Goal: Task Accomplishment & Management: Complete application form

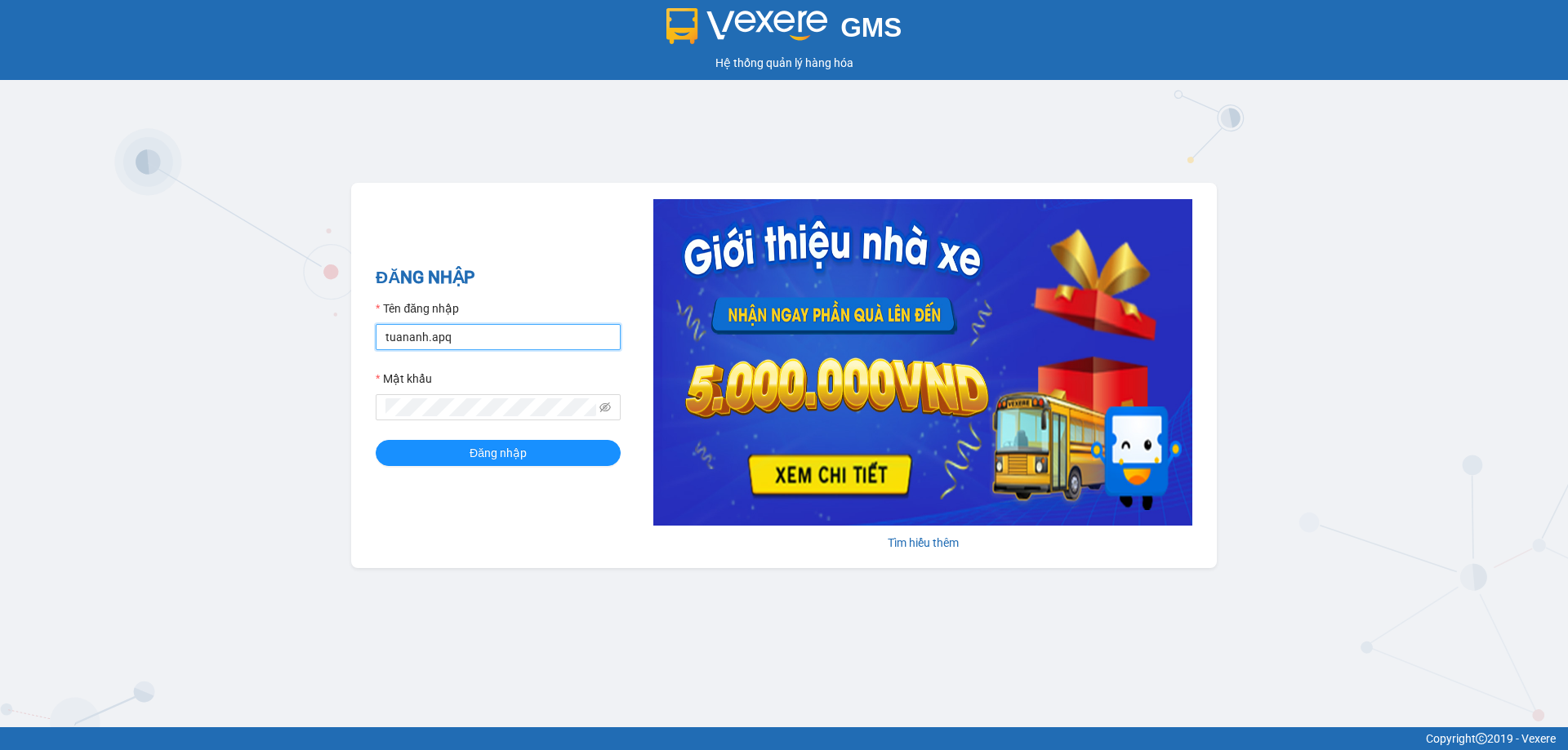
click at [551, 326] on input "tuananh.apq" at bounding box center [498, 337] width 245 height 26
type input "vvanh.apq"
click at [376, 440] on button "Đăng nhập" at bounding box center [498, 453] width 245 height 26
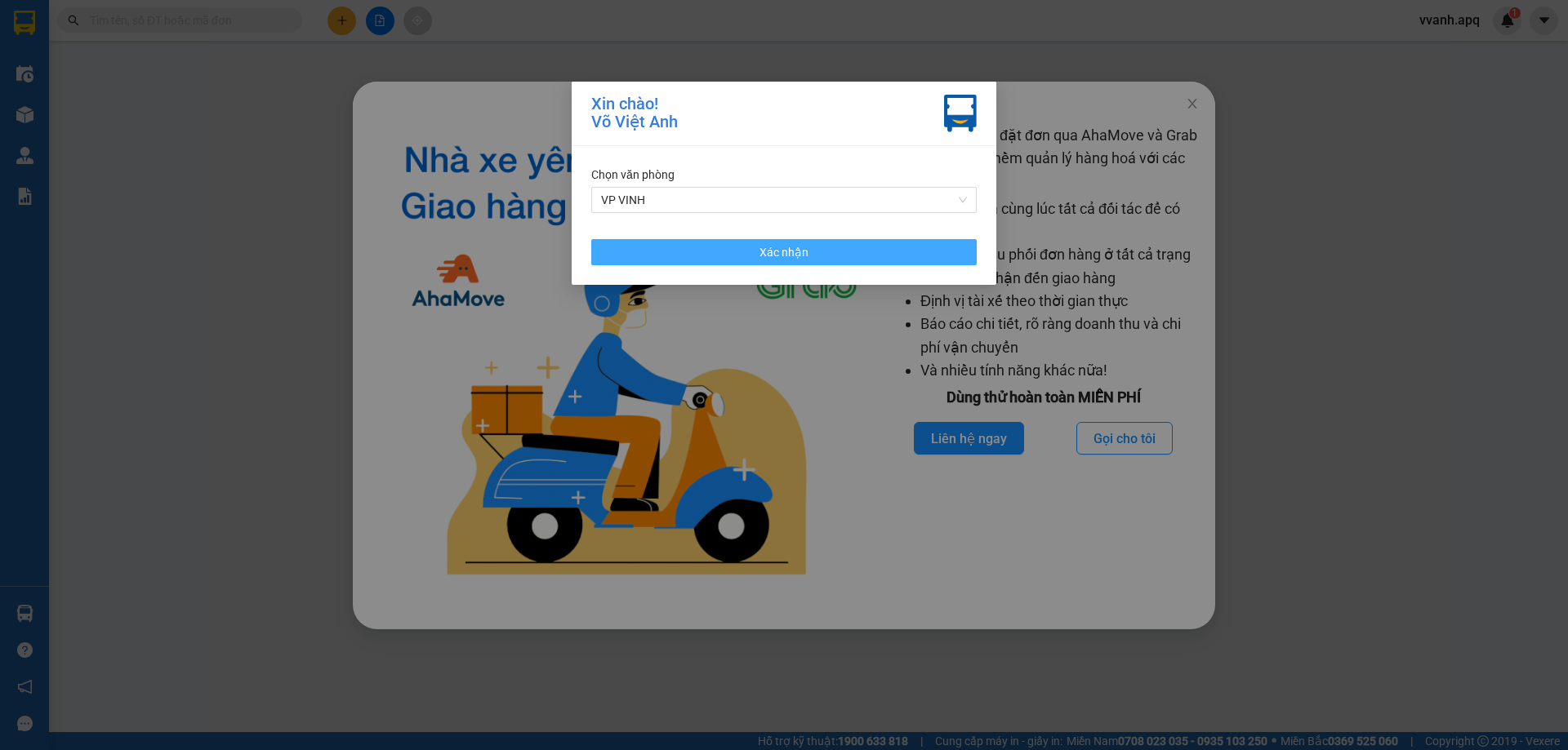
click at [713, 251] on button "Xác nhận" at bounding box center [784, 252] width 385 height 26
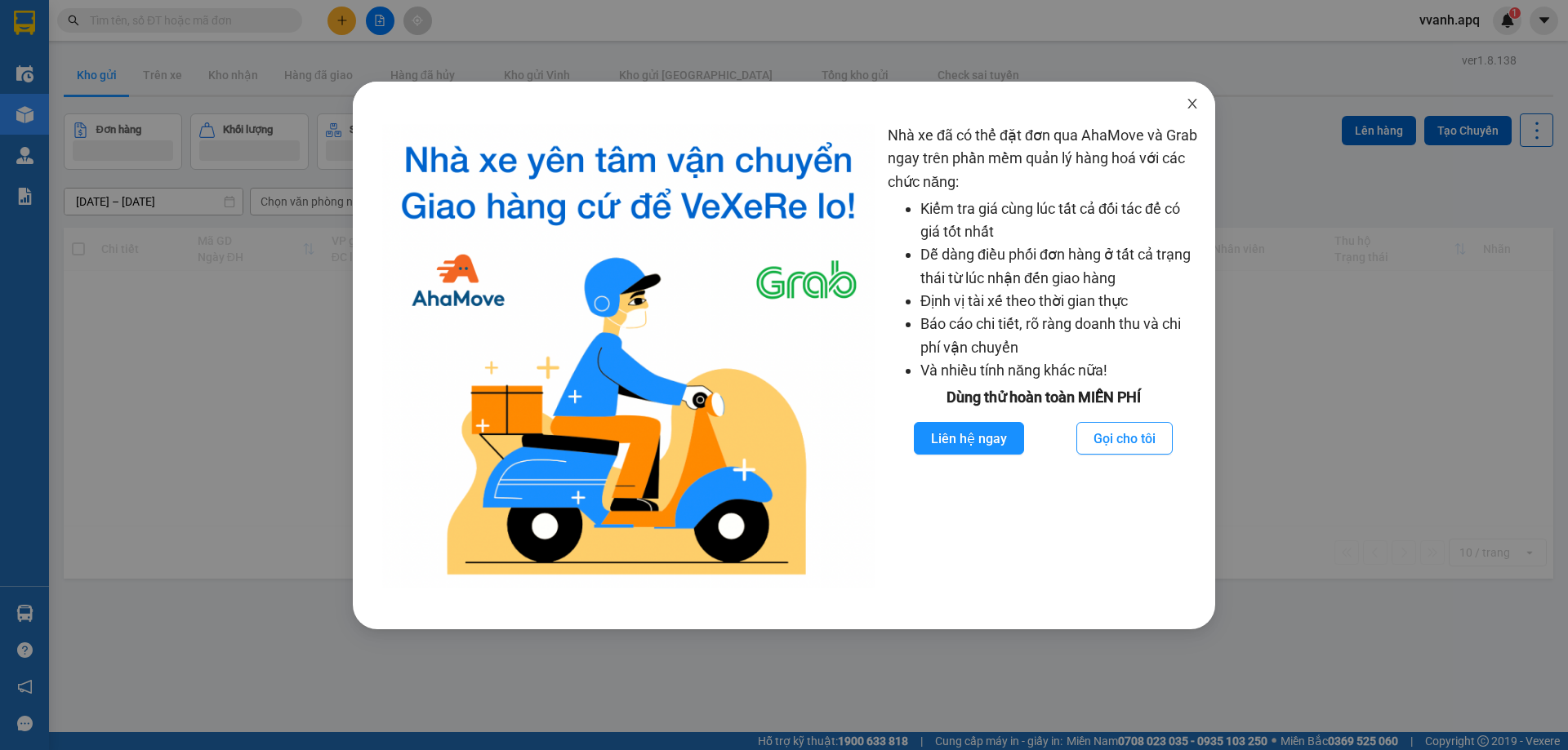
click at [1177, 103] on span "Close" at bounding box center [1192, 105] width 46 height 46
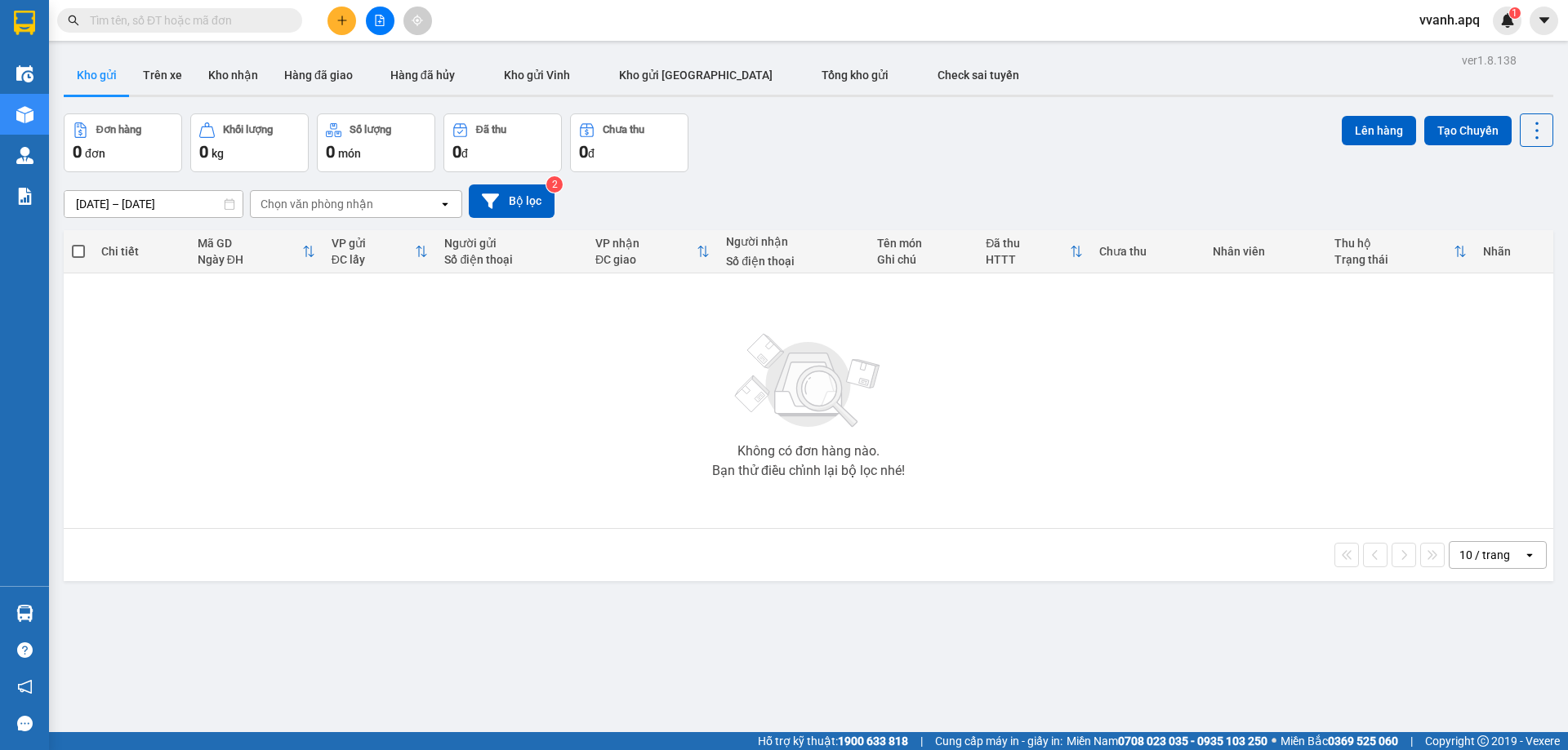
click at [932, 292] on div "Không có đơn hàng nào. Bạn thử điều chỉnh lại bộ lọc nhé!" at bounding box center [809, 401] width 1474 height 245
click at [1475, 129] on button "Tạo Chuyến" at bounding box center [1468, 130] width 88 height 30
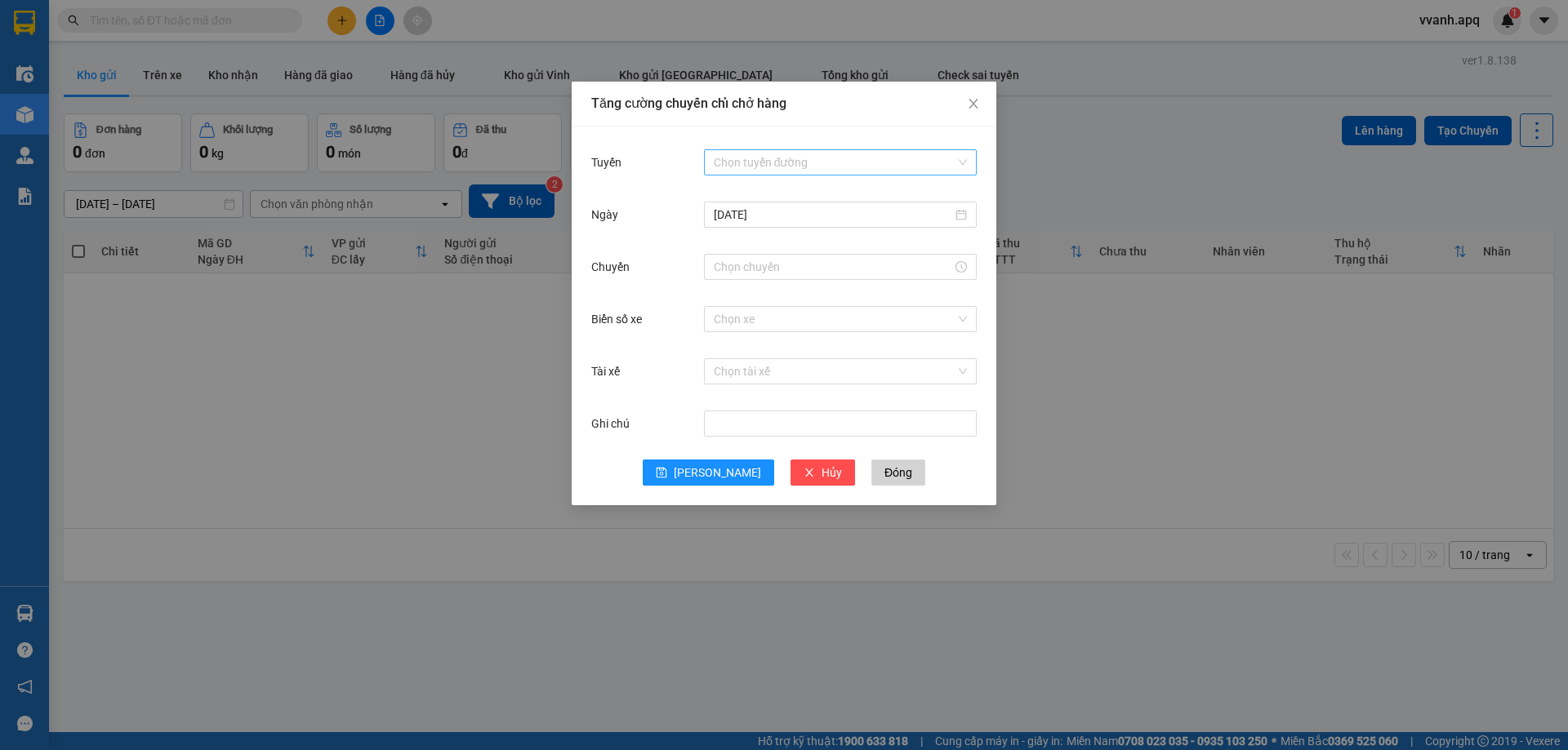
click at [823, 161] on input "Tuyến" at bounding box center [835, 162] width 242 height 25
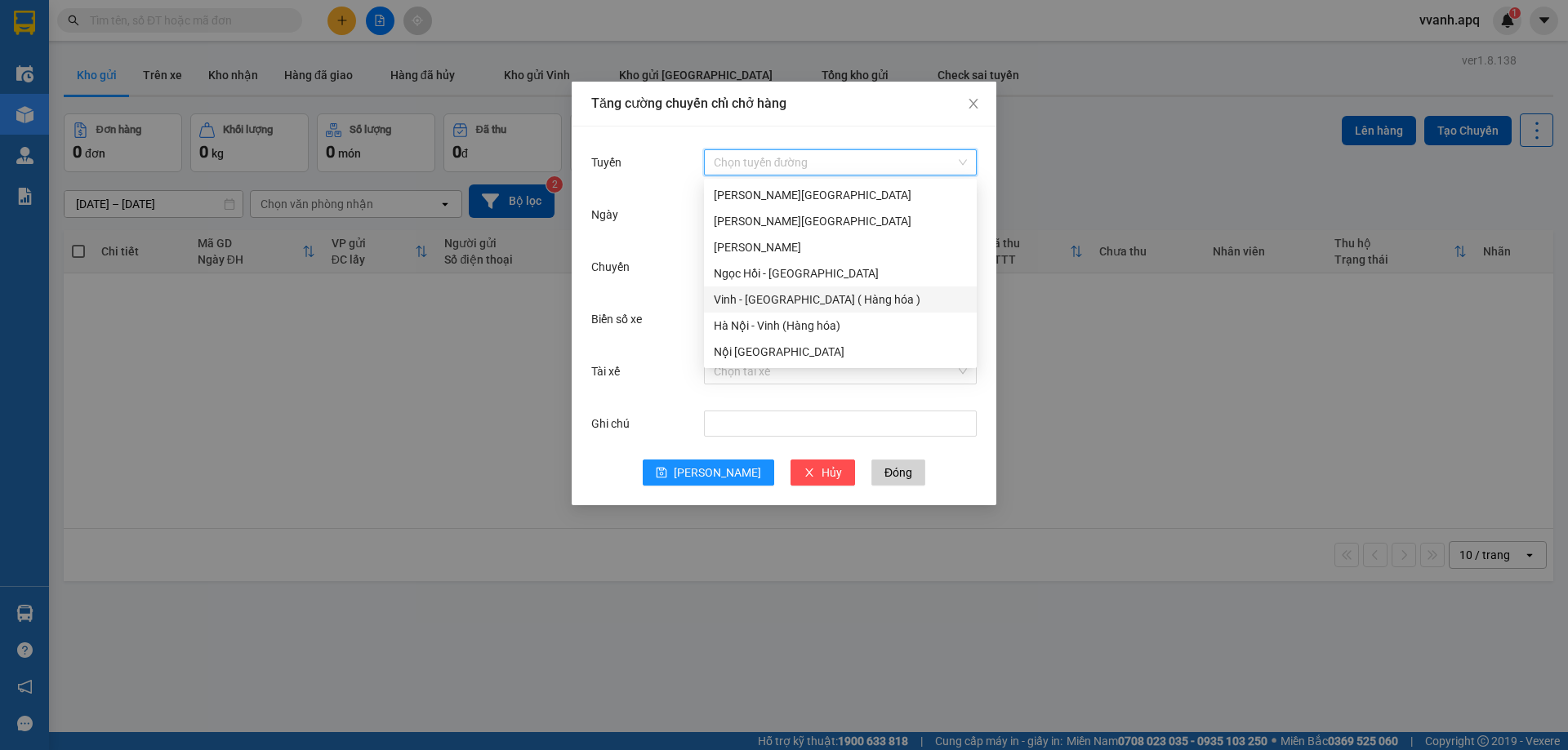
click at [799, 297] on div "Vinh - [GEOGRAPHIC_DATA] ( Hàng hóa )" at bounding box center [841, 300] width 253 height 18
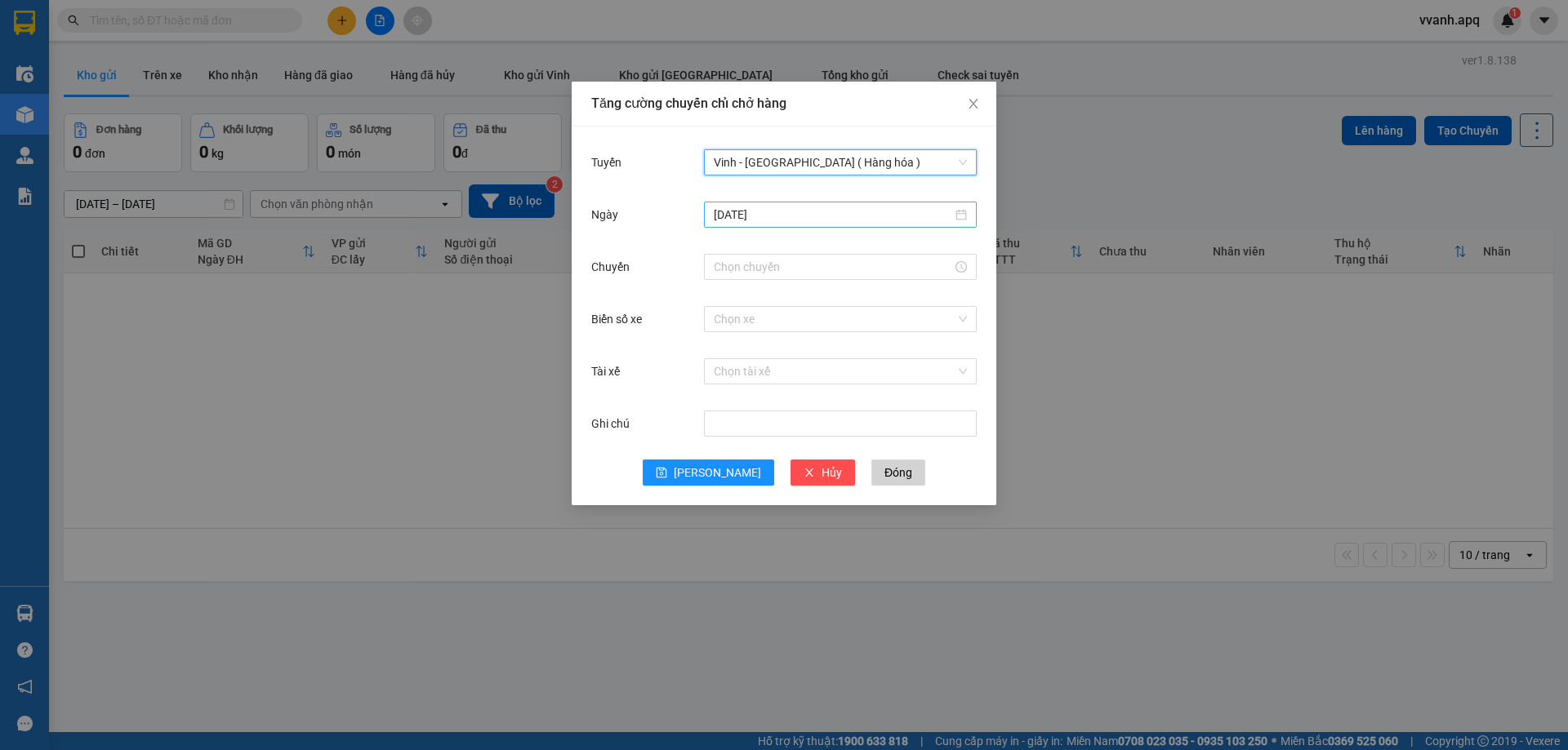
click at [770, 213] on input "[DATE]" at bounding box center [833, 215] width 239 height 18
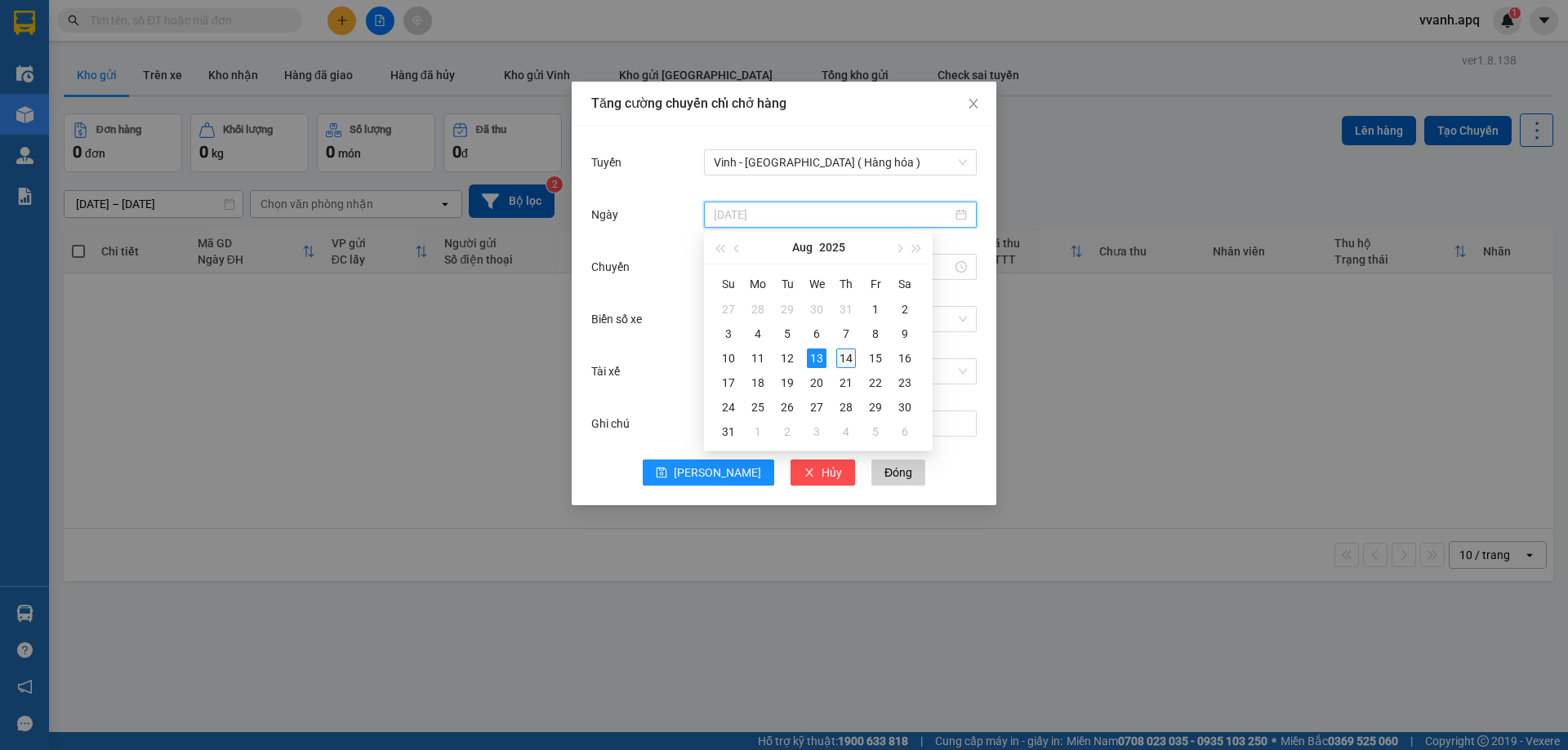
type input "[DATE]"
click at [843, 354] on div "14" at bounding box center [846, 358] width 20 height 20
click at [738, 270] on input "Chuyến" at bounding box center [833, 267] width 239 height 18
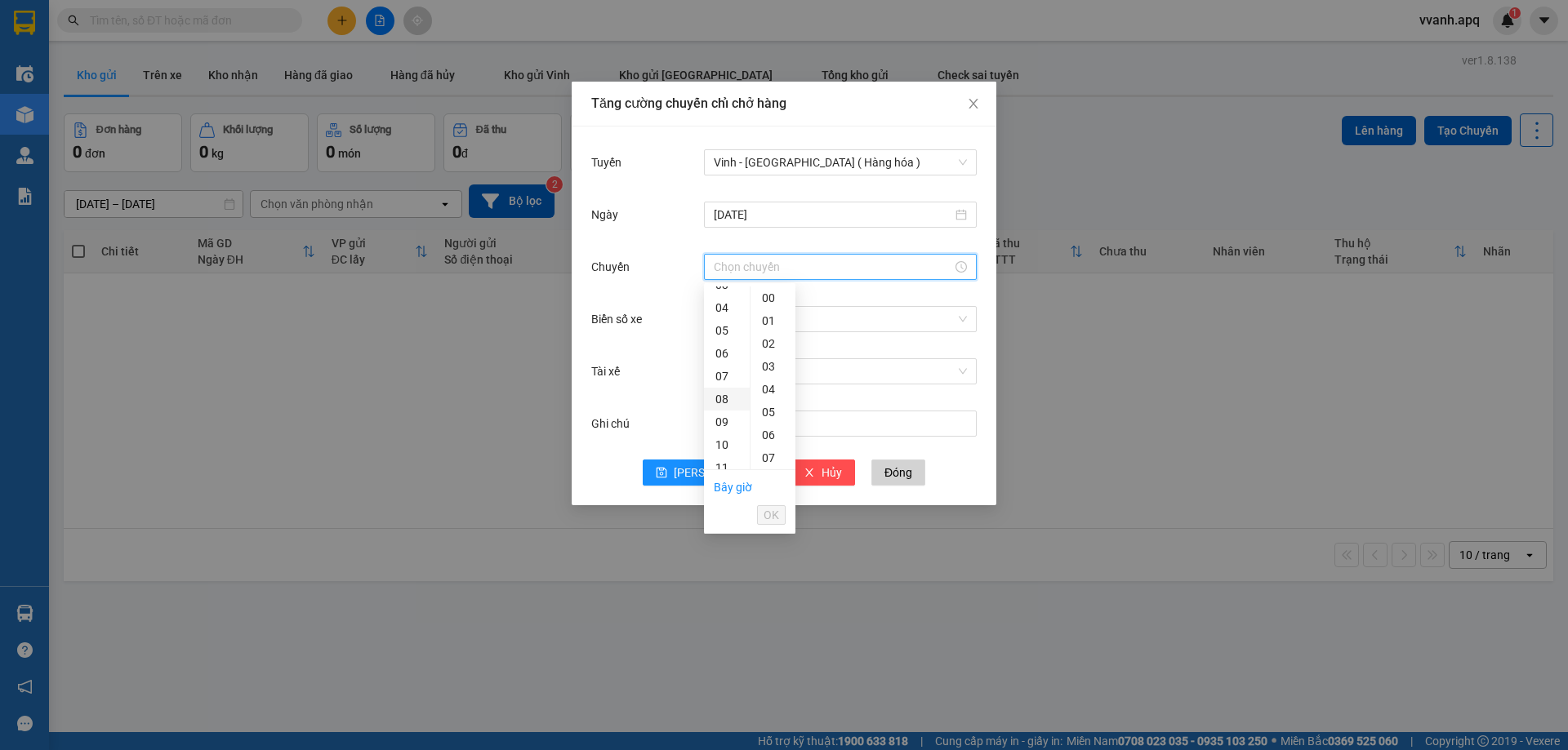
click at [721, 394] on div "08" at bounding box center [727, 399] width 46 height 23
click at [764, 452] on div "07" at bounding box center [773, 458] width 45 height 23
type input "08:07"
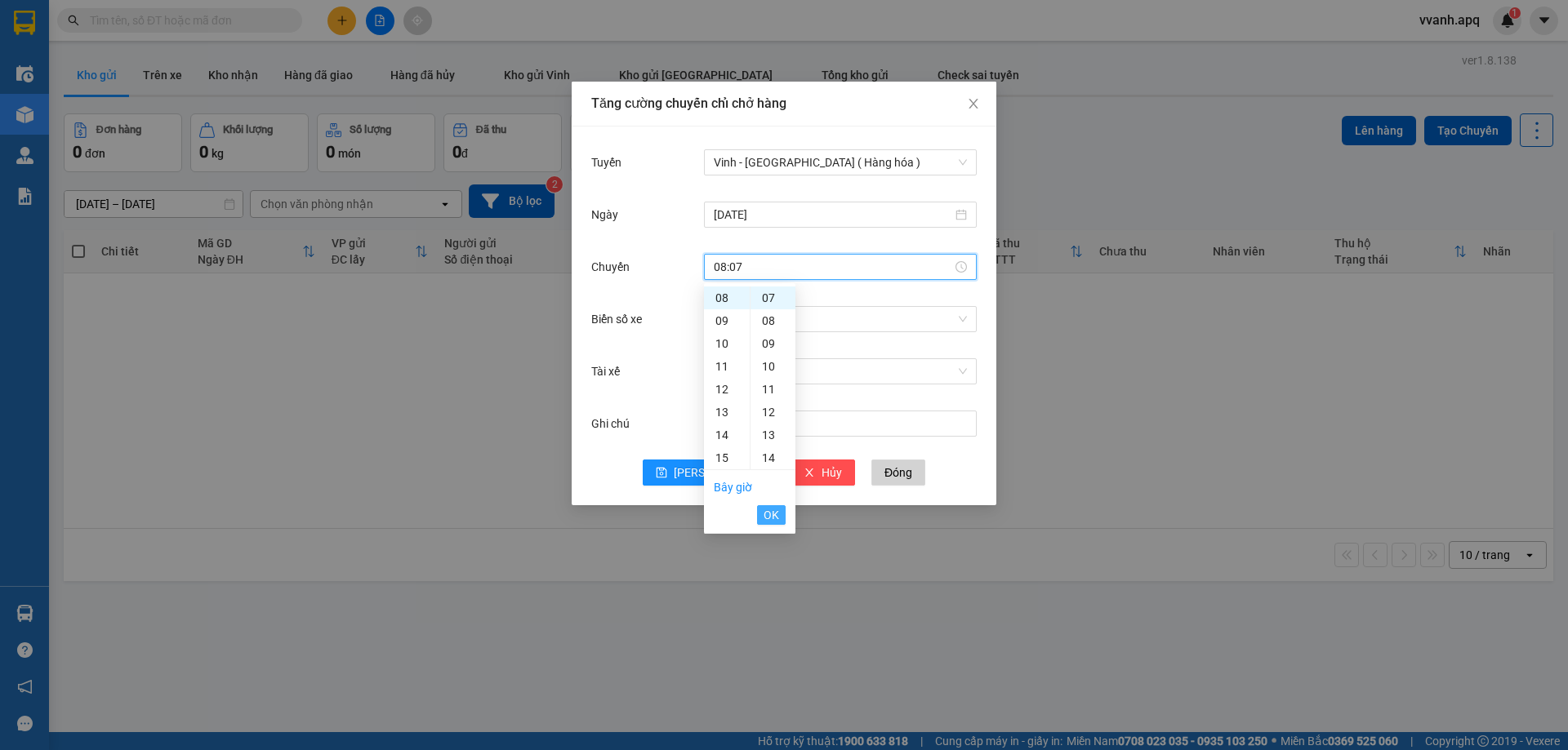
click at [779, 520] on button "OK" at bounding box center [771, 516] width 29 height 20
click at [822, 303] on div "Chọn xe" at bounding box center [841, 320] width 273 height 33
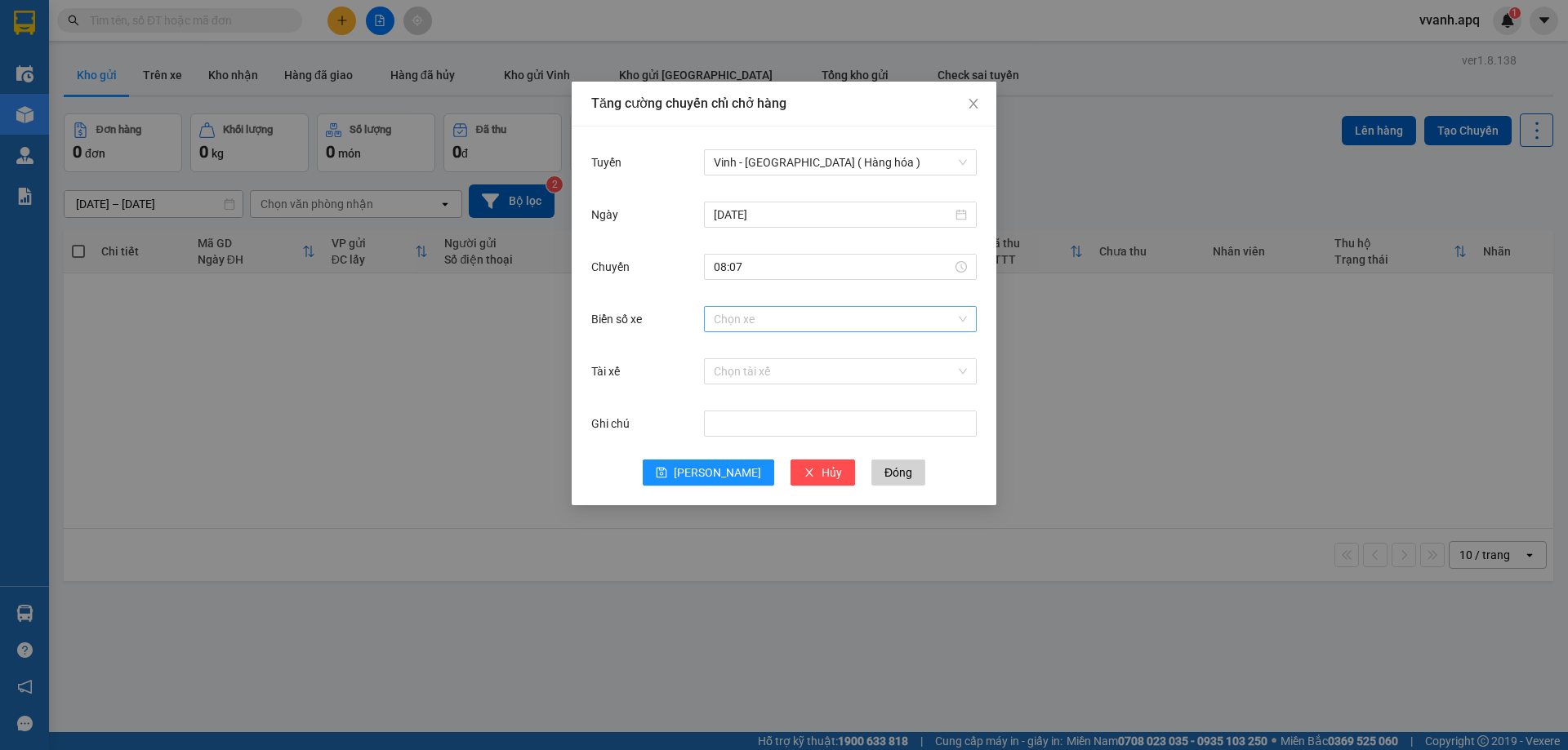
click at [838, 319] on input "Biển số xe" at bounding box center [835, 320] width 242 height 25
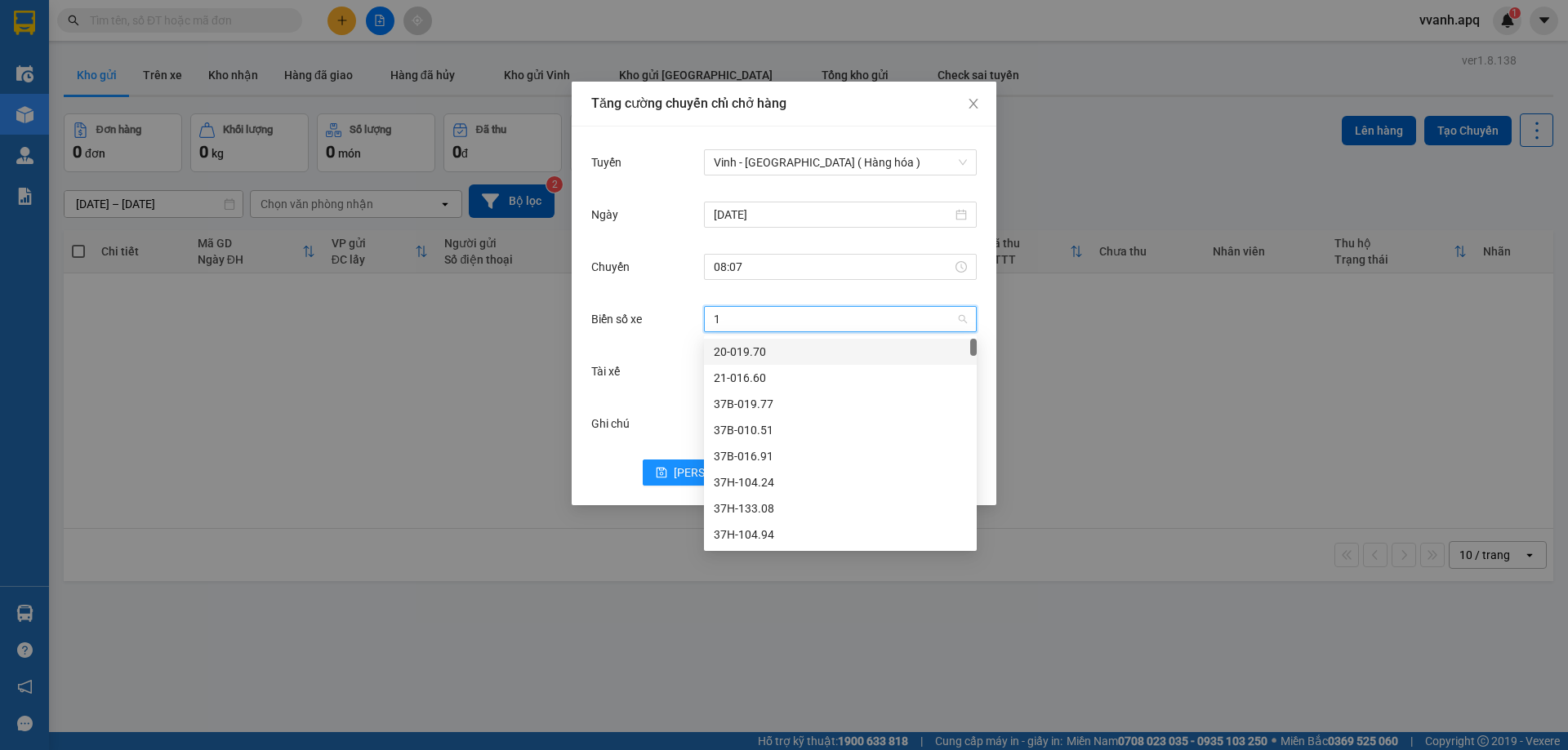
type input "12"
click at [734, 351] on div "37H-086.12" at bounding box center [841, 352] width 253 height 18
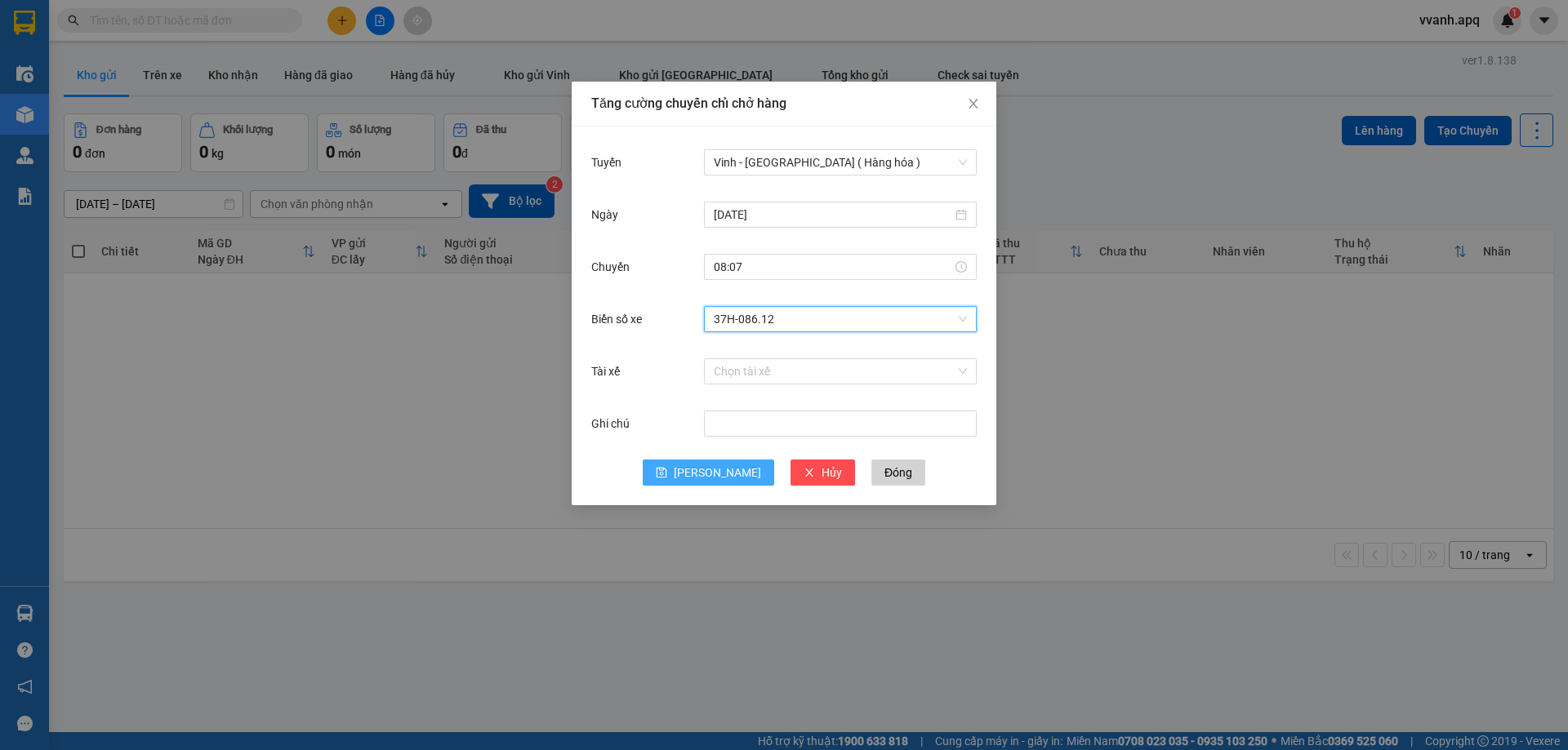
click at [710, 469] on span "[PERSON_NAME]" at bounding box center [718, 473] width 88 height 18
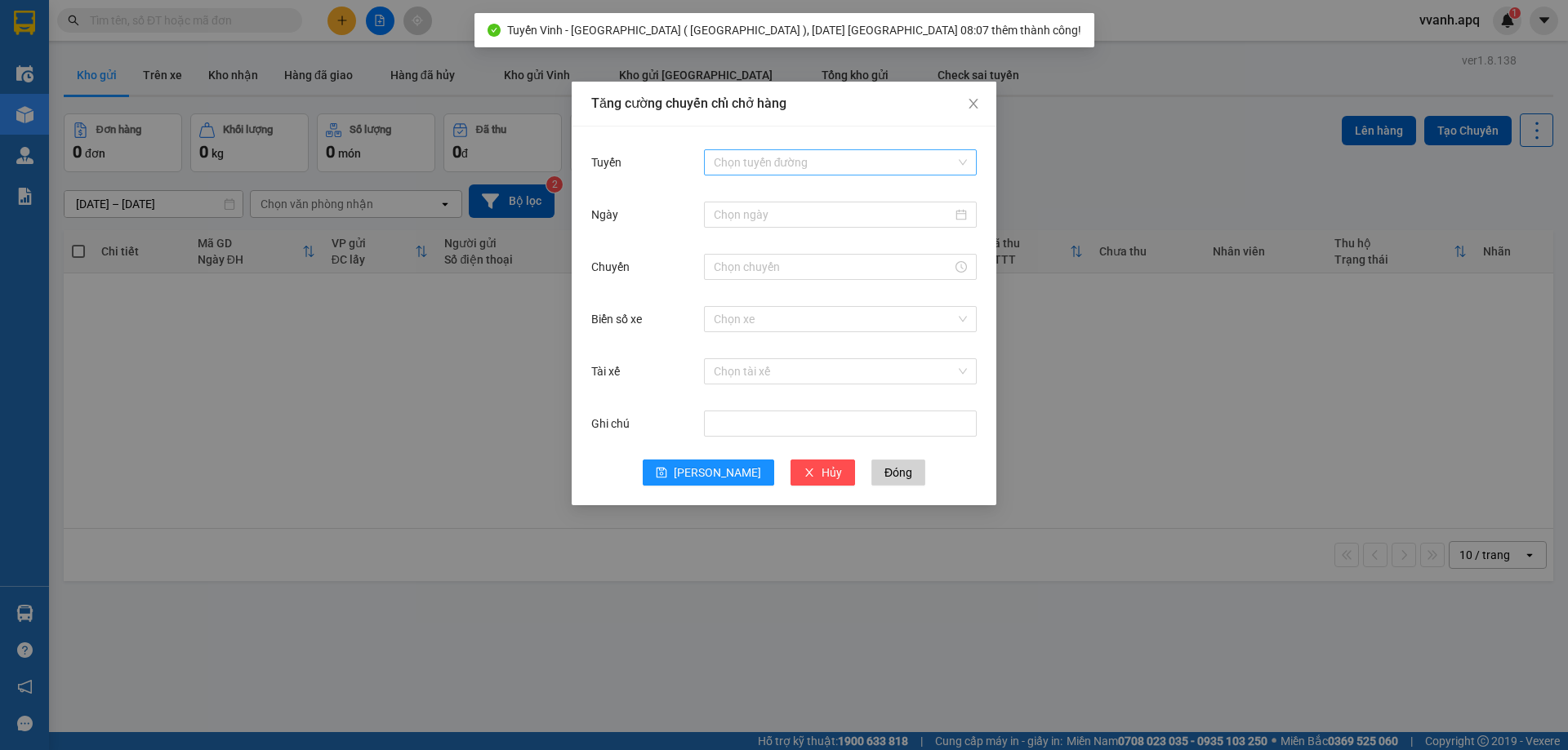
click at [781, 167] on input "Tuyến" at bounding box center [835, 162] width 242 height 25
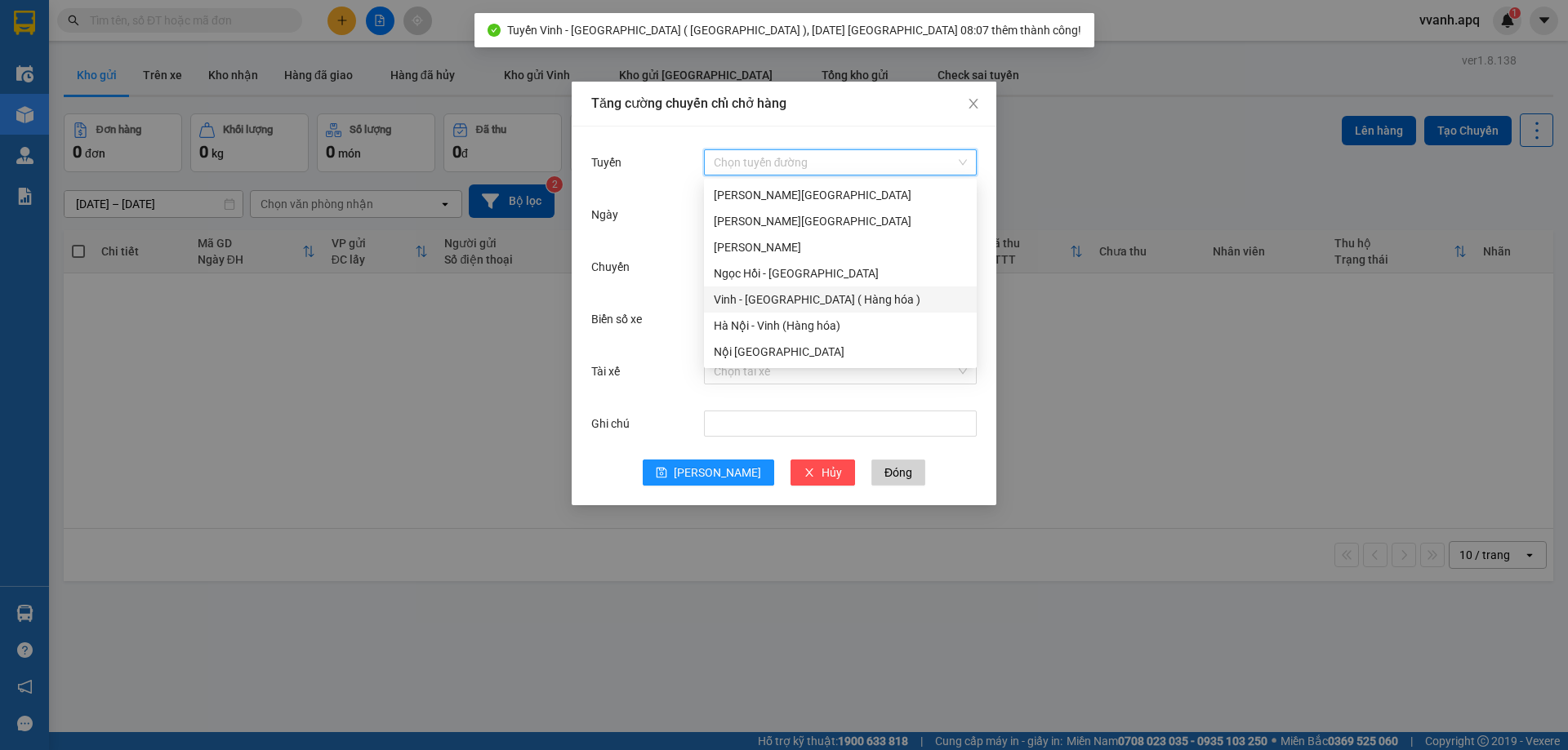
click at [776, 298] on div "Vinh - [GEOGRAPHIC_DATA] ( Hàng hóa )" at bounding box center [841, 300] width 253 height 18
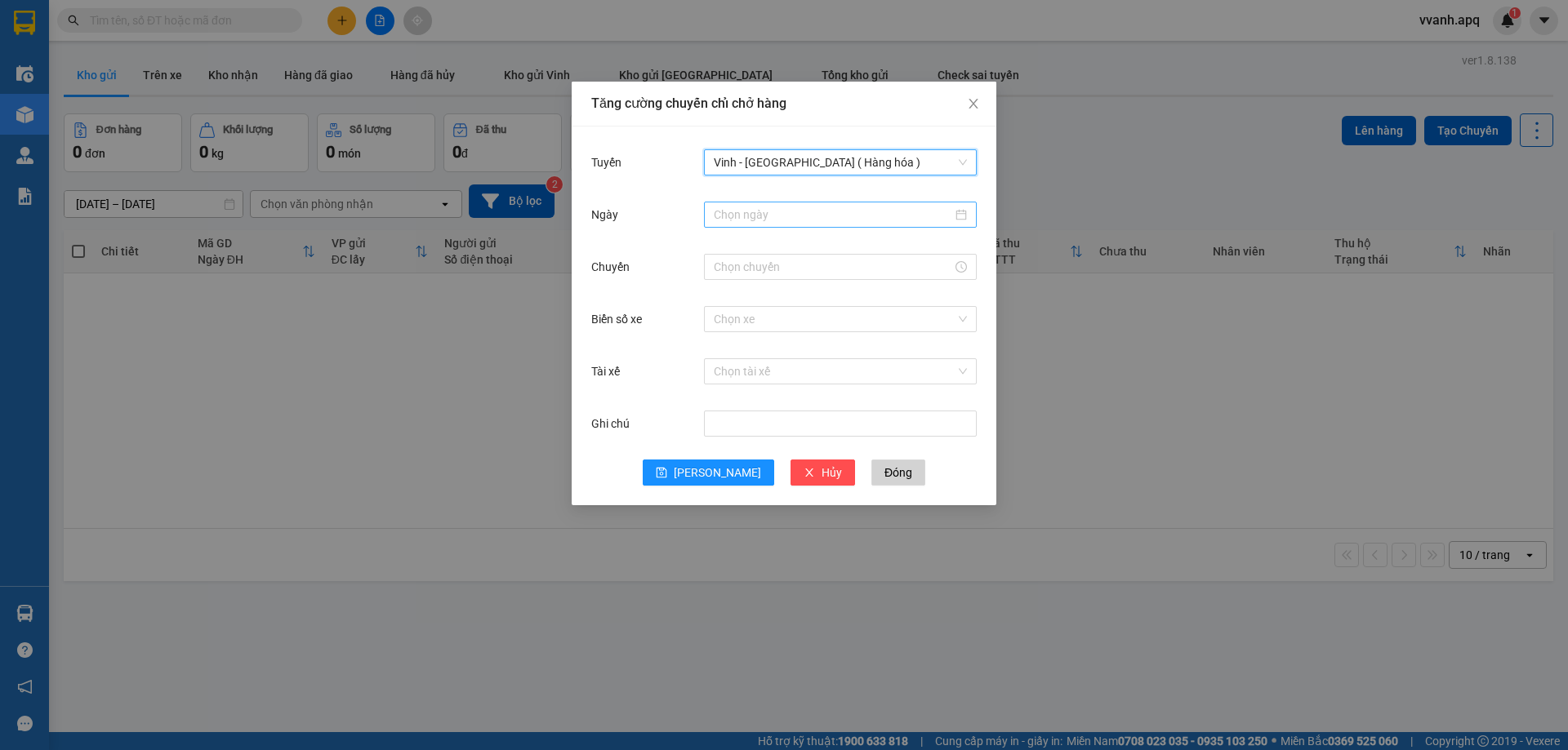
click at [794, 208] on input "Ngày" at bounding box center [833, 215] width 239 height 18
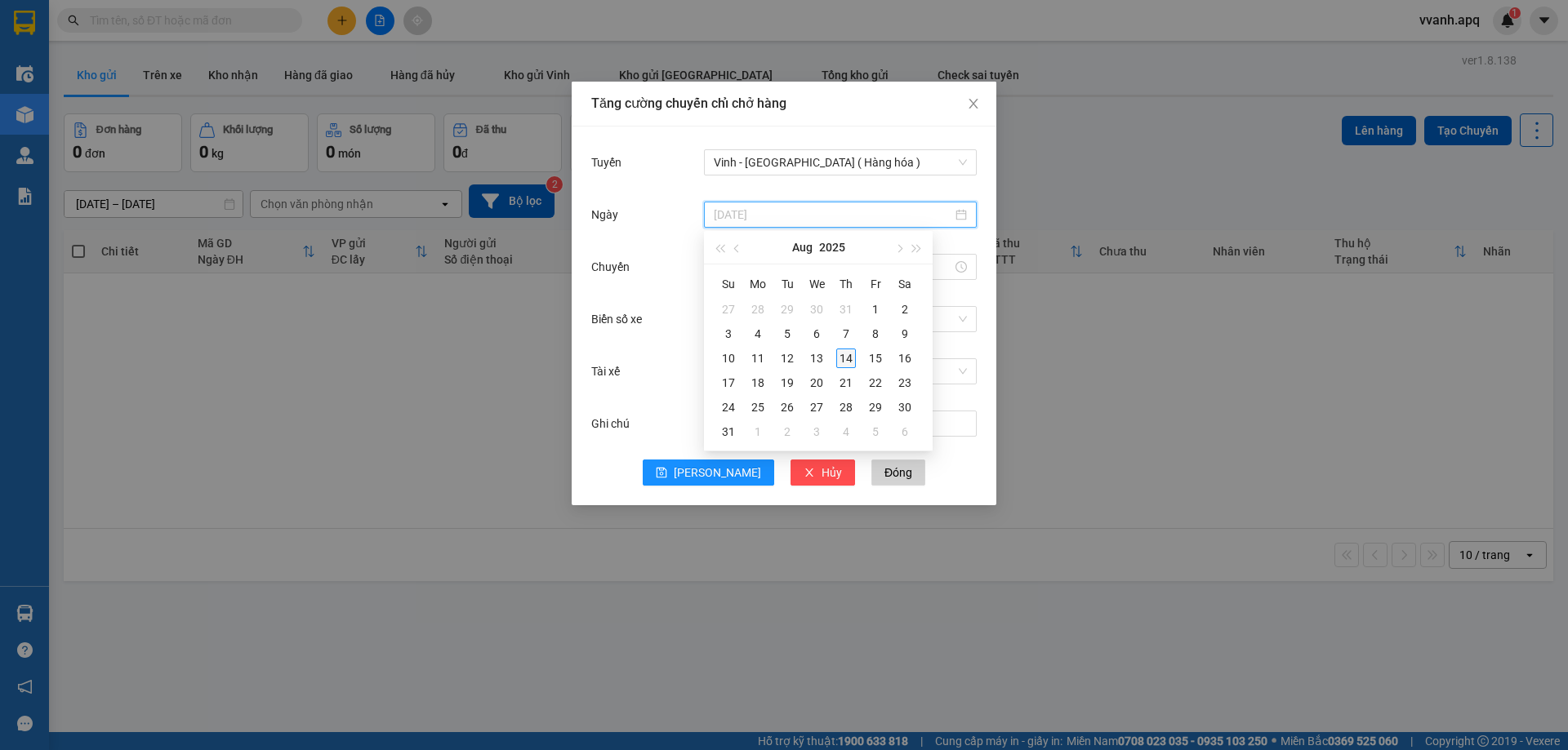
type input "[DATE]"
click at [850, 361] on div "14" at bounding box center [846, 358] width 20 height 20
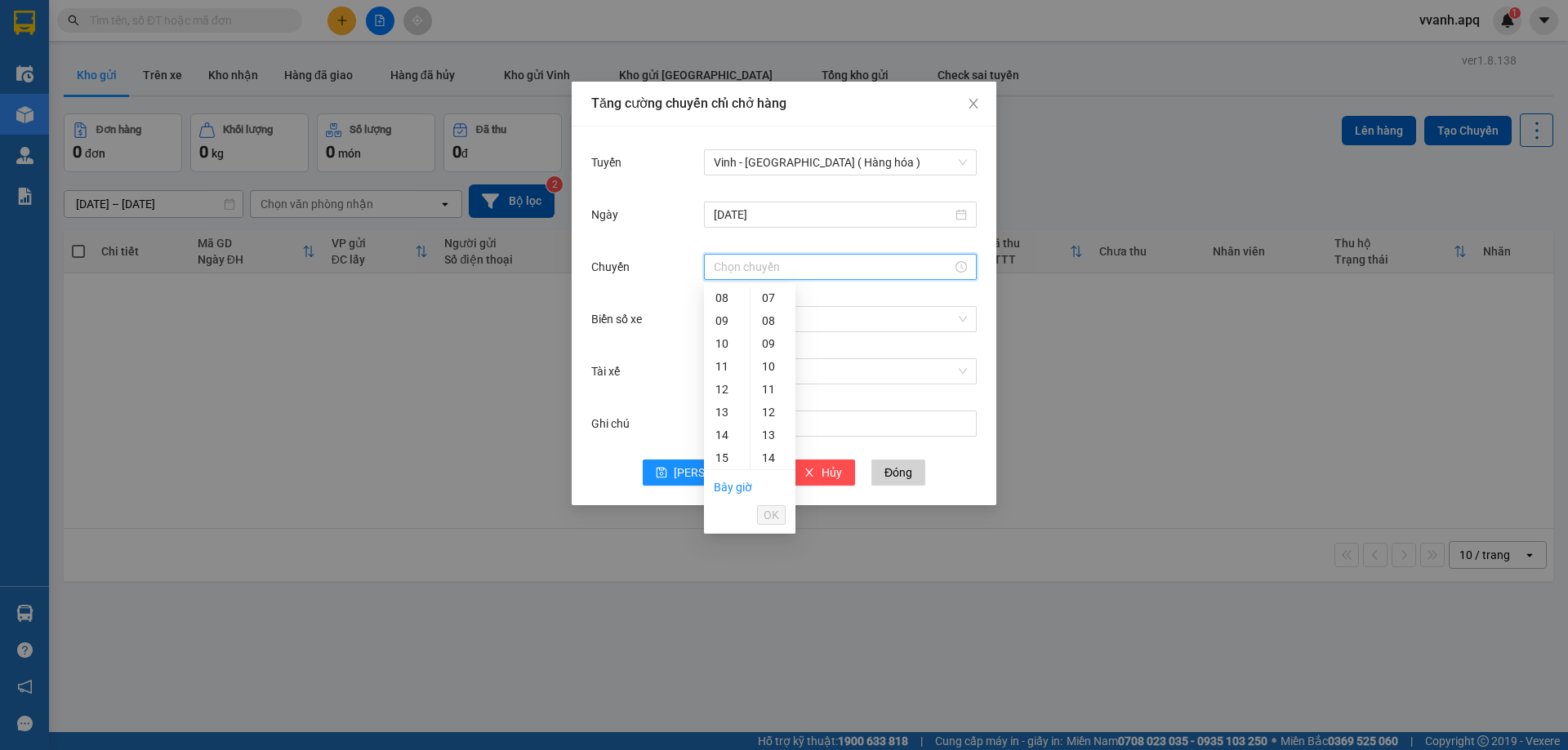
click at [766, 266] on input "Chuyến" at bounding box center [833, 267] width 239 height 18
click at [725, 342] on div "10" at bounding box center [727, 343] width 46 height 23
click at [771, 399] on div "08" at bounding box center [773, 399] width 45 height 23
type input "10:08"
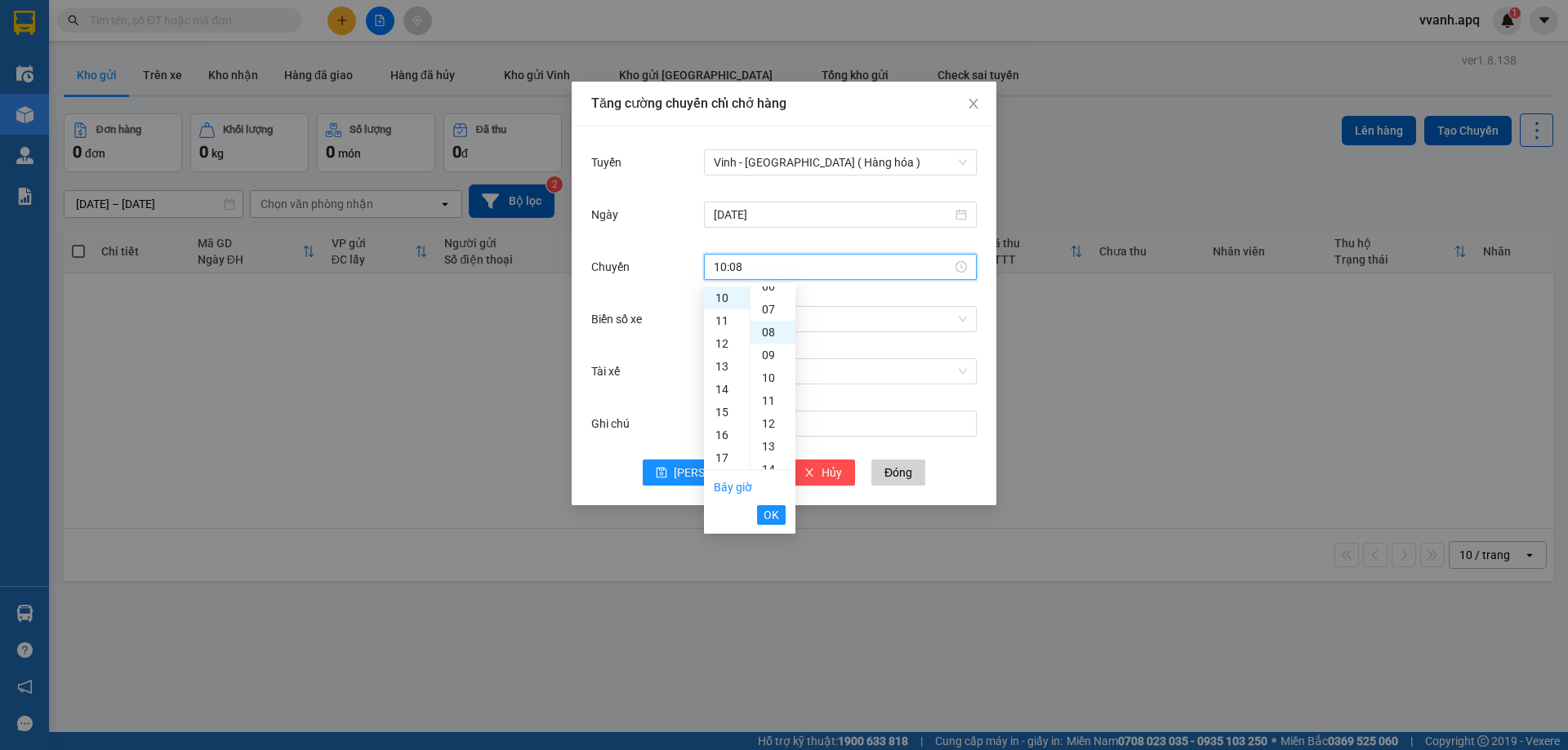
scroll to position [183, 0]
click at [773, 516] on span "OK" at bounding box center [771, 516] width 16 height 18
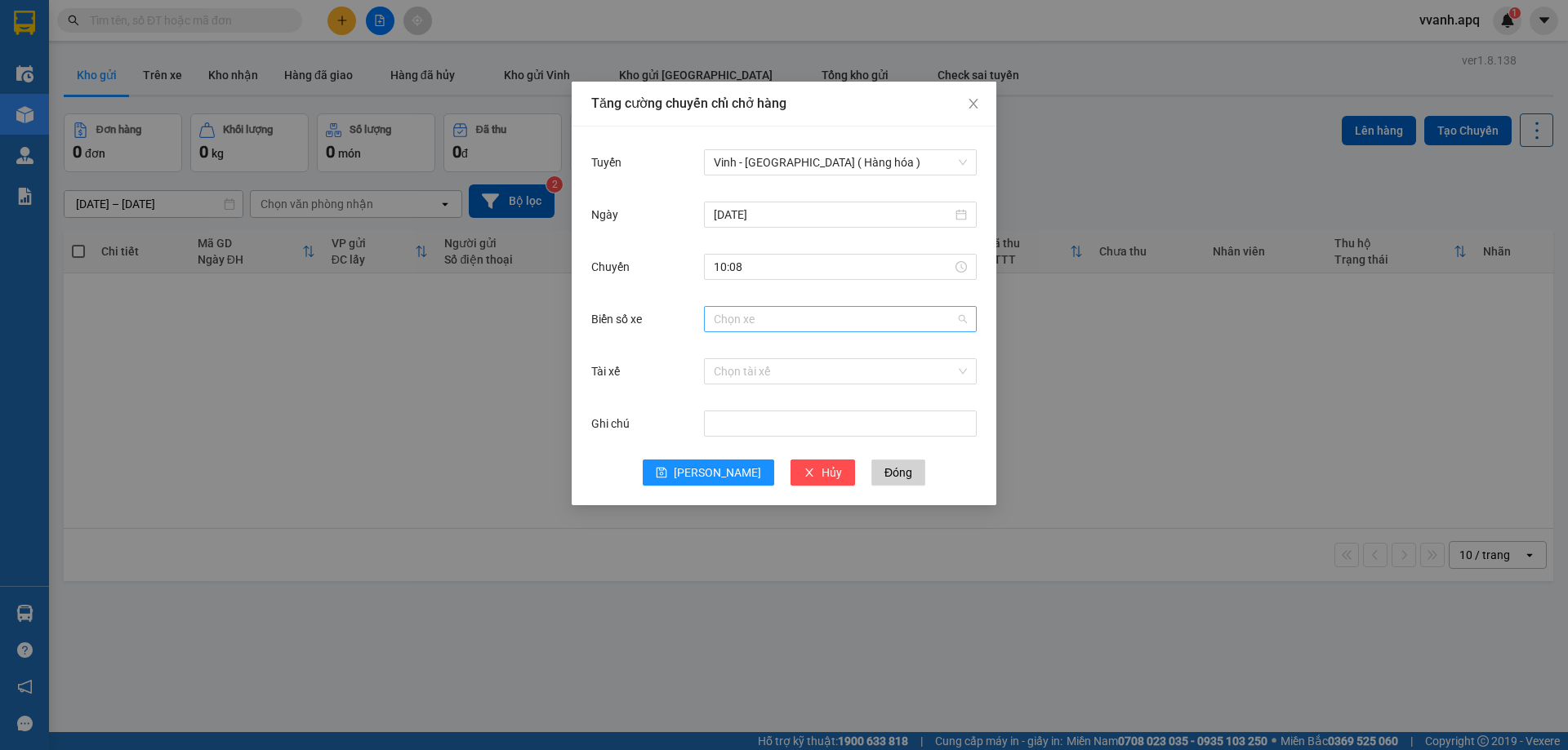
click at [832, 326] on input "Biển số xe" at bounding box center [835, 320] width 242 height 25
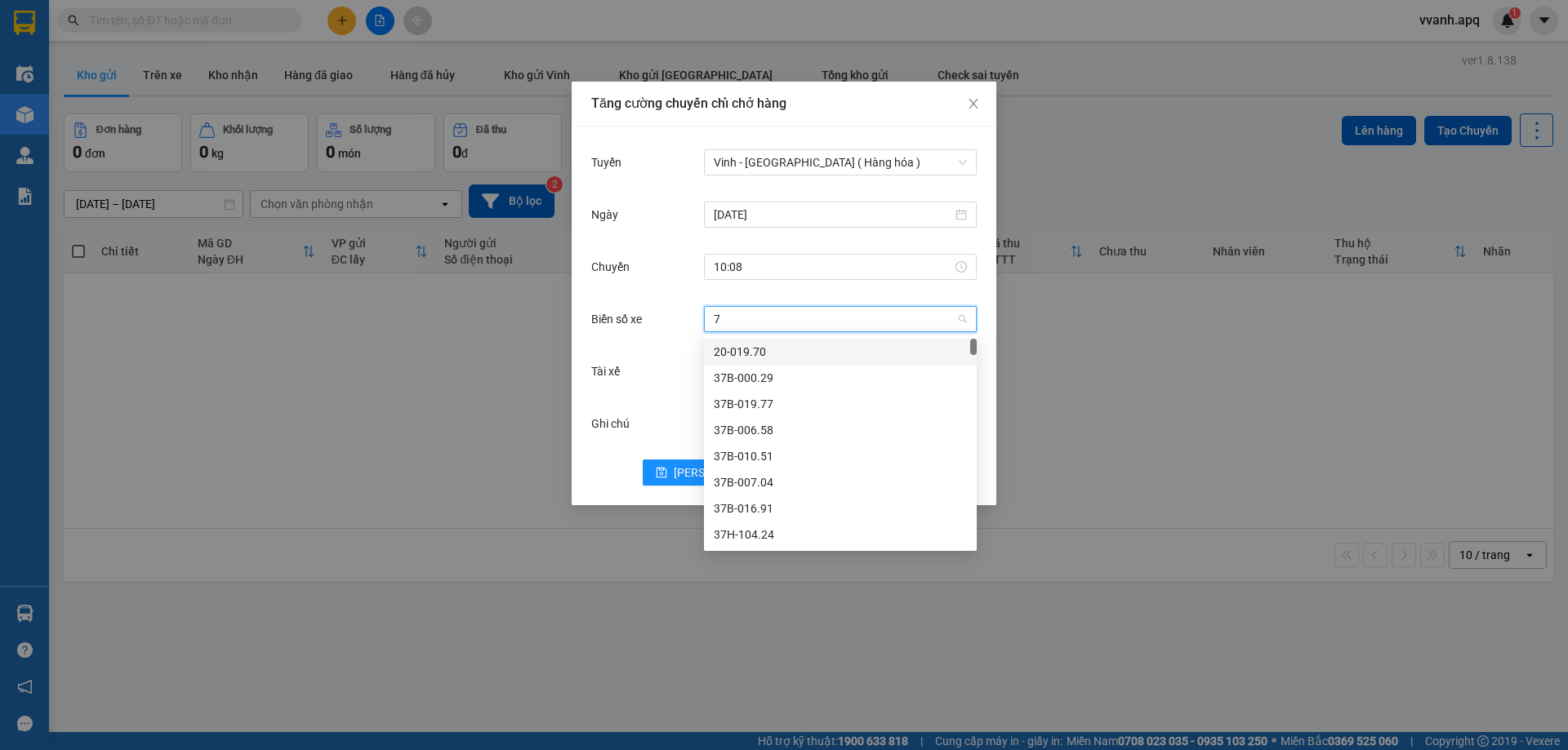
type input "73"
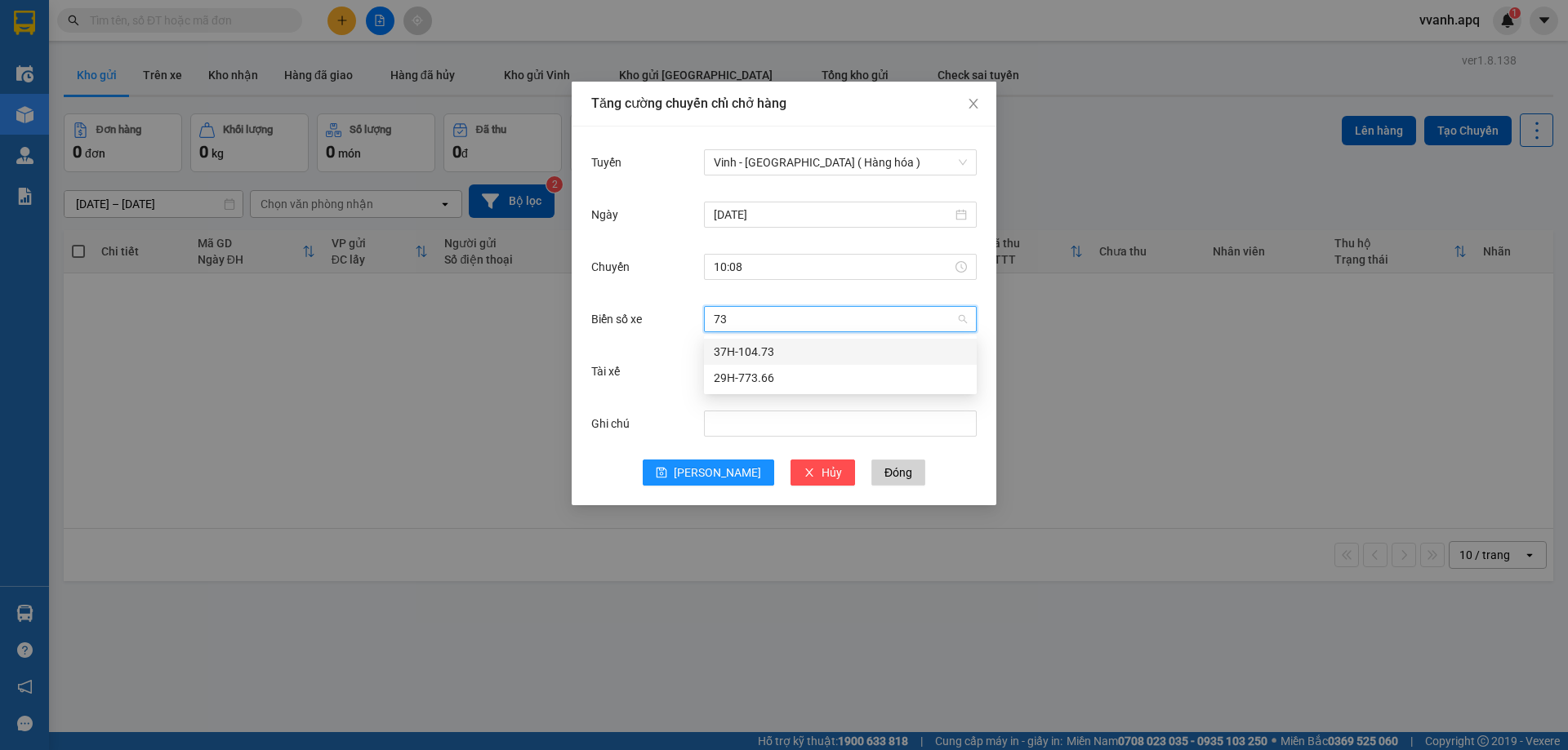
click at [800, 355] on div "37H-104.73" at bounding box center [841, 352] width 253 height 18
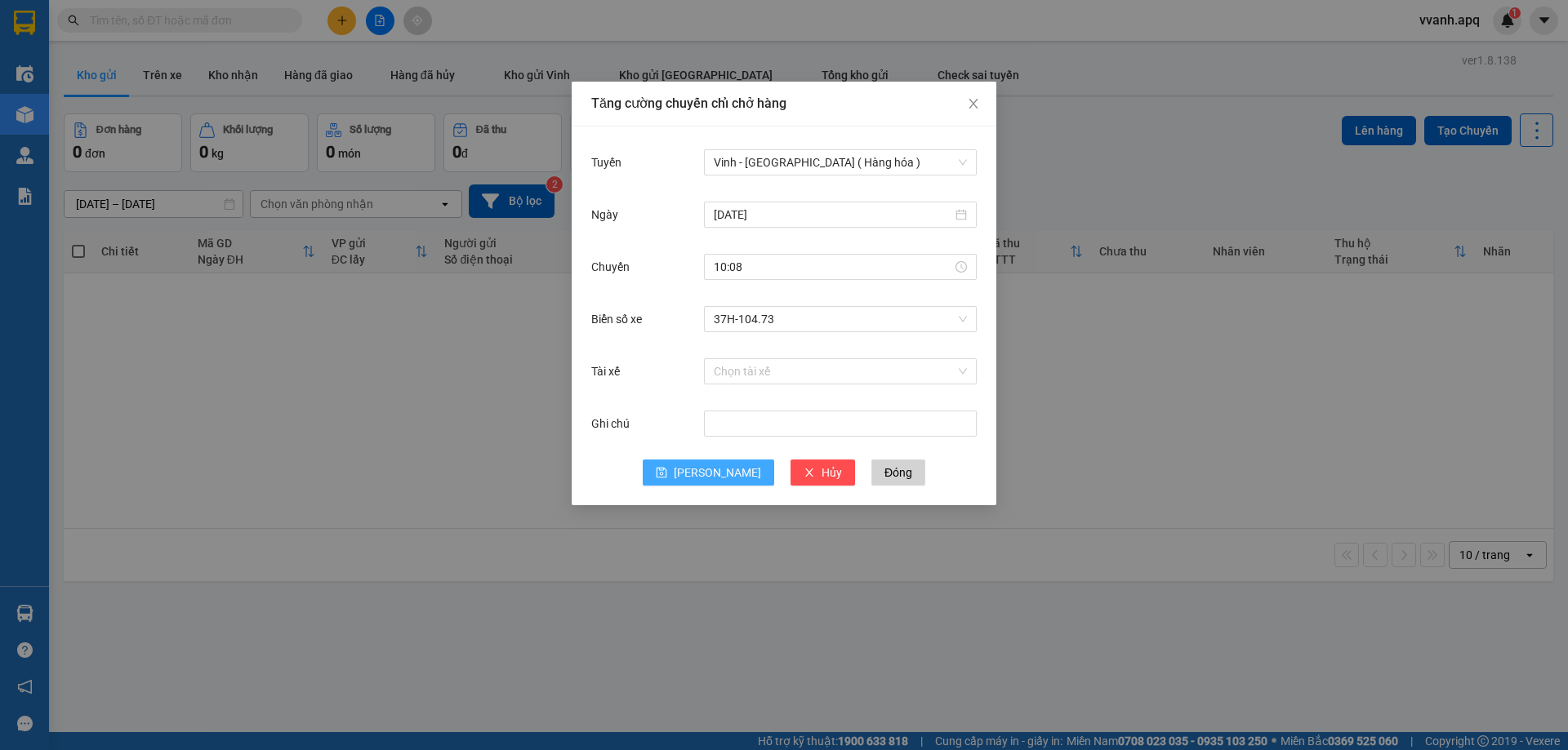
click at [695, 464] on button "[PERSON_NAME]" at bounding box center [709, 473] width 131 height 26
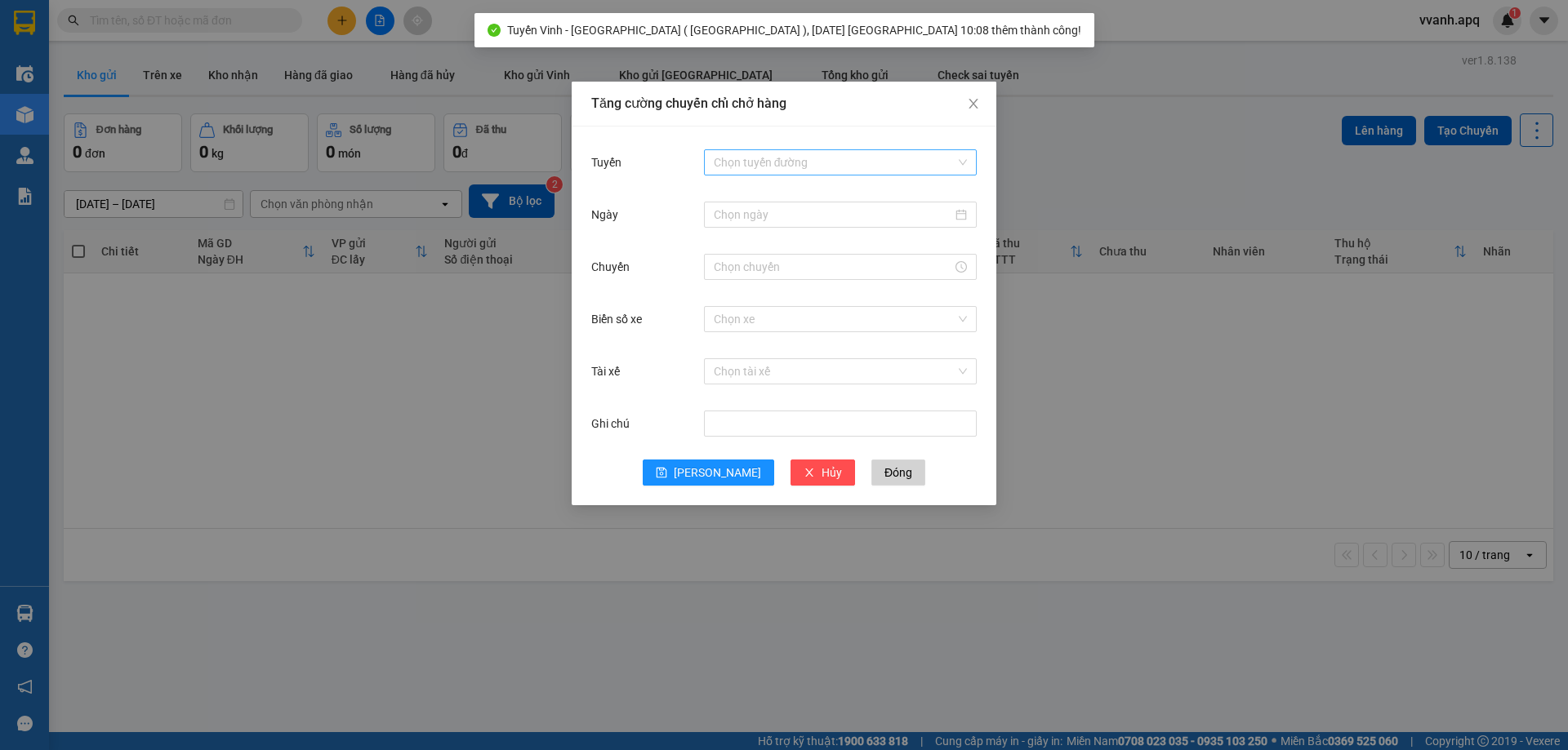
click at [781, 163] on input "Tuyến" at bounding box center [835, 162] width 242 height 25
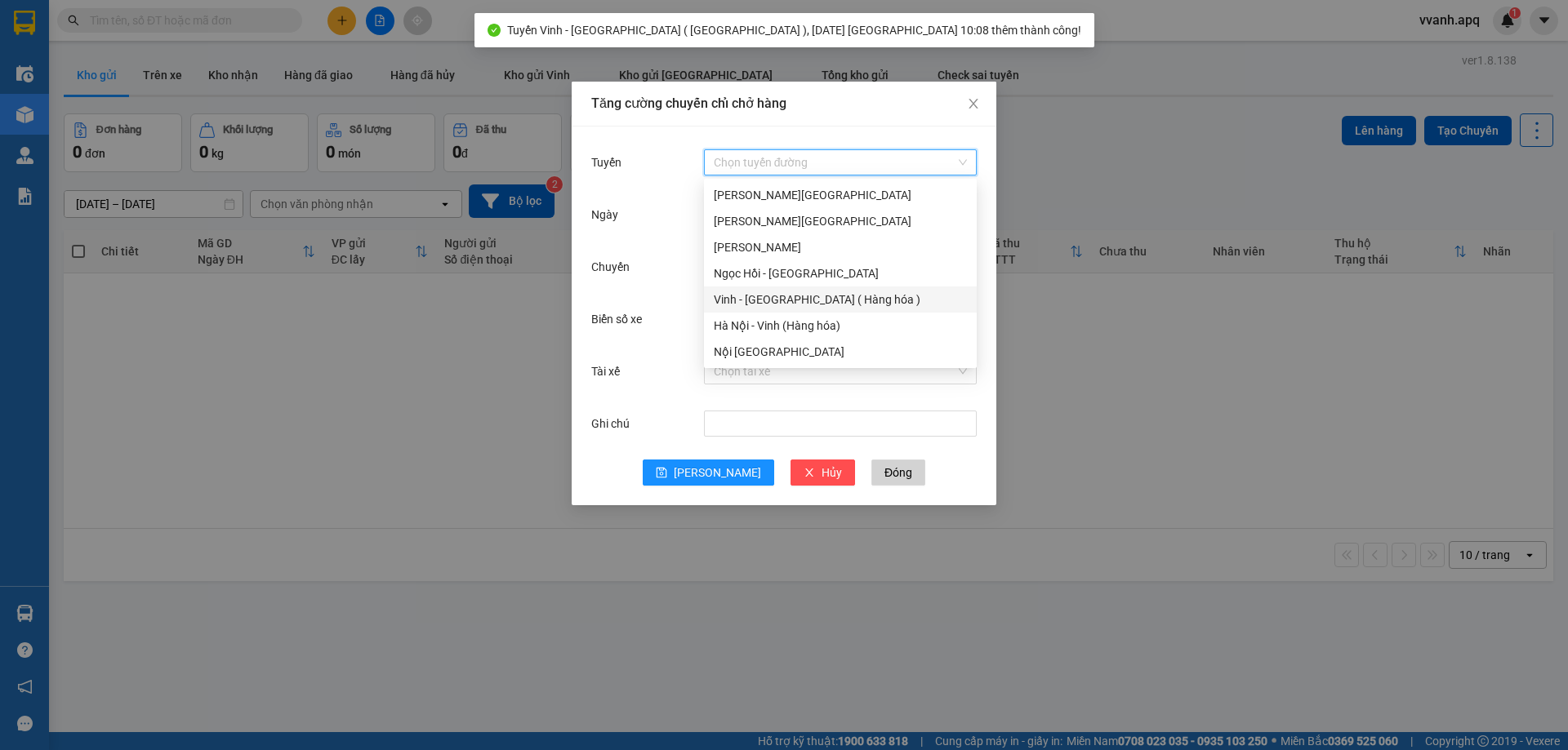
click at [768, 295] on div "Vinh - [GEOGRAPHIC_DATA] ( Hàng hóa )" at bounding box center [841, 300] width 253 height 18
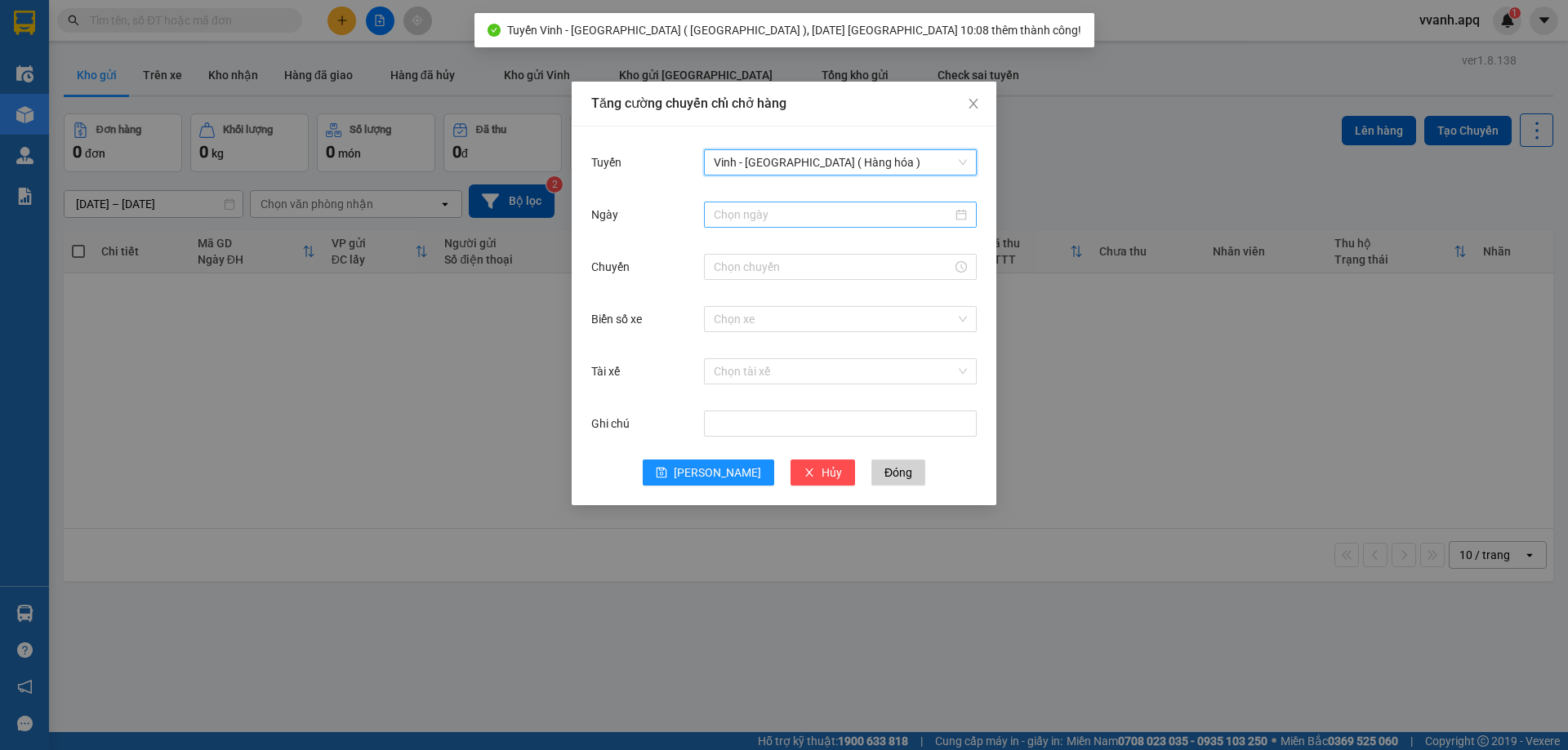
click at [803, 224] on div at bounding box center [841, 215] width 273 height 26
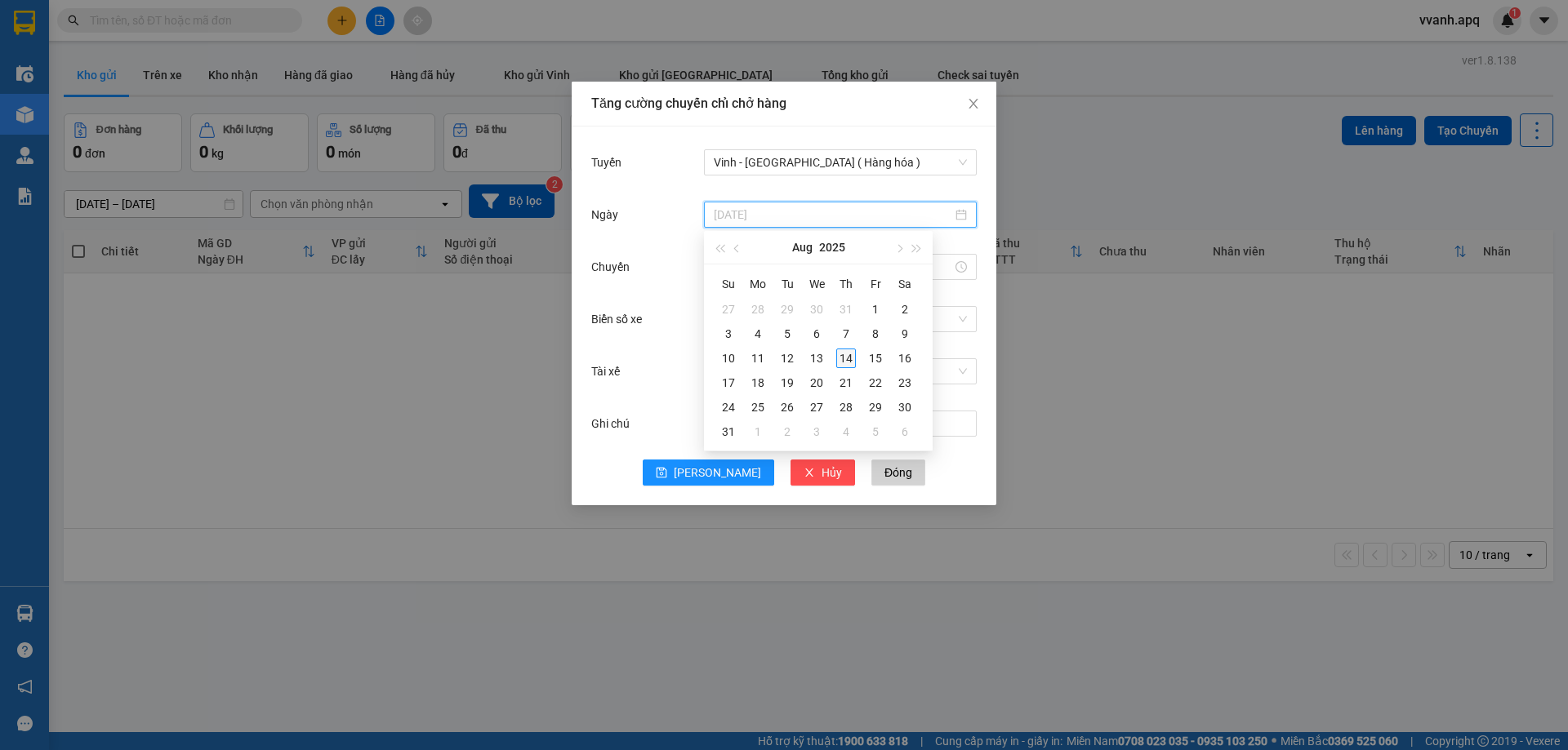
type input "[DATE]"
click at [844, 352] on div "14" at bounding box center [846, 358] width 20 height 20
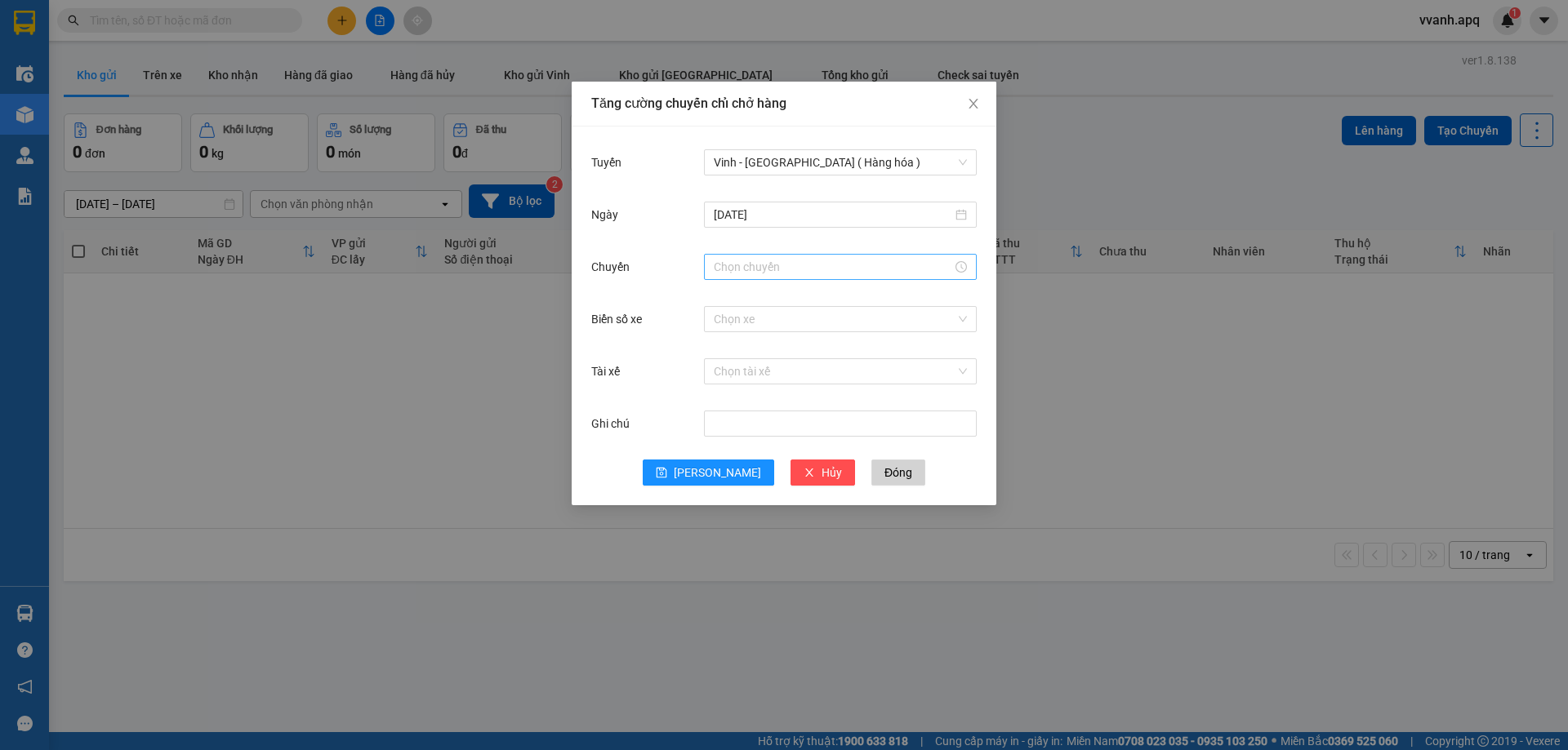
click at [736, 257] on div at bounding box center [841, 267] width 273 height 26
click at [721, 318] on div "11" at bounding box center [727, 321] width 46 height 23
click at [768, 386] on div "11" at bounding box center [773, 386] width 45 height 23
type input "11:11"
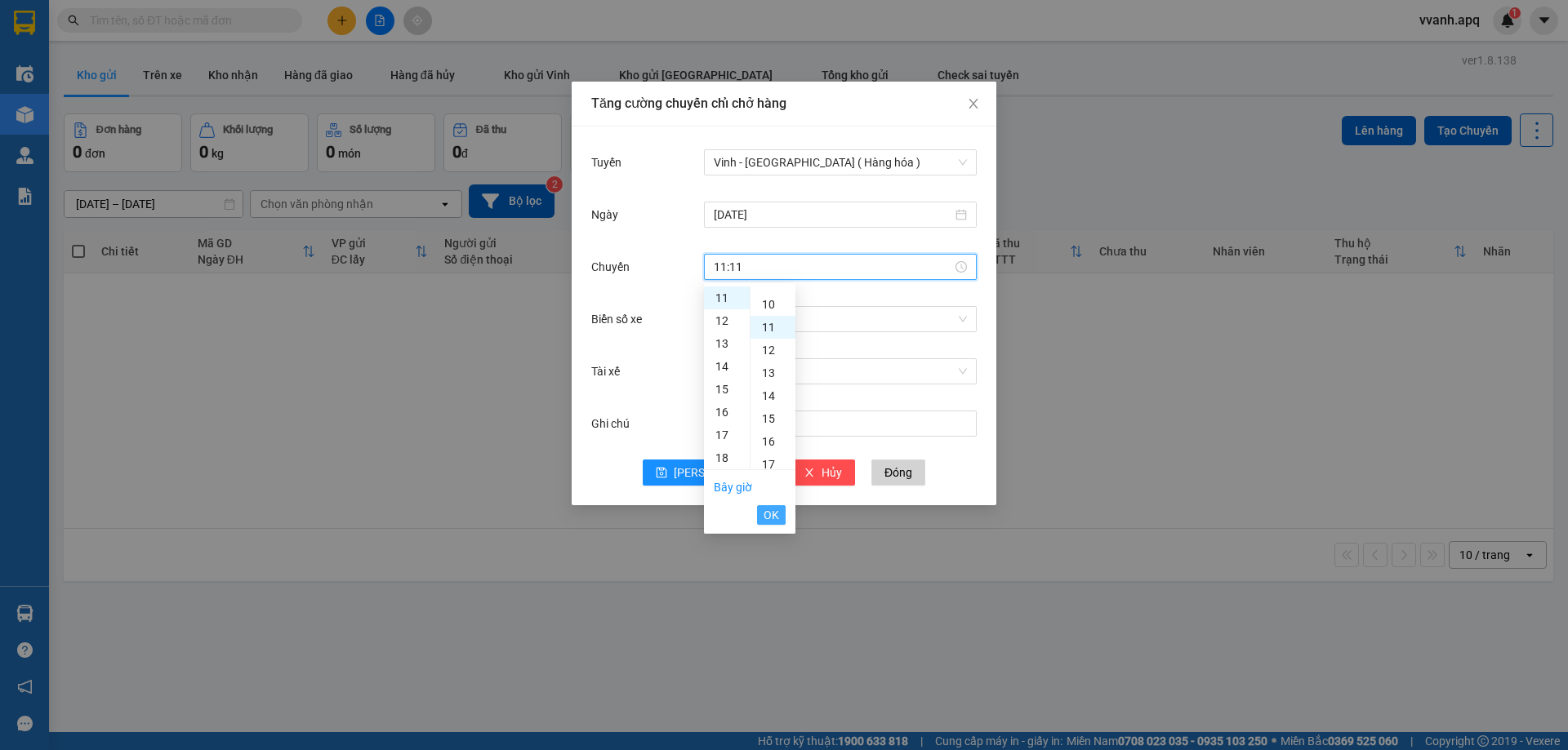
scroll to position [252, 0]
click at [776, 510] on span "OK" at bounding box center [771, 516] width 16 height 18
click at [846, 325] on input "Biển số xe" at bounding box center [835, 320] width 242 height 25
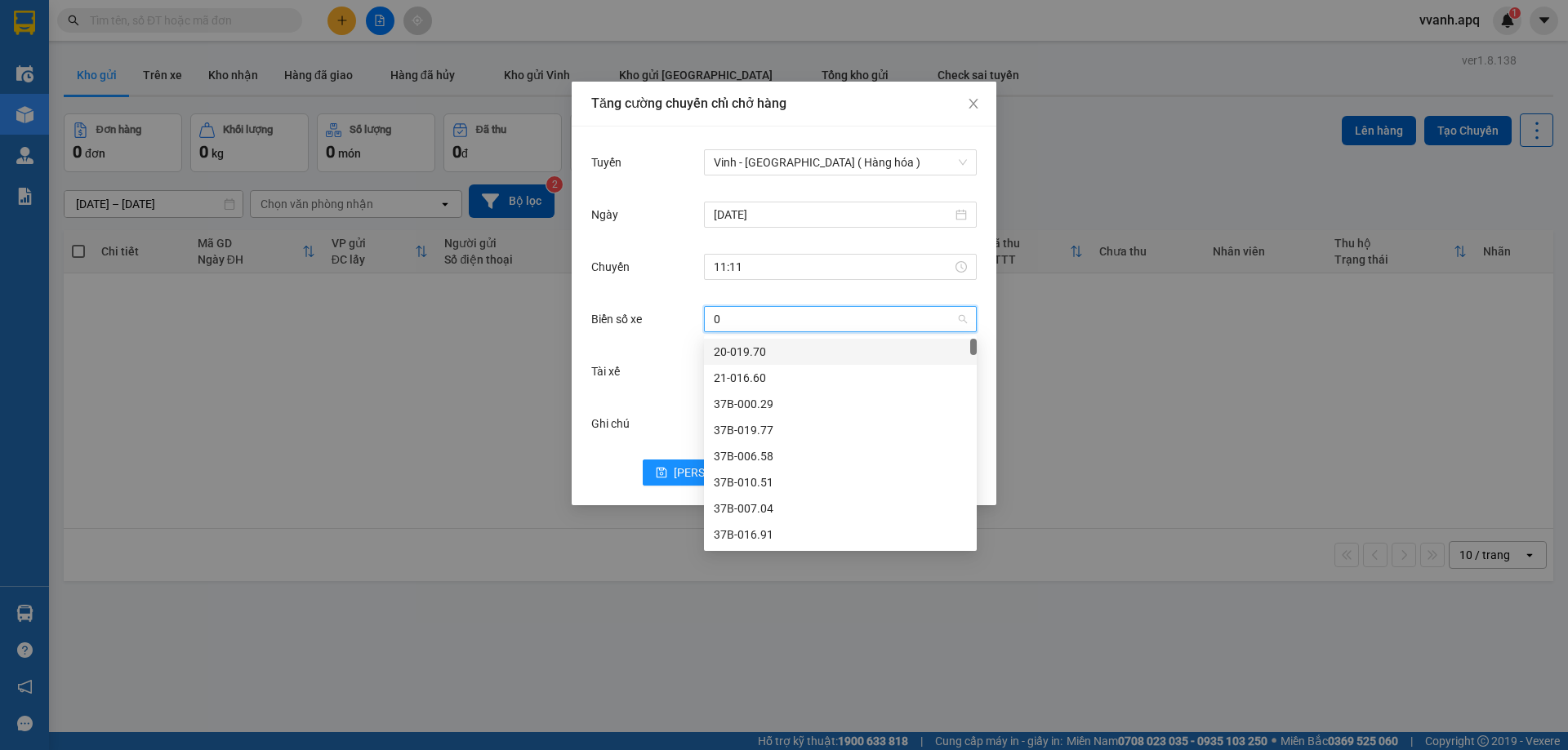
type input "08"
click at [843, 348] on div "37H-133.08" at bounding box center [841, 352] width 253 height 18
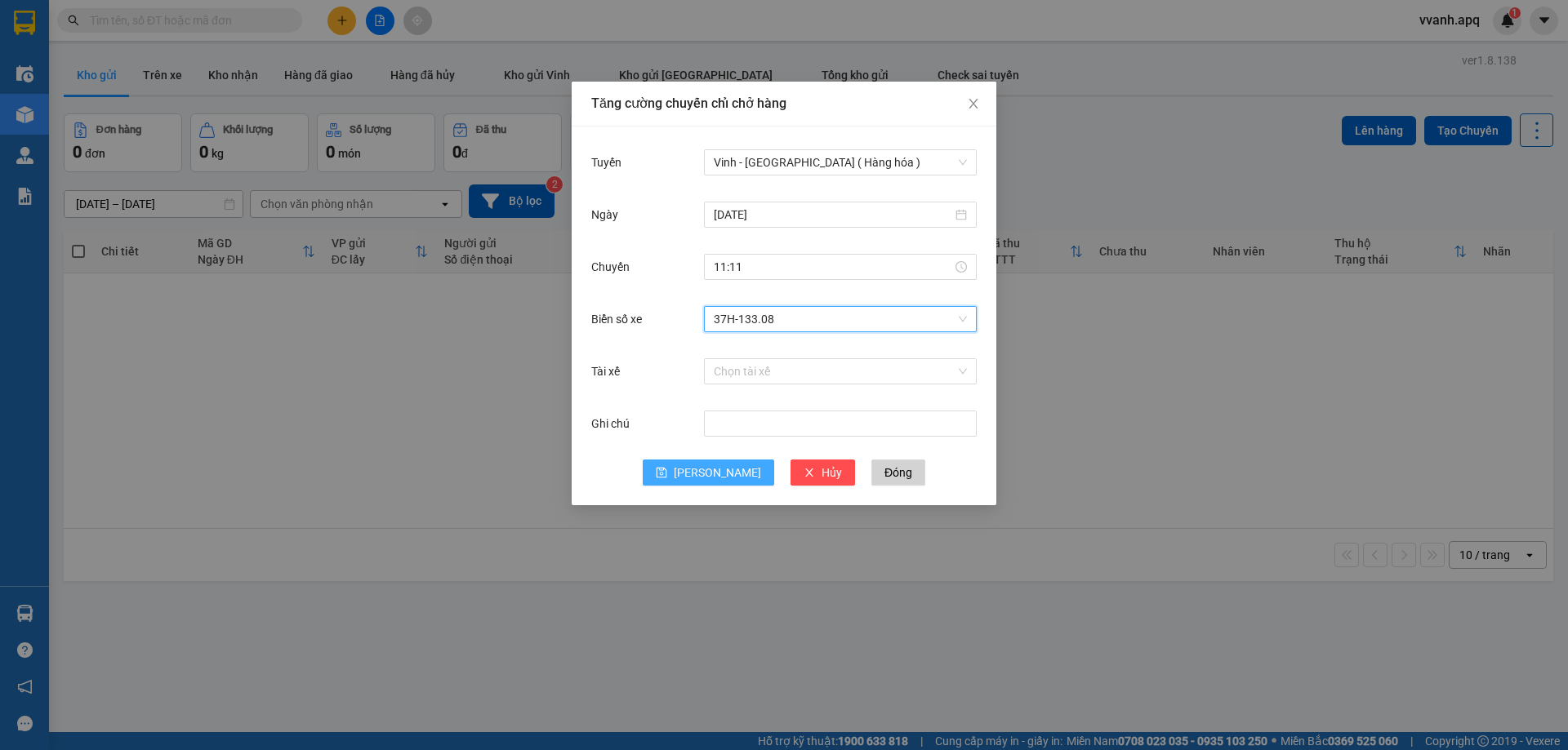
click at [721, 475] on span "[PERSON_NAME]" at bounding box center [718, 473] width 88 height 18
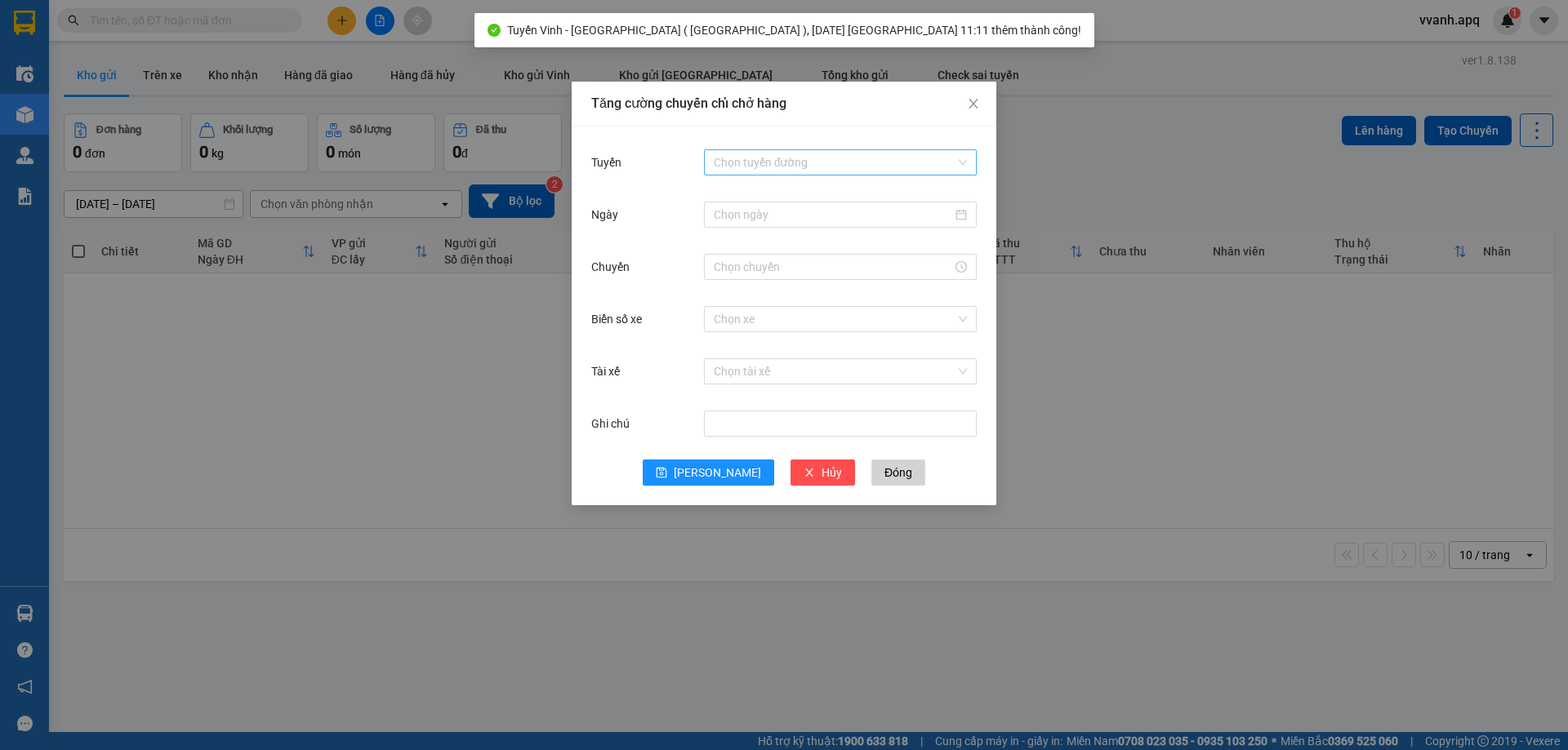
click at [745, 168] on input "Tuyến" at bounding box center [835, 162] width 242 height 25
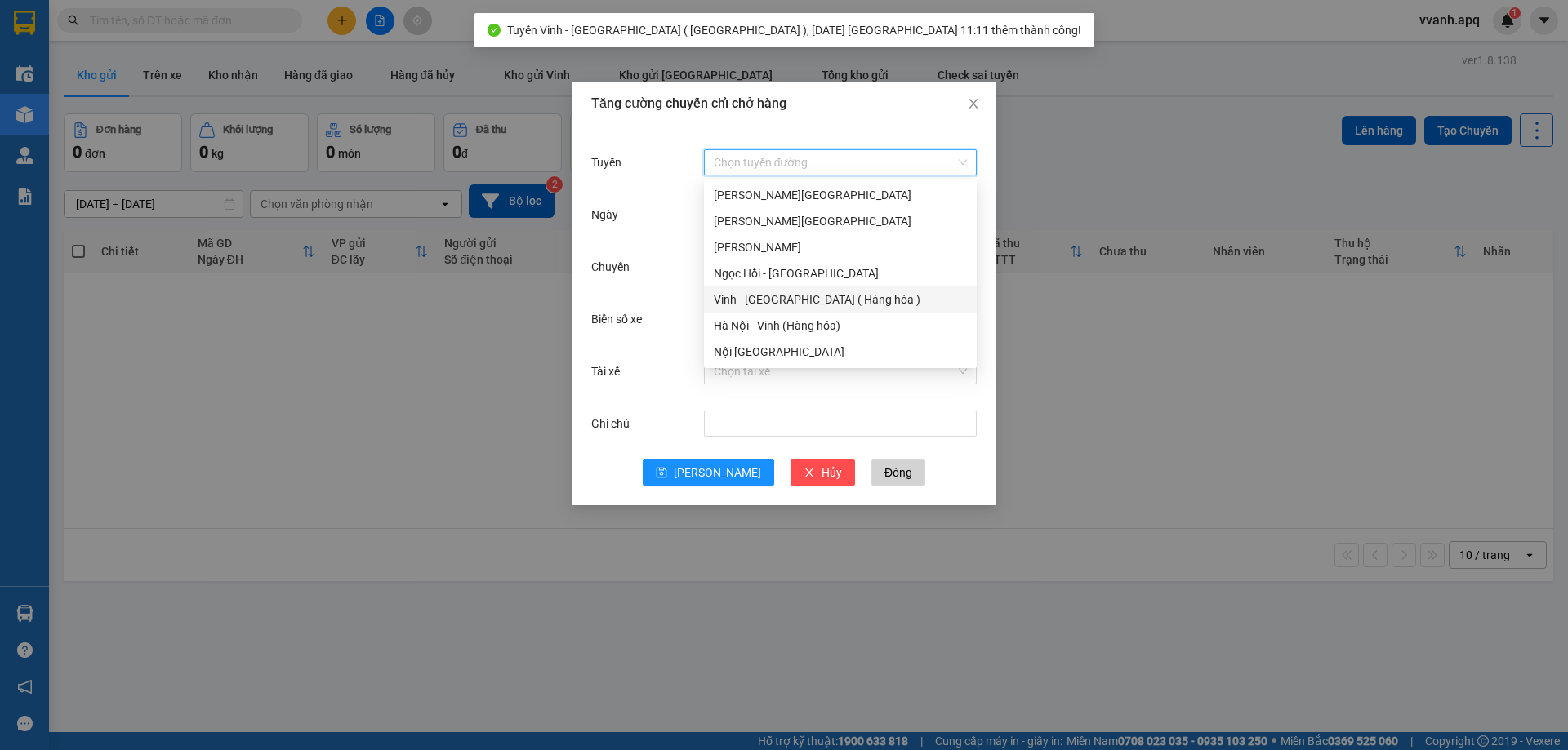
click at [759, 293] on div "Vinh - [GEOGRAPHIC_DATA] ( Hàng hóa )" at bounding box center [841, 300] width 253 height 18
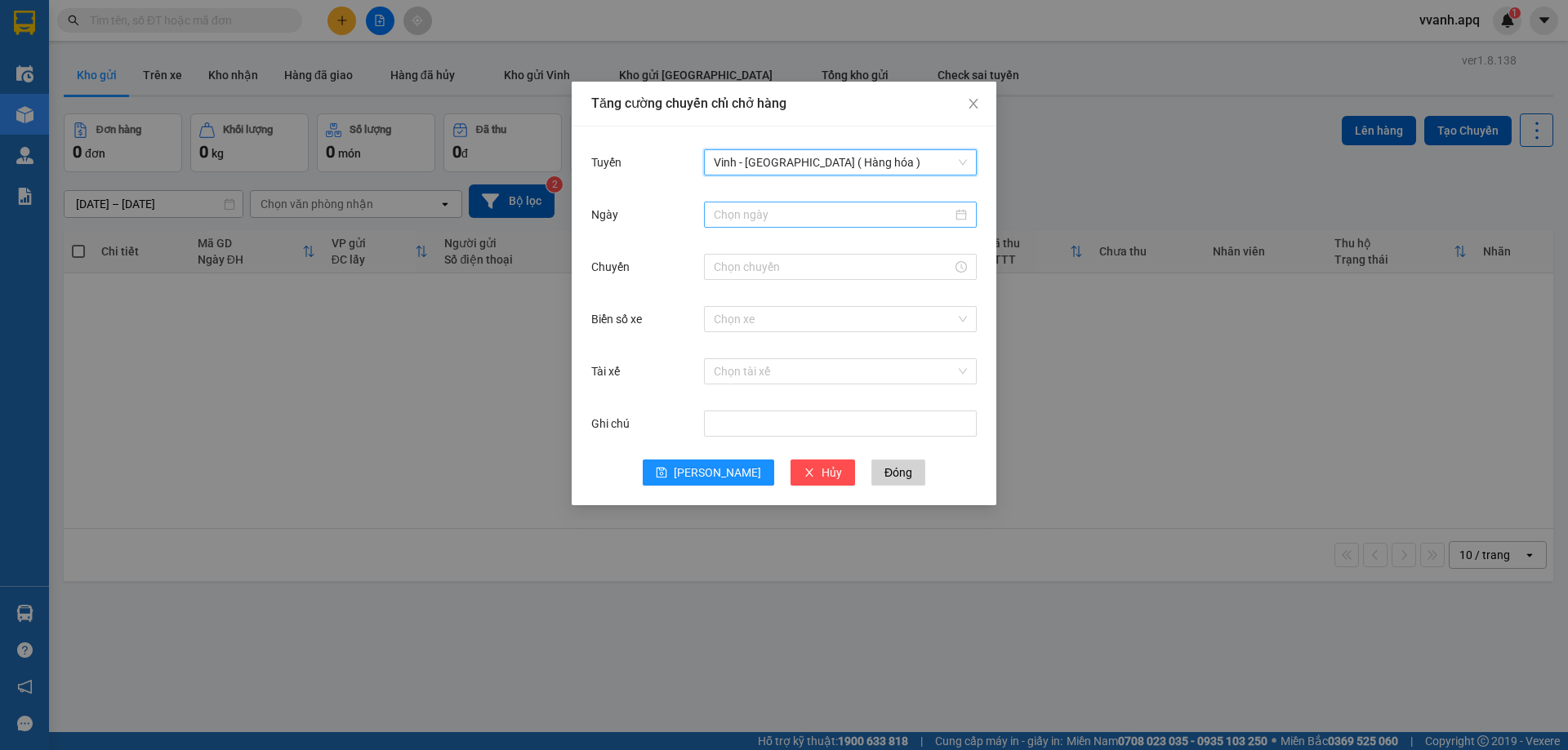
click at [782, 215] on input "Ngày" at bounding box center [833, 215] width 239 height 18
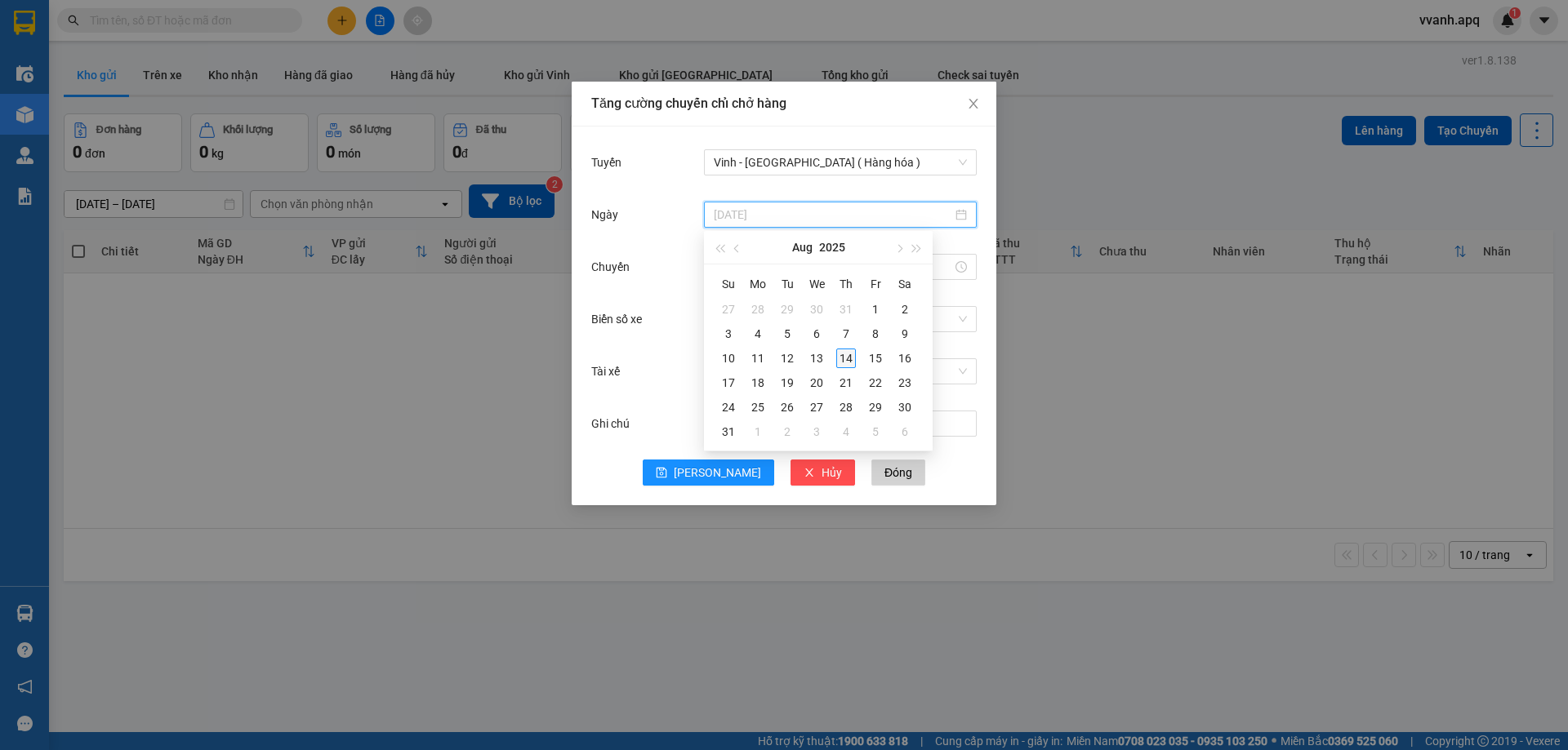
type input "[DATE]"
drag, startPoint x: 842, startPoint y: 352, endPoint x: 768, endPoint y: 302, distance: 89.3
click at [843, 353] on div "14" at bounding box center [846, 358] width 20 height 20
click at [749, 275] on input "Chuyến" at bounding box center [833, 267] width 239 height 18
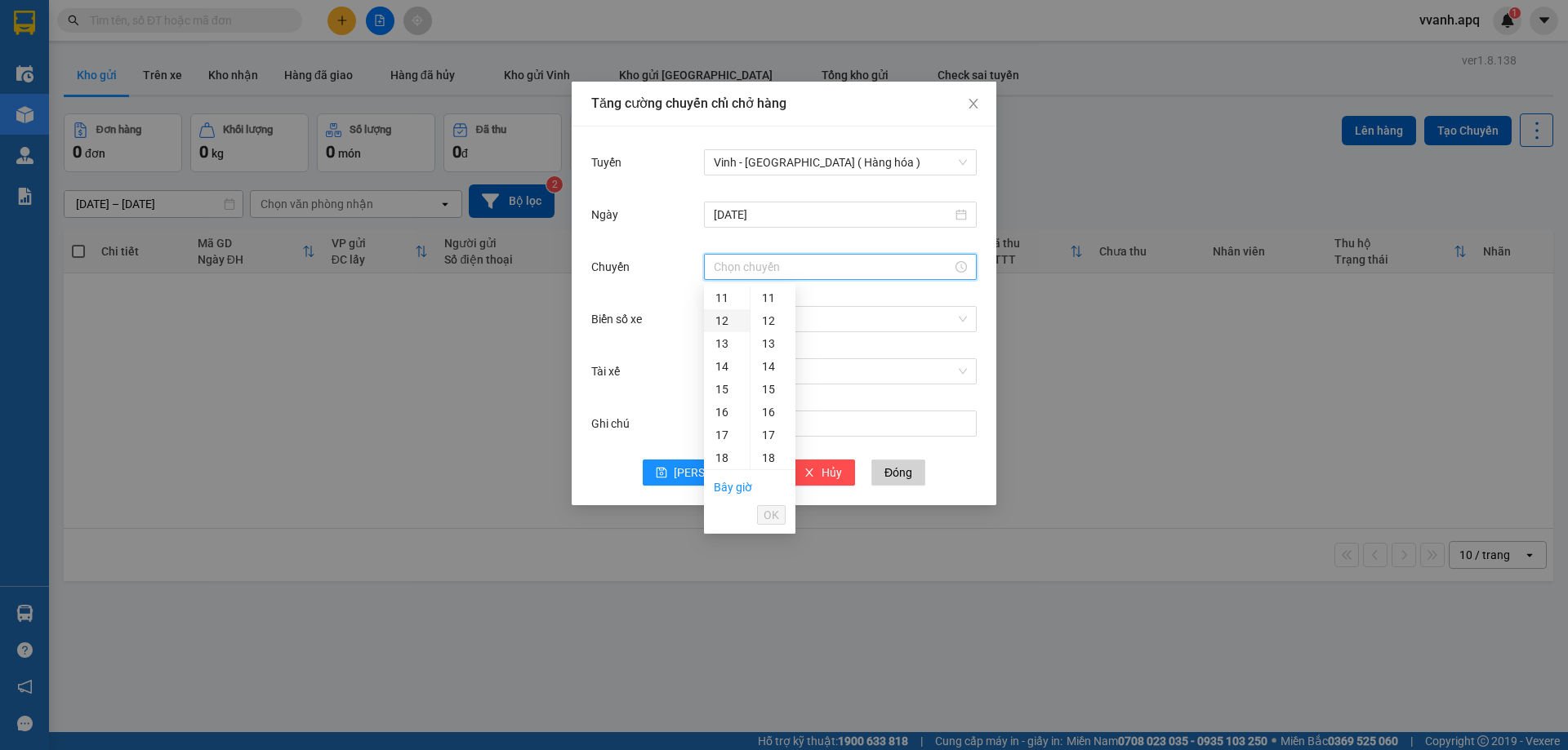
click at [725, 318] on div "12" at bounding box center [727, 321] width 46 height 23
click at [773, 366] on div "03" at bounding box center [773, 366] width 45 height 23
type input "12:03"
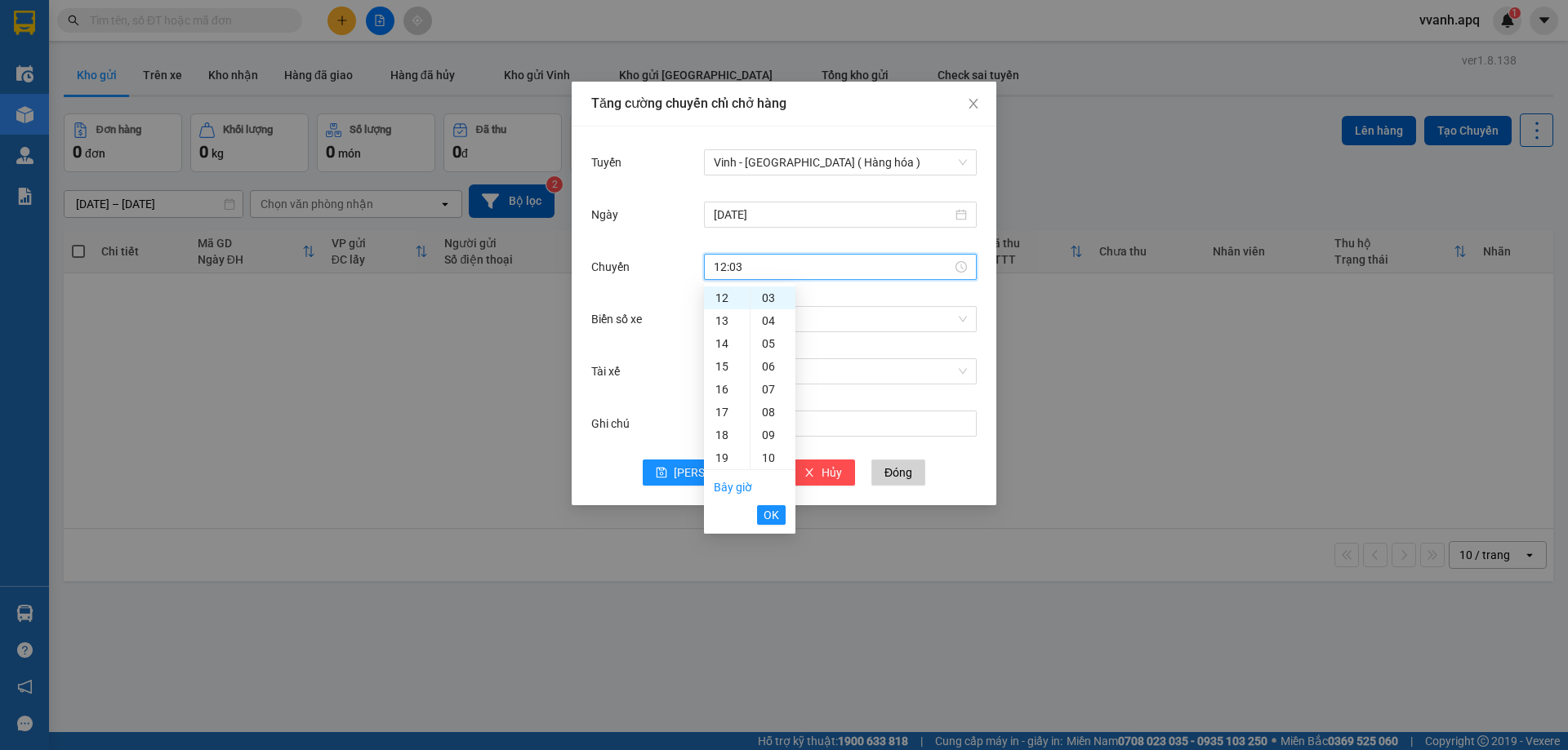
click at [768, 517] on span "OK" at bounding box center [771, 516] width 16 height 18
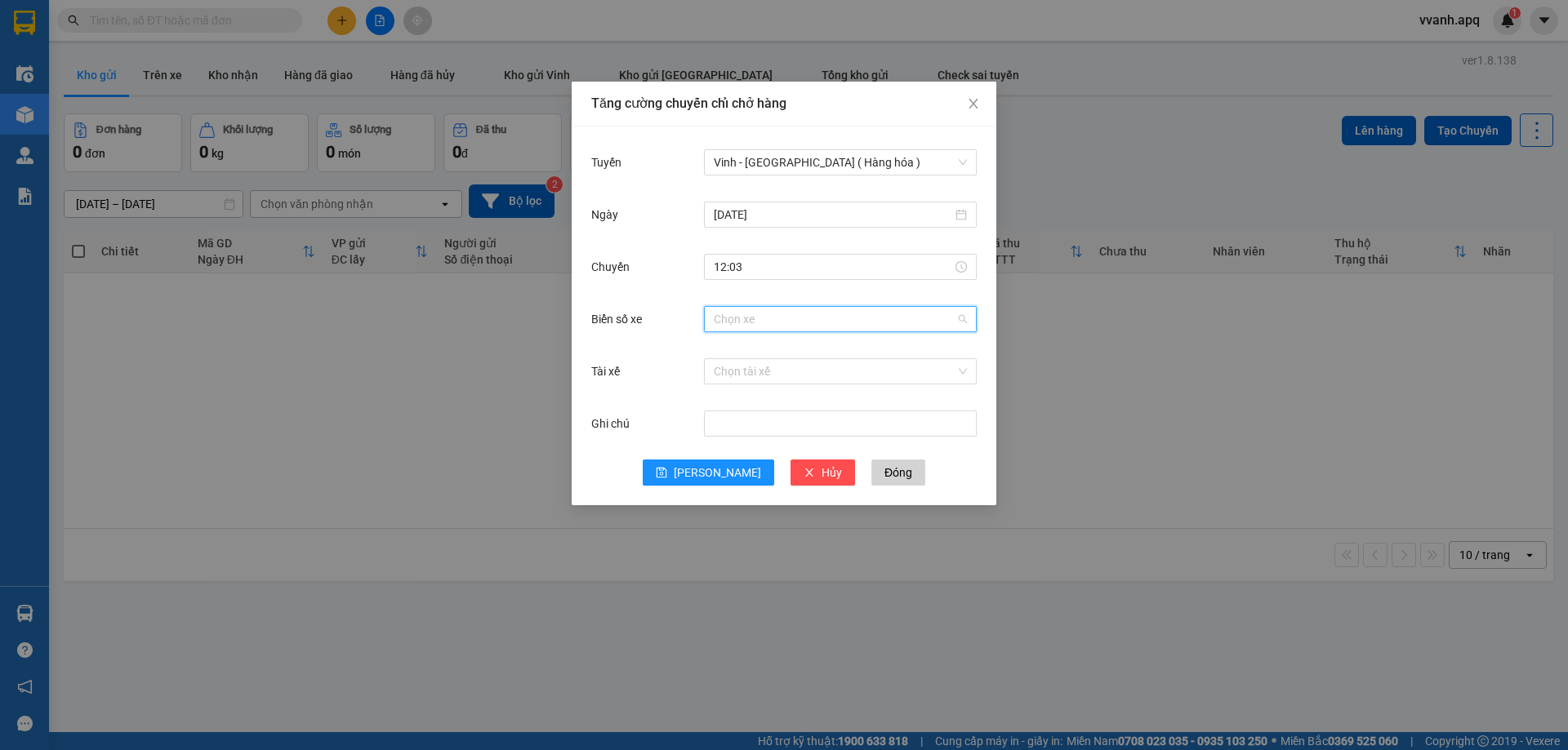
click at [846, 316] on input "Biển số xe" at bounding box center [835, 320] width 242 height 25
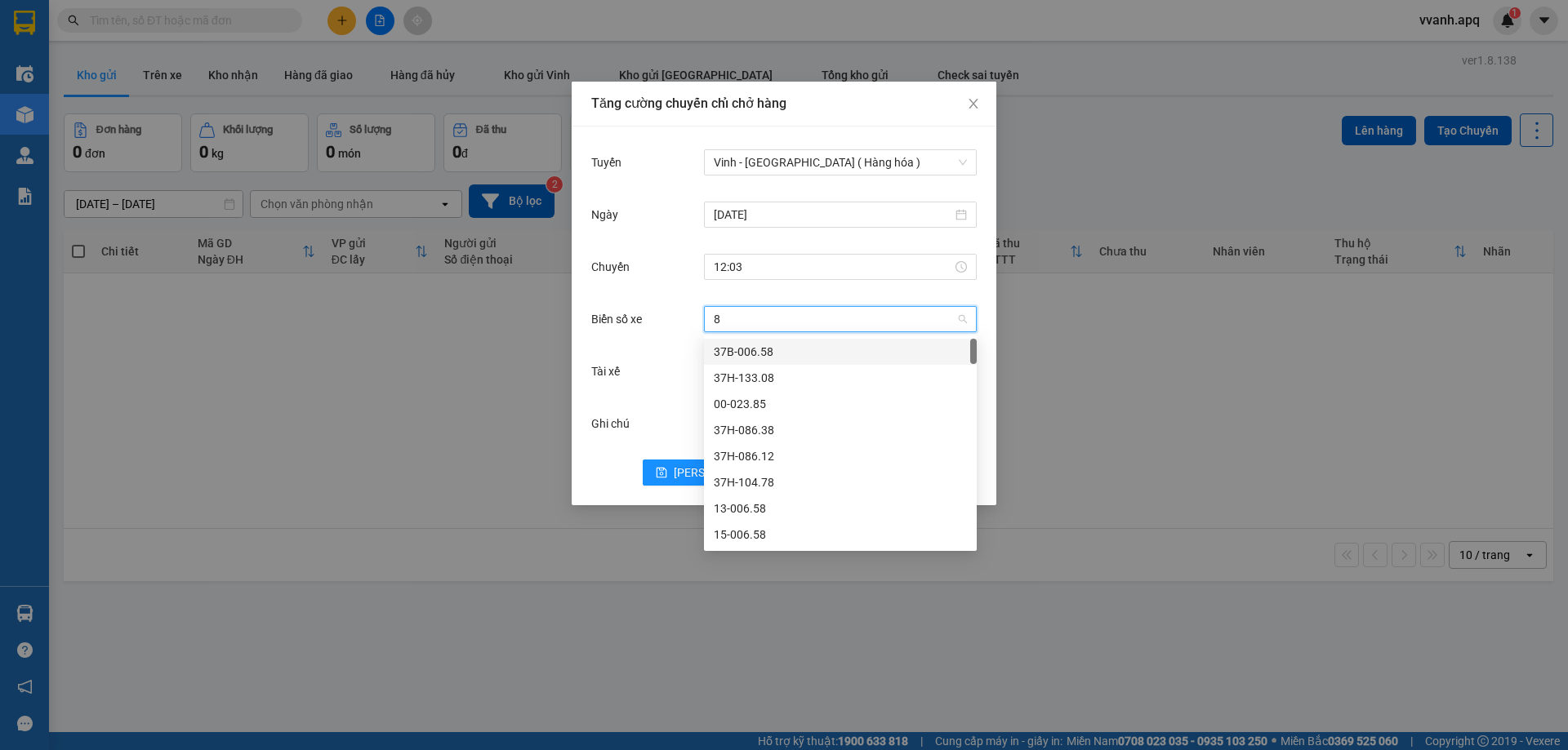
type input "81"
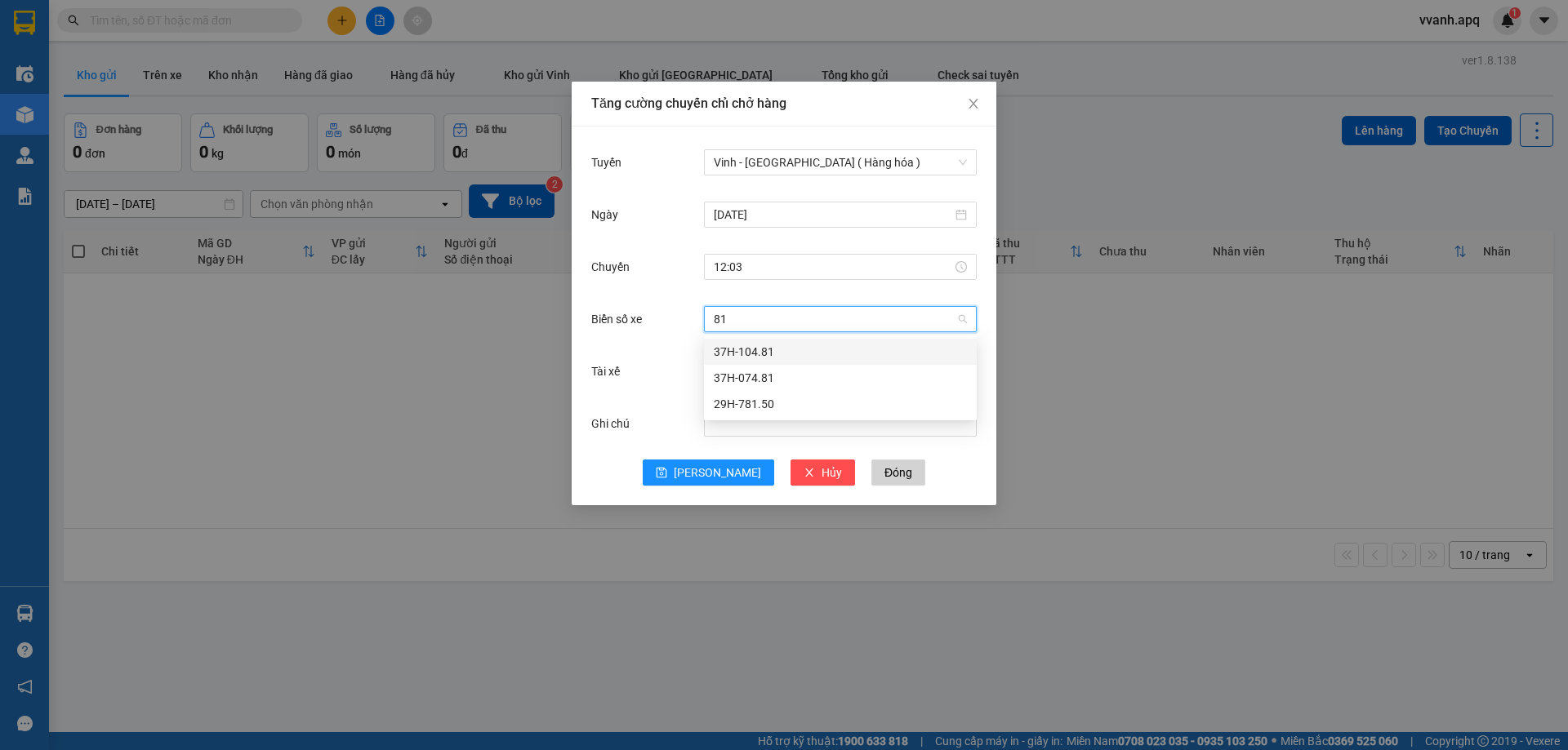
click at [832, 348] on div "37H-104.81" at bounding box center [841, 352] width 253 height 18
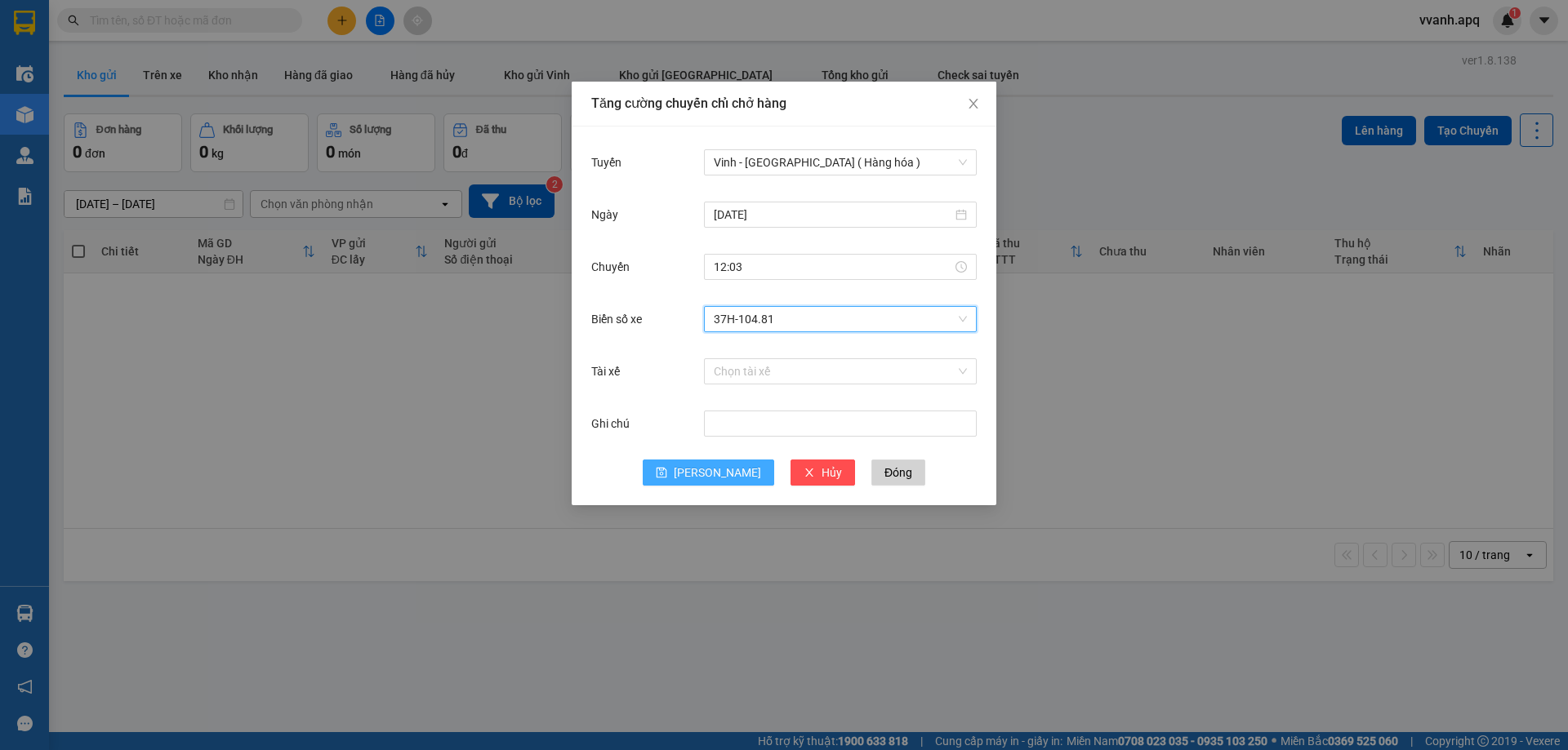
click at [725, 475] on span "[PERSON_NAME]" at bounding box center [718, 473] width 88 height 18
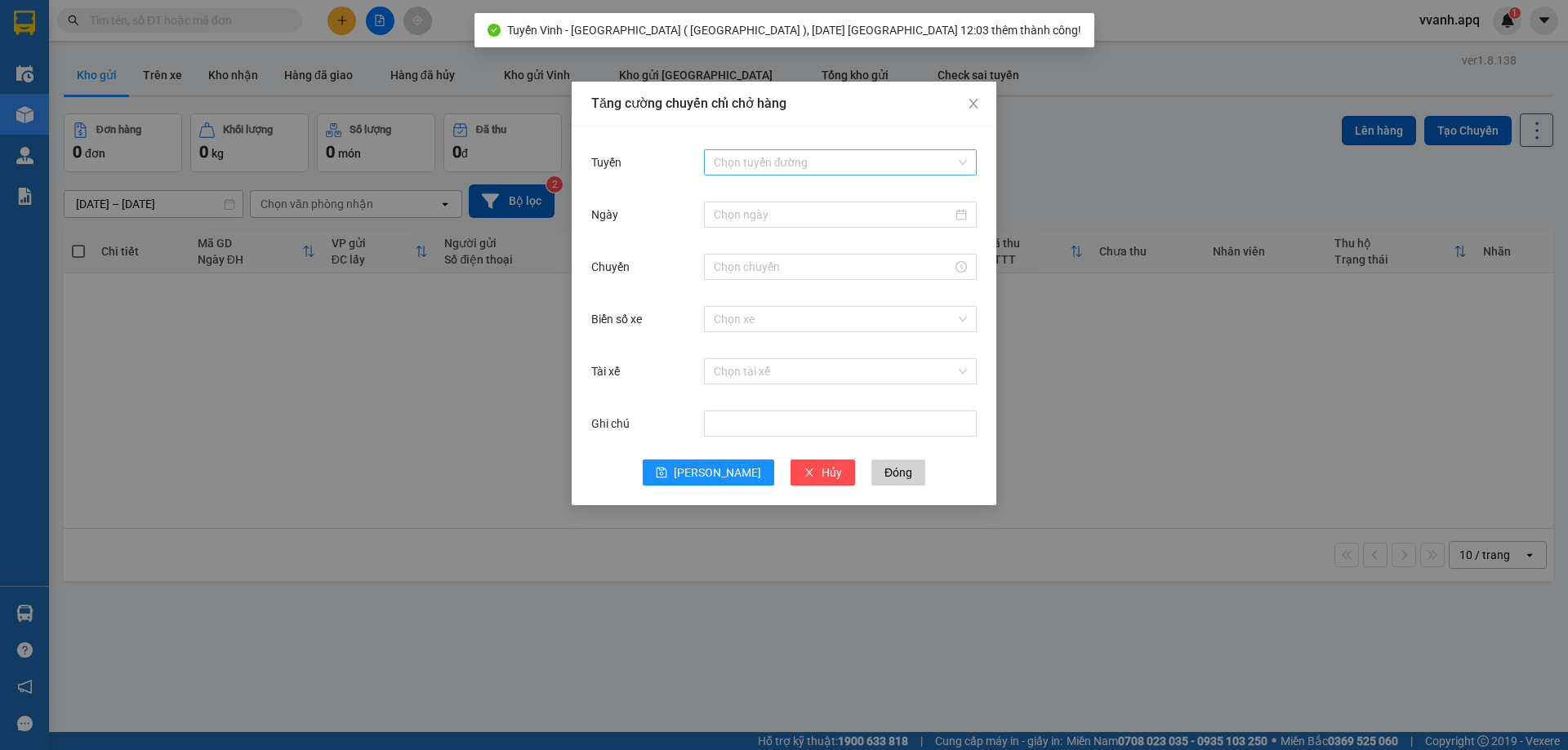
click at [798, 167] on input "Tuyến" at bounding box center [835, 162] width 242 height 25
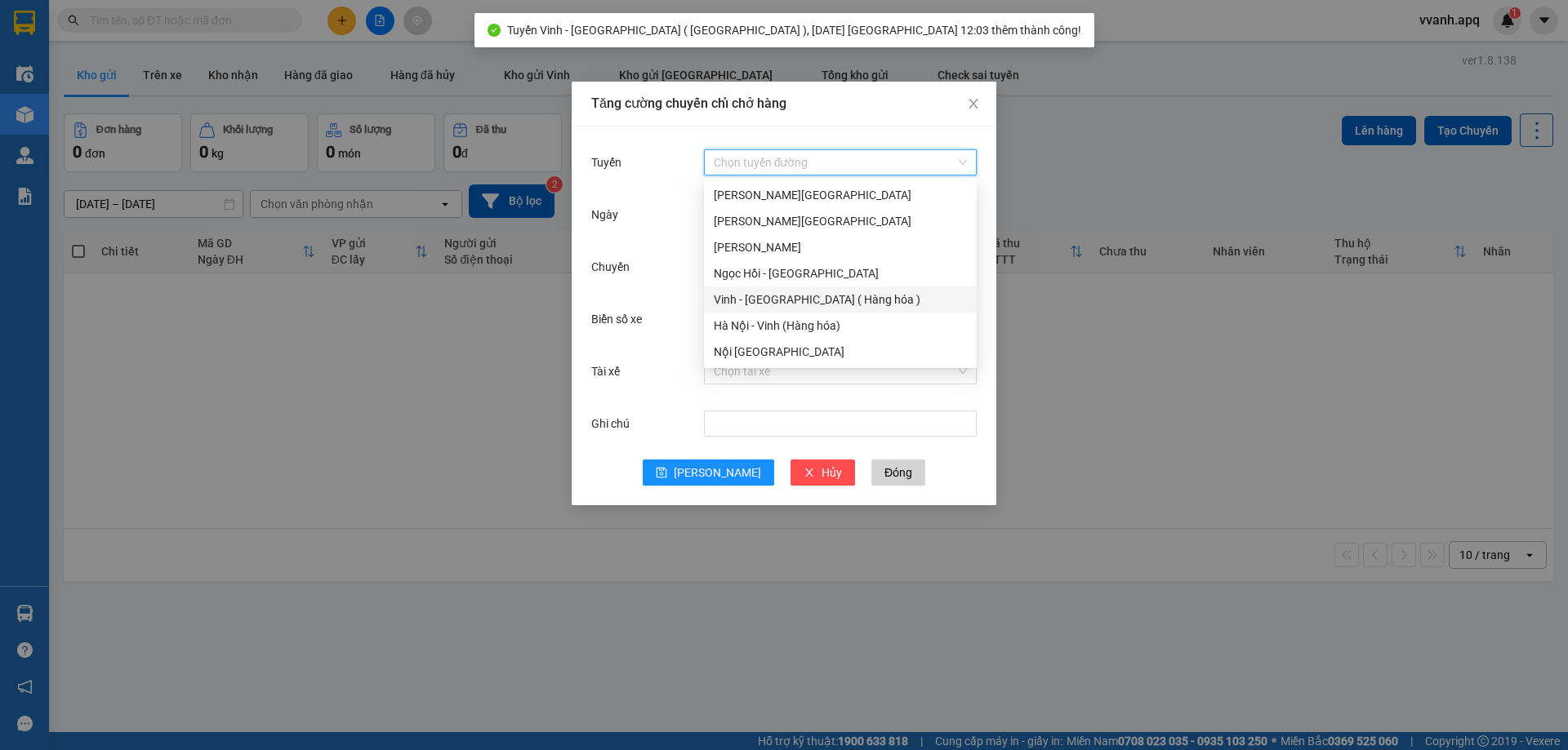
click at [777, 297] on div "Vinh - [GEOGRAPHIC_DATA] ( Hàng hóa )" at bounding box center [841, 300] width 253 height 18
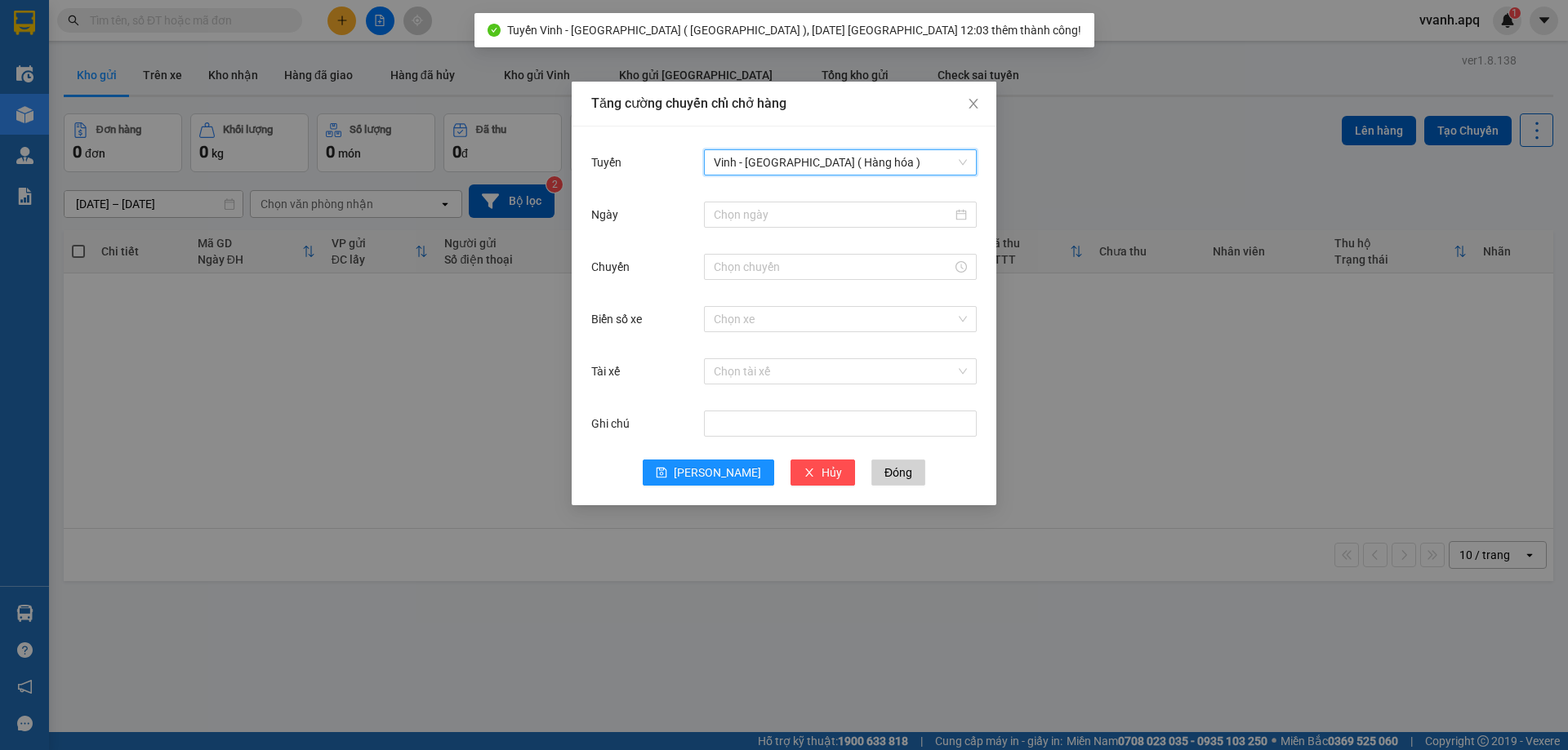
click at [805, 195] on div "Tuyến Vinh - [GEOGRAPHIC_DATA] ( [GEOGRAPHIC_DATA] ) [GEOGRAPHIC_DATA] - [GEOGR…" at bounding box center [784, 172] width 385 height 52
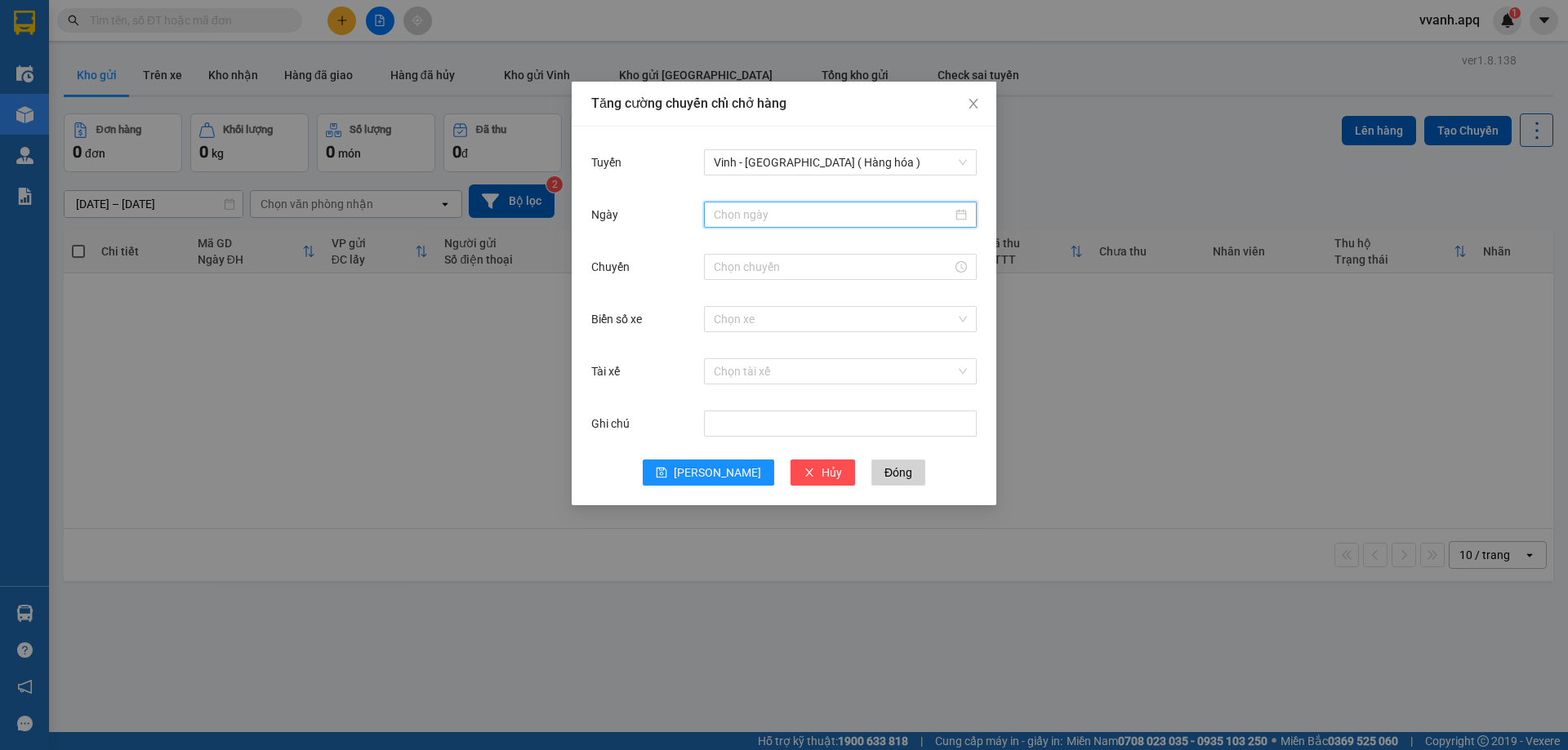
drag, startPoint x: 809, startPoint y: 212, endPoint x: 815, endPoint y: 256, distance: 44.4
click at [809, 213] on input "Ngày" at bounding box center [833, 215] width 239 height 18
type input "[DATE]"
click at [844, 355] on div "14" at bounding box center [846, 358] width 20 height 20
click at [745, 271] on input "Chuyến" at bounding box center [833, 267] width 239 height 18
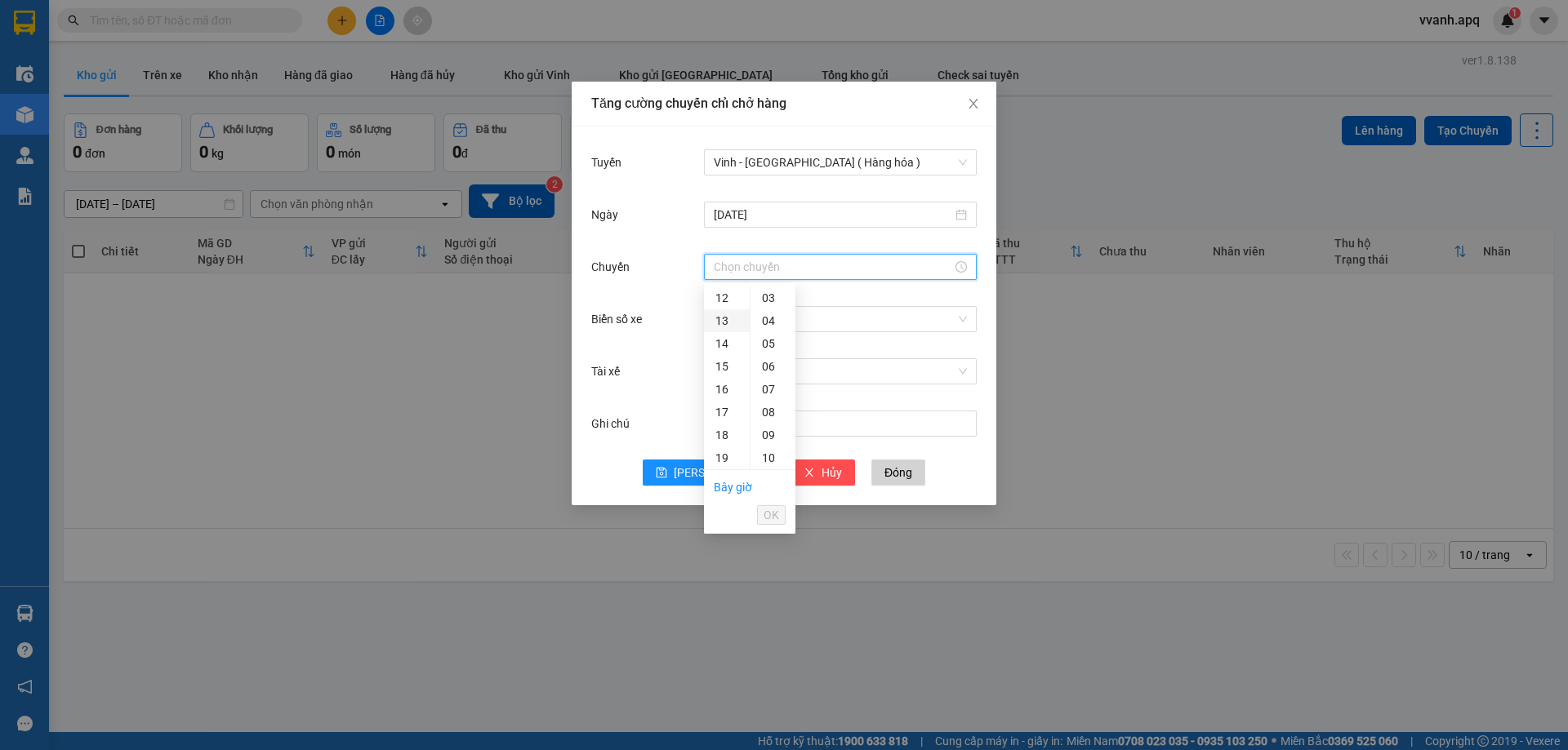
click at [724, 316] on div "13" at bounding box center [727, 321] width 46 height 23
click at [768, 341] on div "02" at bounding box center [773, 343] width 45 height 23
type input "13:02"
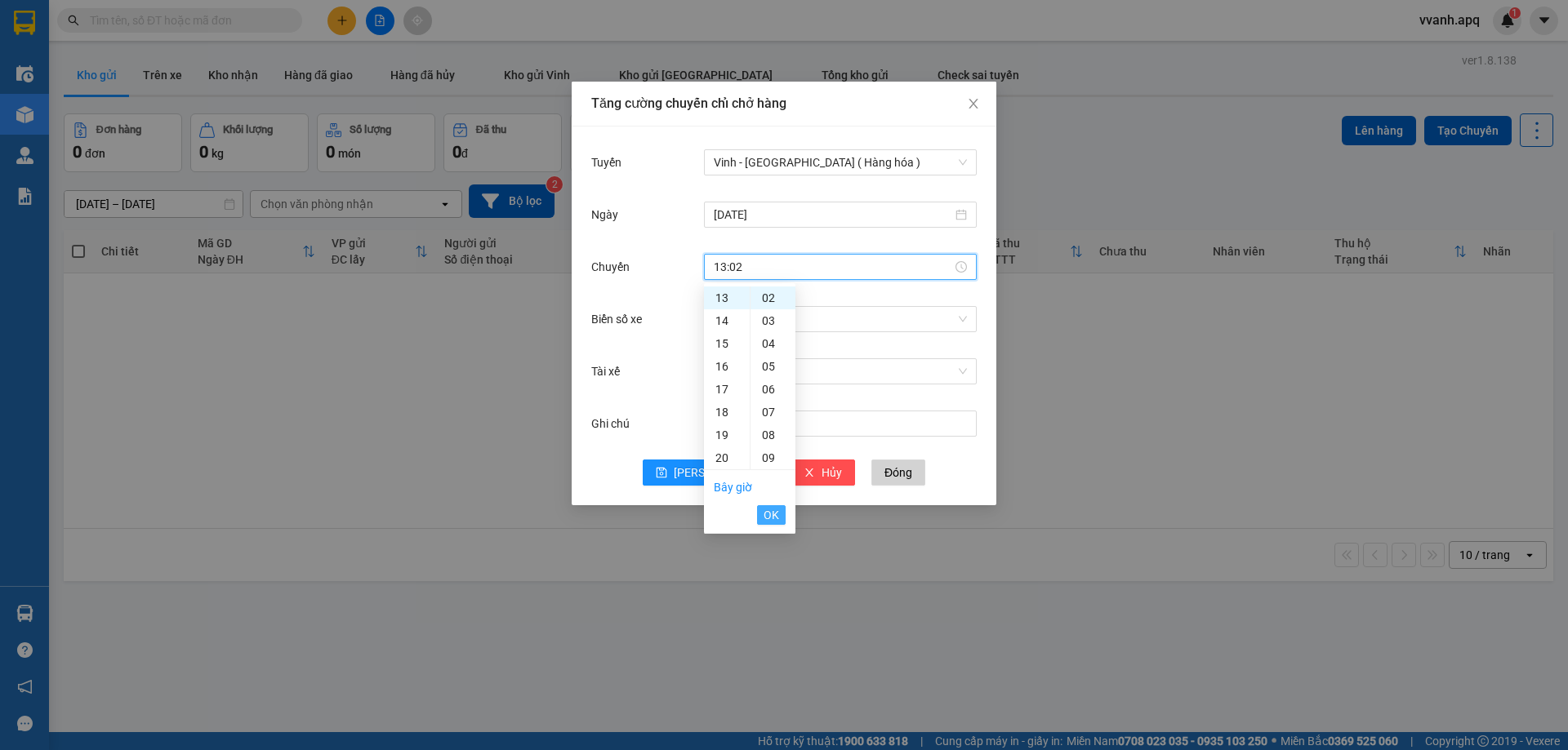
click at [769, 513] on span "OK" at bounding box center [771, 516] width 16 height 18
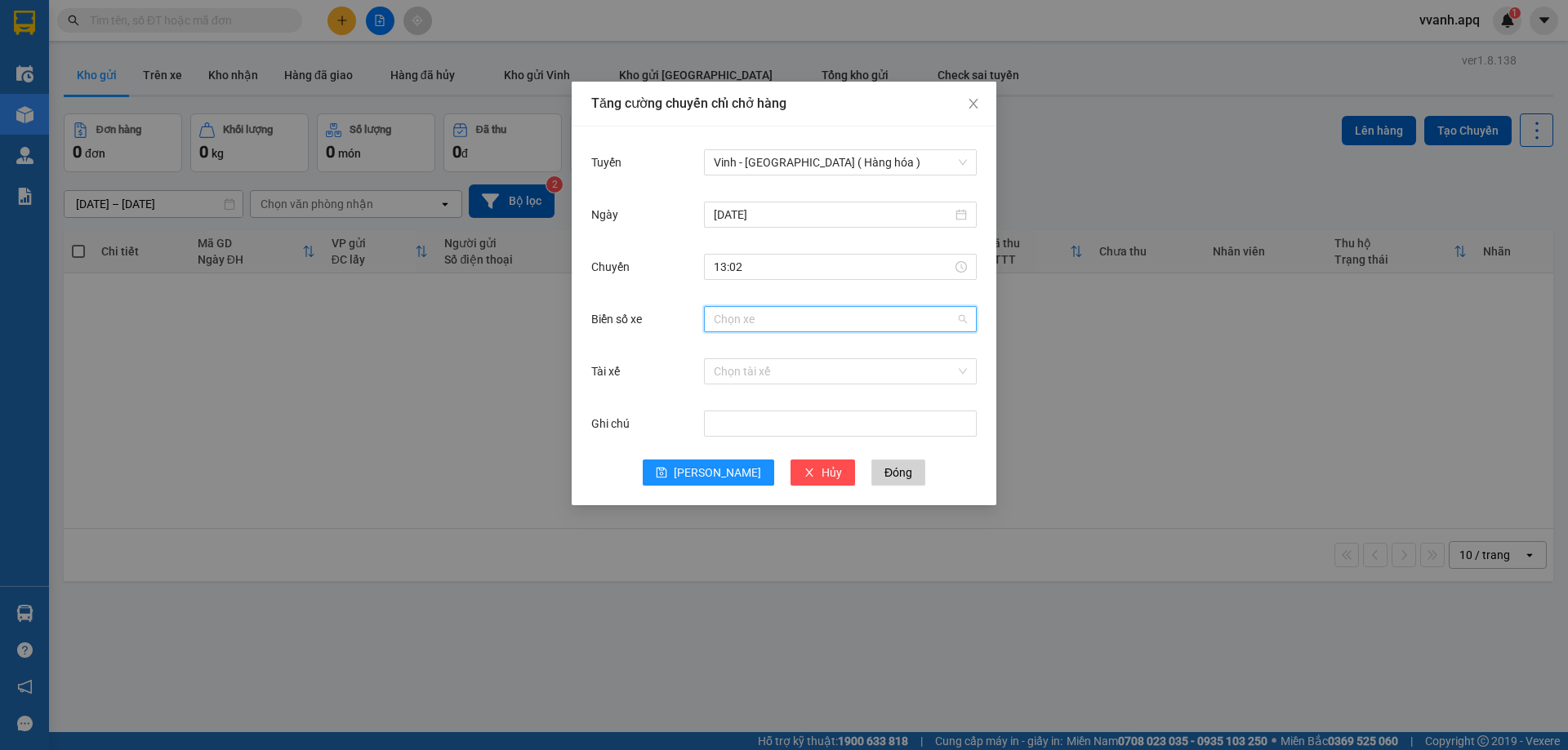
click at [843, 310] on input "Biển số xe" at bounding box center [835, 320] width 242 height 25
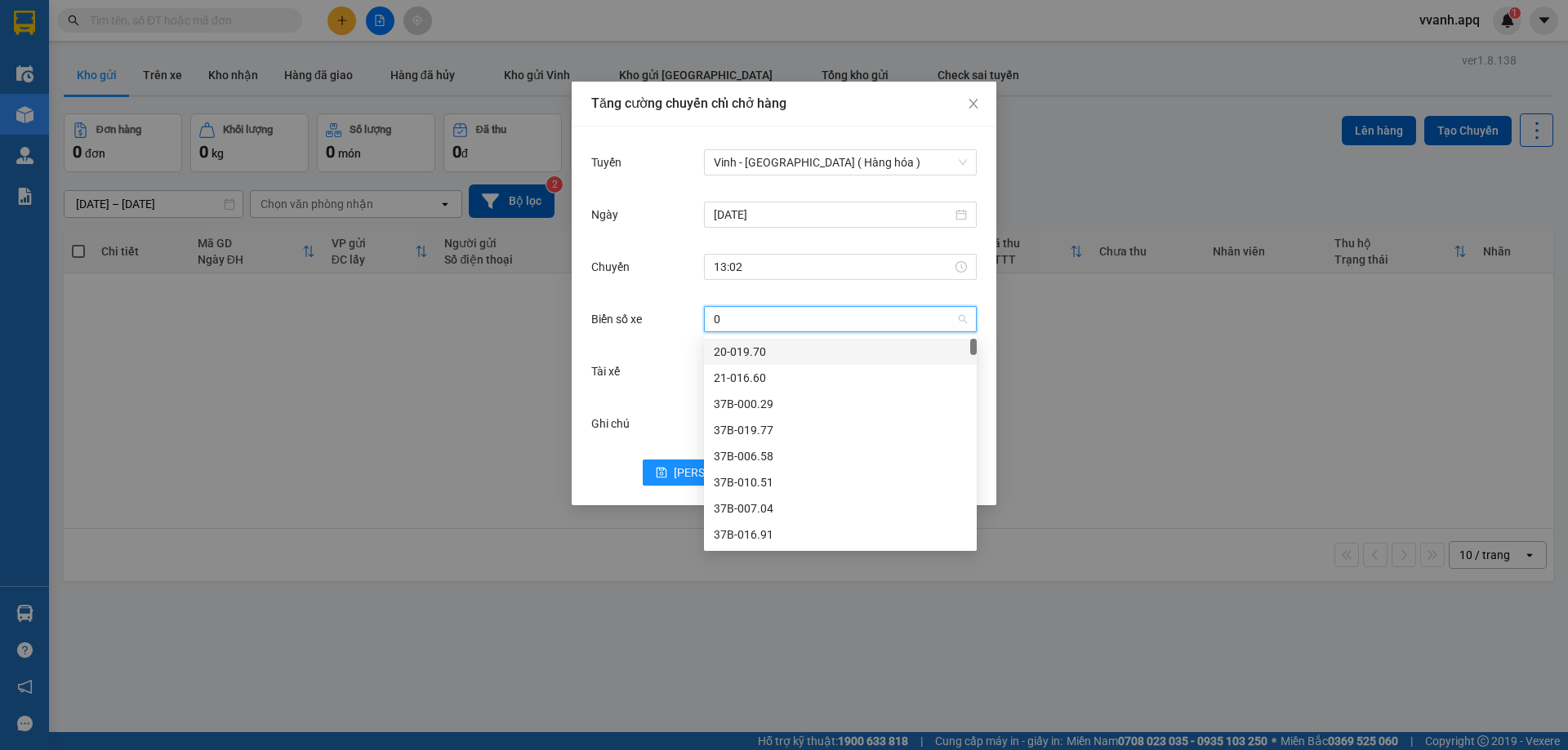
type input "00"
click at [759, 425] on div "37H-133.00" at bounding box center [841, 430] width 253 height 18
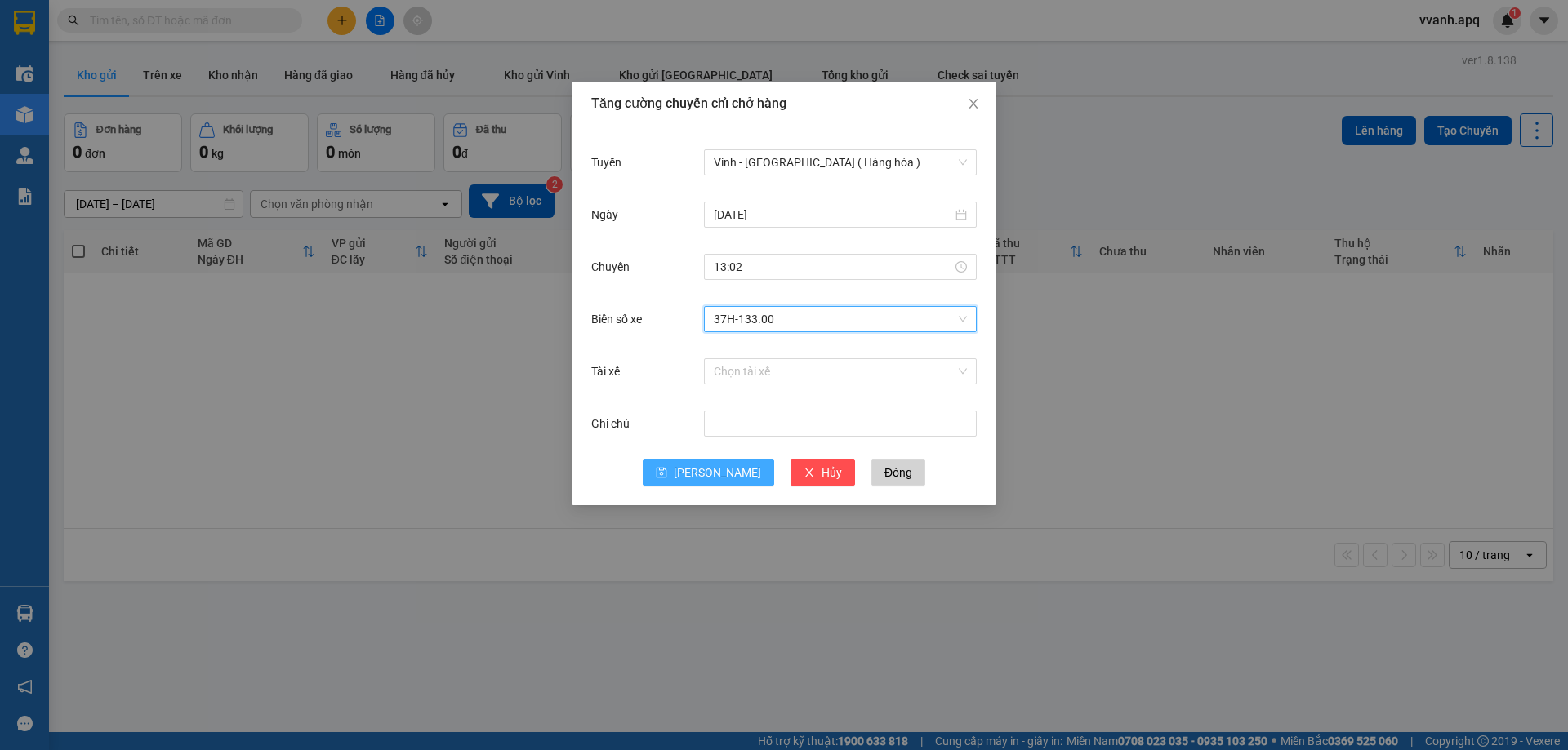
click at [730, 483] on button "[PERSON_NAME]" at bounding box center [709, 473] width 131 height 26
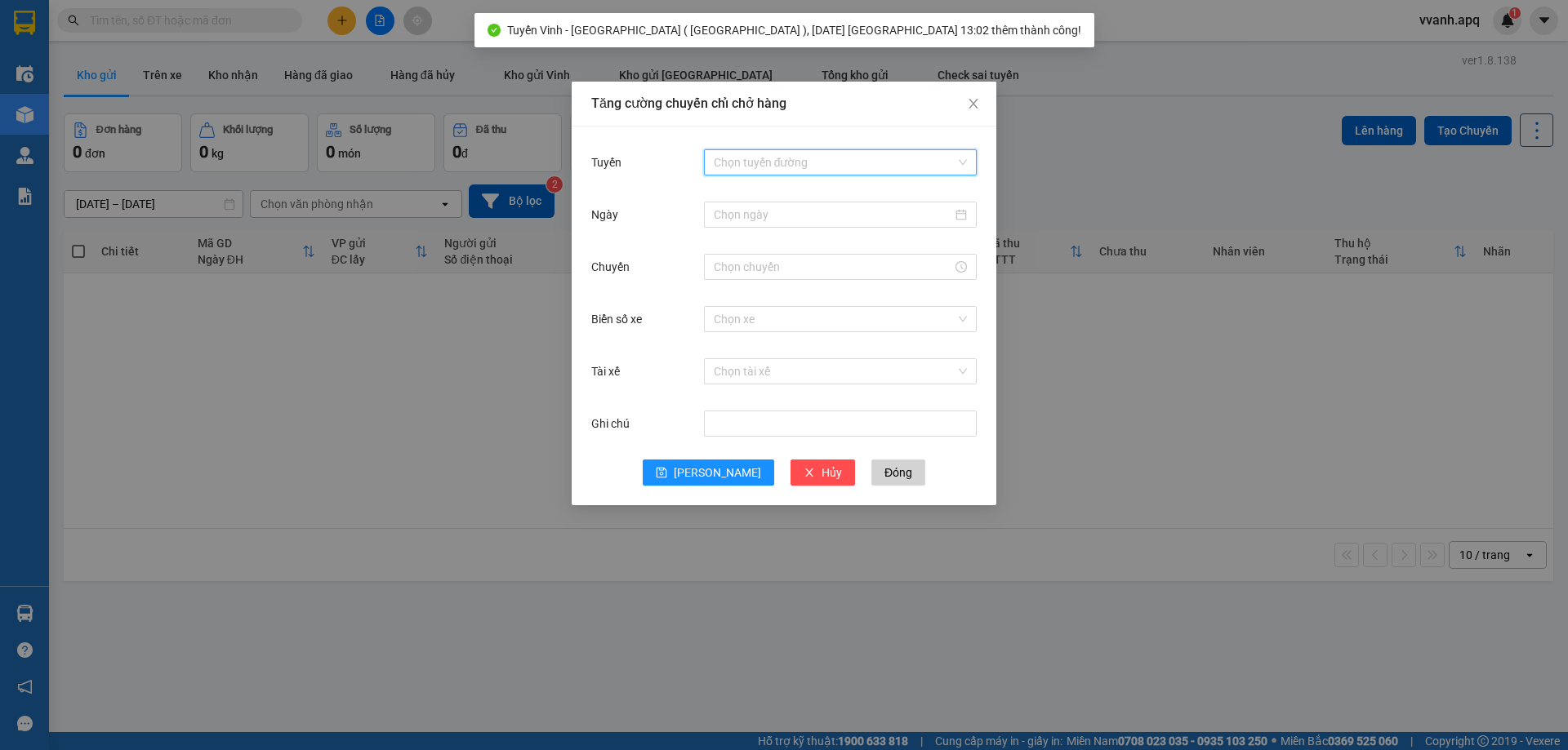
click at [807, 151] on input "Tuyến" at bounding box center [835, 162] width 242 height 25
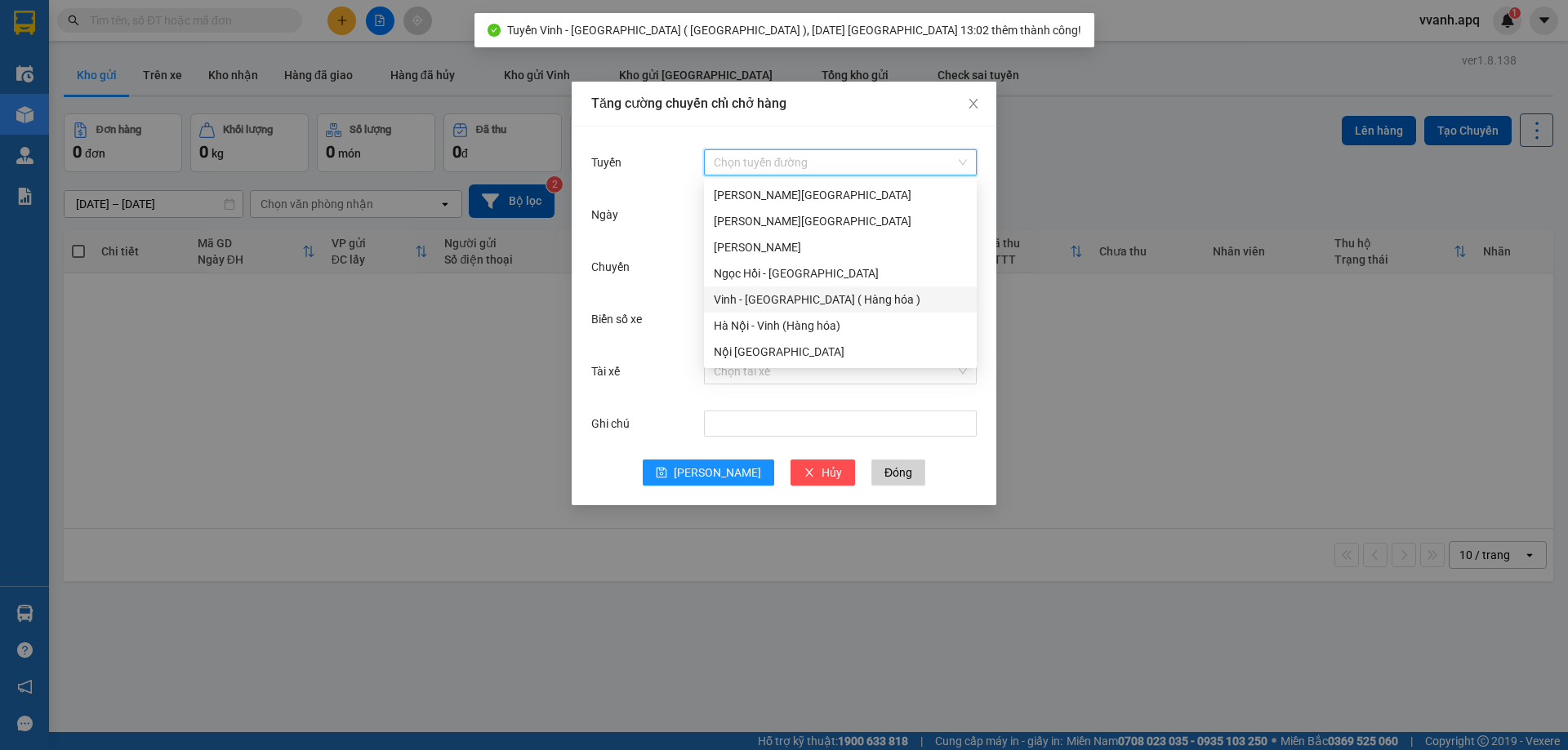
click at [790, 289] on div "Vinh - [GEOGRAPHIC_DATA] ( Hàng hóa )" at bounding box center [841, 300] width 273 height 26
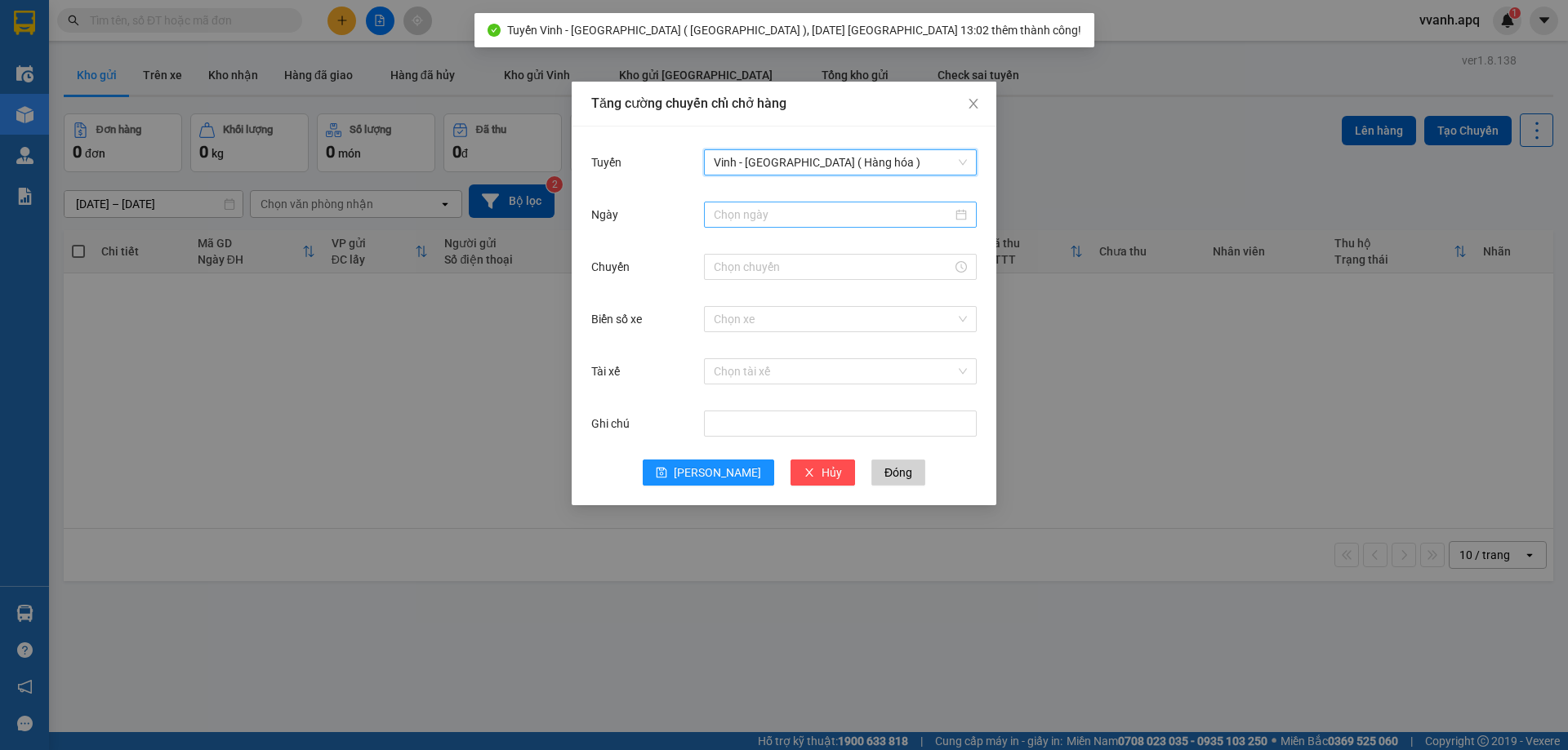
click at [801, 219] on input "Ngày" at bounding box center [833, 215] width 239 height 18
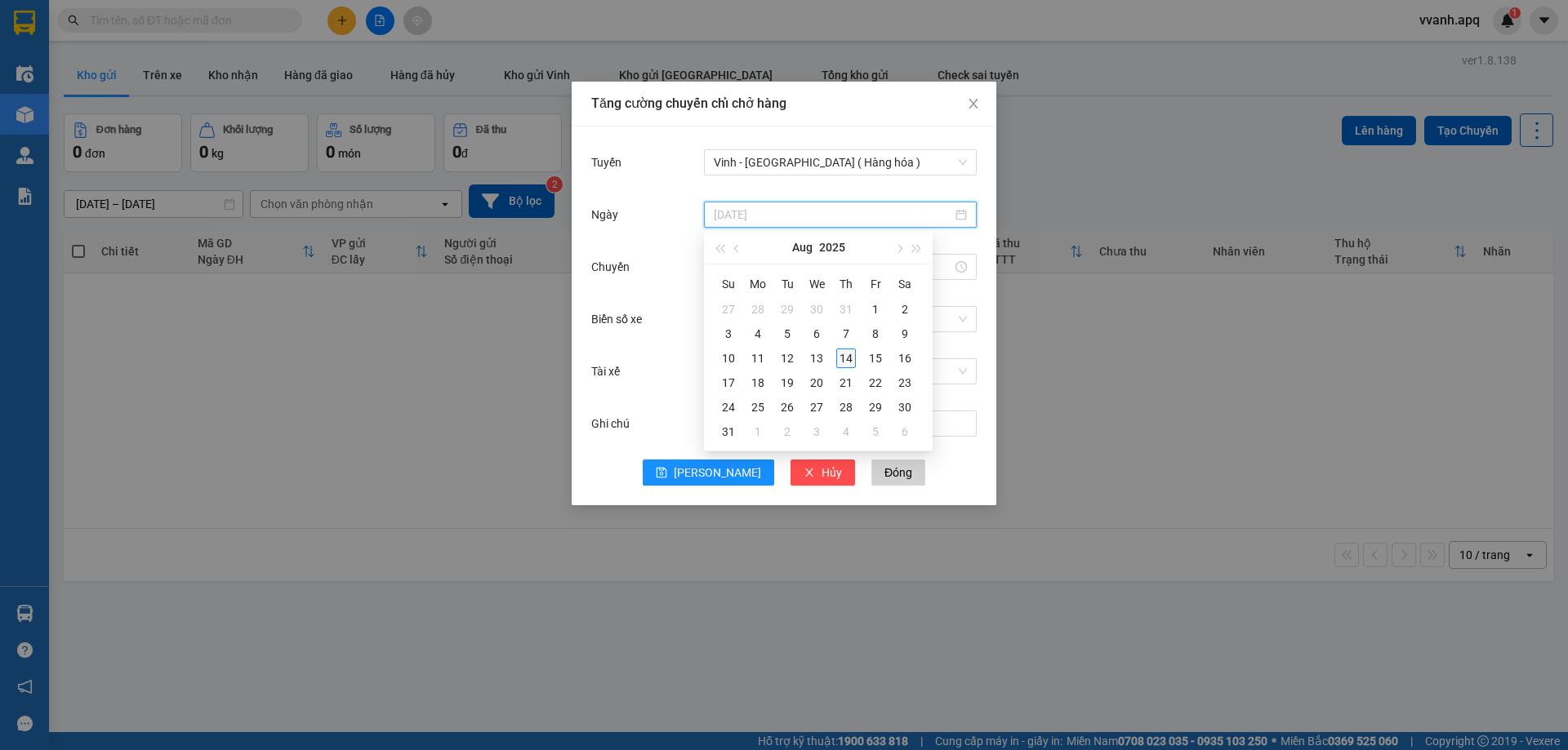
type input "[DATE]"
click at [846, 352] on div "14" at bounding box center [846, 358] width 20 height 20
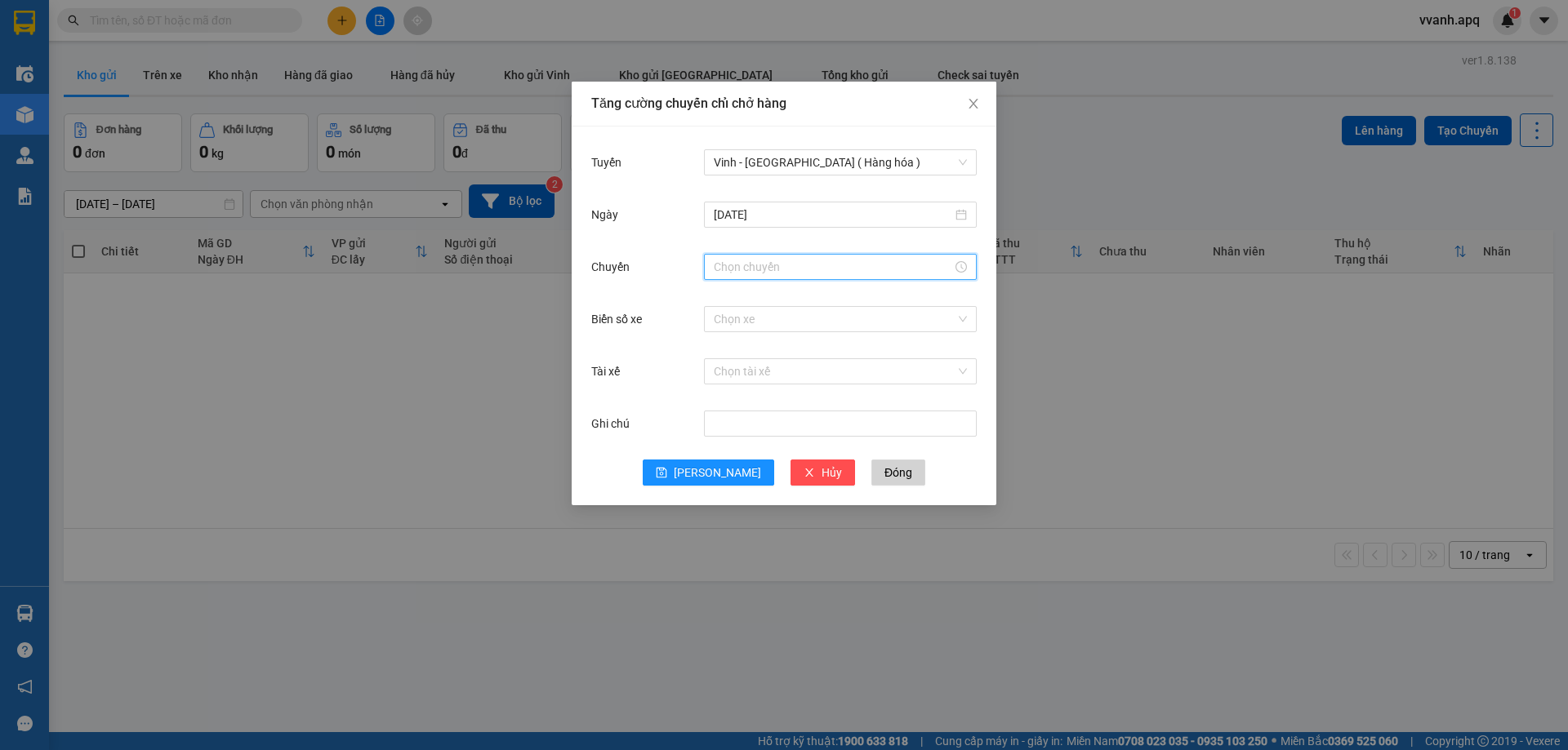
click at [763, 263] on input "Chuyến" at bounding box center [833, 267] width 239 height 18
click at [724, 316] on div "14" at bounding box center [727, 321] width 46 height 23
click at [770, 391] on div "15" at bounding box center [773, 396] width 45 height 23
type input "14:15"
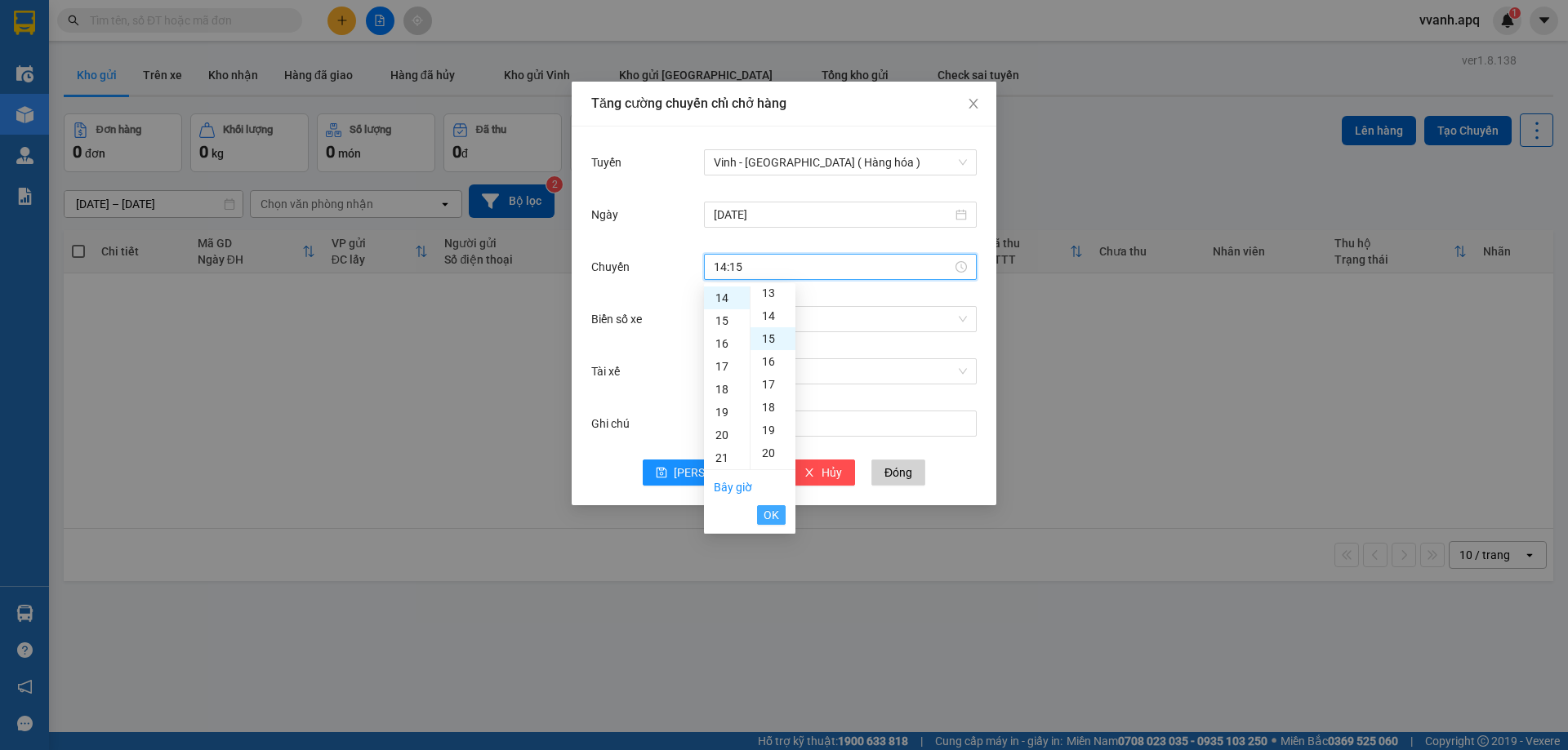
scroll to position [343, 0]
click at [777, 516] on span "OK" at bounding box center [771, 516] width 16 height 18
click at [847, 324] on input "Biển số xe" at bounding box center [835, 320] width 242 height 25
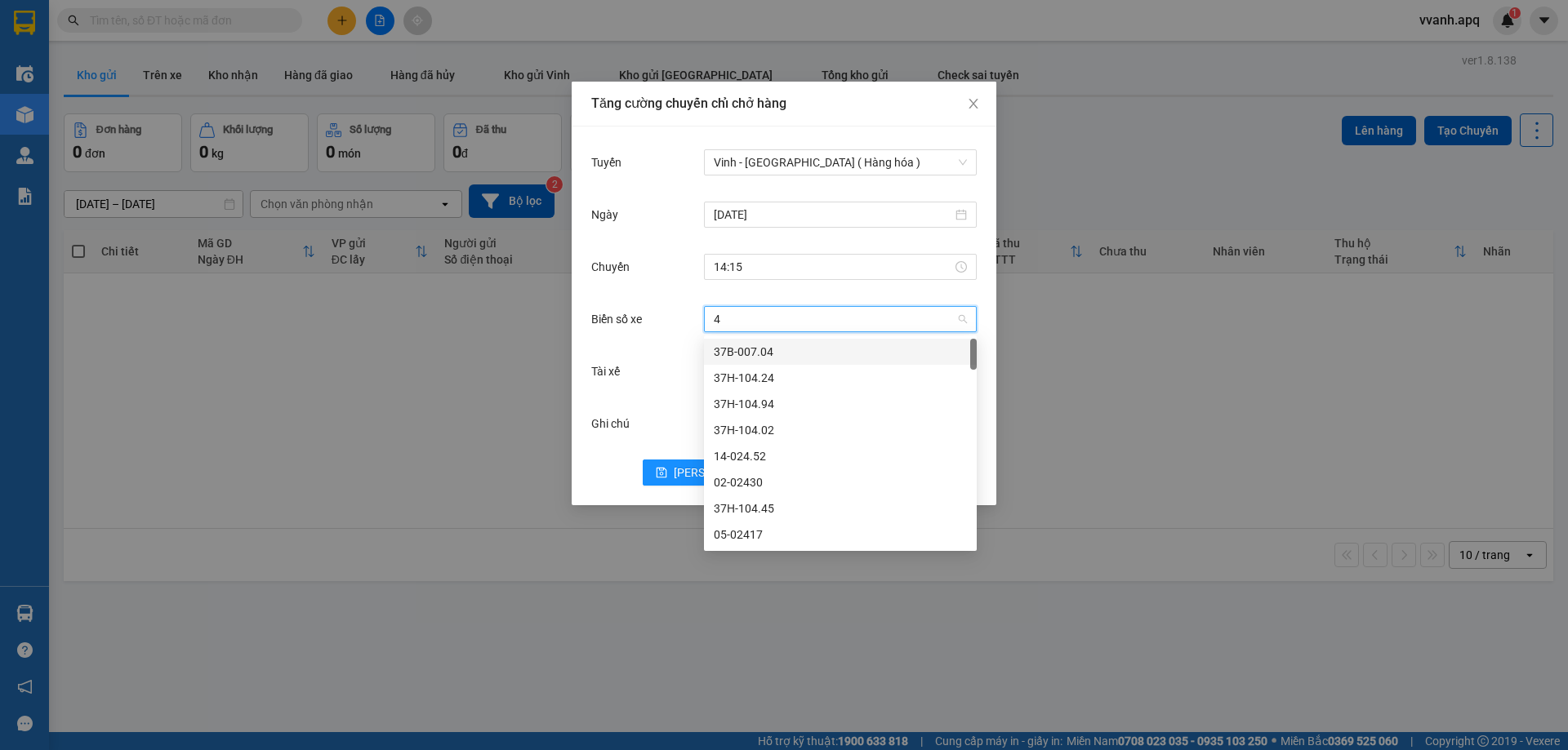
type input "45"
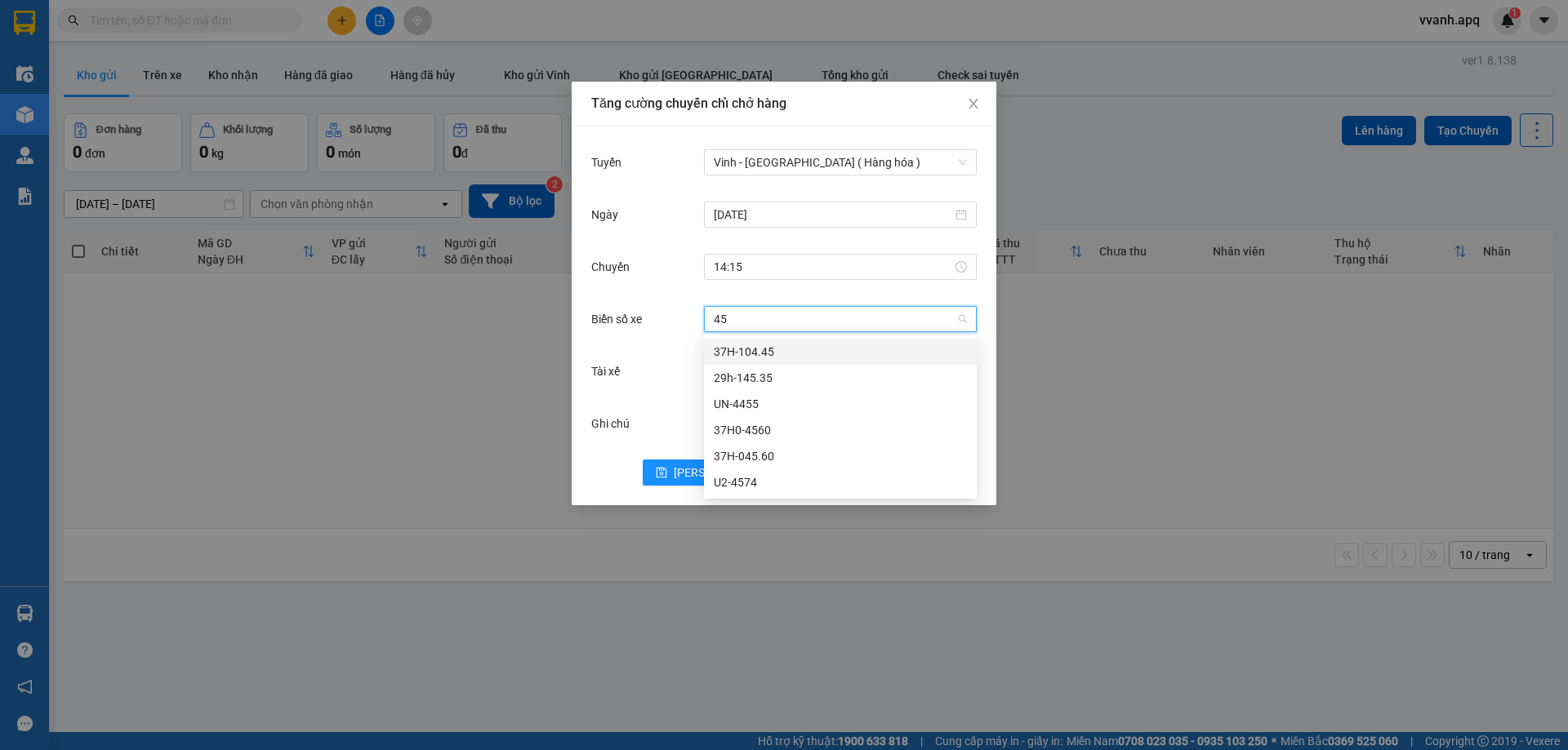
click at [826, 348] on div "37H-104.45" at bounding box center [841, 352] width 253 height 18
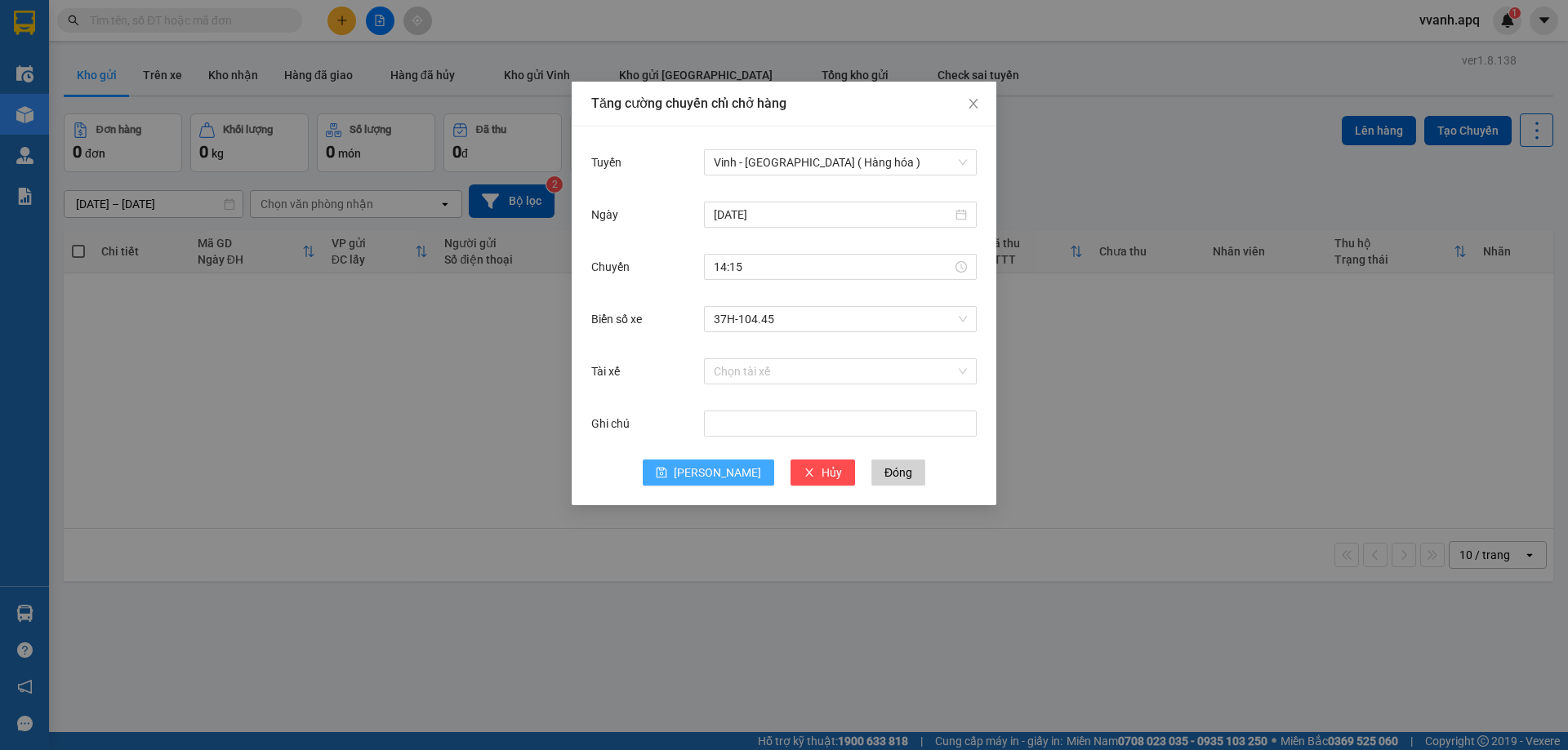
click at [709, 464] on span "[PERSON_NAME]" at bounding box center [718, 473] width 88 height 18
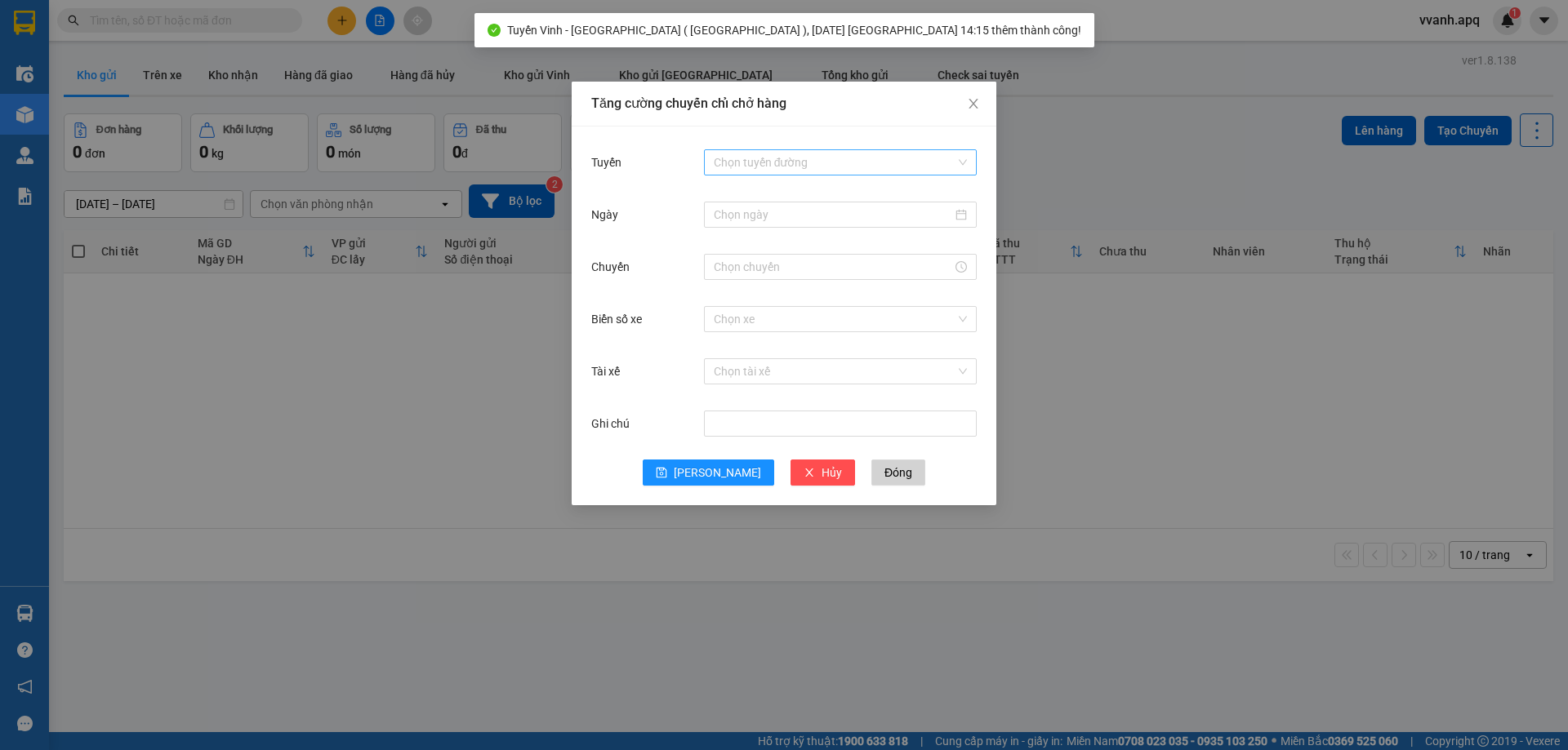
click at [837, 168] on input "Tuyến" at bounding box center [835, 162] width 242 height 25
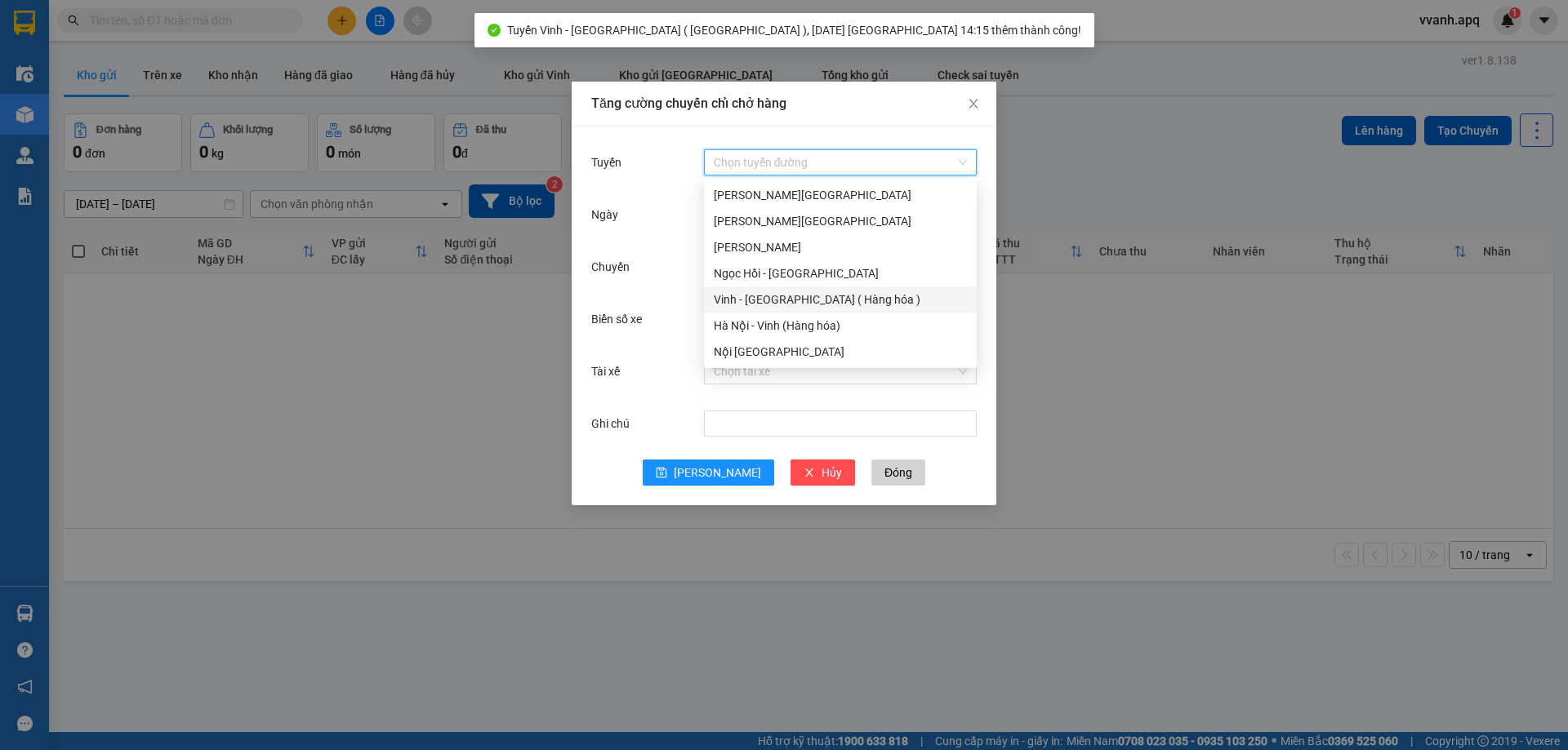
click at [791, 294] on div "Vinh - [GEOGRAPHIC_DATA] ( Hàng hóa )" at bounding box center [841, 300] width 253 height 18
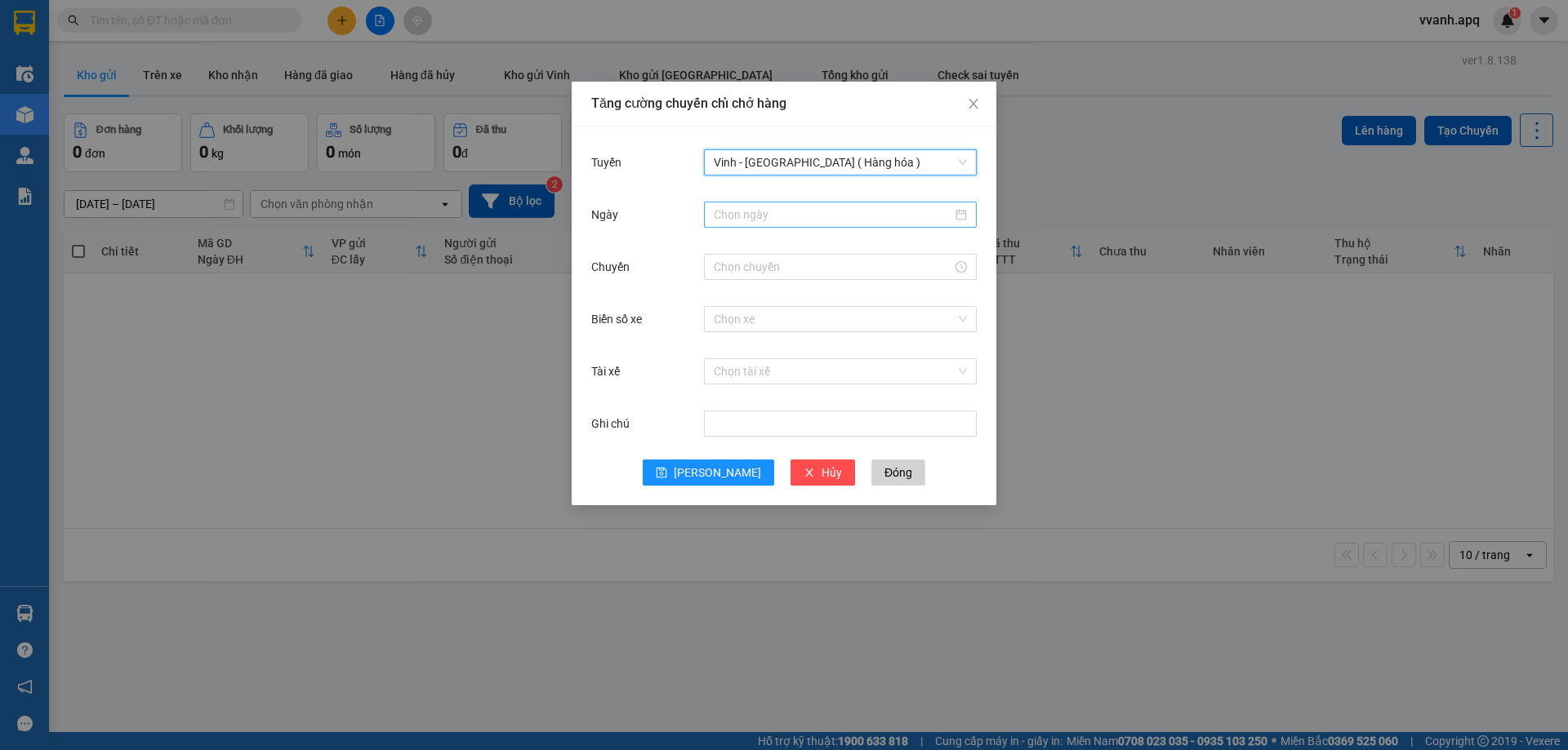
click at [806, 202] on div at bounding box center [841, 215] width 273 height 26
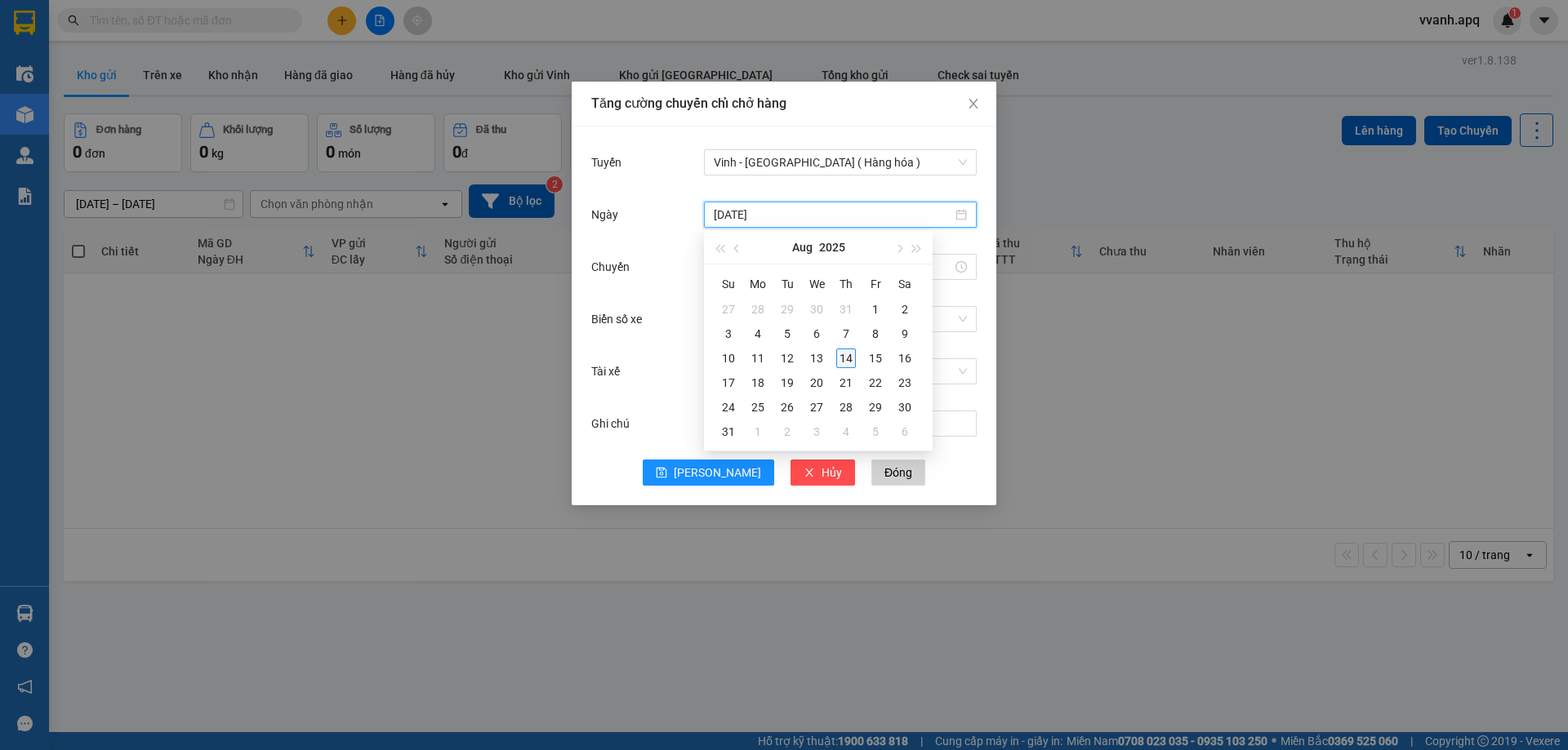
type input "[DATE]"
click at [844, 360] on div "14" at bounding box center [846, 358] width 20 height 20
click at [780, 260] on input "Chuyến" at bounding box center [833, 267] width 239 height 18
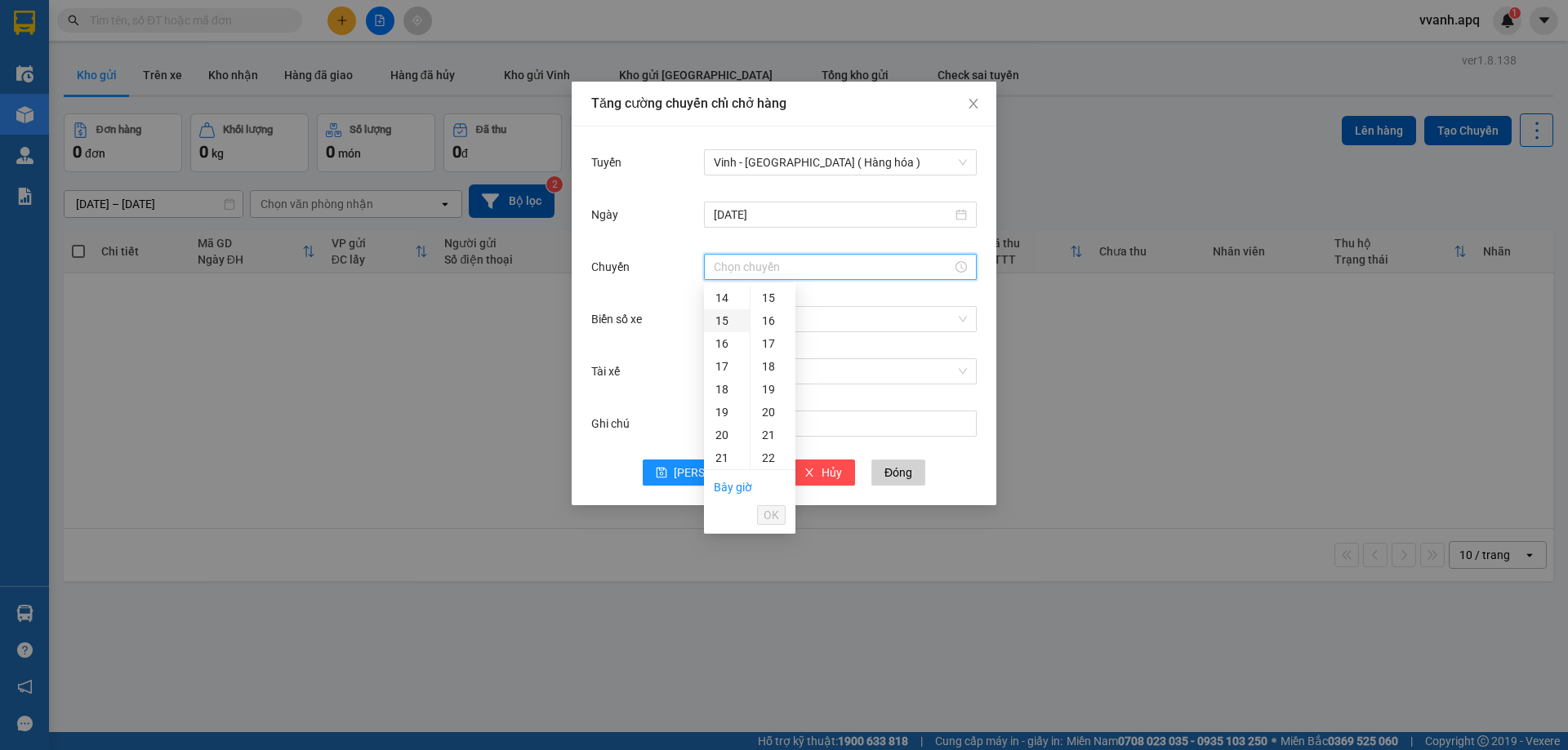
click at [724, 320] on div "15" at bounding box center [727, 321] width 46 height 23
click at [767, 361] on div "03" at bounding box center [773, 366] width 45 height 23
click at [772, 315] on div "04" at bounding box center [773, 321] width 45 height 23
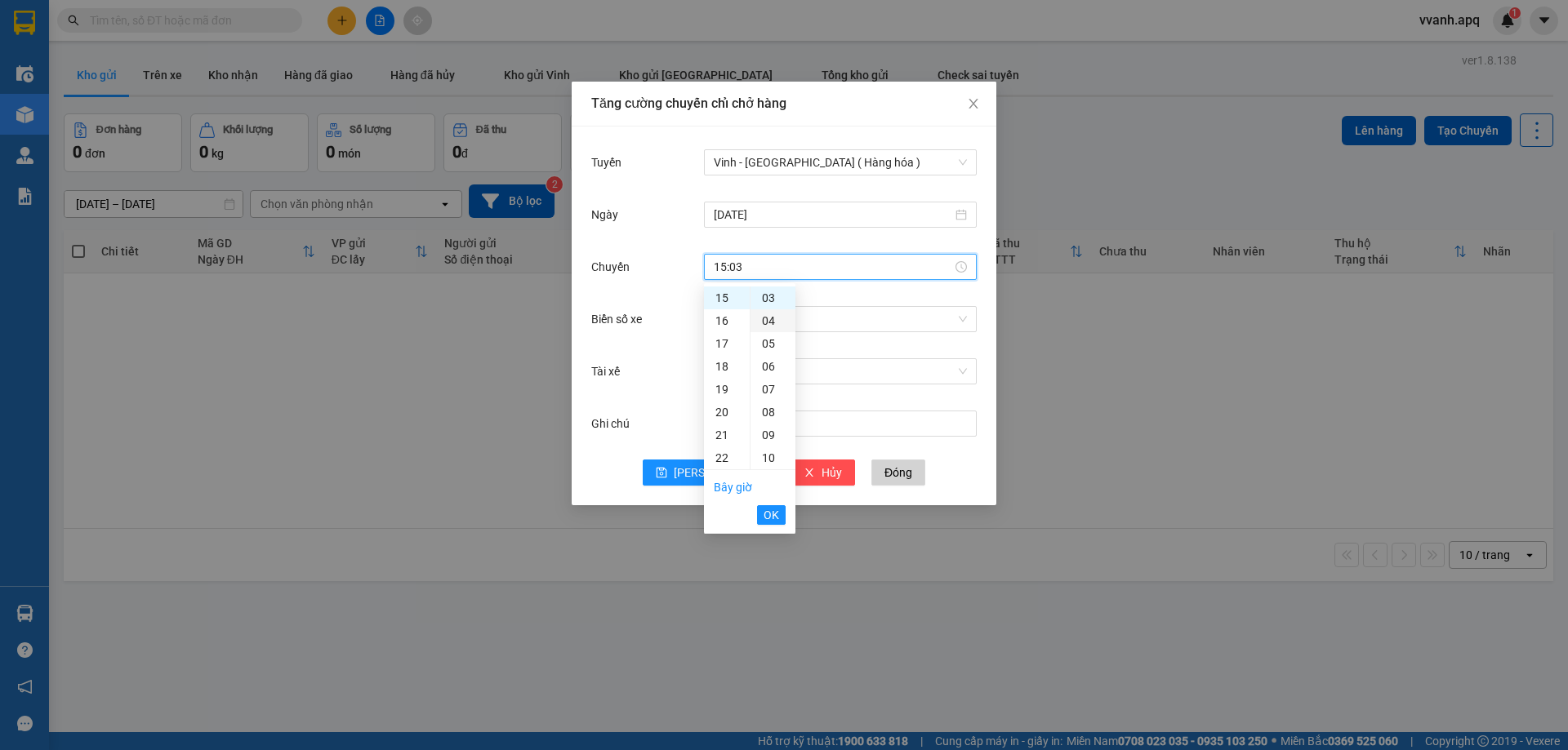
type input "15:04"
click at [774, 514] on span "OK" at bounding box center [771, 516] width 16 height 18
click at [805, 320] on input "Biển số xe" at bounding box center [835, 320] width 242 height 25
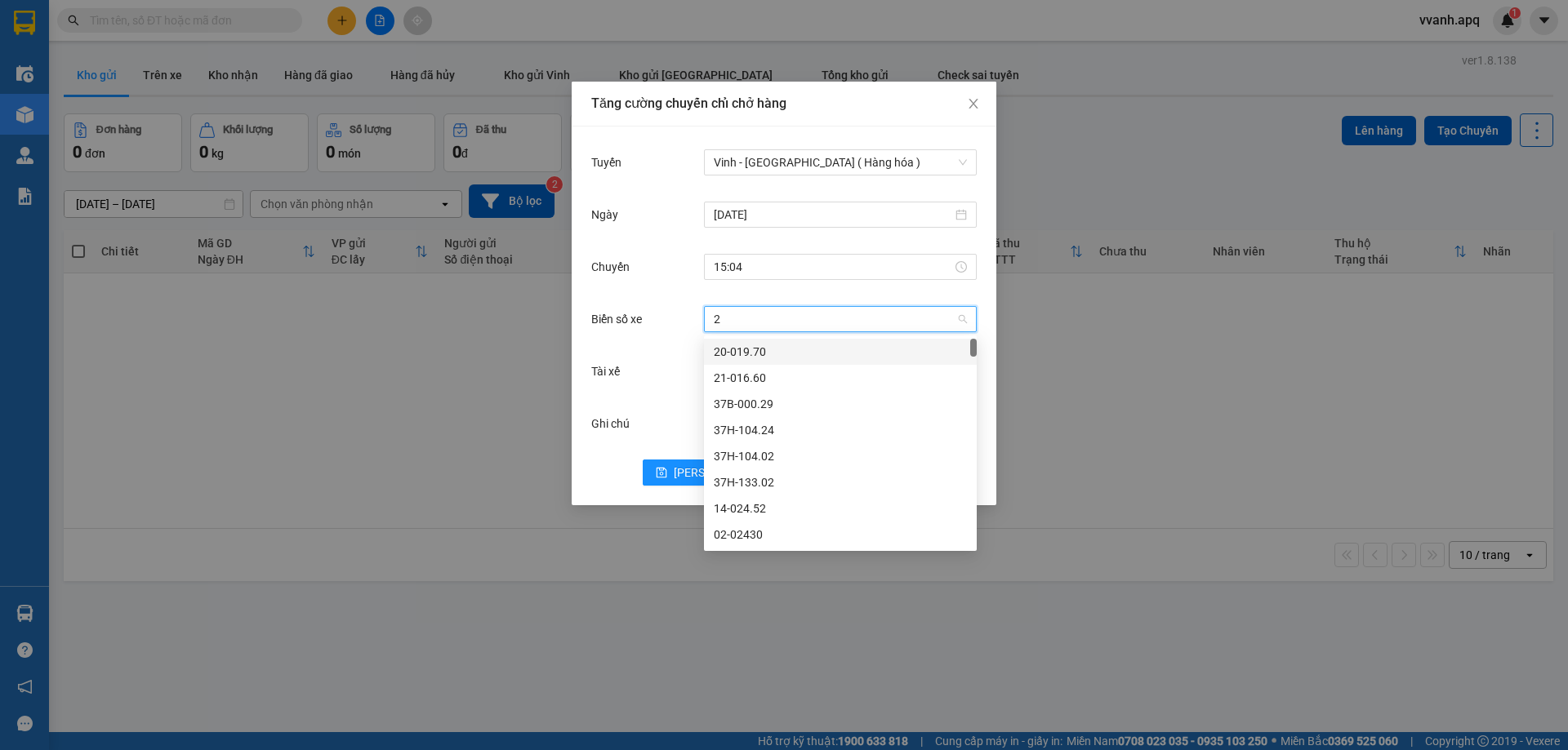
type input "24"
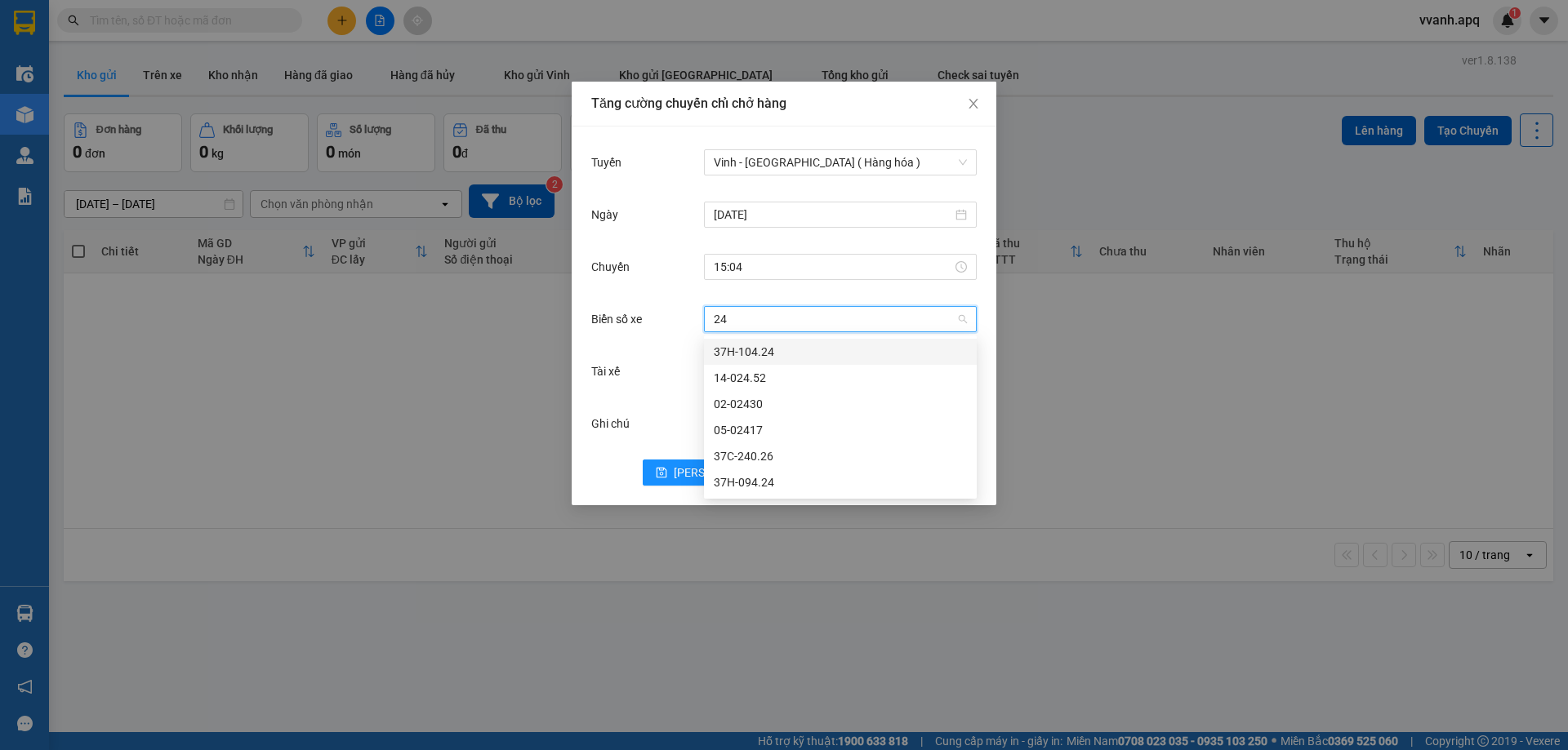
click at [786, 342] on div "37H-104.24" at bounding box center [841, 352] width 273 height 26
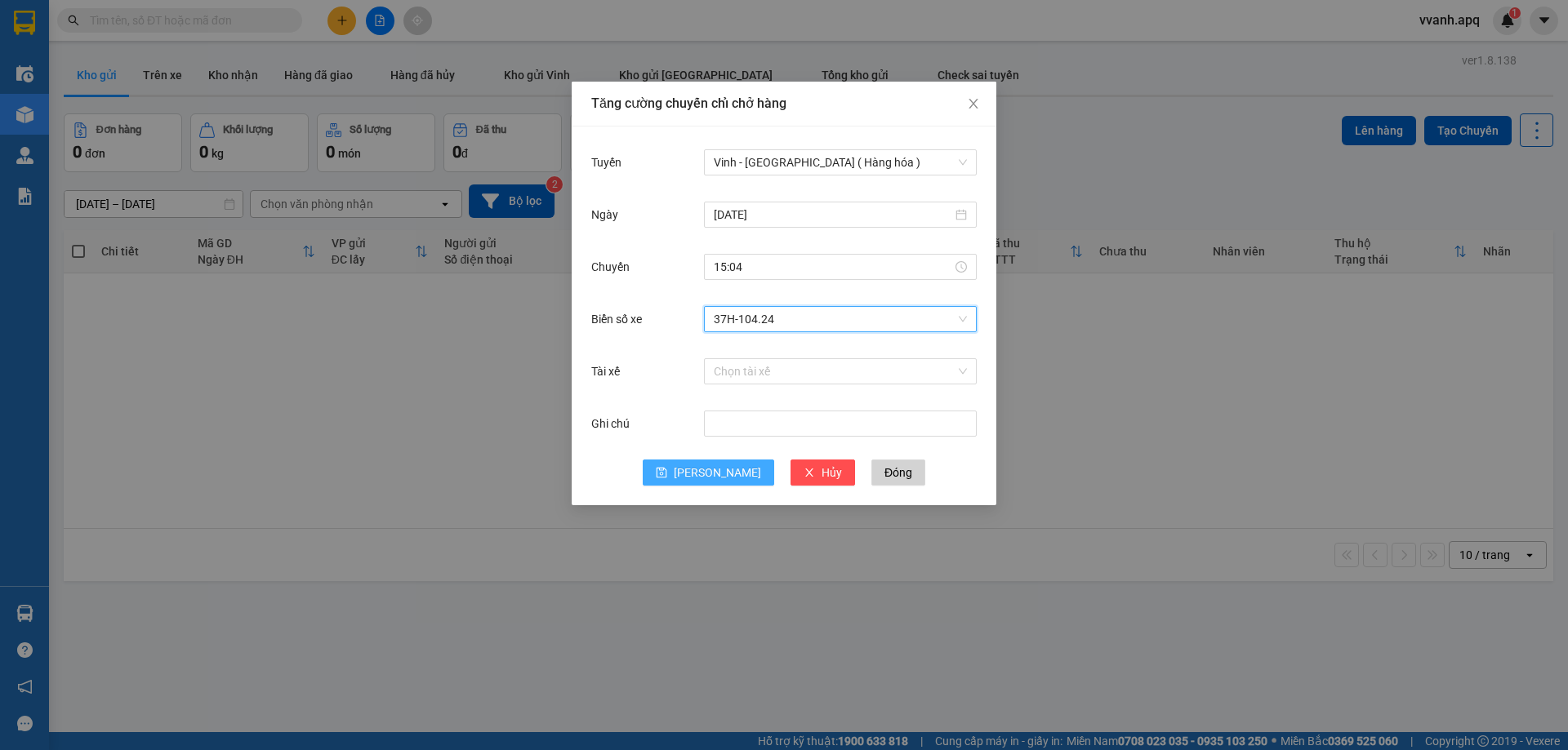
click at [705, 468] on button "[PERSON_NAME]" at bounding box center [709, 473] width 131 height 26
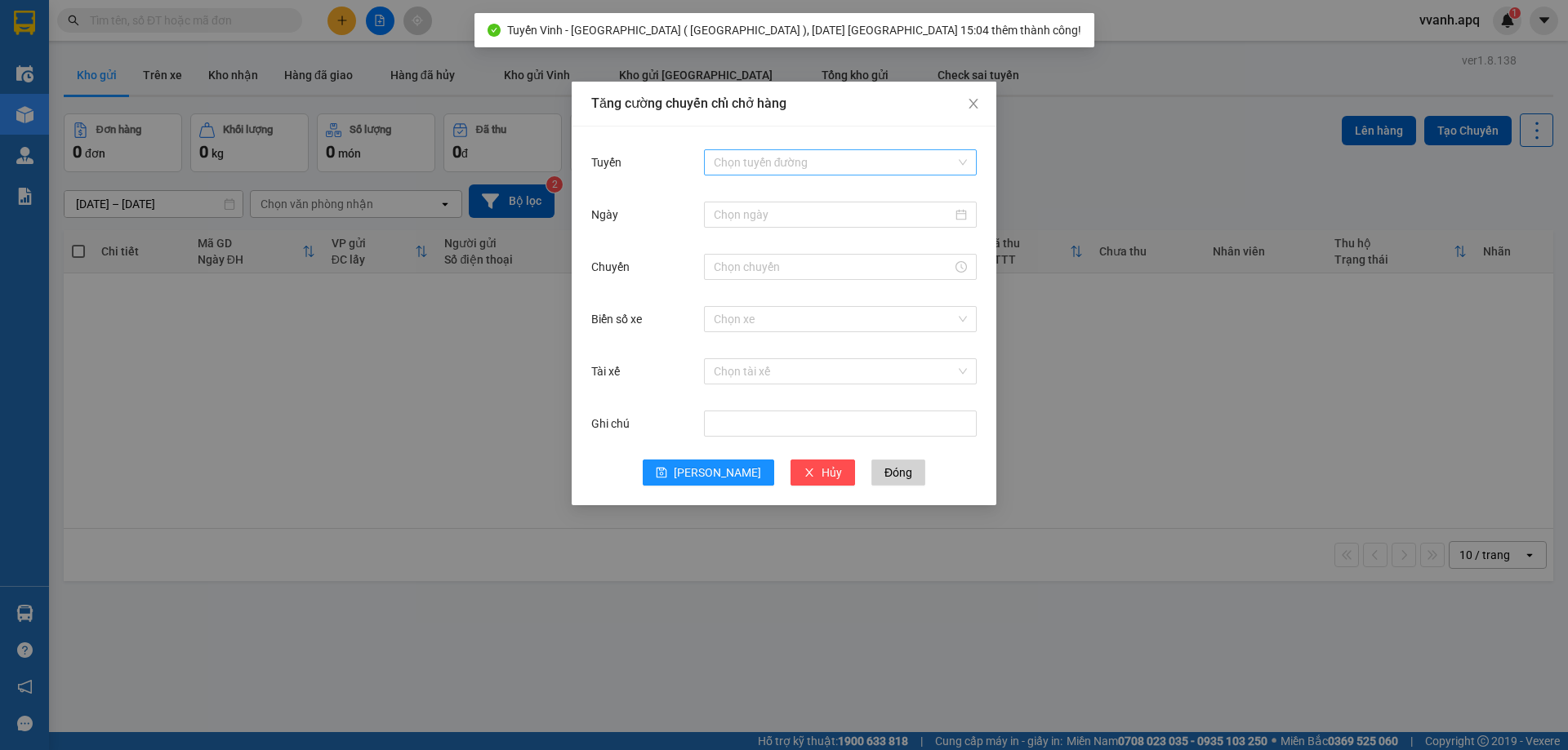
click at [763, 164] on input "Tuyến" at bounding box center [835, 162] width 242 height 25
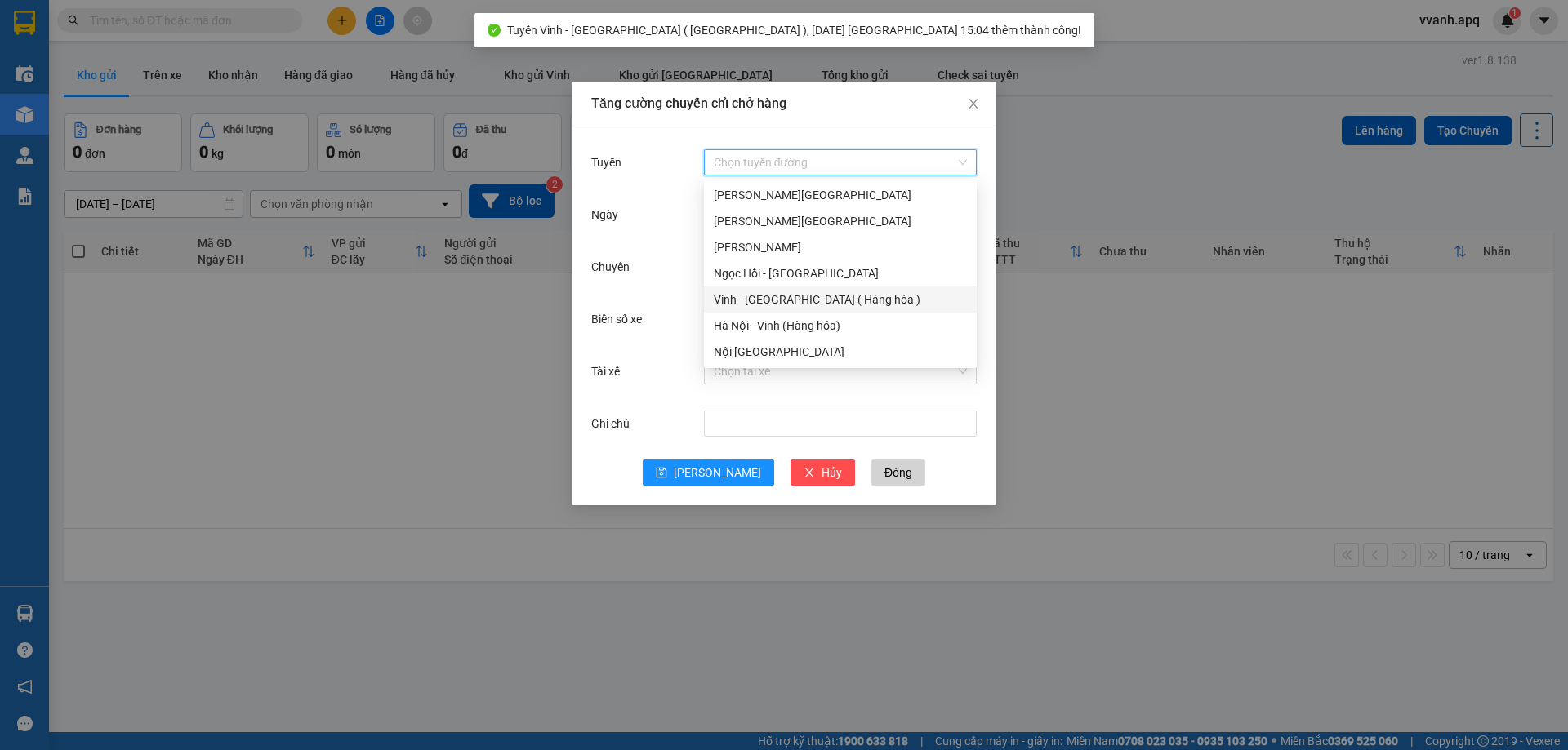
click at [766, 296] on div "Vinh - [GEOGRAPHIC_DATA] ( Hàng hóa )" at bounding box center [841, 300] width 253 height 18
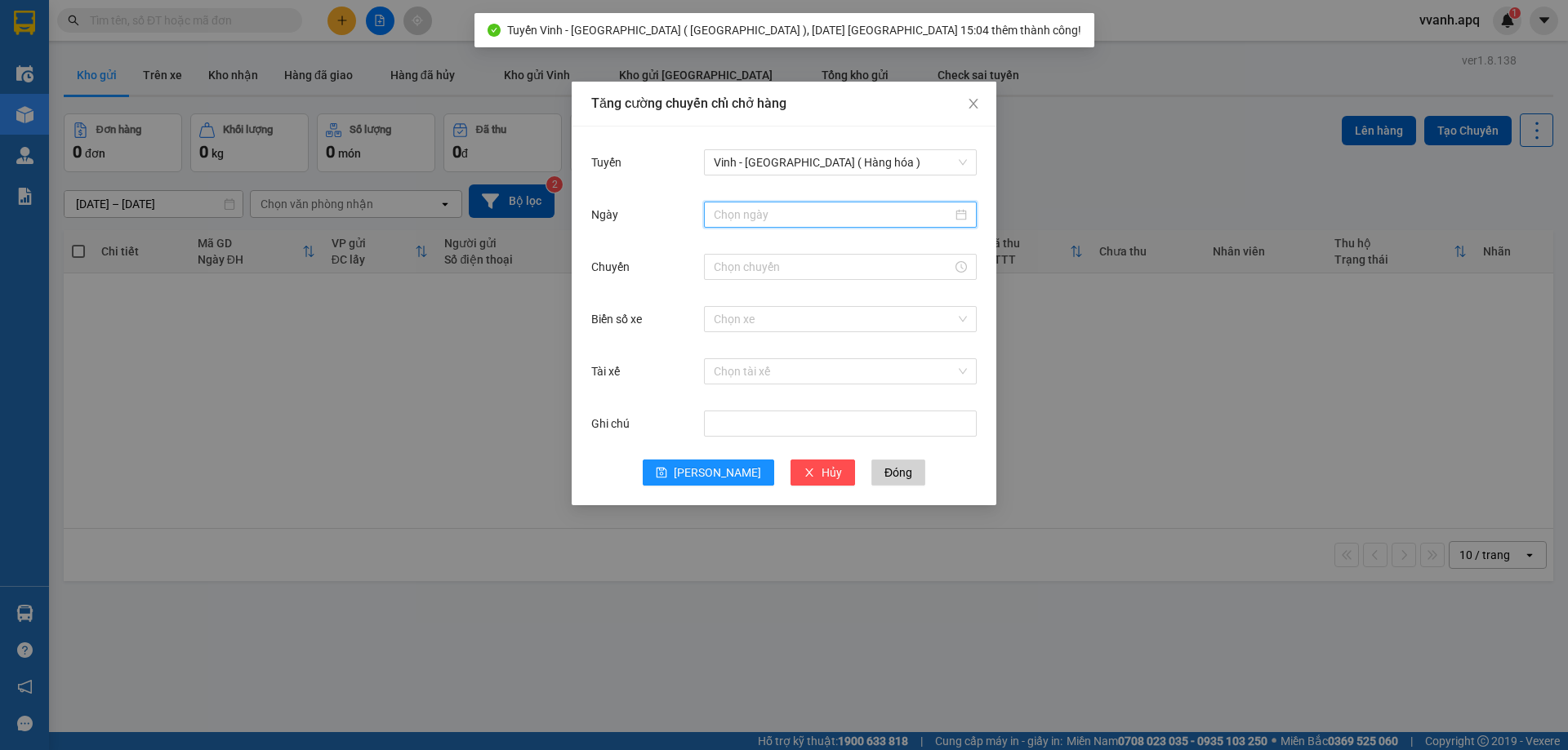
click at [780, 210] on input "Ngày" at bounding box center [833, 215] width 239 height 18
type input "[DATE]"
click at [843, 353] on div "14" at bounding box center [846, 358] width 20 height 20
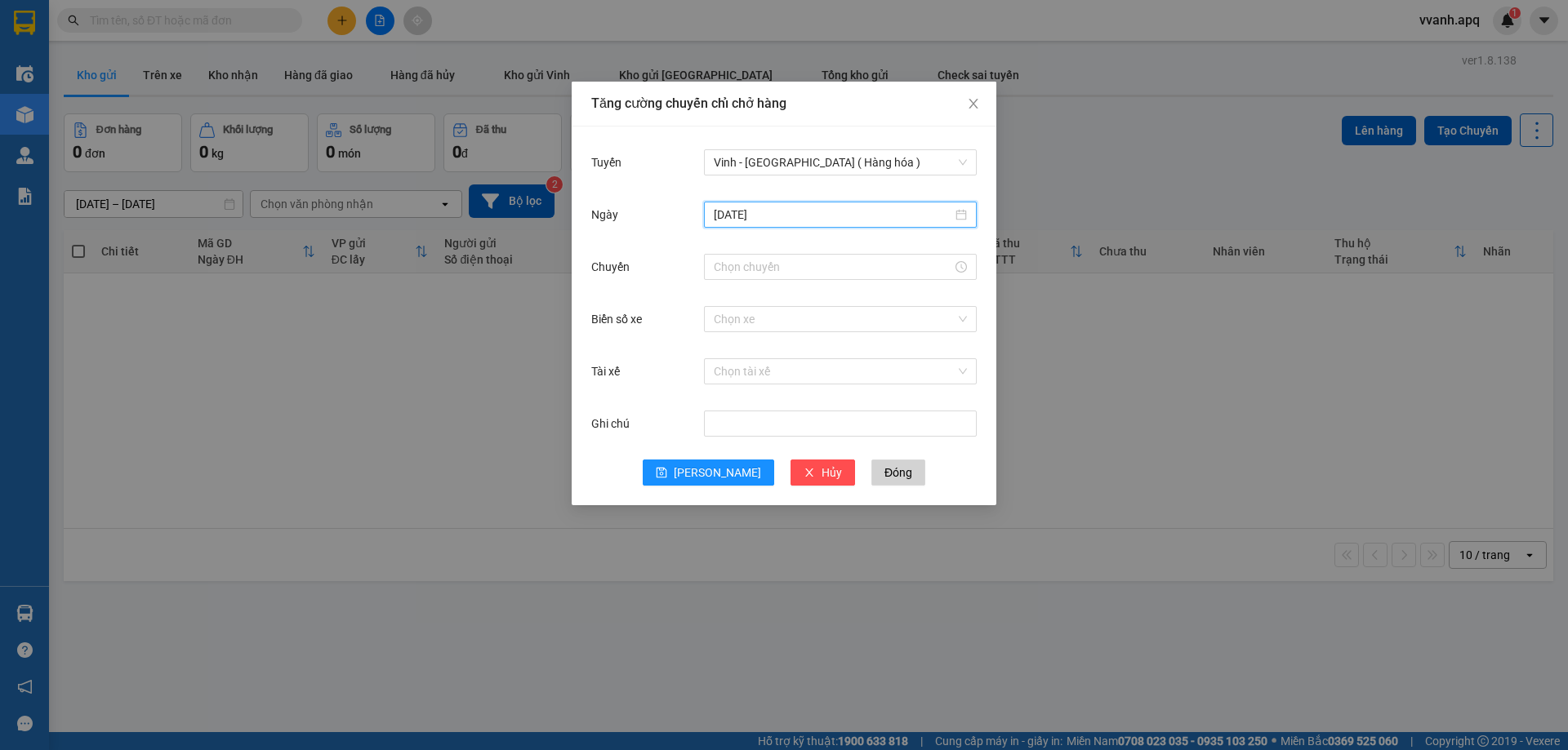
click at [768, 287] on div "Chuyến" at bounding box center [784, 277] width 385 height 52
click at [758, 263] on input "Chuyến" at bounding box center [833, 267] width 239 height 18
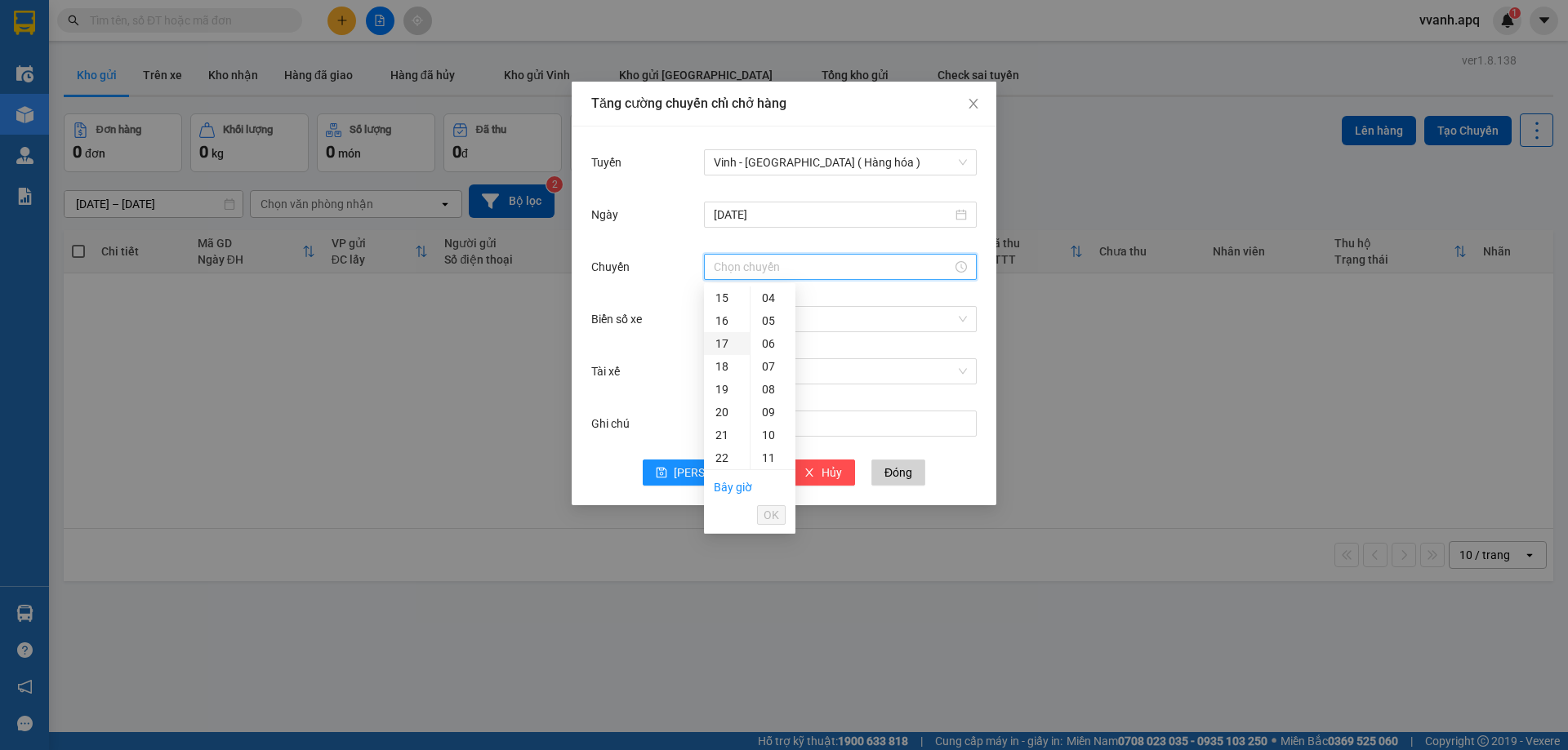
click at [726, 337] on div "17" at bounding box center [727, 343] width 46 height 23
click at [774, 422] on div "09" at bounding box center [773, 422] width 45 height 23
type input "17:09"
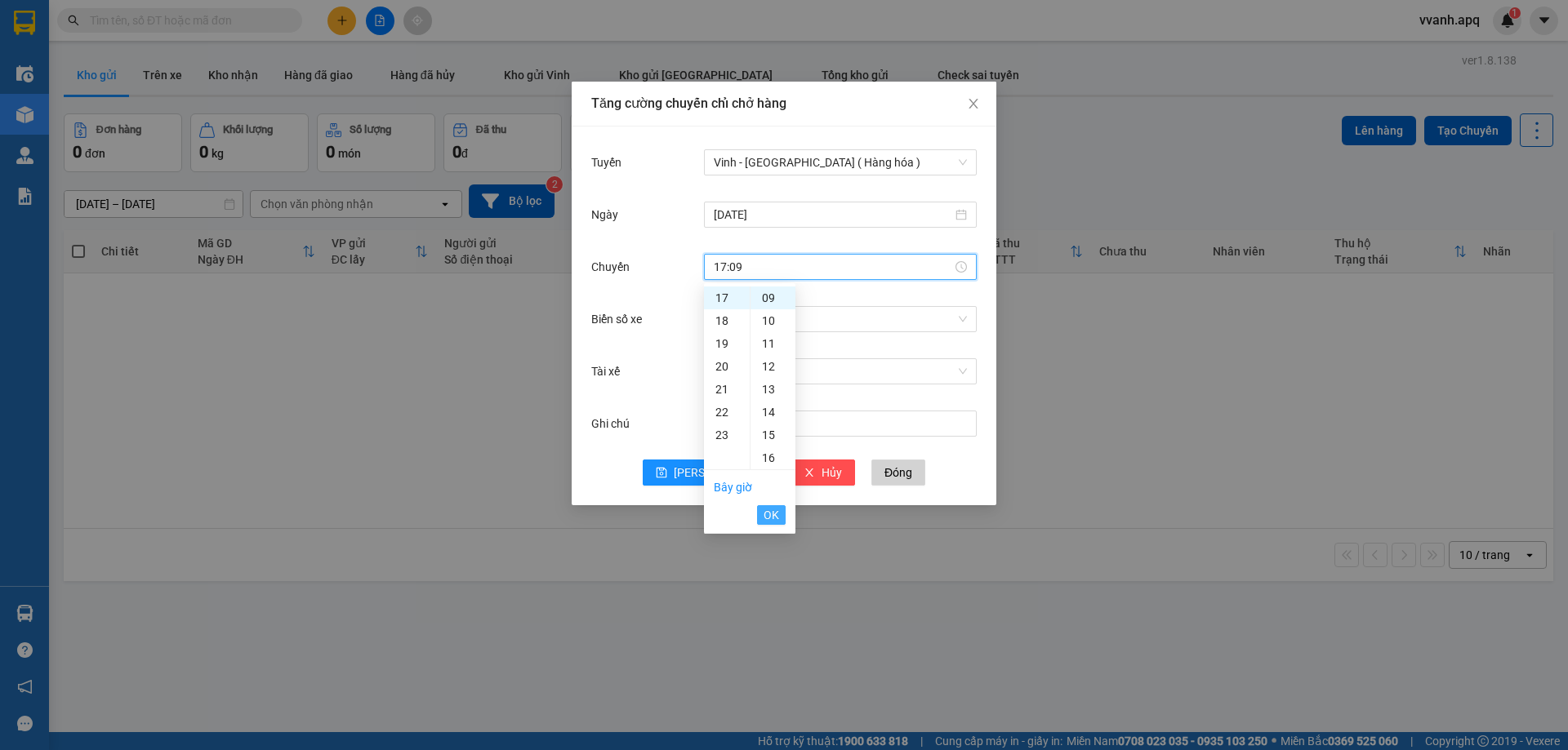
click at [763, 515] on span "OK" at bounding box center [771, 516] width 16 height 18
click at [836, 311] on input "Biển số xe" at bounding box center [835, 320] width 242 height 25
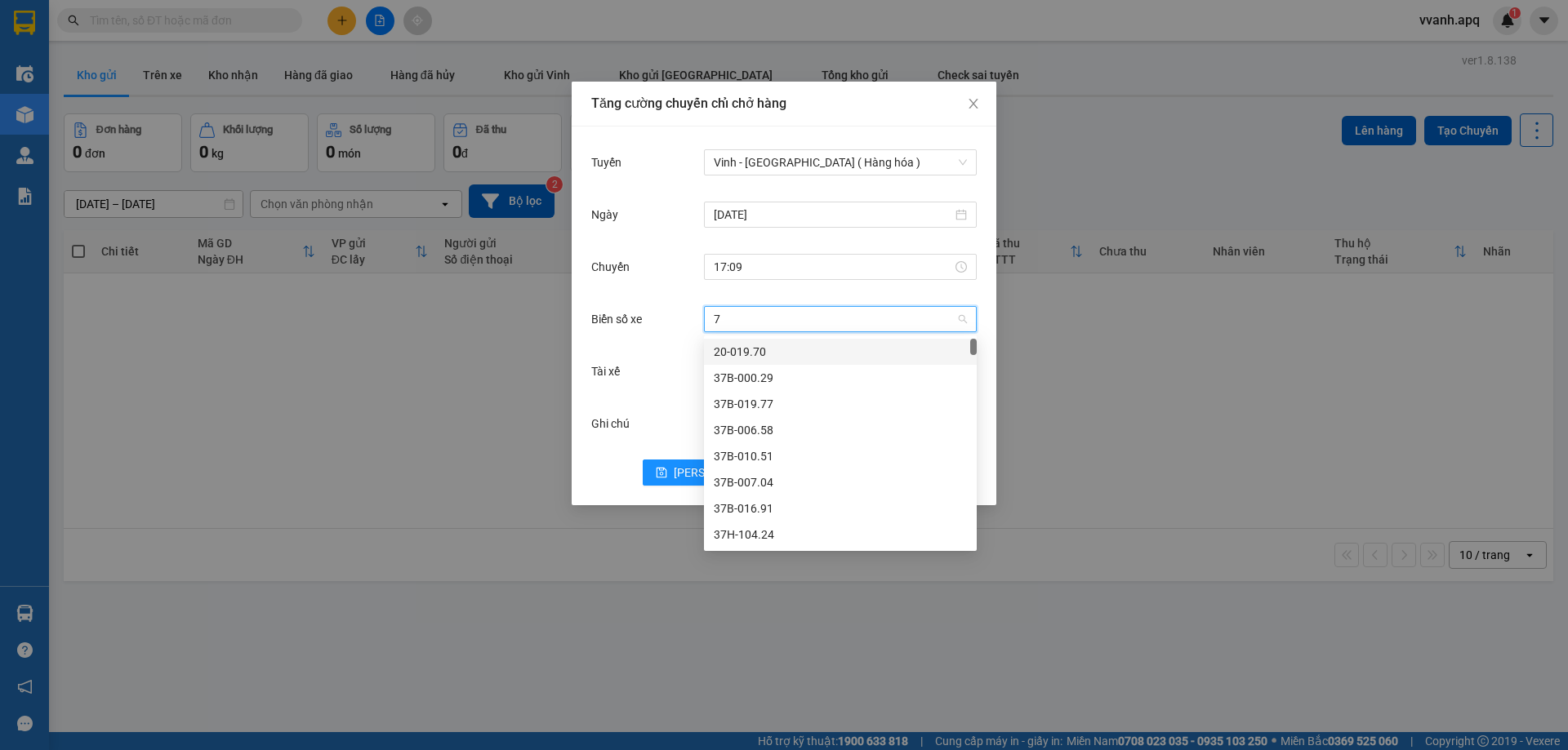
type input "78"
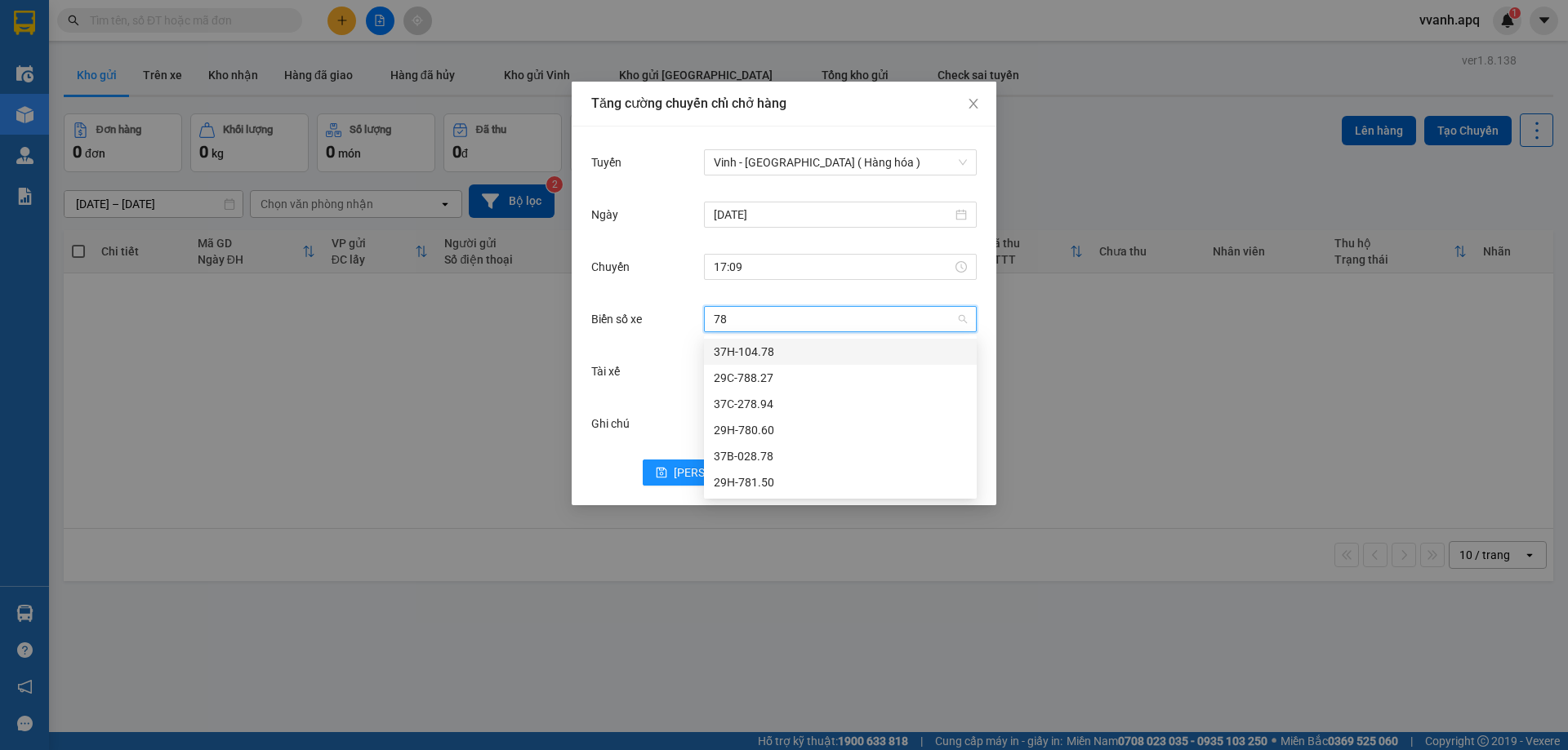
click at [811, 345] on div "37H-104.78" at bounding box center [841, 352] width 253 height 18
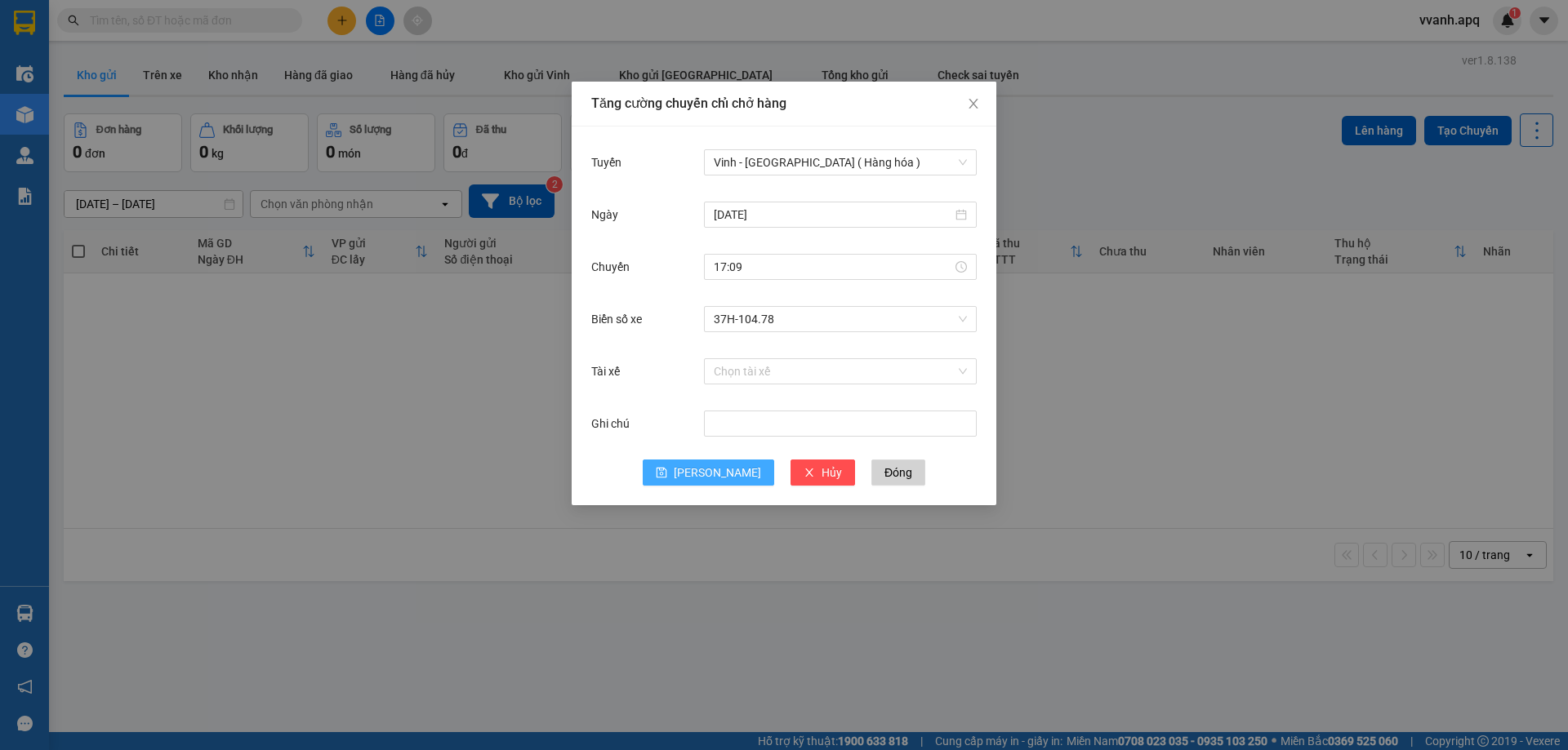
click at [722, 467] on span "[PERSON_NAME]" at bounding box center [718, 473] width 88 height 18
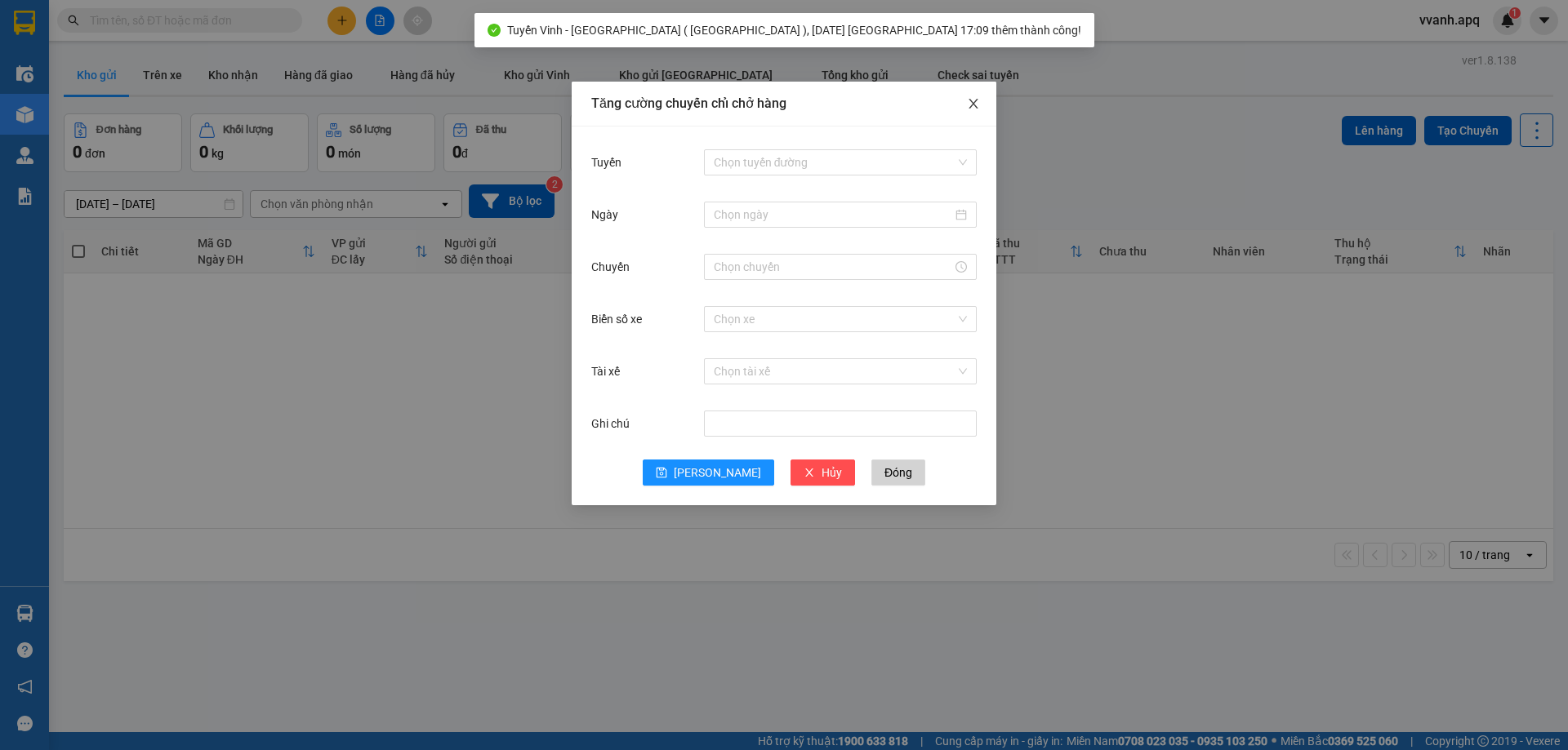
click at [976, 102] on icon "close" at bounding box center [973, 104] width 9 height 10
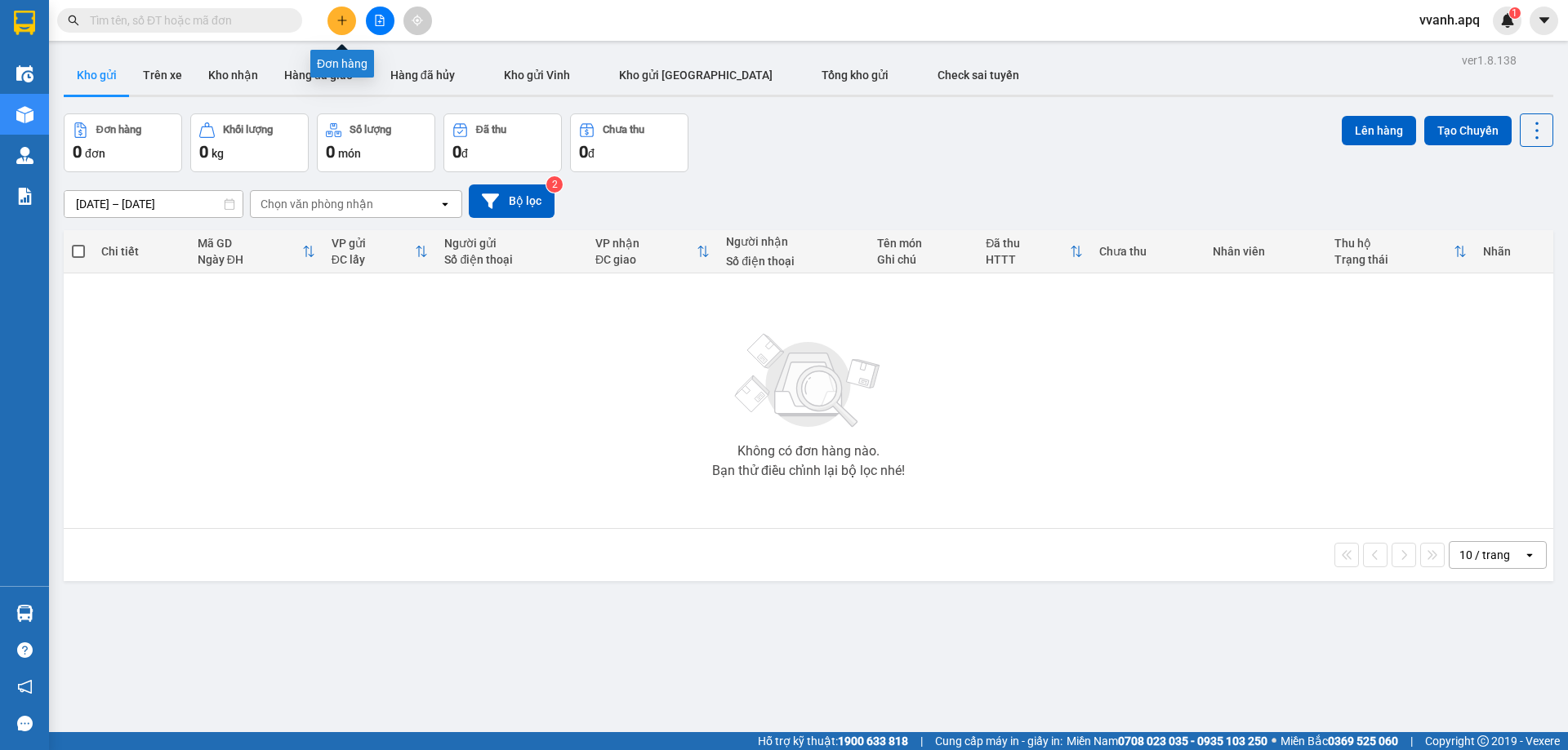
click at [285, 11] on span at bounding box center [180, 20] width 245 height 25
click at [270, 19] on input "text" at bounding box center [186, 20] width 193 height 18
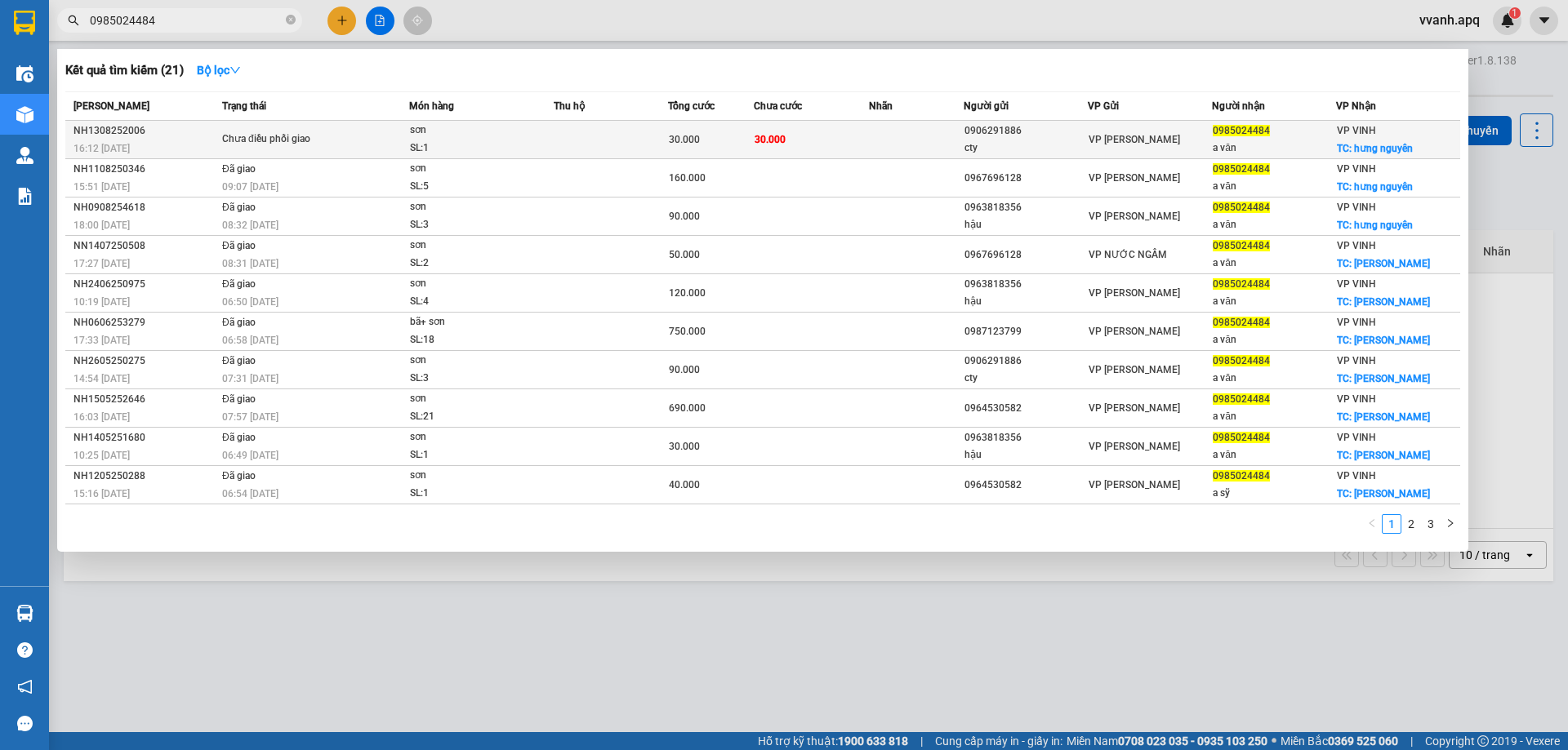
type input "0985024484"
click at [827, 143] on td "30.000" at bounding box center [810, 139] width 114 height 39
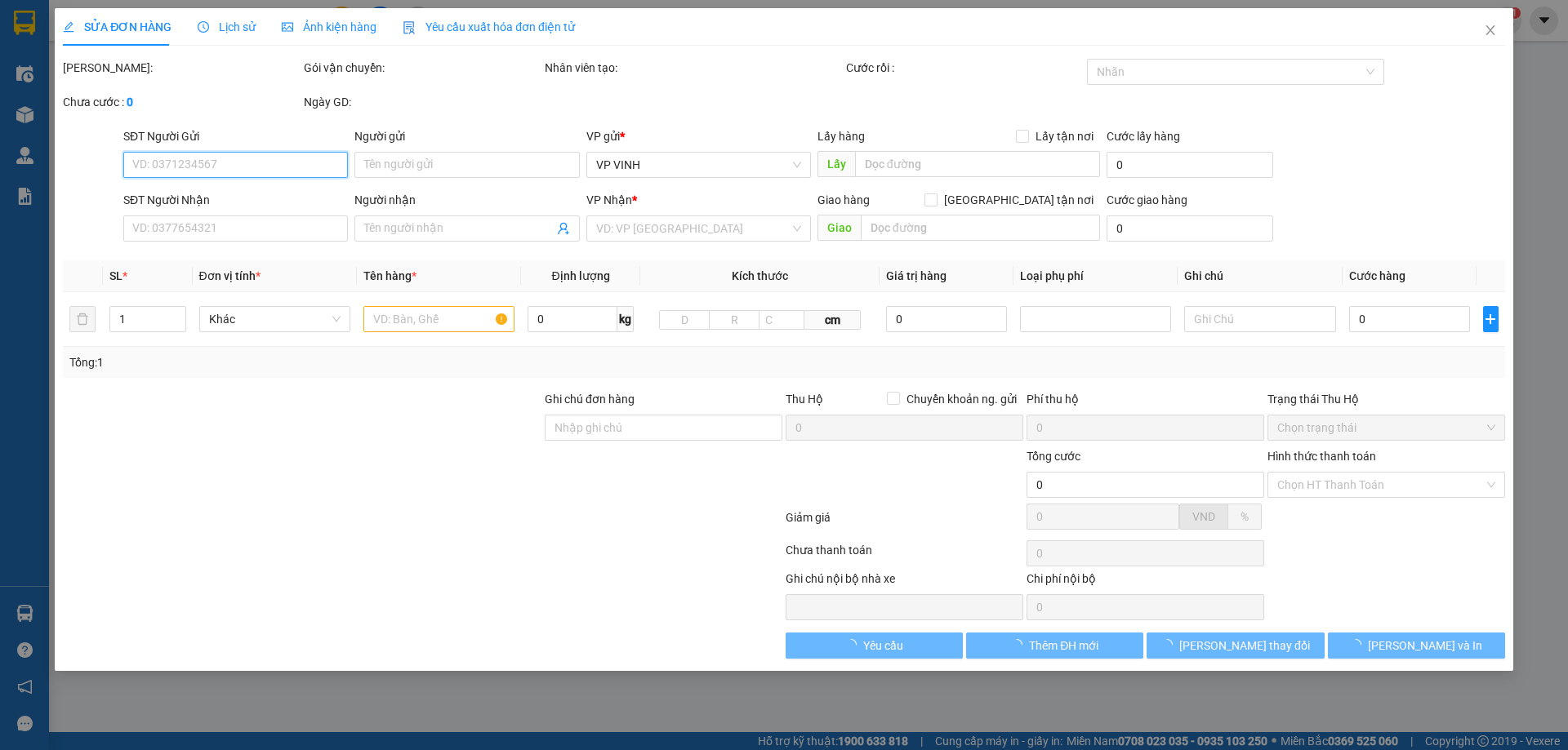
type input "0906291886"
type input "cty"
type input "0985024484"
type input "a văn"
checkbox input "true"
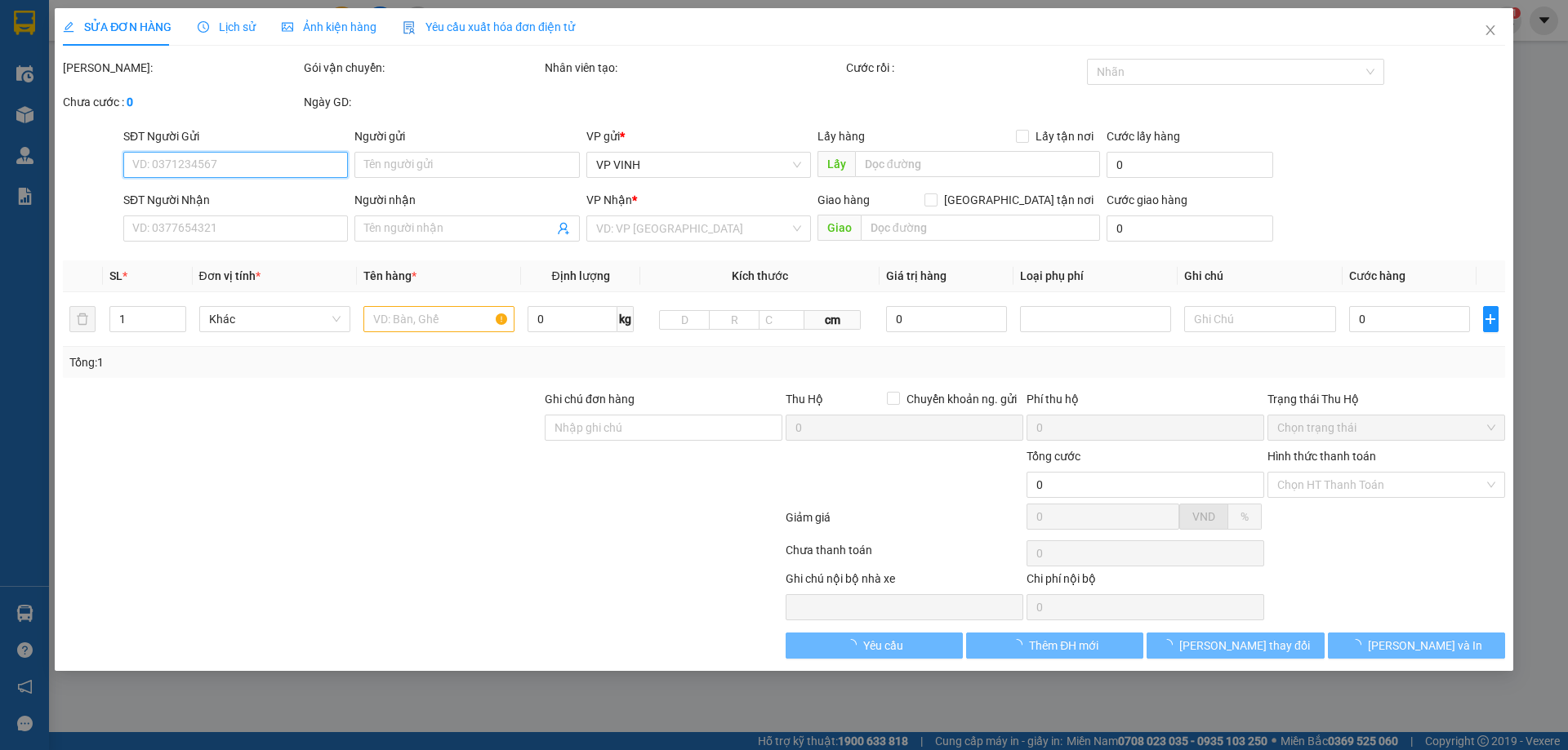
type input "hưng nguyên"
type input "30.000"
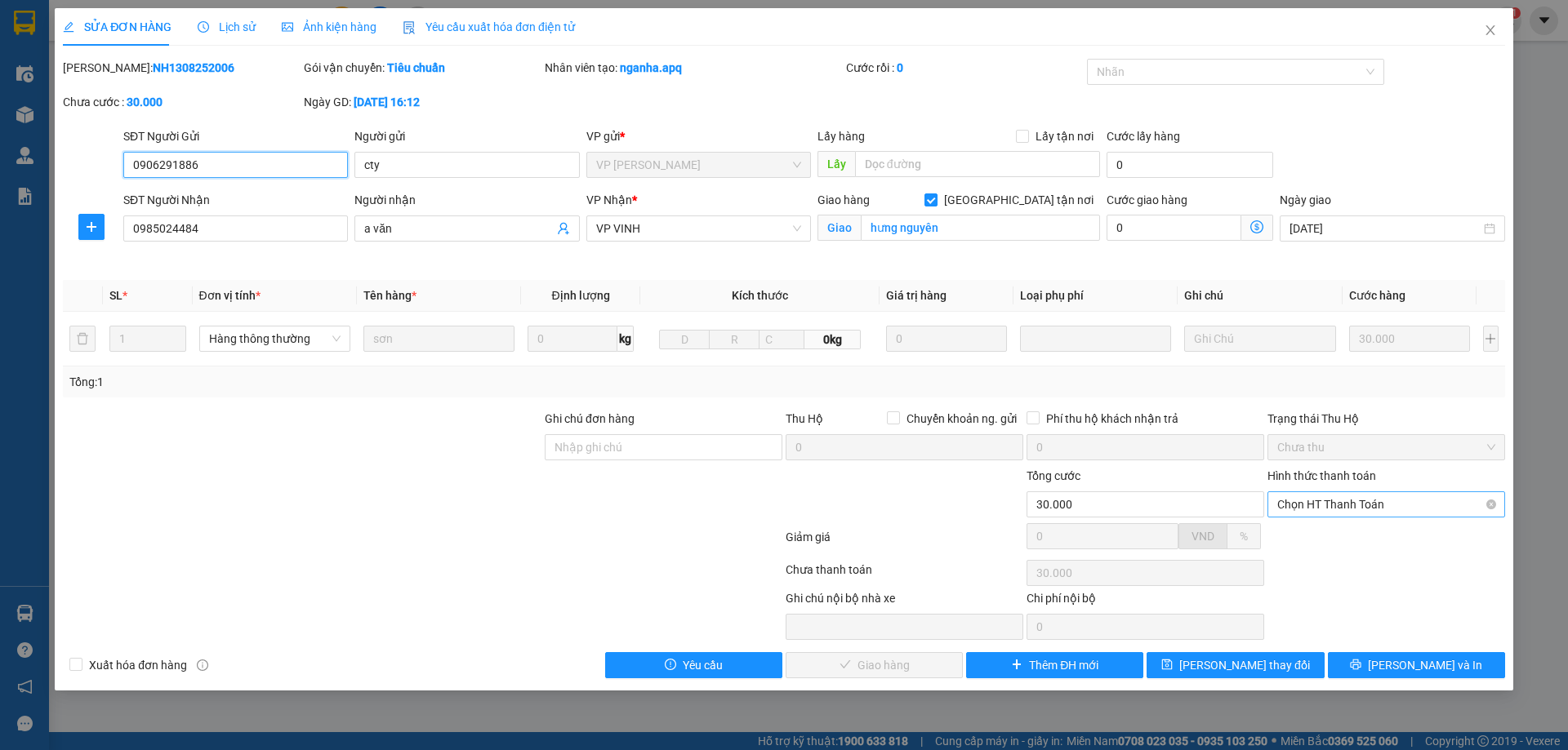
click at [1321, 499] on span "Chọn HT Thanh Toán" at bounding box center [1387, 505] width 218 height 25
click at [1326, 536] on div "Tại văn phòng" at bounding box center [1387, 537] width 218 height 18
type input "0"
click at [933, 667] on button "[PERSON_NAME] và Giao hàng" at bounding box center [874, 666] width 177 height 26
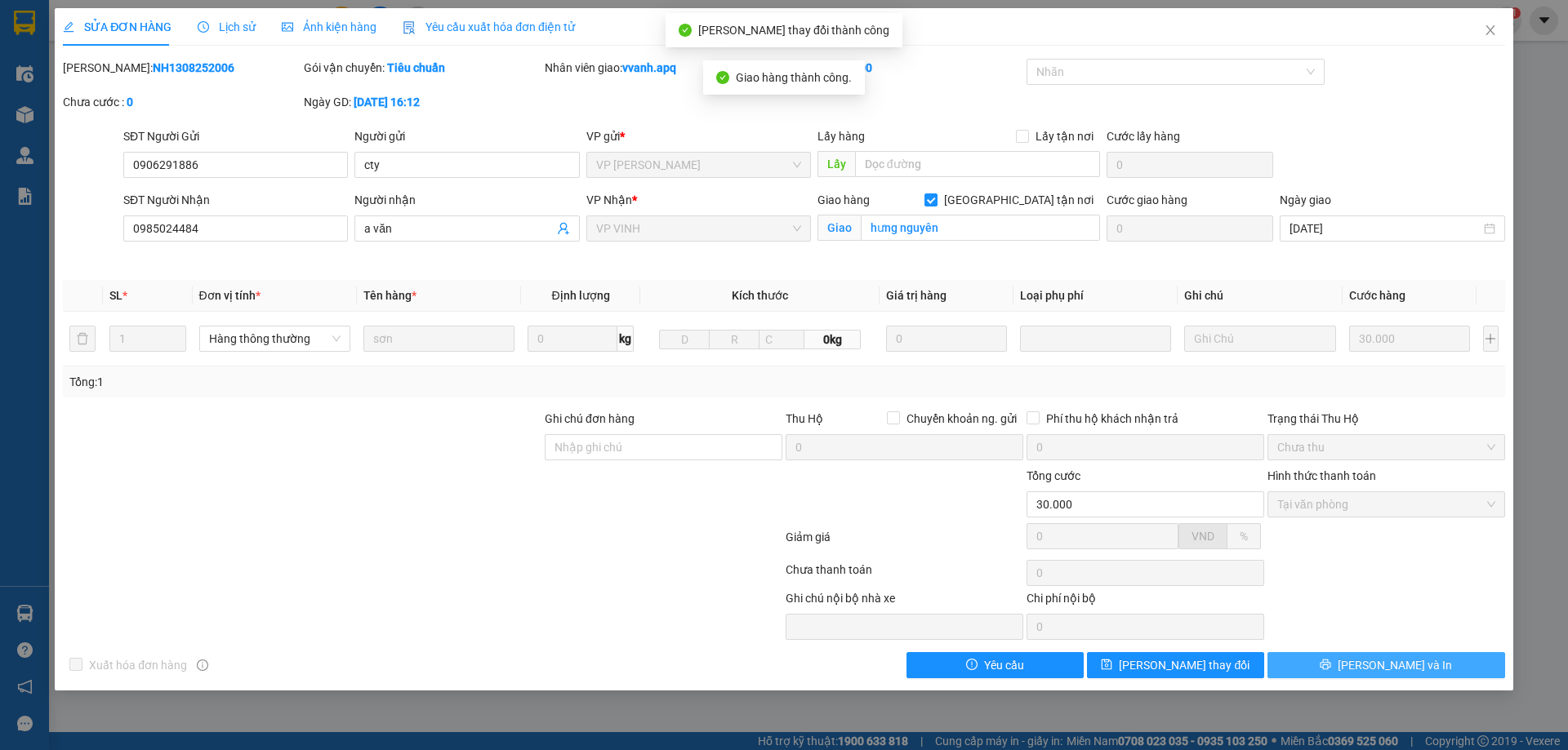
click at [1332, 663] on icon "printer" at bounding box center [1326, 665] width 11 height 11
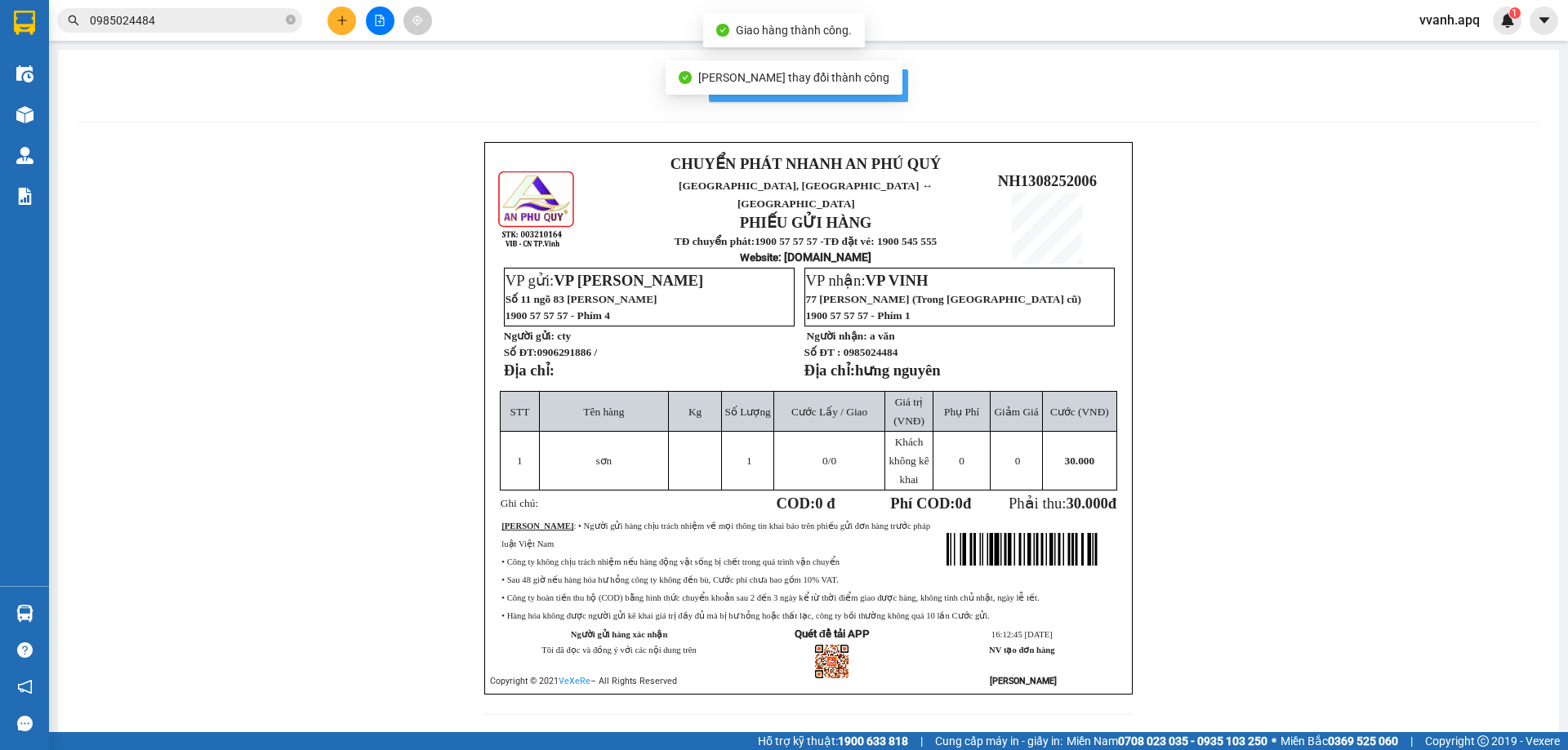
click at [887, 89] on span "In mẫu biên lai tự cấu hình" at bounding box center [818, 85] width 153 height 20
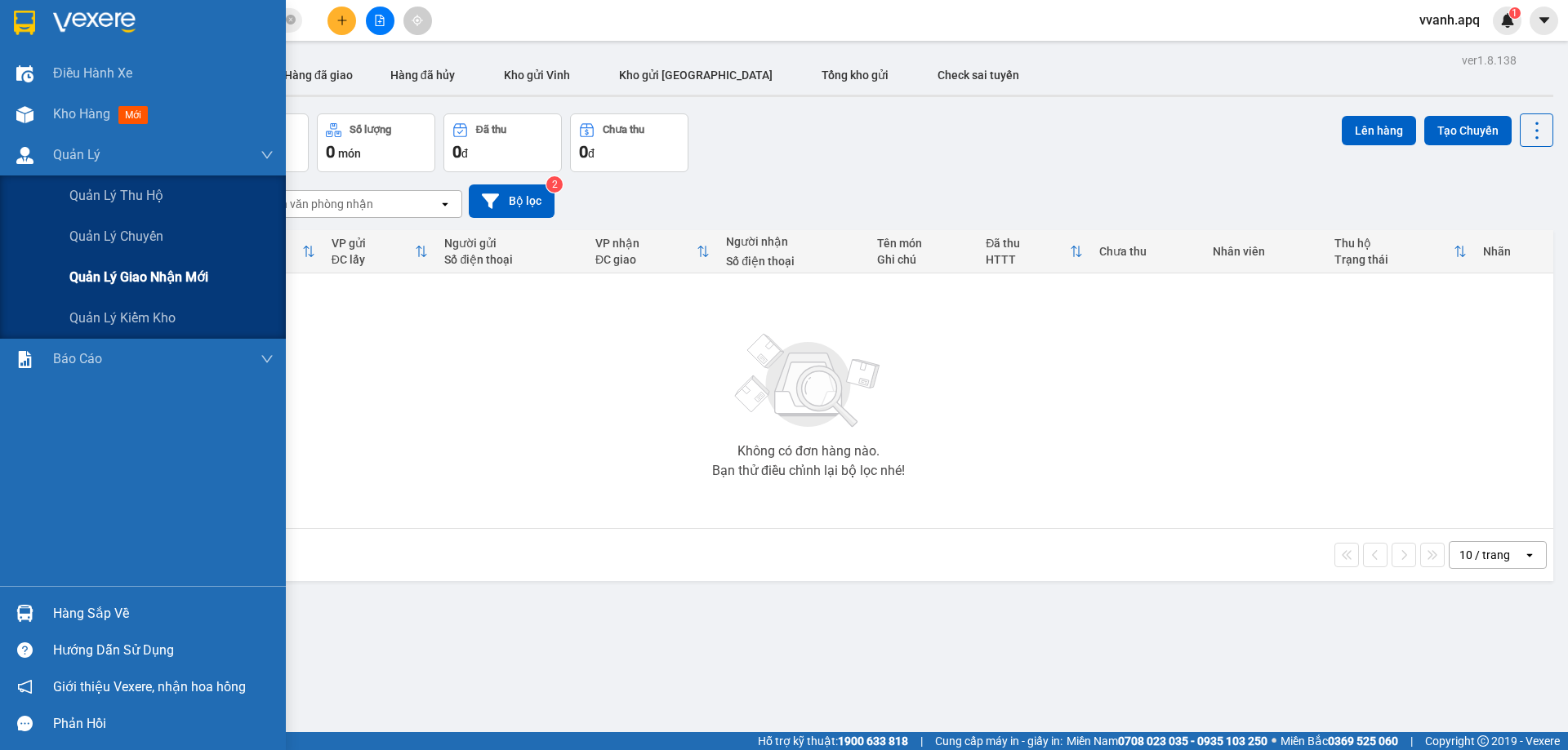
click at [149, 267] on span "Quản lý giao nhận mới" at bounding box center [139, 277] width 139 height 20
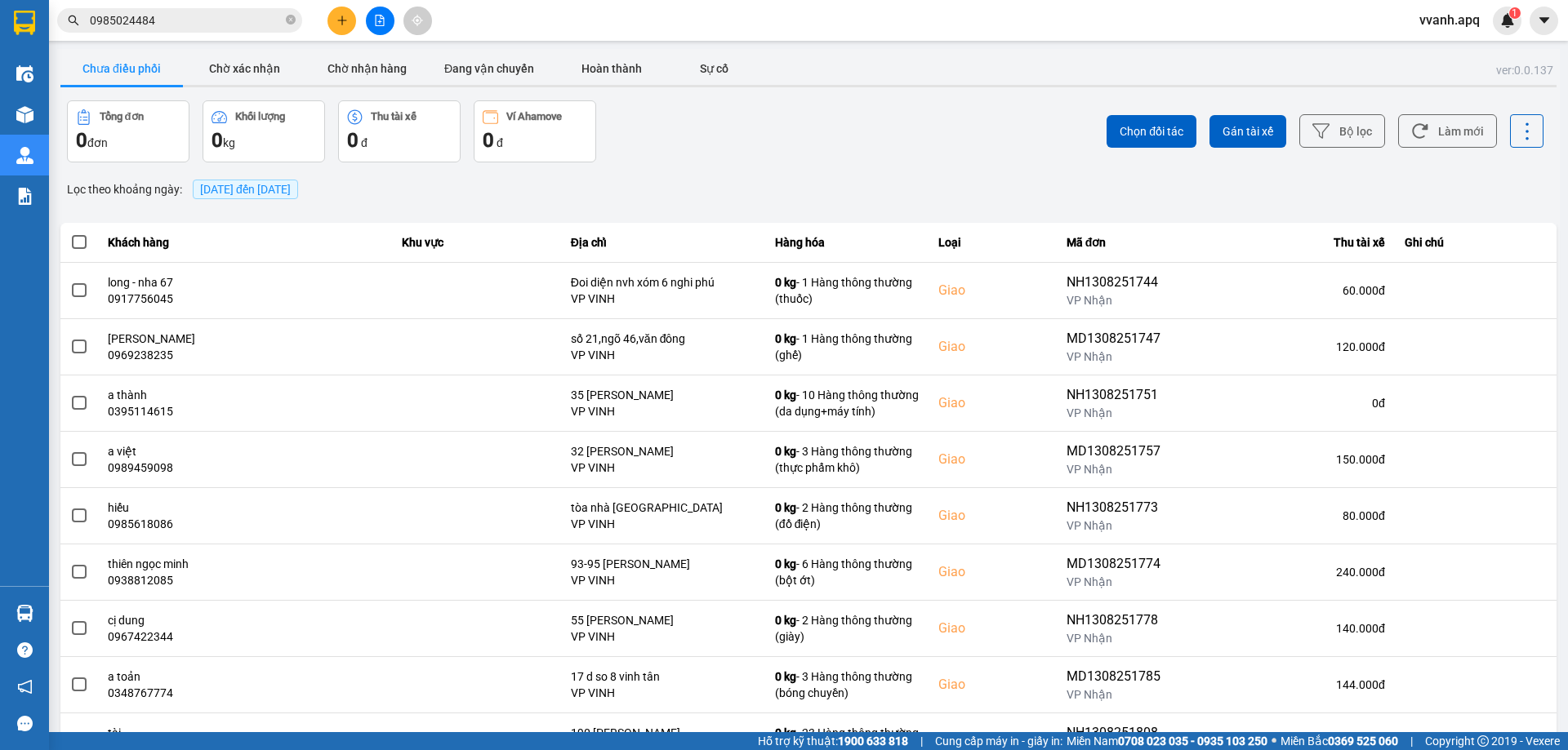
click at [485, 51] on div "ver: 0.0.137 Chưa điều phối Chờ xác nhận Chờ nhận hàng Đang vận chuyển Hoàn thà…" at bounding box center [809, 452] width 1503 height 807
click at [498, 65] on button "Đang vận chuyển" at bounding box center [489, 69] width 122 height 33
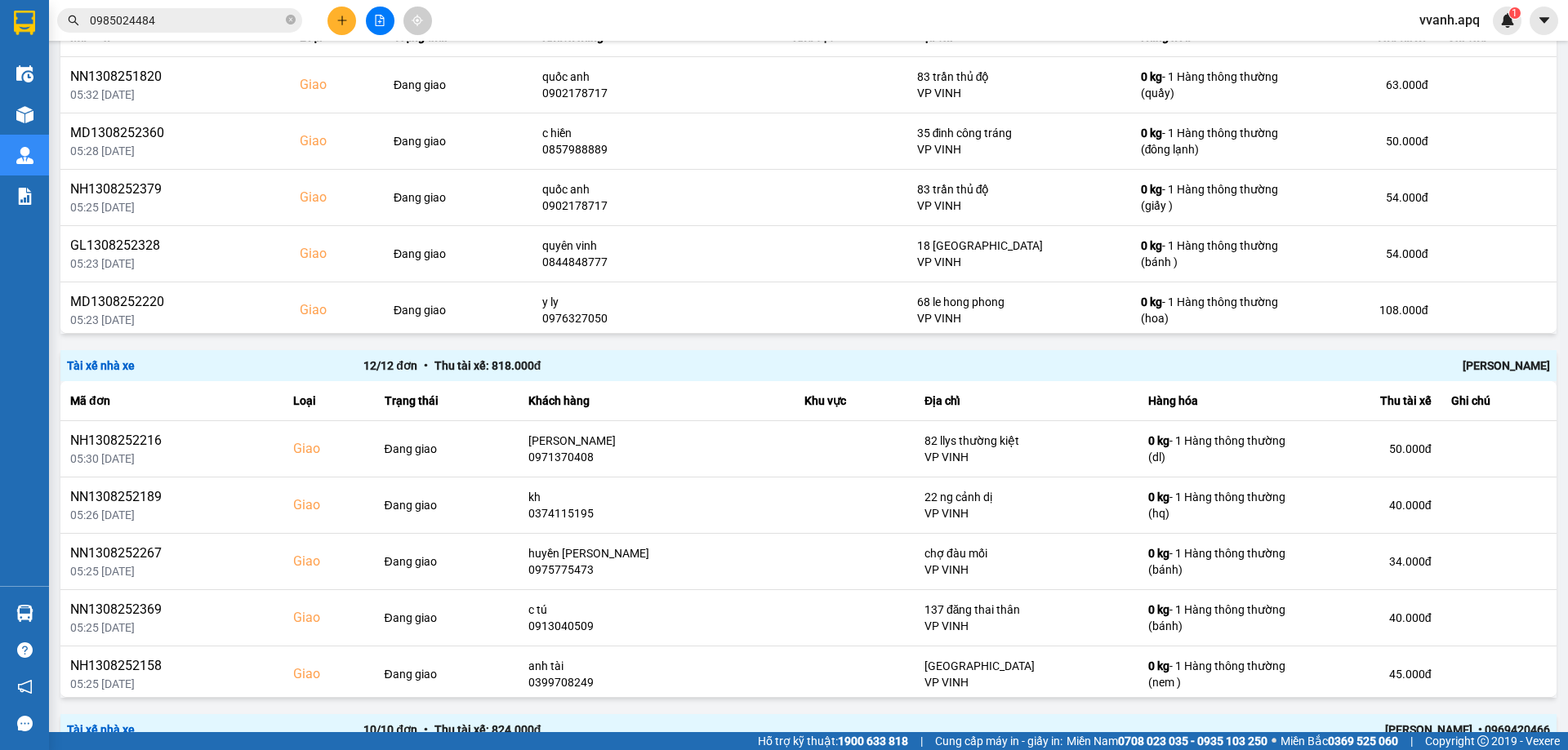
scroll to position [74, 0]
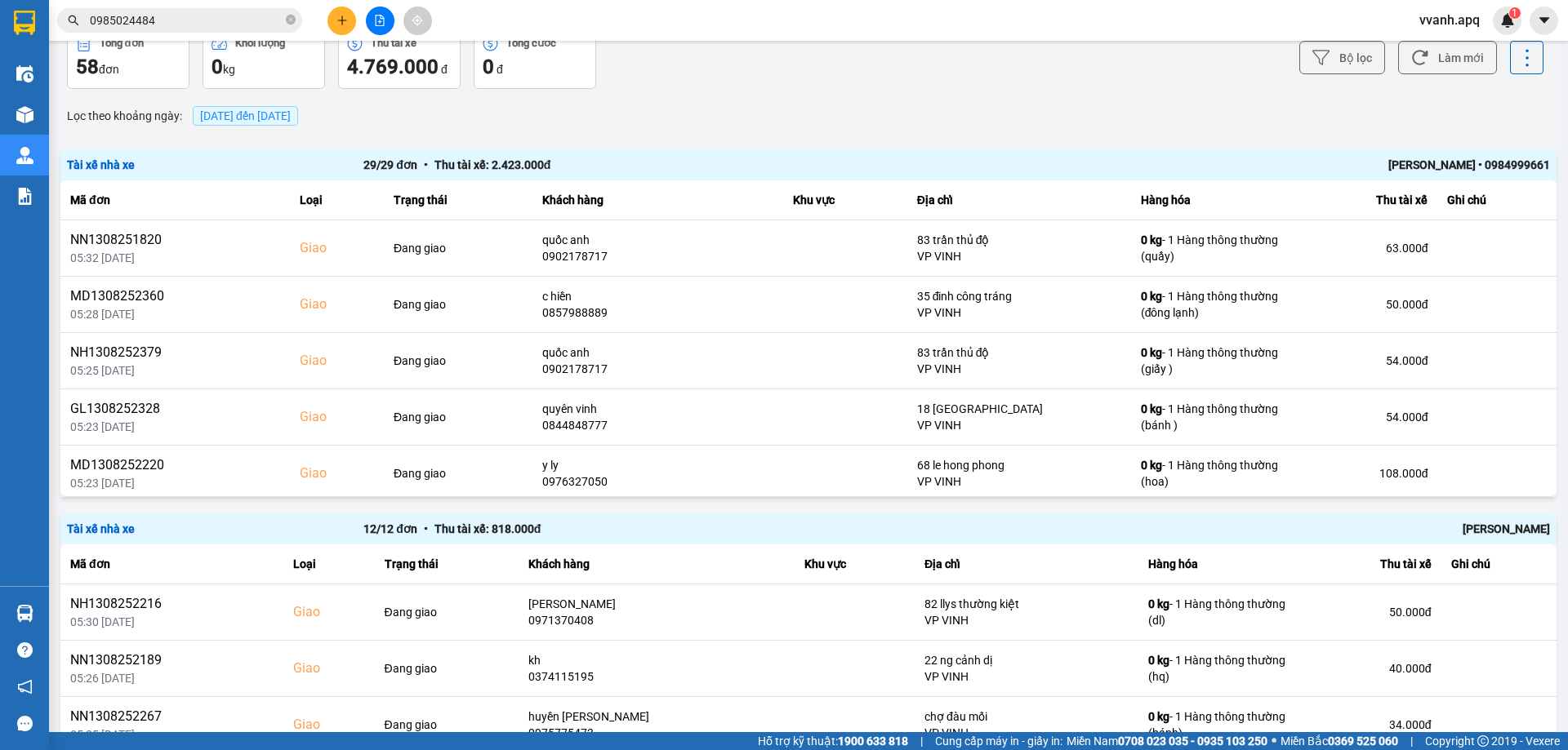
click at [1439, 156] on div "[PERSON_NAME] • 0984999661" at bounding box center [1253, 165] width 593 height 18
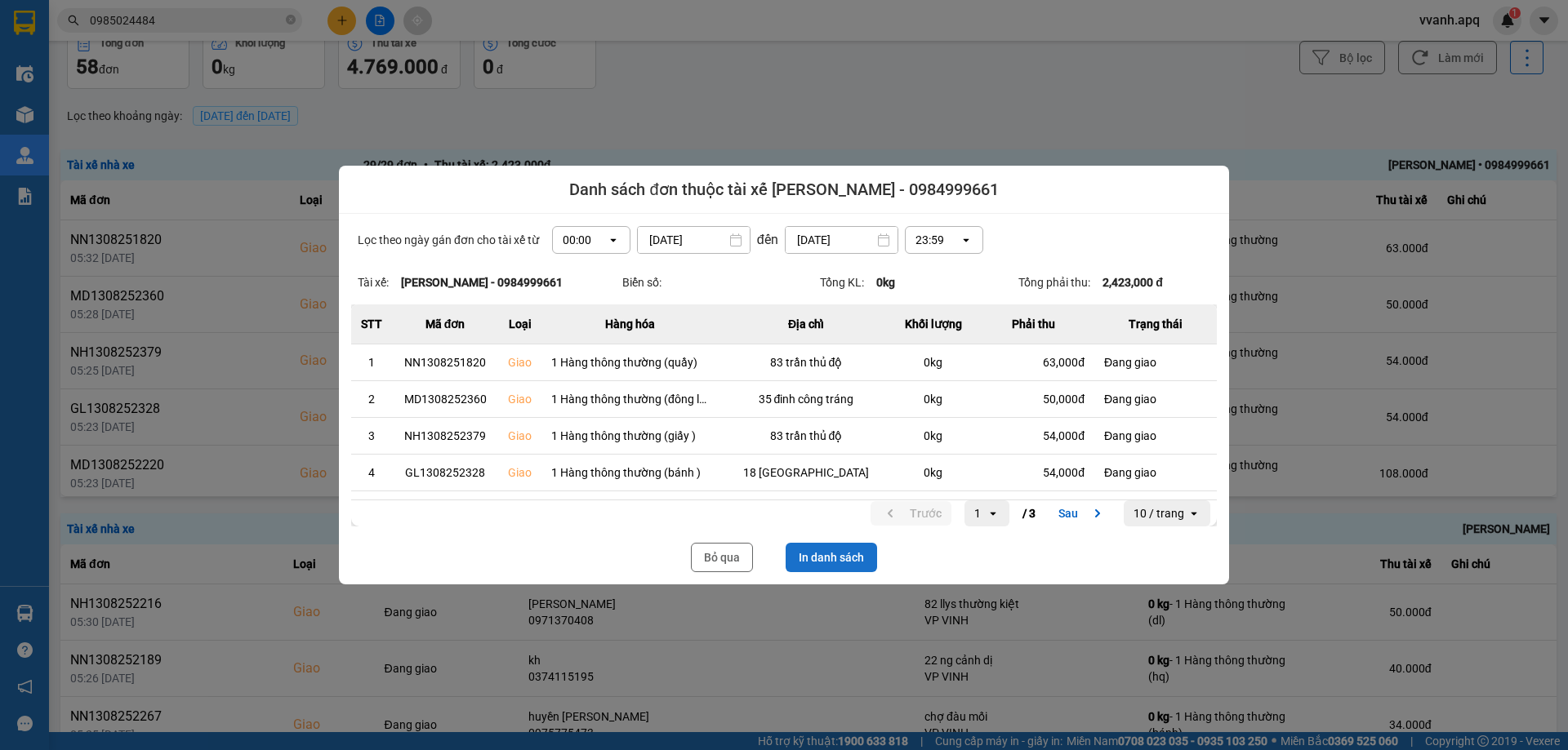
click at [855, 557] on button "In danh sách" at bounding box center [832, 557] width 92 height 30
click at [708, 550] on button "Bỏ qua" at bounding box center [722, 557] width 62 height 30
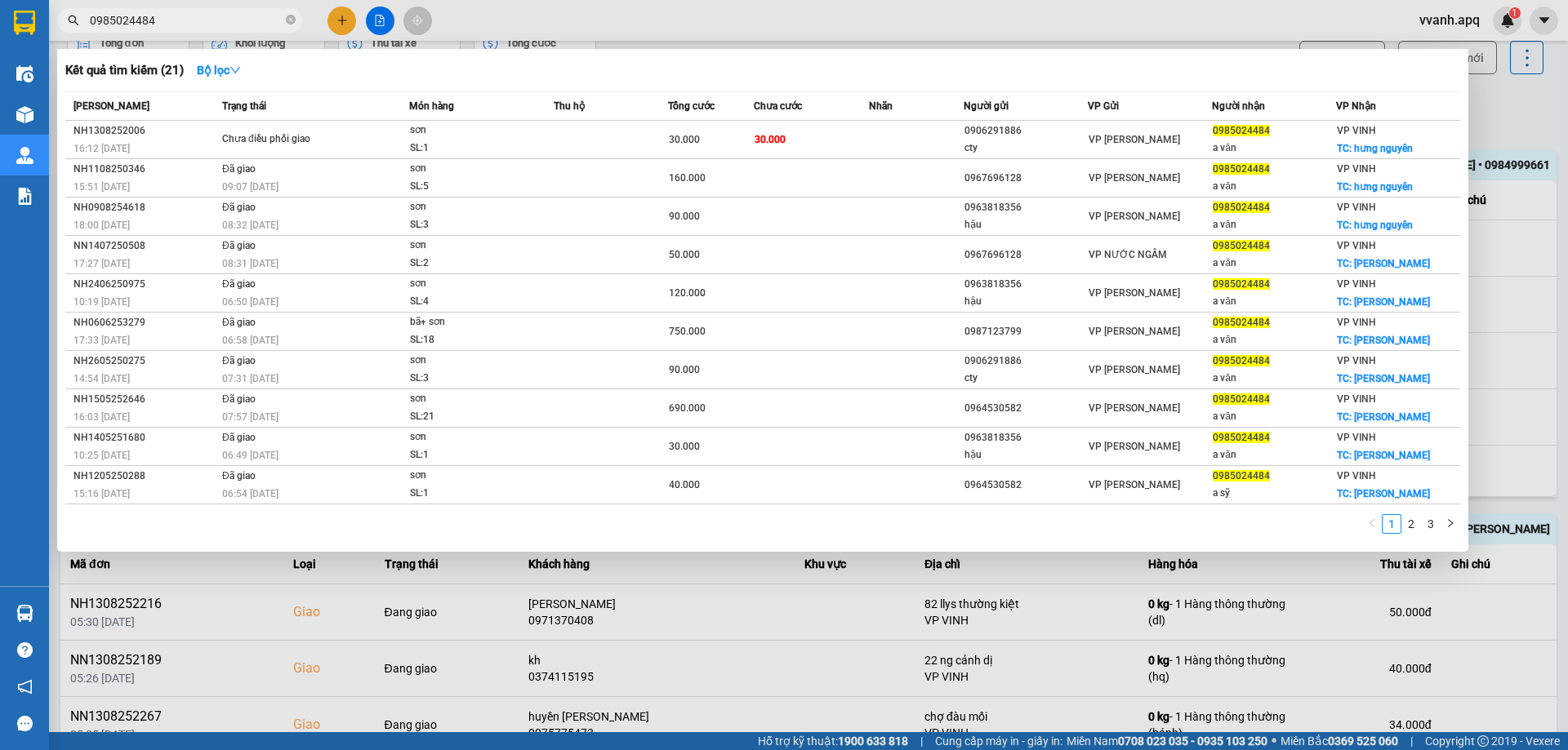
click at [169, 30] on span "0985024484" at bounding box center [180, 20] width 245 height 25
click at [168, 23] on input "0985024484" at bounding box center [186, 20] width 193 height 18
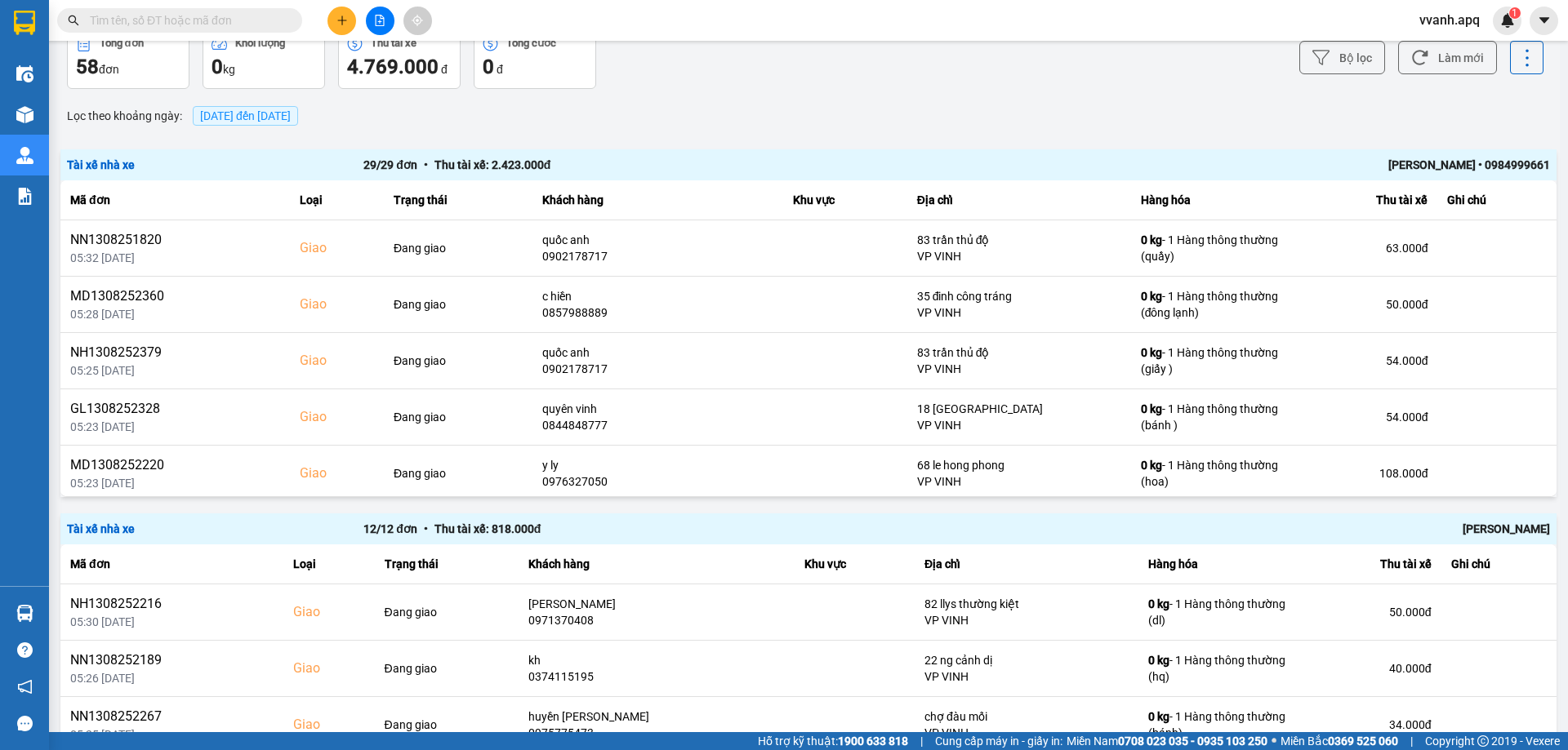
paste input "0985024484"
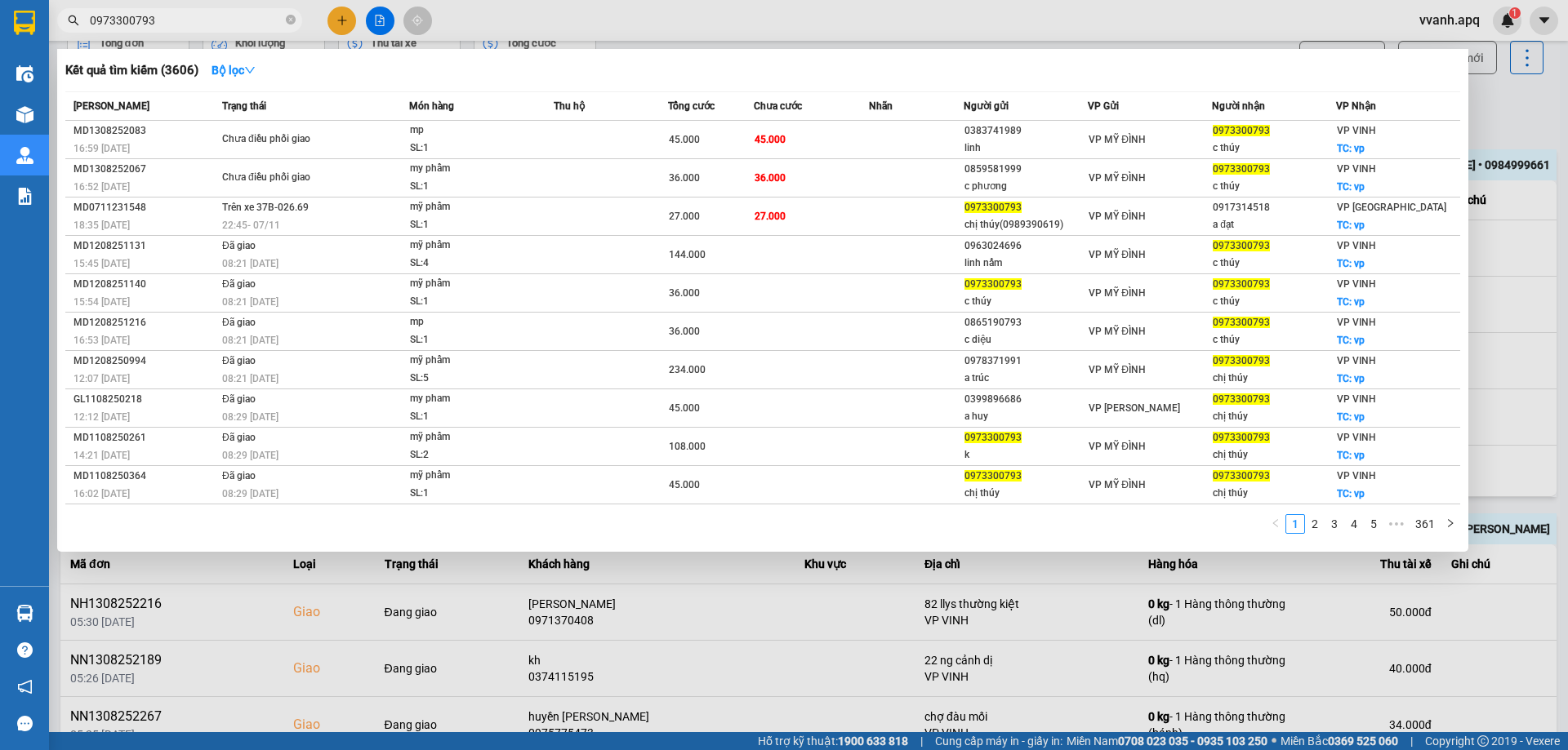
click at [215, 18] on input "0973300793" at bounding box center [186, 20] width 193 height 18
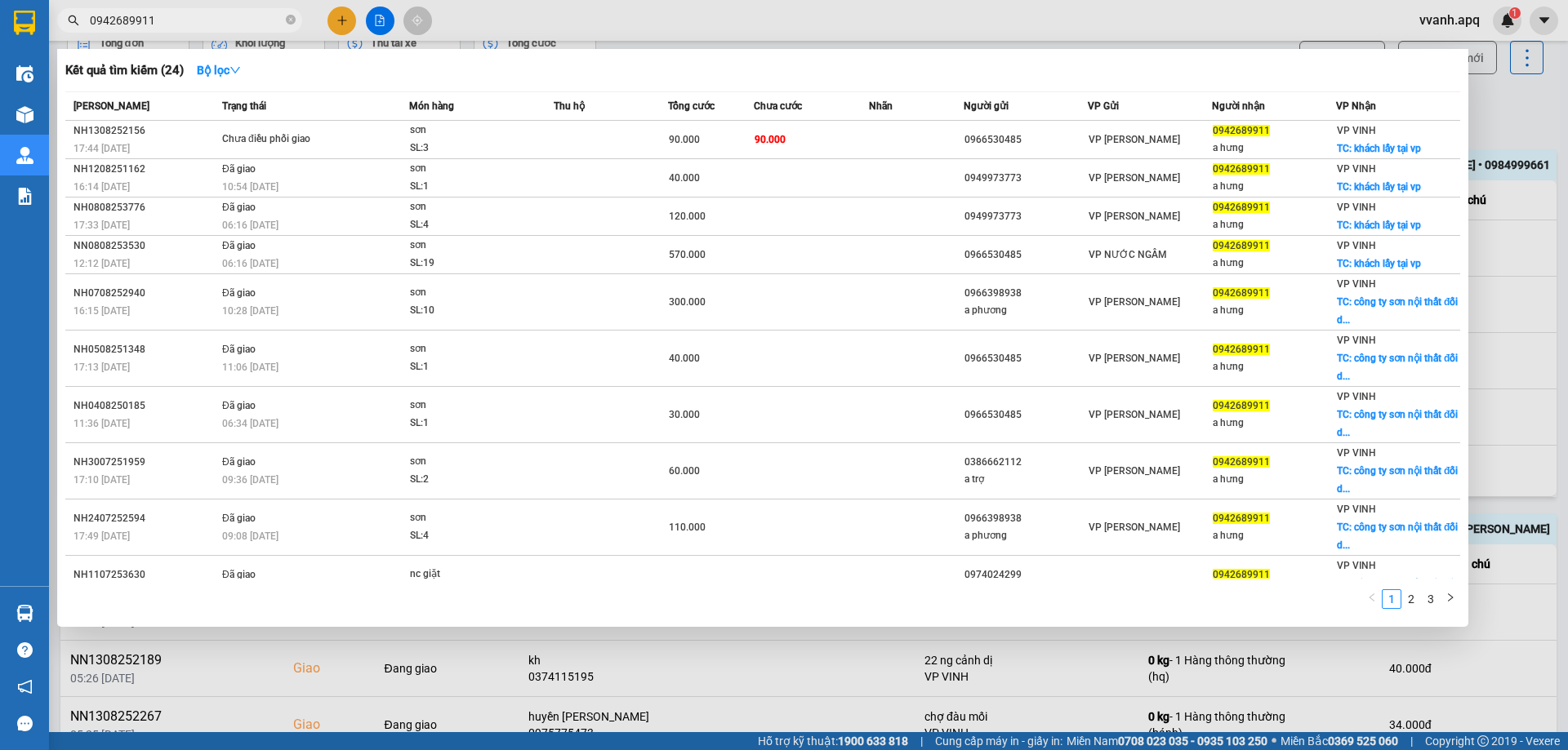
click at [264, 22] on input "0942689911" at bounding box center [186, 20] width 193 height 18
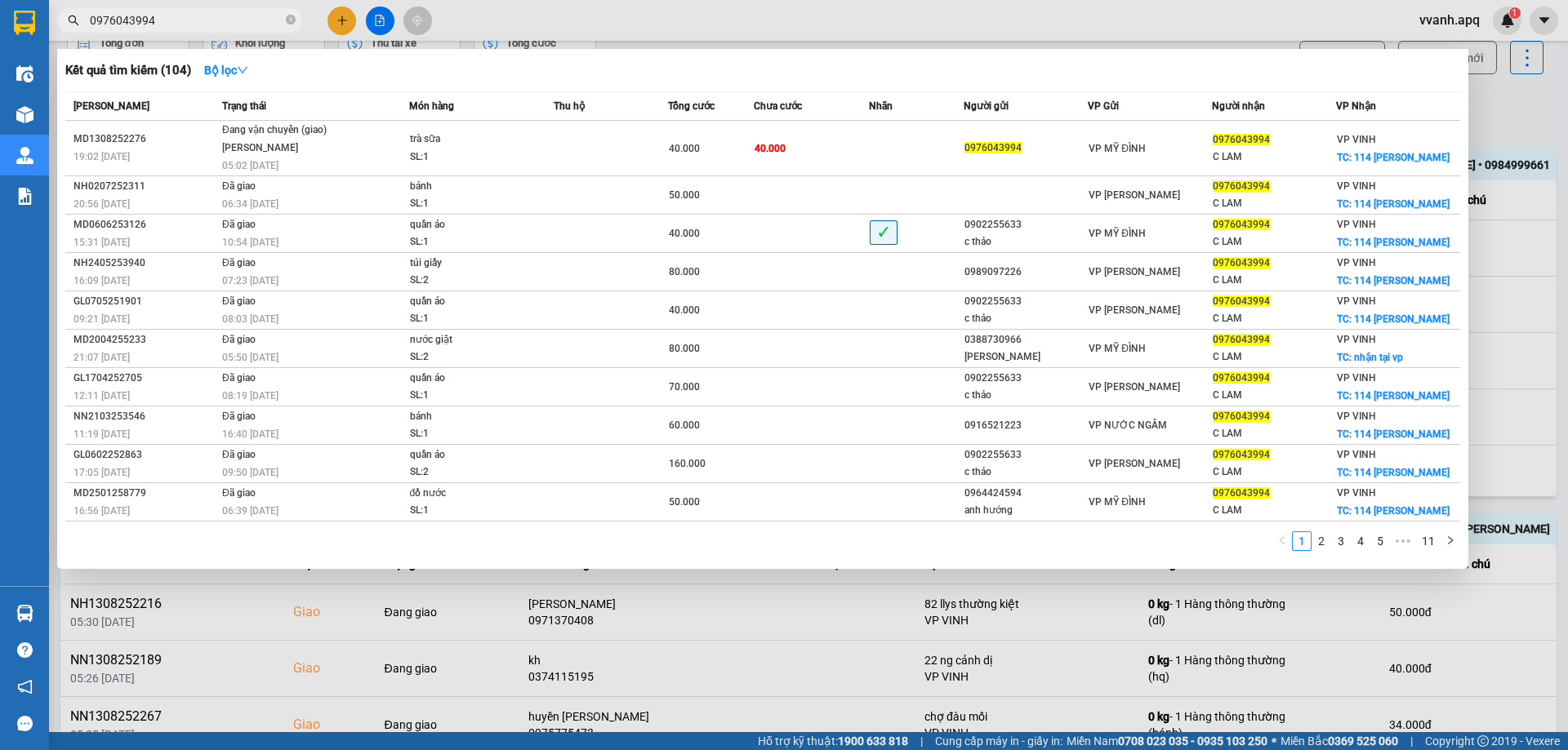
click at [530, 63] on div "Kết quả tìm kiếm ( 104 ) Bộ lọc" at bounding box center [763, 70] width 1395 height 26
drag, startPoint x: 527, startPoint y: 21, endPoint x: 527, endPoint y: 7, distance: 14.0
click at [527, 19] on div at bounding box center [784, 375] width 1568 height 750
click at [226, 30] on span "0976043994" at bounding box center [180, 20] width 245 height 25
click at [229, 6] on div at bounding box center [784, 375] width 1568 height 750
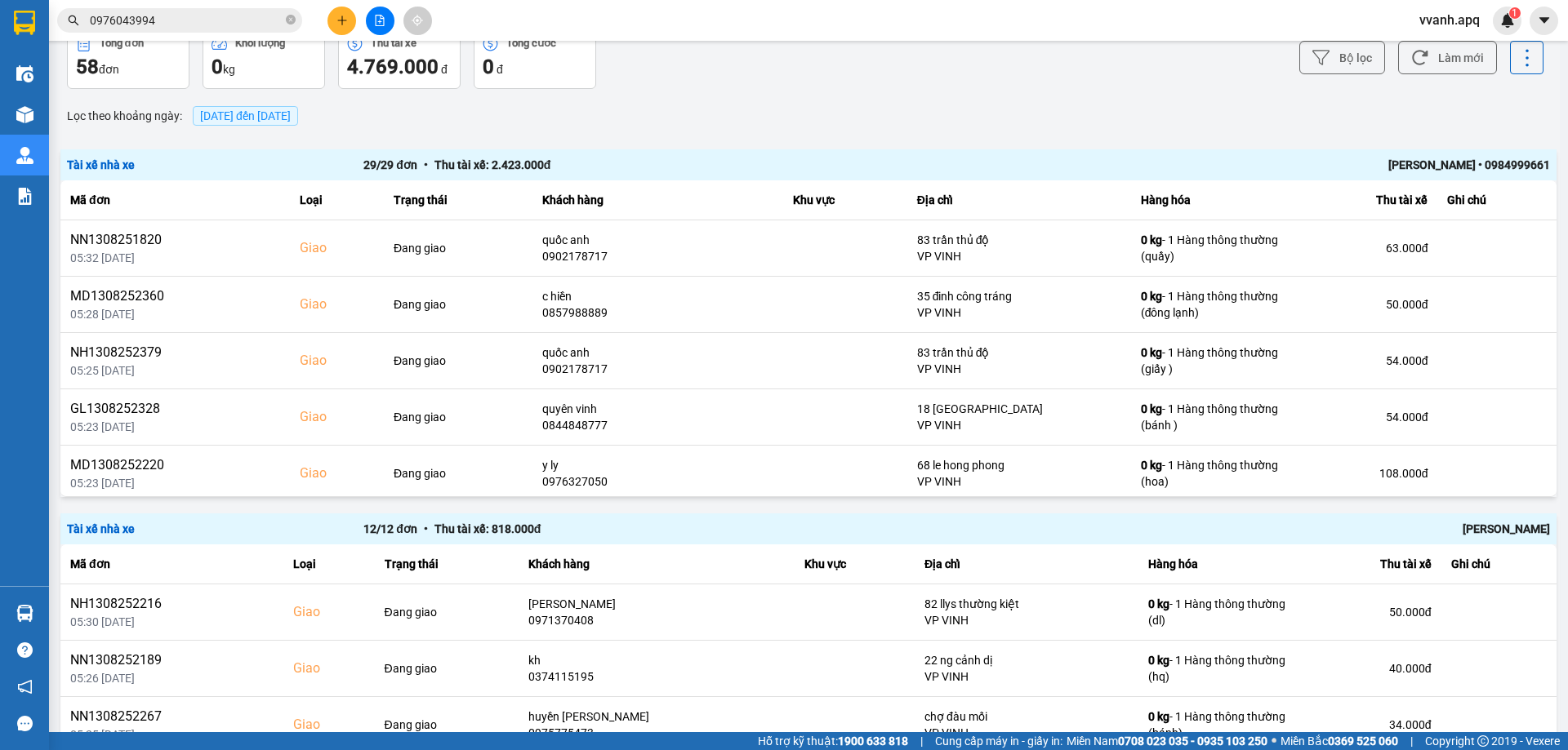
click at [231, 18] on input "0976043994" at bounding box center [186, 20] width 193 height 18
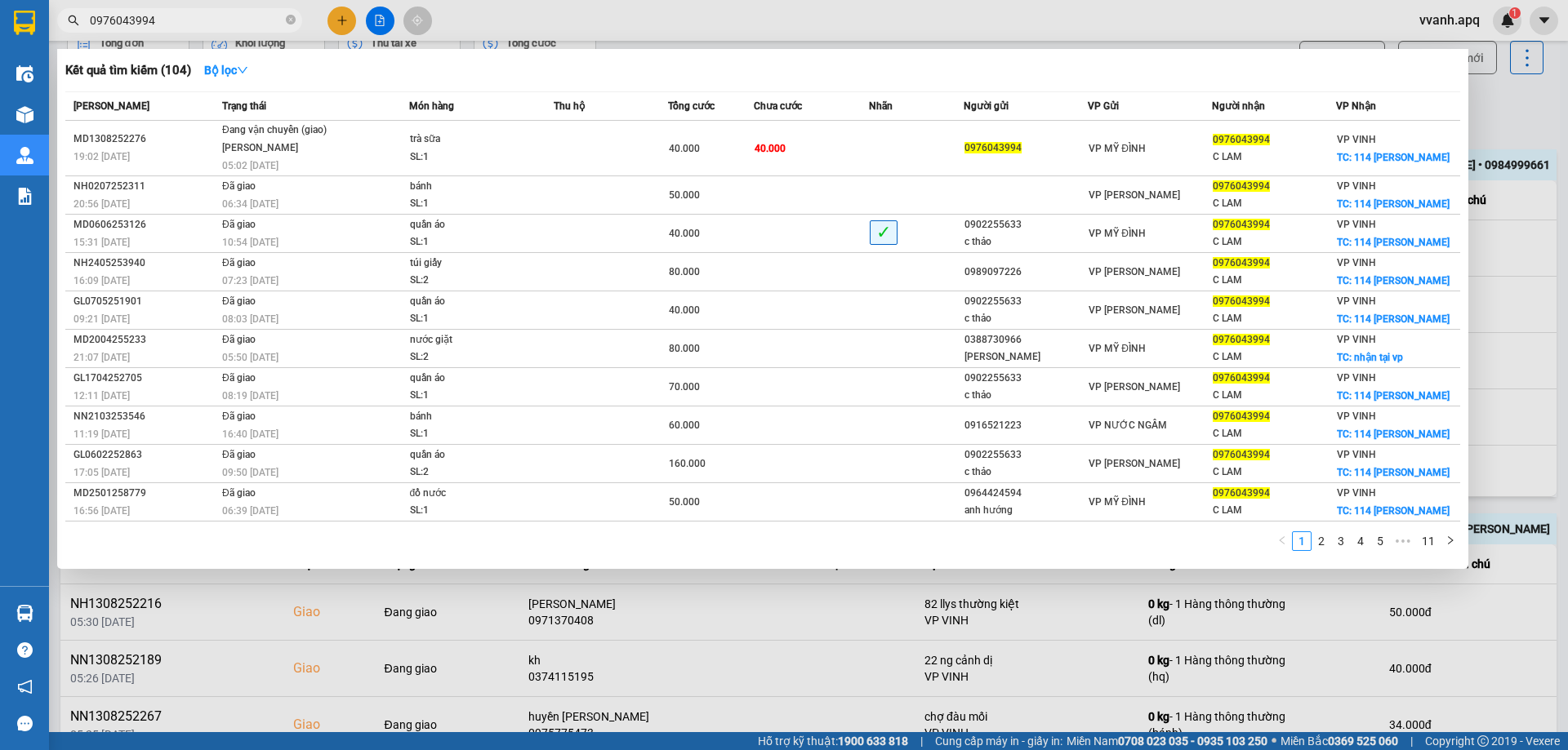
click at [231, 18] on input "0976043994" at bounding box center [186, 20] width 193 height 18
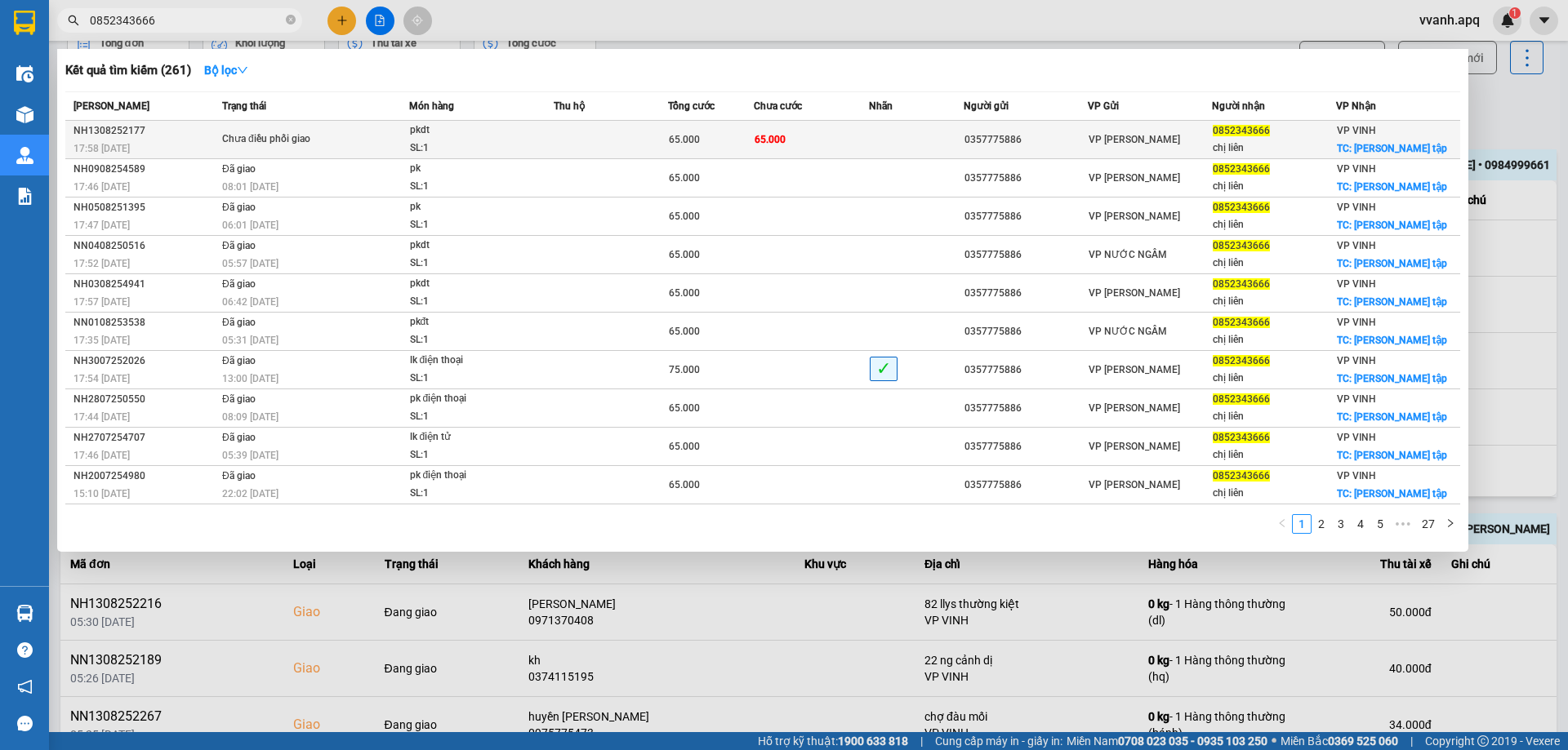
type input "0852343666"
click at [800, 132] on td "65.000" at bounding box center [810, 139] width 114 height 39
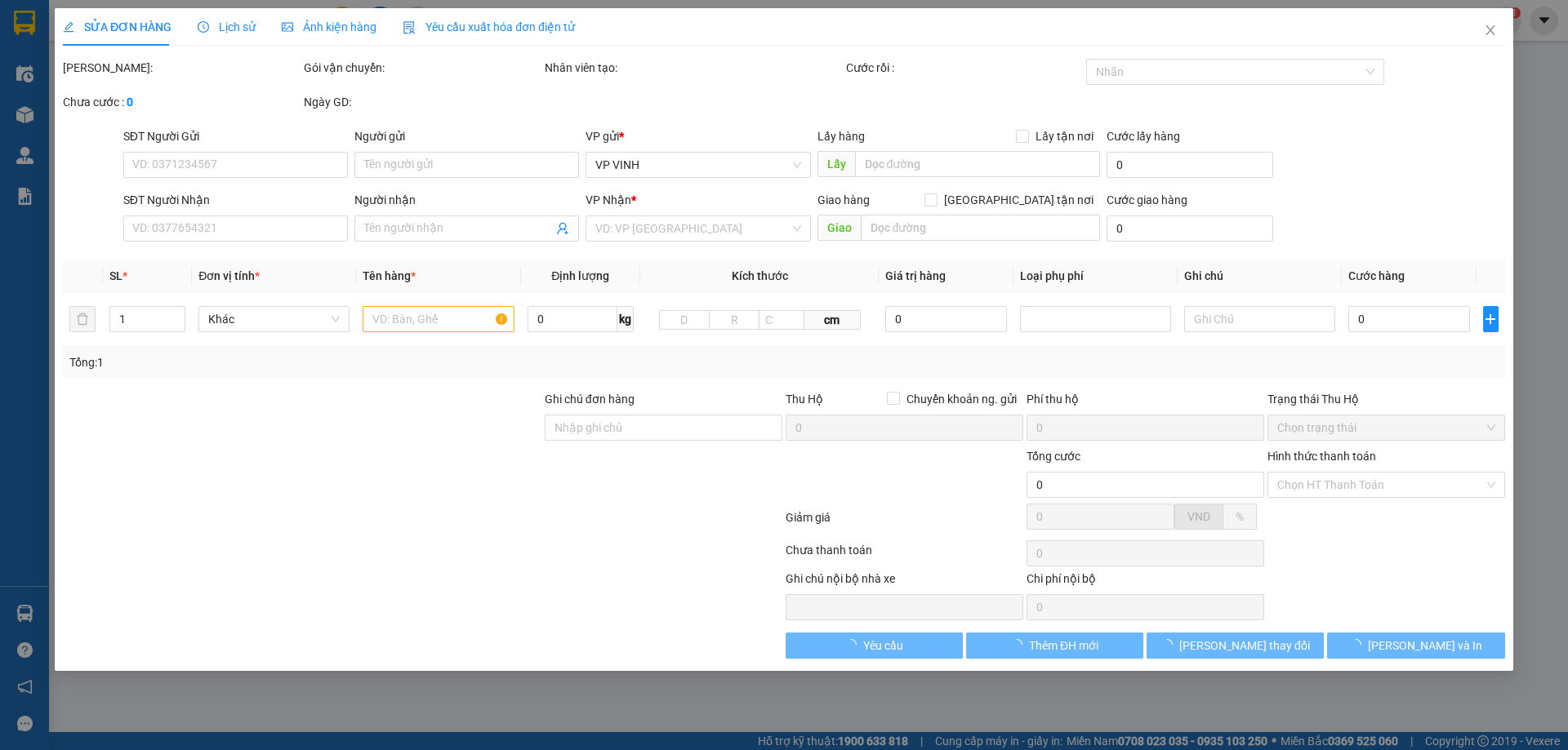
type input "0357775886"
type input "0852343666"
type input "chị liên"
checkbox input "true"
type input "hà huy tập"
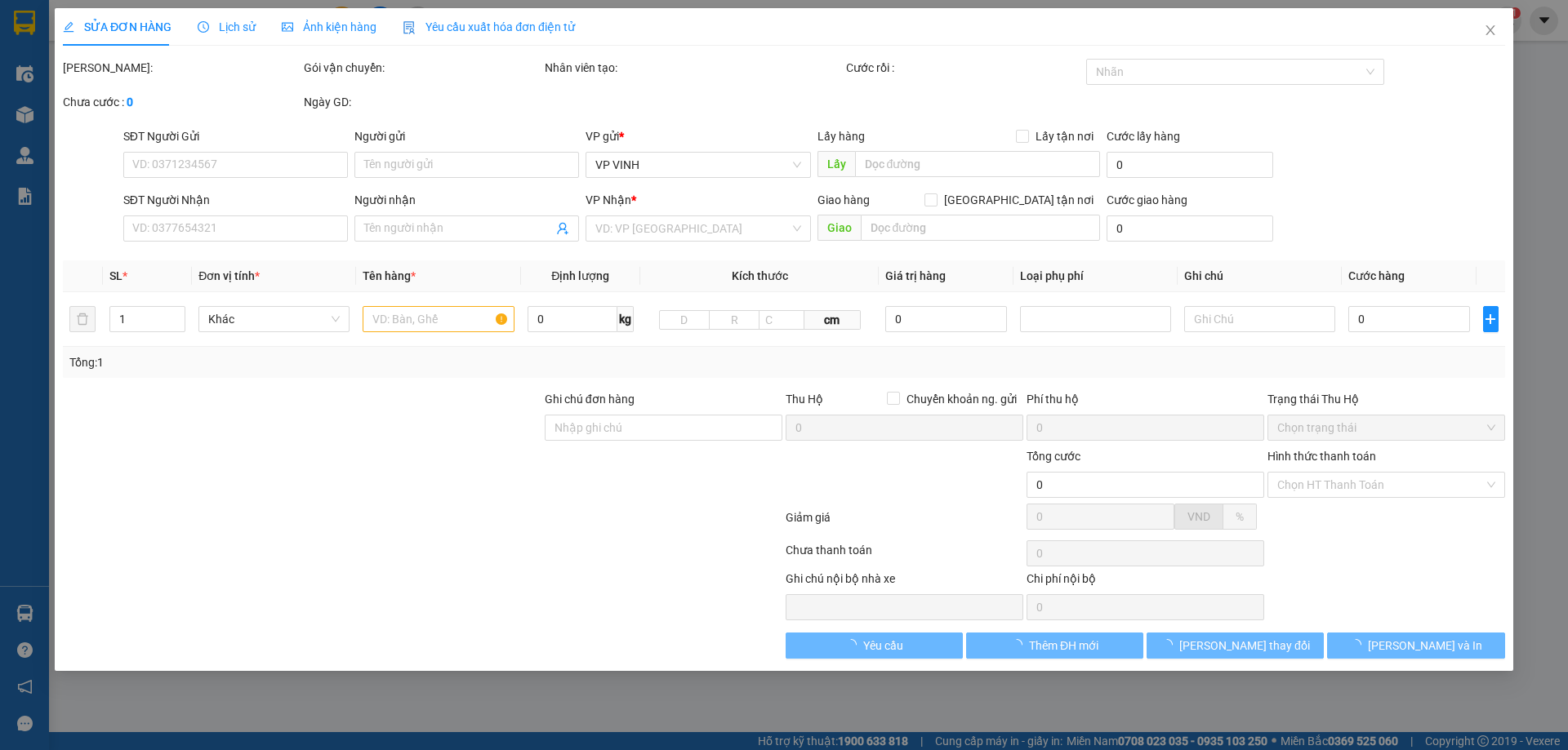
type input "65.000"
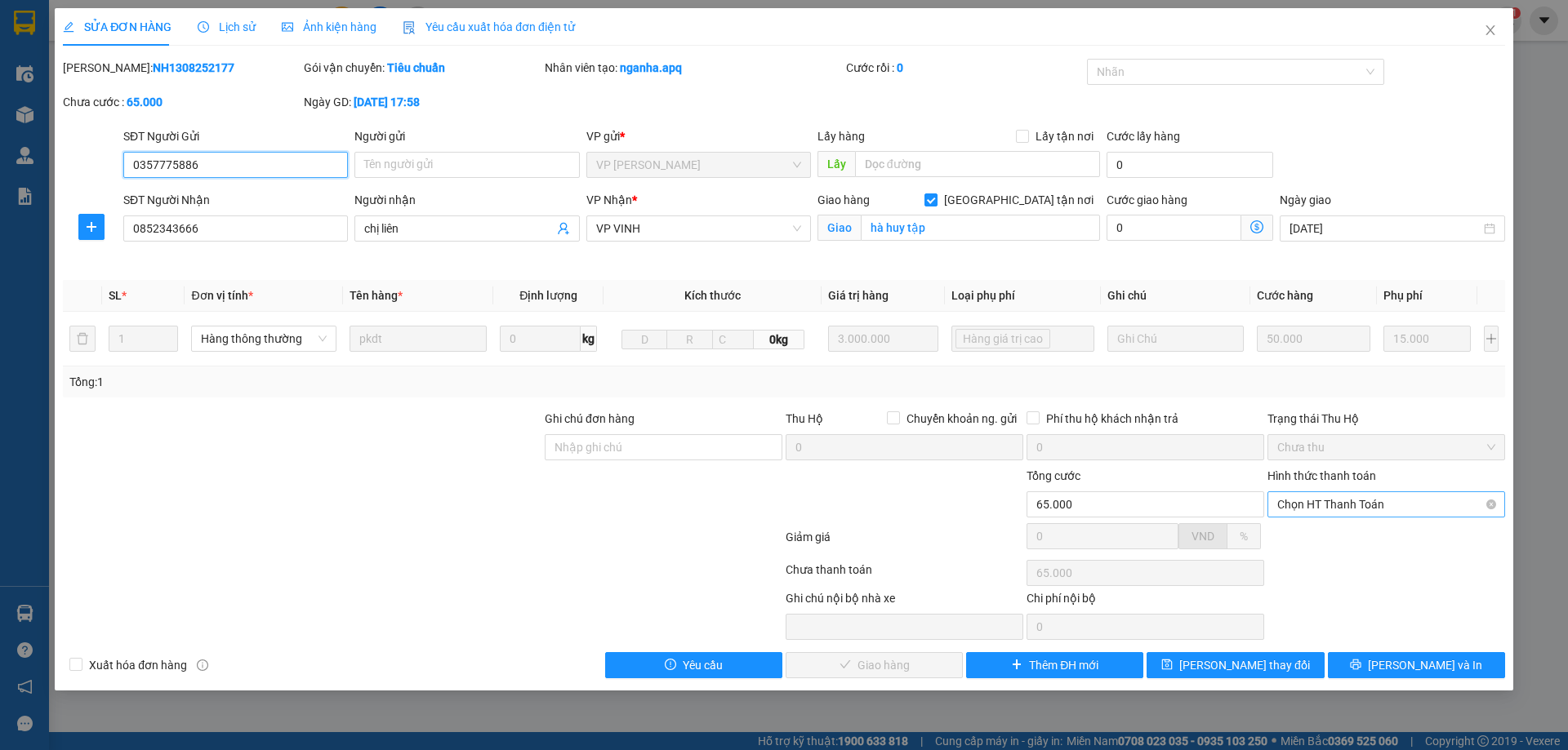
click at [1314, 511] on span "Chọn HT Thanh Toán" at bounding box center [1387, 505] width 218 height 25
click at [1327, 534] on div "Tại văn phòng" at bounding box center [1387, 537] width 218 height 18
type input "0"
click at [903, 660] on span "[PERSON_NAME] và Giao hàng" at bounding box center [895, 666] width 157 height 18
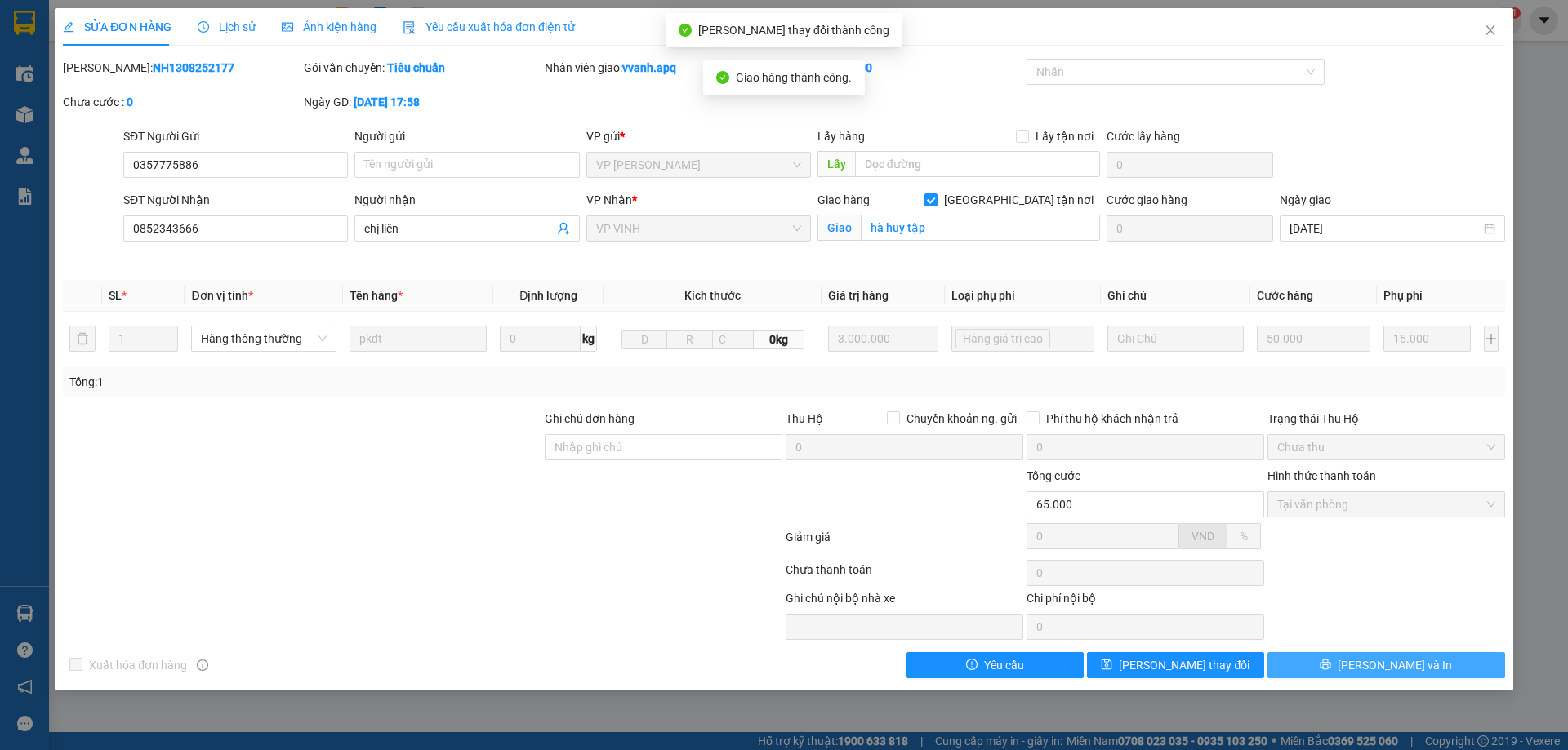
click at [1385, 662] on span "[PERSON_NAME] và In" at bounding box center [1395, 666] width 114 height 18
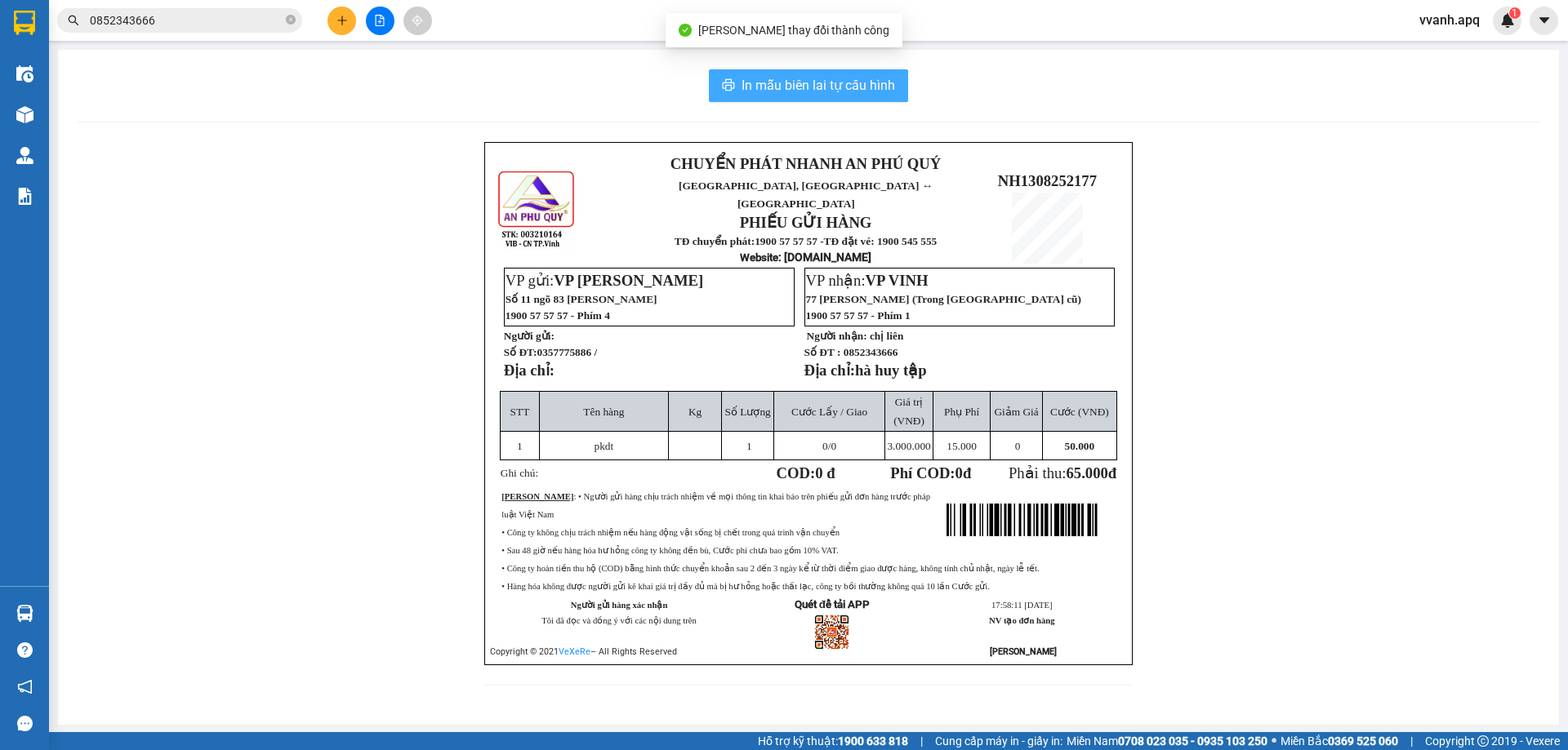
click at [885, 93] on span "In mẫu biên lai tự cấu hình" at bounding box center [818, 85] width 153 height 20
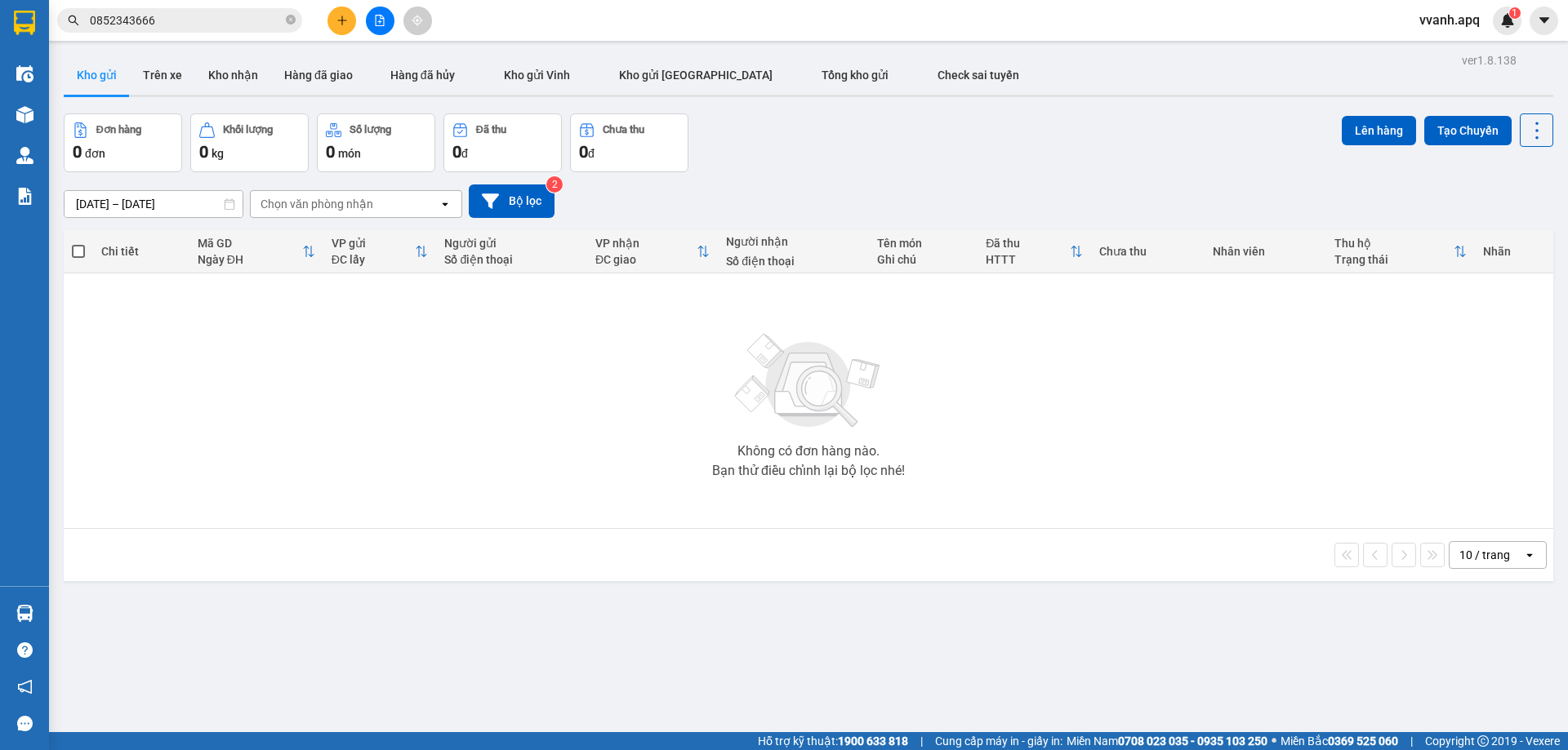
click at [941, 592] on div "ver 1.8.138 Kho gửi Trên xe Kho nhận Hàng đã giao Hàng đã hủy Kho gửi [PERSON_N…" at bounding box center [809, 424] width 1503 height 750
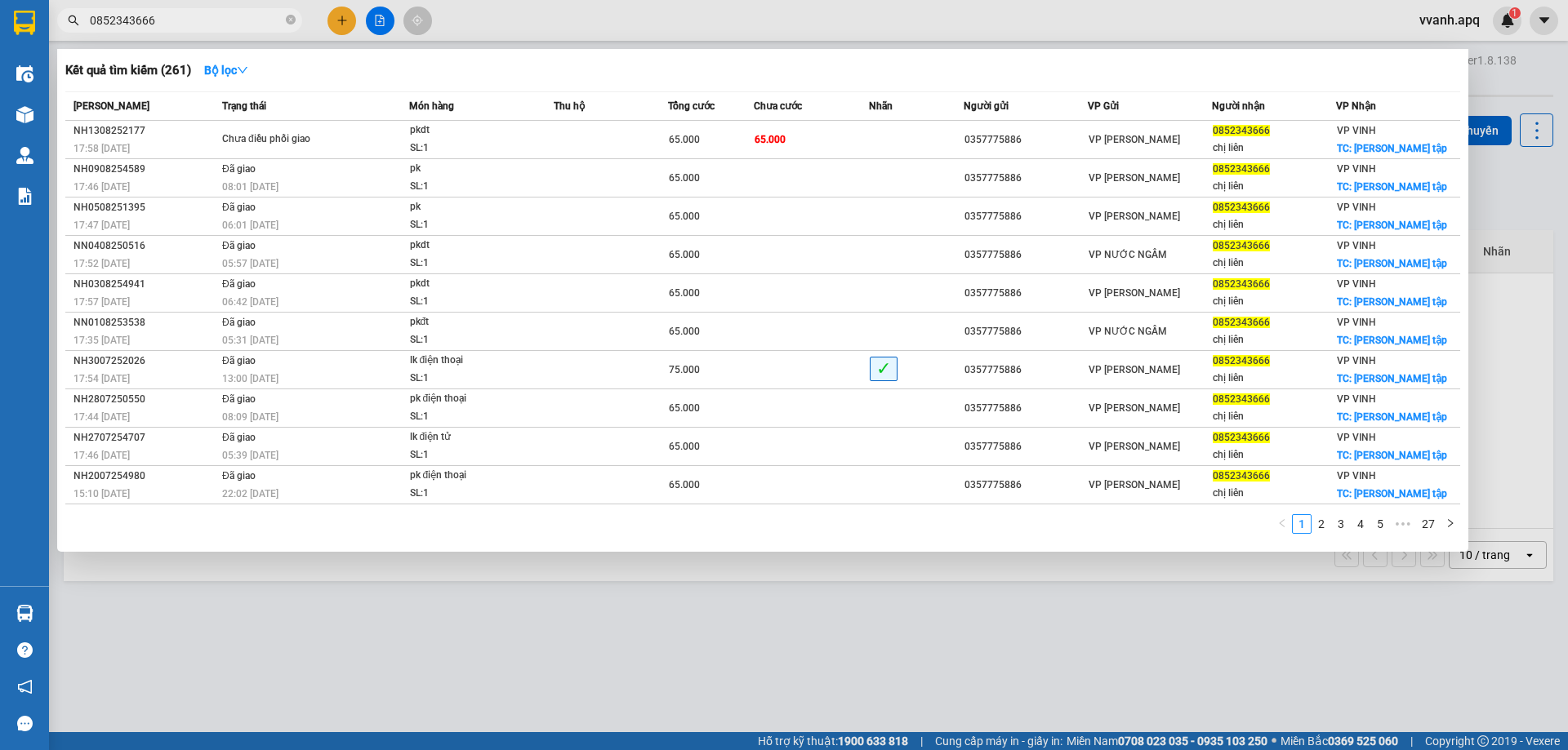
click at [160, 25] on input "0852343666" at bounding box center [186, 20] width 193 height 18
click at [287, 18] on icon "close-circle" at bounding box center [291, 20] width 10 height 10
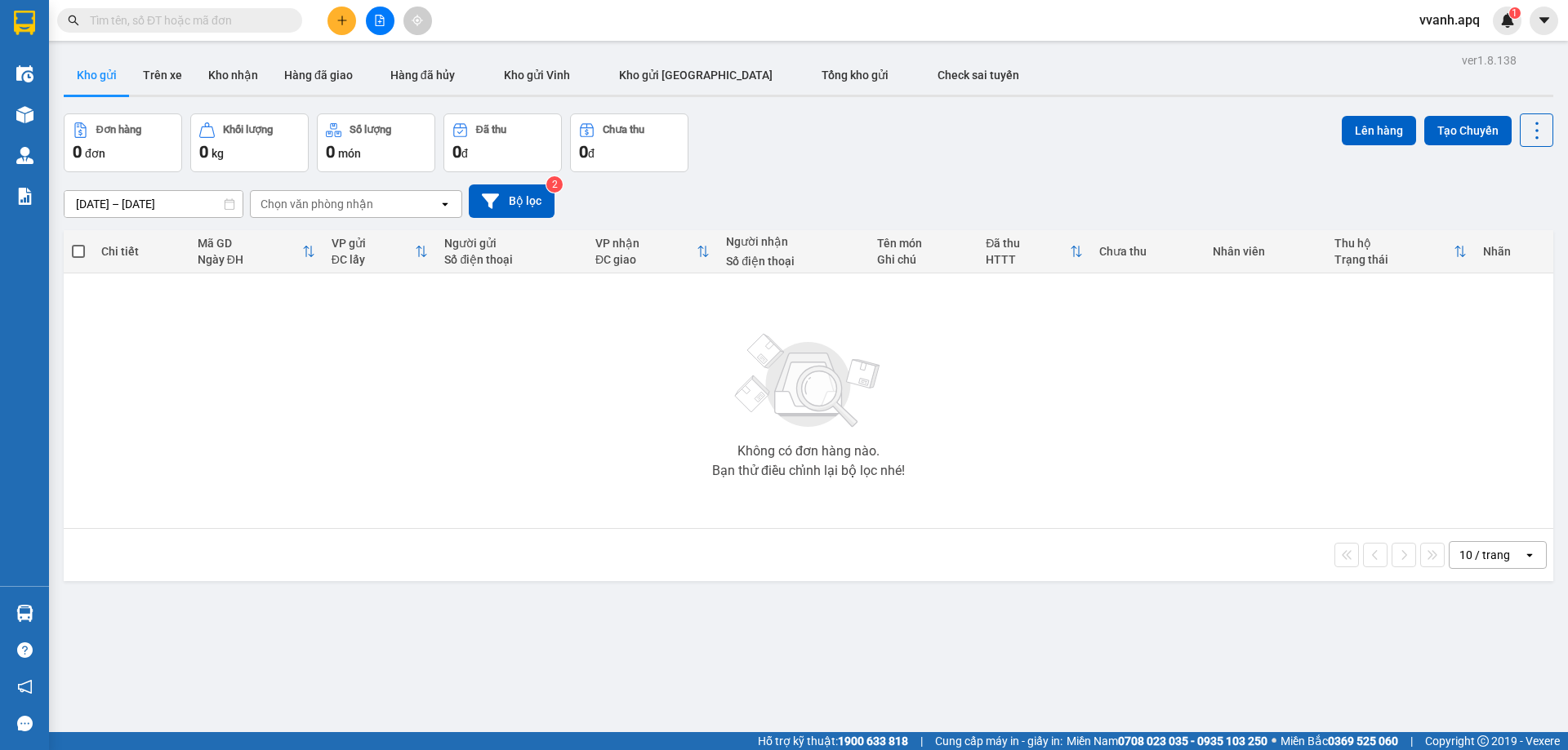
paste input "0852343666"
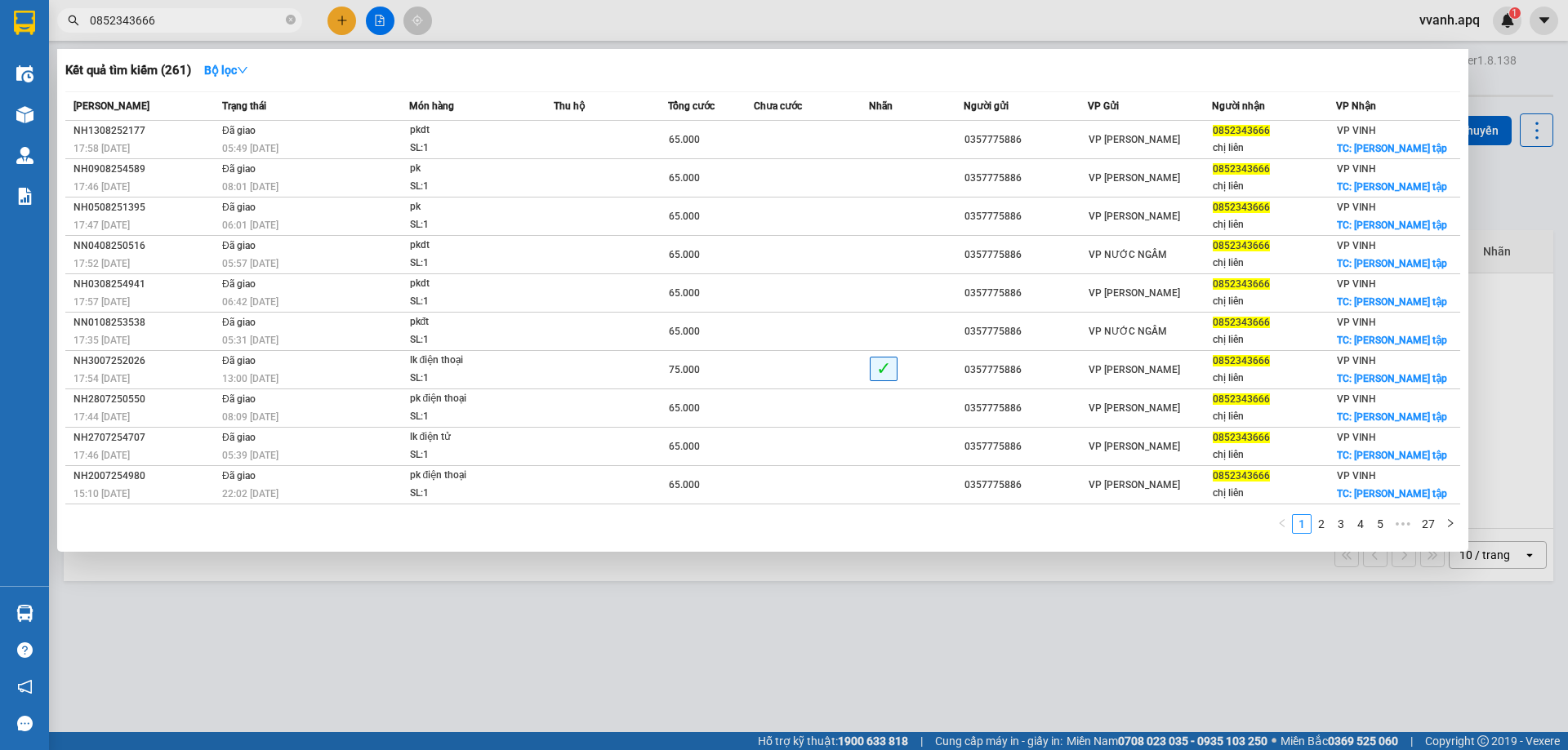
click at [875, 629] on div at bounding box center [784, 375] width 1568 height 750
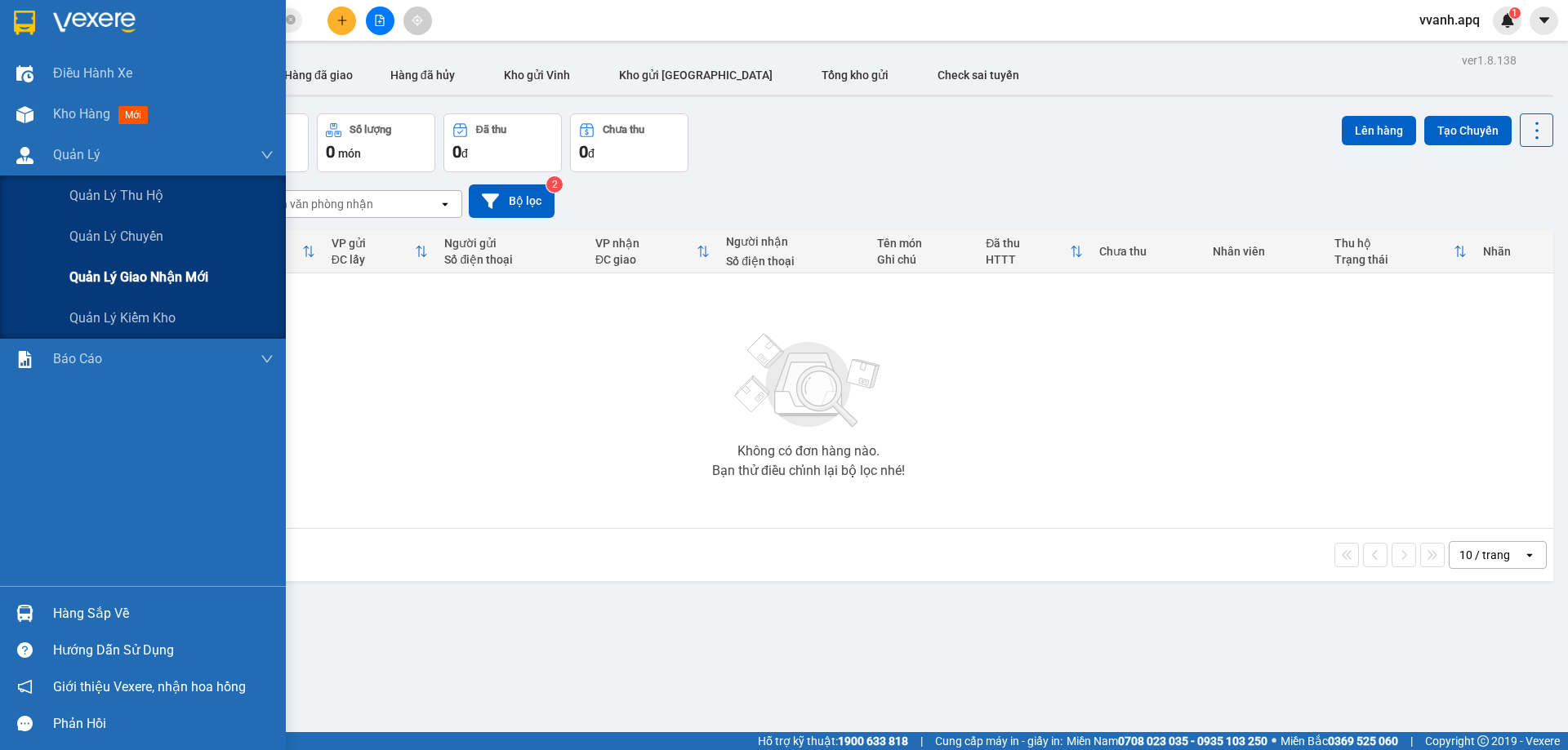
click at [74, 290] on div "Quản lý giao nhận mới" at bounding box center [171, 278] width 204 height 41
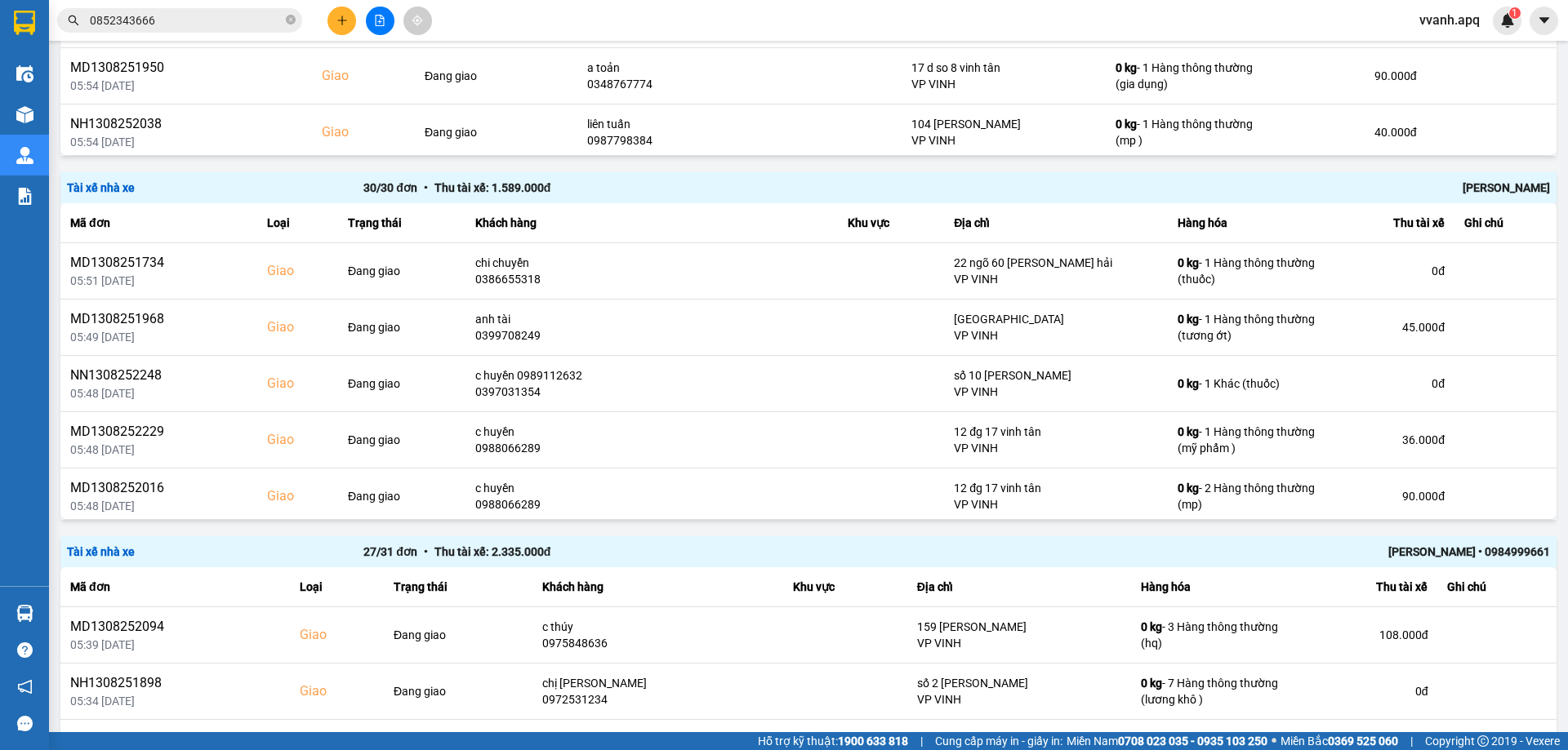
scroll to position [1225, 0]
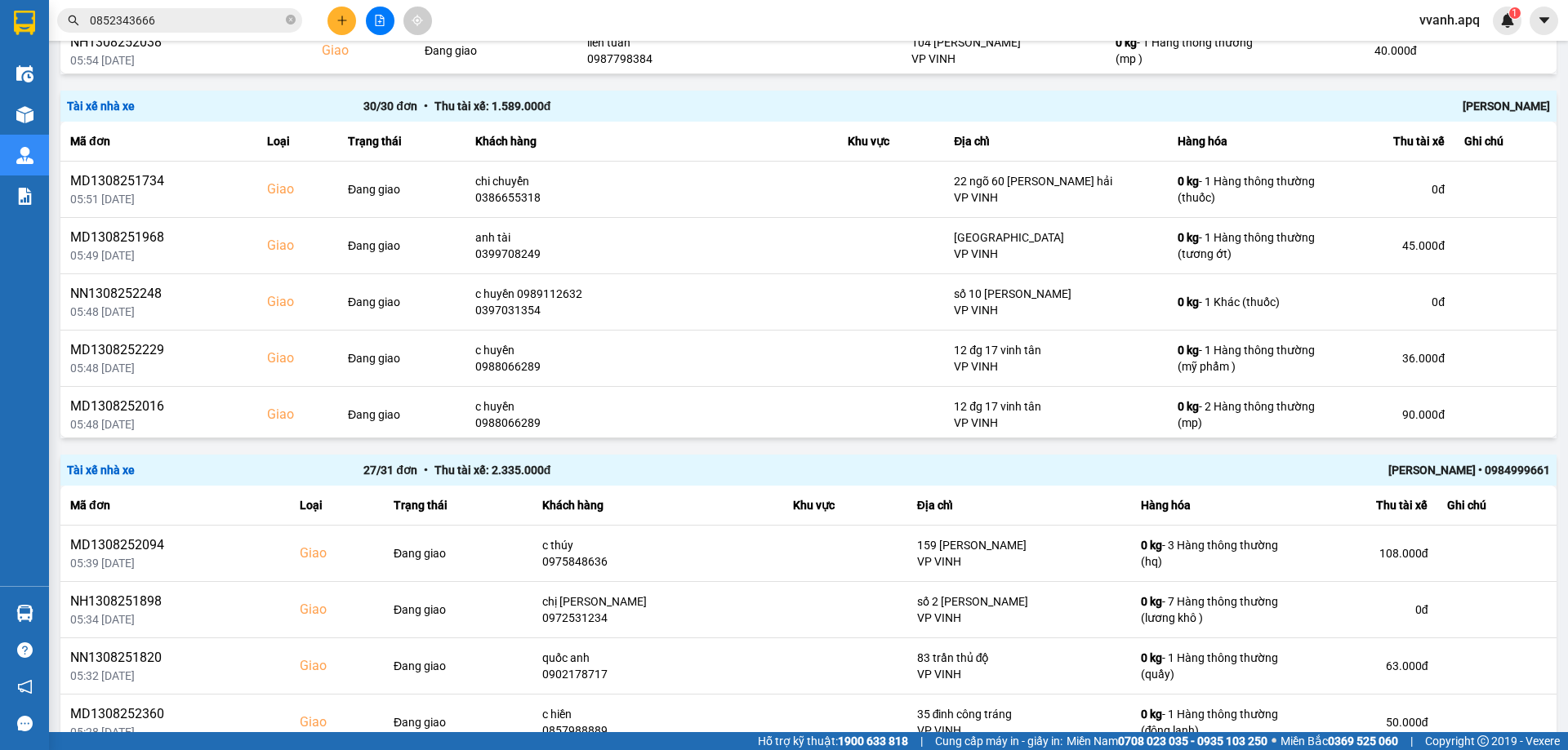
click at [1476, 109] on div "[PERSON_NAME]" at bounding box center [1253, 107] width 593 height 18
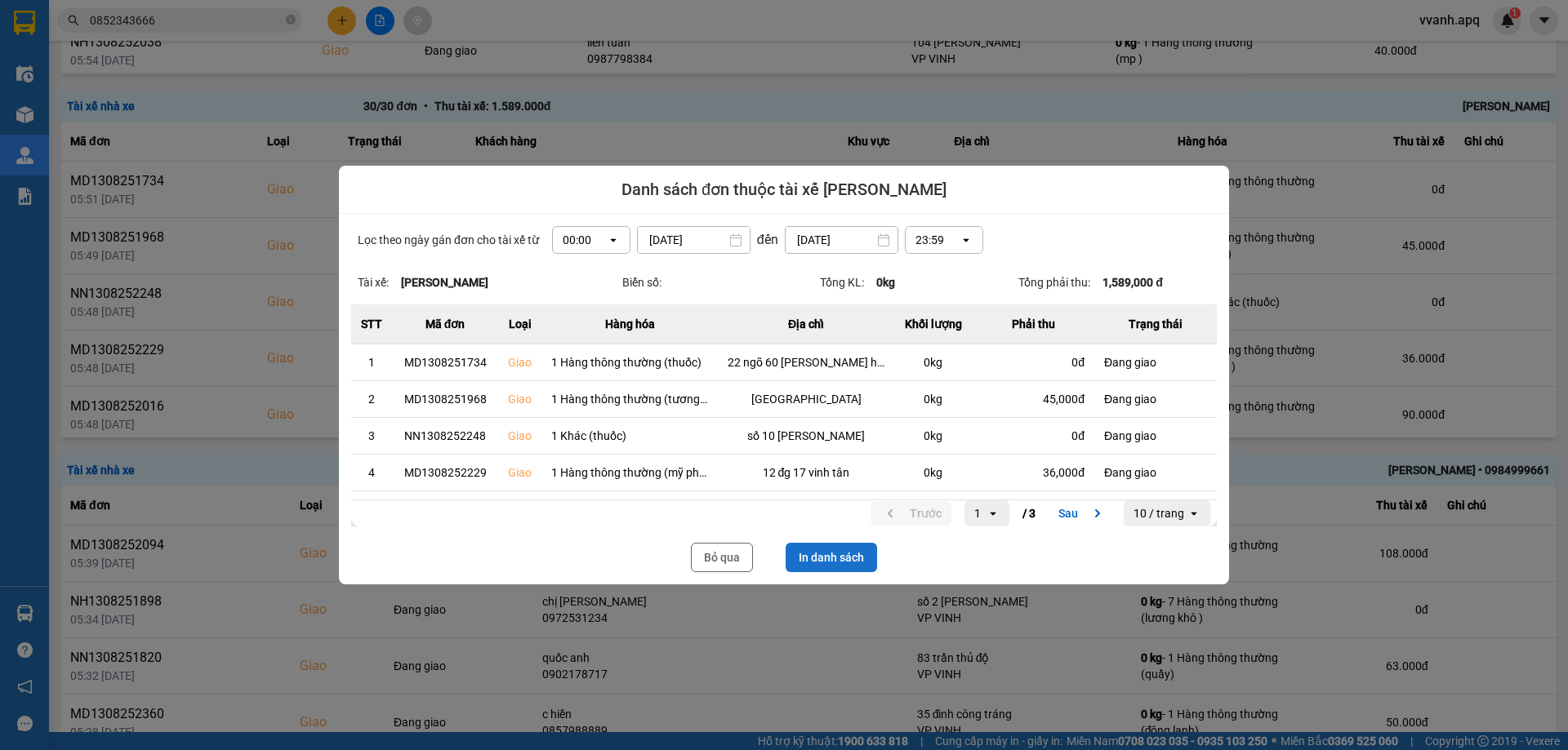
click at [835, 563] on button "In danh sách" at bounding box center [832, 557] width 92 height 30
drag, startPoint x: 745, startPoint y: 556, endPoint x: 1302, endPoint y: 478, distance: 562.4
click at [745, 556] on button "Bỏ qua" at bounding box center [722, 557] width 62 height 30
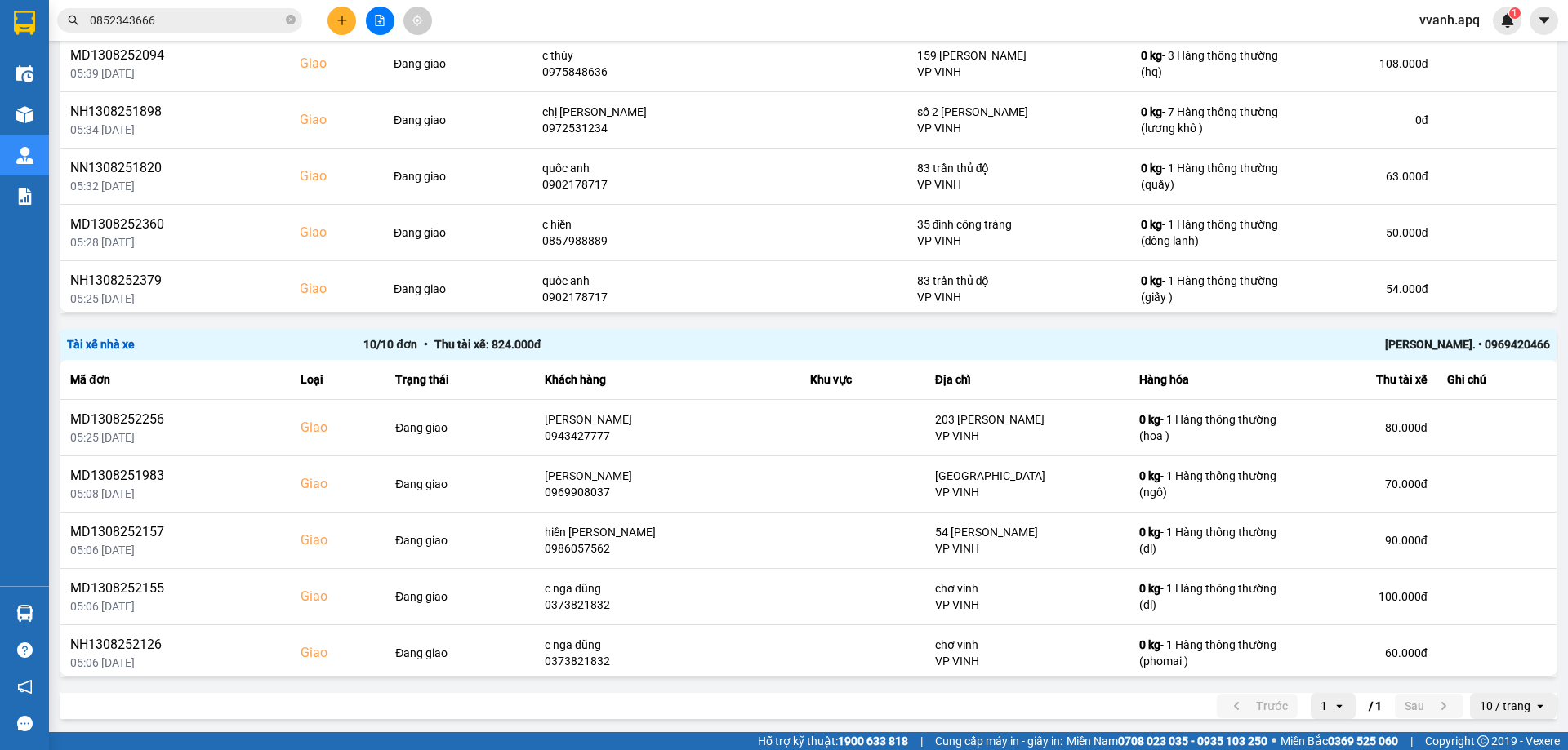
scroll to position [1720, 0]
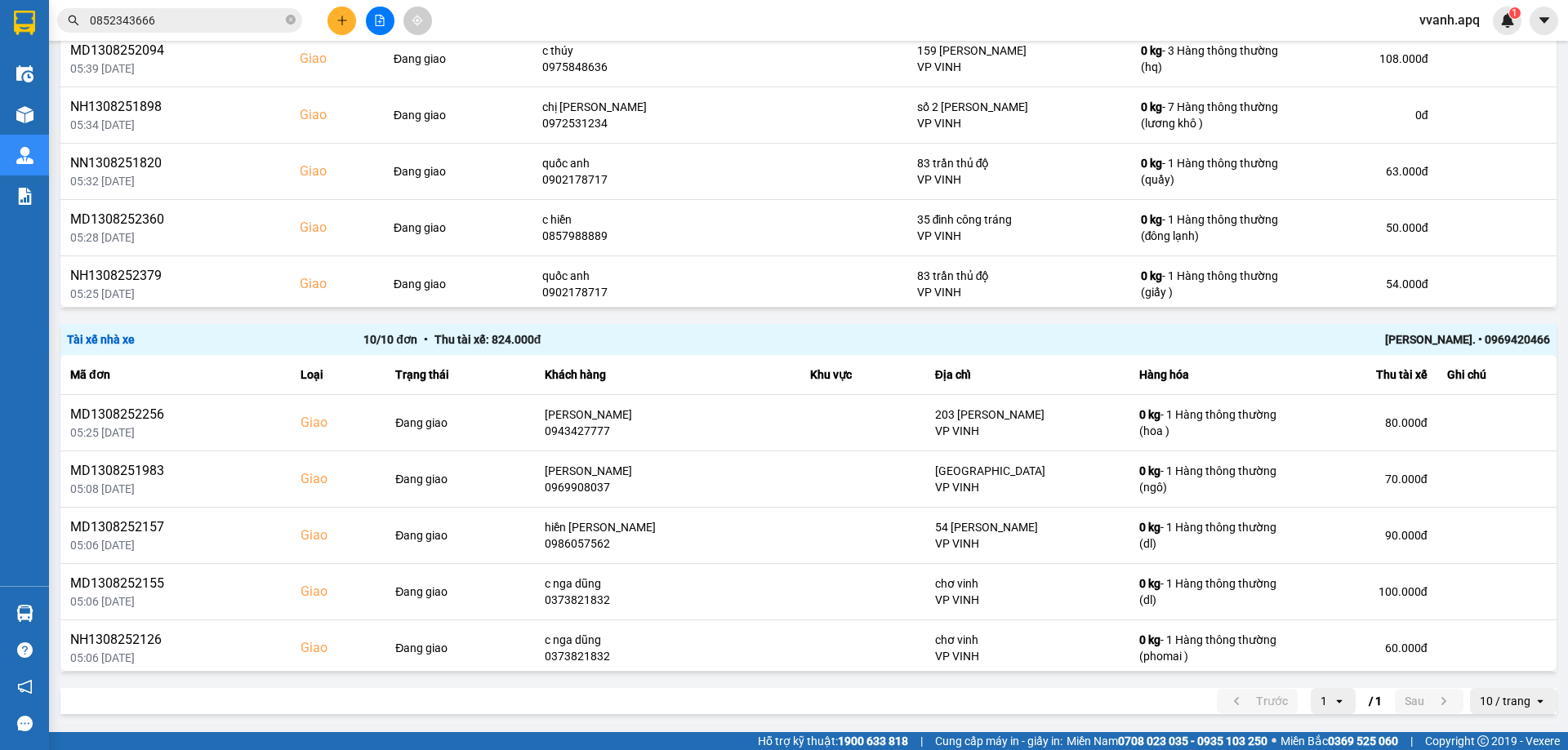
click at [1465, 334] on div "[PERSON_NAME]. • 0969420466" at bounding box center [1253, 339] width 593 height 18
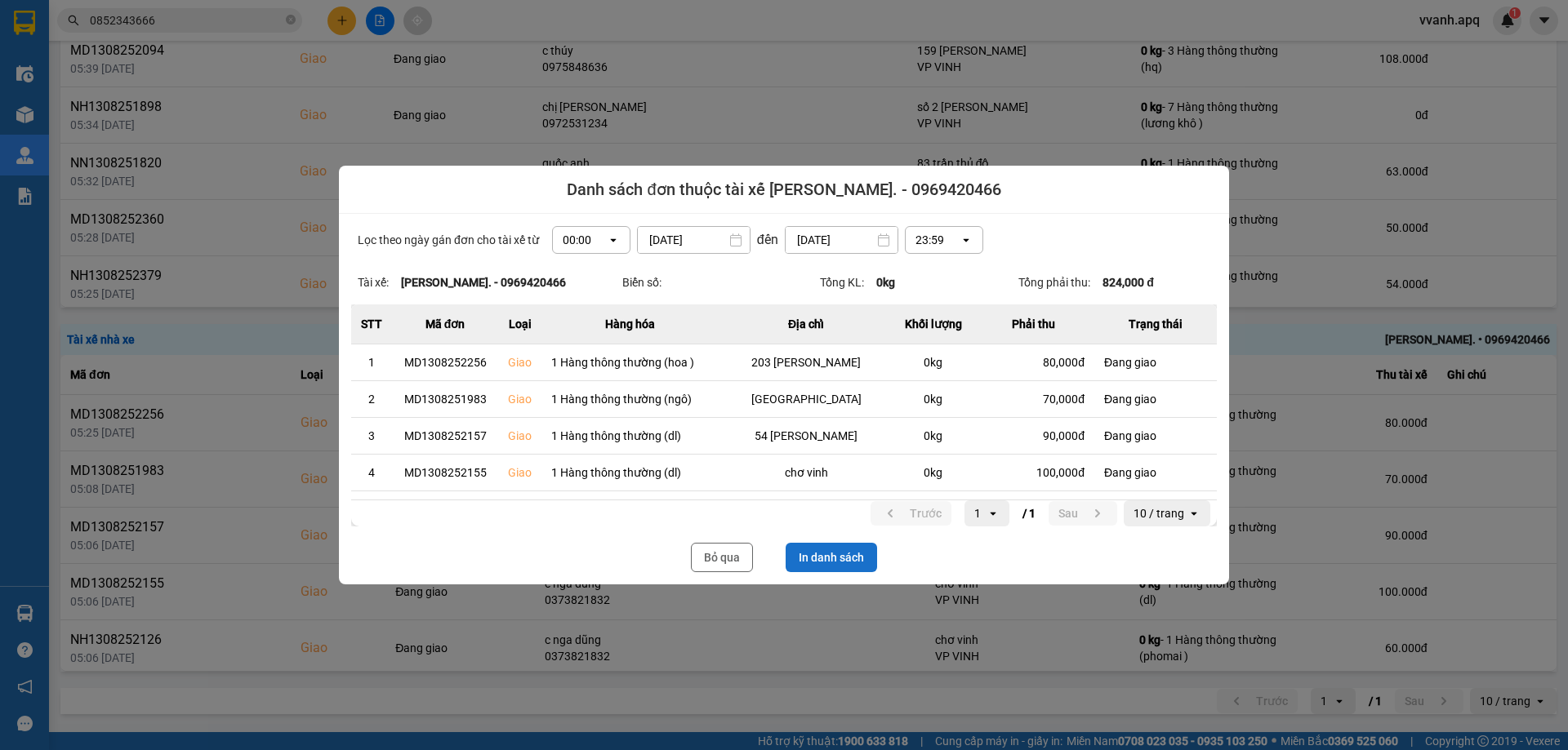
click at [816, 559] on button "In danh sách" at bounding box center [832, 557] width 92 height 30
click at [708, 556] on button "Bỏ qua" at bounding box center [722, 557] width 62 height 30
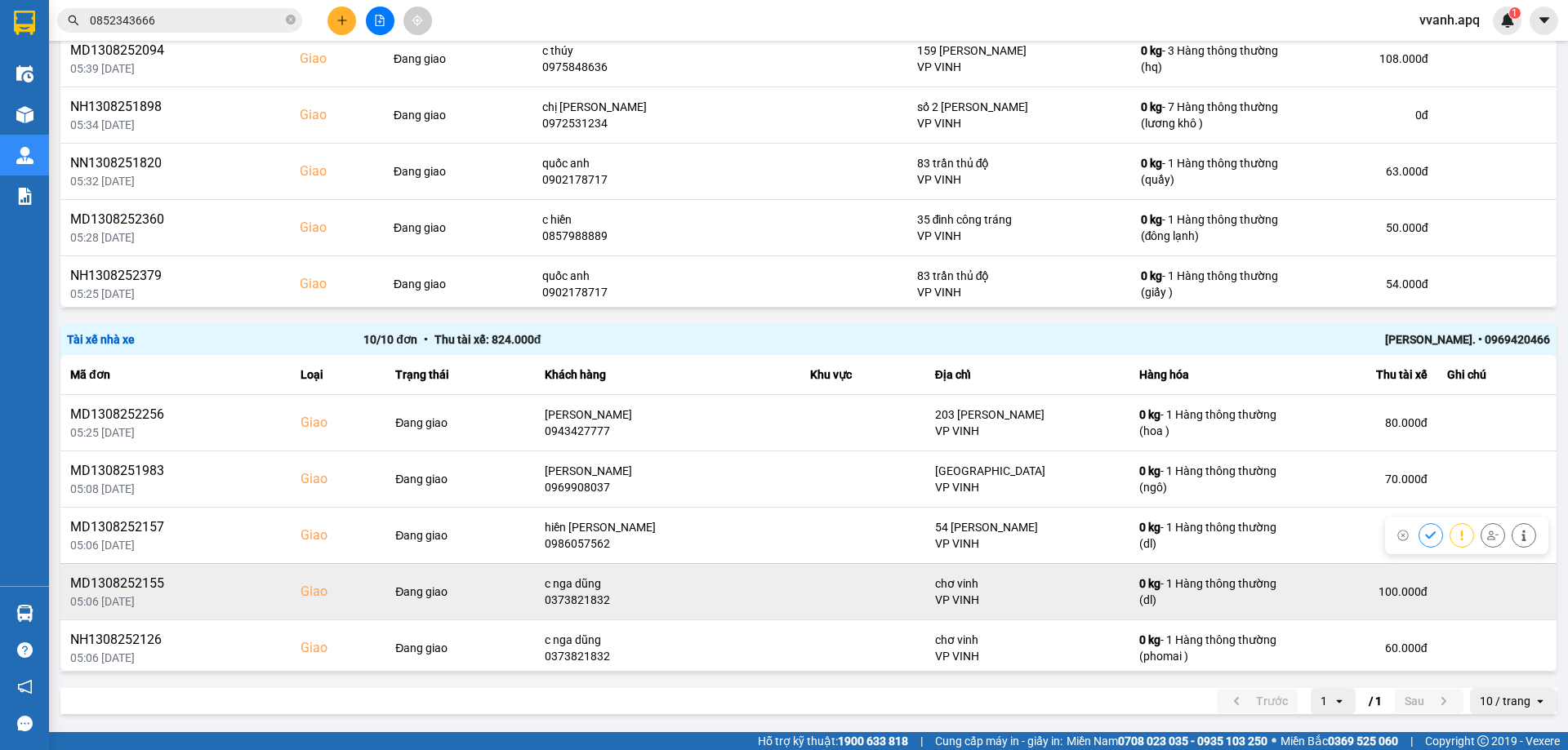
scroll to position [82, 0]
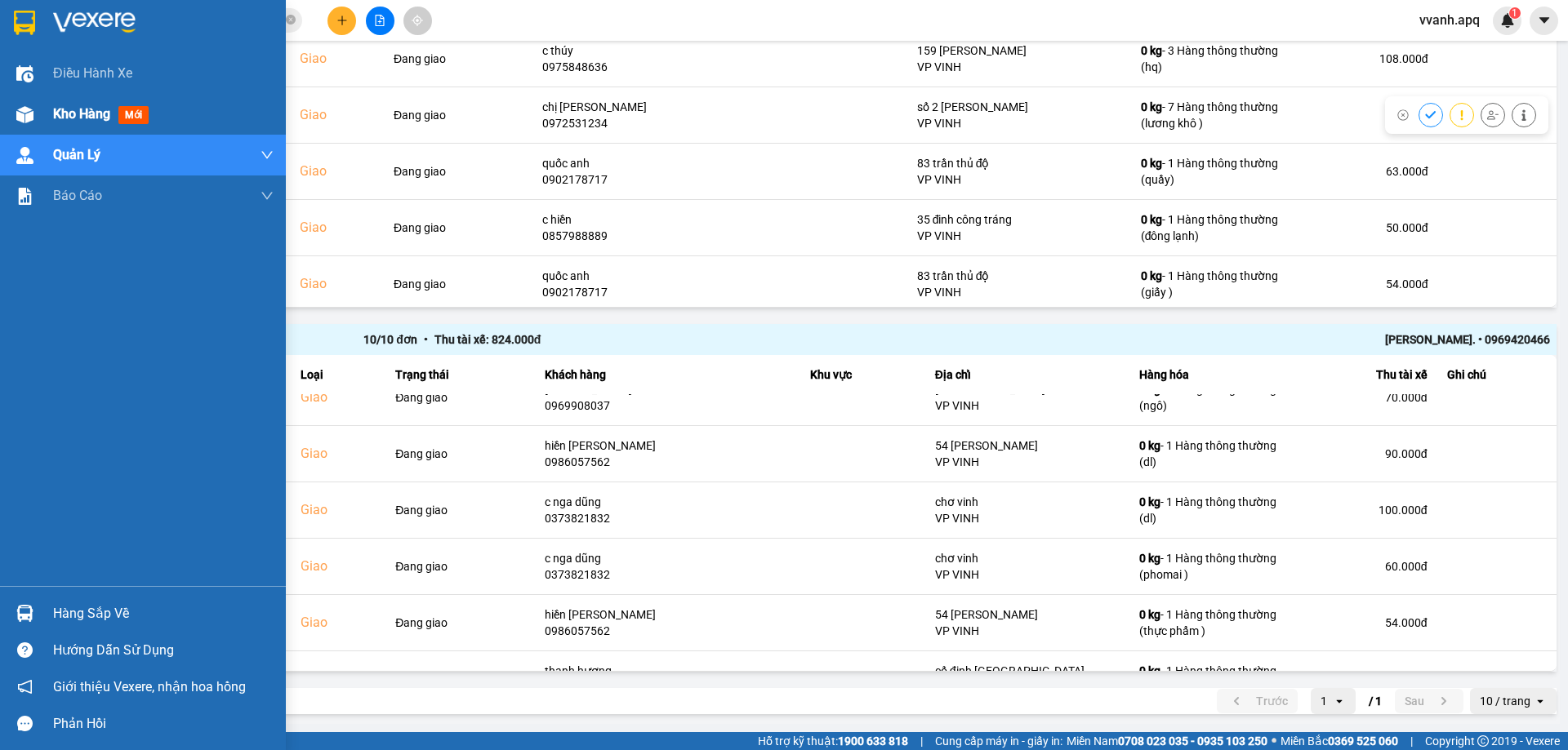
click at [37, 113] on div at bounding box center [25, 115] width 29 height 29
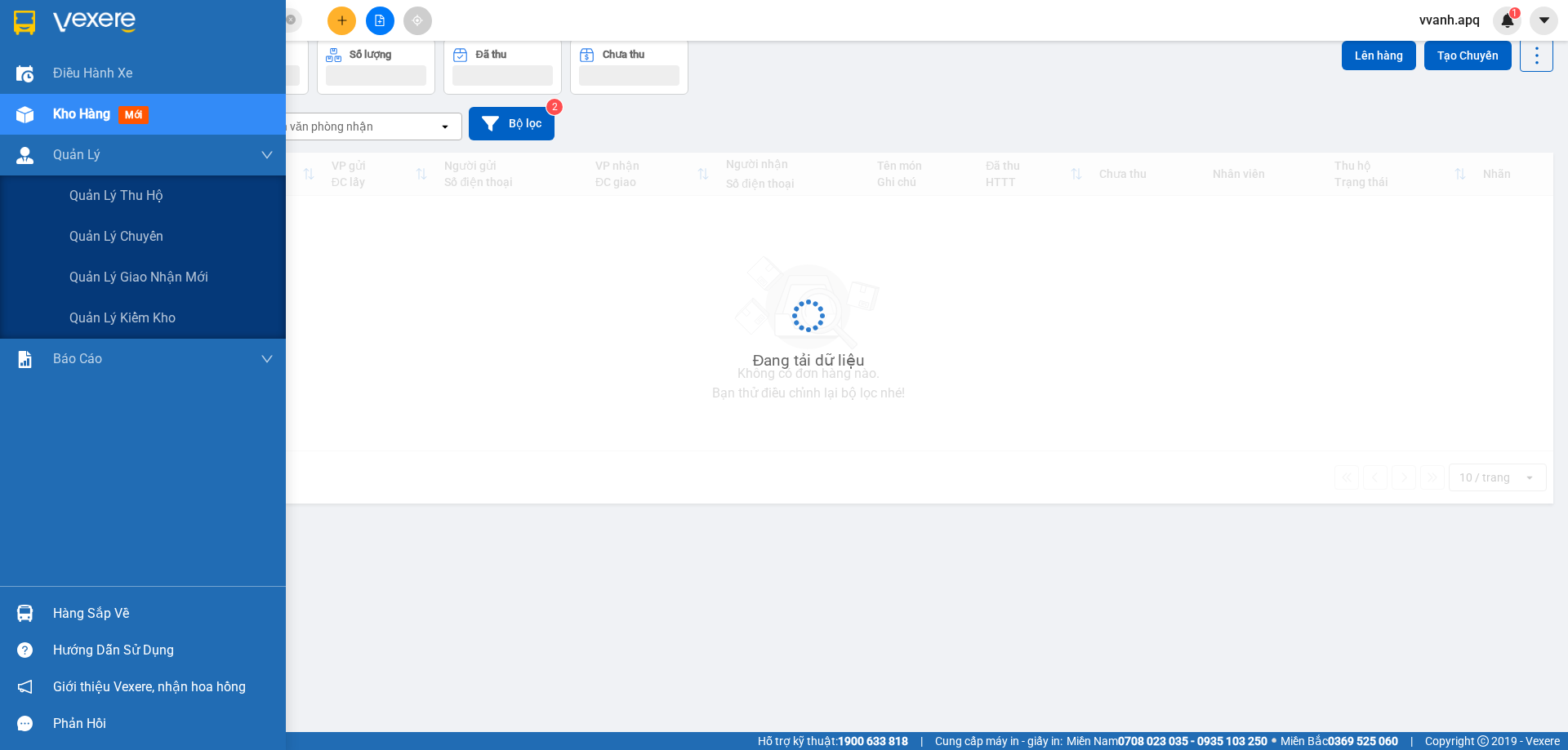
scroll to position [75, 0]
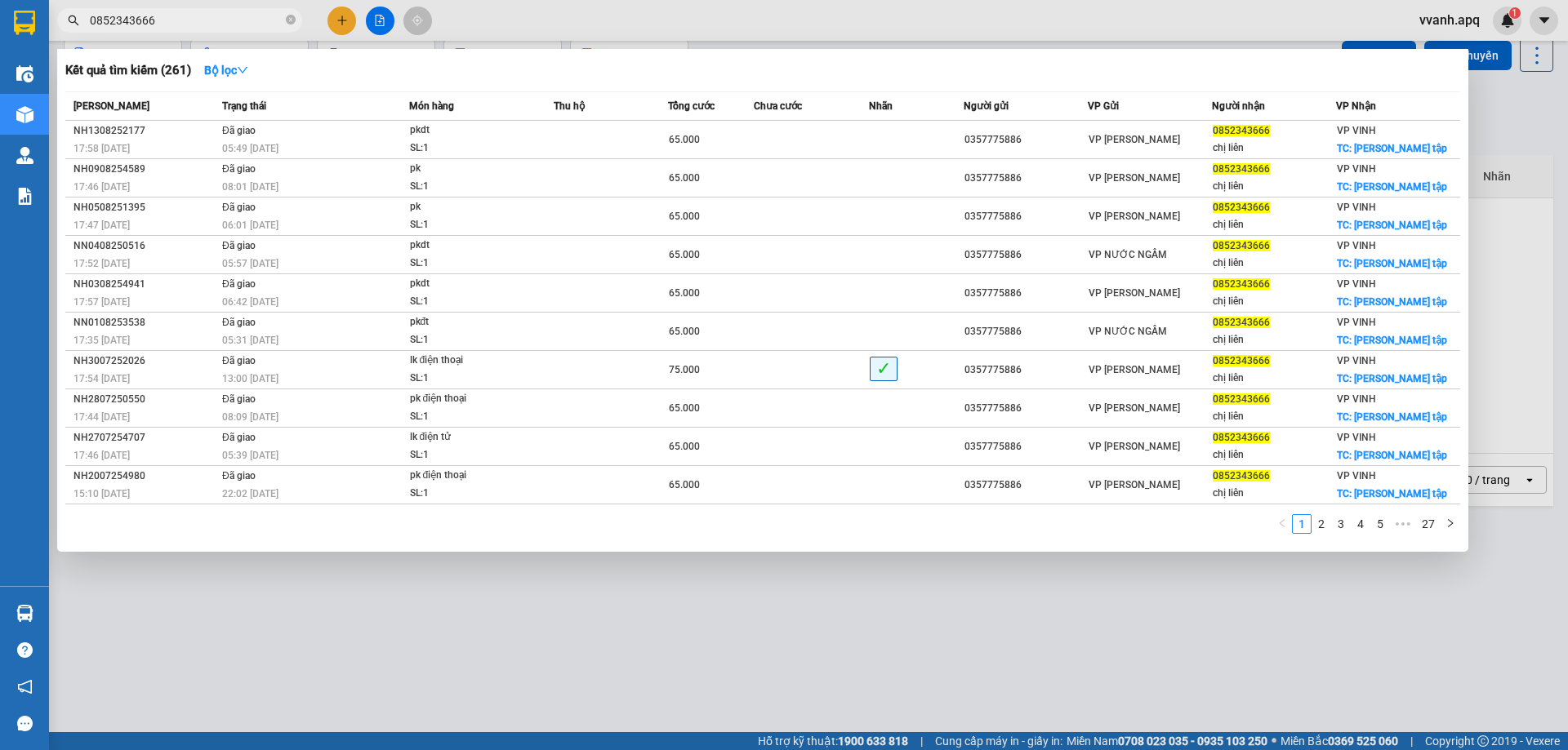
click at [248, 24] on input "0852343666" at bounding box center [186, 20] width 193 height 18
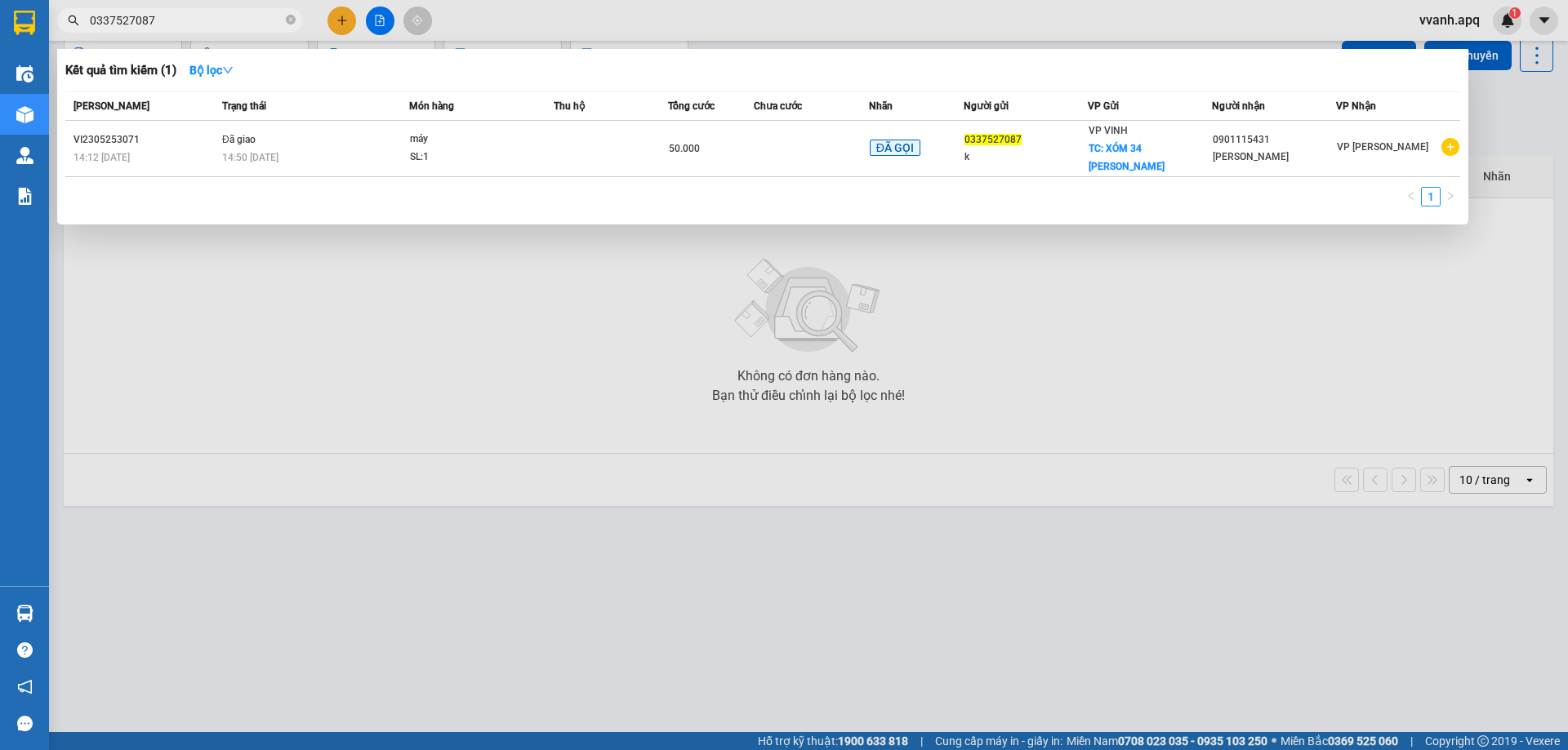
click at [208, 11] on span "0337527087" at bounding box center [180, 20] width 245 height 25
click at [207, 22] on input "0337527087" at bounding box center [186, 20] width 193 height 18
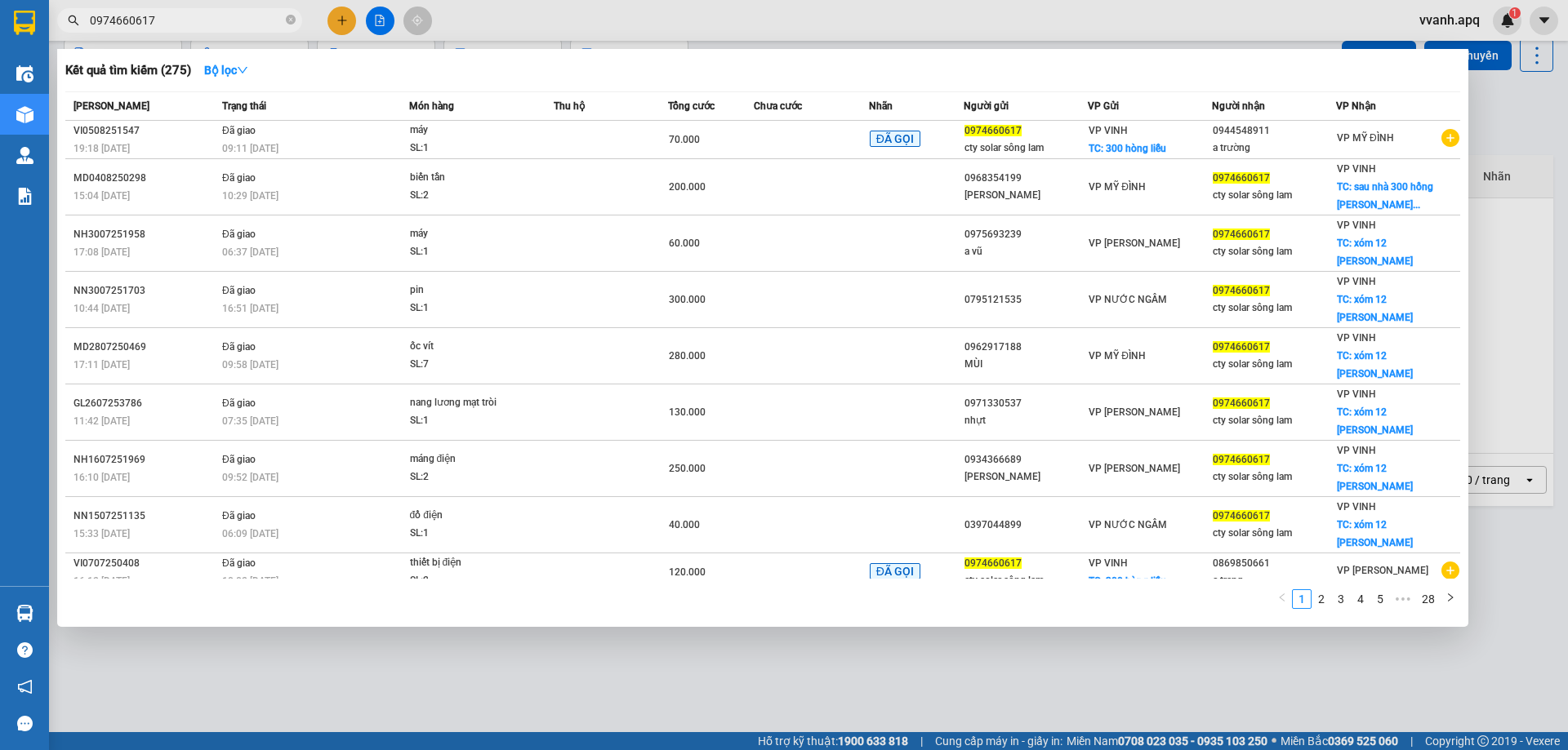
click at [181, 25] on input "0974660617" at bounding box center [186, 20] width 193 height 18
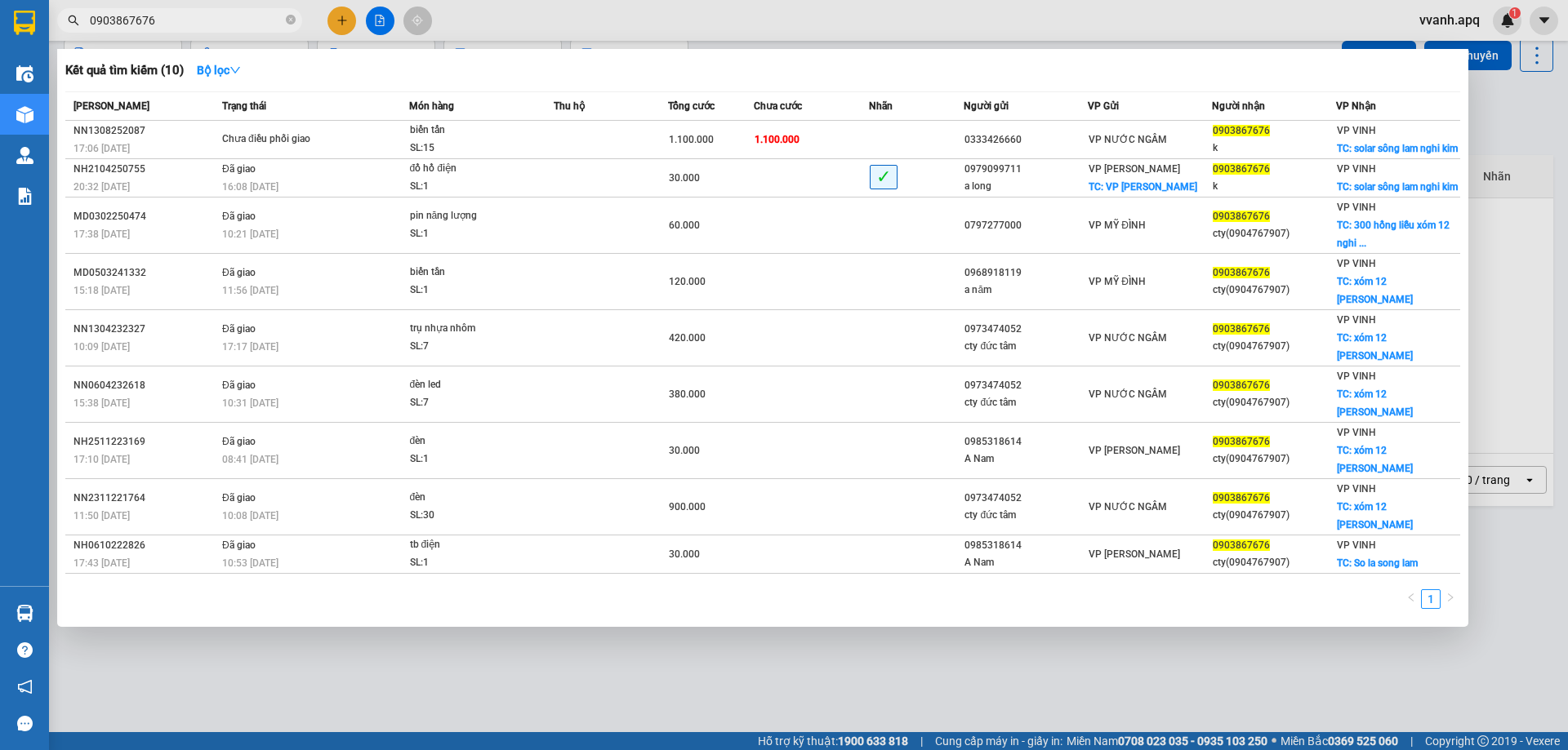
click at [154, 18] on input "0903867676" at bounding box center [186, 20] width 193 height 18
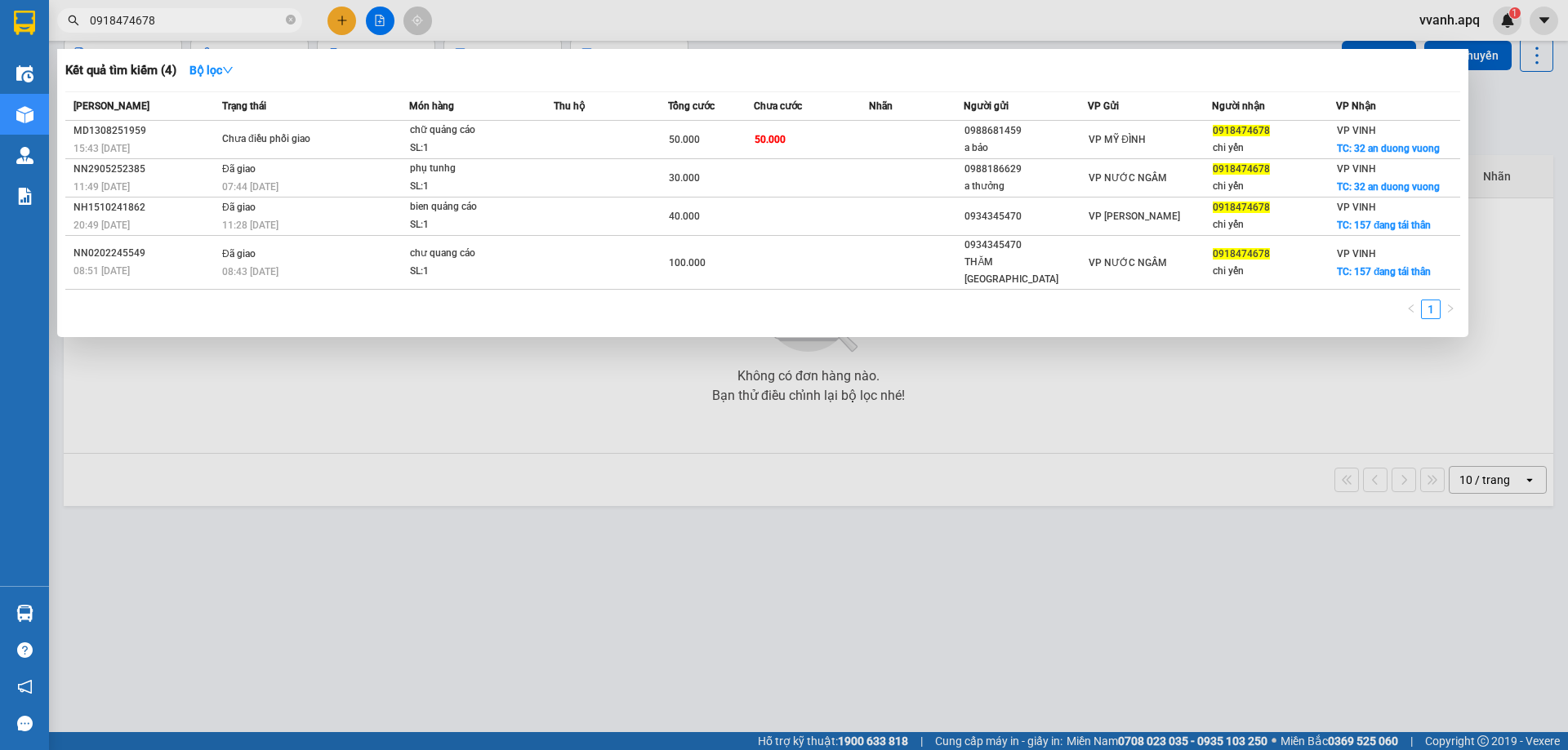
type input "0918474678"
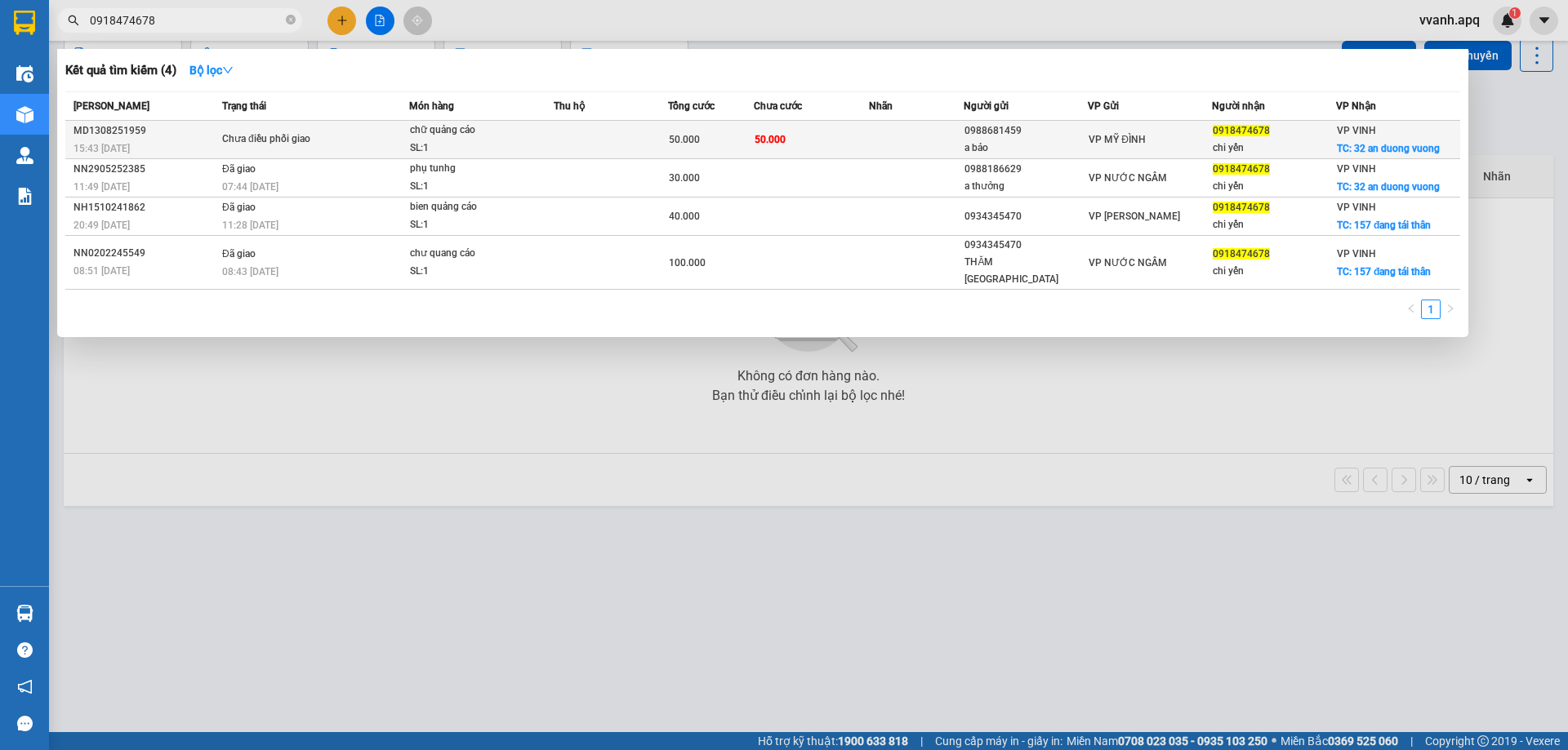
click at [617, 143] on td at bounding box center [610, 139] width 114 height 39
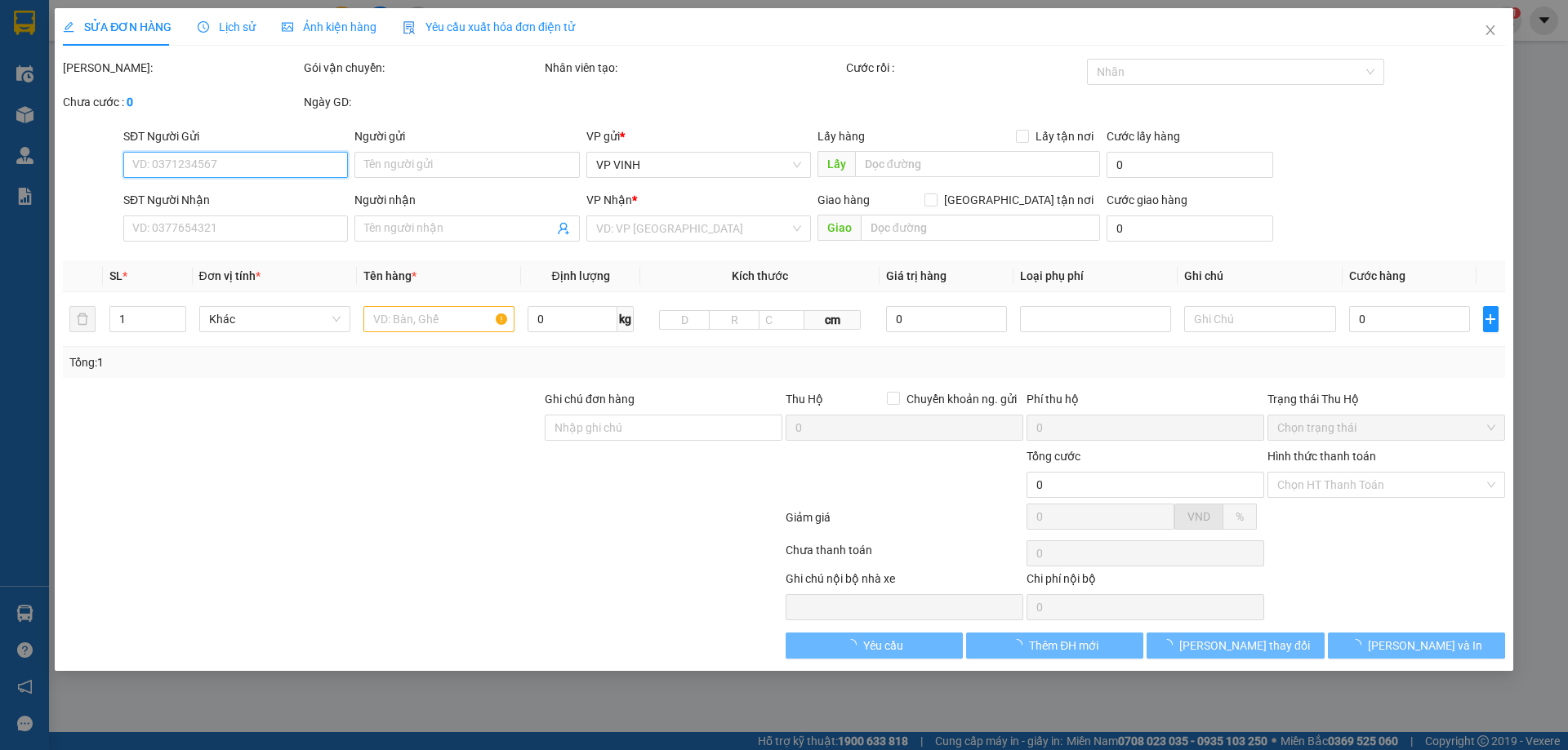
type input "0988681459"
type input "a bảo"
type input "0918474678"
type input "chi yến"
checkbox input "true"
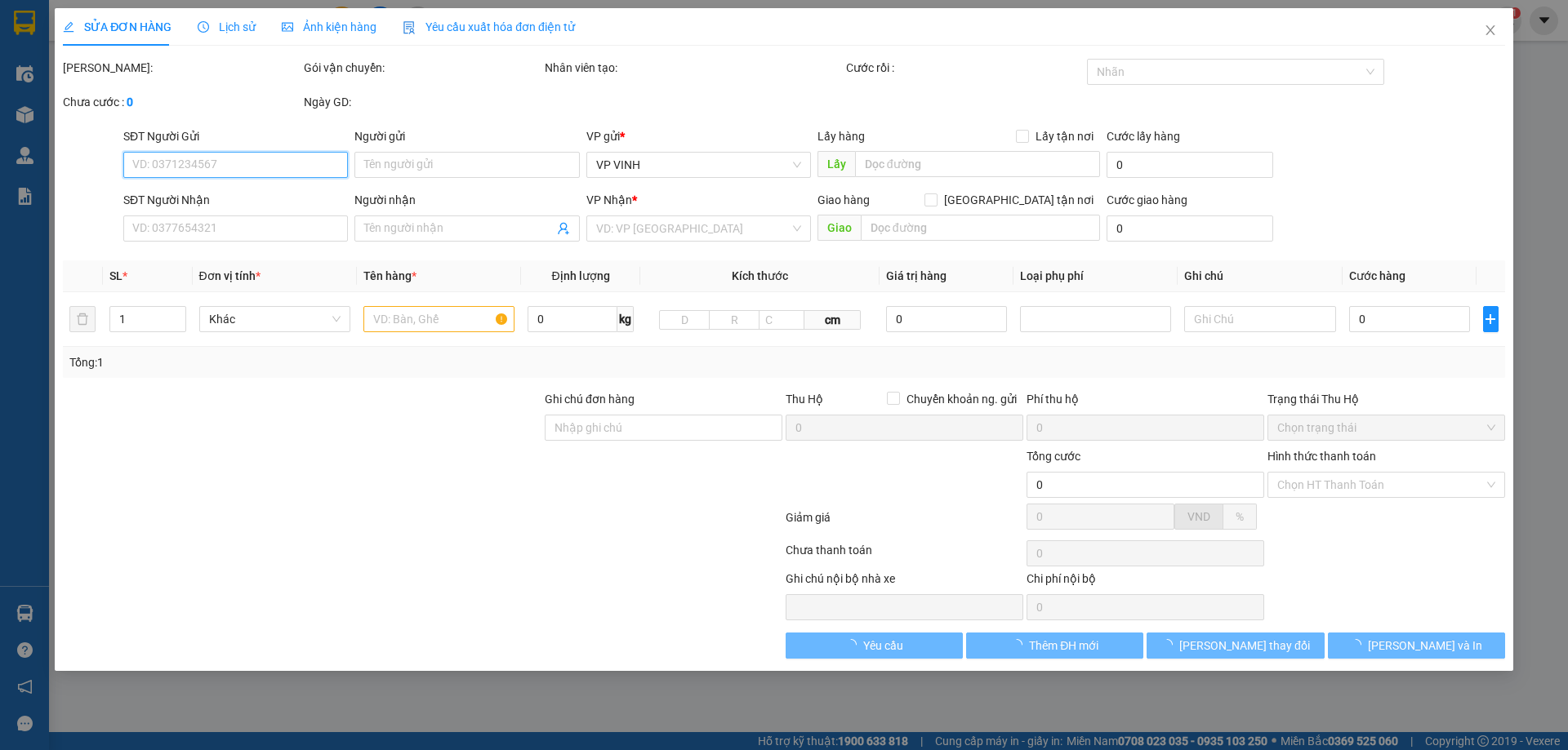
type input "32 an duong vuong"
type input "50.000"
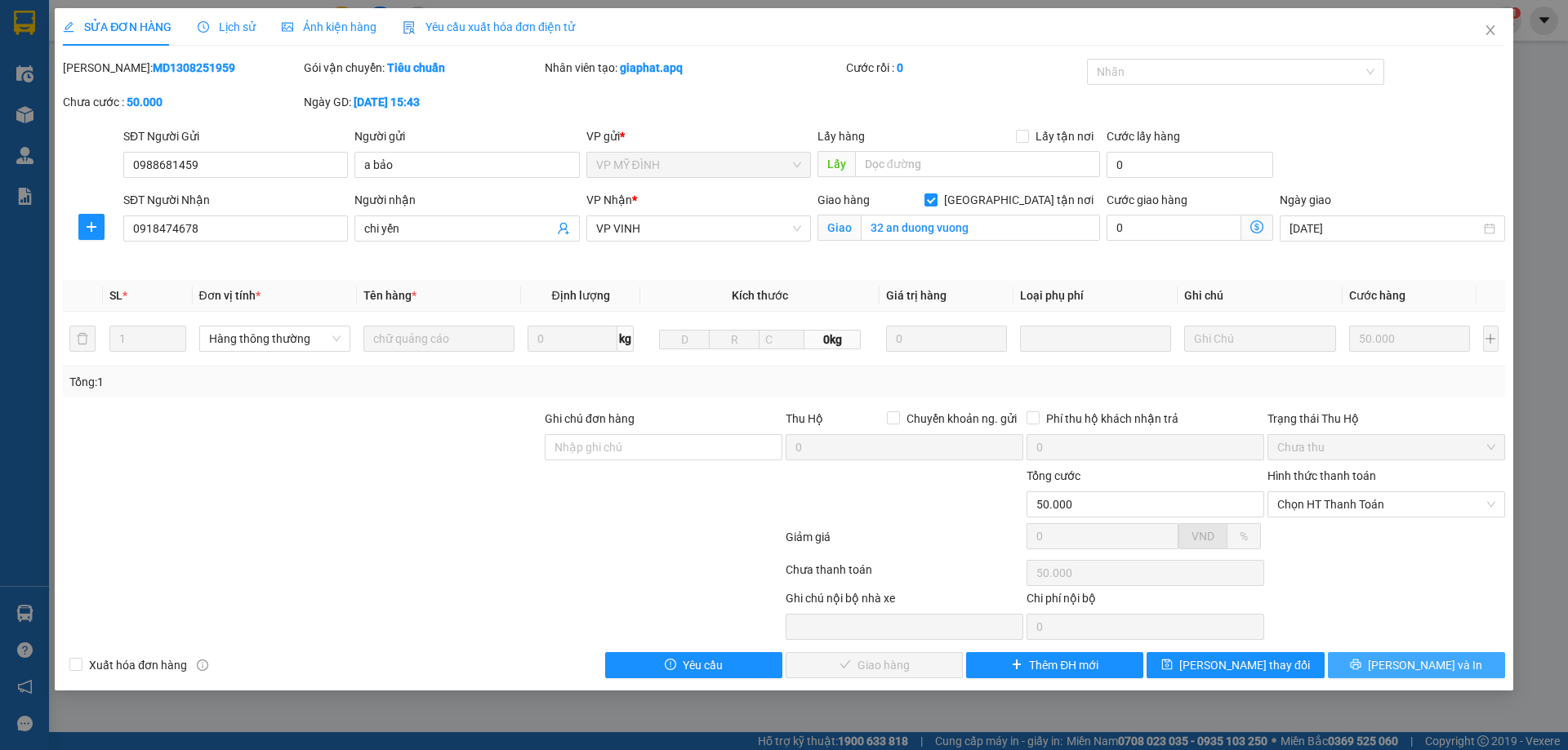
click at [1364, 663] on button "[PERSON_NAME] và In" at bounding box center [1417, 666] width 177 height 26
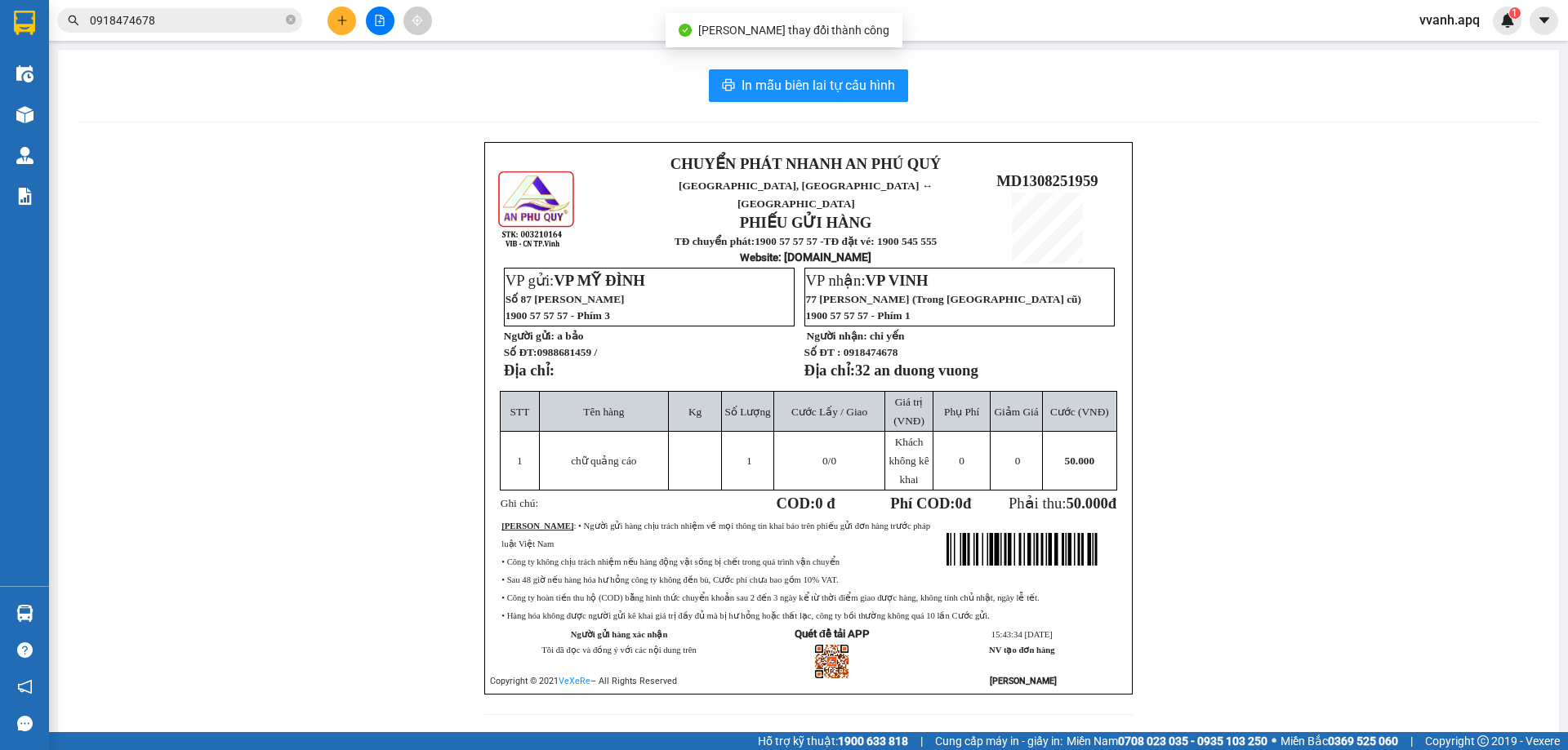
click at [877, 346] on span "0918474678" at bounding box center [871, 352] width 55 height 12
copy span "0918474678"
click at [795, 447] on td "0 /0" at bounding box center [829, 461] width 111 height 59
click at [759, 345] on p "Số ĐT: 0988681459 /" at bounding box center [649, 352] width 289 height 14
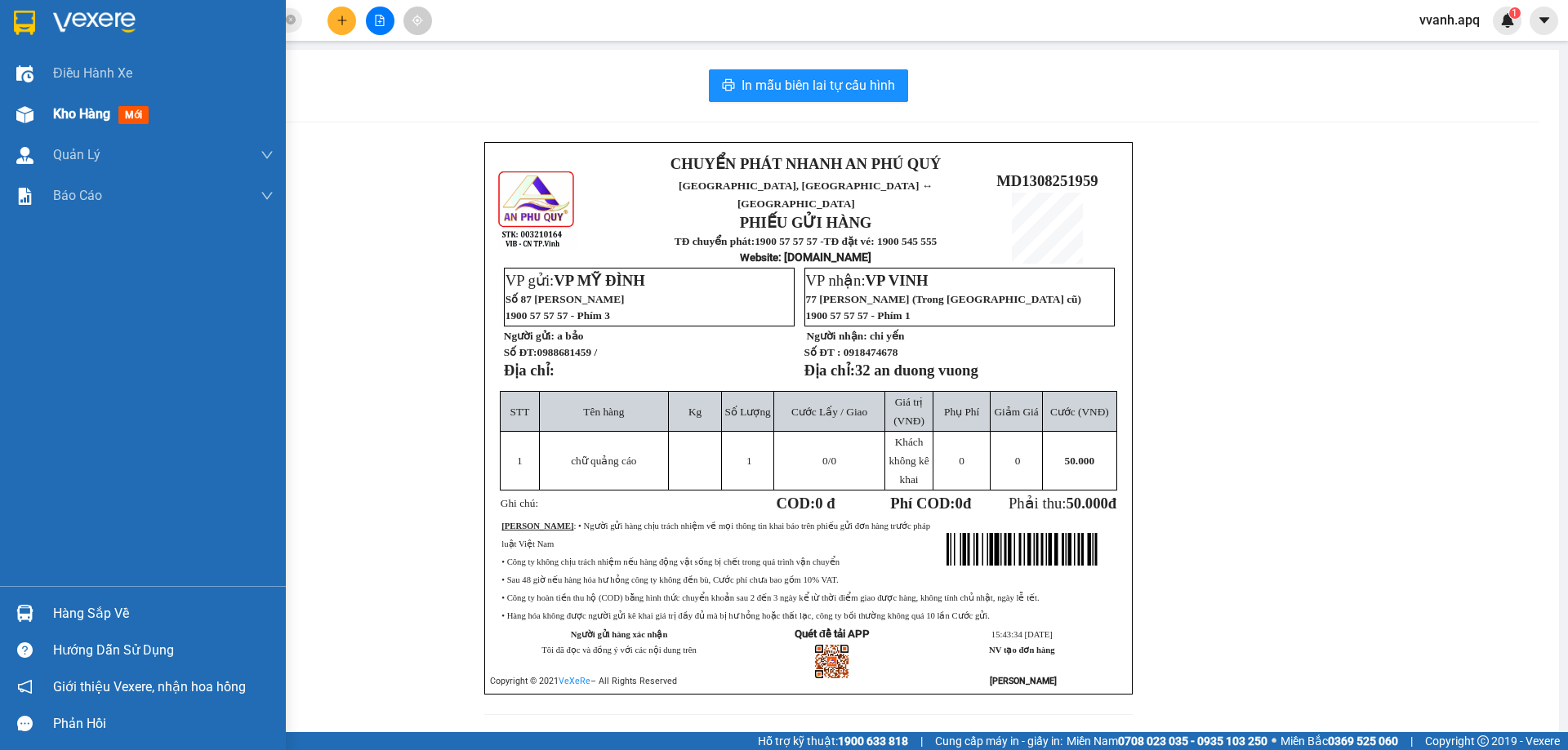
click at [20, 112] on img at bounding box center [25, 114] width 17 height 17
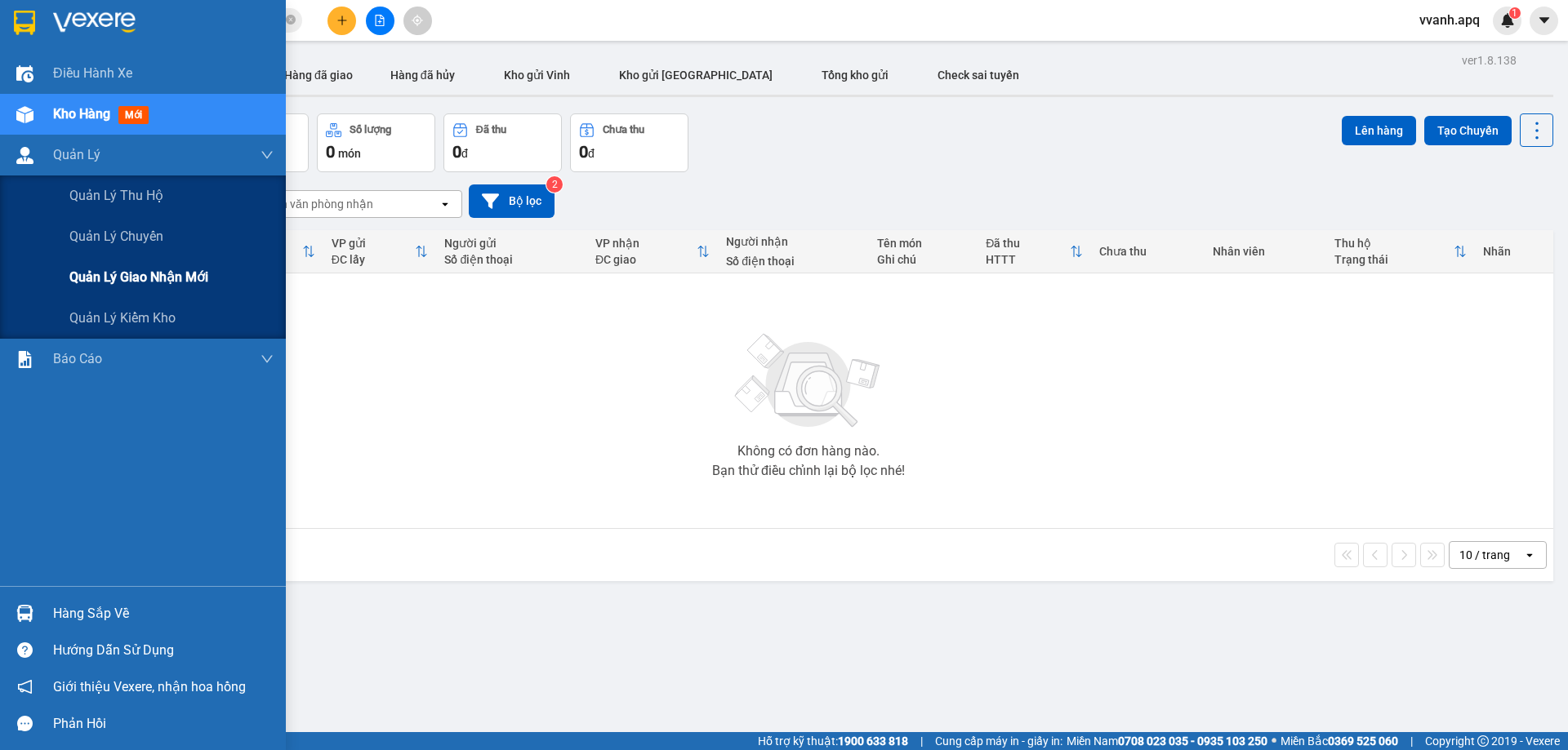
click at [124, 261] on div "Quản lý giao nhận mới" at bounding box center [171, 278] width 204 height 41
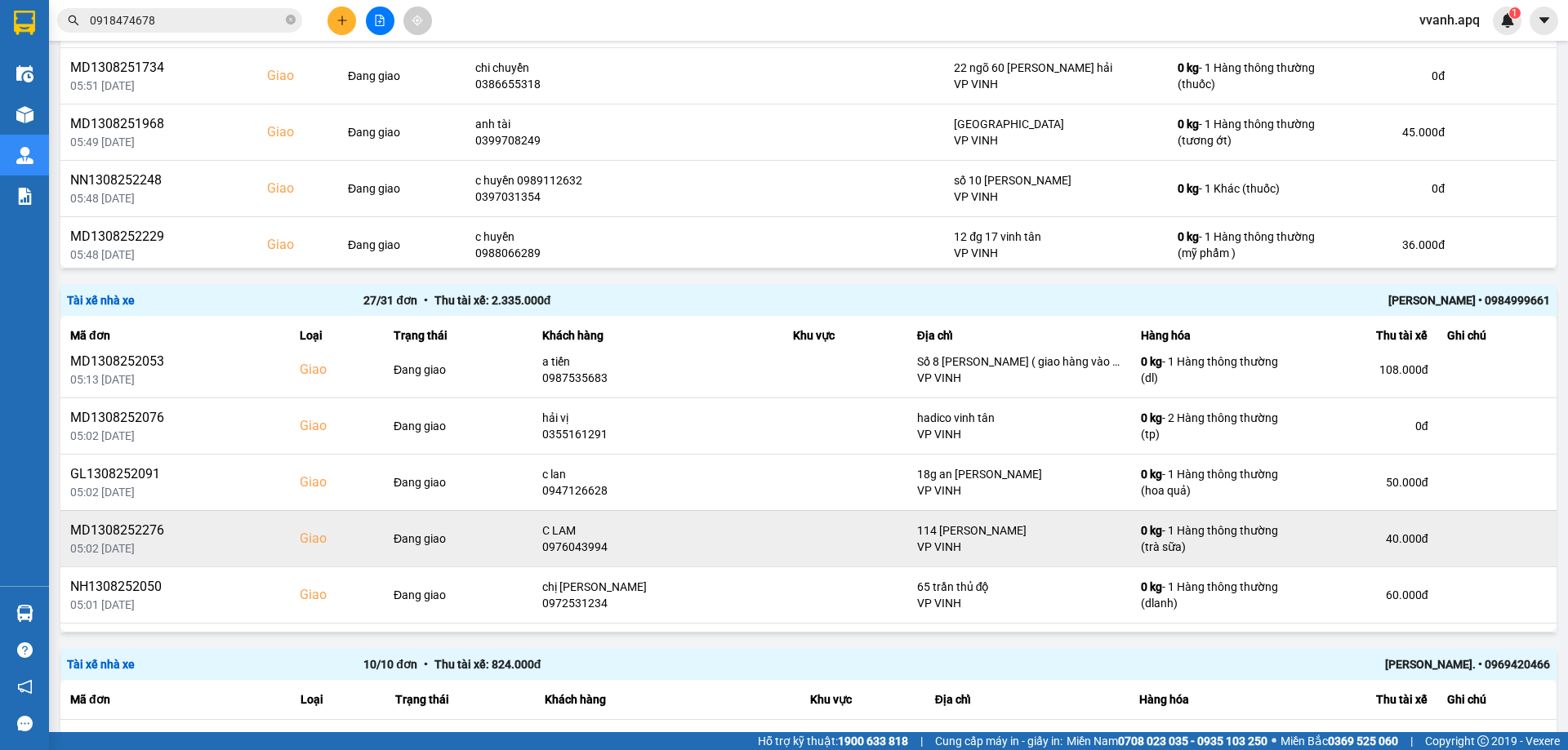
scroll to position [490, 0]
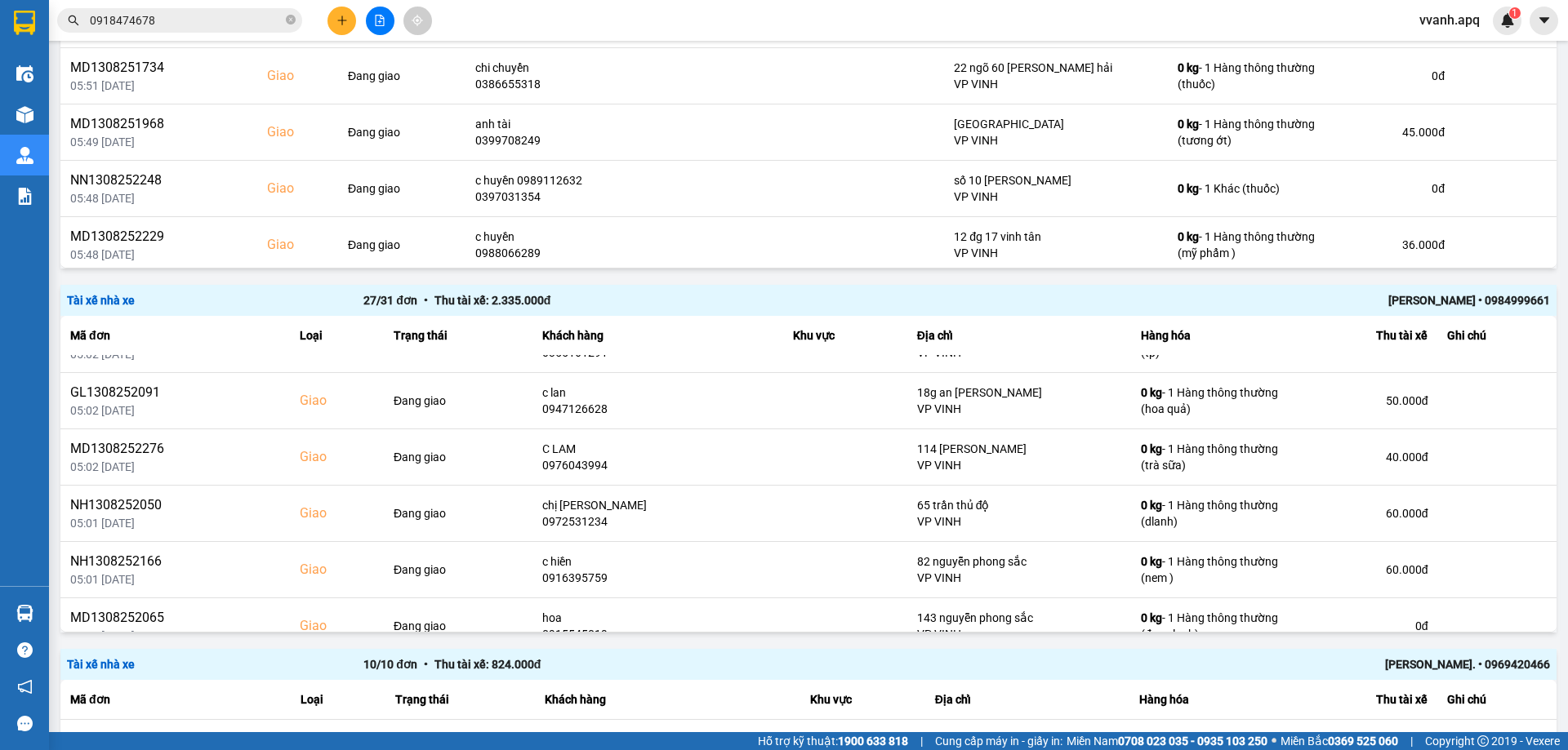
click at [1383, 719] on th "Thu tài xế" at bounding box center [1365, 700] width 144 height 40
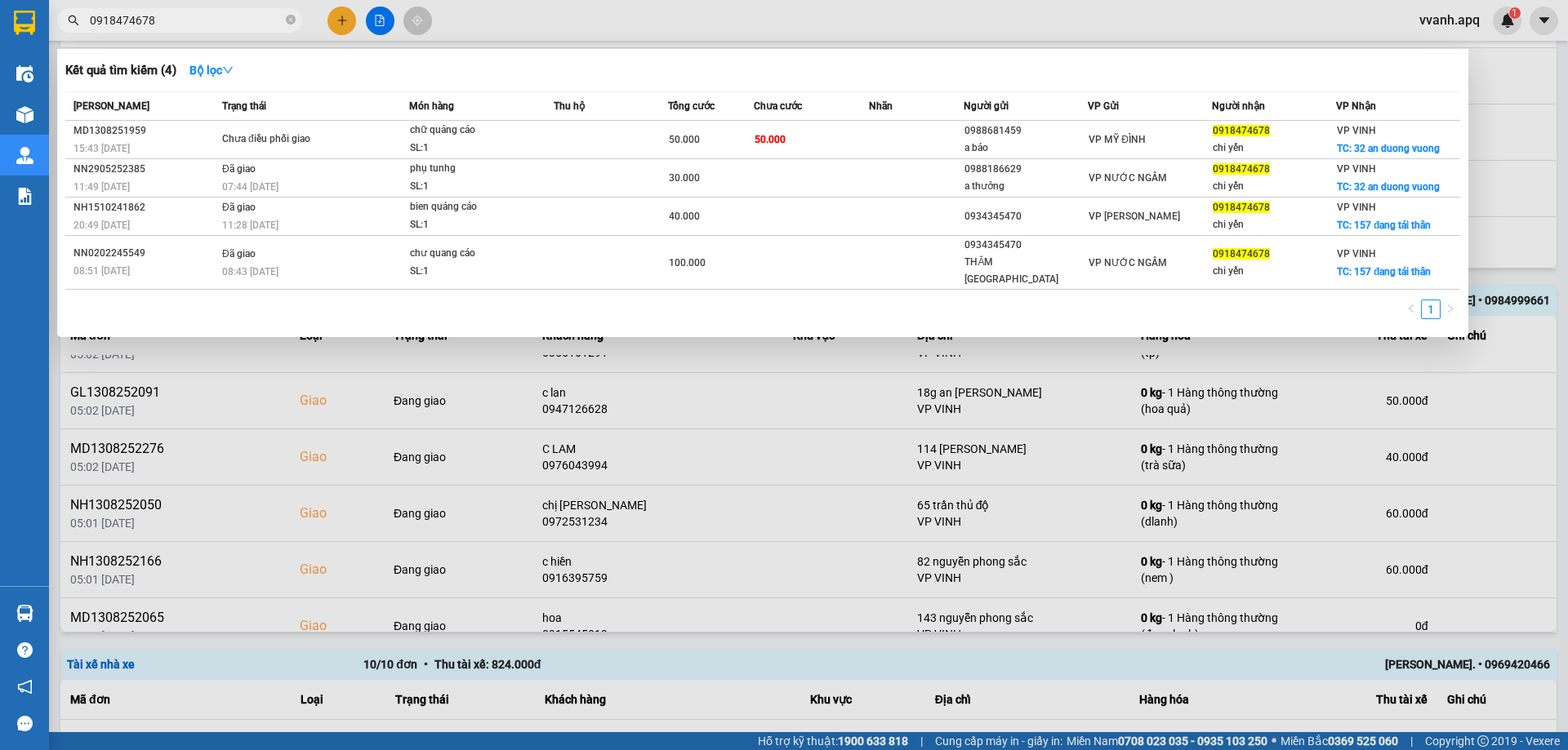
click at [221, 28] on input "0918474678" at bounding box center [186, 20] width 193 height 18
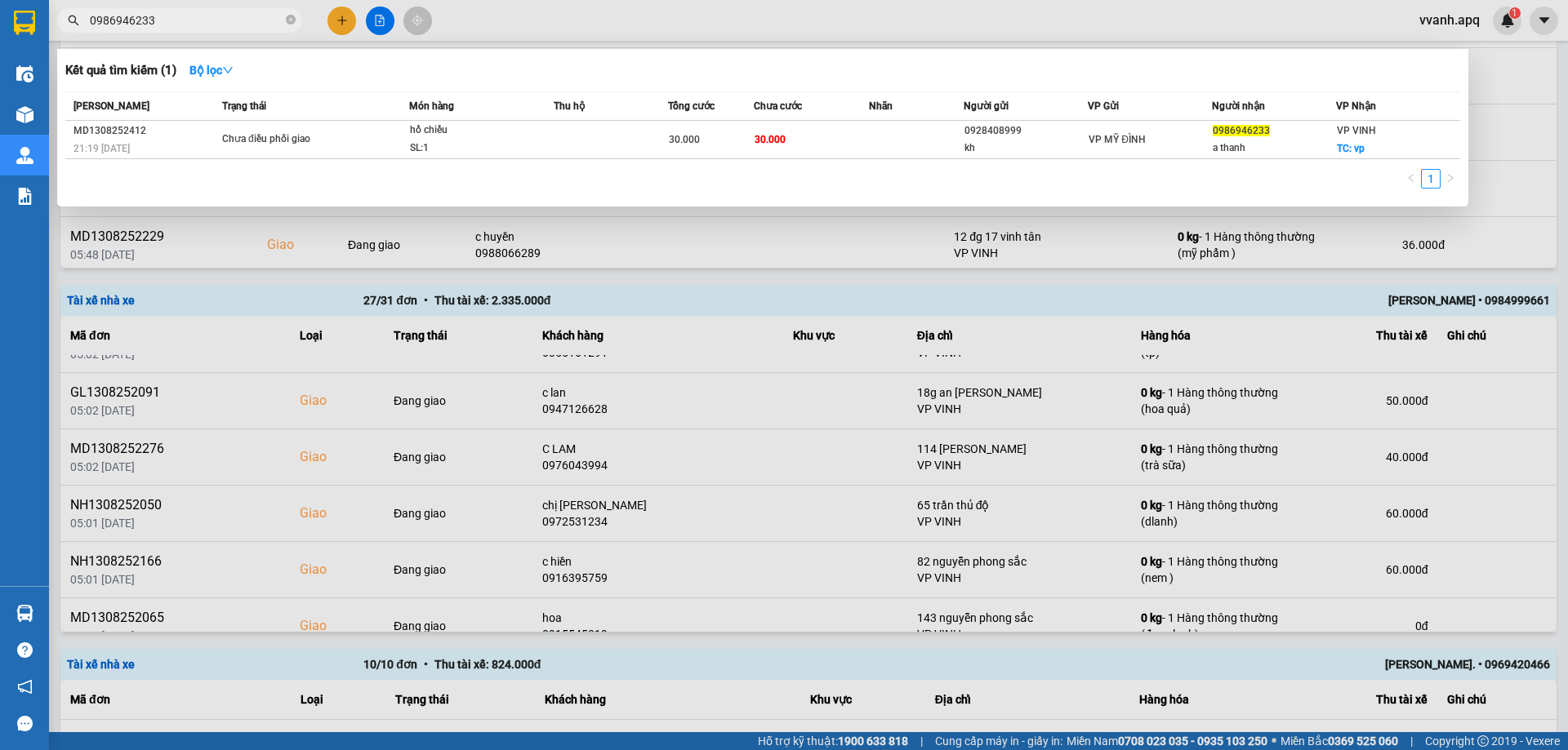
click at [627, 28] on div at bounding box center [784, 375] width 1568 height 750
click at [235, 22] on input "0986946233" at bounding box center [186, 20] width 193 height 18
click at [185, 25] on input "0986946233" at bounding box center [186, 20] width 193 height 18
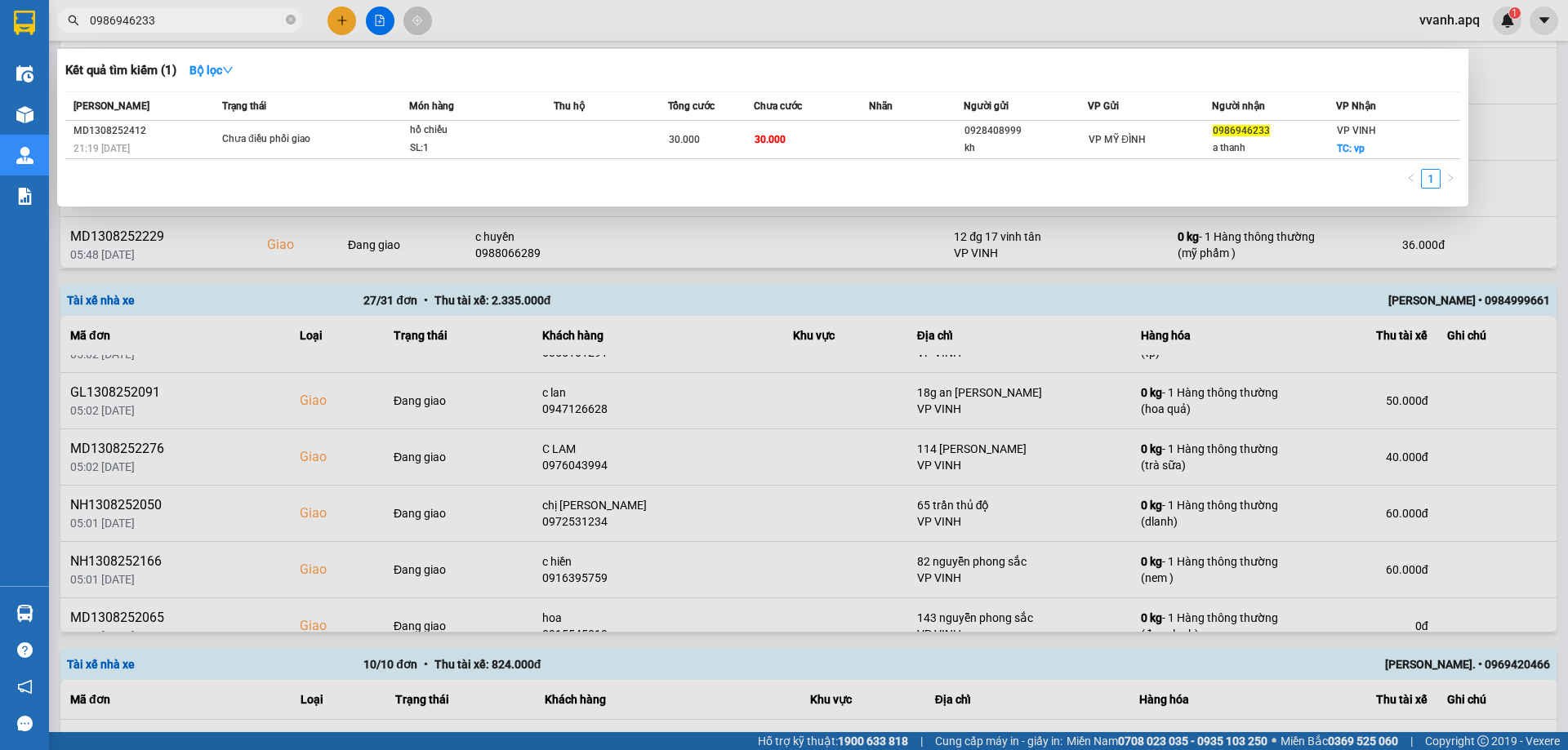
click at [884, 452] on div at bounding box center [784, 375] width 1568 height 750
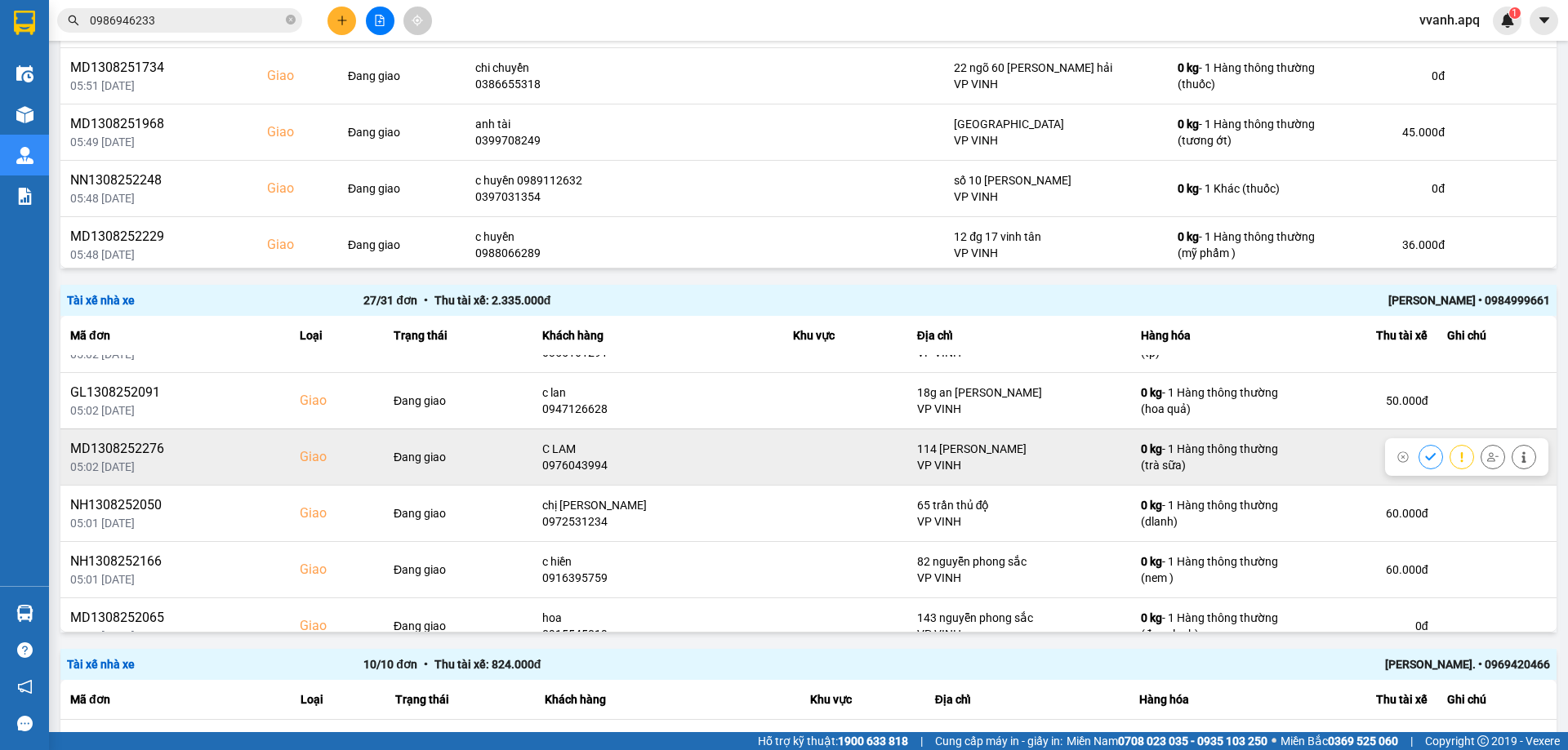
click at [605, 460] on div "0976043994" at bounding box center [658, 466] width 231 height 16
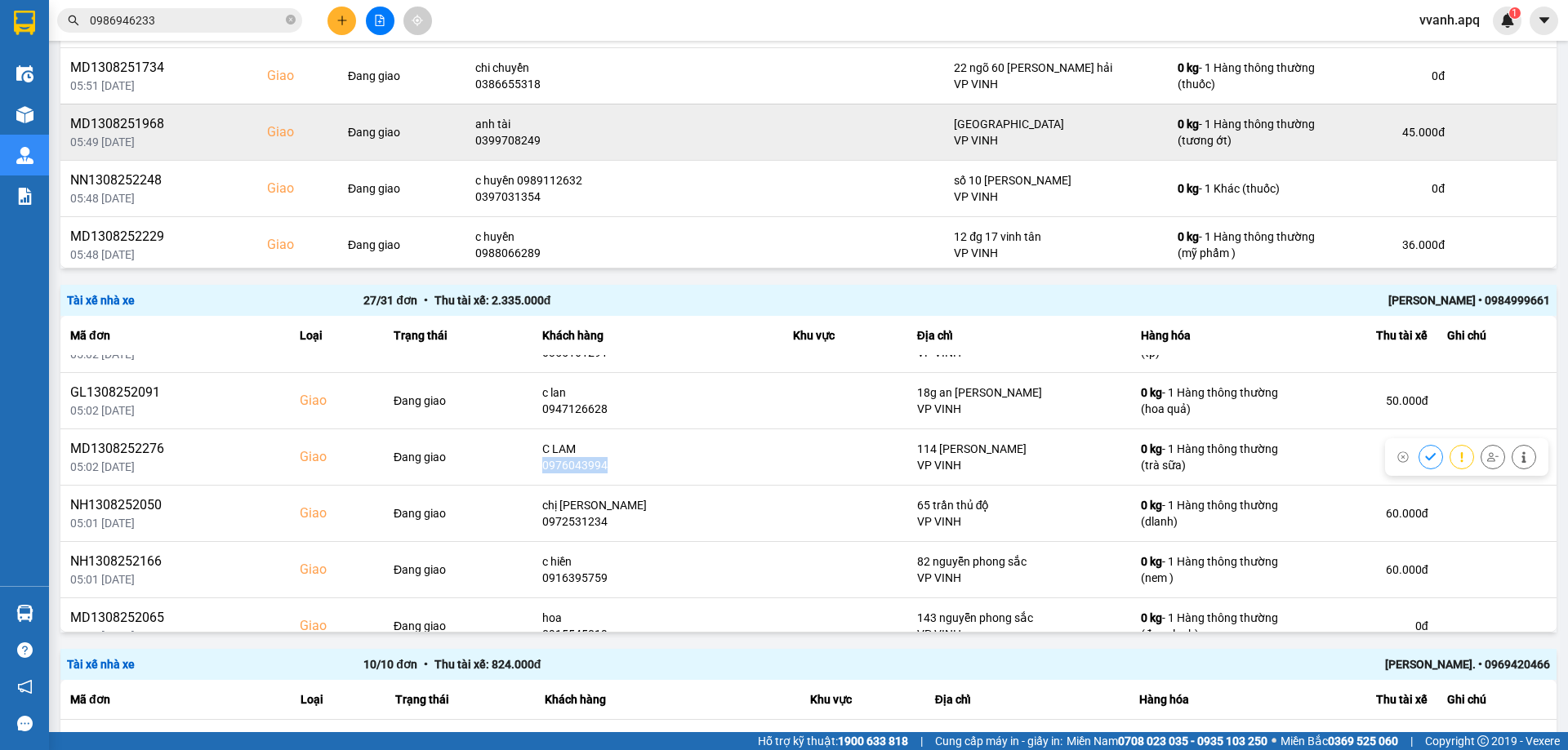
copy div "0976043994"
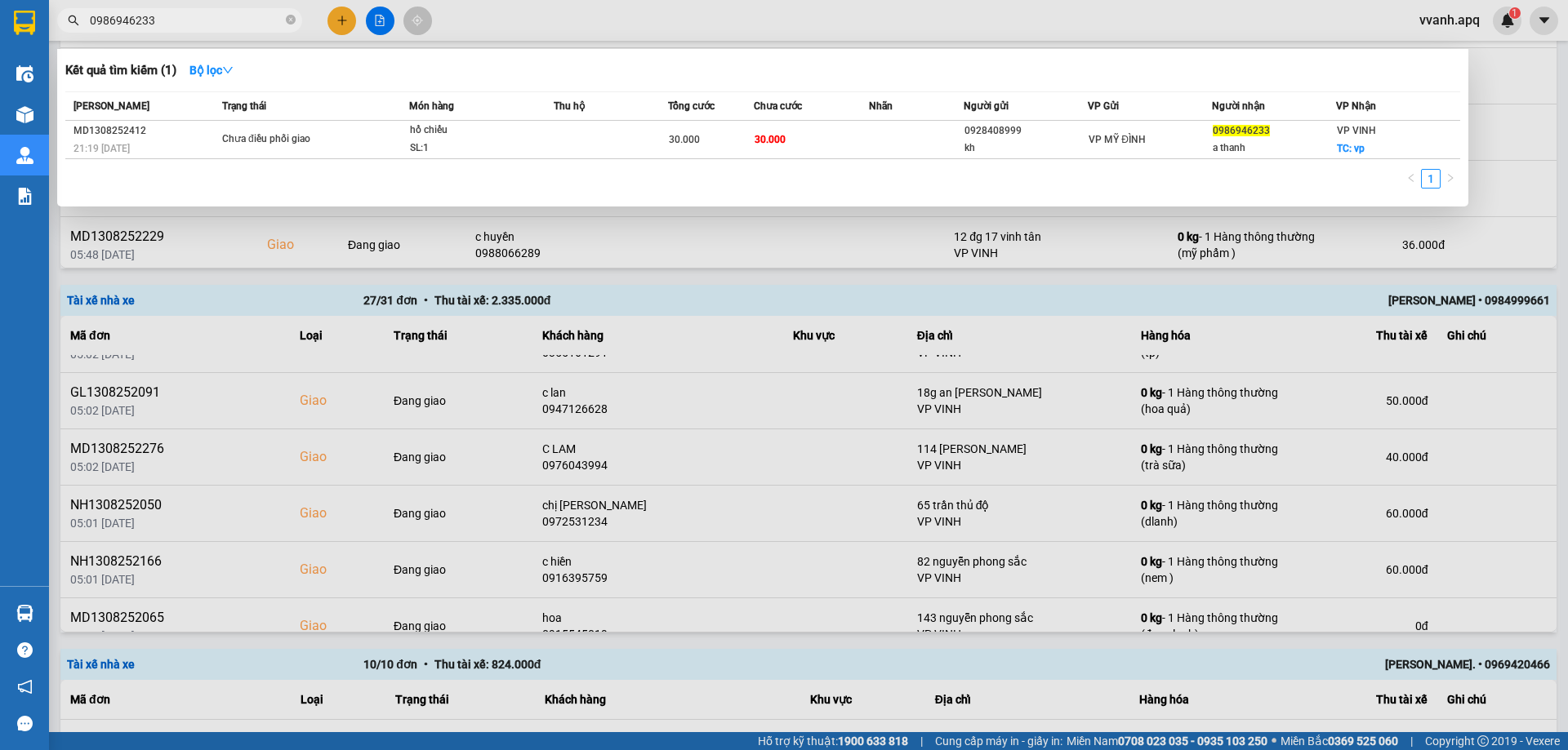
click at [229, 25] on input "0986946233" at bounding box center [186, 20] width 193 height 18
paste input "76043994"
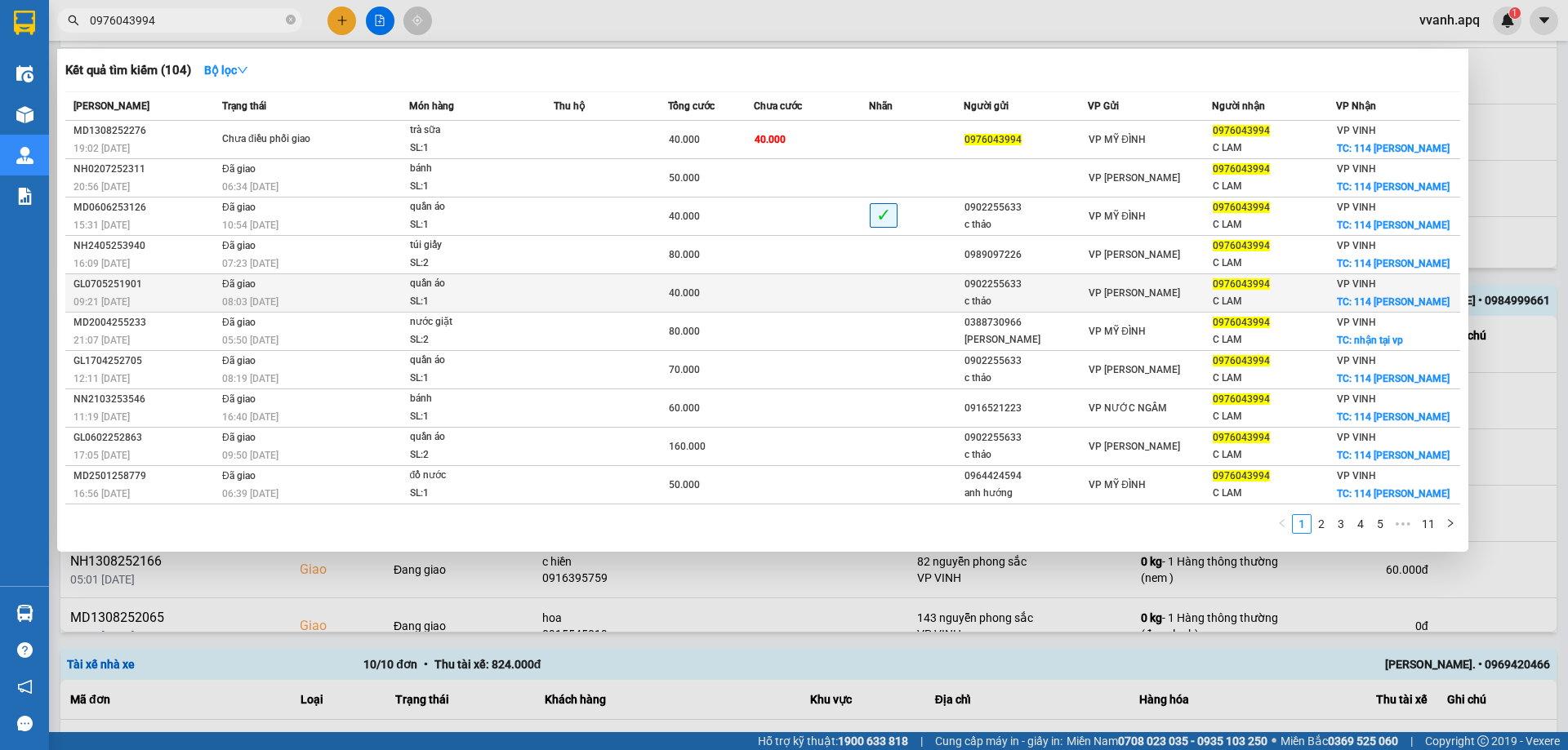
type input "0976043994"
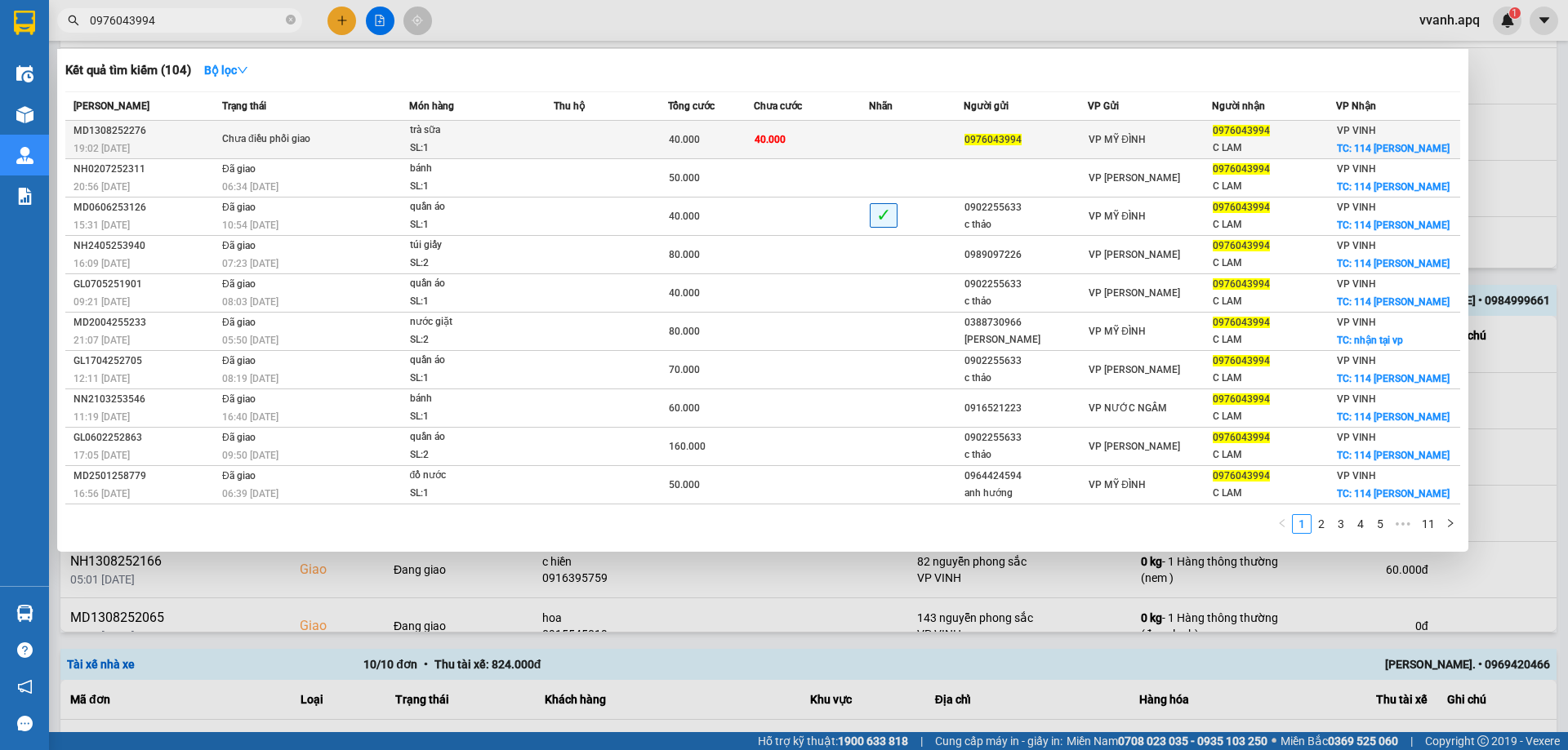
click at [700, 145] on div "40.000" at bounding box center [711, 139] width 84 height 18
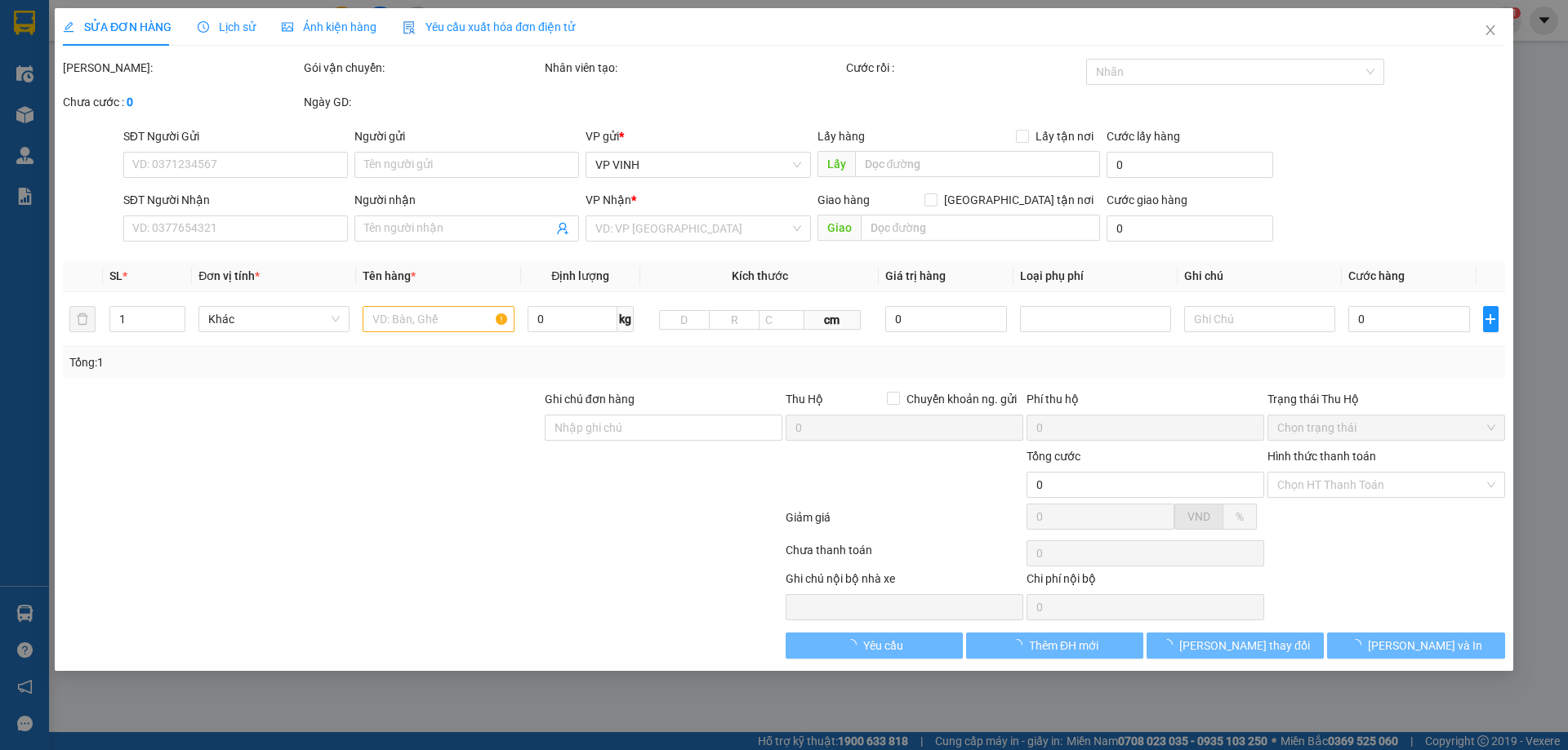
type input "0976043994"
type input "C LAM"
checkbox input "true"
type input "114 [PERSON_NAME]"
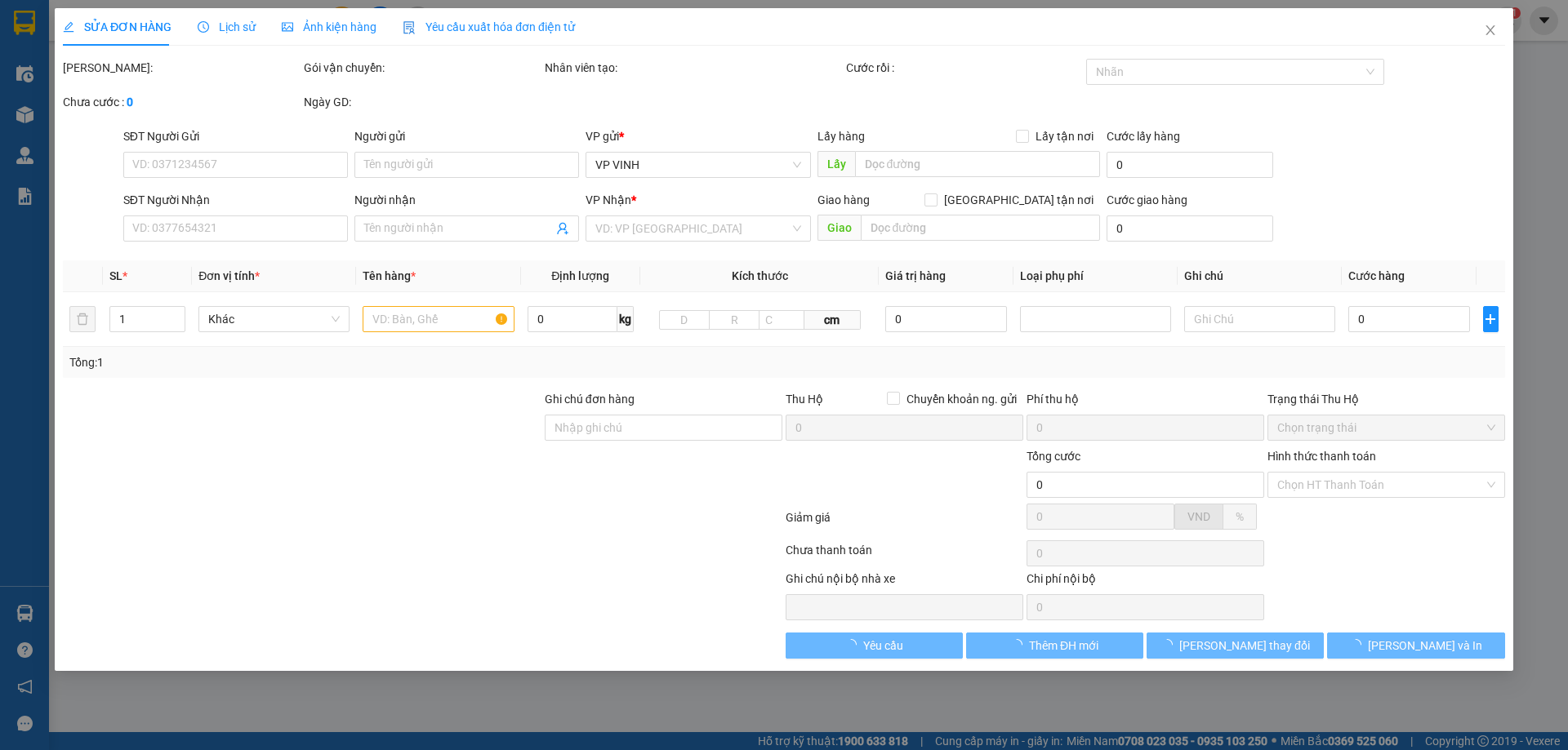
type input "40.000"
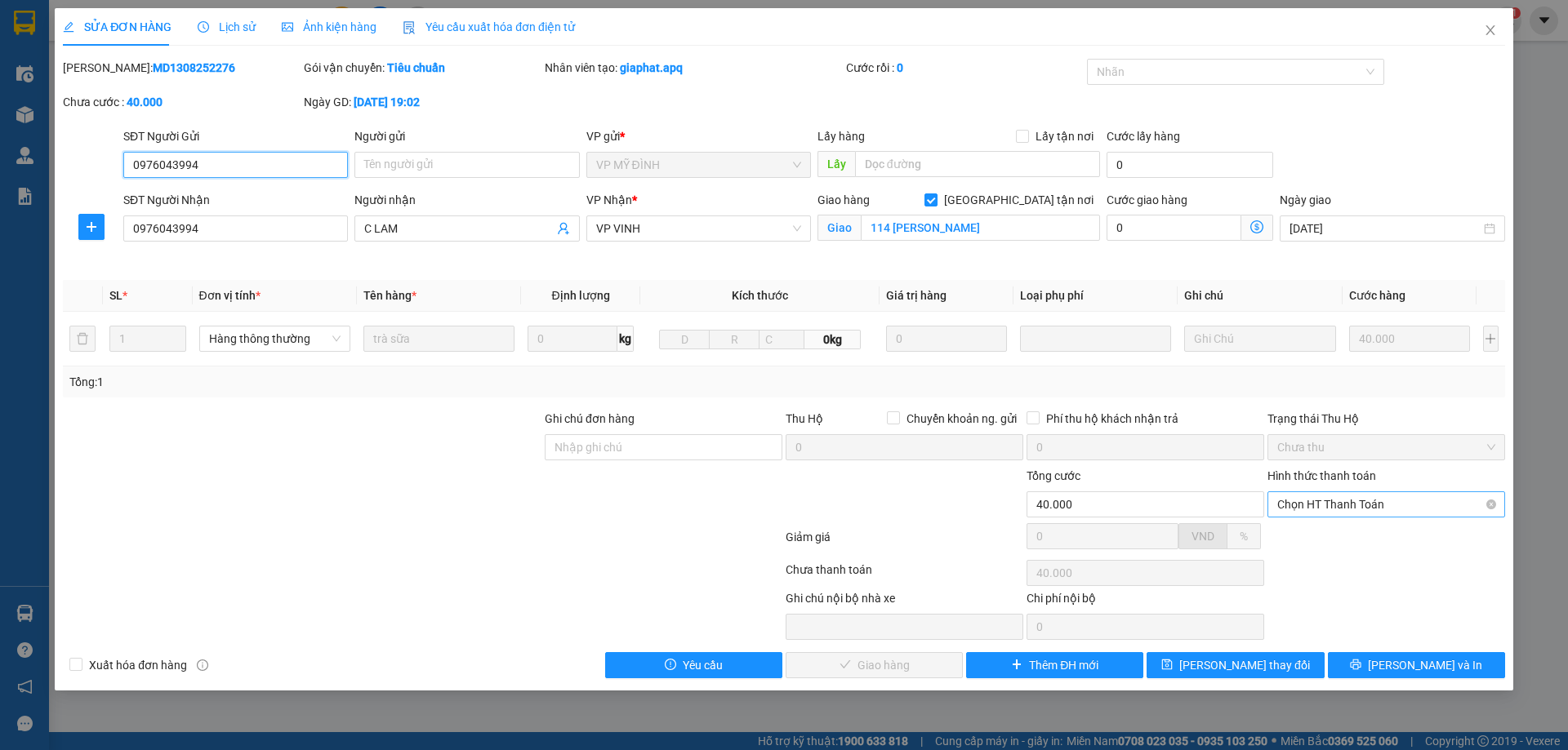
click at [1338, 502] on span "Chọn HT Thanh Toán" at bounding box center [1387, 505] width 218 height 25
click at [1330, 534] on div "Tại văn phòng" at bounding box center [1387, 537] width 218 height 18
type input "0"
click at [886, 661] on span "[PERSON_NAME] và Giao hàng" at bounding box center [895, 666] width 157 height 18
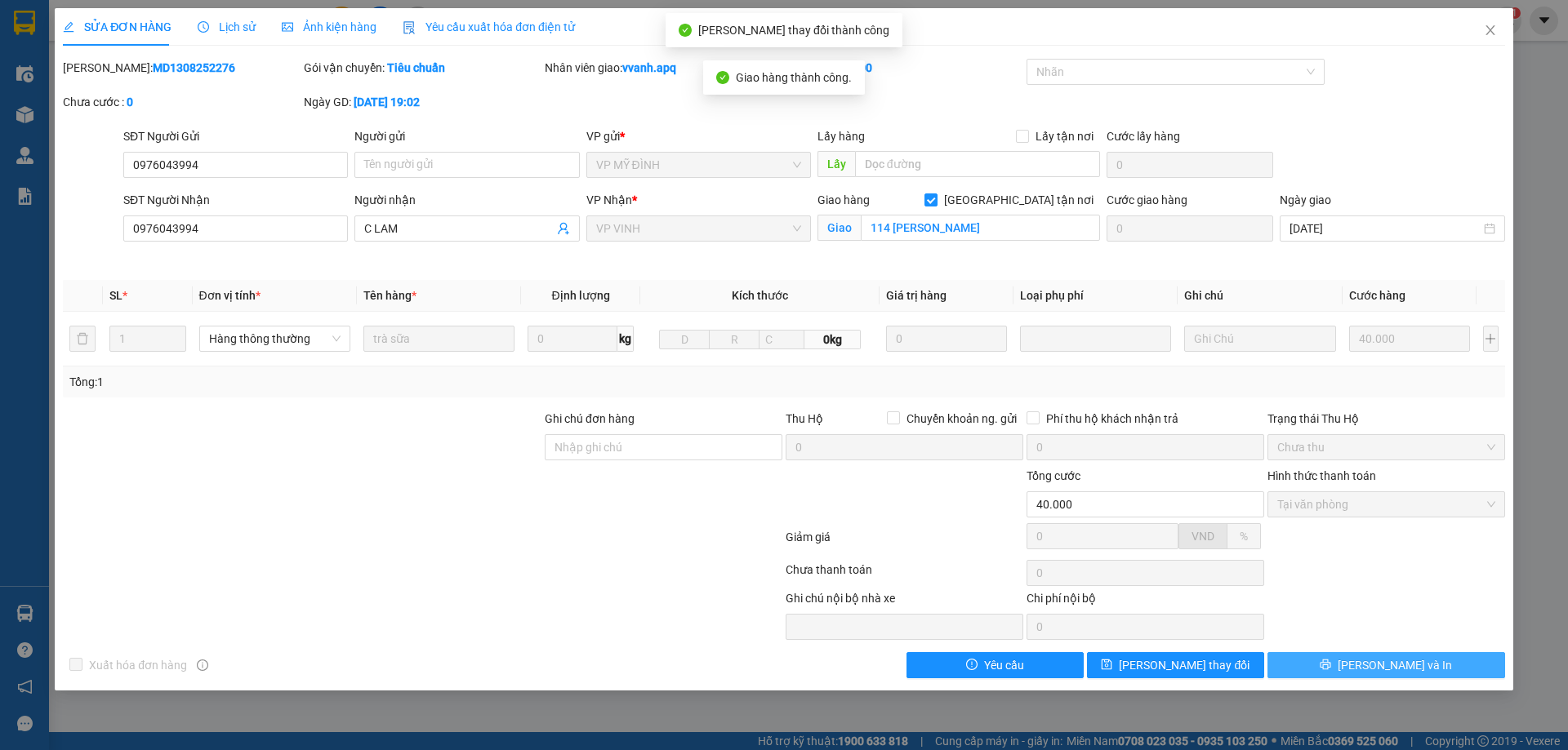
click at [1332, 669] on icon "printer" at bounding box center [1326, 665] width 11 height 11
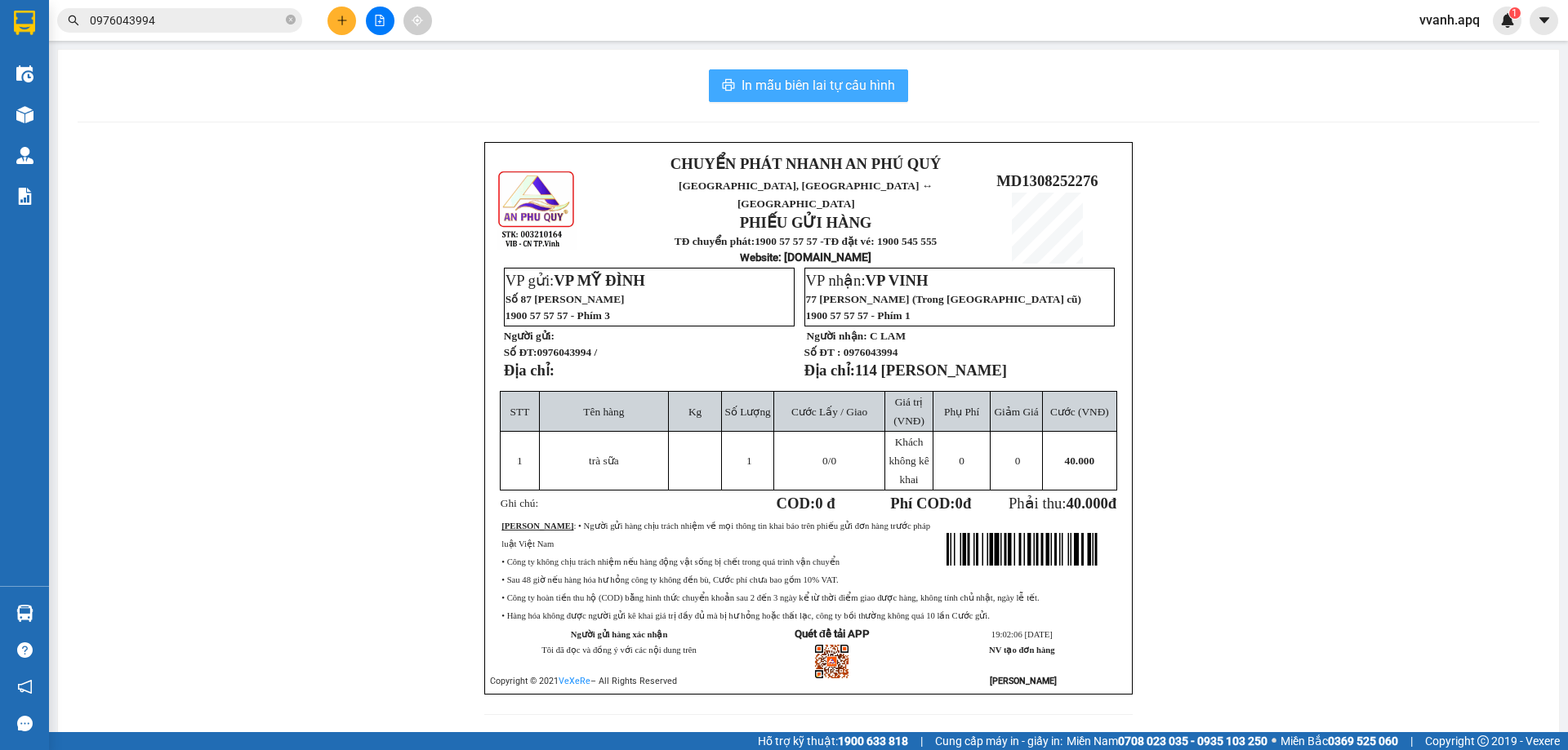
click at [767, 85] on span "In mẫu biên lai tự cấu hình" at bounding box center [818, 85] width 153 height 20
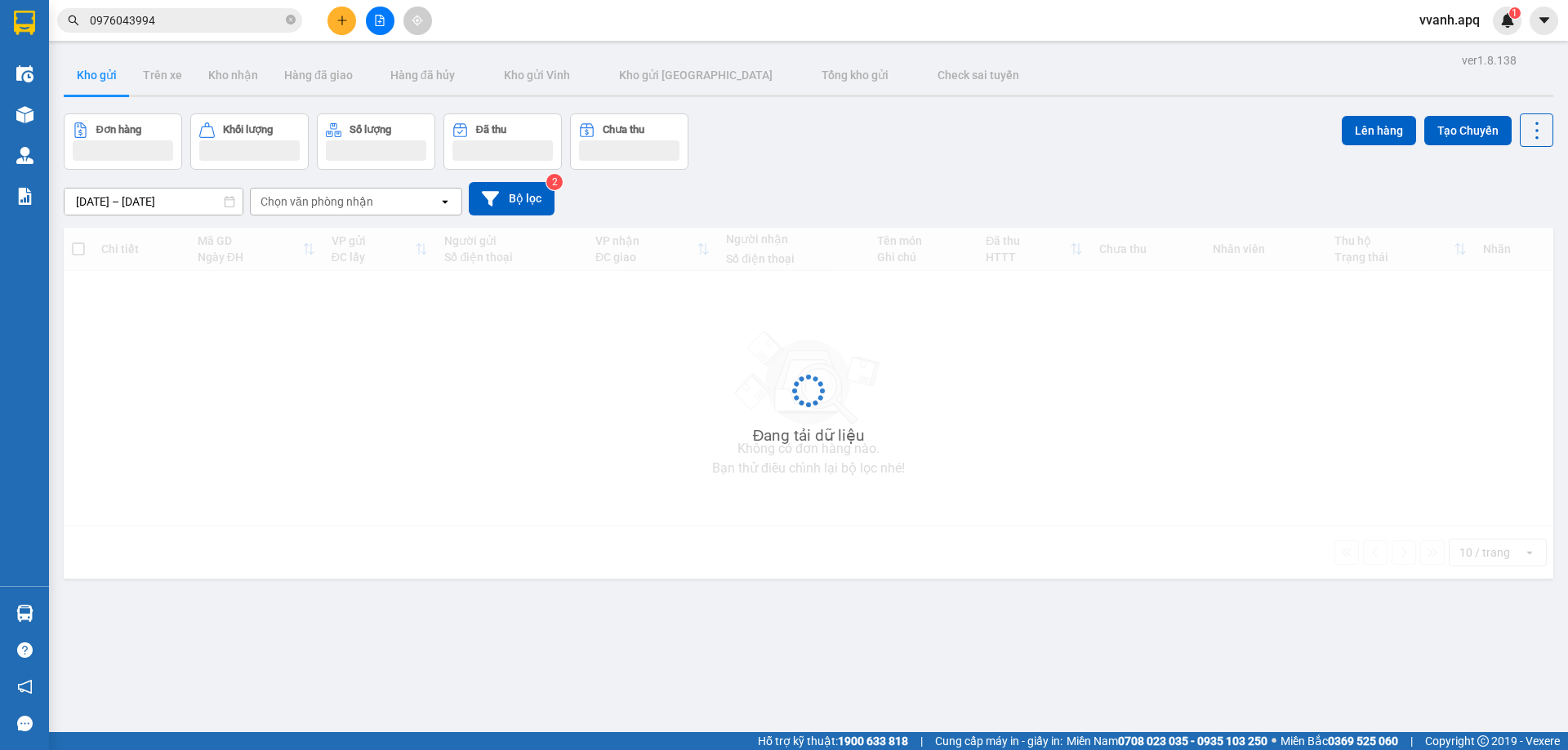
click at [1173, 166] on div "Đơn hàng Khối lượng Số lượng Đã thu Chưa thu Lên hàng Tạo Chuyến" at bounding box center [809, 141] width 1490 height 57
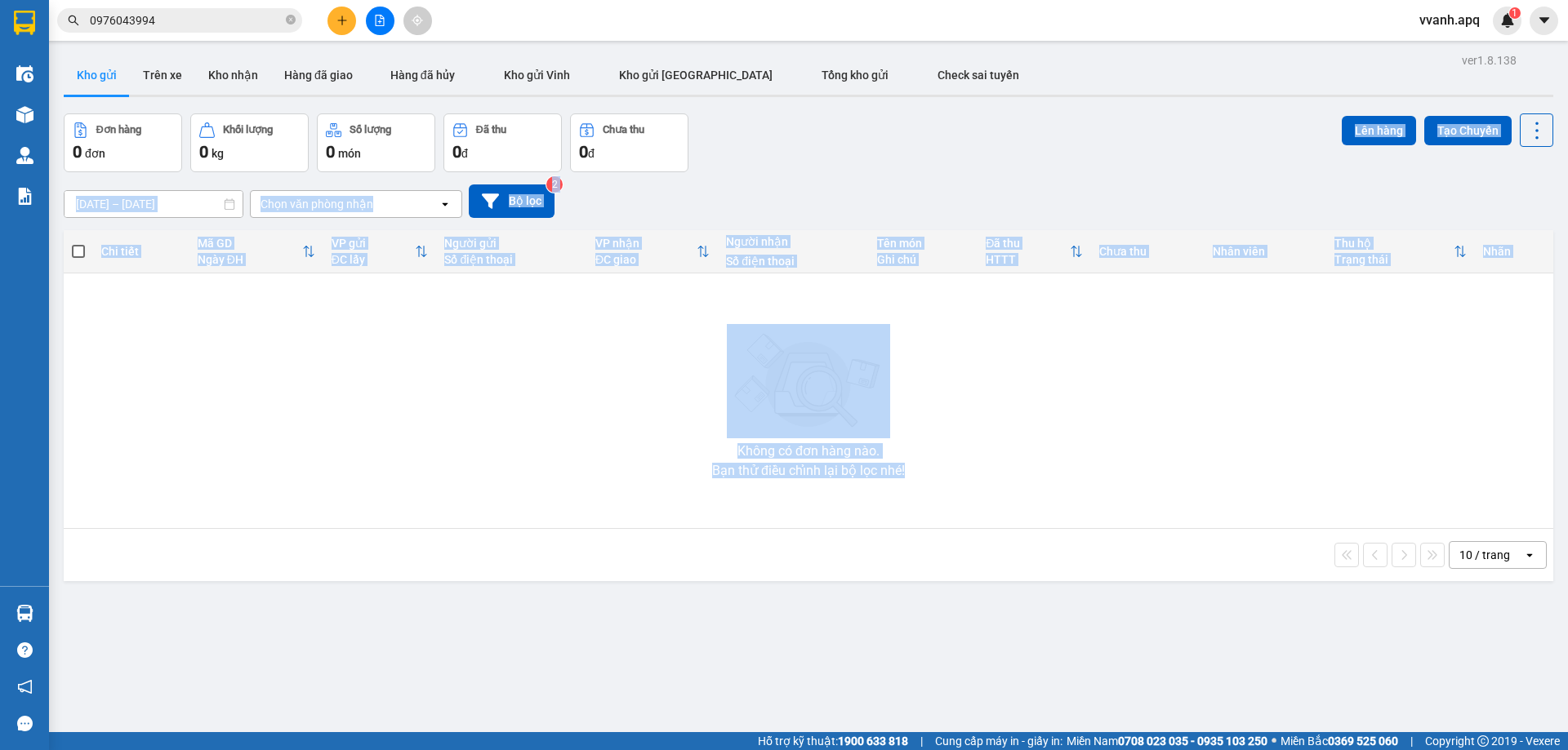
drag, startPoint x: 1109, startPoint y: 157, endPoint x: 1085, endPoint y: 529, distance: 372.8
click at [1085, 529] on div "ver 1.8.138 Kho gửi Trên xe Kho nhận Hàng đã giao Hàng đã hủy Kho gửi [PERSON_N…" at bounding box center [809, 424] width 1503 height 750
click at [1085, 529] on div "10 / trang open" at bounding box center [809, 555] width 1490 height 52
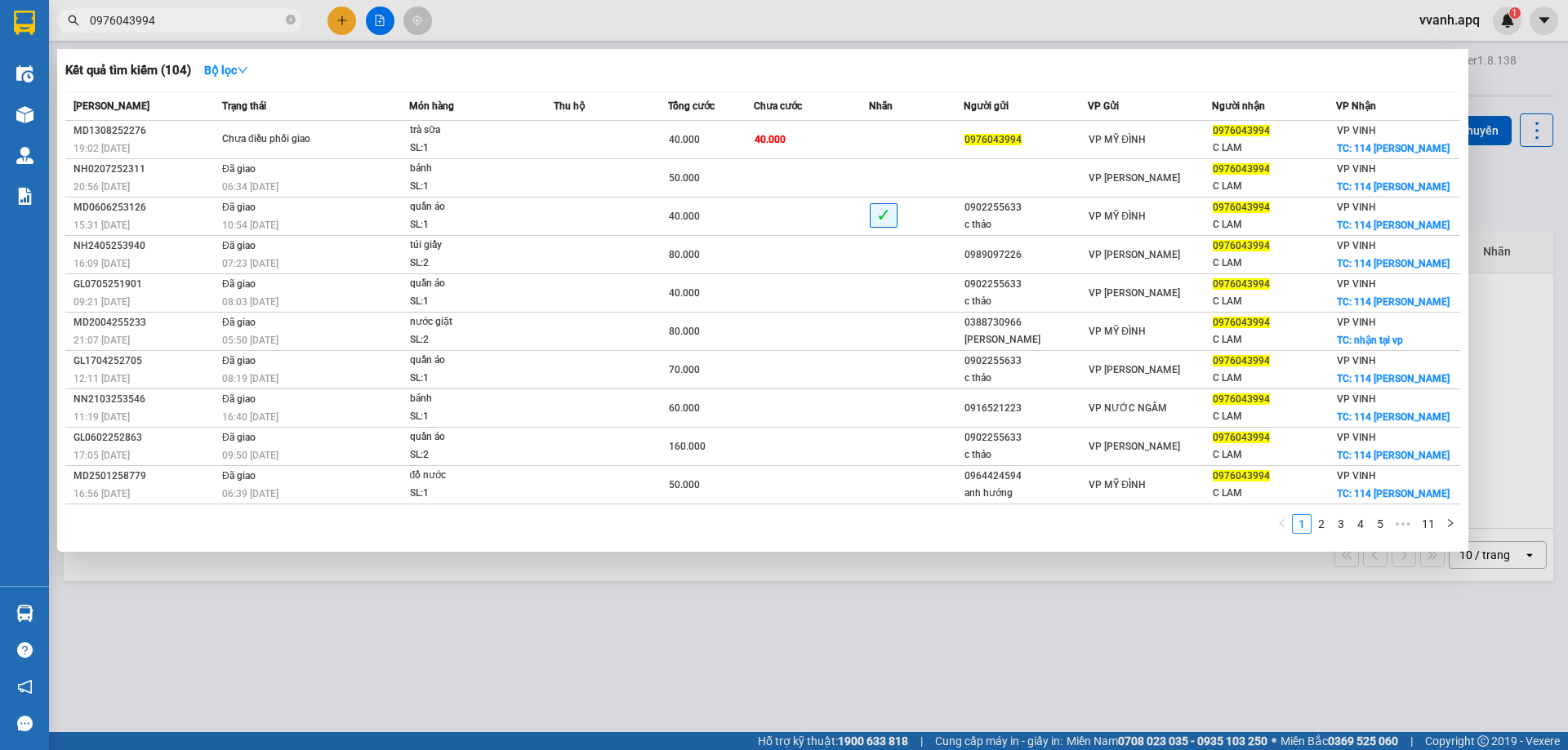
click at [210, 22] on input "0976043994" at bounding box center [186, 20] width 193 height 18
click at [289, 21] on icon "close-circle" at bounding box center [291, 20] width 10 height 10
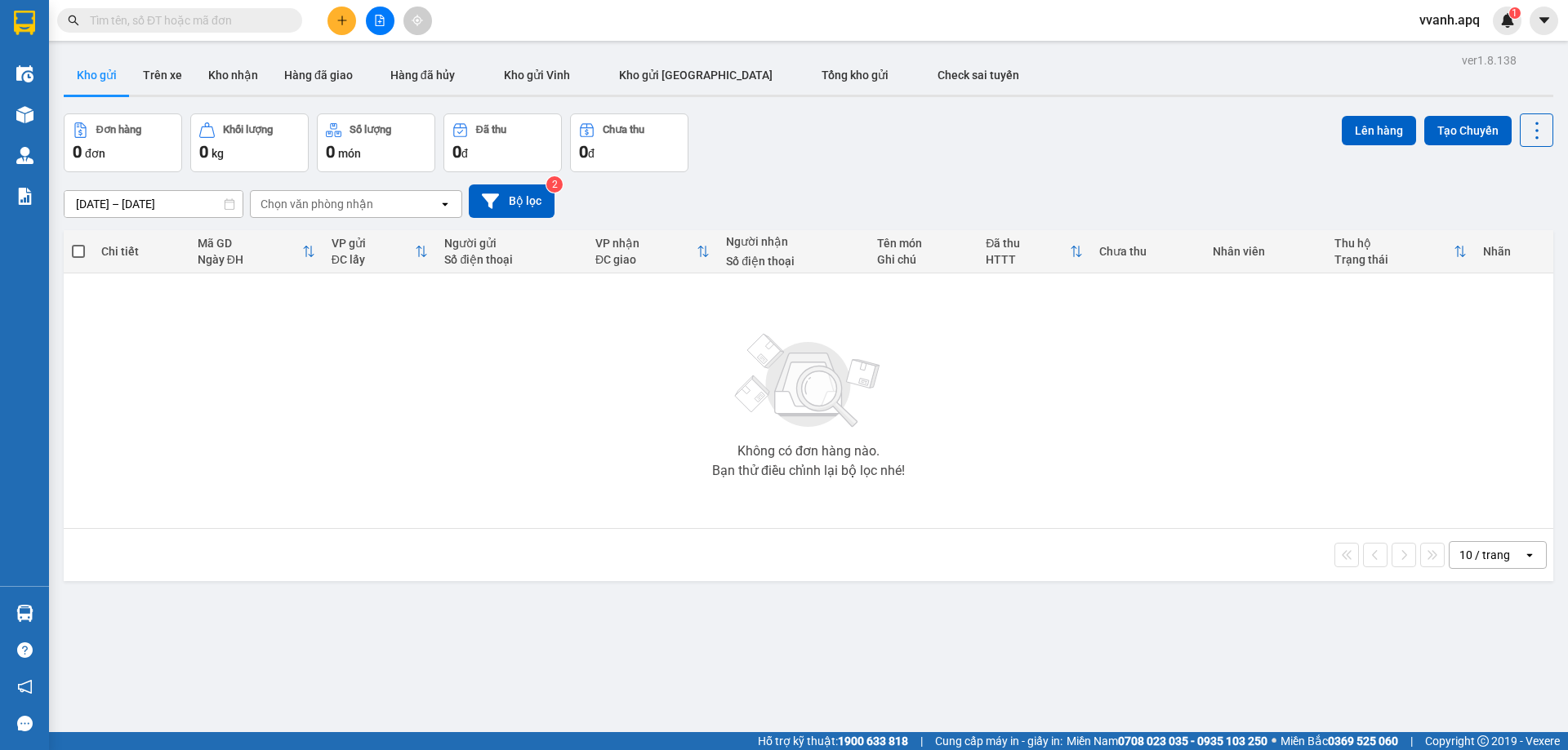
paste input "0976043994"
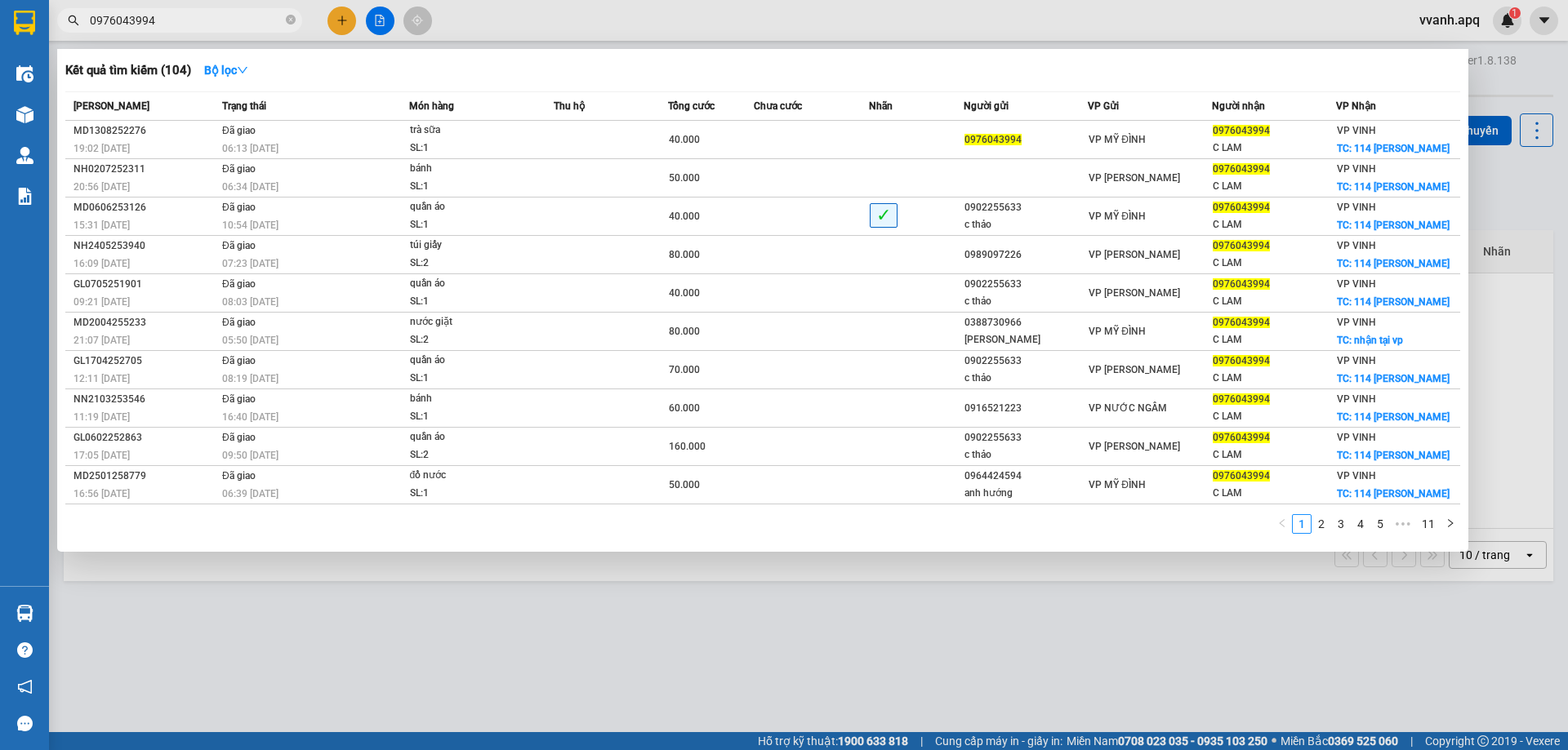
click at [602, 34] on div at bounding box center [784, 375] width 1568 height 750
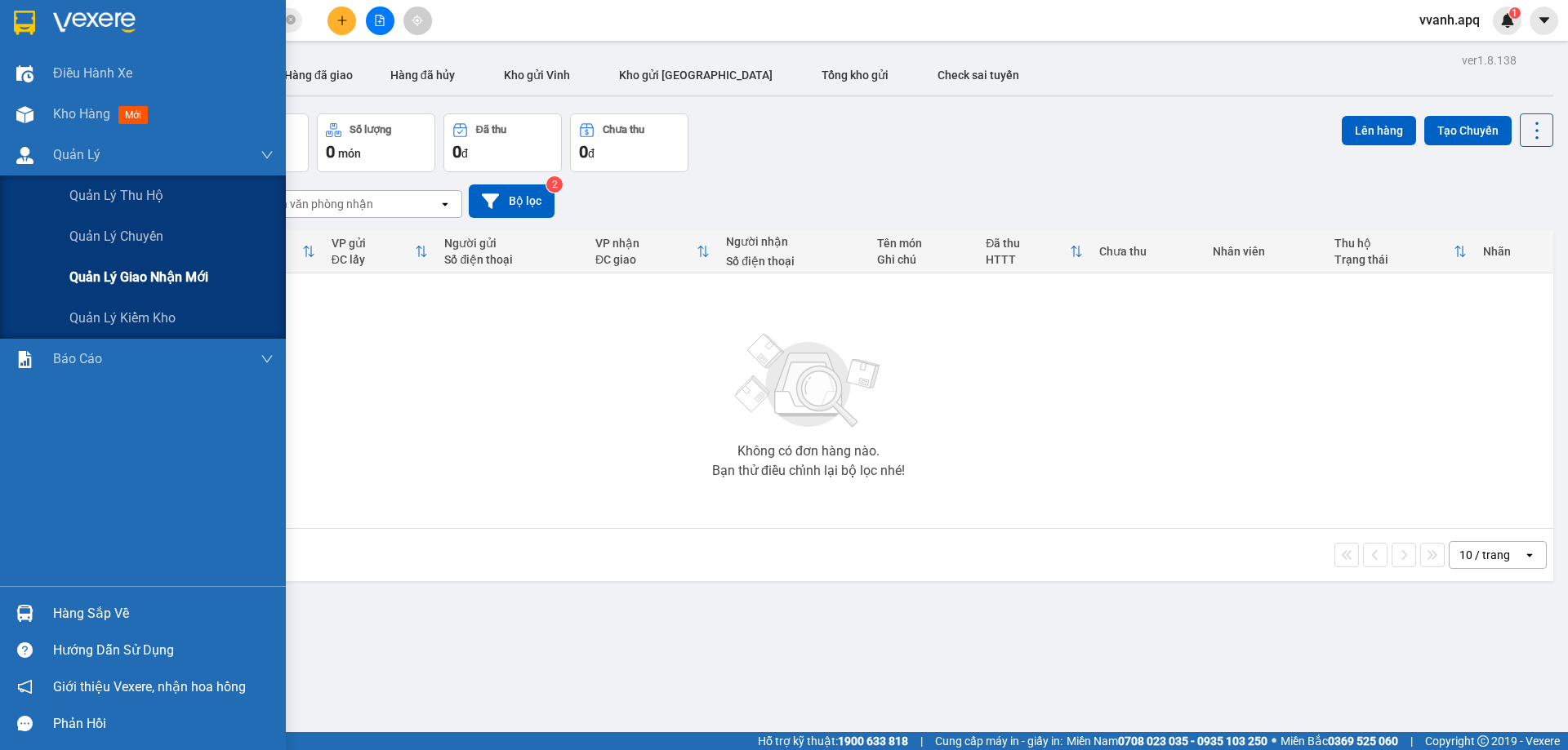
click at [219, 280] on div "Quản lý giao nhận mới" at bounding box center [171, 278] width 204 height 41
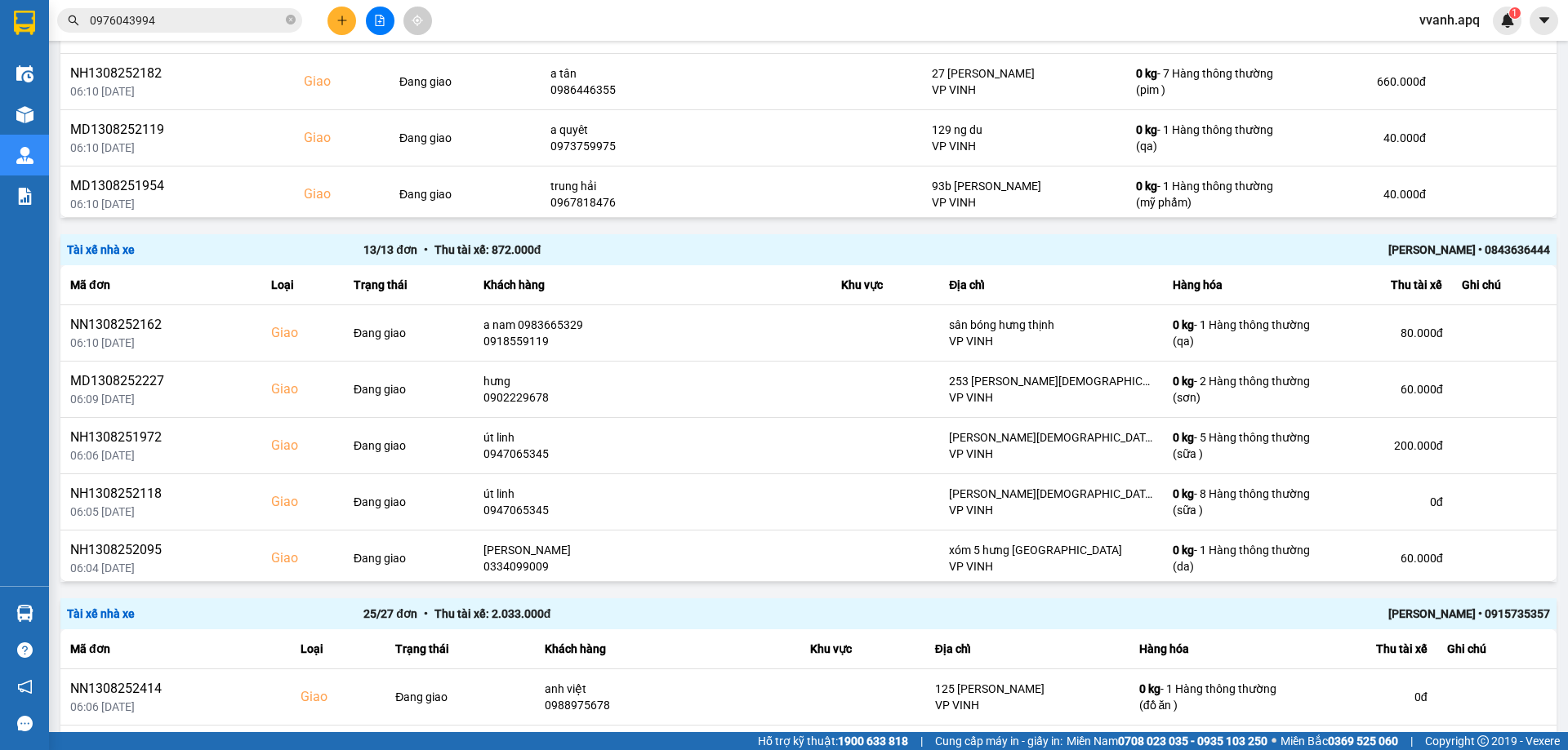
scroll to position [1470, 0]
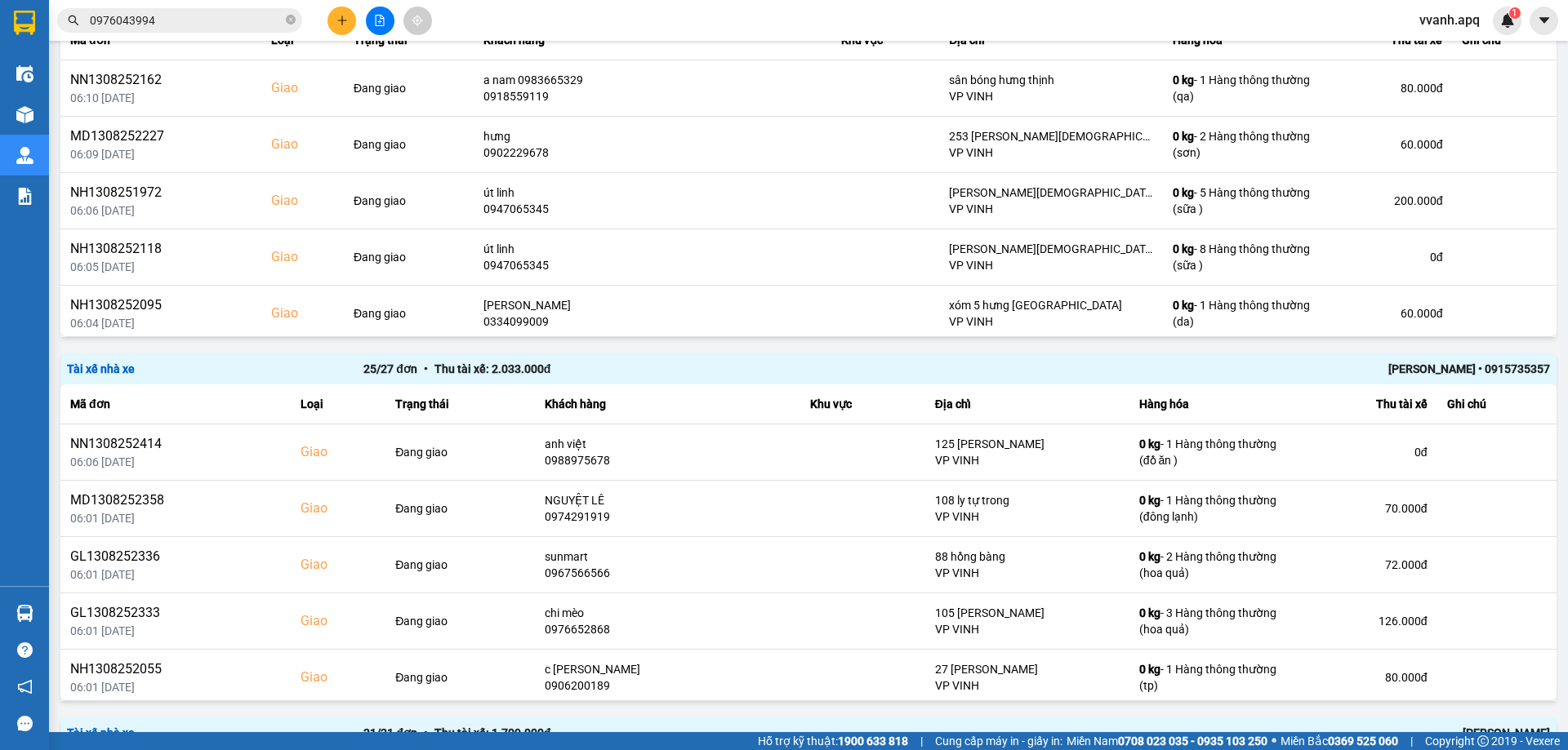
click at [1436, 369] on div "[PERSON_NAME] • 0915735357" at bounding box center [1253, 369] width 593 height 18
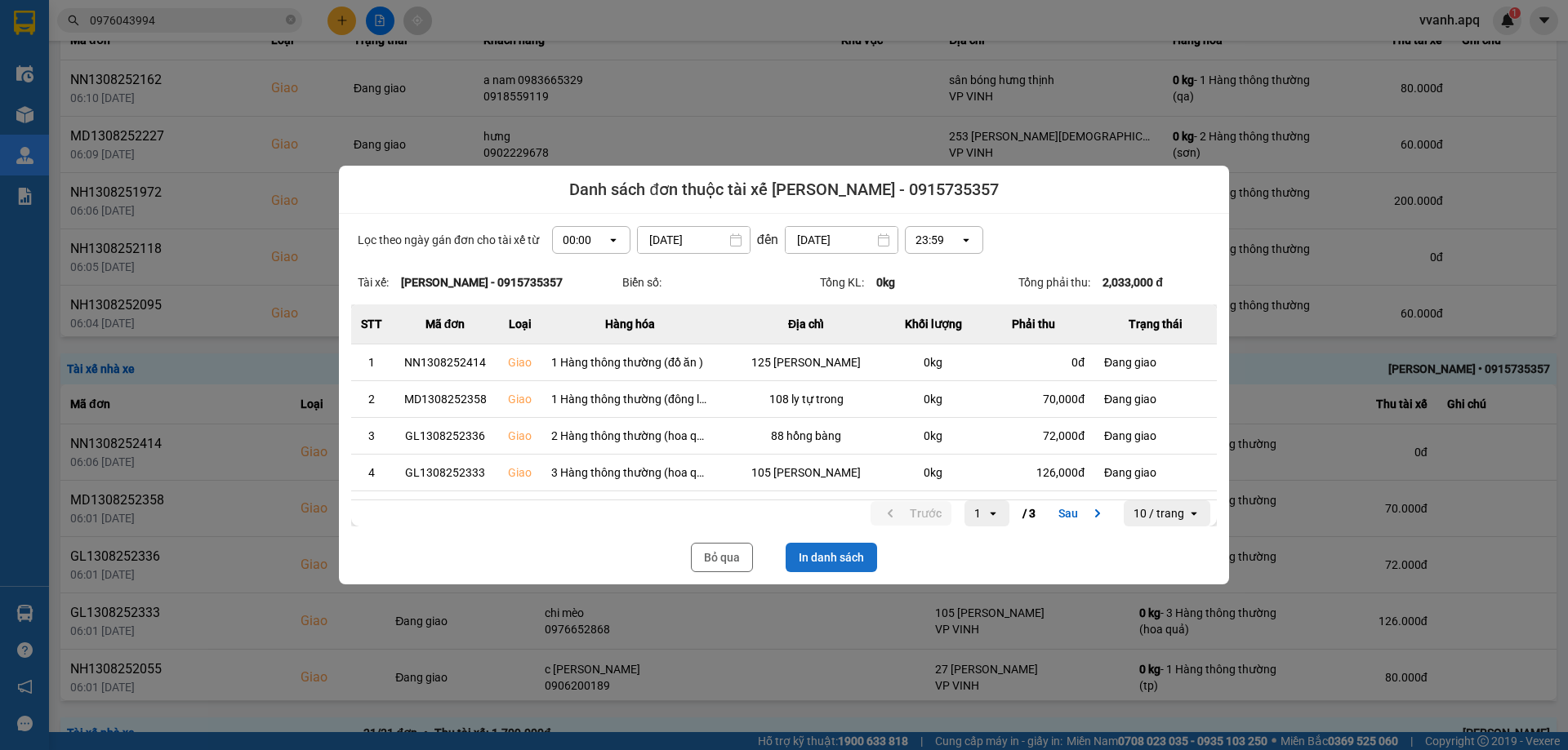
click at [830, 548] on button "In danh sách" at bounding box center [832, 557] width 92 height 30
click at [718, 561] on button "Bỏ qua" at bounding box center [722, 557] width 62 height 30
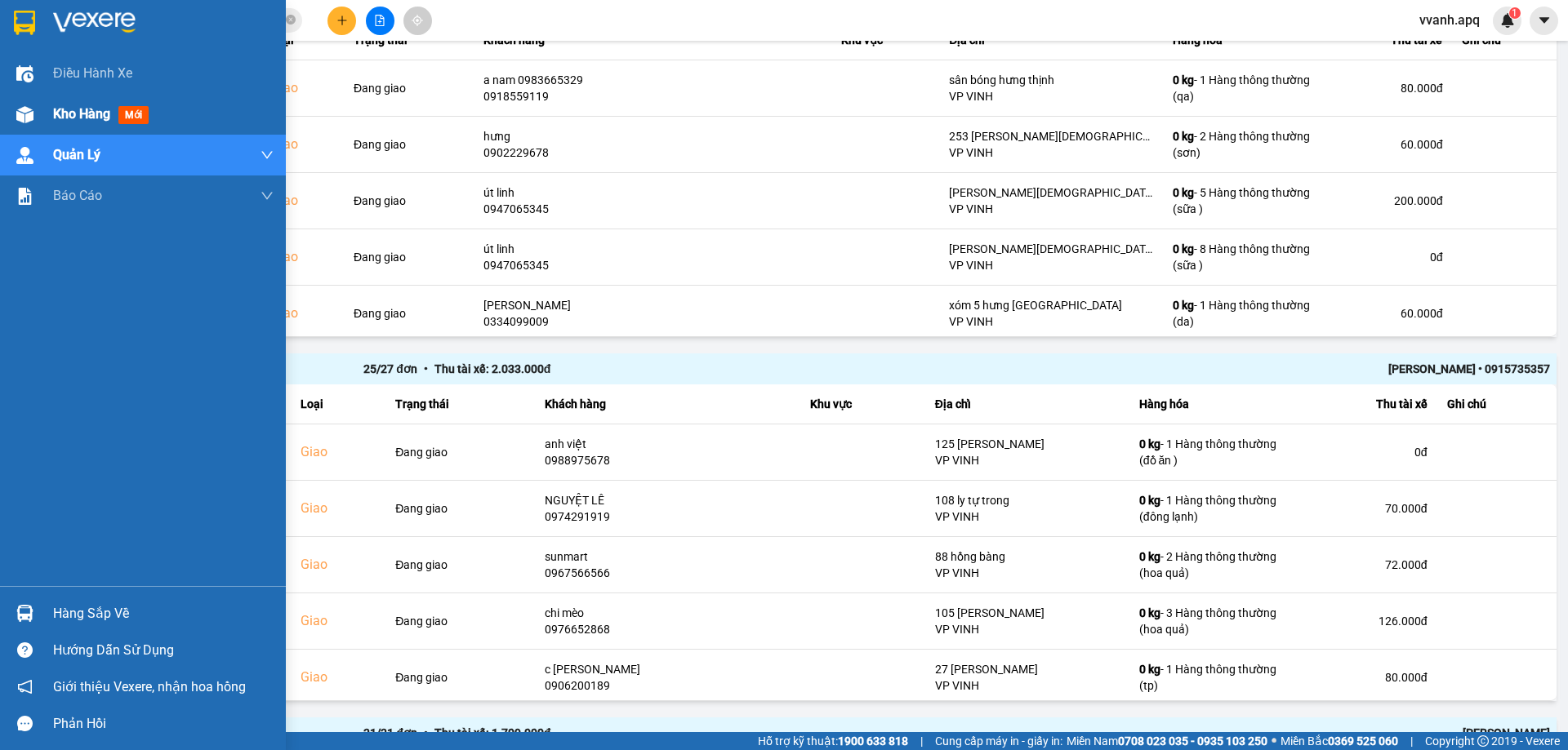
click at [40, 111] on div "Kho hàng mới" at bounding box center [143, 115] width 286 height 41
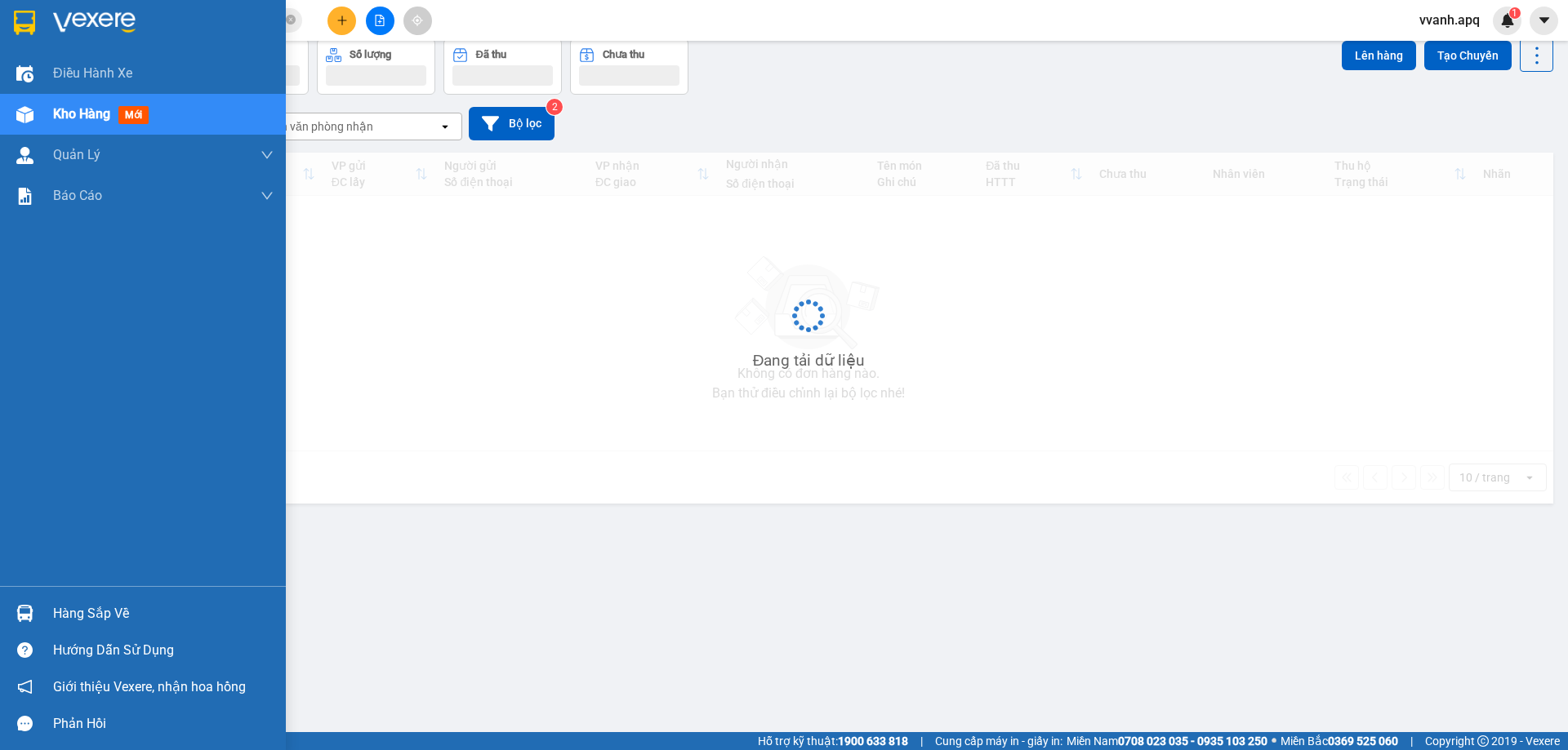
scroll to position [75, 0]
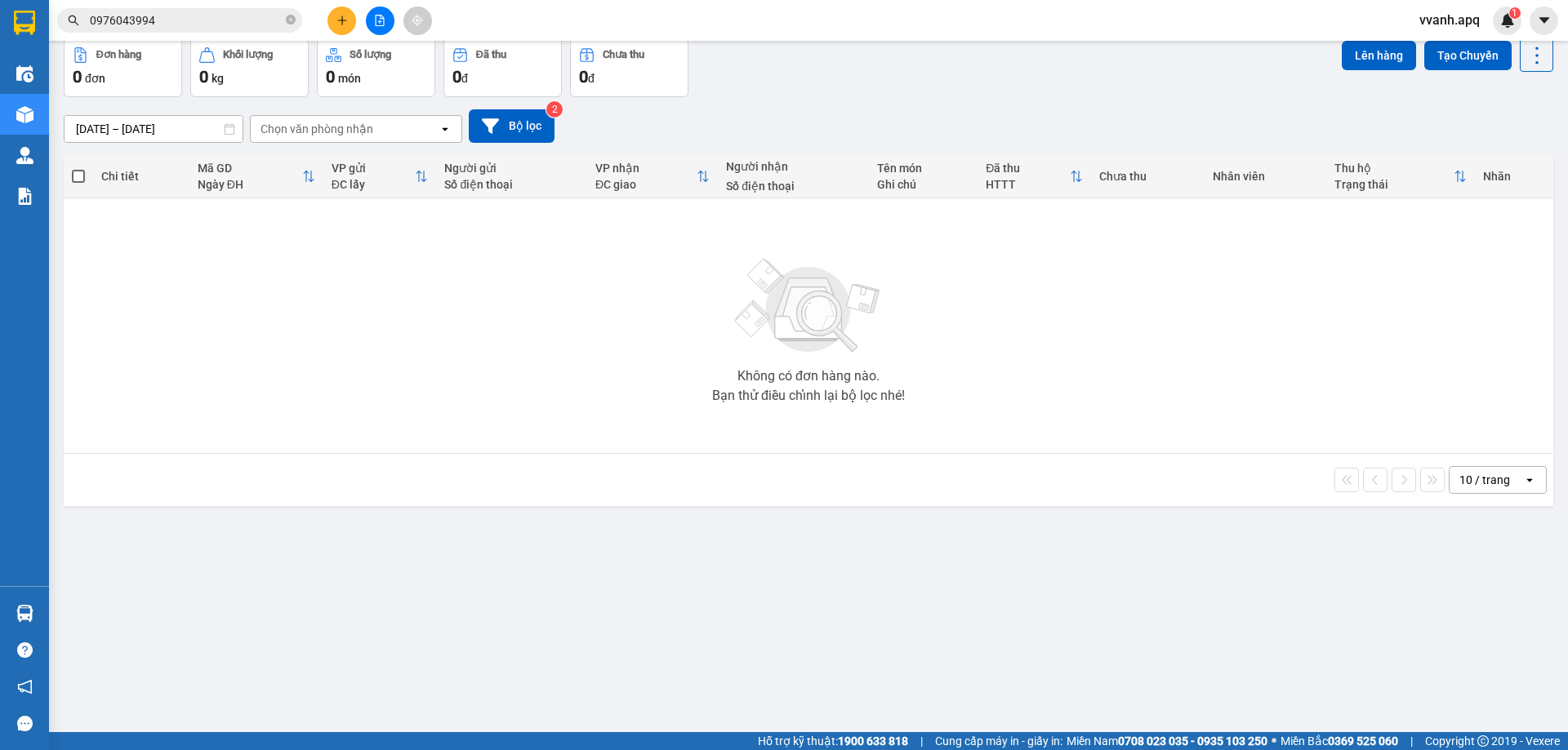
click at [791, 392] on div "Bạn thử điều chỉnh lại bộ lọc nhé!" at bounding box center [809, 396] width 193 height 13
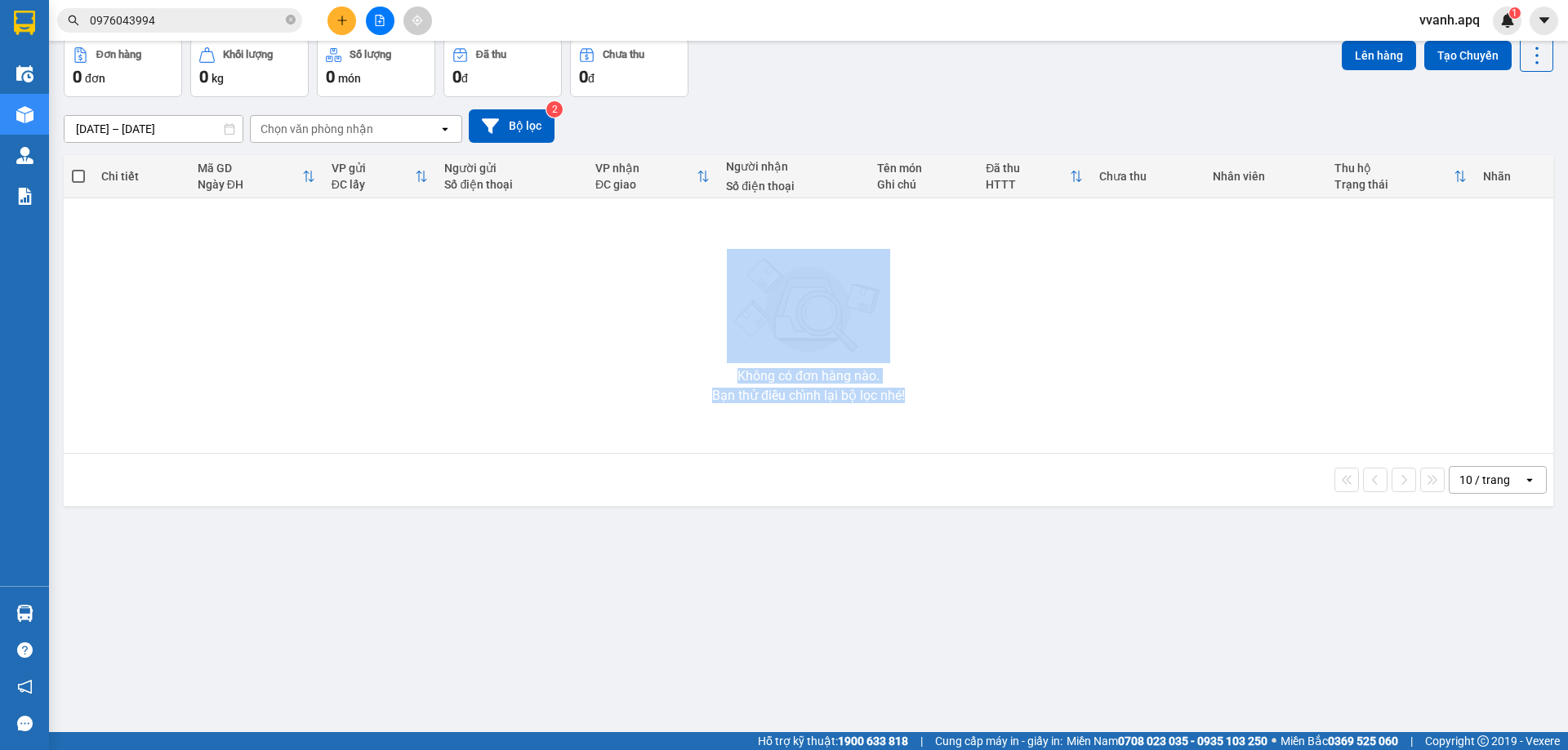
drag, startPoint x: 724, startPoint y: 367, endPoint x: 907, endPoint y: 399, distance: 185.8
click at [907, 399] on div "Không có đơn hàng nào. Bạn thử điều chỉnh lại bộ lọc nhé!" at bounding box center [809, 325] width 1474 height 245
drag, startPoint x: 907, startPoint y: 399, endPoint x: 715, endPoint y: 357, distance: 196.5
click at [715, 357] on div "Không có đơn hàng nào. Bạn thử điều chỉnh lại bộ lọc nhé!" at bounding box center [809, 325] width 1474 height 245
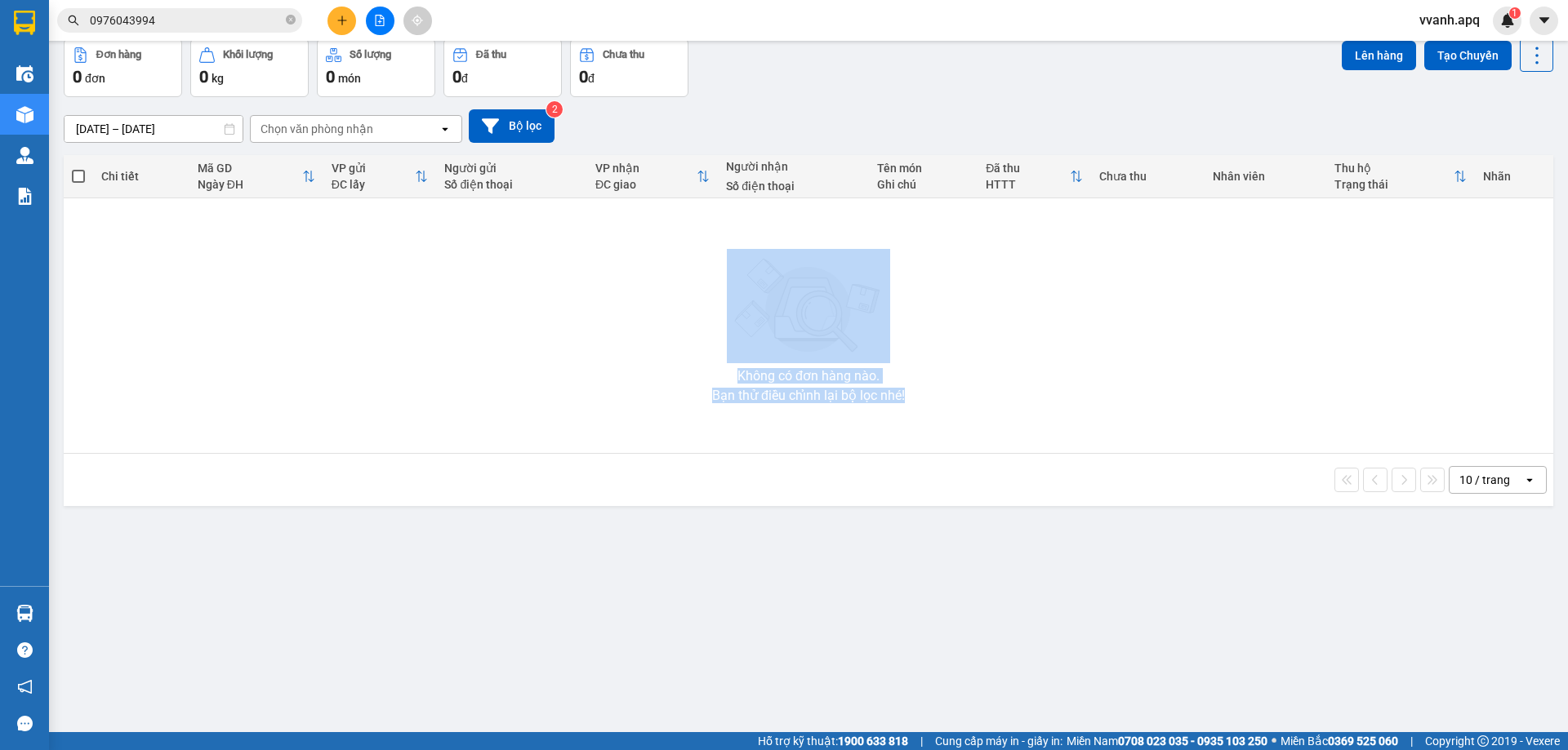
click at [715, 357] on div "Không có đơn hàng nào. Bạn thử điều chỉnh lại bộ lọc nhé!" at bounding box center [809, 325] width 1474 height 245
drag, startPoint x: 715, startPoint y: 372, endPoint x: 896, endPoint y: 391, distance: 182.0
click at [896, 391] on div "Không có đơn hàng nào. Bạn thử điều chỉnh lại bộ lọc nhé!" at bounding box center [809, 325] width 1474 height 245
click at [896, 391] on div "Bạn thử điều chỉnh lại bộ lọc nhé!" at bounding box center [809, 396] width 193 height 13
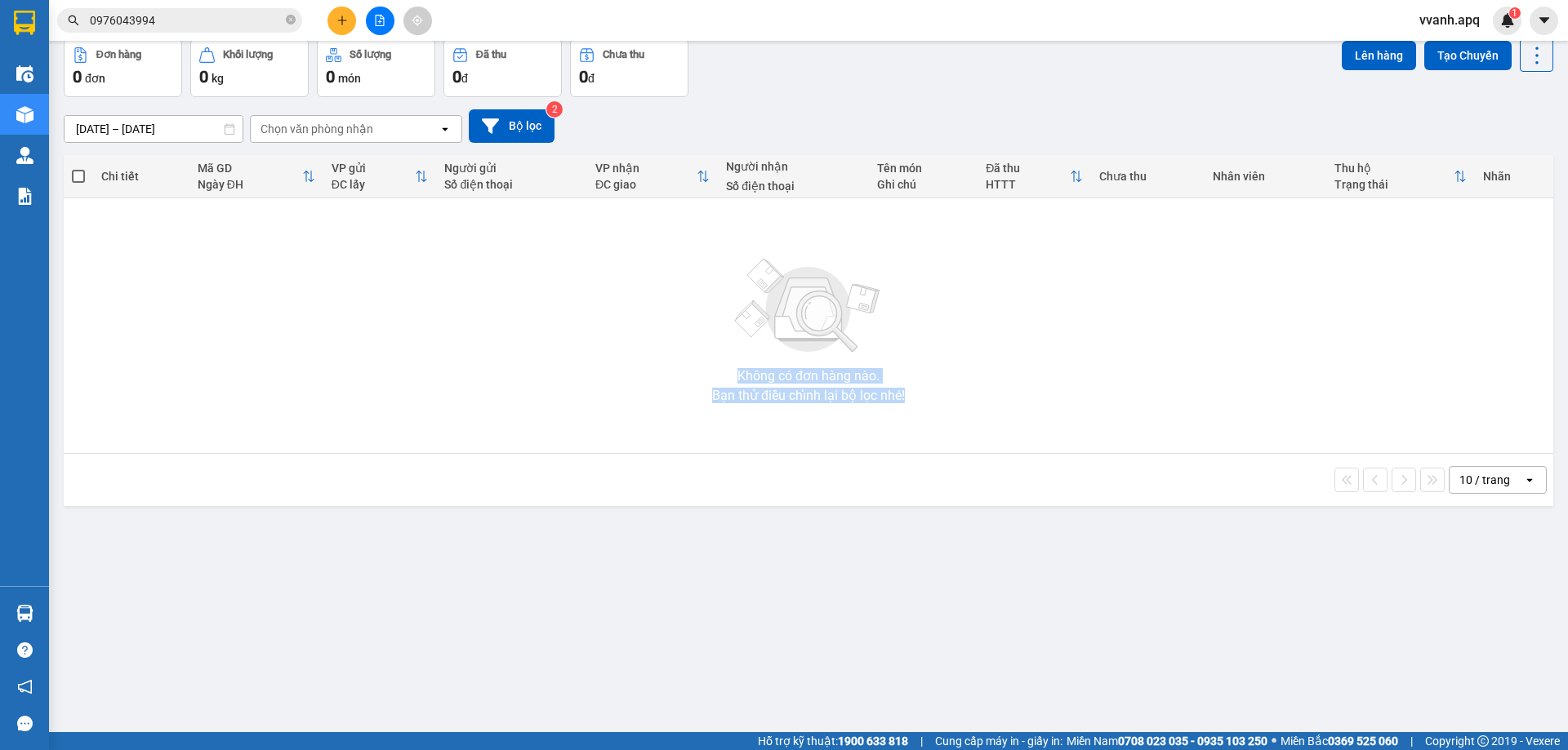
drag, startPoint x: 896, startPoint y: 391, endPoint x: 734, endPoint y: 371, distance: 163.2
click at [734, 371] on div "Không có đơn hàng nào. Bạn thử điều chỉnh lại bộ lọc nhé!" at bounding box center [809, 325] width 1474 height 245
click at [737, 371] on div "Không có đơn hàng nào." at bounding box center [808, 376] width 142 height 13
click at [737, 370] on div "Không có đơn hàng nào." at bounding box center [808, 376] width 142 height 13
click at [686, 332] on div "Không có đơn hàng nào. Bạn thử điều chỉnh lại bộ lọc nhé!" at bounding box center [809, 325] width 1474 height 245
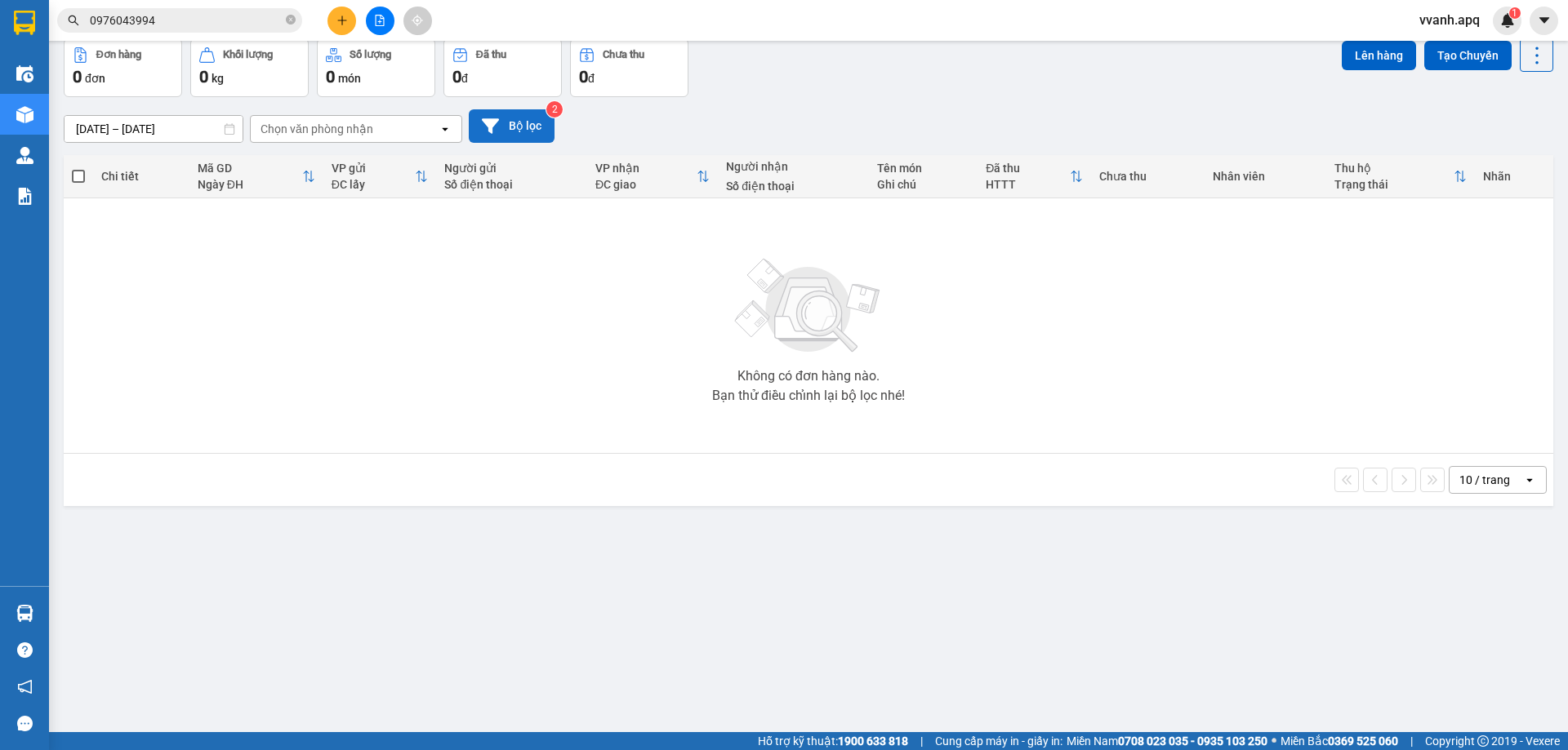
click at [478, 117] on button "Bộ lọc" at bounding box center [512, 125] width 86 height 34
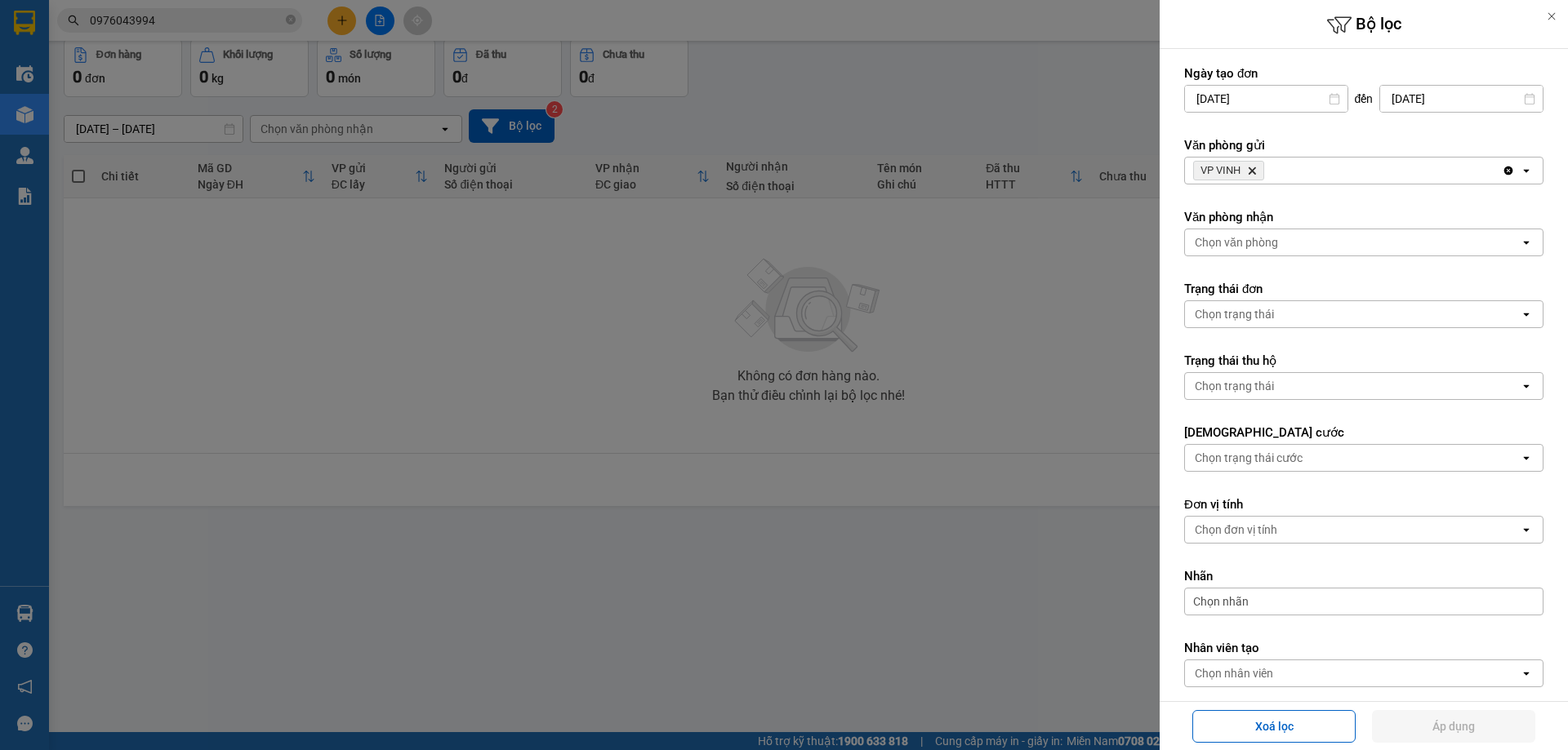
click at [567, 313] on div at bounding box center [784, 375] width 1568 height 750
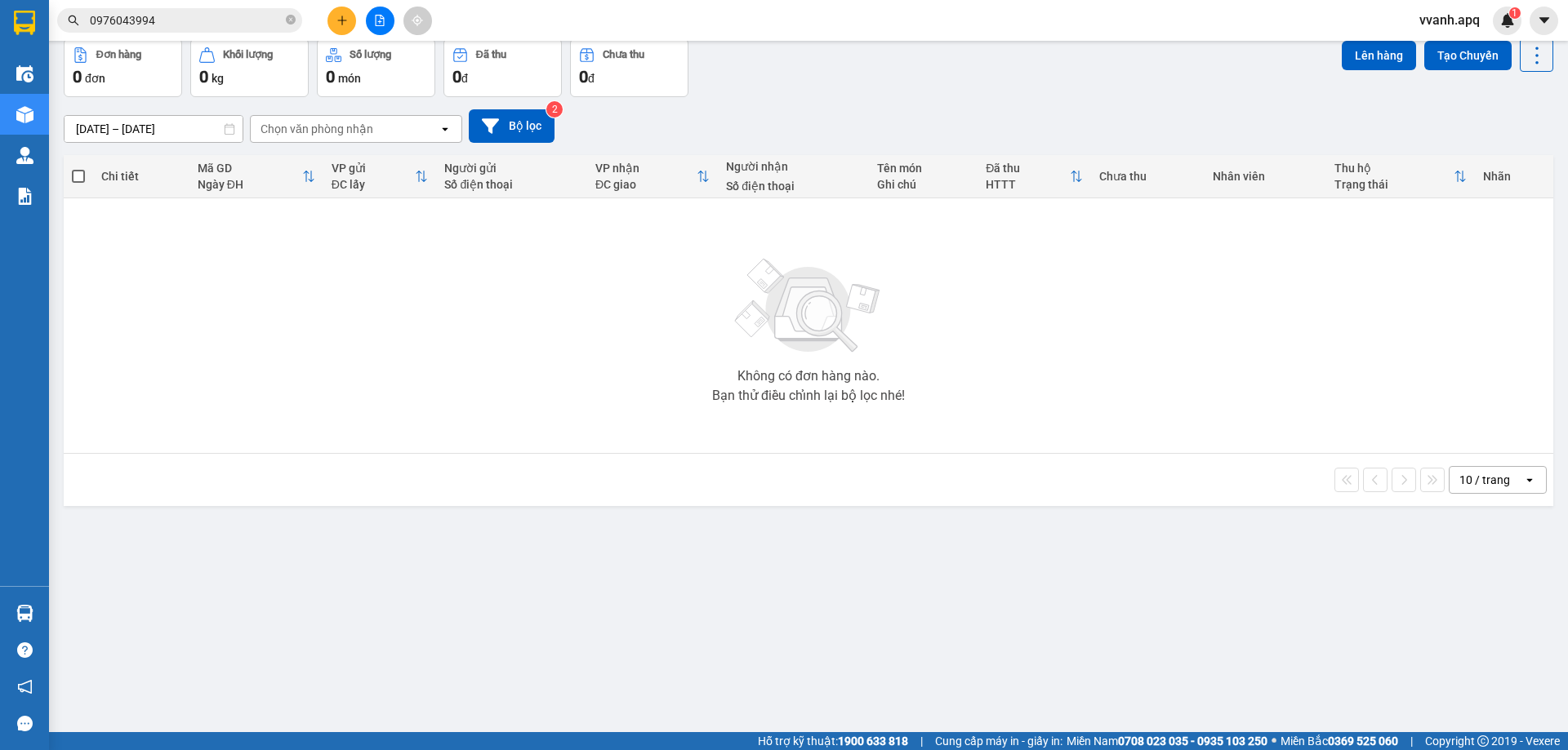
scroll to position [0, 0]
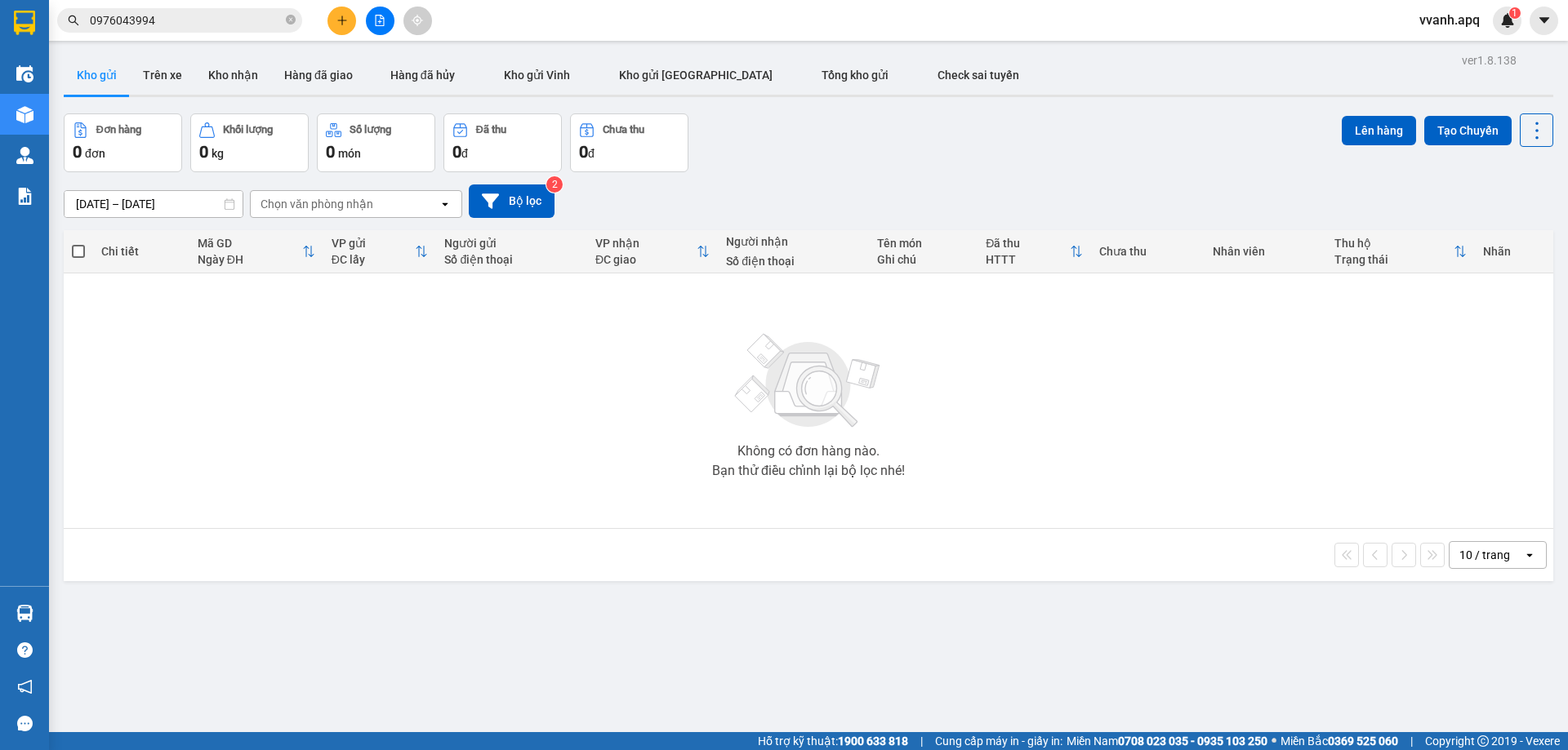
click at [242, 25] on input "0976043994" at bounding box center [186, 20] width 193 height 18
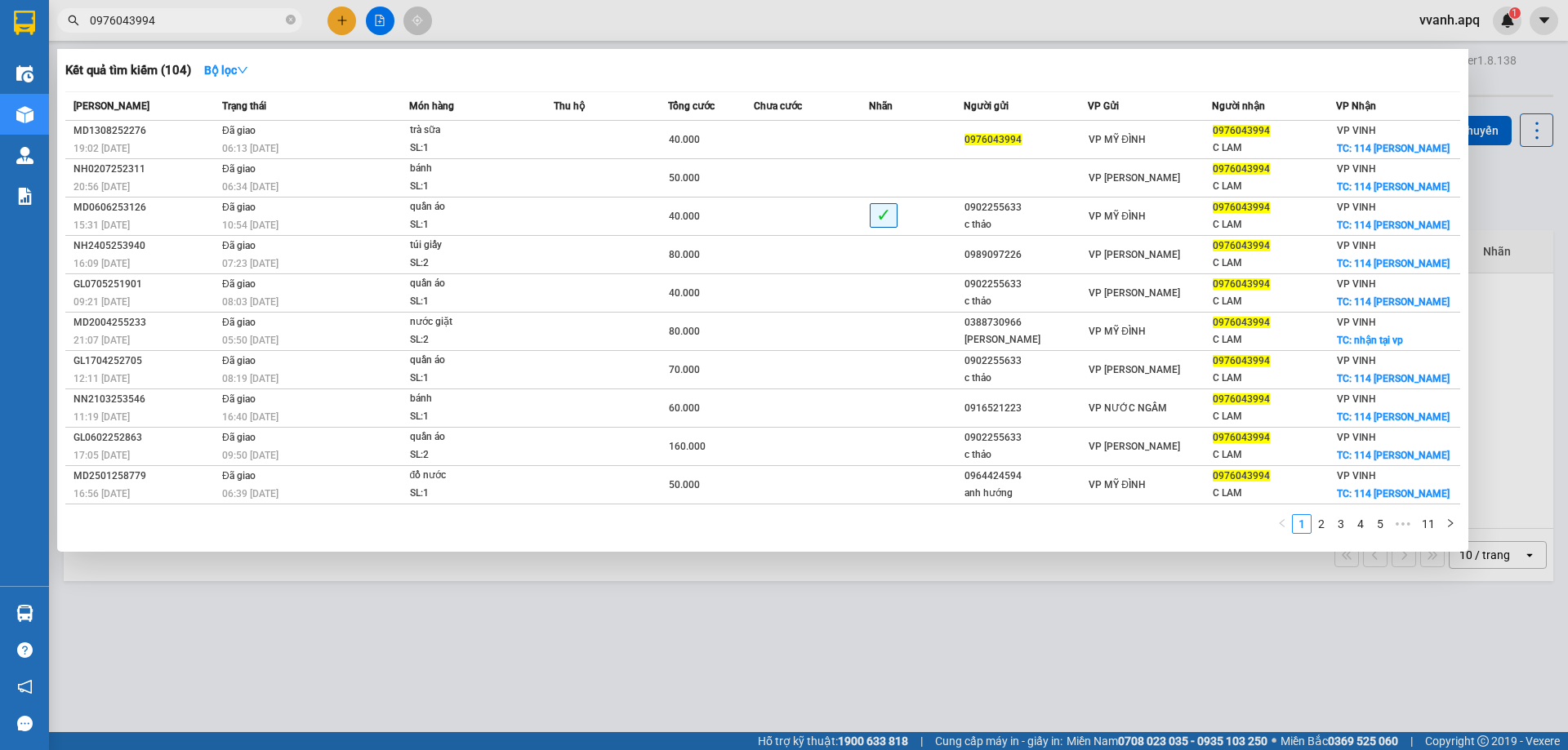
click at [242, 25] on input "0976043994" at bounding box center [186, 20] width 193 height 18
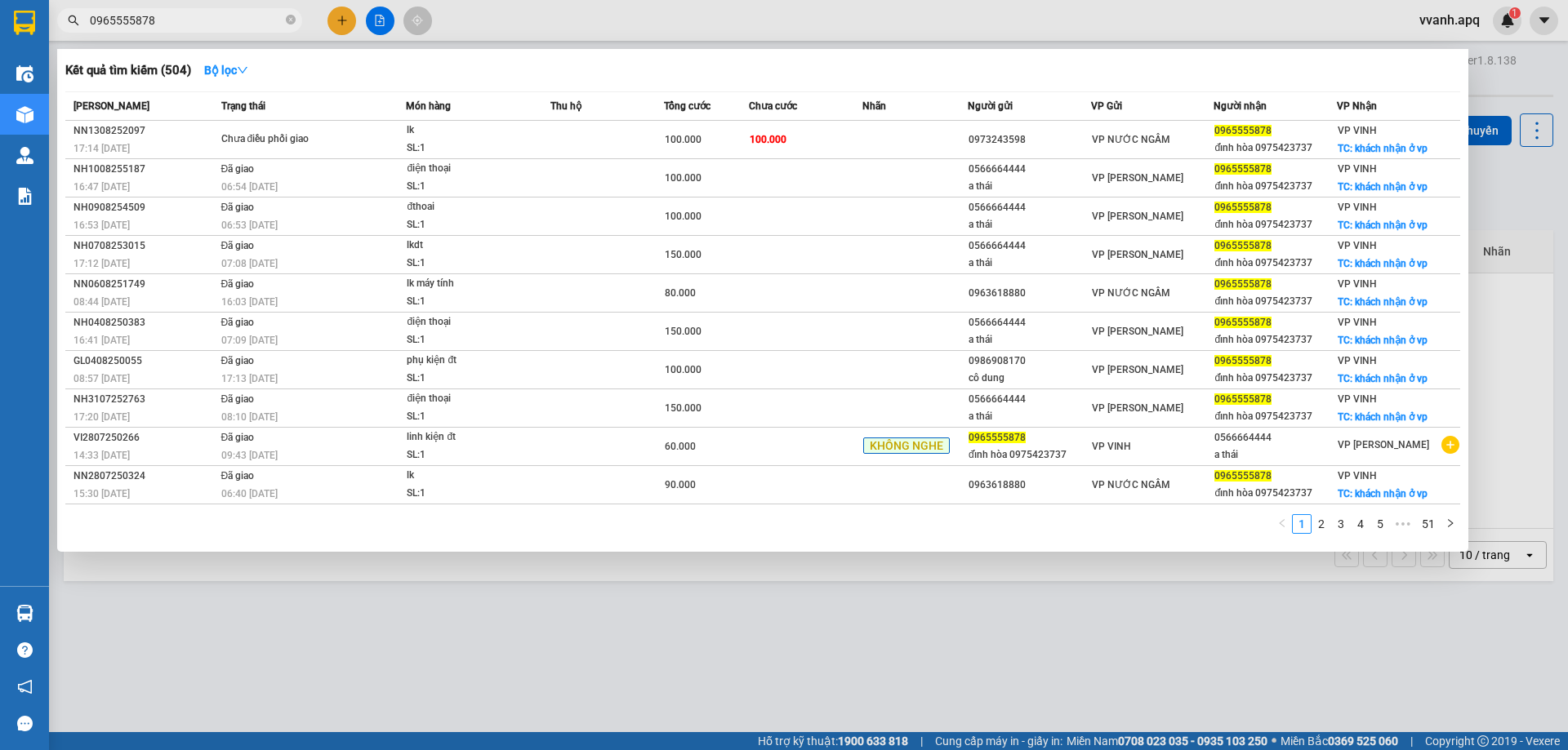
click at [265, 11] on span "0965555878" at bounding box center [180, 20] width 245 height 25
click at [265, 27] on input "0965555878" at bounding box center [186, 20] width 193 height 18
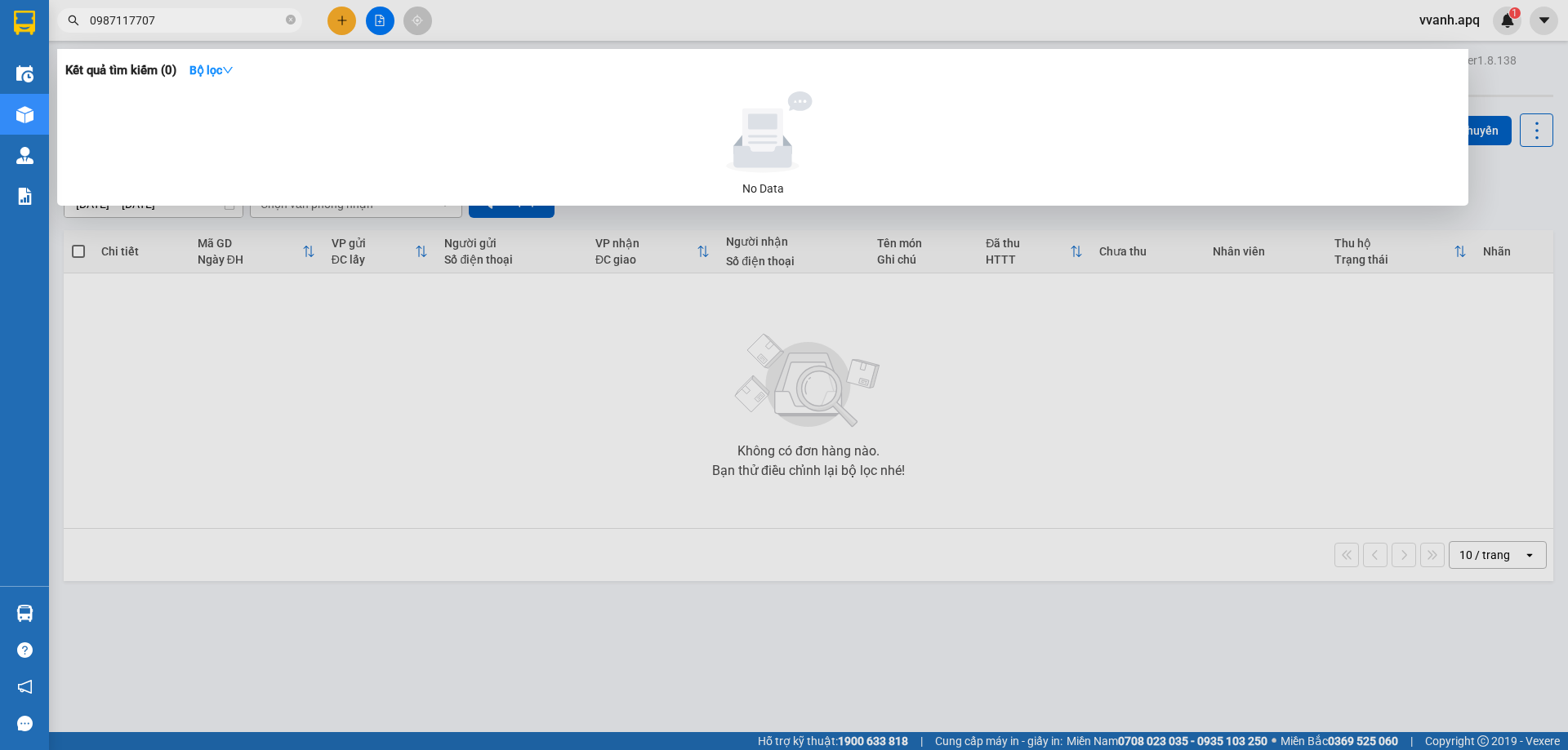
click at [212, 20] on input "0987117707" at bounding box center [186, 20] width 193 height 18
click at [776, 414] on div at bounding box center [784, 375] width 1568 height 750
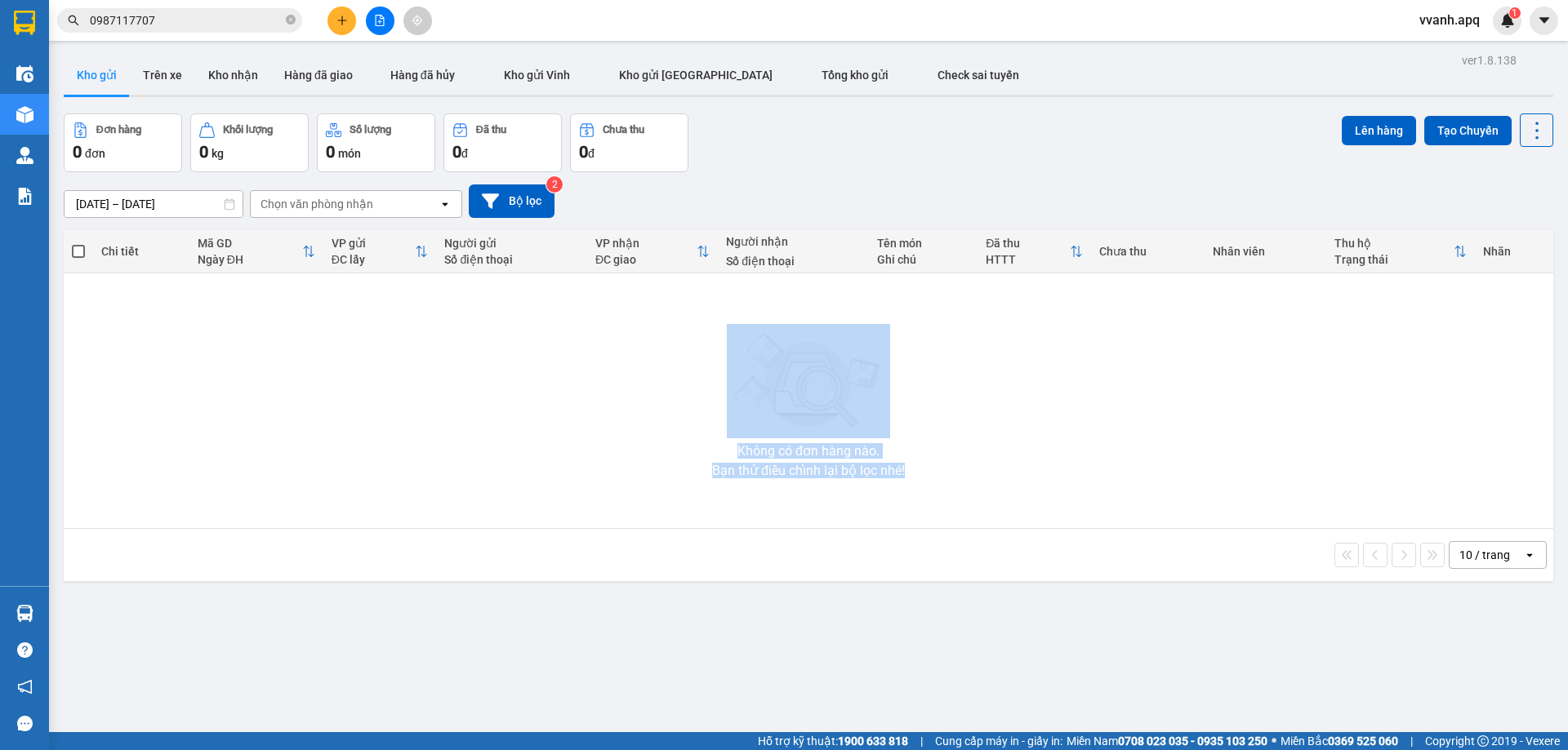
drag, startPoint x: 717, startPoint y: 425, endPoint x: 906, endPoint y: 483, distance: 197.7
click at [906, 483] on div "Không có đơn hàng nào. Bạn thử điều chỉnh lại bộ lọc nhé!" at bounding box center [809, 401] width 1474 height 245
drag, startPoint x: 906, startPoint y: 483, endPoint x: 767, endPoint y: 432, distance: 148.1
click at [767, 432] on div "Không có đơn hàng nào. Bạn thử điều chỉnh lại bộ lọc nhé!" at bounding box center [809, 401] width 1474 height 245
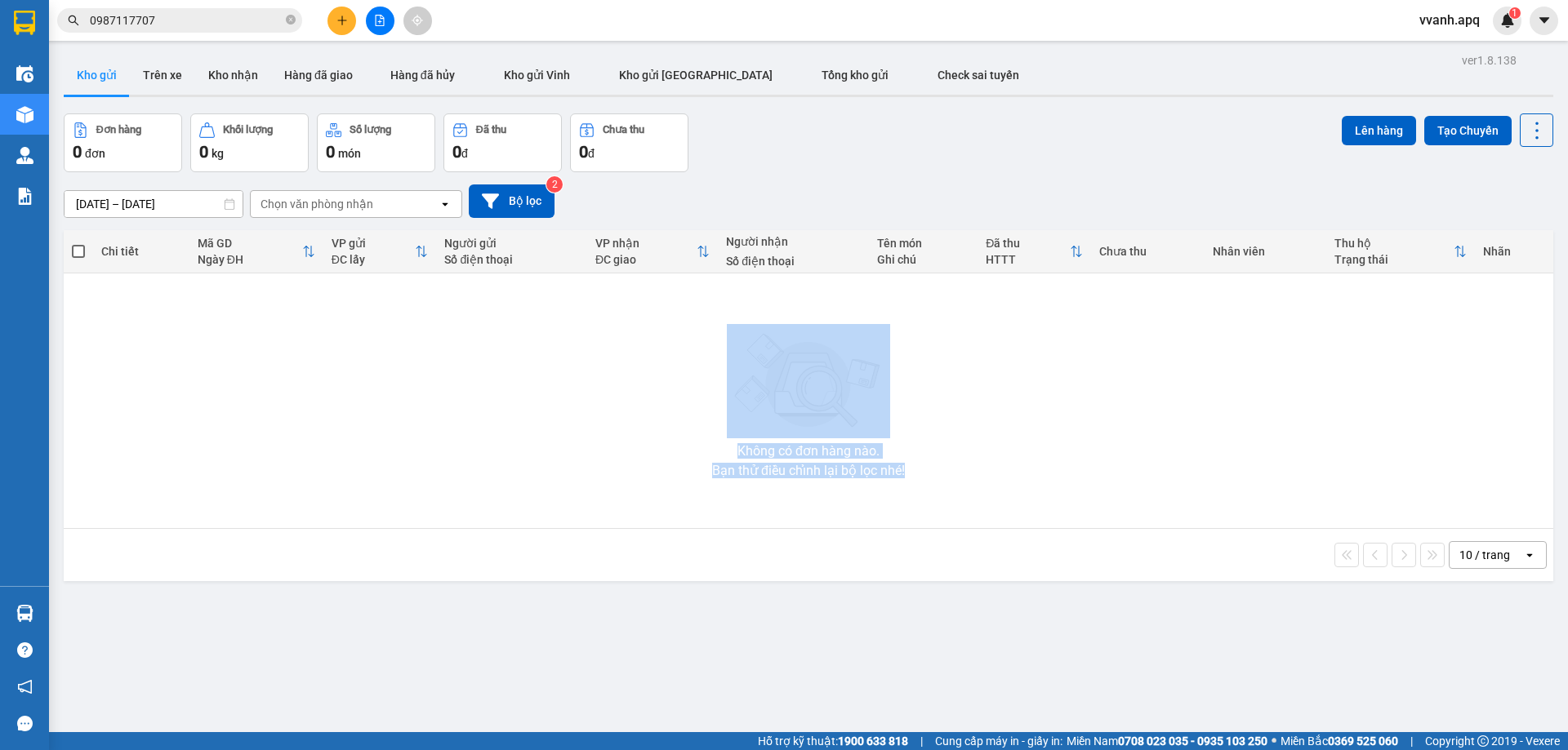
click at [752, 448] on div "Không có đơn hàng nào." at bounding box center [808, 452] width 142 height 13
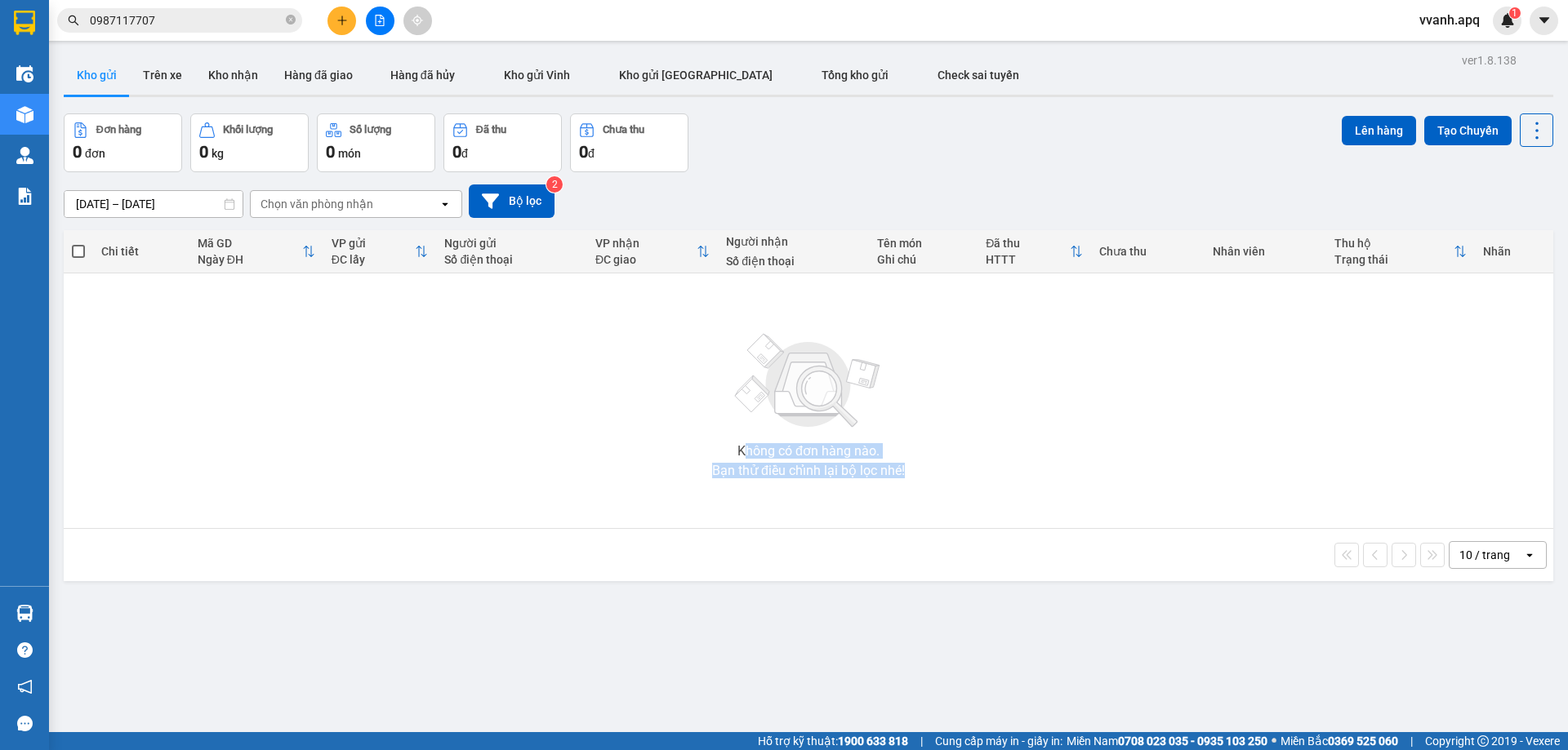
drag, startPoint x: 736, startPoint y: 448, endPoint x: 916, endPoint y: 480, distance: 182.8
click at [916, 480] on div "Không có đơn hàng nào. Bạn thử điều chỉnh lại bộ lọc nhé!" at bounding box center [809, 401] width 1474 height 245
drag, startPoint x: 916, startPoint y: 480, endPoint x: 694, endPoint y: 443, distance: 225.1
click at [694, 443] on div "Không có đơn hàng nào. Bạn thử điều chỉnh lại bộ lọc nhé!" at bounding box center [809, 401] width 1474 height 245
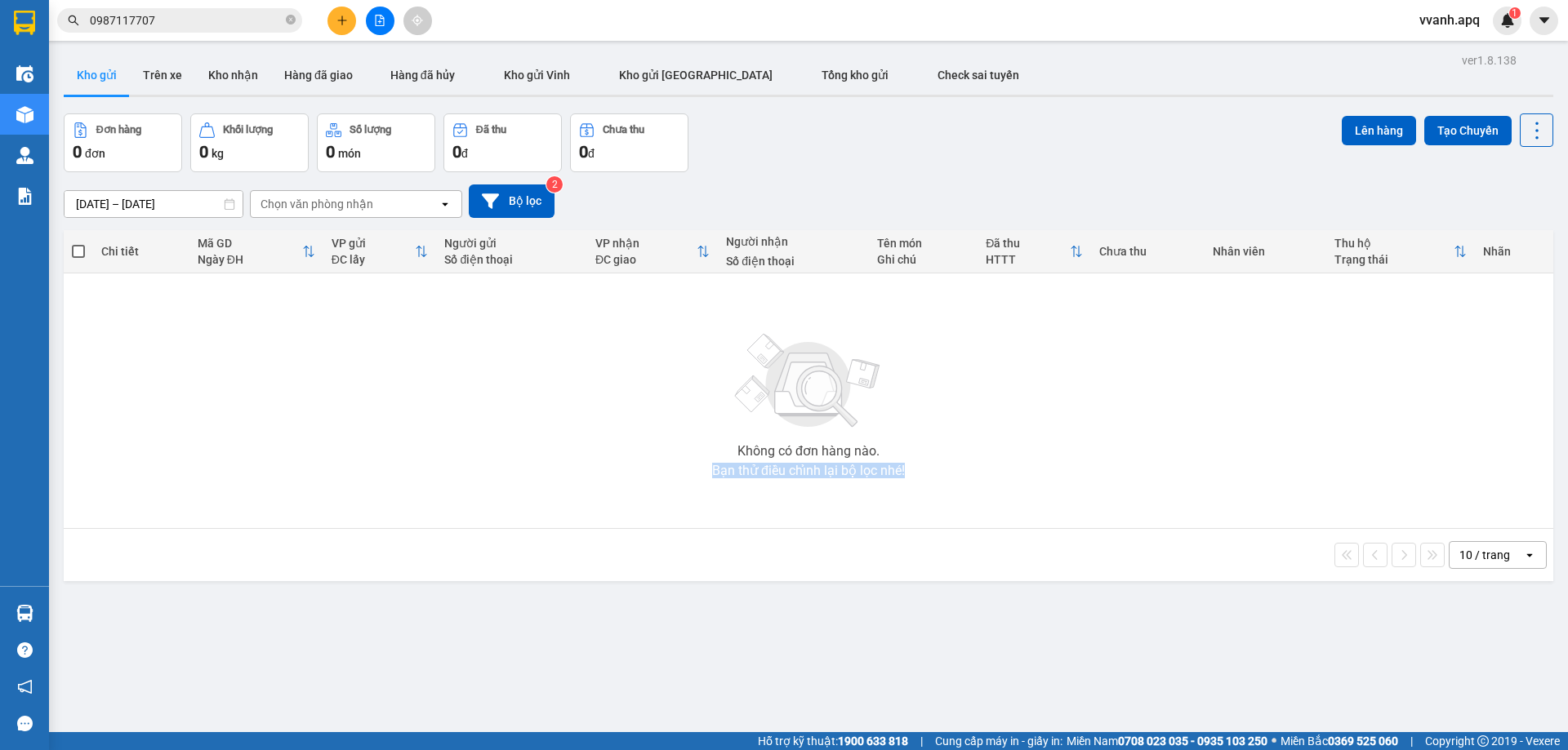
click at [694, 443] on div "Không có đơn hàng nào. Bạn thử điều chỉnh lại bộ lọc nhé!" at bounding box center [809, 401] width 1474 height 245
click at [720, 439] on div "Không có đơn hàng nào. Bạn thử điều chỉnh lại bộ lọc nhé!" at bounding box center [809, 401] width 1474 height 245
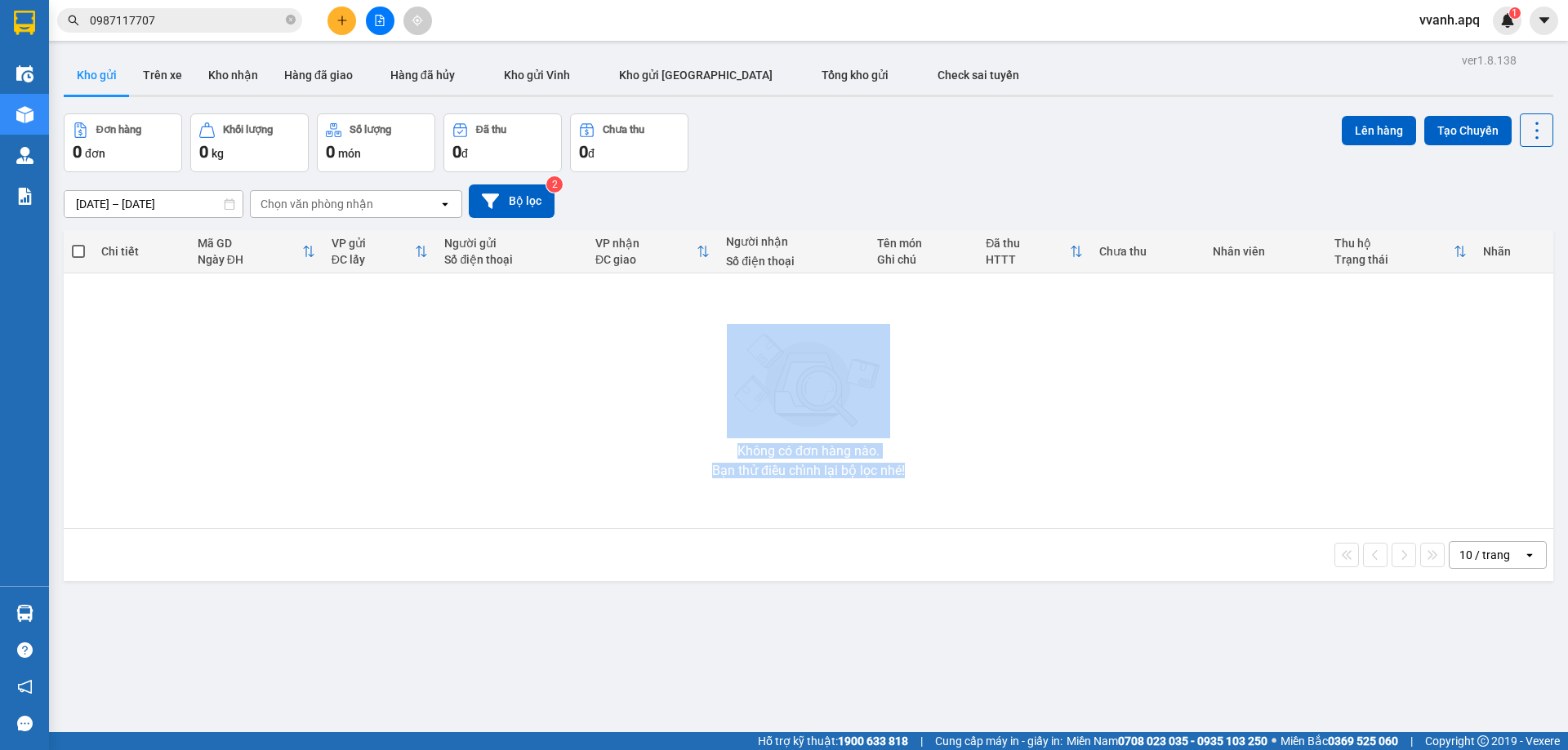
drag, startPoint x: 720, startPoint y: 439, endPoint x: 926, endPoint y: 493, distance: 213.0
click at [926, 493] on div "Không có đơn hàng nào. Bạn thử điều chỉnh lại bộ lọc nhé!" at bounding box center [809, 401] width 1474 height 245
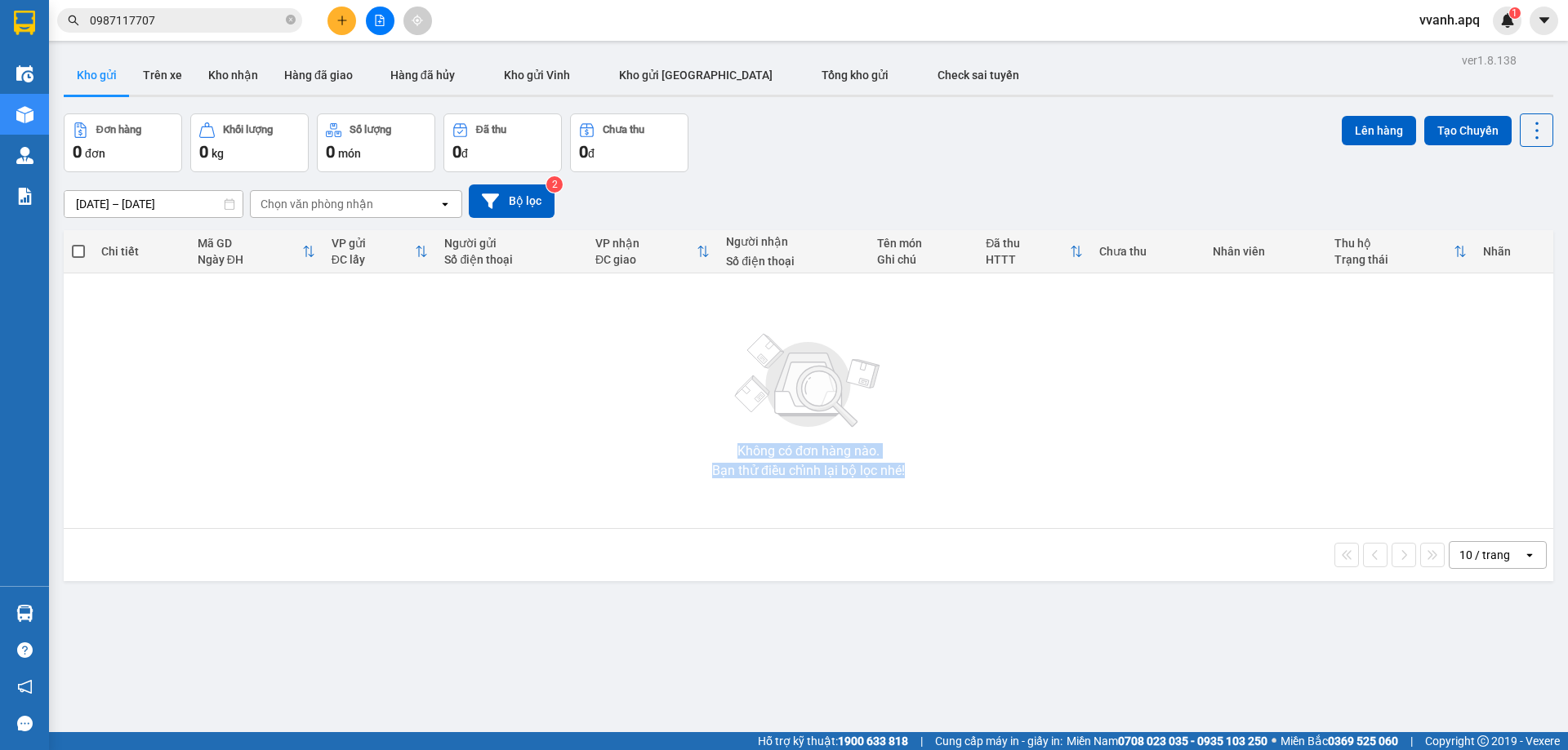
drag, startPoint x: 926, startPoint y: 493, endPoint x: 745, endPoint y: 451, distance: 185.8
click at [745, 451] on div "Không có đơn hàng nào. Bạn thử điều chỉnh lại bộ lọc nhé!" at bounding box center [809, 401] width 1474 height 245
click at [745, 451] on div "Không có đơn hàng nào." at bounding box center [808, 452] width 142 height 13
drag, startPoint x: 745, startPoint y: 451, endPoint x: 910, endPoint y: 473, distance: 166.5
click at [910, 473] on div "Không có đơn hàng nào. Bạn thử điều chỉnh lại bộ lọc nhé!" at bounding box center [809, 401] width 1474 height 245
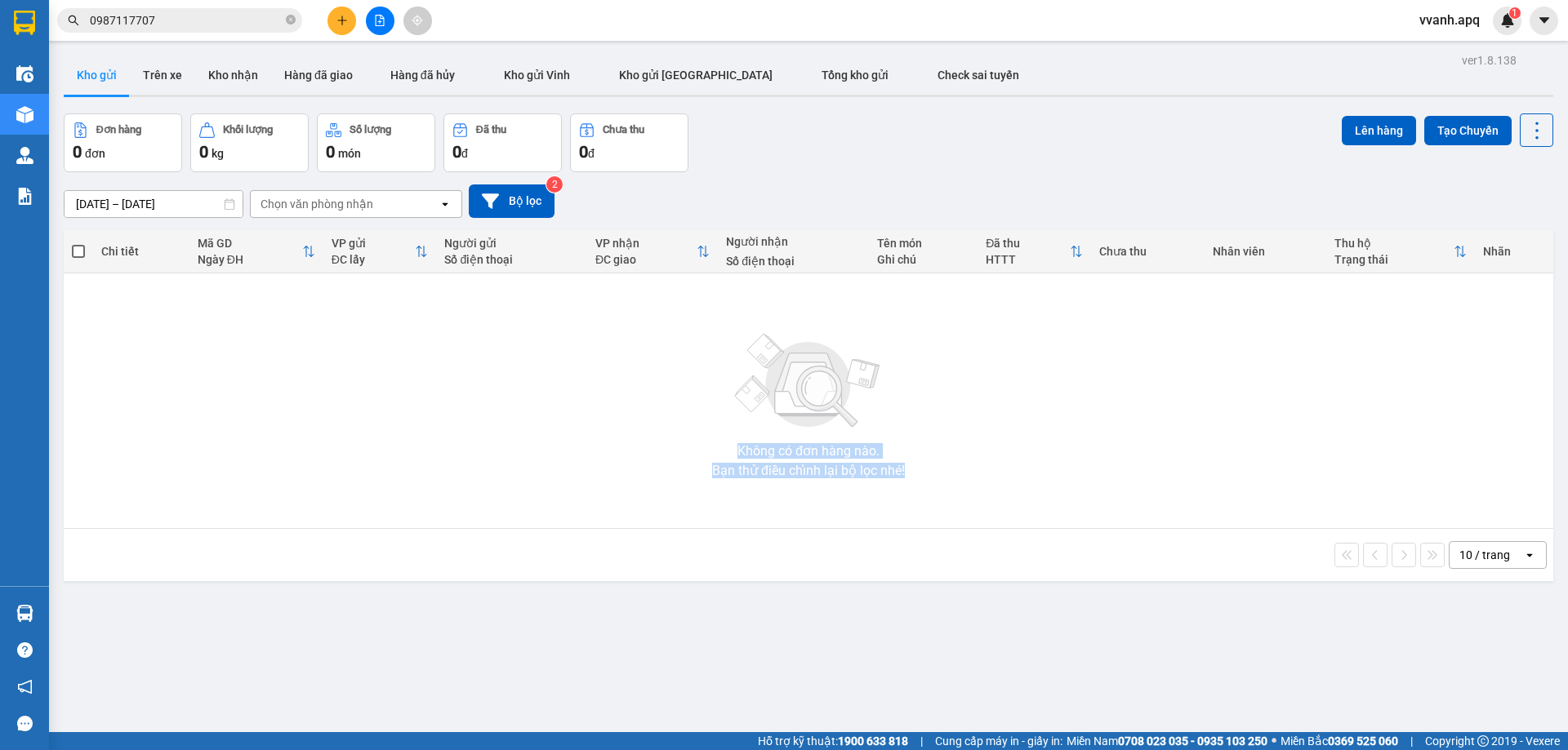
click at [910, 473] on div "Không có đơn hàng nào. Bạn thử điều chỉnh lại bộ lọc nhé!" at bounding box center [809, 401] width 1474 height 245
drag, startPoint x: 910, startPoint y: 473, endPoint x: 723, endPoint y: 452, distance: 188.2
click at [723, 452] on div "Không có đơn hàng nào. Bạn thử điều chỉnh lại bộ lọc nhé!" at bounding box center [809, 401] width 1474 height 245
drag, startPoint x: 723, startPoint y: 452, endPoint x: 904, endPoint y: 496, distance: 186.3
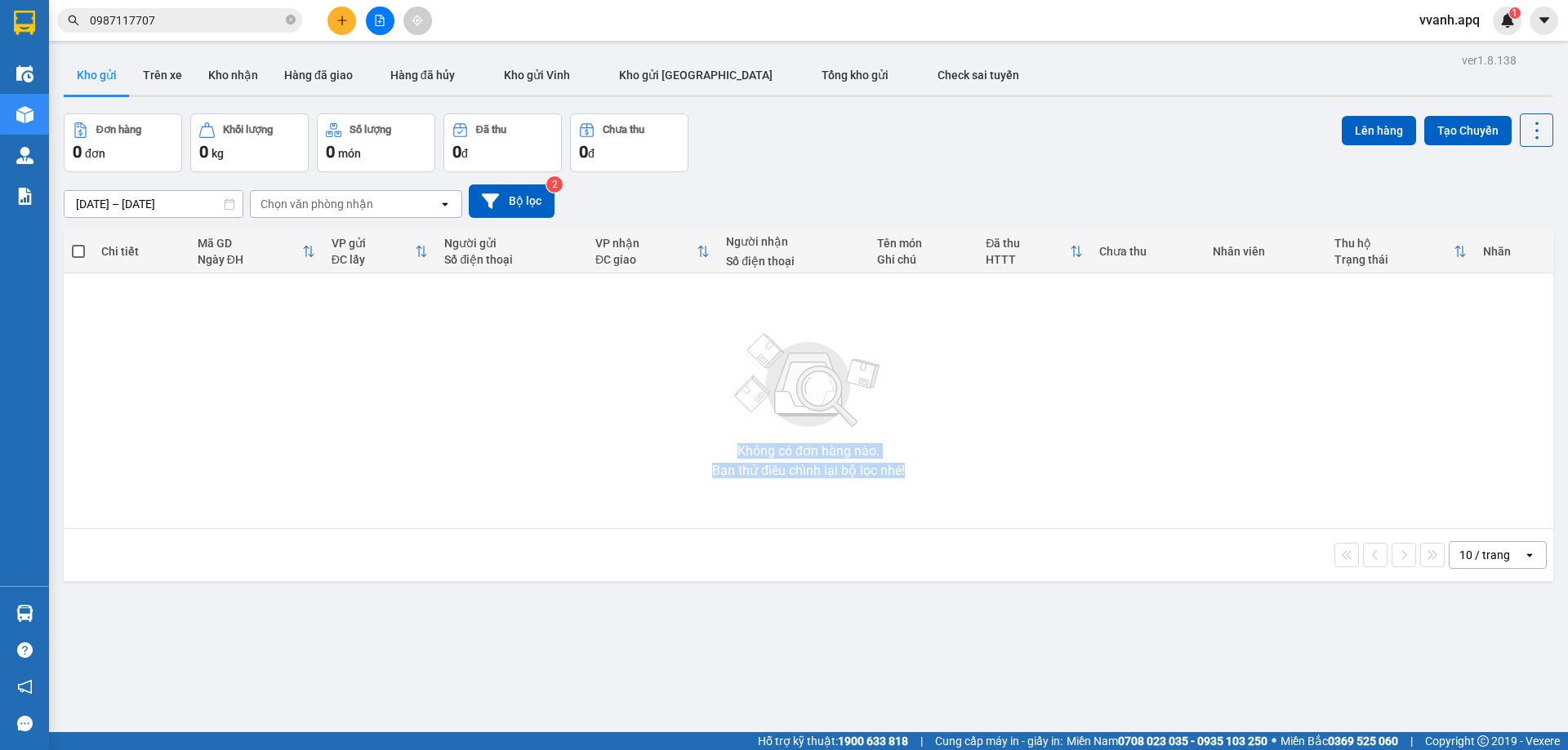
click at [904, 496] on div "Không có đơn hàng nào. Bạn thử điều chỉnh lại bộ lọc nhé!" at bounding box center [809, 401] width 1474 height 245
drag, startPoint x: 738, startPoint y: 448, endPoint x: 914, endPoint y: 486, distance: 180.1
click at [914, 486] on div "Không có đơn hàng nào. Bạn thử điều chỉnh lại bộ lọc nhé!" at bounding box center [809, 401] width 1474 height 245
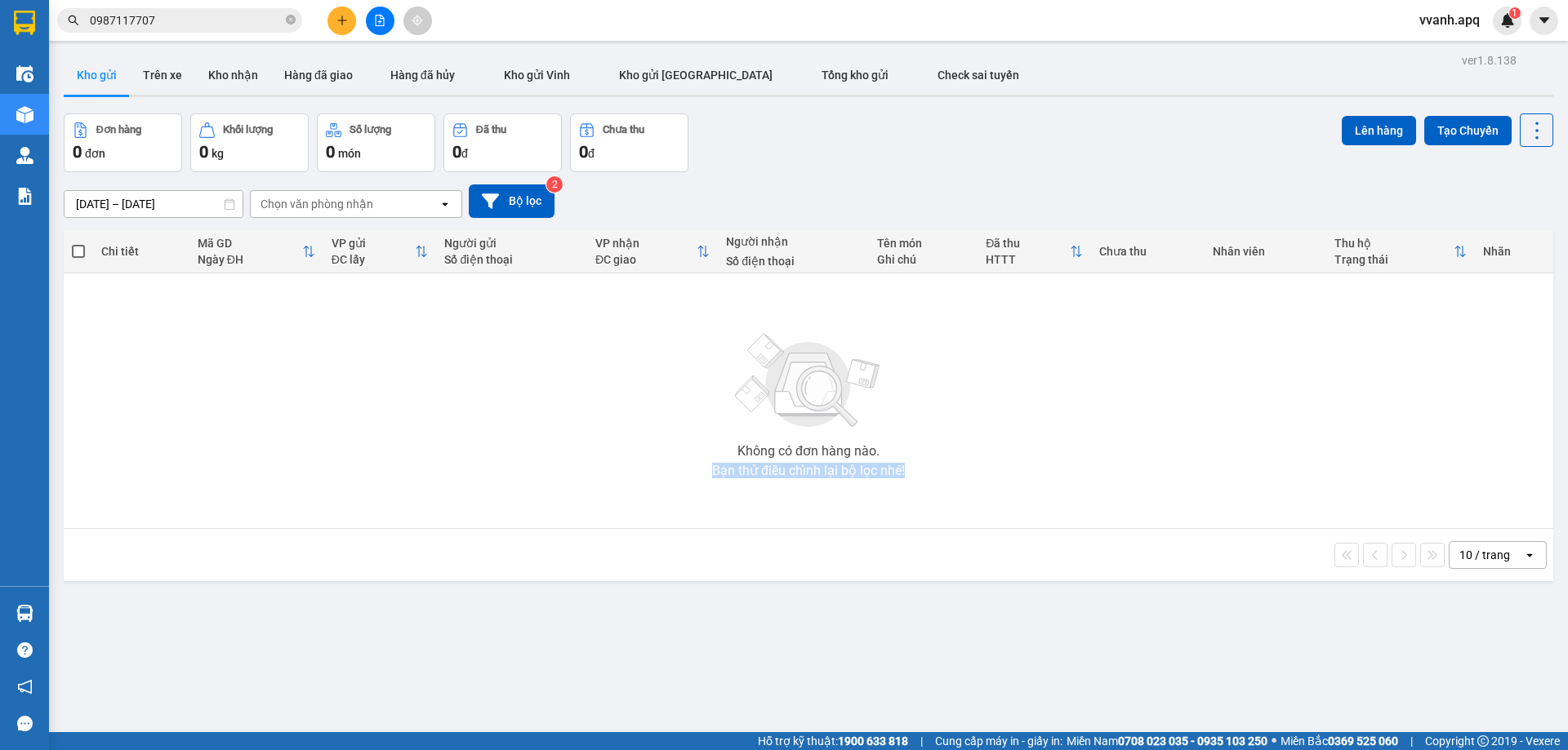
drag, startPoint x: 914, startPoint y: 486, endPoint x: 688, endPoint y: 448, distance: 229.2
click at [688, 448] on div "Không có đơn hàng nào. Bạn thử điều chỉnh lại bộ lọc nhé!" at bounding box center [809, 401] width 1474 height 245
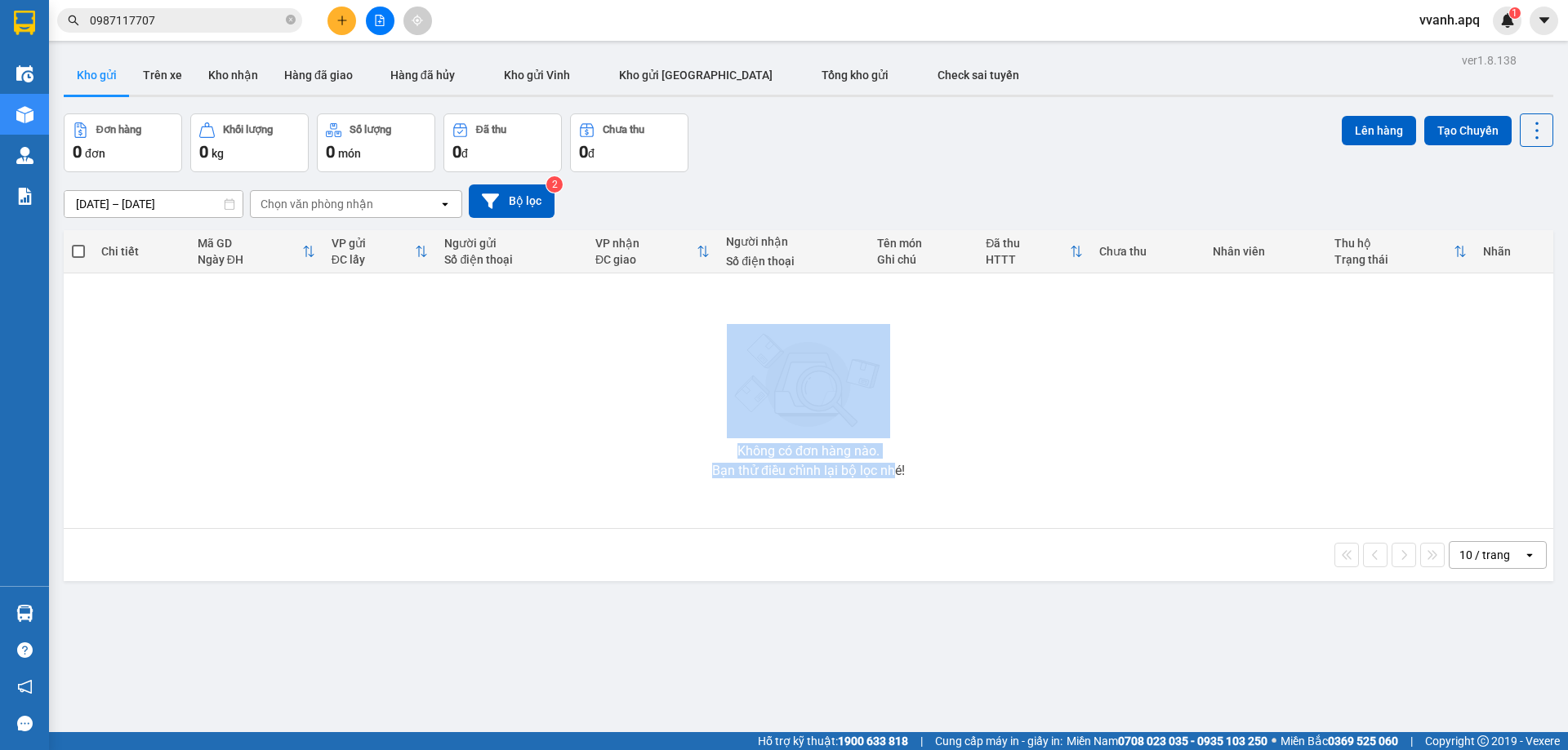
drag, startPoint x: 709, startPoint y: 436, endPoint x: 890, endPoint y: 504, distance: 193.4
click at [890, 504] on div "Không có đơn hàng nào. Bạn thử điều chỉnh lại bộ lọc nhé!" at bounding box center [809, 401] width 1474 height 245
click at [891, 504] on div "Không có đơn hàng nào. Bạn thử điều chỉnh lại bộ lọc nhé!" at bounding box center [809, 401] width 1474 height 245
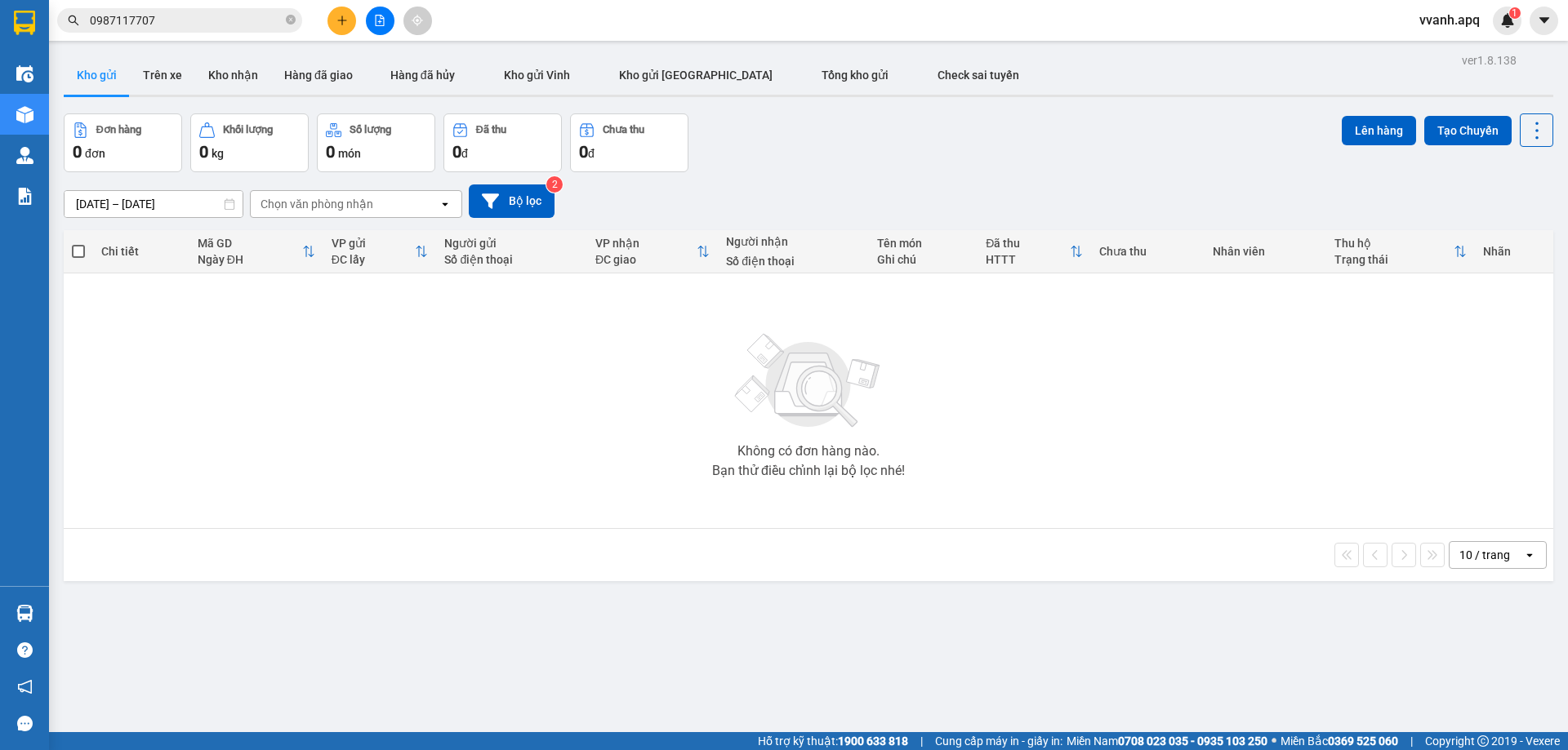
click at [244, 21] on input "0987117707" at bounding box center [186, 20] width 193 height 18
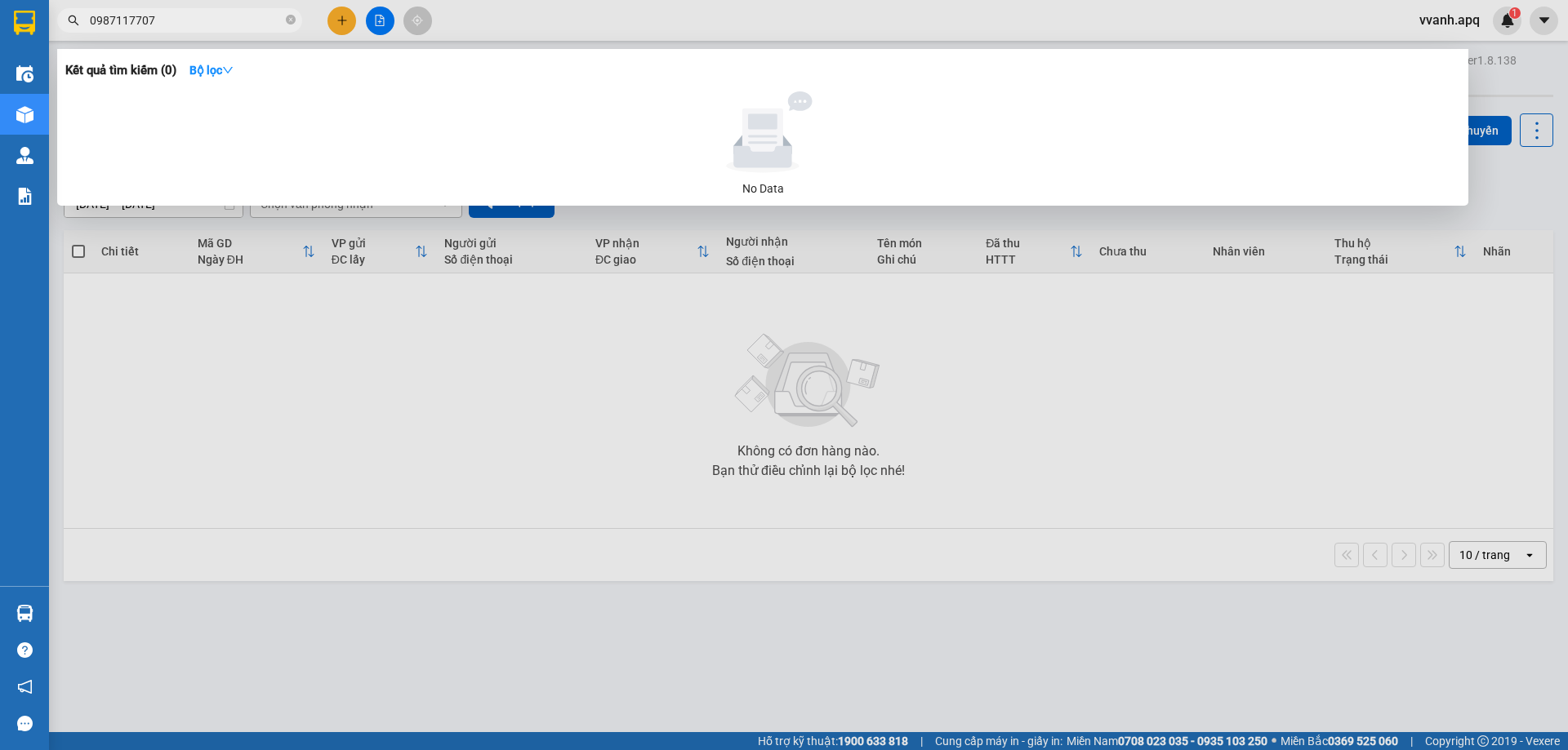
click at [244, 21] on input "0987117707" at bounding box center [186, 20] width 193 height 18
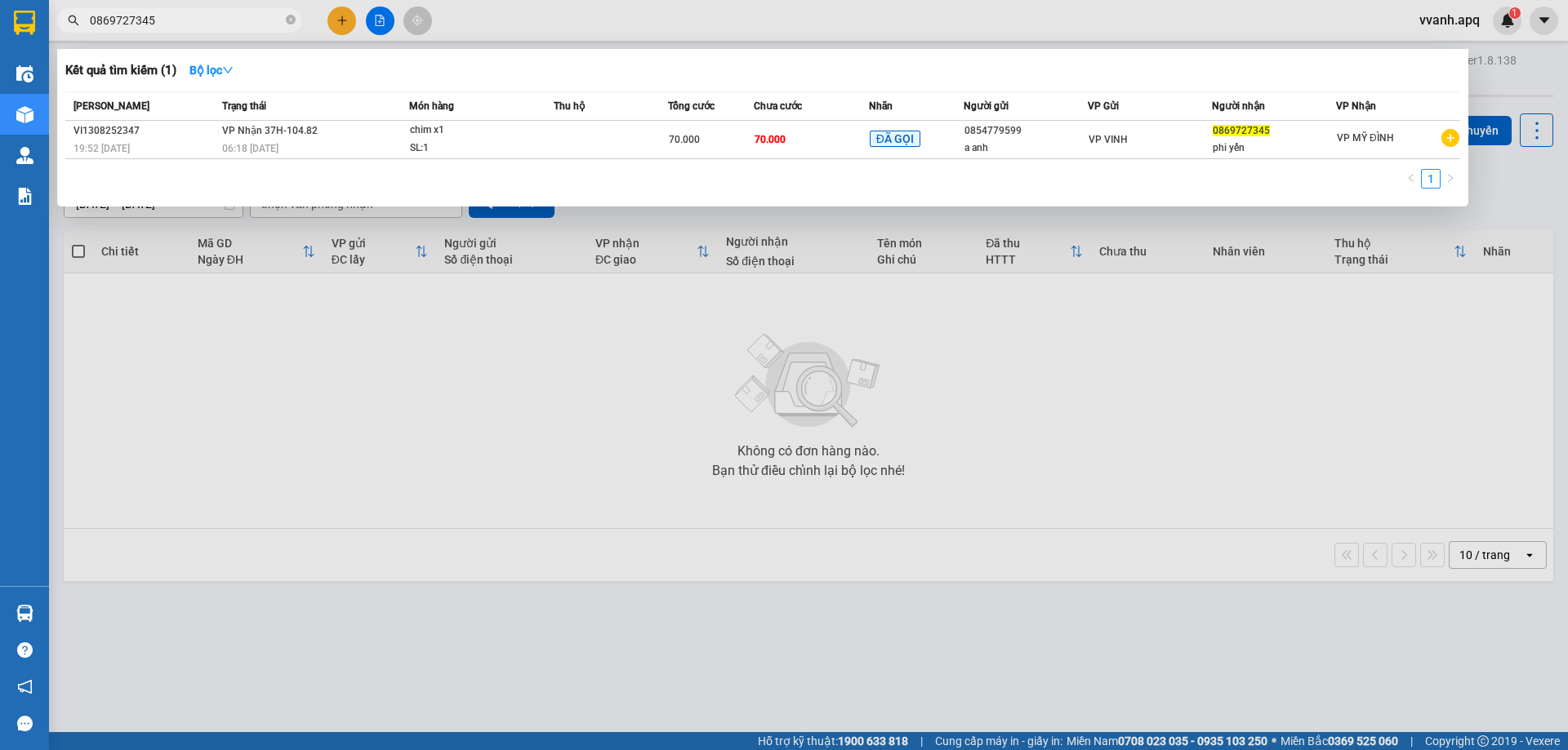
type input "0869727345"
click at [874, 39] on div at bounding box center [784, 375] width 1568 height 750
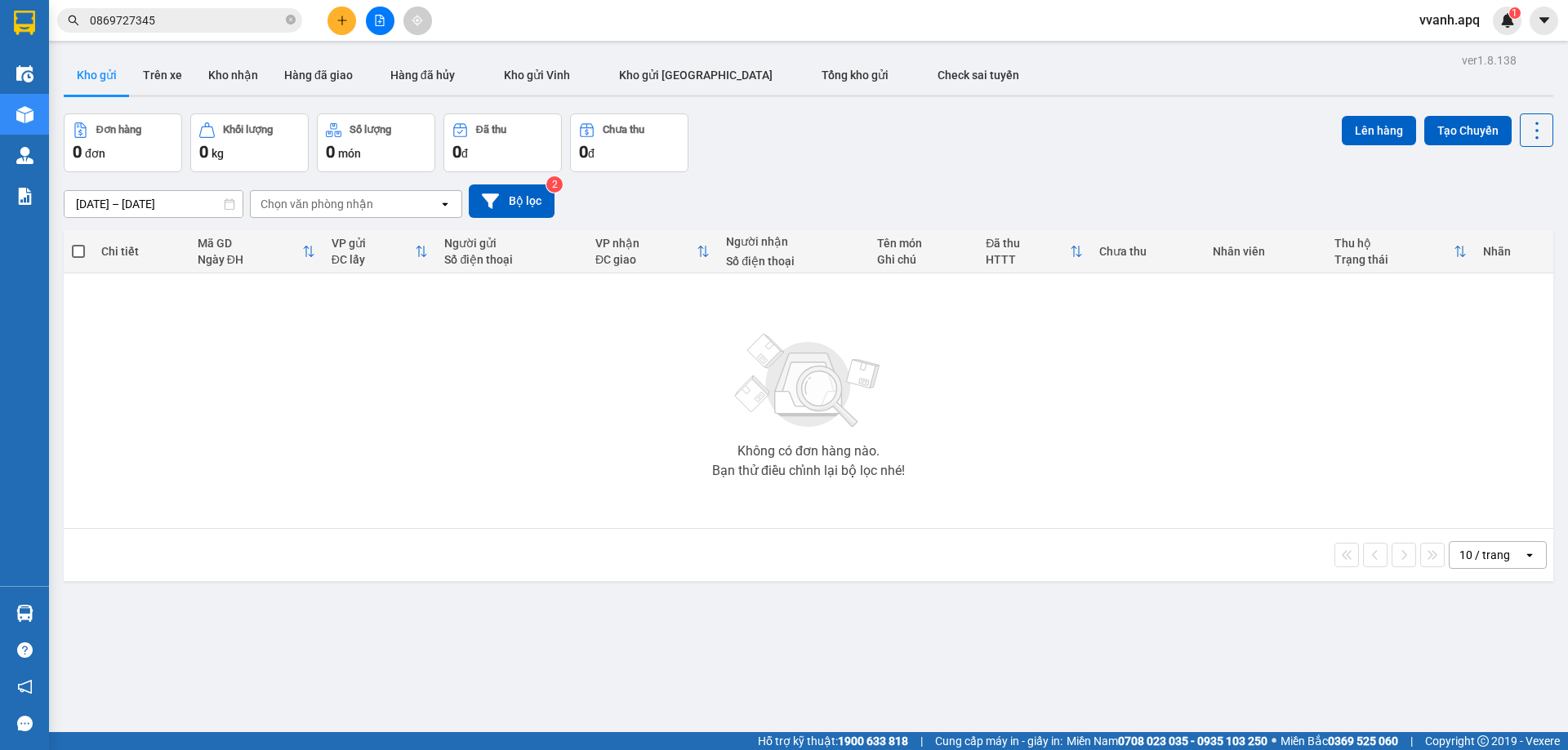
click at [336, 38] on div "Kết quả tìm kiếm ( 1 ) Bộ lọc Mã ĐH Trạng thái Món hàng Thu hộ Tổng cước Chưa c…" at bounding box center [784, 20] width 1568 height 41
click at [349, 27] on button at bounding box center [341, 20] width 29 height 29
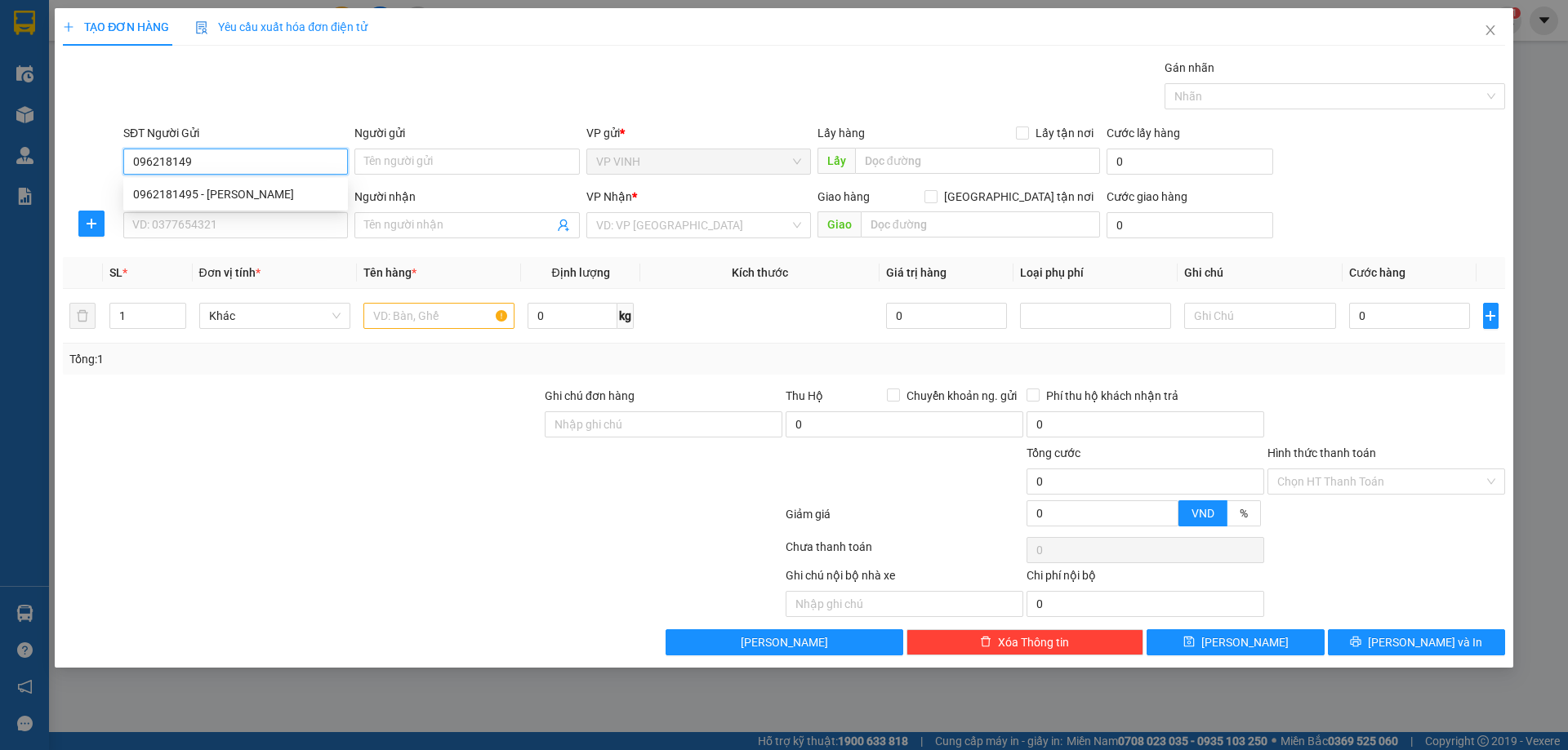
type input "0962181495"
click at [260, 199] on div "0962181495 - [PERSON_NAME]" at bounding box center [235, 194] width 205 height 18
type input "c vân"
type input "0962181495"
click at [257, 219] on input "SĐT Người Nhận" at bounding box center [235, 225] width 225 height 26
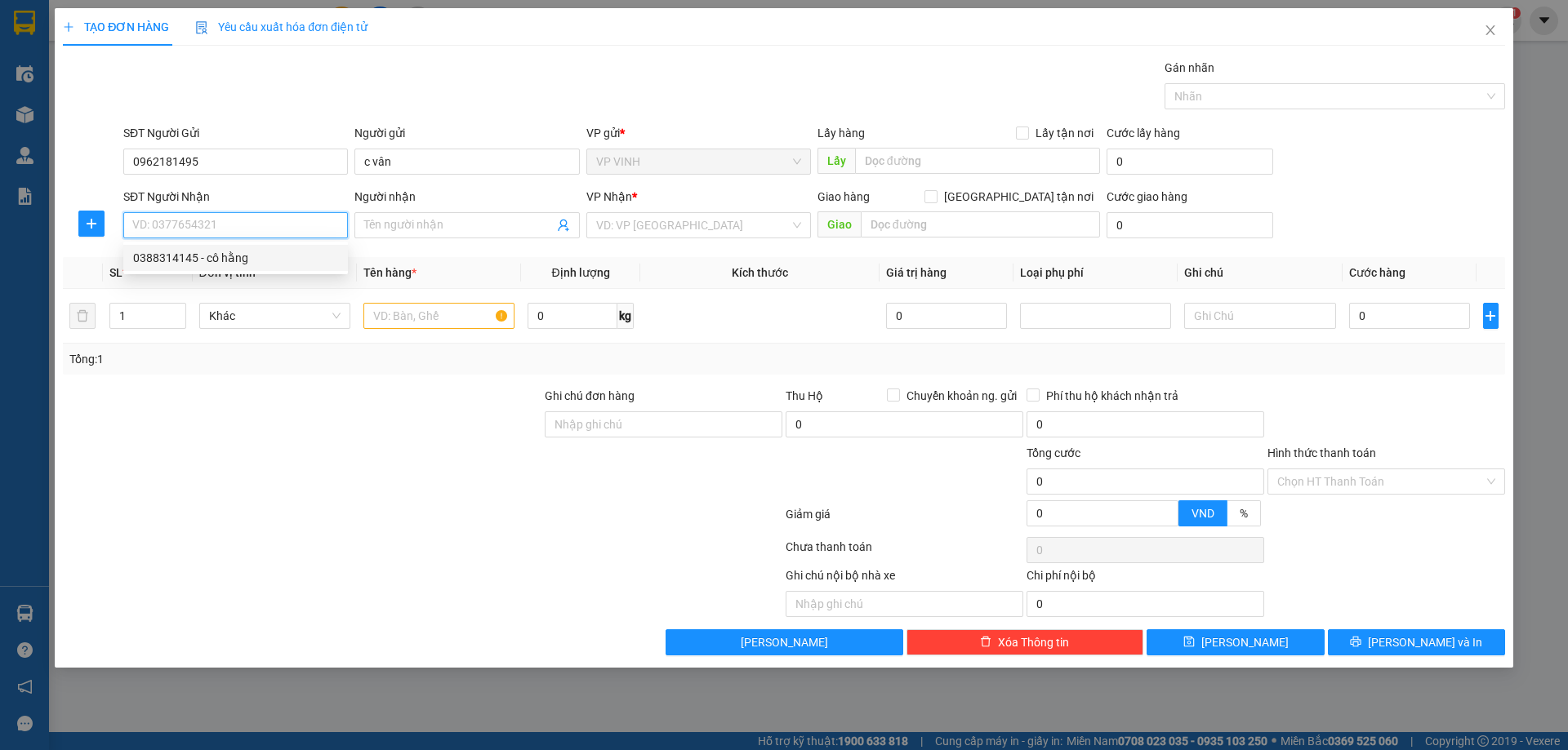
click at [269, 262] on div "0388314145 - cô hằng" at bounding box center [235, 258] width 205 height 18
type input "0388314145"
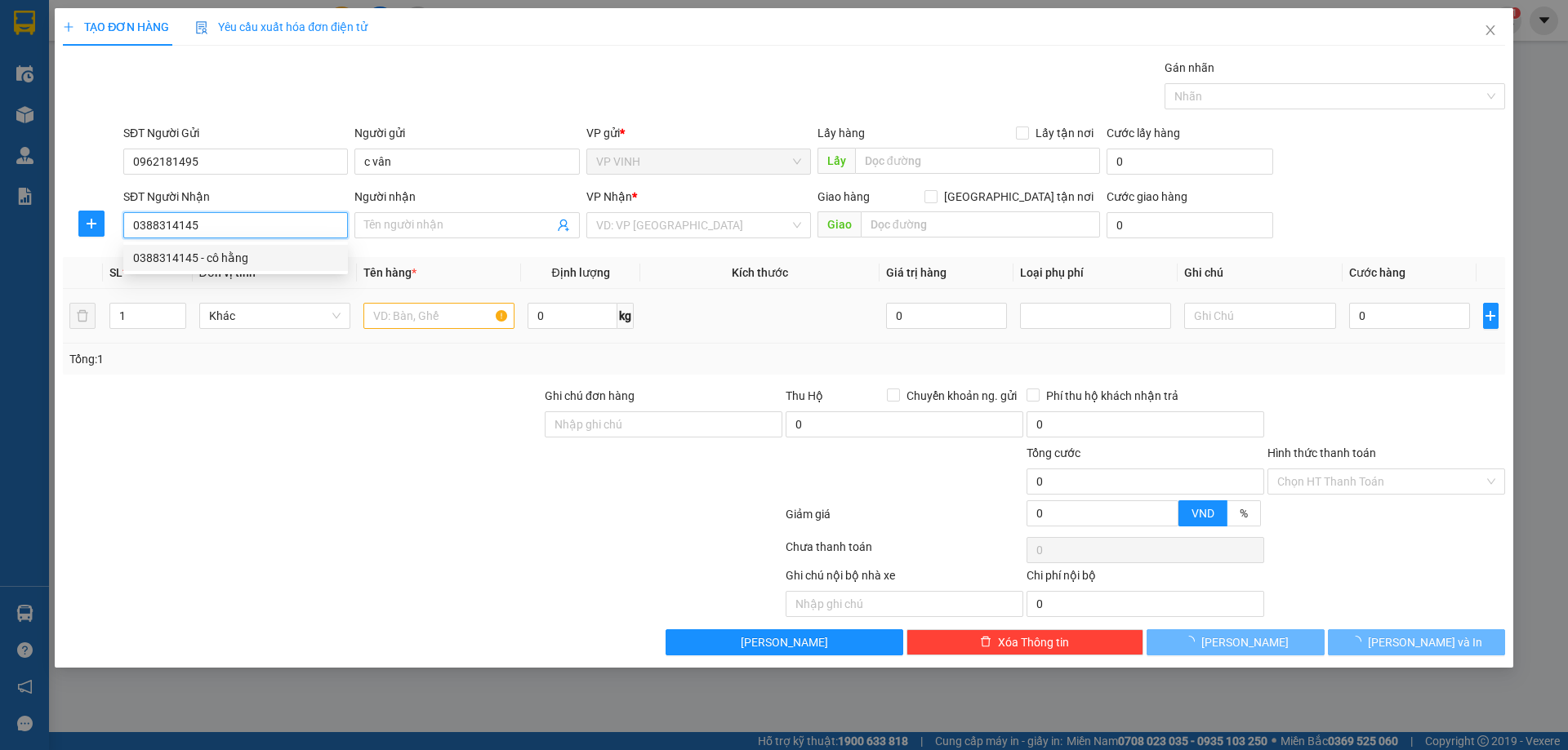
type input "cô hằng"
checkbox input "true"
type input "vp"
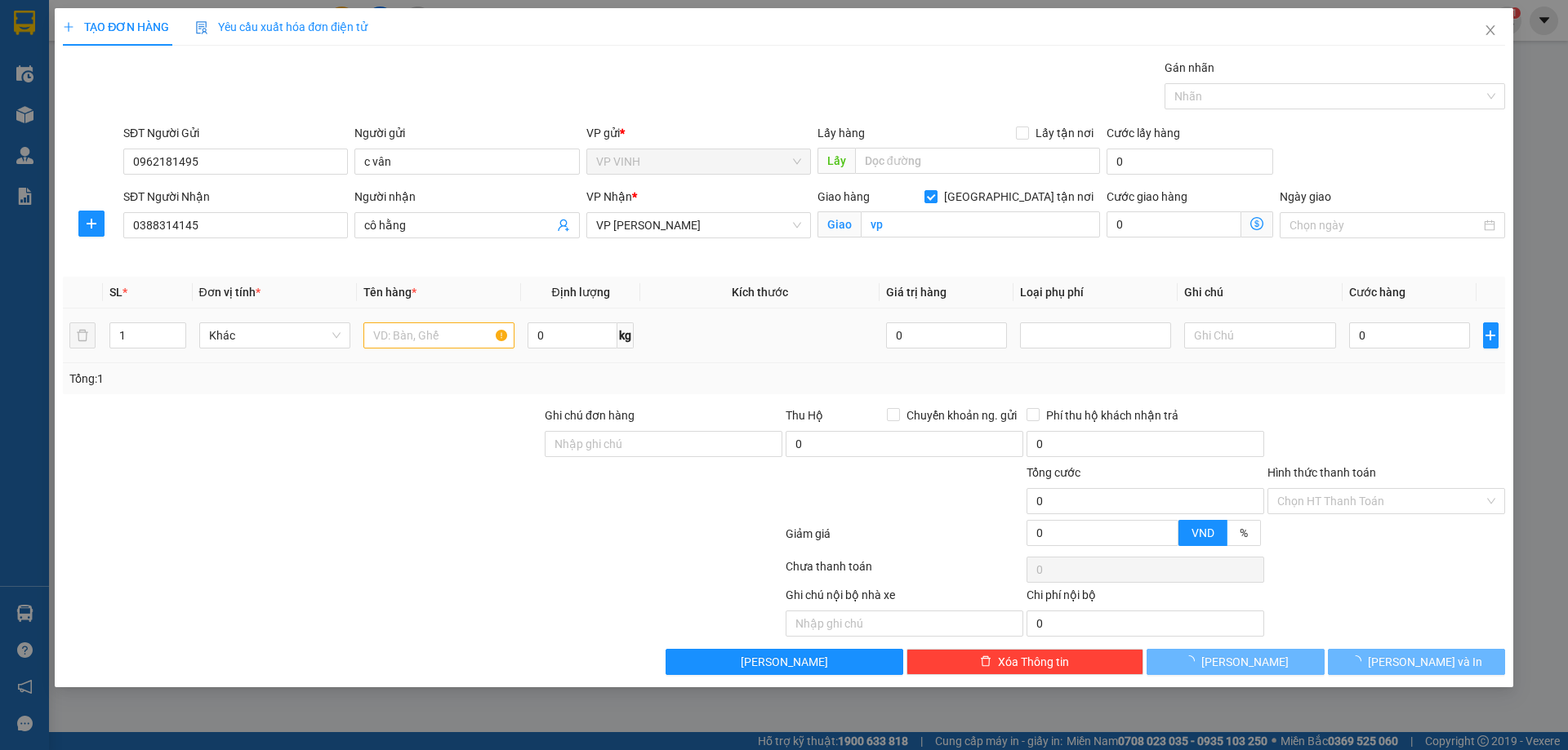
click at [180, 311] on td "1" at bounding box center [148, 336] width 90 height 55
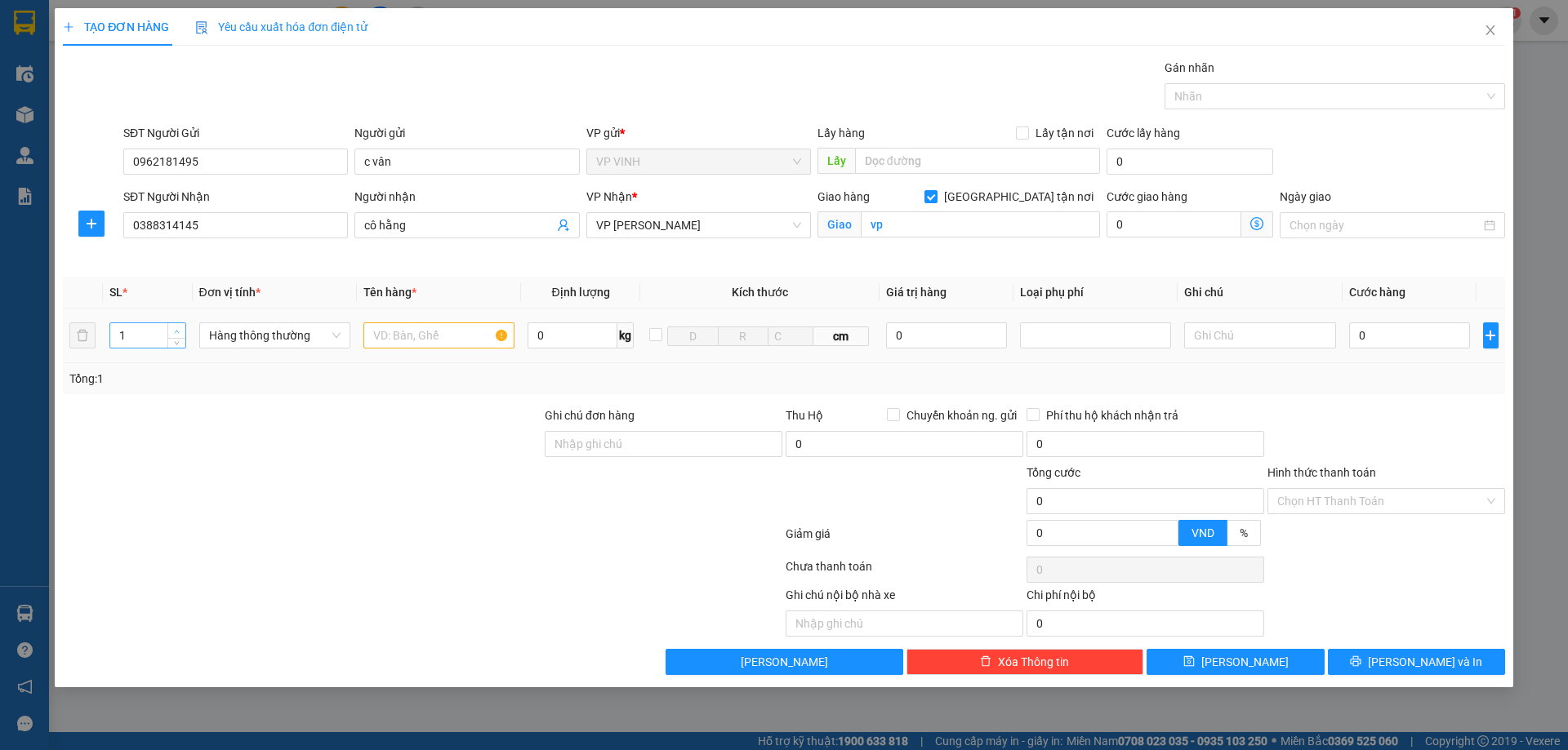
type input "2"
click at [175, 330] on icon "up" at bounding box center [176, 331] width 6 height 6
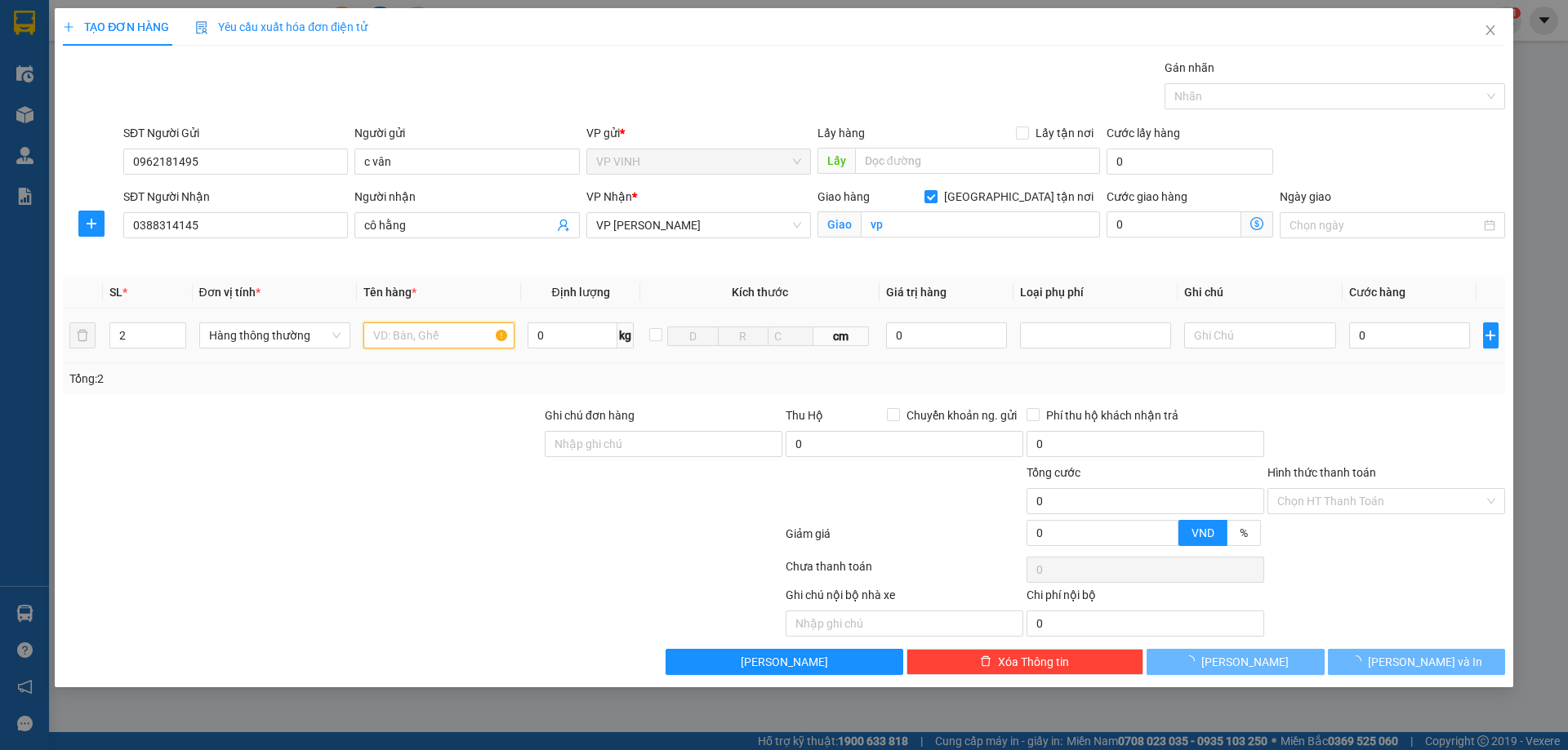
click at [397, 327] on input "text" at bounding box center [439, 335] width 151 height 26
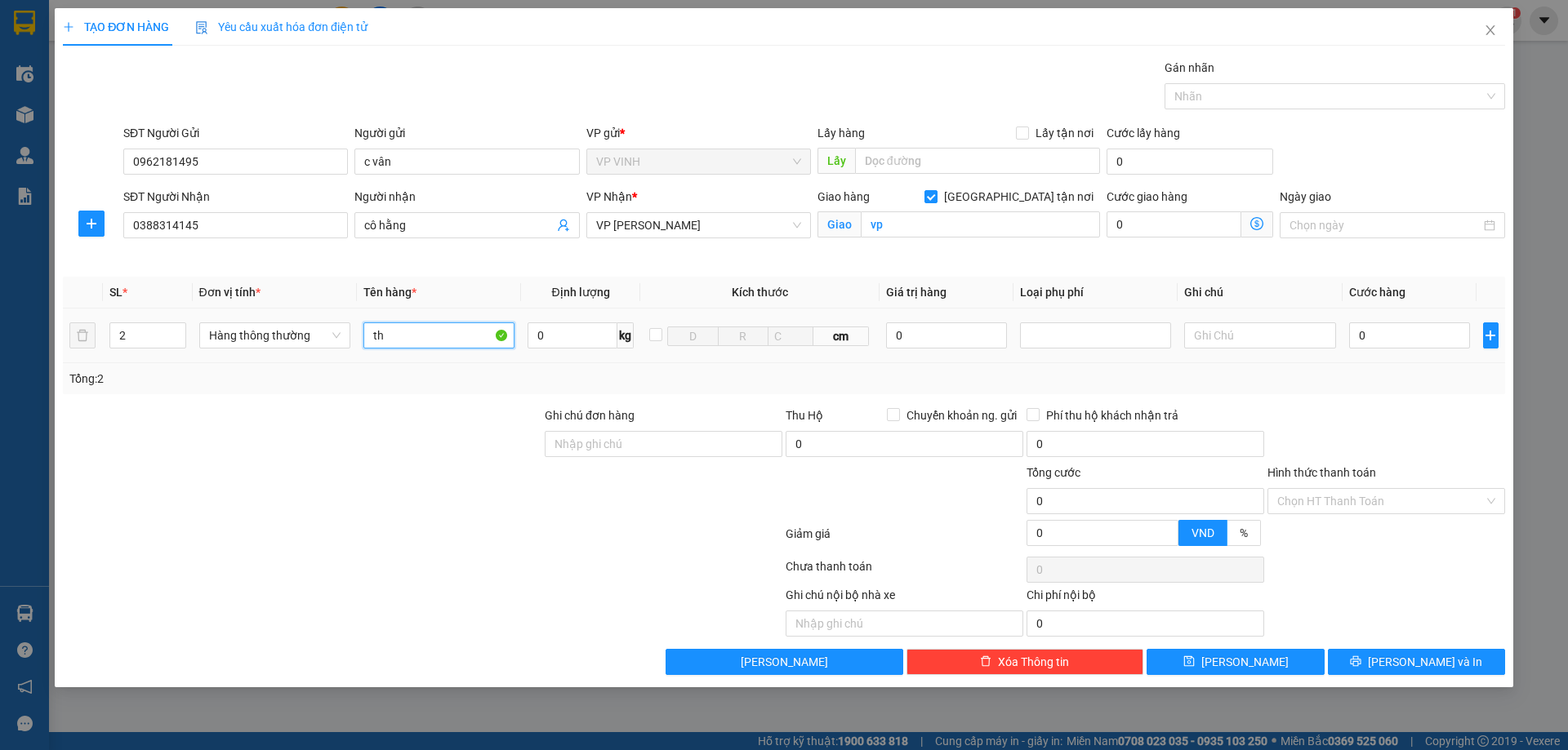
type input "t"
type input "thực phẩm"
click at [1385, 339] on input "0" at bounding box center [1410, 335] width 121 height 26
type input "1"
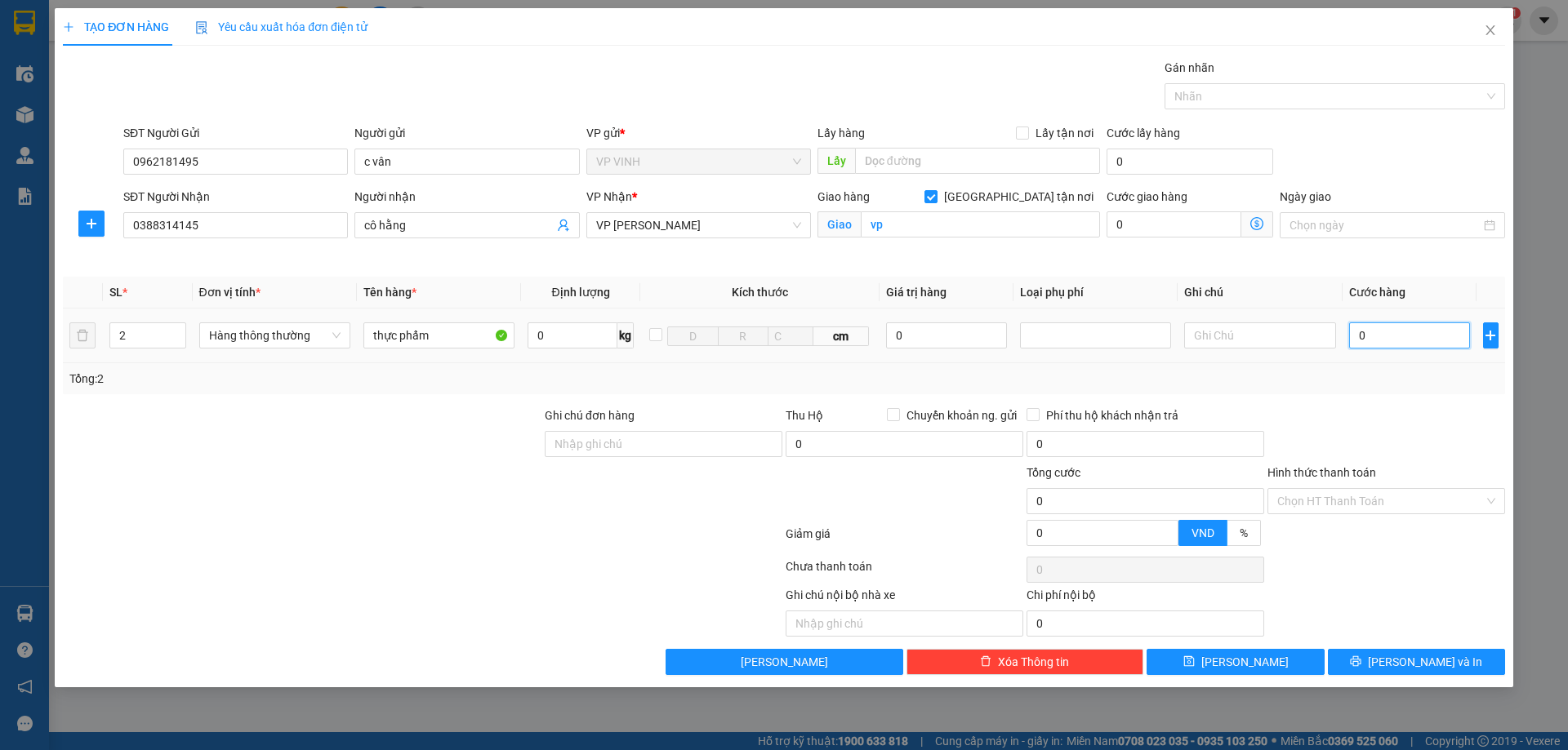
type input "1"
type input "10"
type input "100"
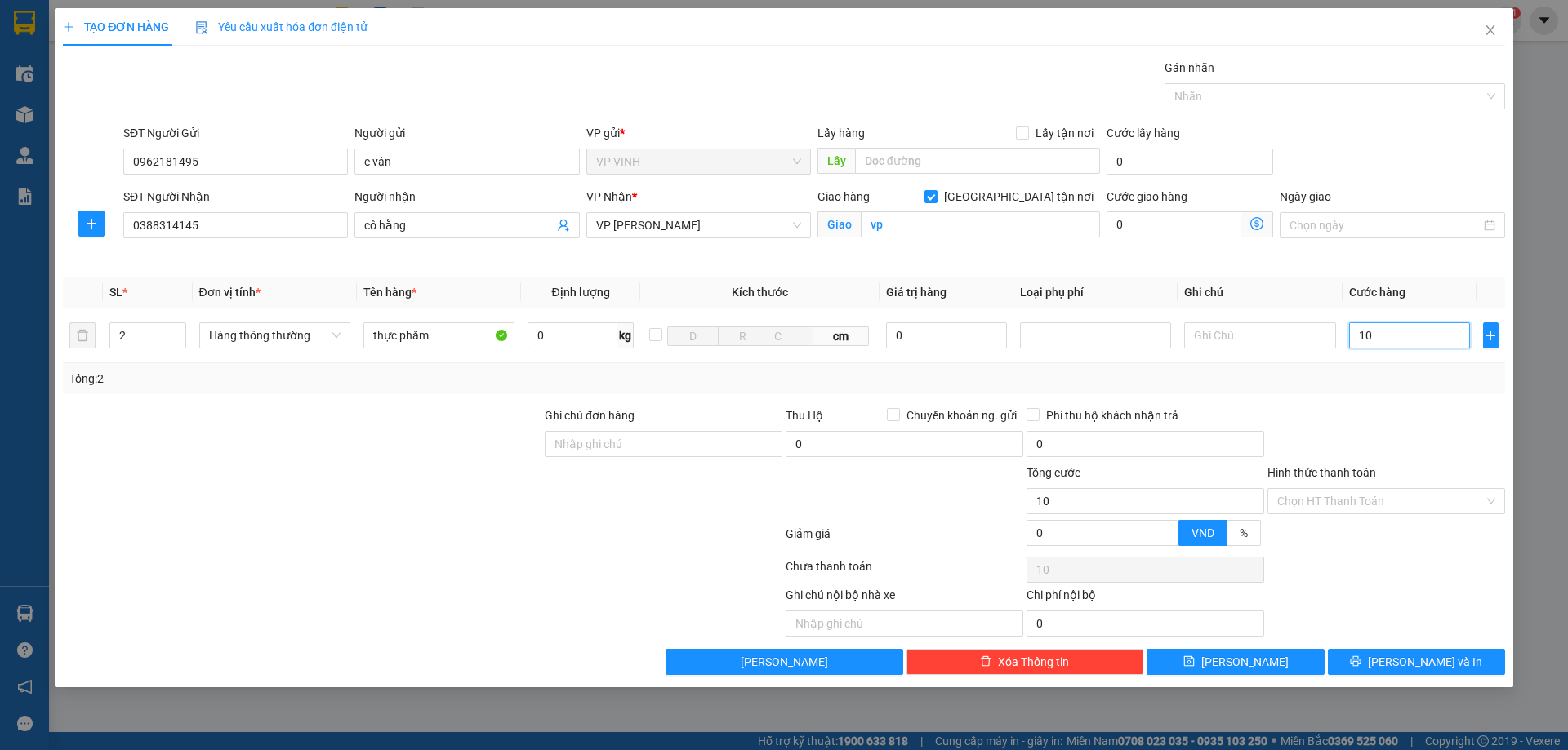
type input "100"
type input "100.000"
click at [1380, 401] on div "Transit Pickup Surcharge Ids Transit Deliver Surcharge Ids Transit Deliver Surc…" at bounding box center [784, 367] width 1443 height 616
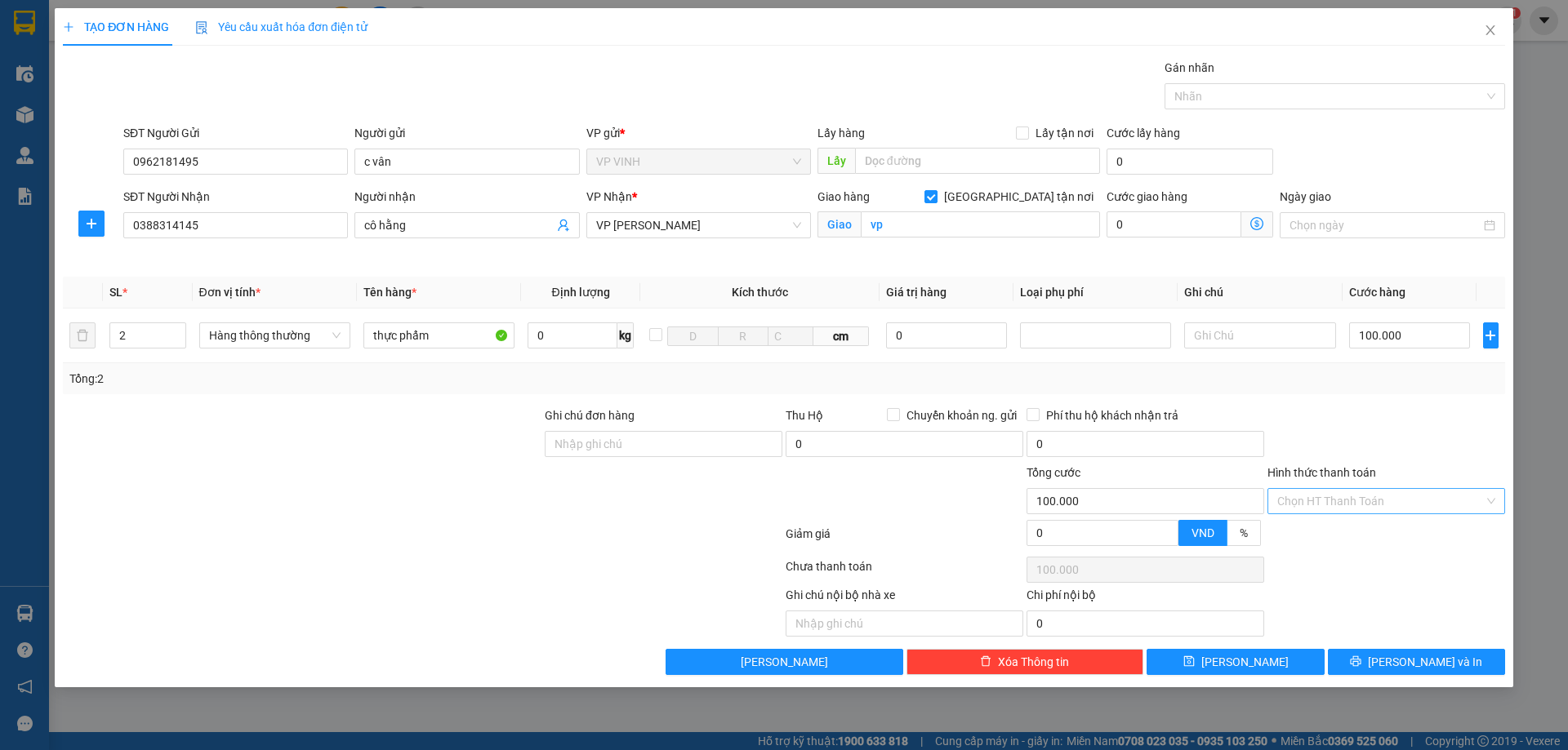
drag, startPoint x: 1383, startPoint y: 502, endPoint x: 1377, endPoint y: 516, distance: 15.2
click at [1383, 502] on input "Hình thức thanh toán" at bounding box center [1381, 502] width 207 height 25
click at [1372, 526] on div "Tại văn phòng" at bounding box center [1387, 534] width 218 height 18
type input "0"
click at [1383, 452] on div at bounding box center [1387, 435] width 241 height 57
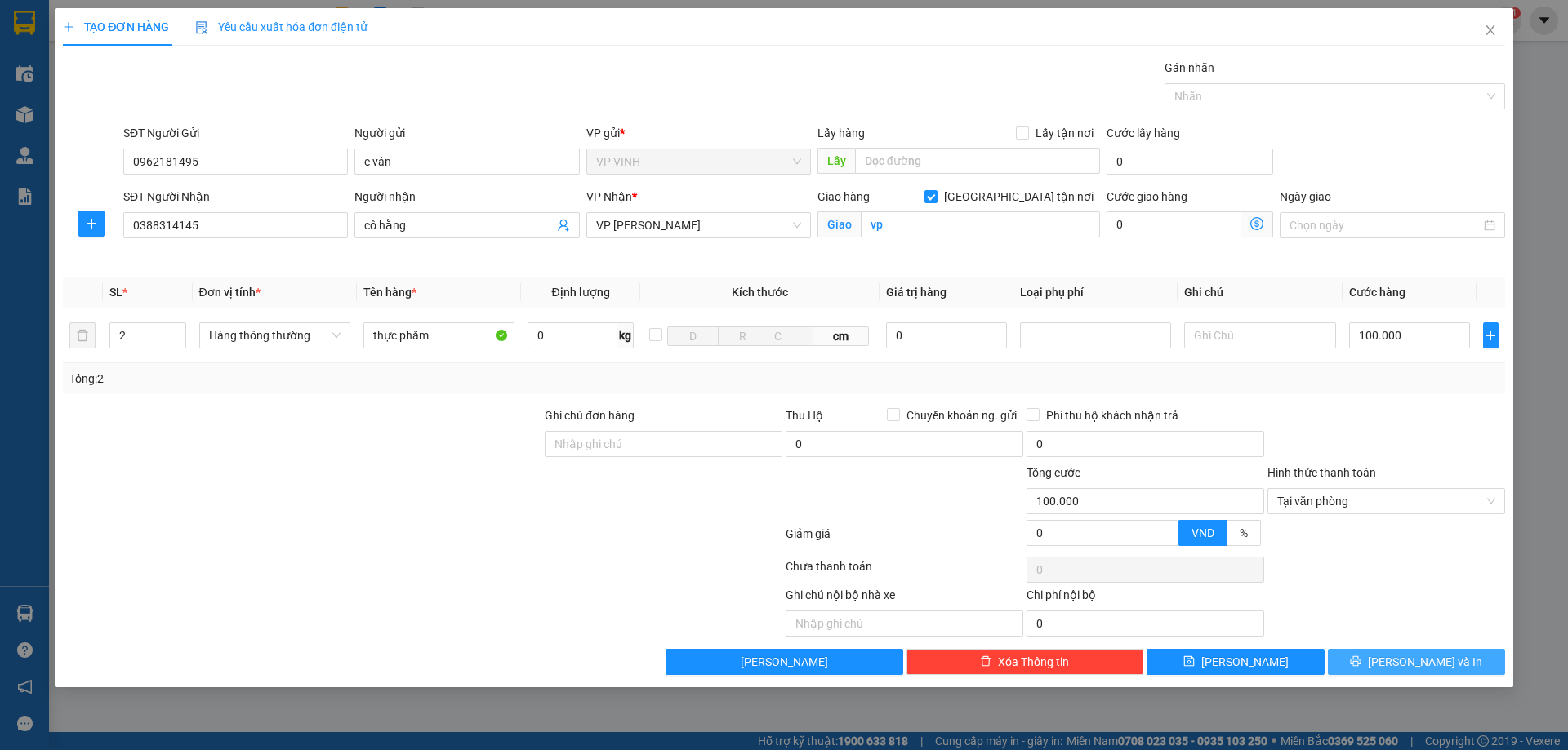
click at [1419, 657] on span "[PERSON_NAME] và In" at bounding box center [1424, 662] width 114 height 18
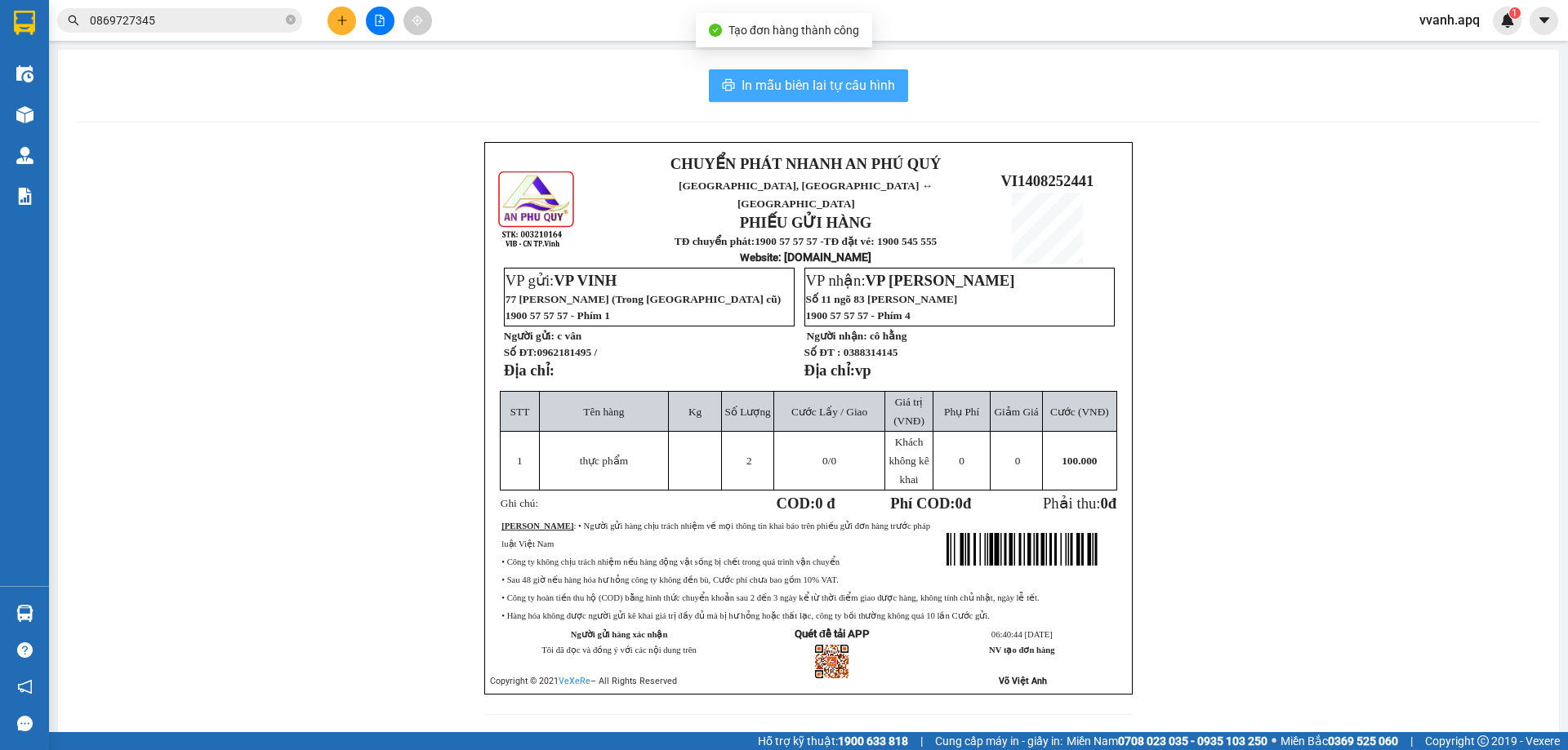
click at [836, 98] on button "In mẫu biên lai tự cấu hình" at bounding box center [809, 86] width 199 height 33
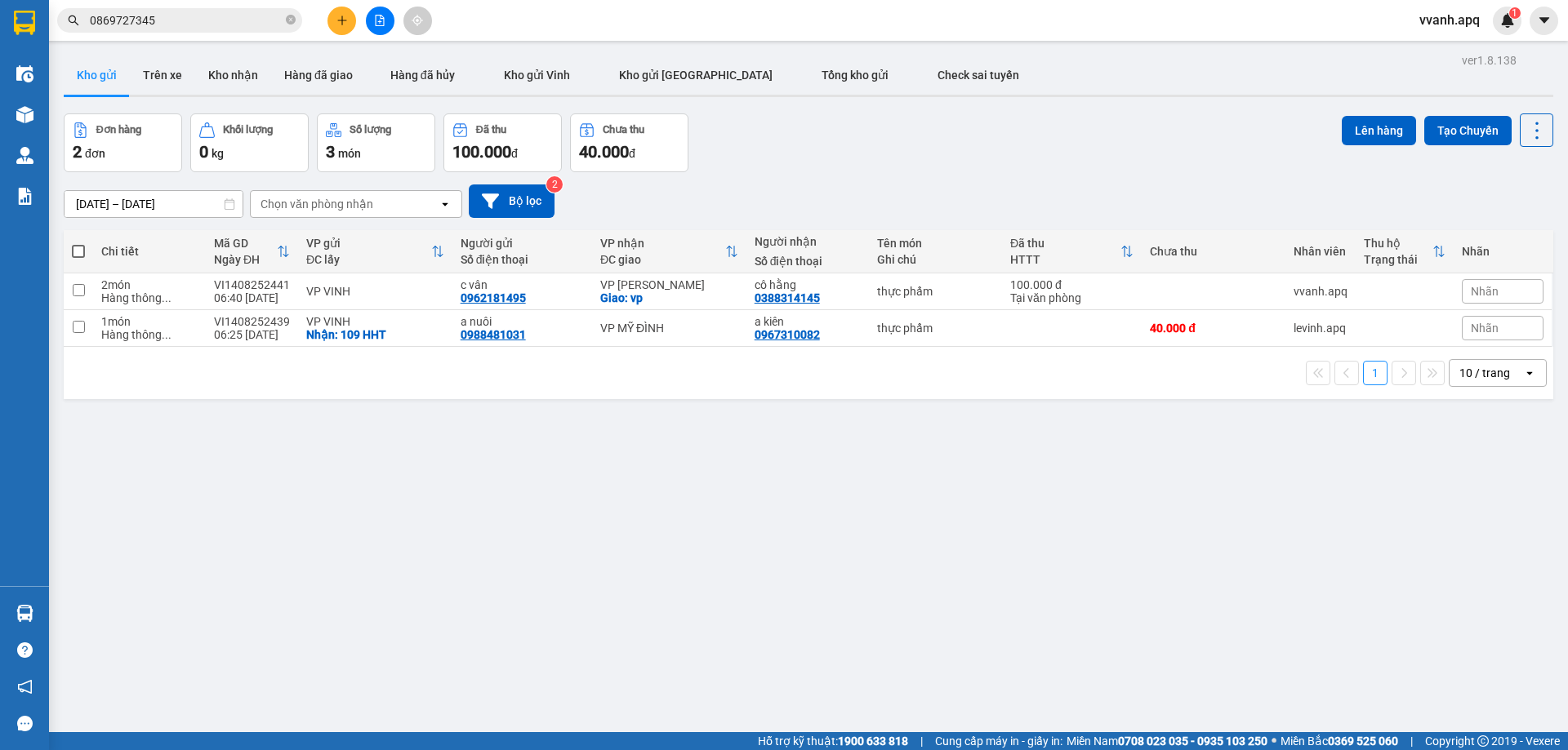
click at [1083, 163] on div "Đơn hàng 2 đơn Khối lượng 0 kg Số lượng 3 món Đã thu 100.000 đ Chưa thu 40.000 …" at bounding box center [809, 143] width 1490 height 59
click at [961, 473] on div "ver 1.8.138 Kho gửi Trên xe Kho nhận Hàng đã giao Hàng đã hủy Kho gửi [PERSON_N…" at bounding box center [809, 424] width 1503 height 750
drag, startPoint x: 931, startPoint y: 198, endPoint x: 985, endPoint y: 423, distance: 231.4
click at [985, 423] on div "ver 1.8.138 Kho gửi Trên xe Kho nhận Hàng đã giao Hàng đã hủy Kho gửi [PERSON_N…" at bounding box center [809, 424] width 1503 height 750
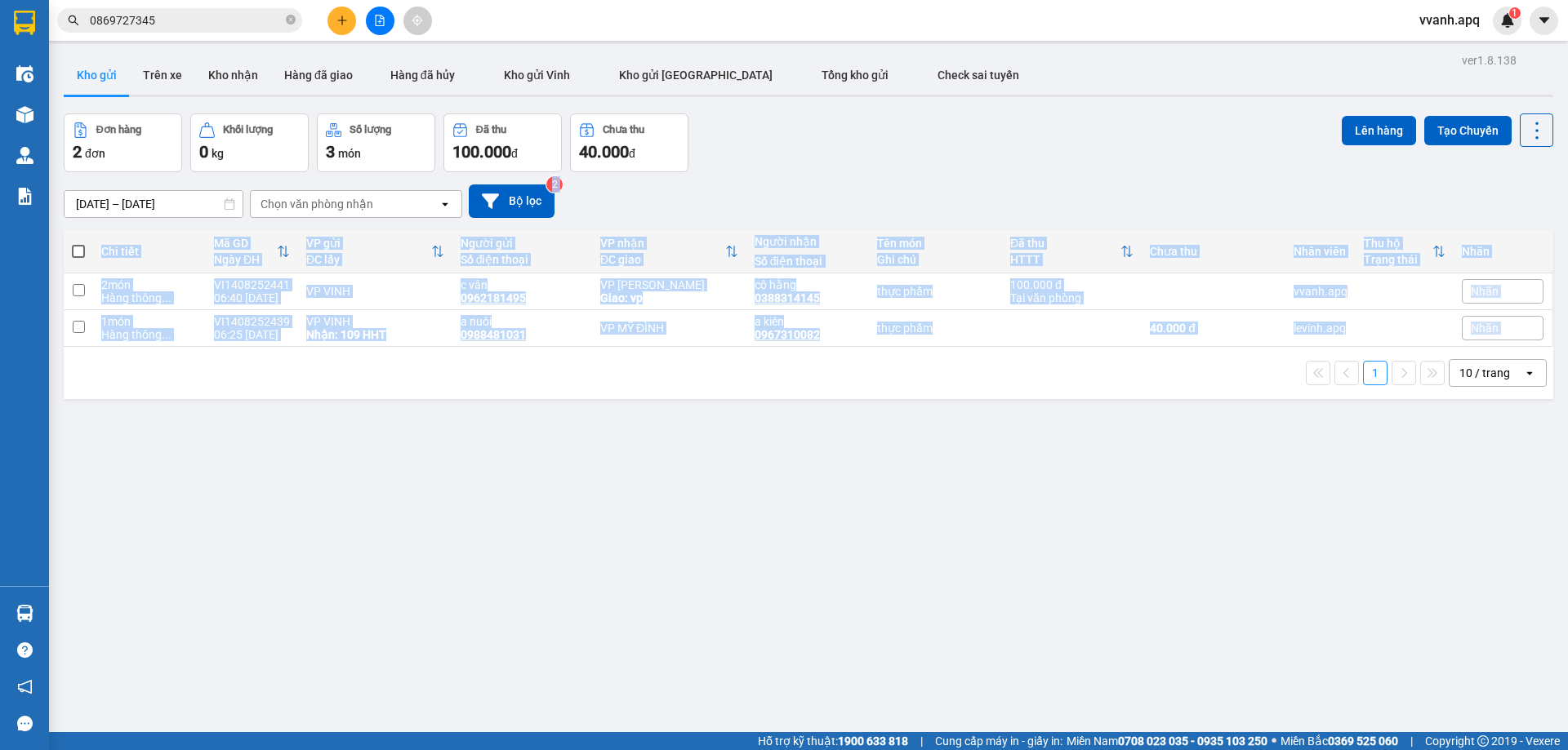
click at [985, 423] on div "ver 1.8.138 Kho gửi Trên xe Kho nhận Hàng đã giao Hàng đã hủy Kho gửi [PERSON_N…" at bounding box center [809, 424] width 1503 height 750
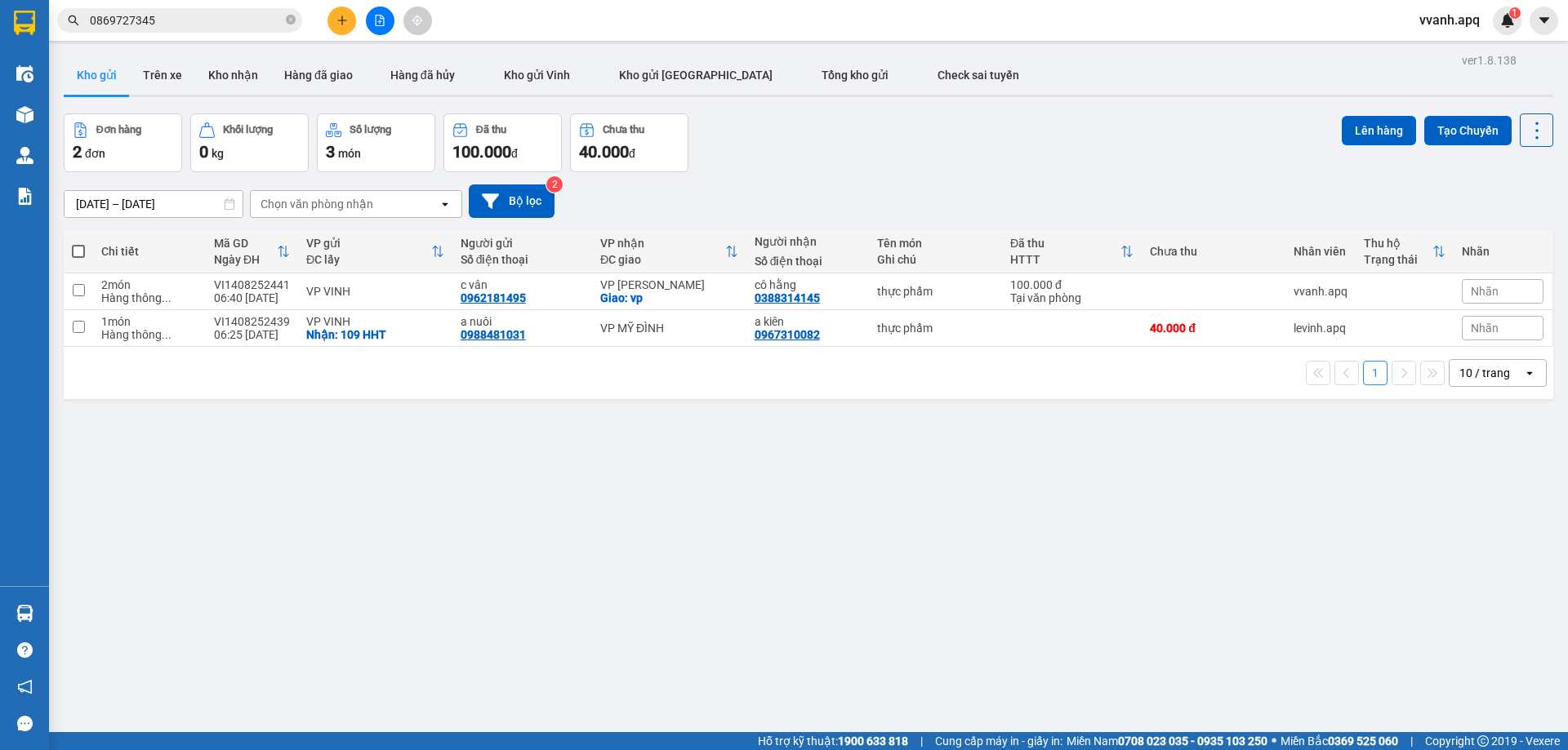
click at [984, 418] on div "ver 1.8.138 Kho gửi Trên xe Kho nhận Hàng đã giao Hàng đã hủy Kho gửi [PERSON_N…" at bounding box center [809, 424] width 1503 height 750
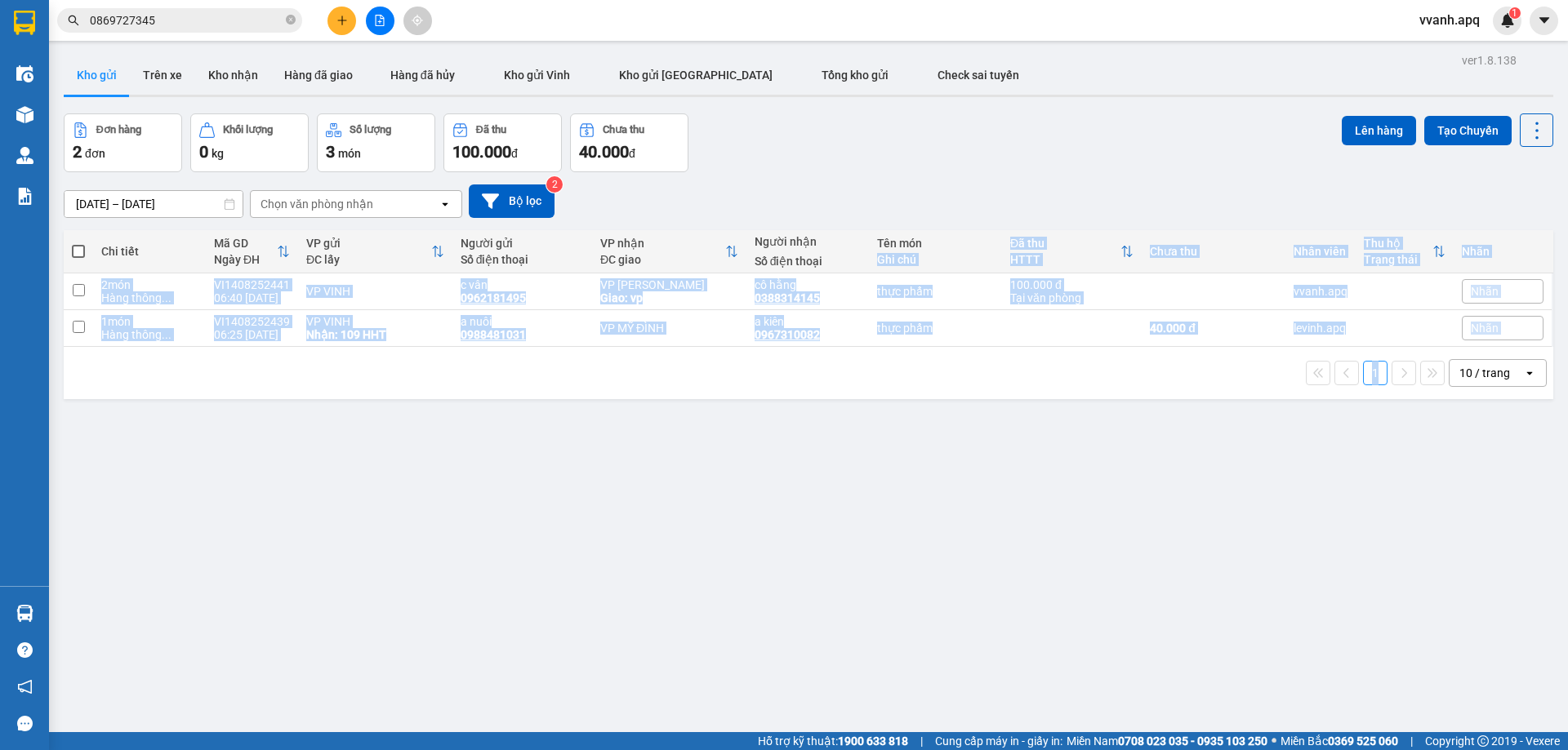
drag, startPoint x: 979, startPoint y: 354, endPoint x: 969, endPoint y: 216, distance: 138.4
click at [969, 218] on div "ver 1.8.138 Kho gửi Trên xe Kho nhận Hàng đã giao Hàng đã hủy Kho gửi [PERSON_N…" at bounding box center [809, 424] width 1503 height 750
click at [966, 207] on div "[DATE] – [DATE] Press the down arrow key to interact with the calendar and sele…" at bounding box center [809, 201] width 1490 height 34
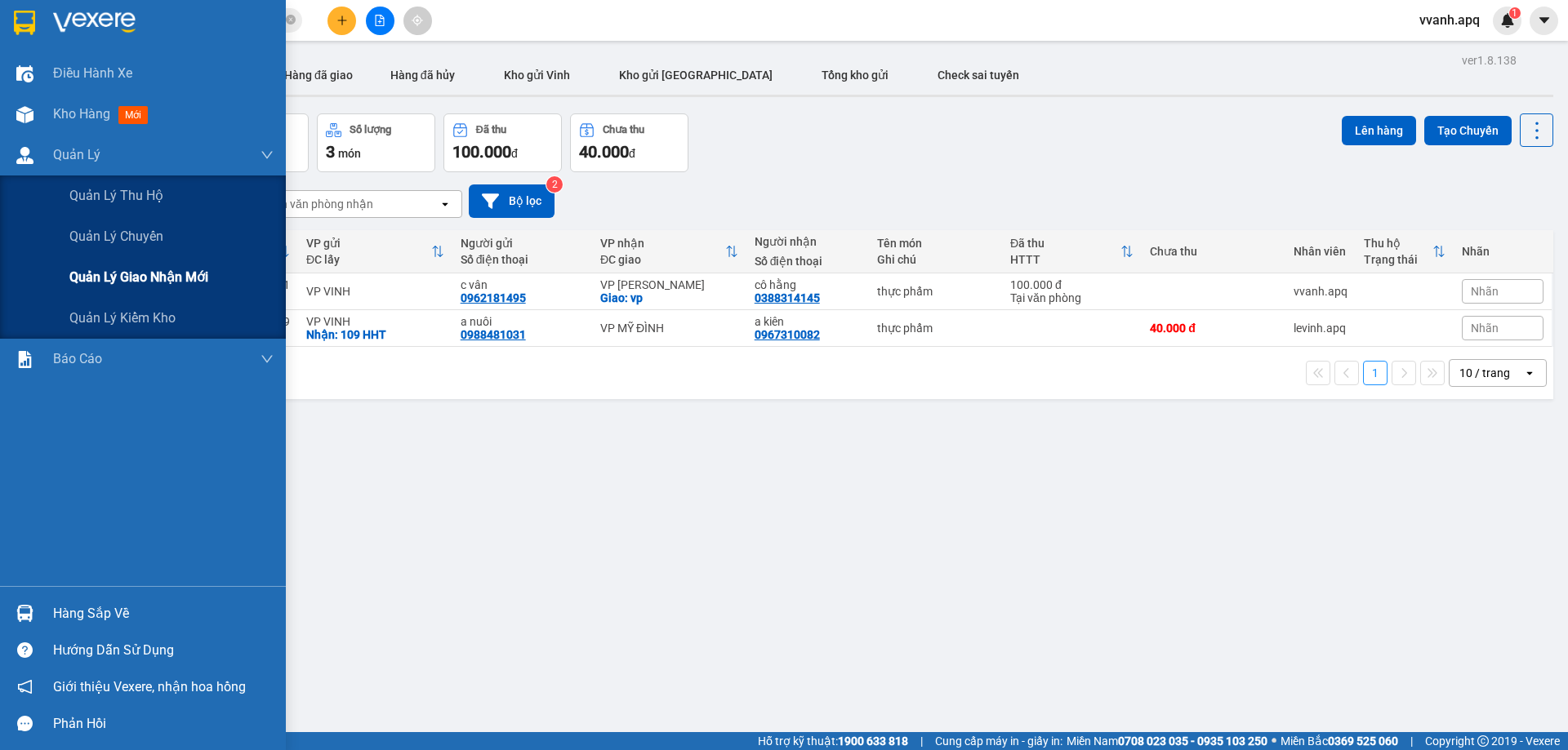
click at [116, 276] on span "Quản lý giao nhận mới" at bounding box center [139, 277] width 139 height 20
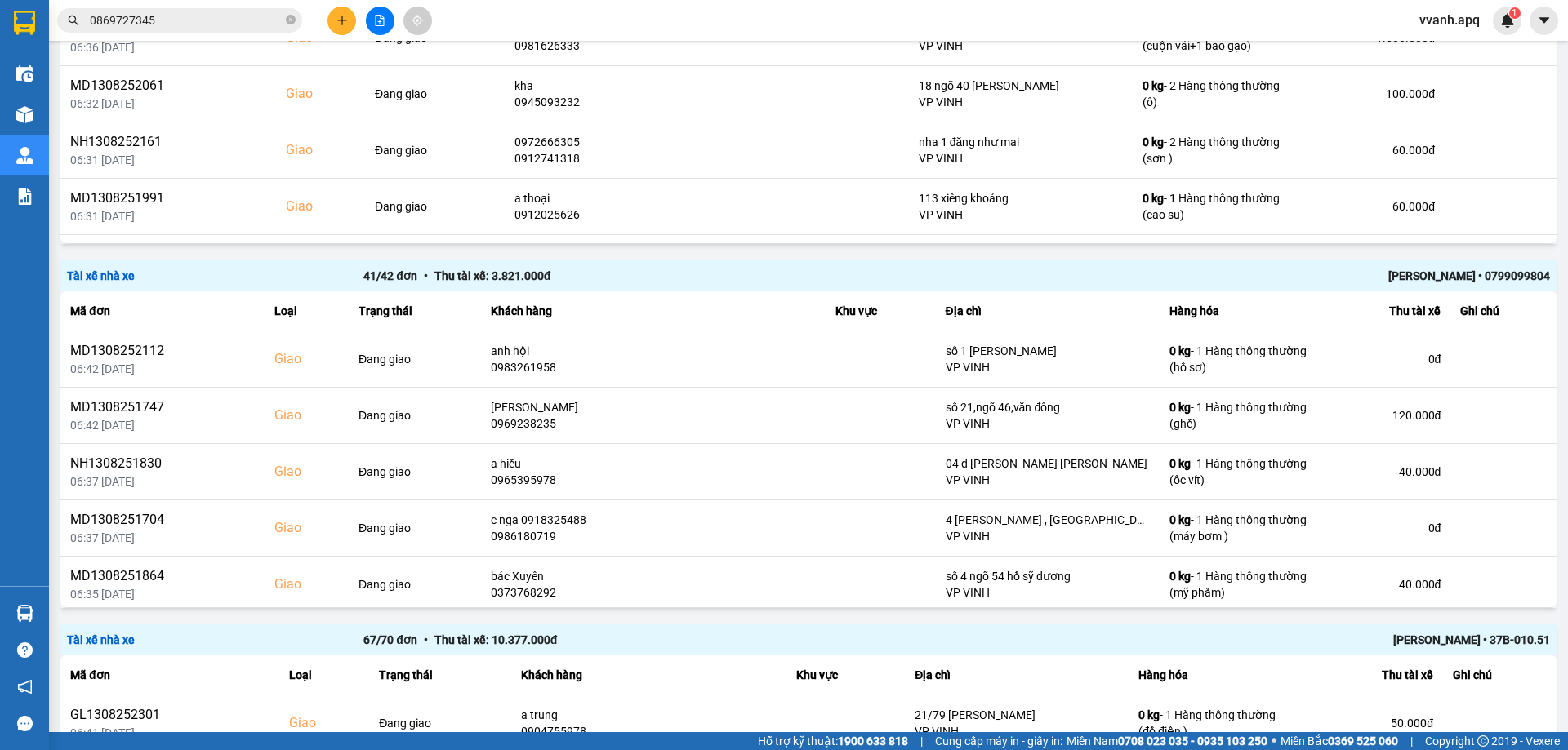
scroll to position [490, 0]
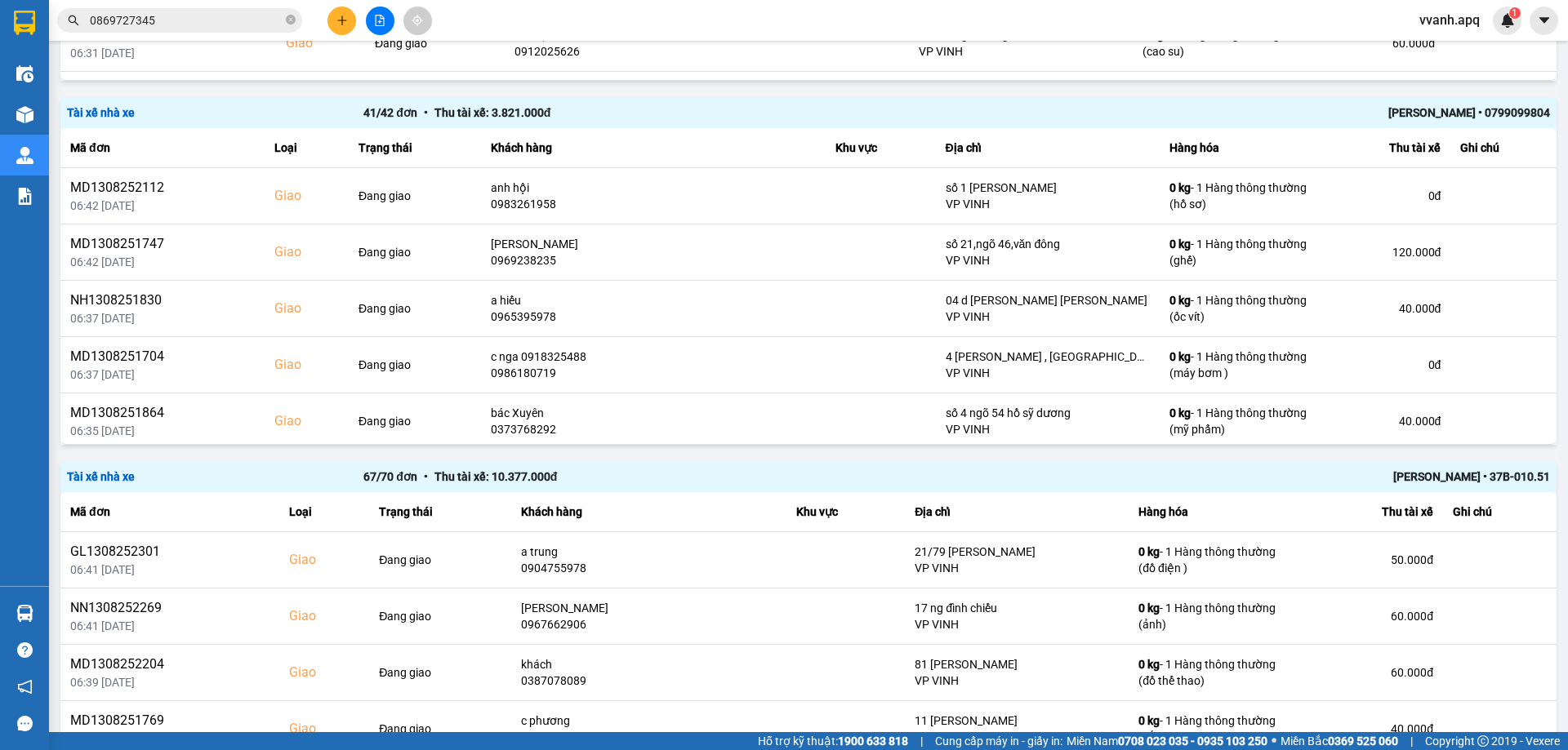
click at [1430, 484] on div "[PERSON_NAME] • 37B-010.51" at bounding box center [1253, 477] width 593 height 18
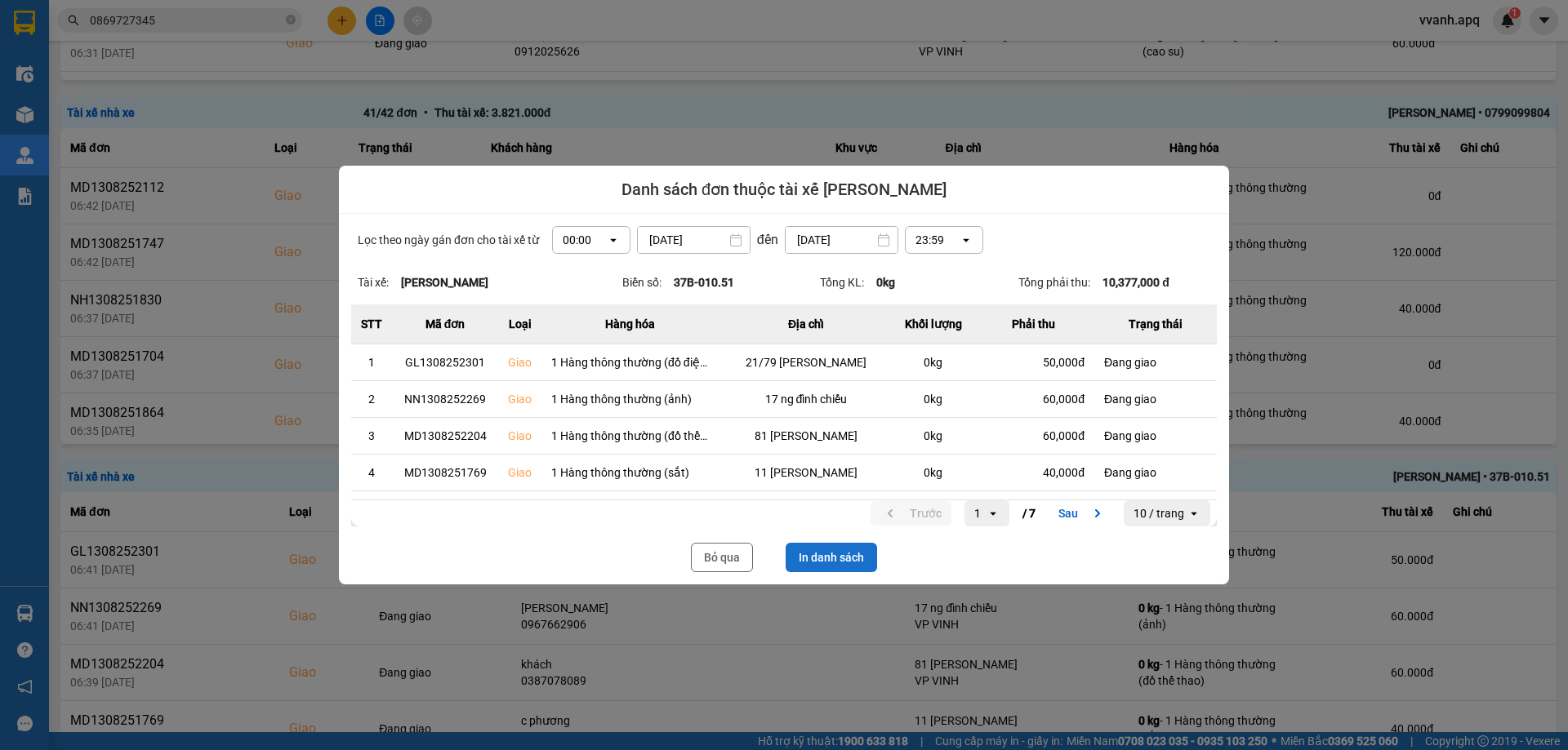
click at [831, 554] on button "In danh sách" at bounding box center [832, 557] width 92 height 30
click at [745, 558] on button "Bỏ qua" at bounding box center [722, 557] width 62 height 30
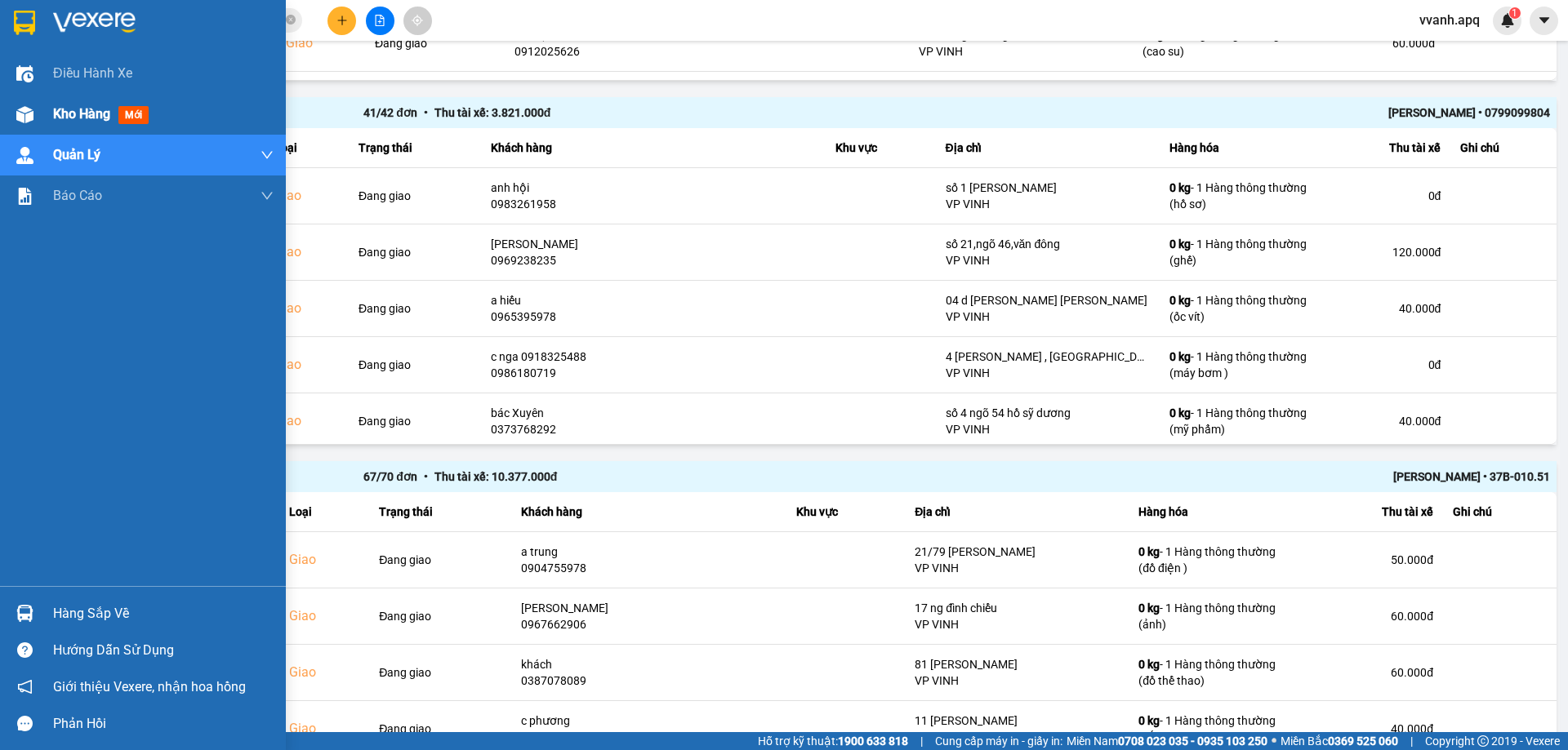
click at [43, 129] on div "Kho hàng mới" at bounding box center [143, 115] width 286 height 41
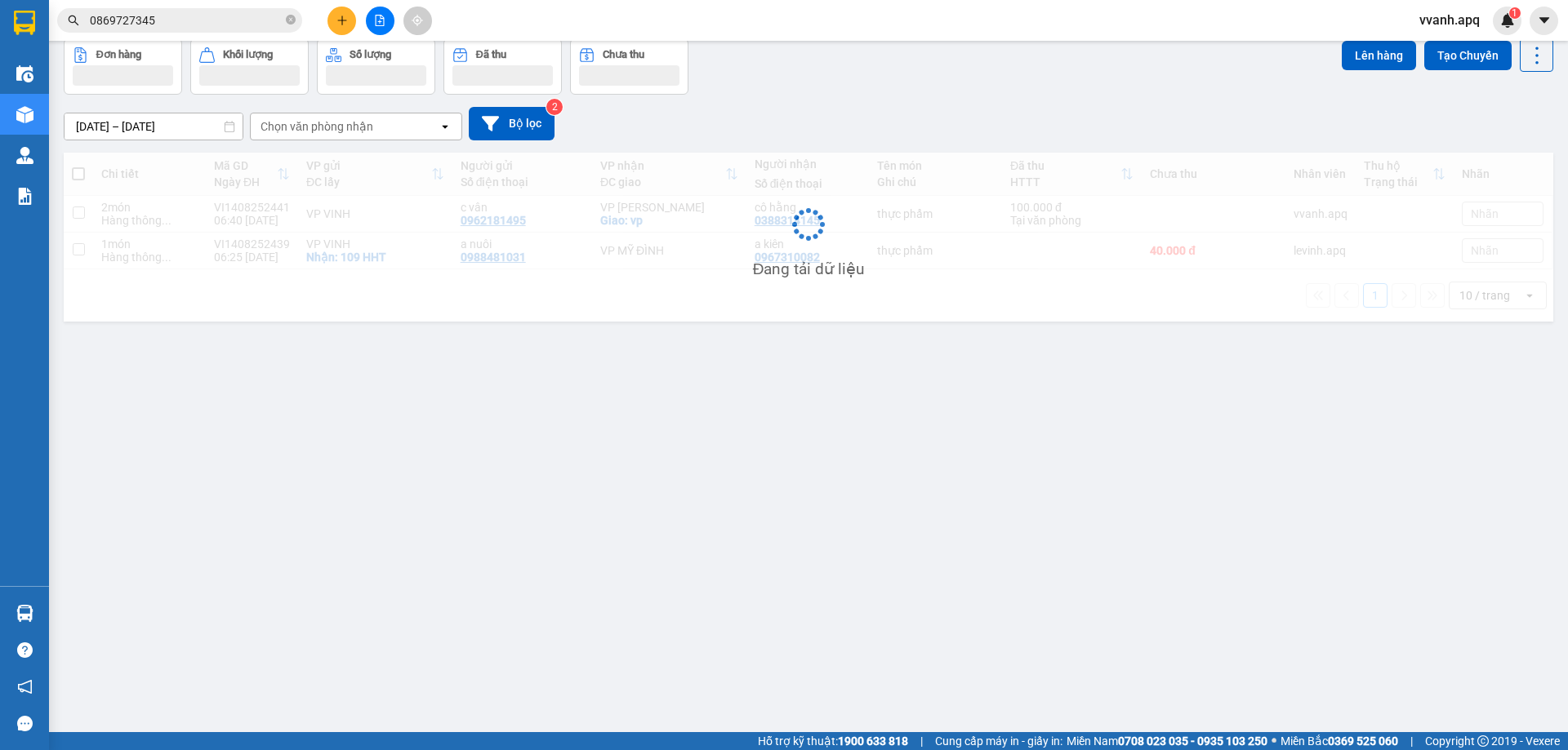
scroll to position [75, 0]
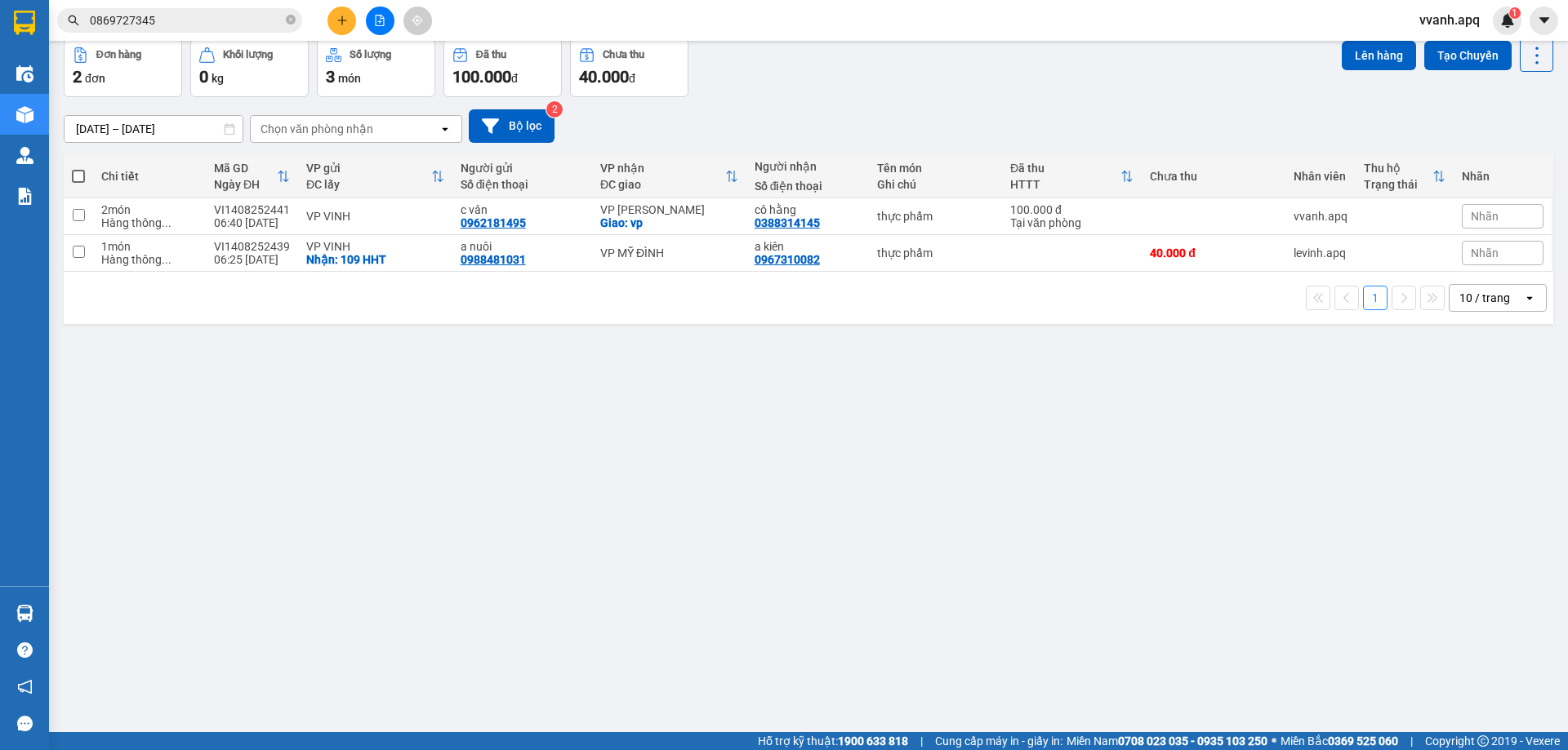
click at [932, 110] on div "[DATE] – [DATE] Press the down arrow key to interact with the calendar and sele…" at bounding box center [809, 125] width 1490 height 34
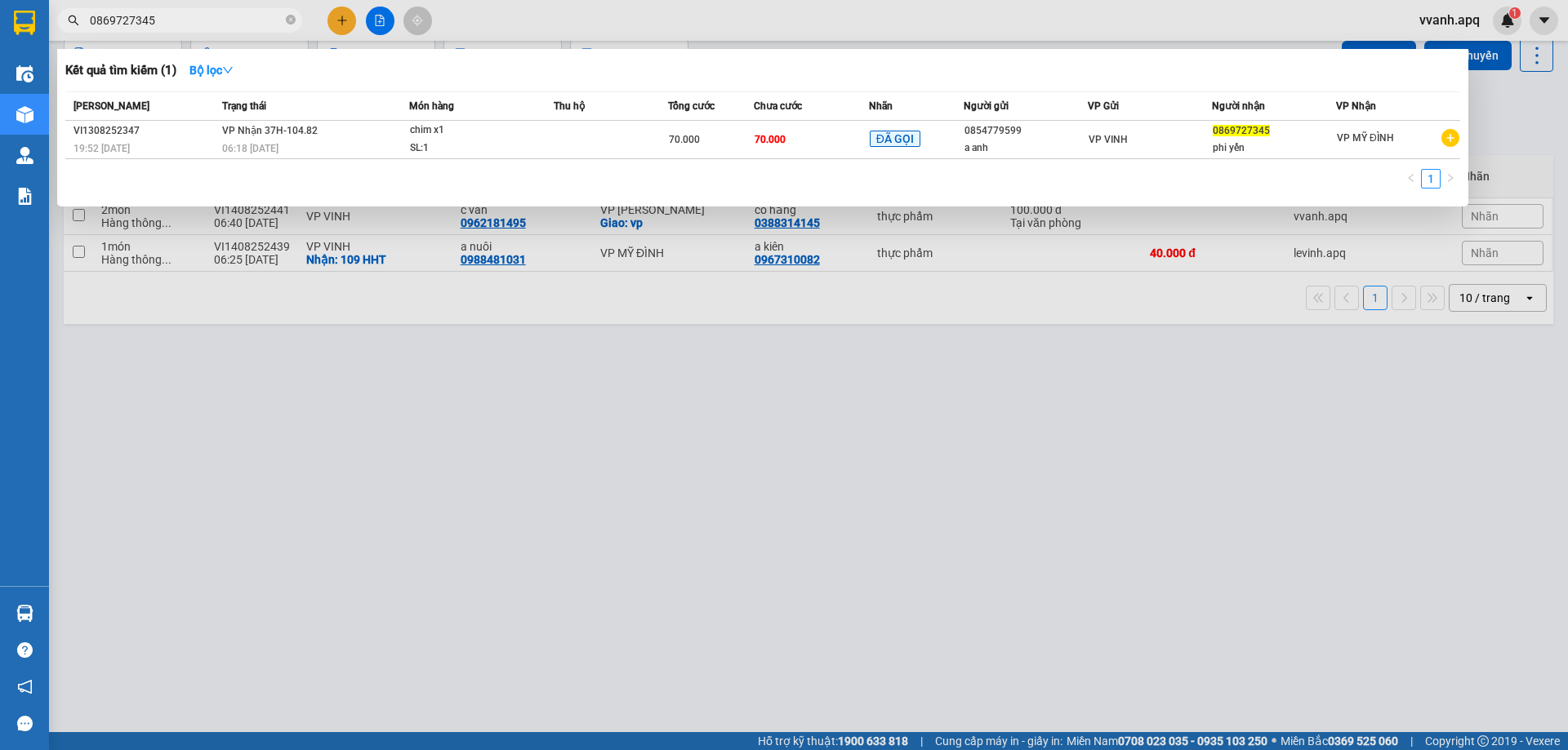
click at [178, 21] on input "0869727345" at bounding box center [186, 20] width 193 height 18
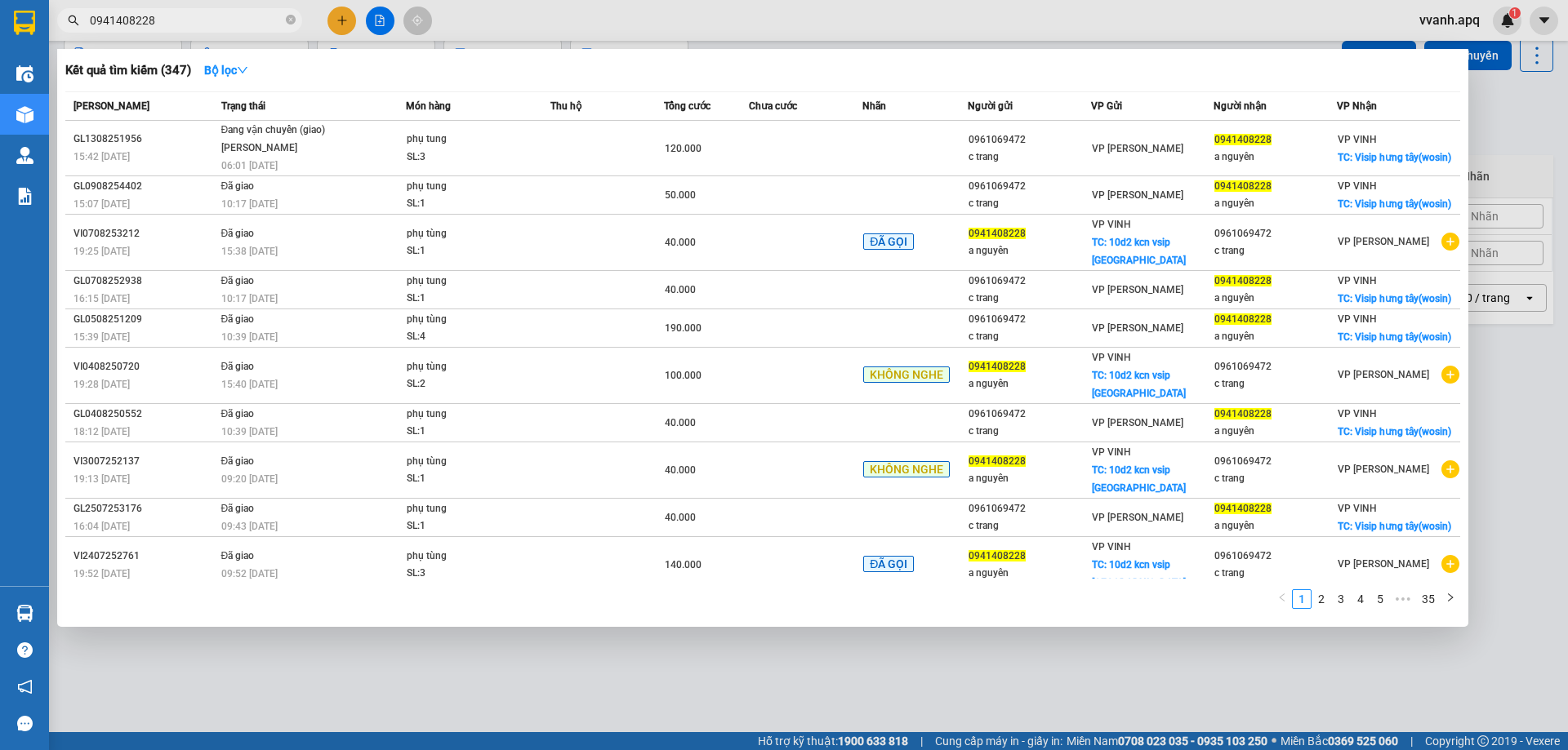
click at [514, 21] on div at bounding box center [784, 375] width 1568 height 750
click at [173, 27] on input "0941408228" at bounding box center [186, 20] width 193 height 18
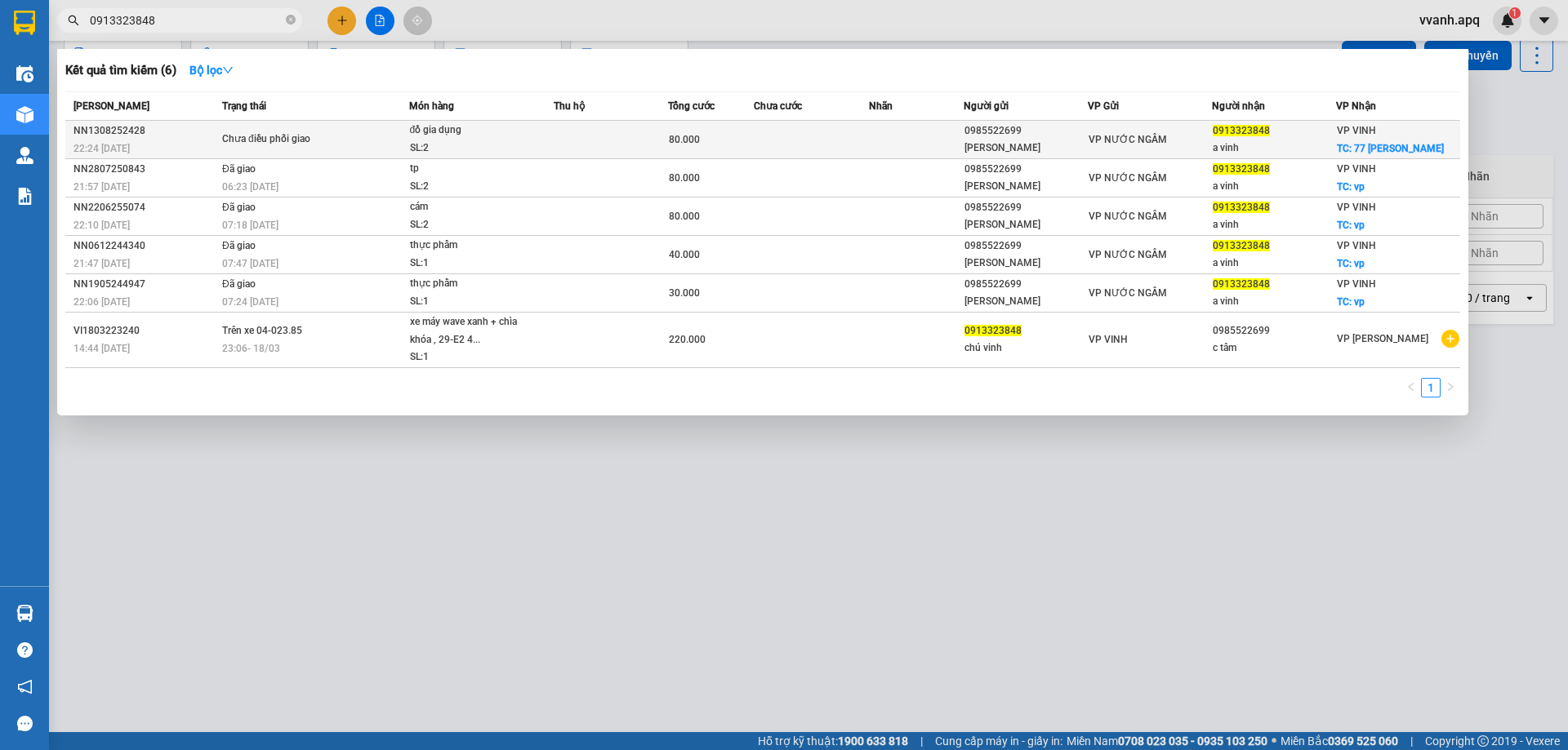
type input "0913323848"
click at [697, 134] on span "80.000" at bounding box center [685, 139] width 31 height 11
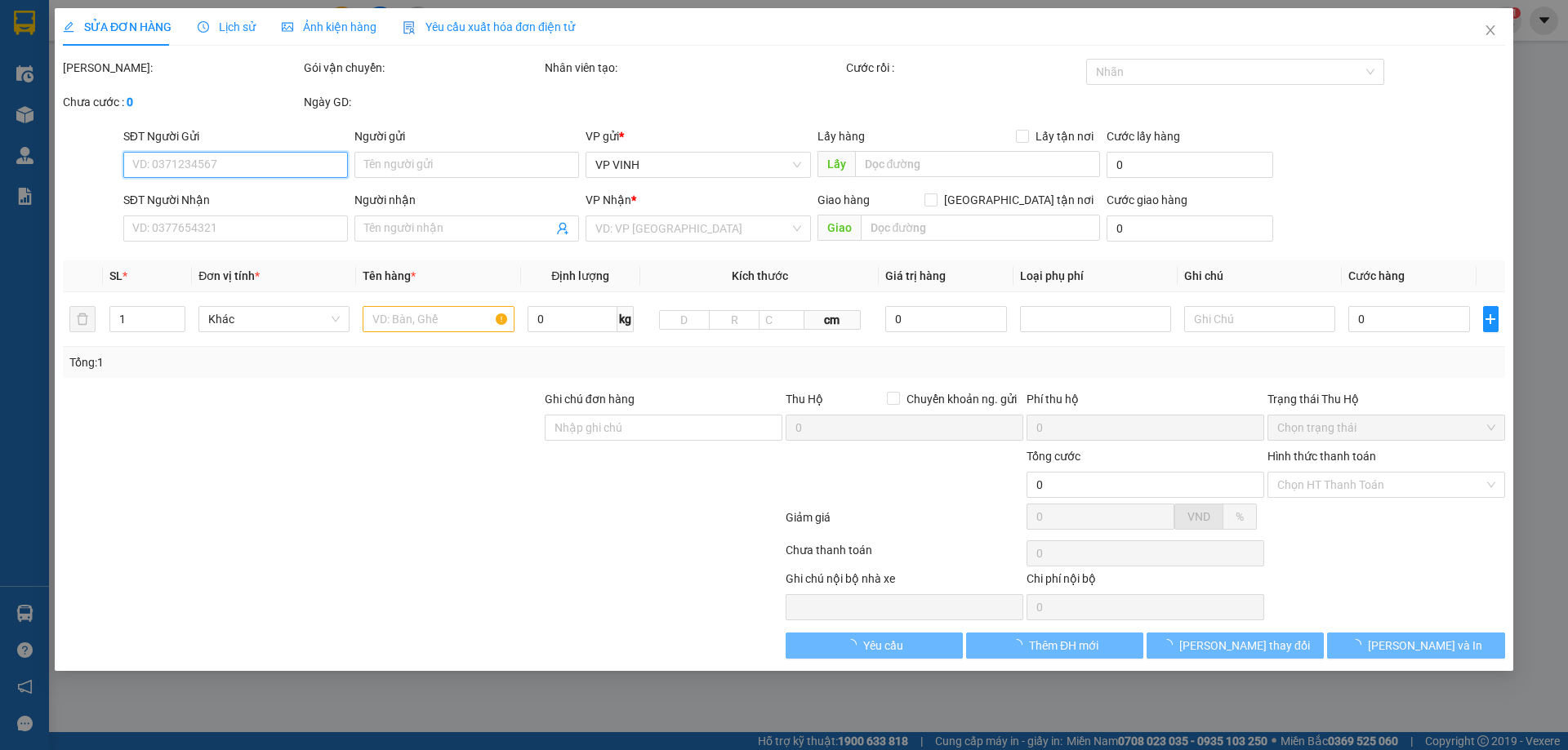
type input "0985522699"
type input "[PERSON_NAME]"
type input "0913323848"
type input "a vinh"
checkbox input "true"
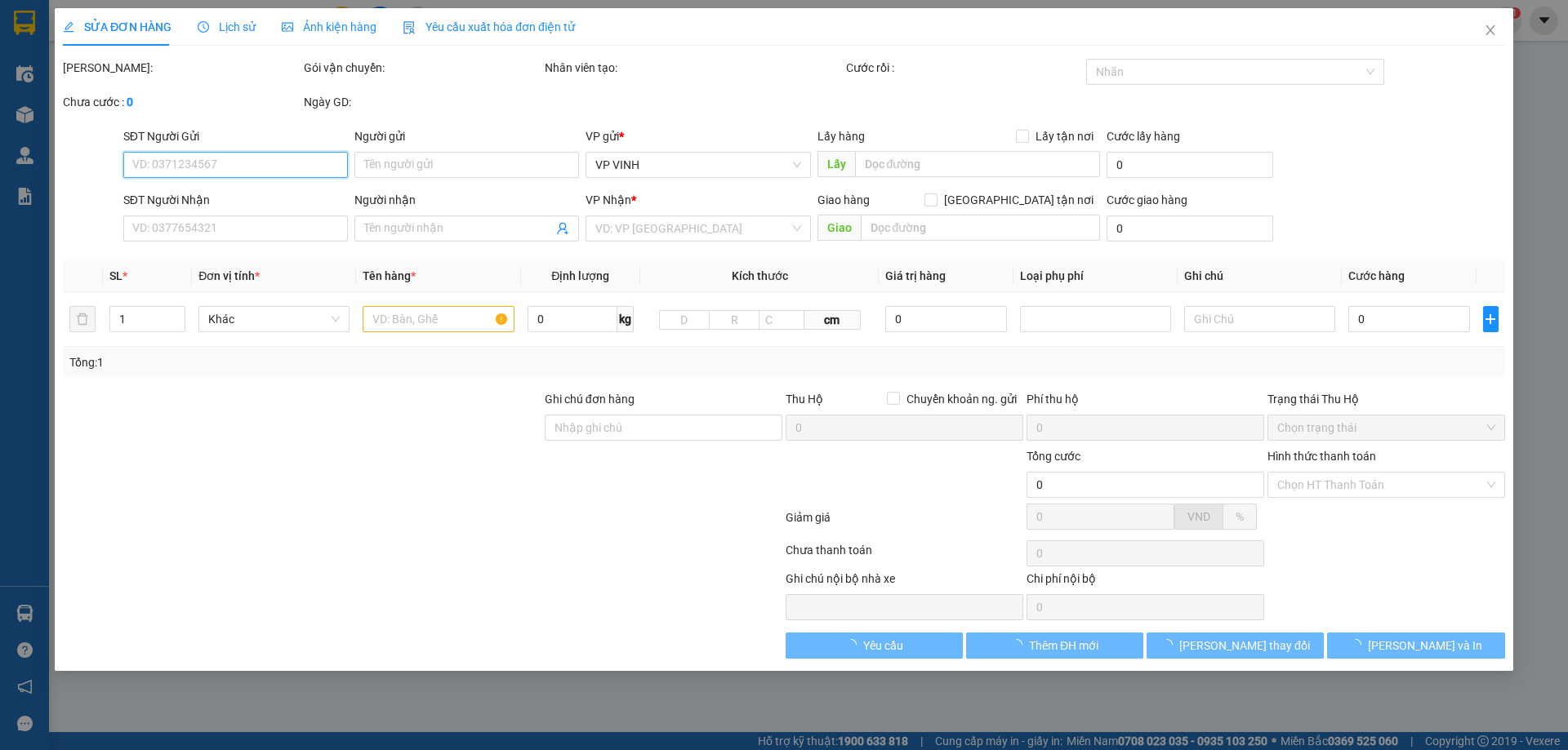
type input "77 [PERSON_NAME]"
type input "80.000"
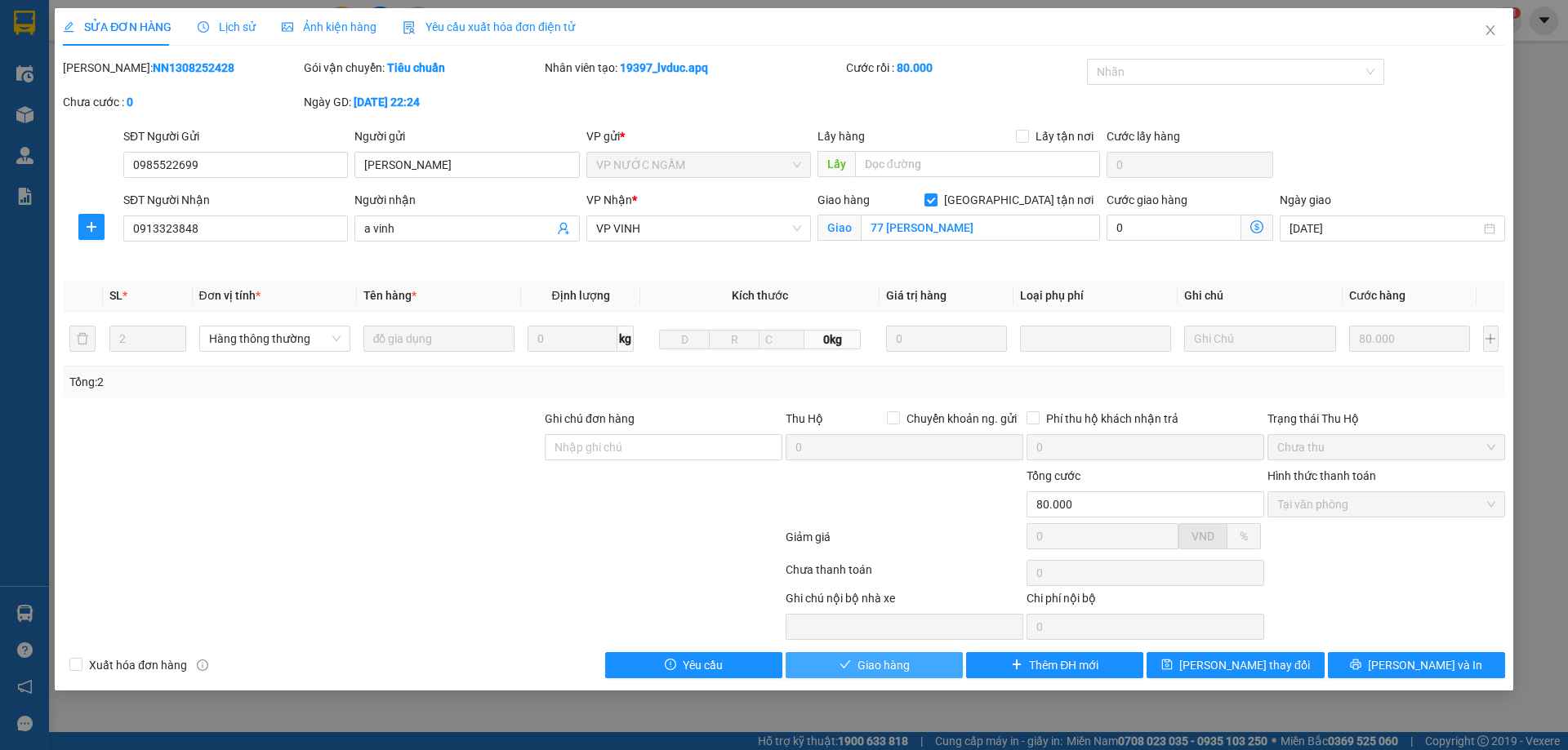
click at [827, 670] on button "Giao hàng" at bounding box center [874, 666] width 177 height 26
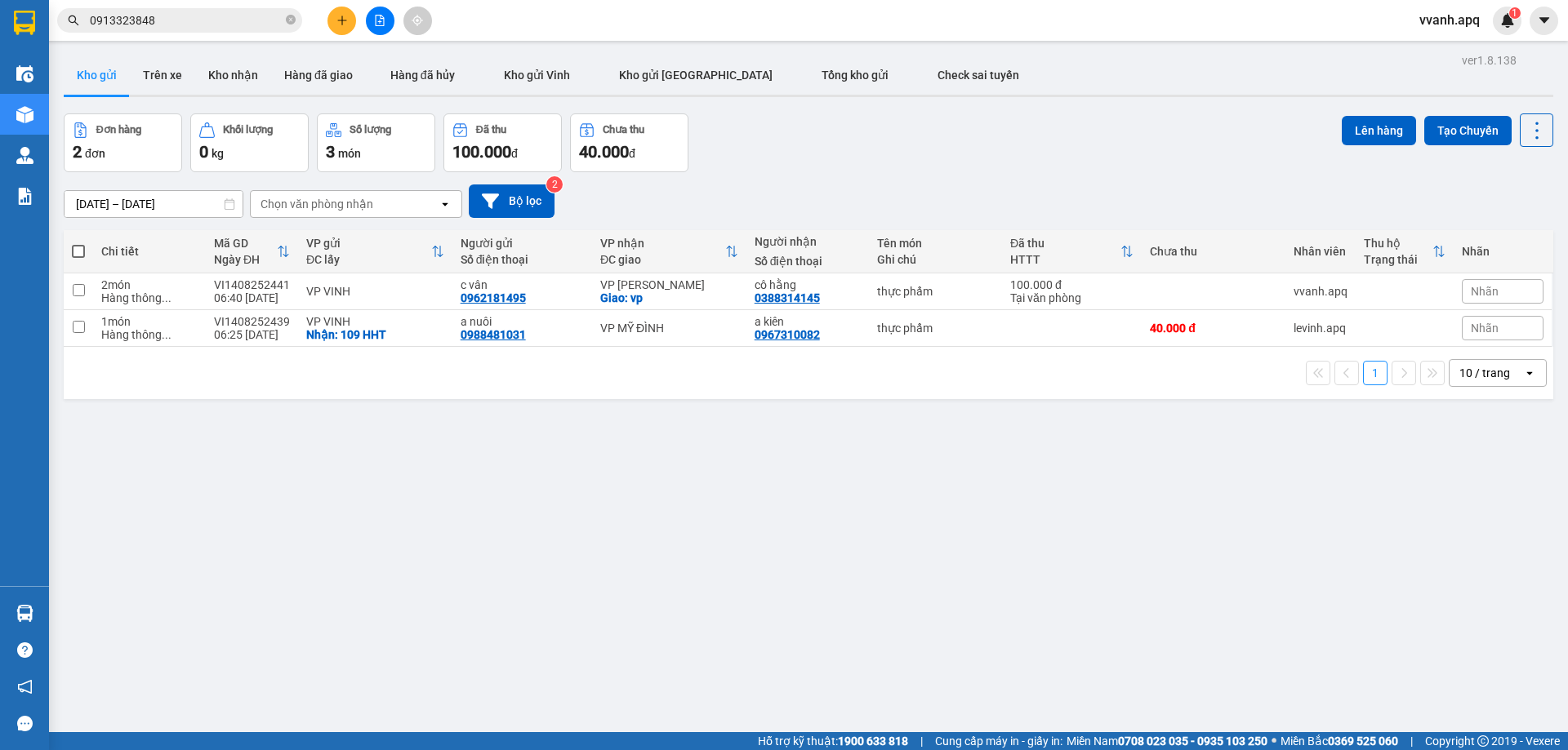
click at [229, 27] on input "0913323848" at bounding box center [186, 20] width 193 height 18
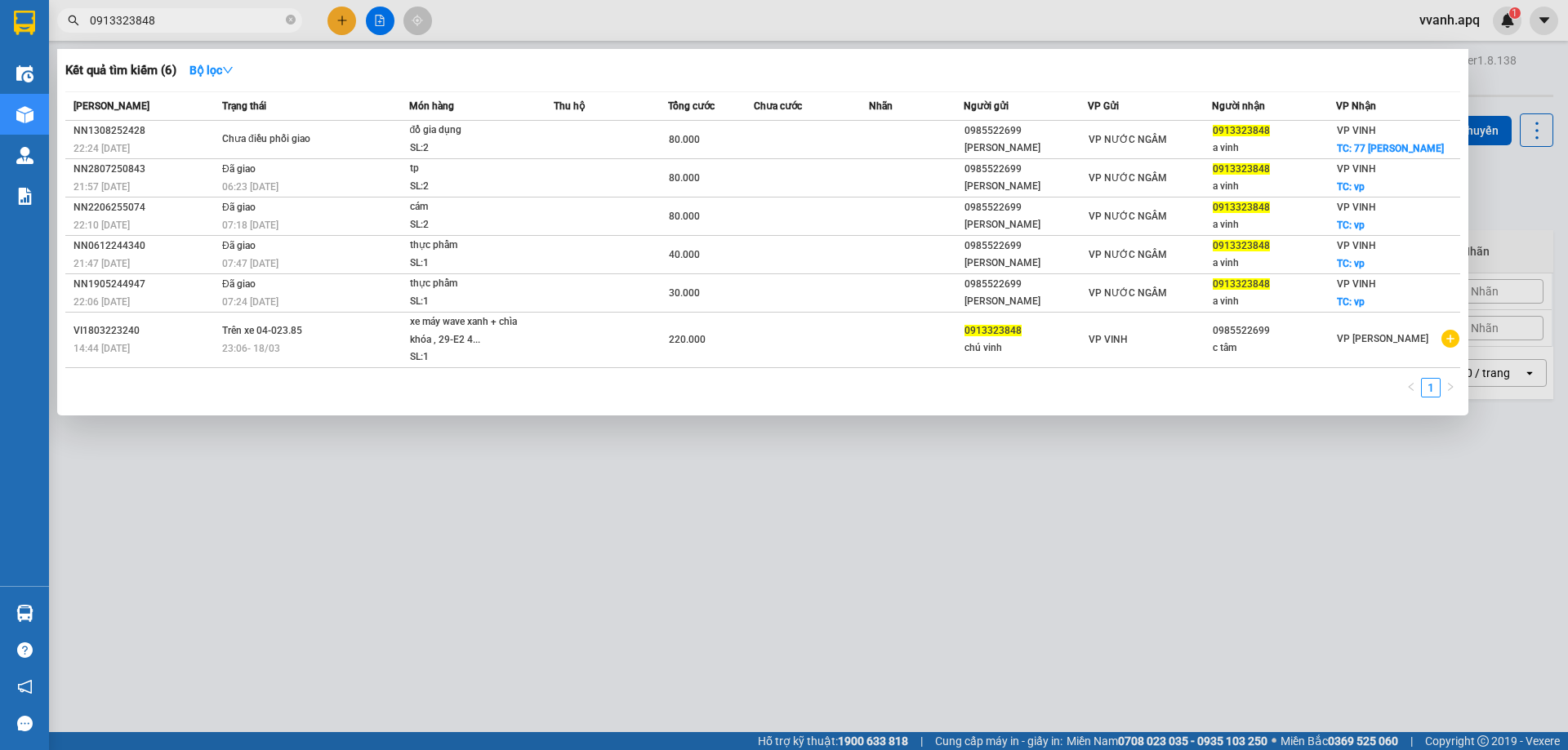
click at [229, 27] on input "0913323848" at bounding box center [186, 20] width 193 height 18
click at [290, 18] on icon "close-circle" at bounding box center [291, 20] width 10 height 10
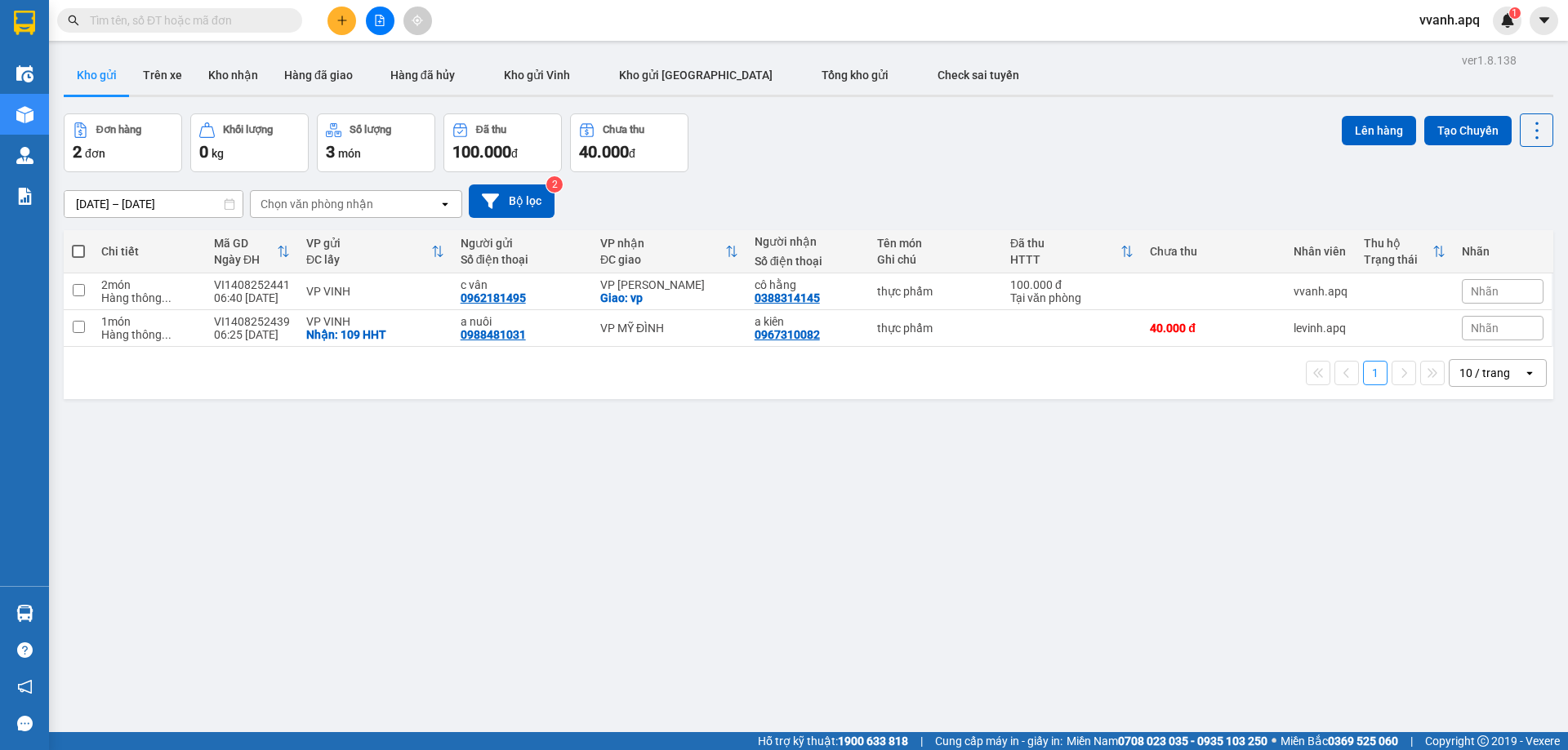
paste input "0913323848"
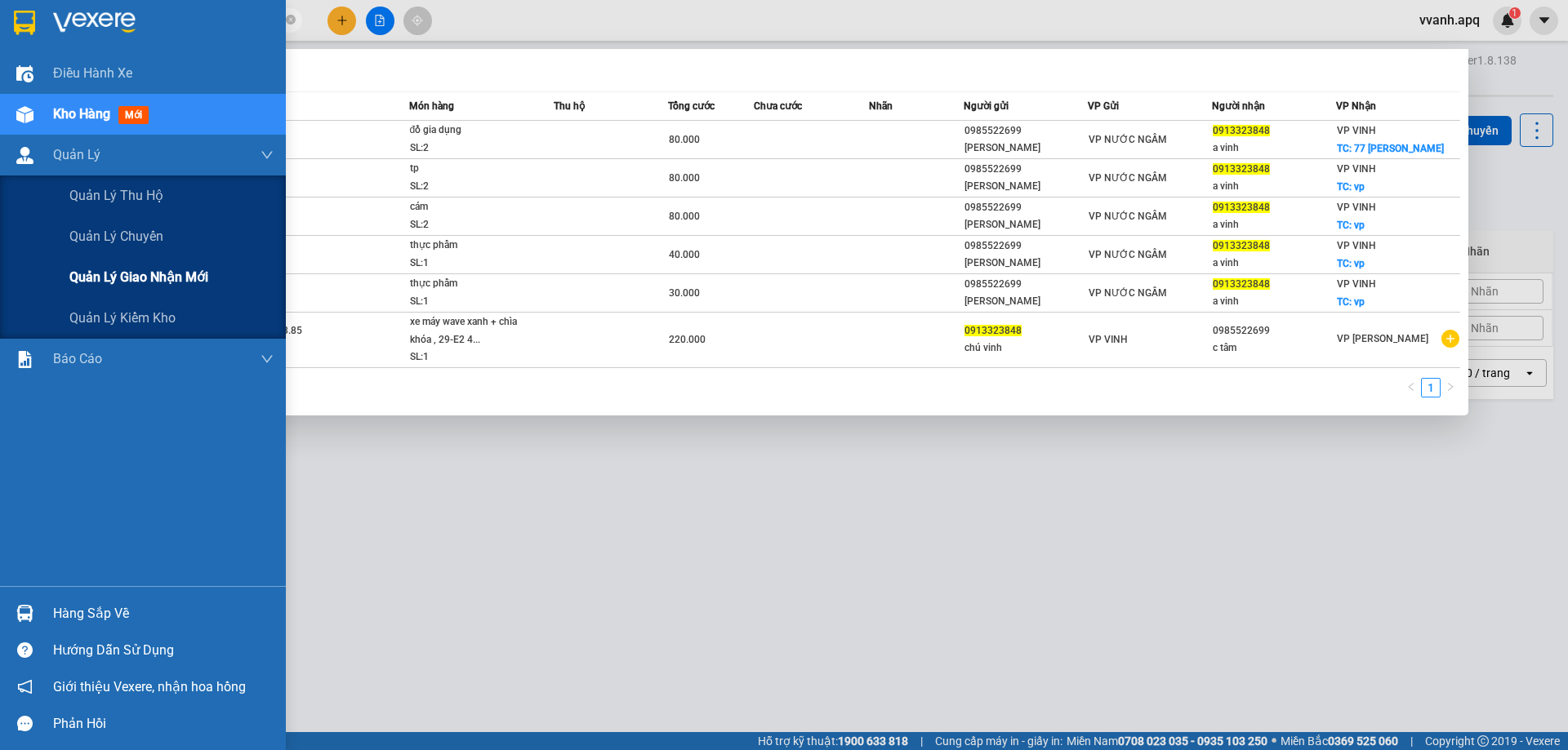
click at [157, 287] on span "Quản lý giao nhận mới" at bounding box center [139, 277] width 139 height 20
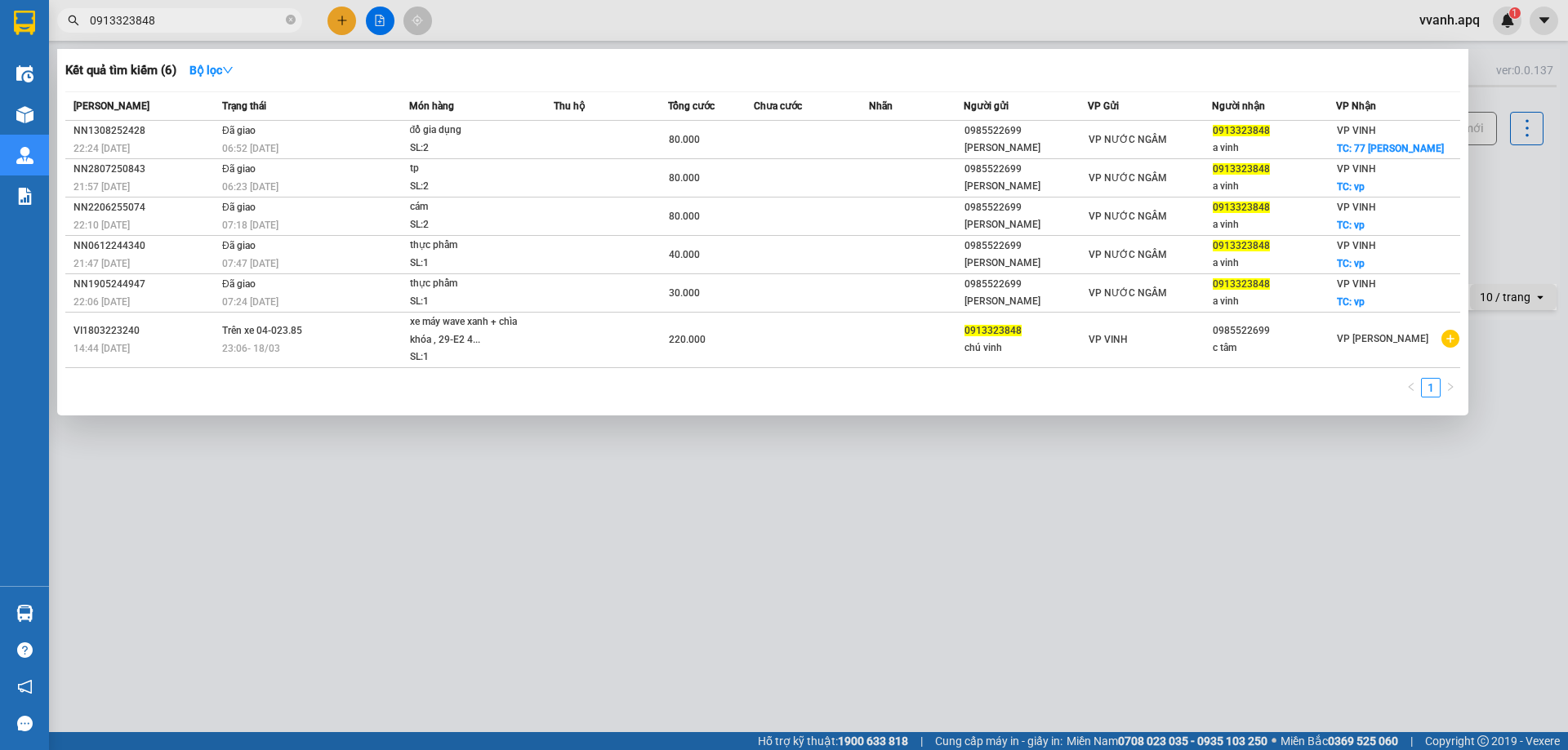
click at [602, 34] on div at bounding box center [784, 375] width 1568 height 750
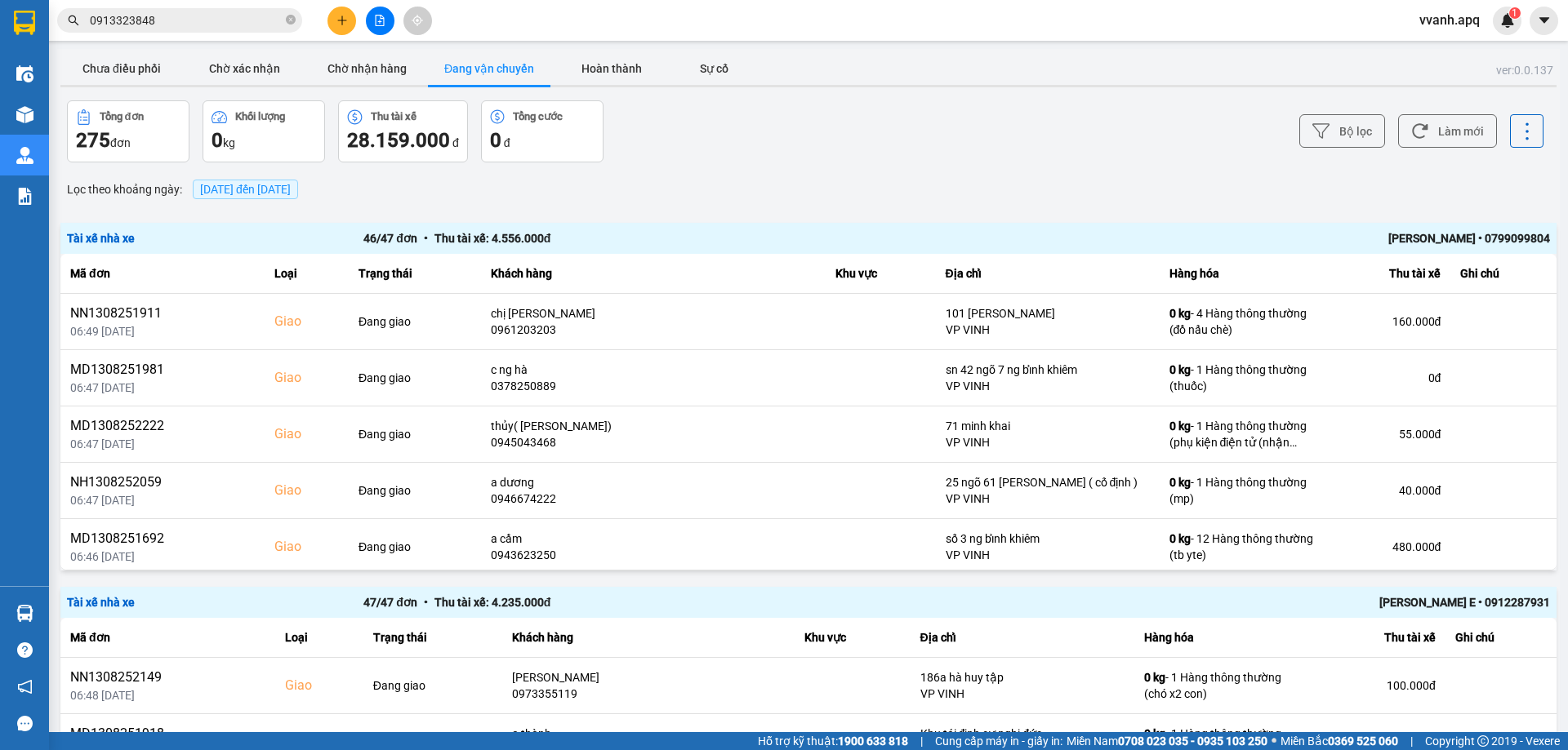
click at [1445, 243] on div "[PERSON_NAME] • 0799099804" at bounding box center [1253, 239] width 593 height 18
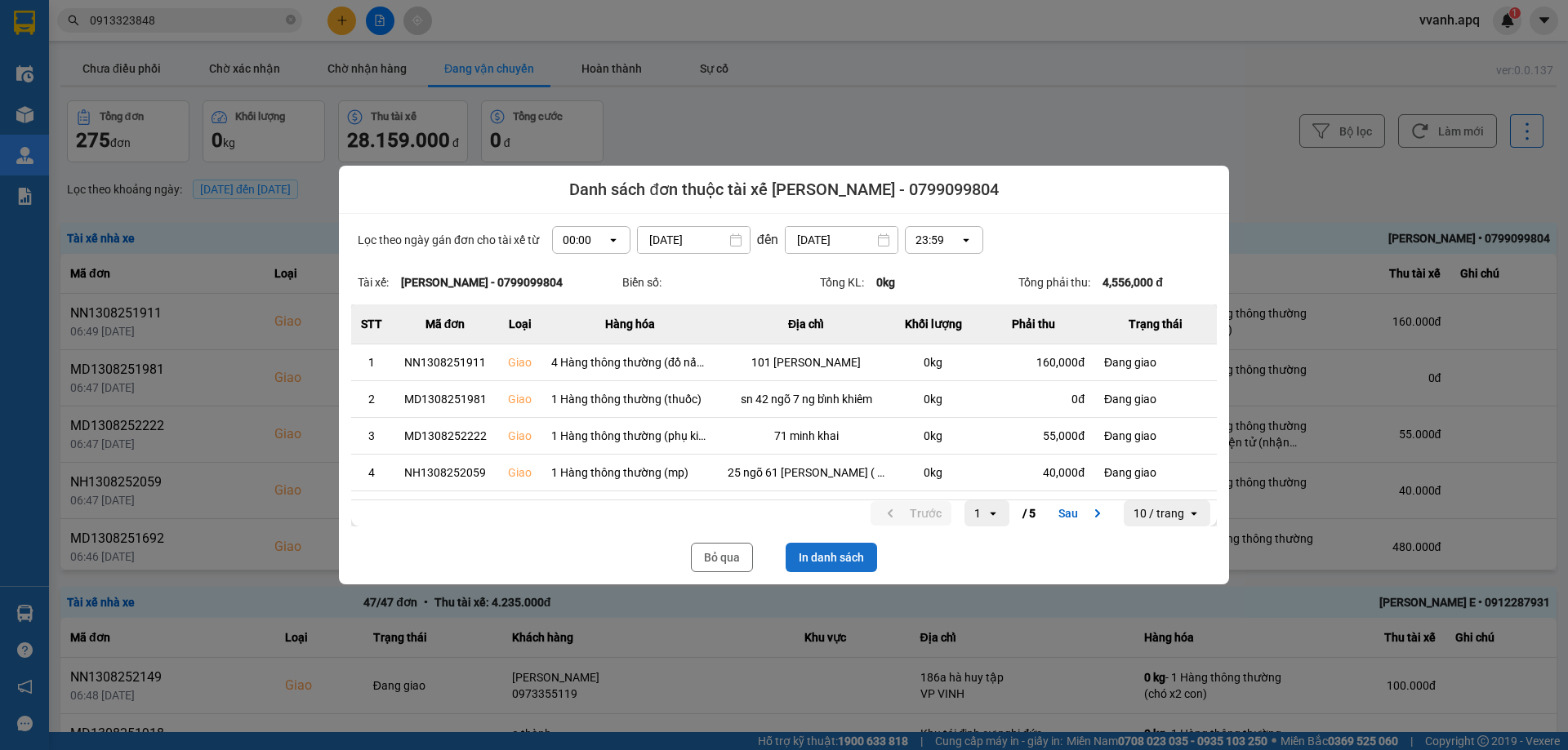
click at [807, 547] on button "In danh sách" at bounding box center [832, 557] width 92 height 30
click at [727, 552] on button "Bỏ qua" at bounding box center [722, 557] width 62 height 30
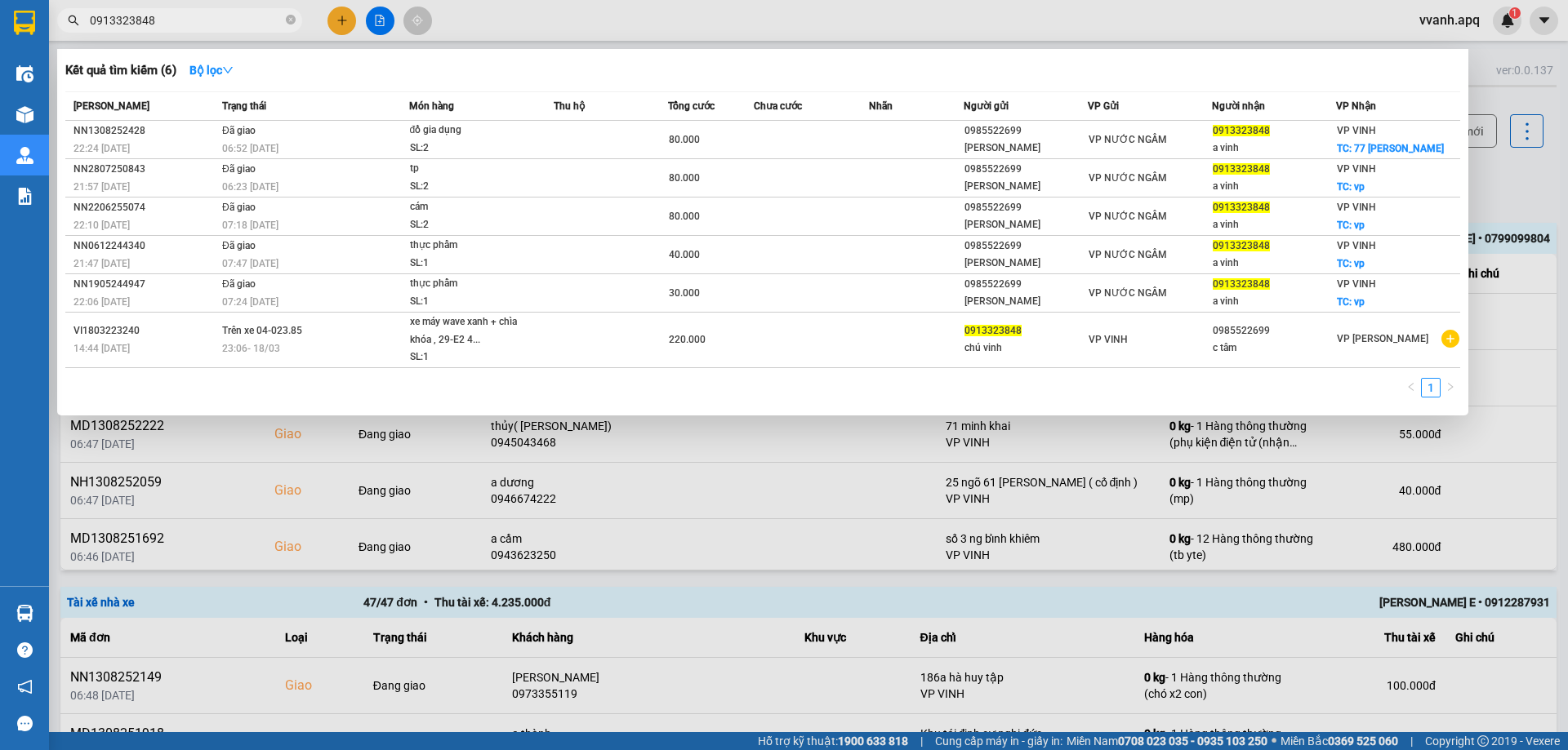
click at [247, 28] on input "0913323848" at bounding box center [186, 20] width 193 height 18
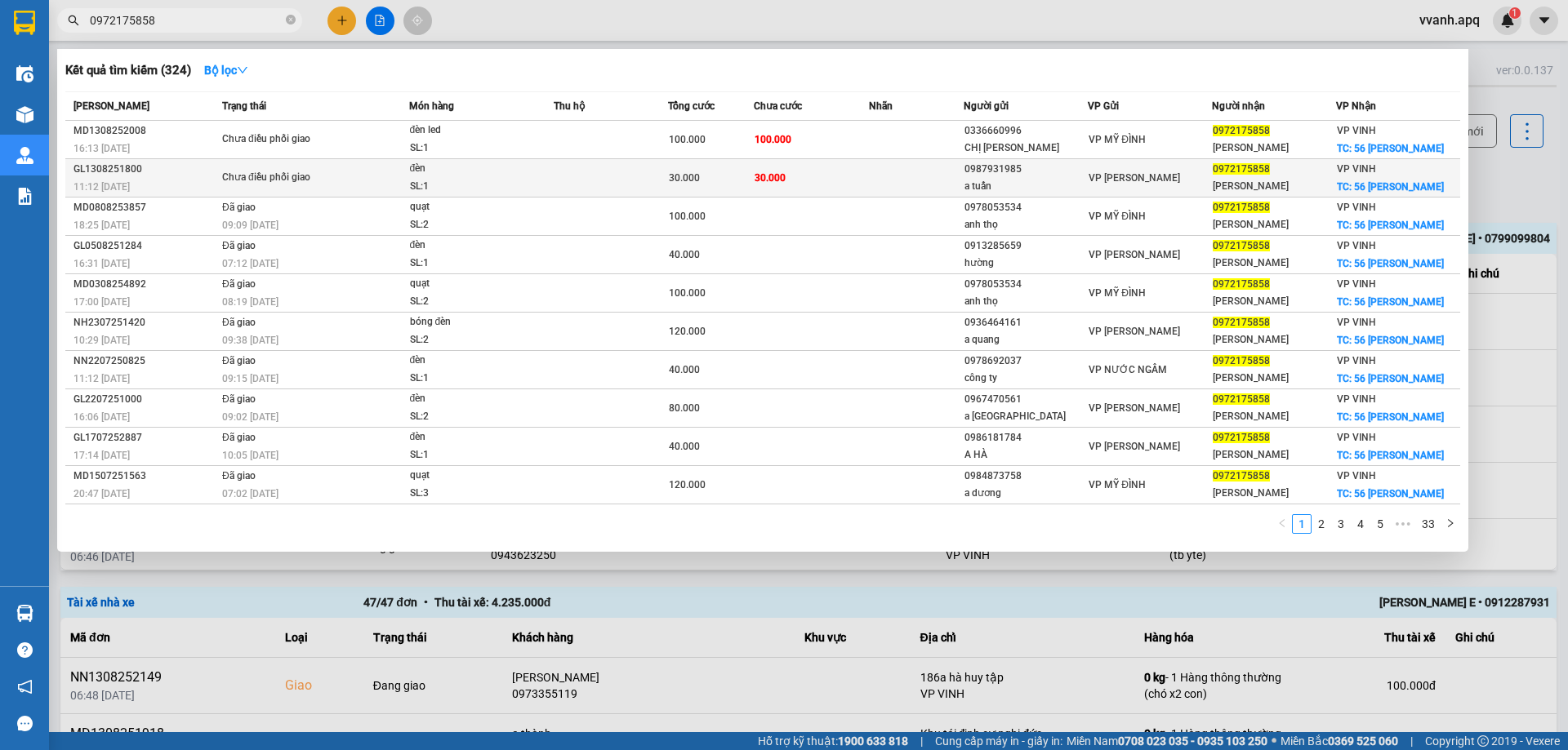
type input "0972175858"
click at [612, 189] on td at bounding box center [610, 178] width 114 height 39
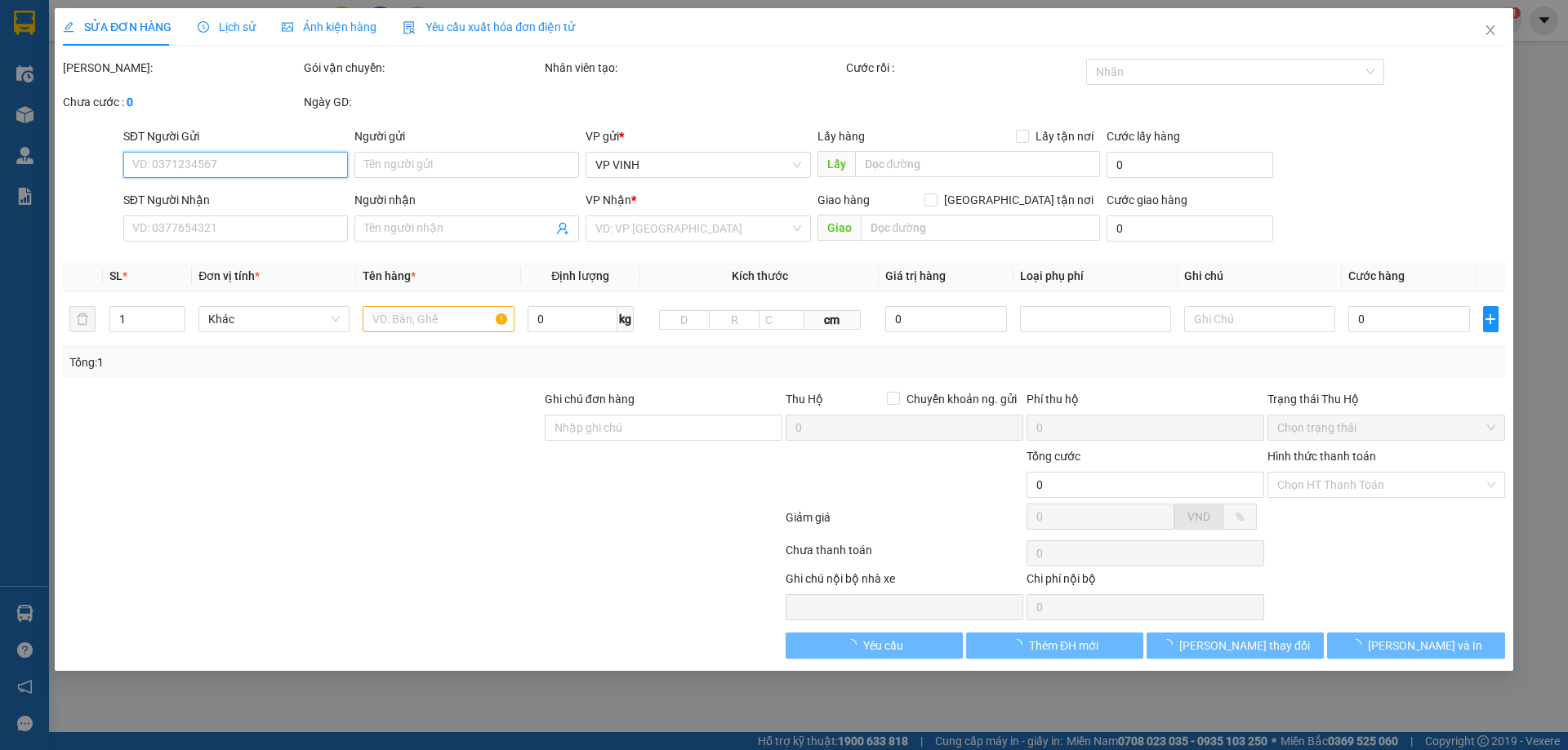
type input "0987931985"
type input "a tuấn"
type input "0972175858"
type input "[PERSON_NAME]"
checkbox input "true"
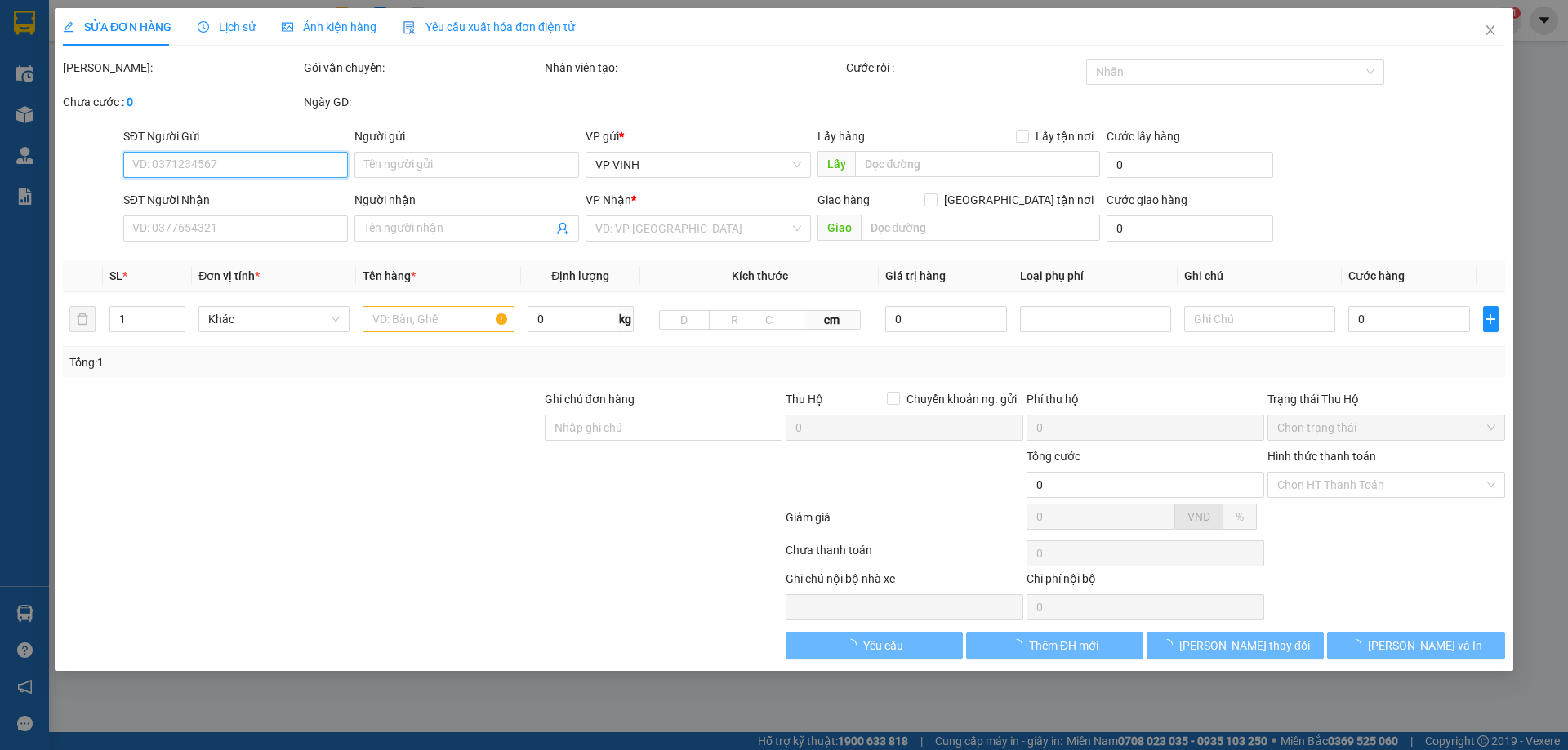
type input "56 [PERSON_NAME]"
type input "30.000"
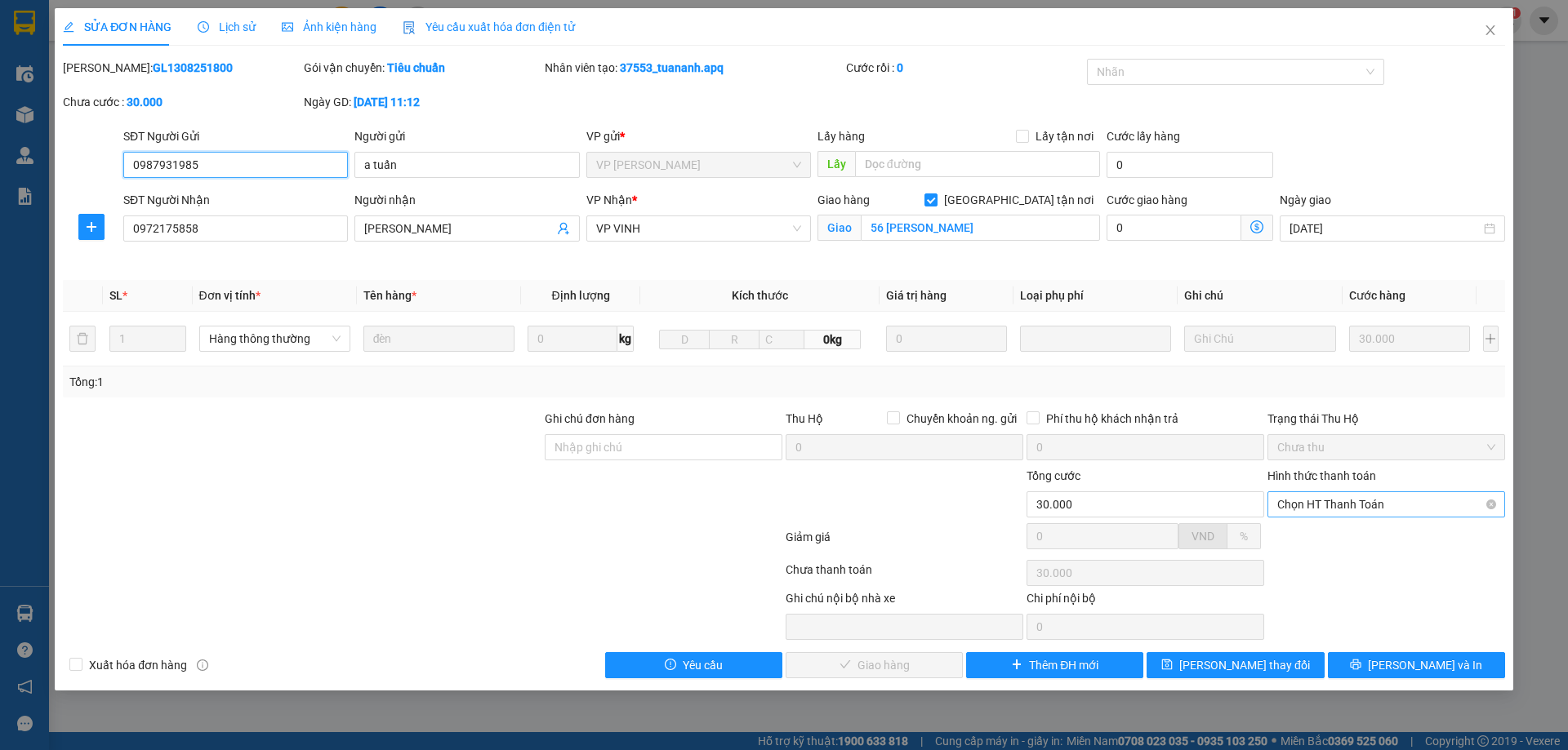
click at [1329, 507] on span "Chọn HT Thanh Toán" at bounding box center [1387, 505] width 218 height 25
click at [1332, 540] on div "Tại văn phòng" at bounding box center [1387, 537] width 218 height 18
type input "0"
click at [921, 657] on span "[PERSON_NAME] và Giao hàng" at bounding box center [895, 666] width 157 height 18
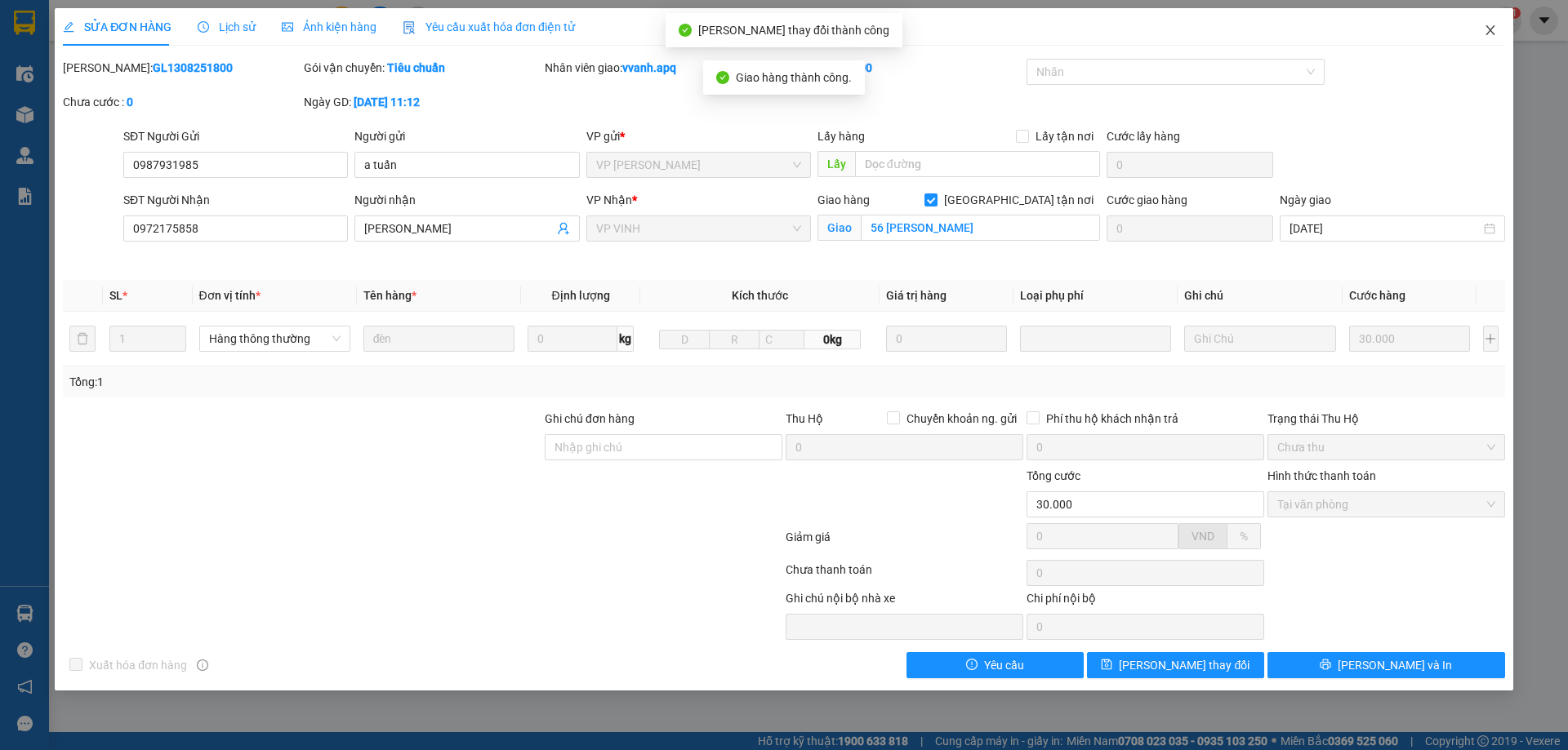
click at [1478, 39] on span "Close" at bounding box center [1491, 31] width 46 height 46
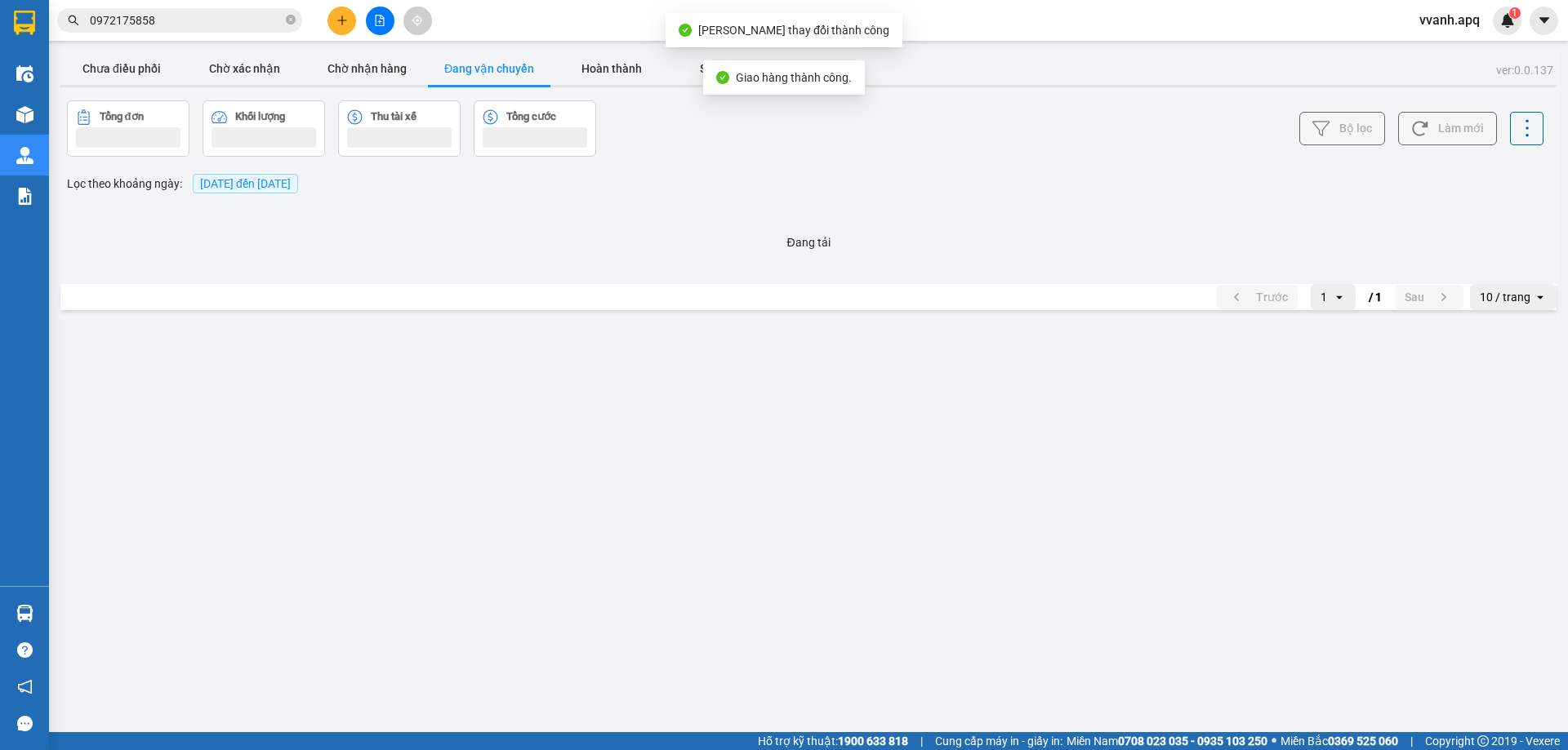
click at [145, 13] on input "0972175858" at bounding box center [186, 20] width 193 height 18
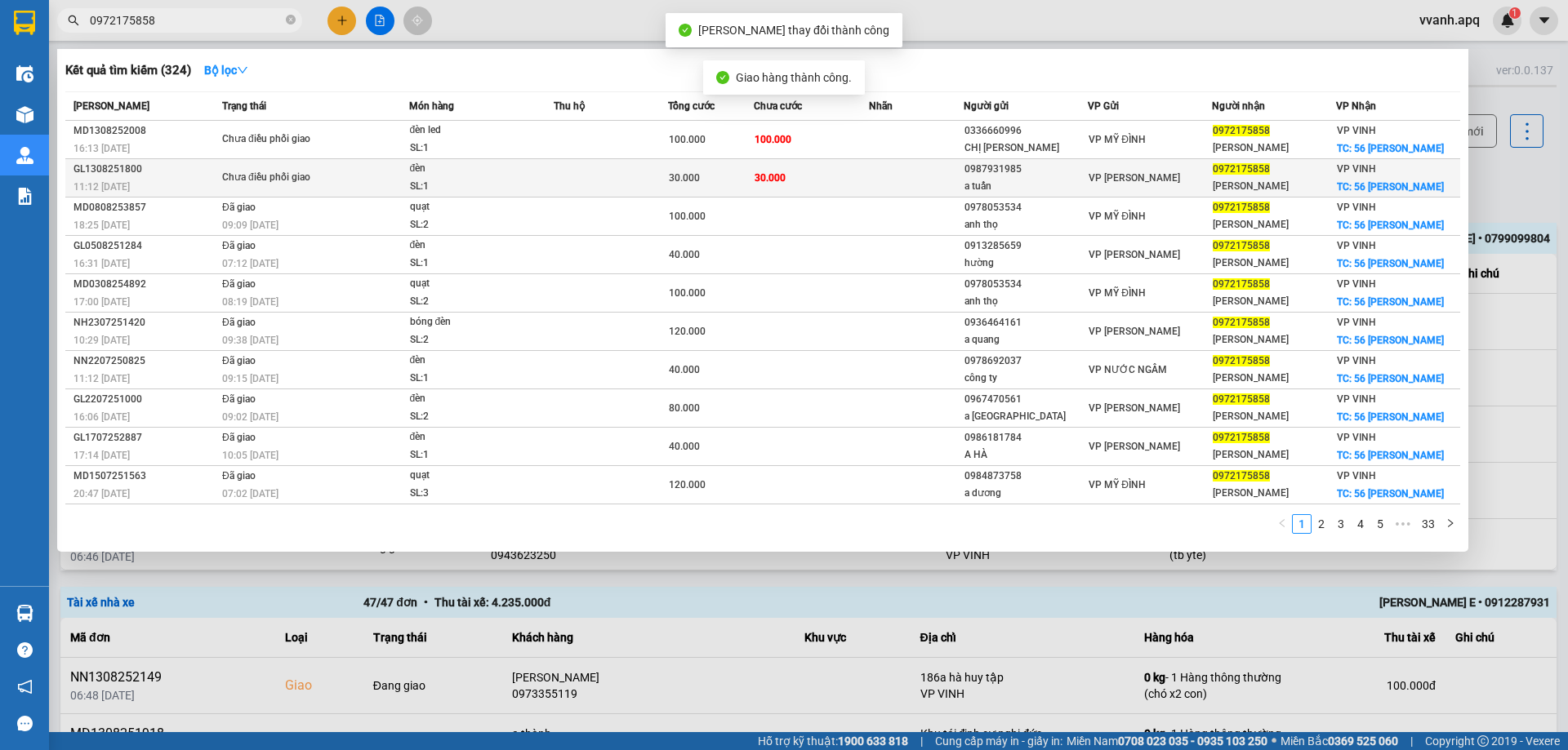
click at [402, 162] on td "Chưa điều phối giao" at bounding box center [313, 178] width 191 height 39
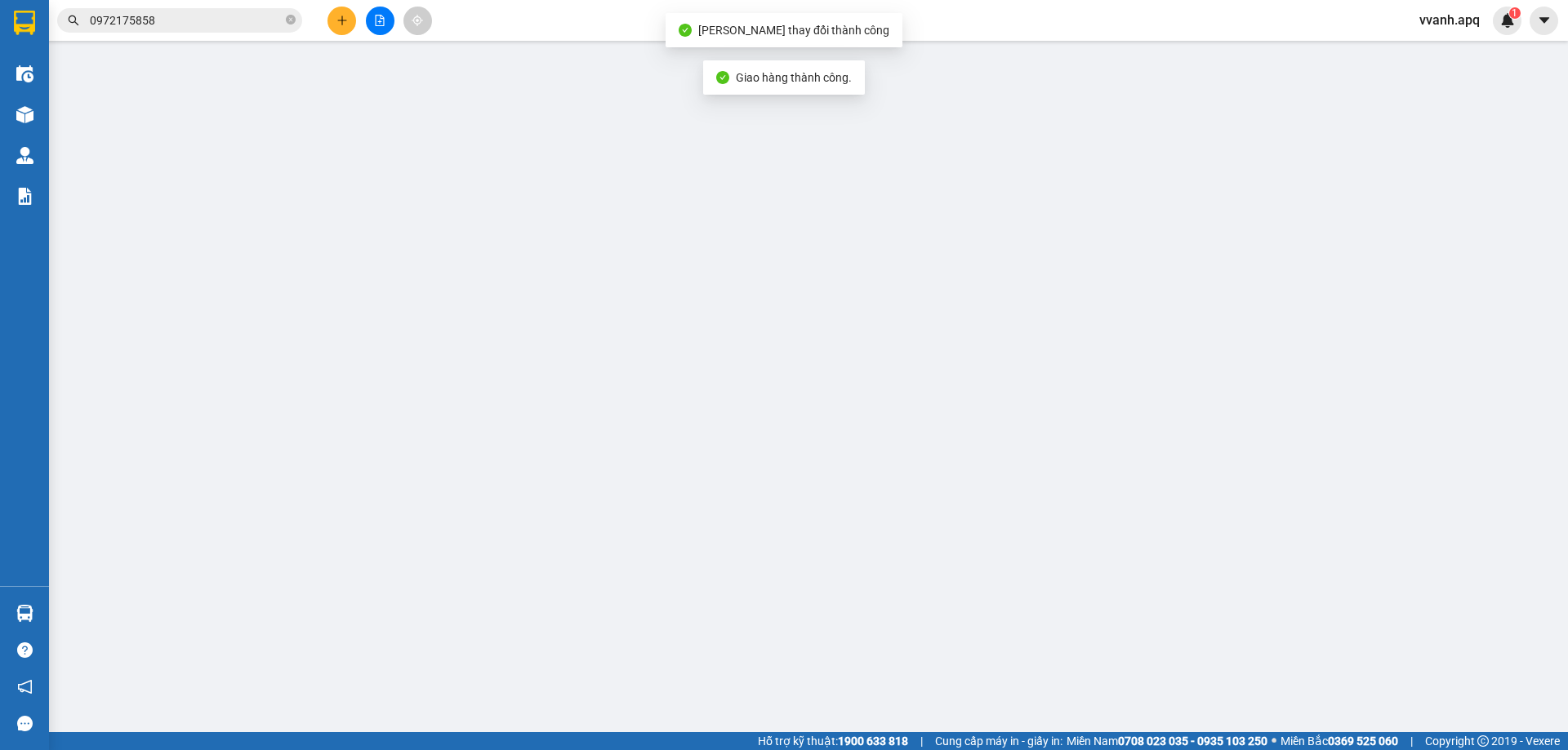
type input "0987931985"
type input "a tuấn"
type input "0972175858"
type input "[PERSON_NAME]"
checkbox input "true"
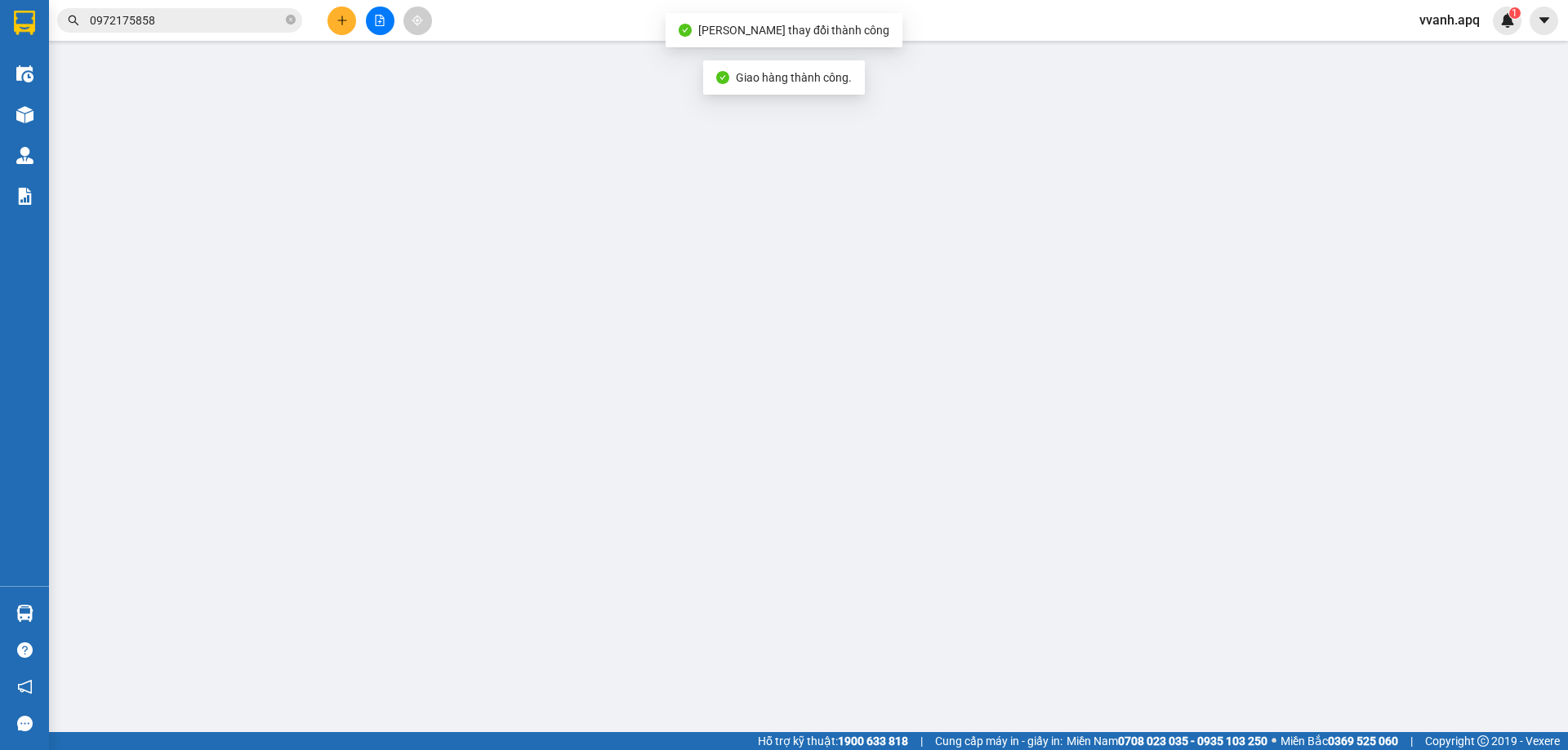
type input "56 [PERSON_NAME]"
type input "30.000"
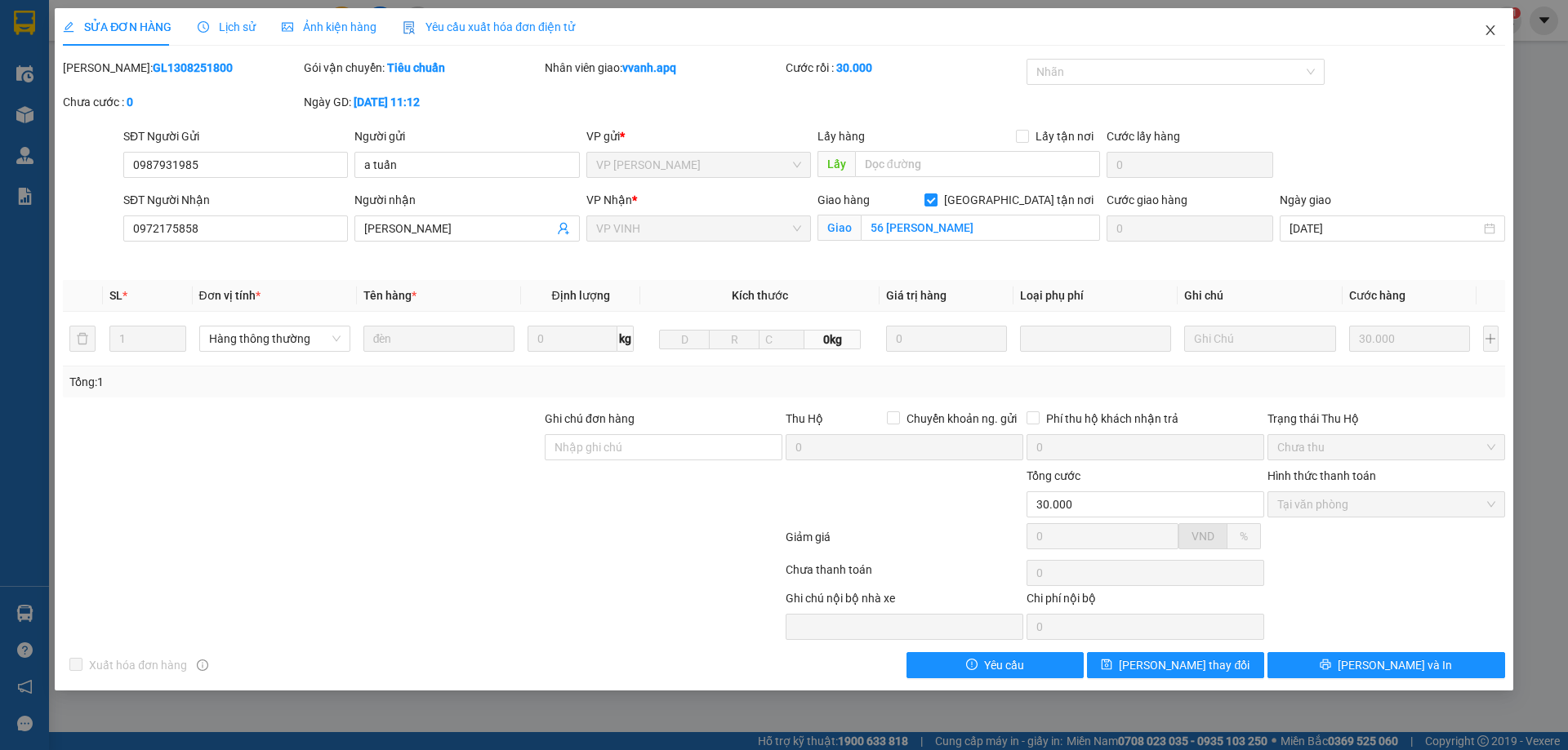
click at [1488, 38] on span "Close" at bounding box center [1491, 31] width 46 height 46
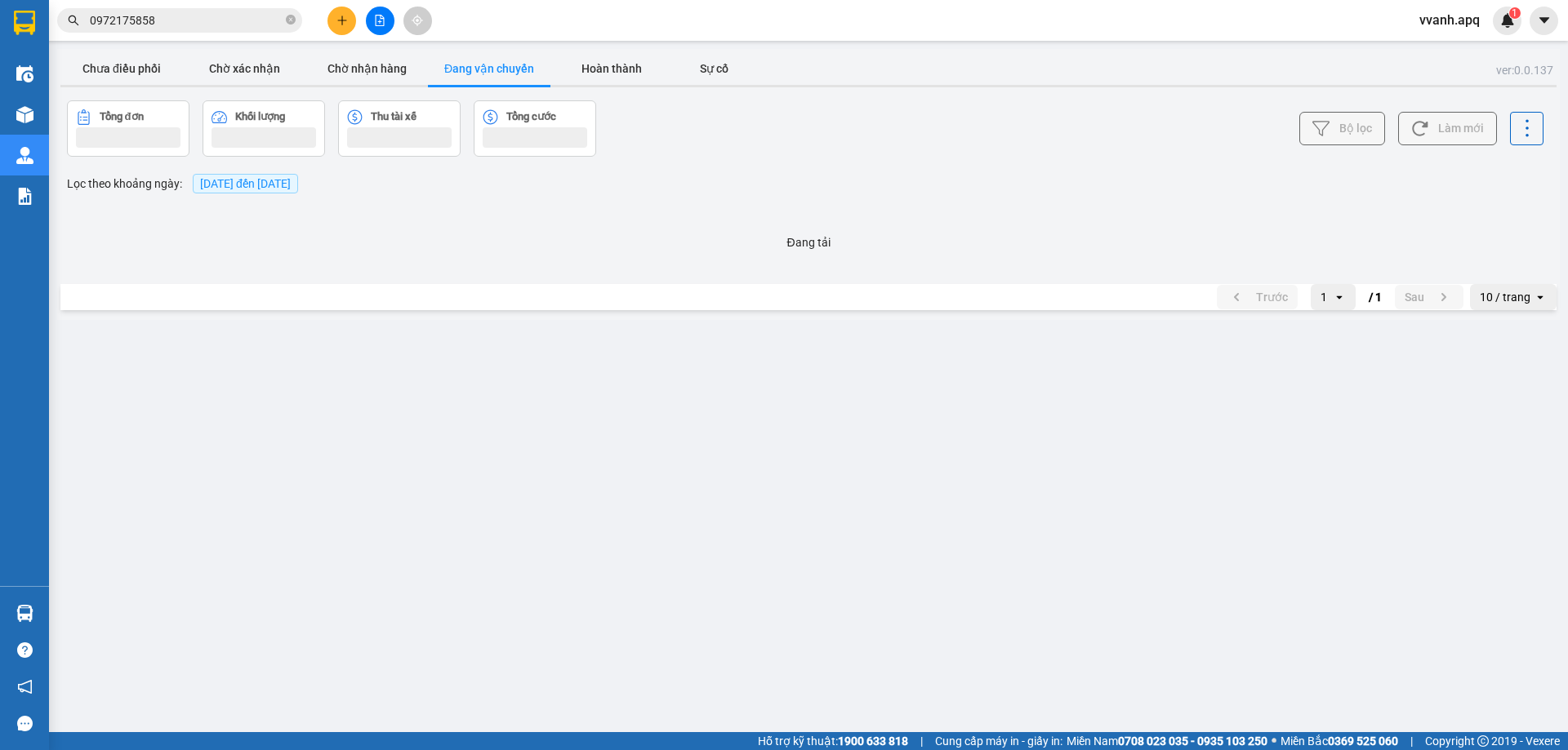
click at [193, 28] on input "0972175858" at bounding box center [186, 20] width 193 height 18
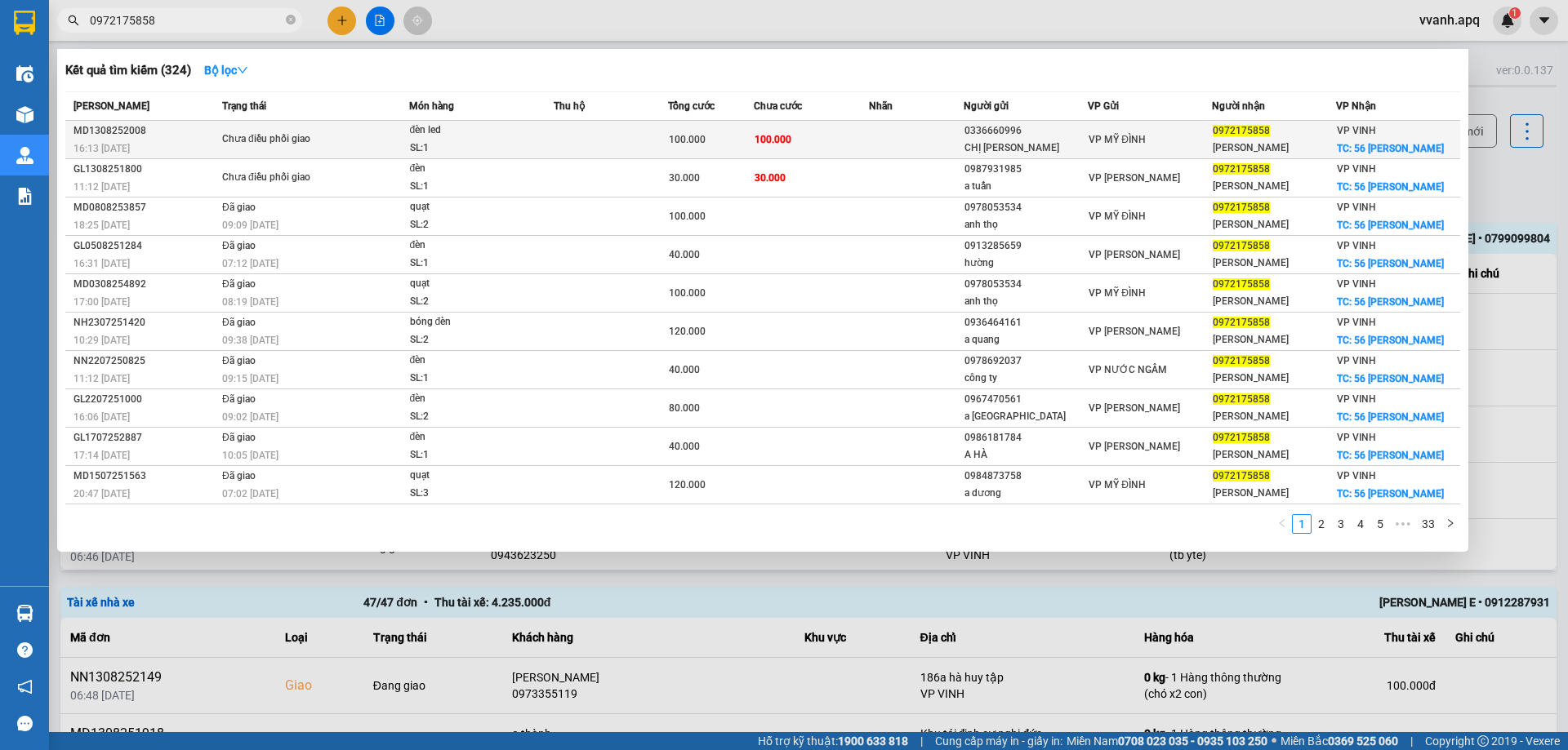
click at [326, 138] on div "Chưa điều phối giao" at bounding box center [283, 139] width 122 height 18
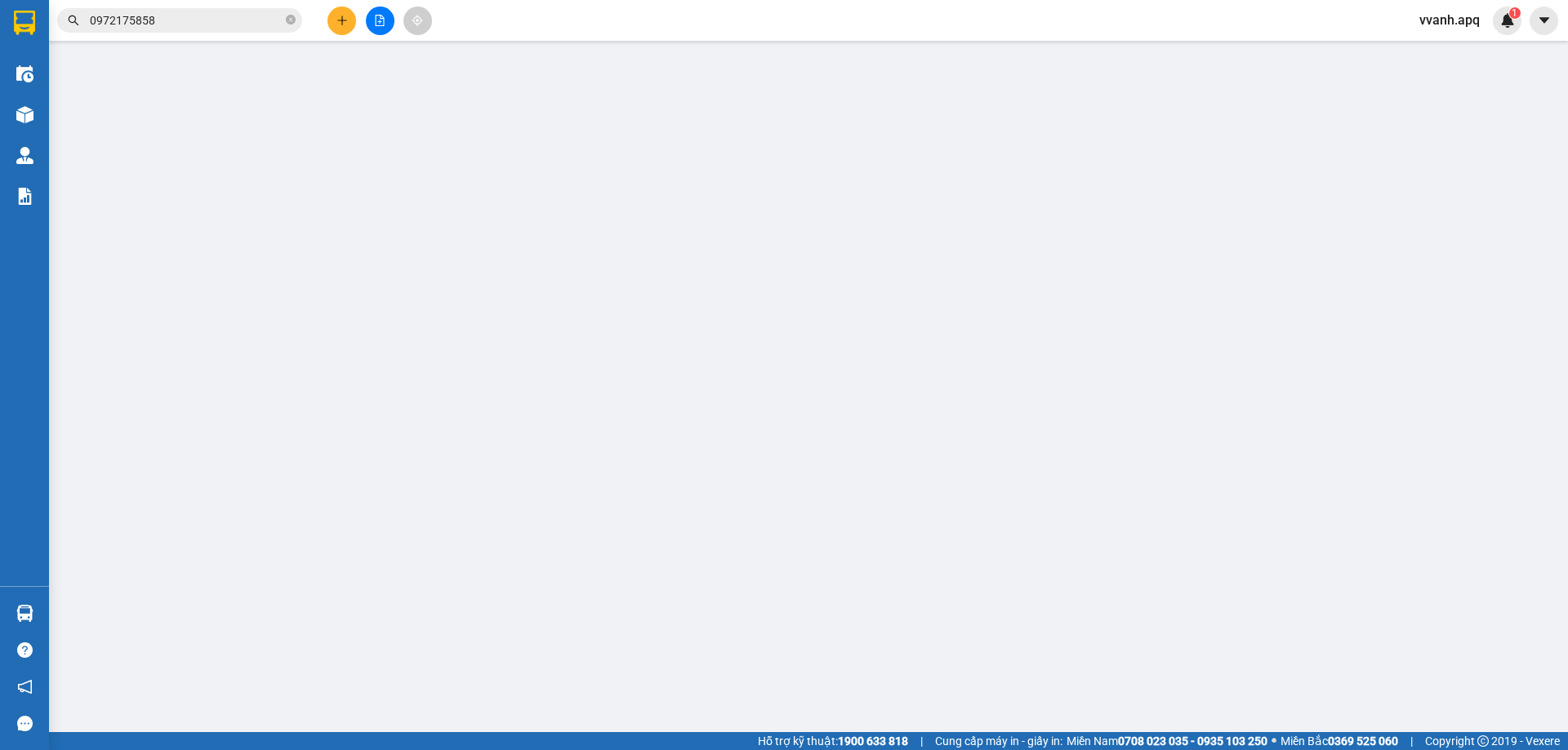
type input "0336660996"
type input "CHỊ LAN"
type input "0972175858"
type input "[PERSON_NAME]"
checkbox input "true"
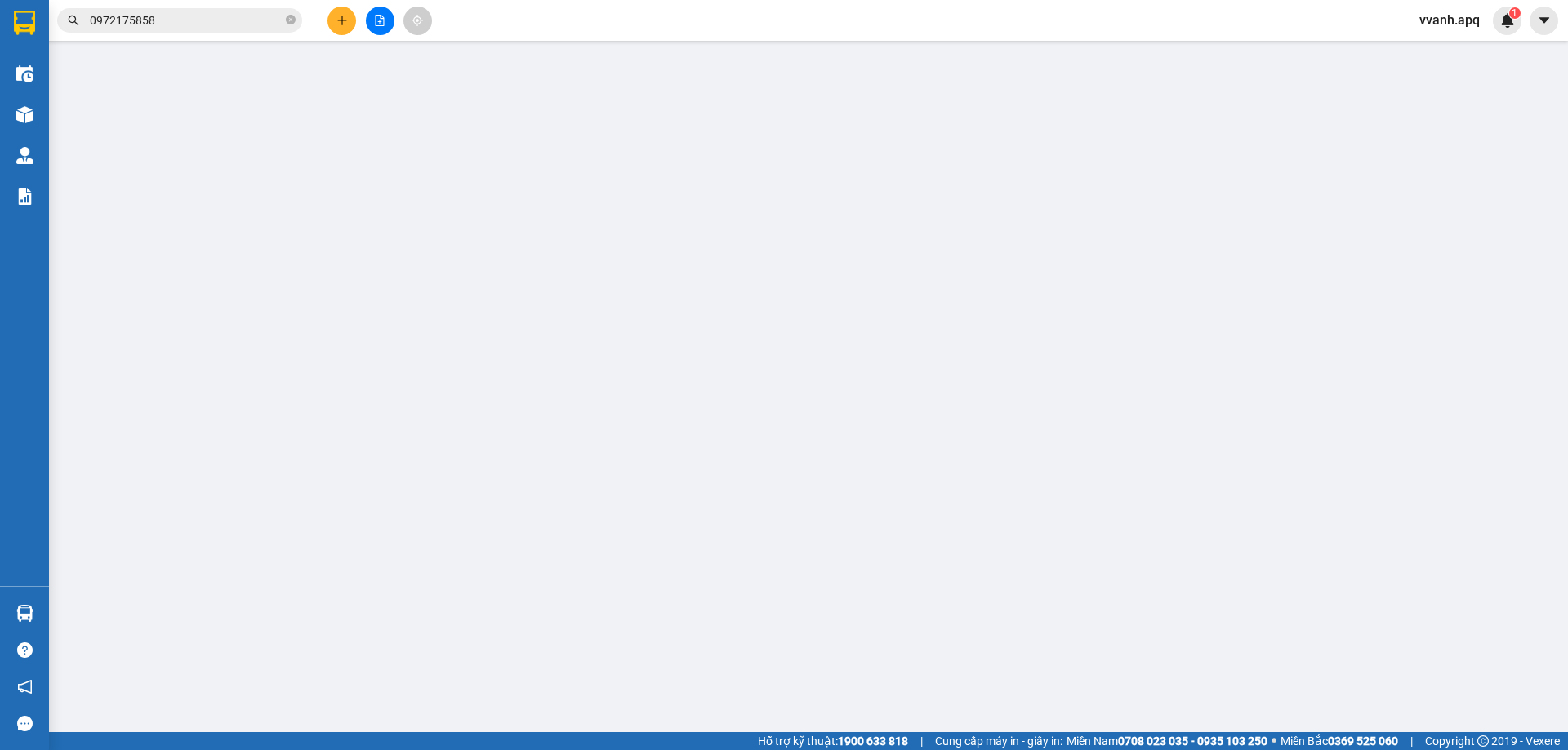
type input "56 [PERSON_NAME]"
type input "100.000"
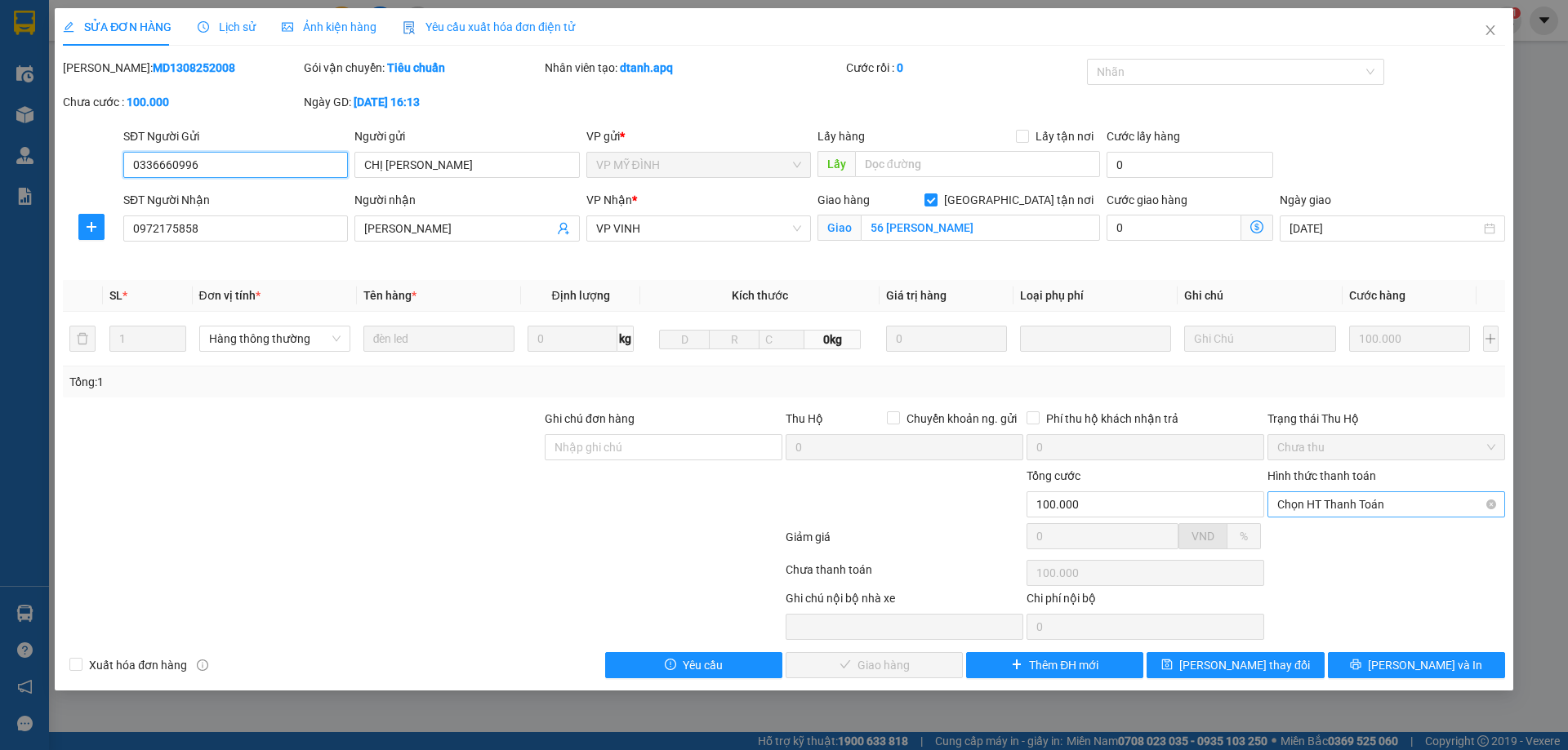
click at [1299, 510] on span "Chọn HT Thanh Toán" at bounding box center [1387, 505] width 218 height 25
click at [1311, 534] on div "Tại văn phòng" at bounding box center [1387, 537] width 218 height 18
type input "0"
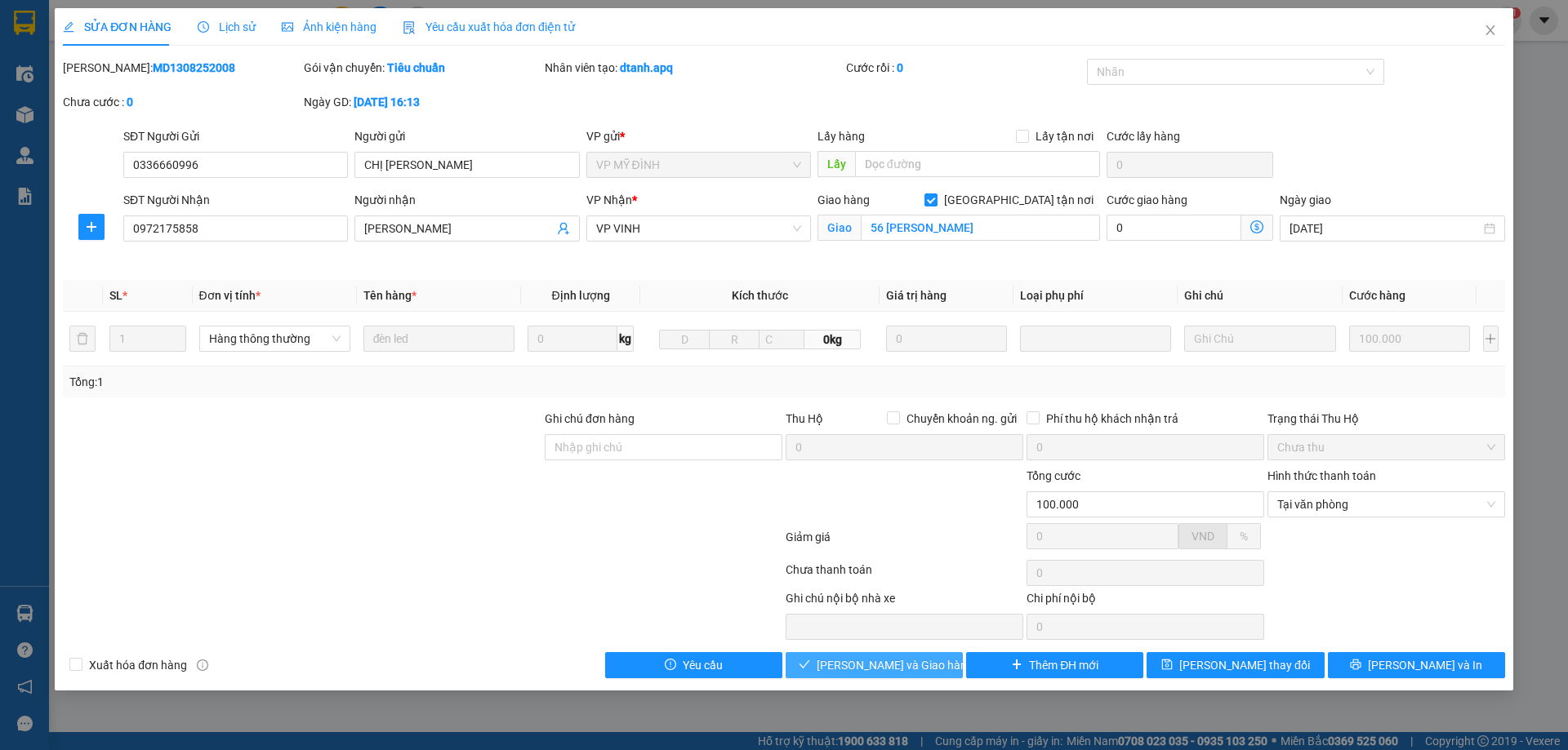
click at [875, 670] on span "[PERSON_NAME] và Giao hàng" at bounding box center [895, 666] width 157 height 18
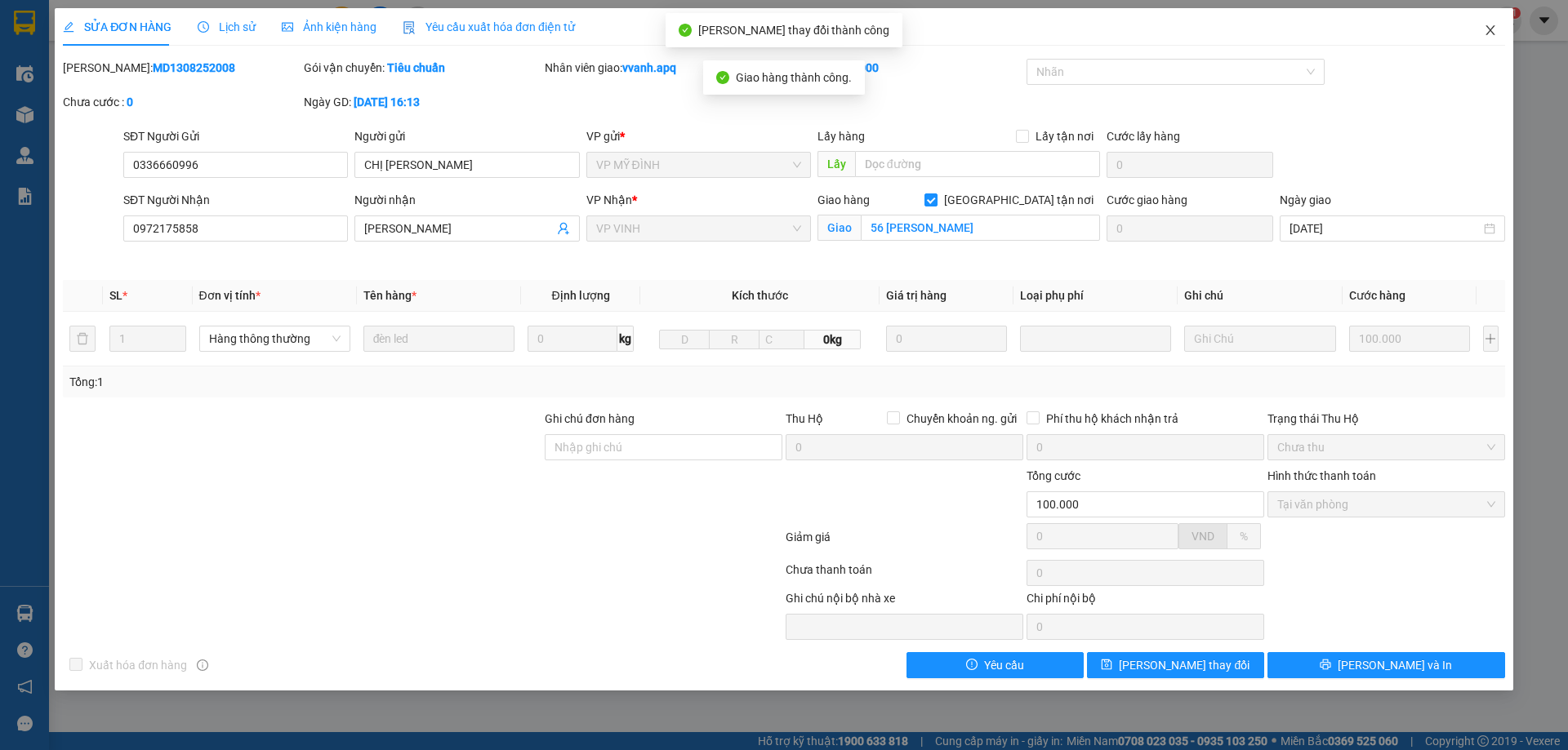
click at [1493, 37] on icon "close" at bounding box center [1491, 30] width 13 height 13
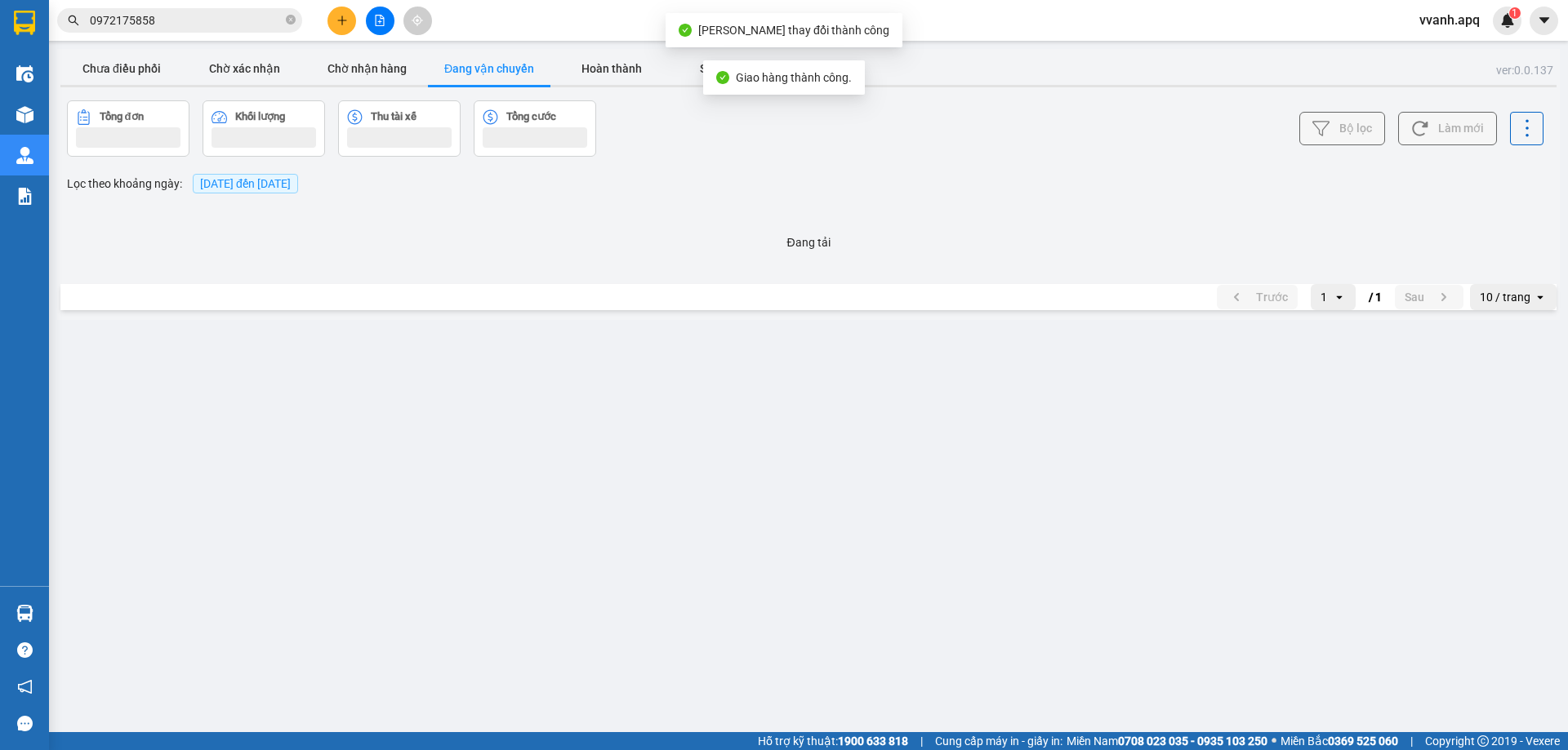
click at [185, 23] on input "0972175858" at bounding box center [186, 20] width 193 height 18
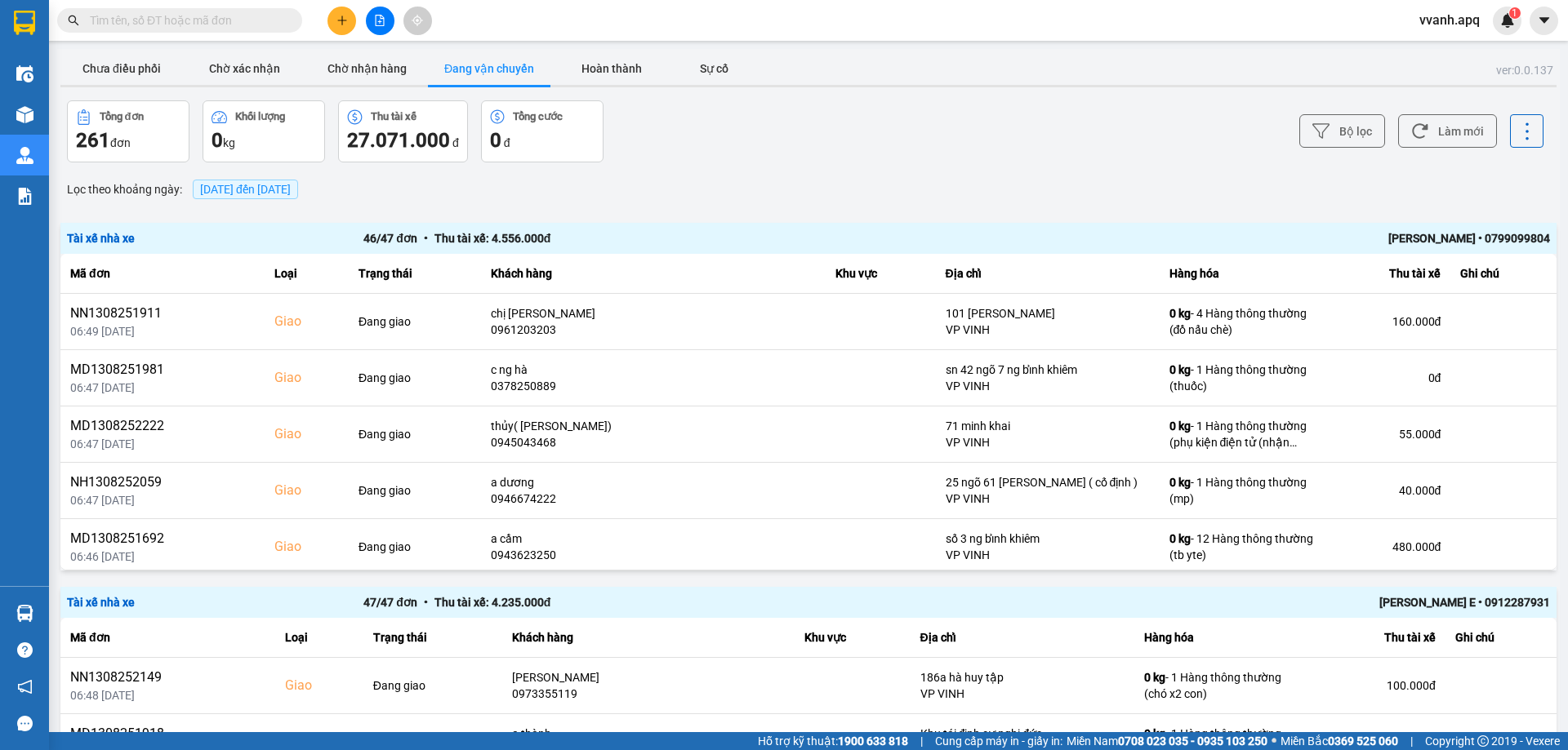
paste input "0972175858"
type input "0972175858"
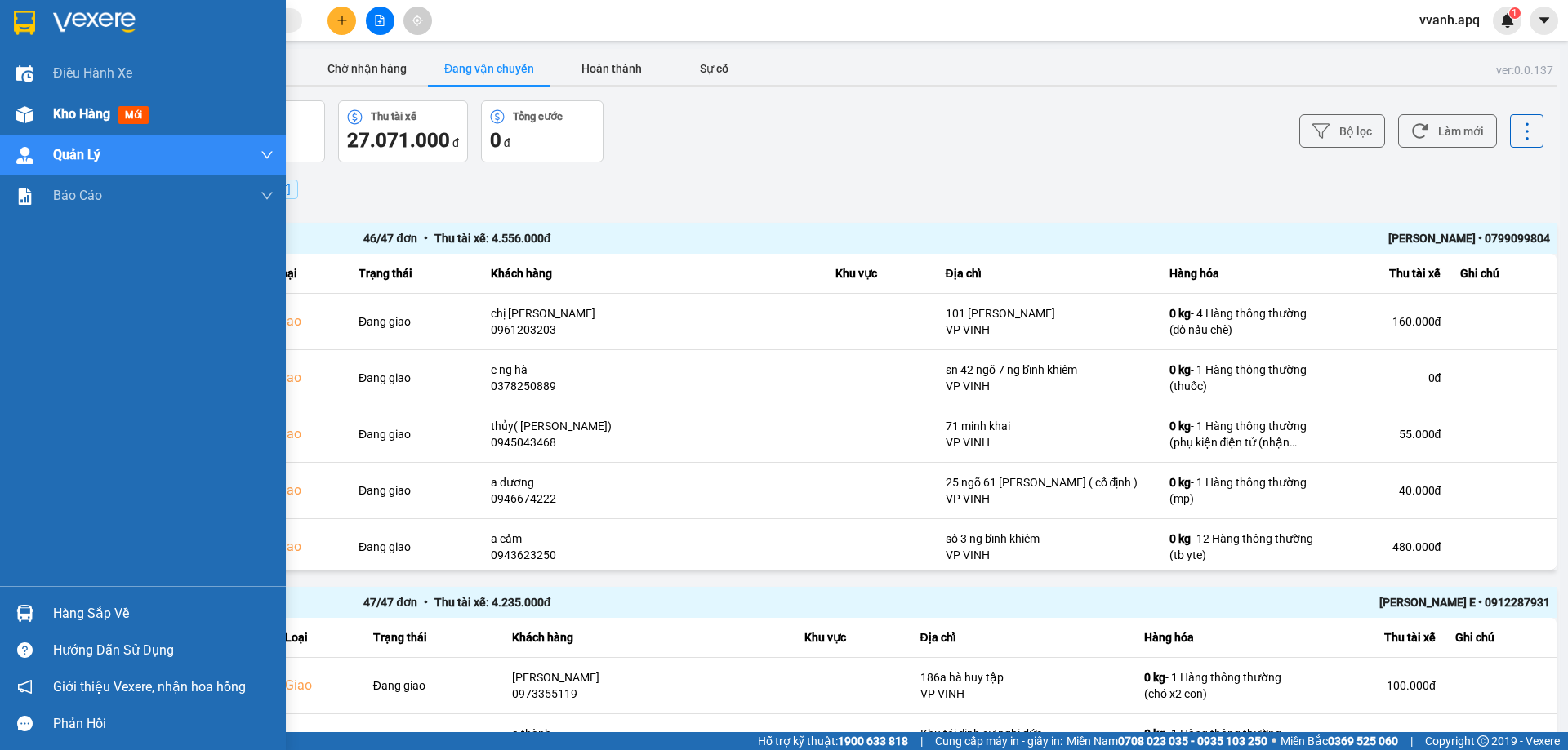
click at [34, 104] on div at bounding box center [25, 115] width 29 height 29
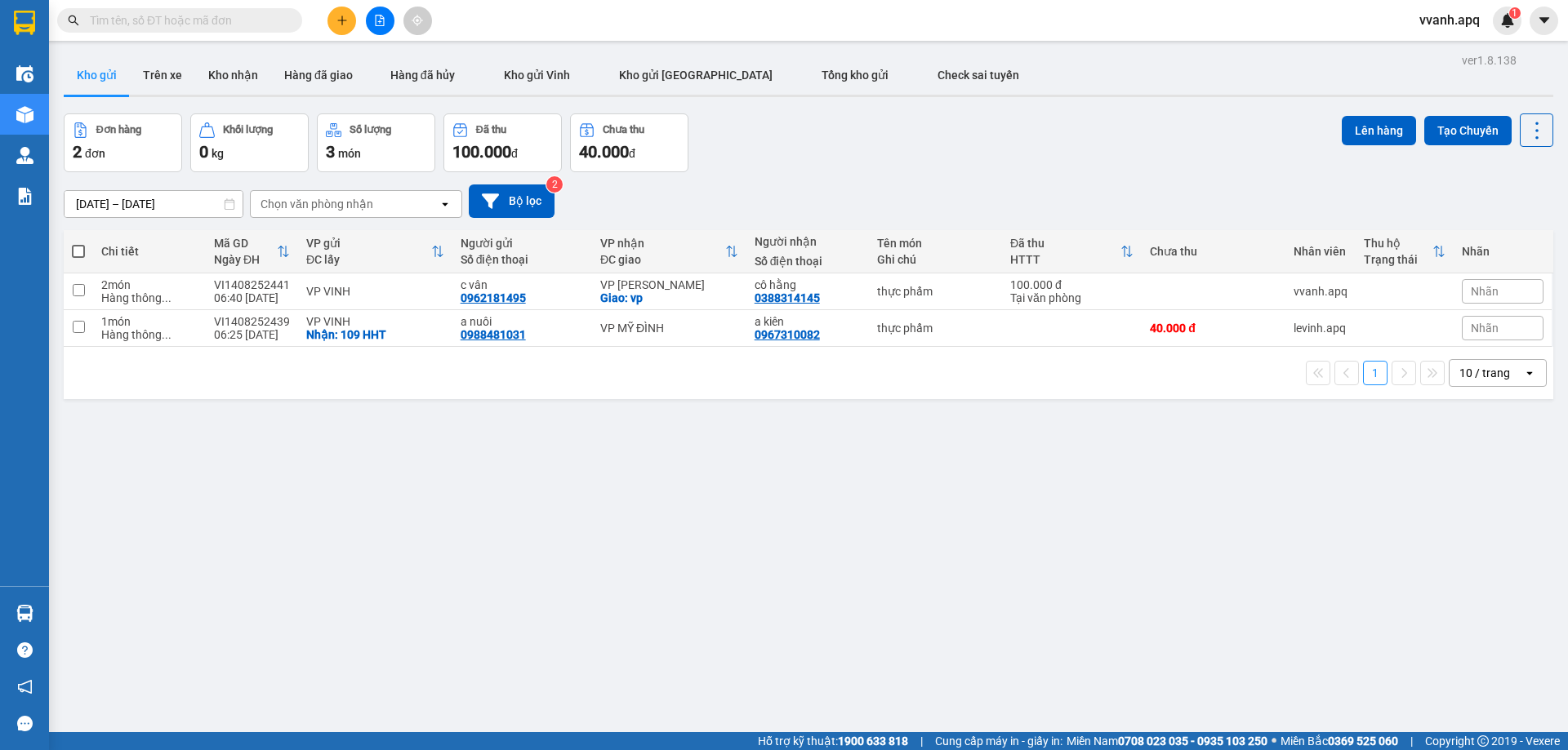
click at [884, 163] on div "Đơn hàng 2 đơn Khối lượng 0 kg Số lượng 3 món Đã thu 100.000 đ Chưa thu 40.000 …" at bounding box center [809, 143] width 1490 height 59
drag, startPoint x: 884, startPoint y: 163, endPoint x: 941, endPoint y: 353, distance: 198.4
click at [941, 353] on div "ver 1.8.138 Kho gửi Trên xe Kho nhận Hàng đã giao Hàng đã hủy Kho gửi [PERSON_N…" at bounding box center [809, 424] width 1503 height 750
click at [941, 353] on div "1 10 / trang open" at bounding box center [809, 373] width 1490 height 52
click at [923, 158] on div "Đơn hàng 2 đơn Khối lượng 0 kg Số lượng 3 món Đã thu 100.000 đ Chưa thu 40.000 …" at bounding box center [809, 143] width 1490 height 59
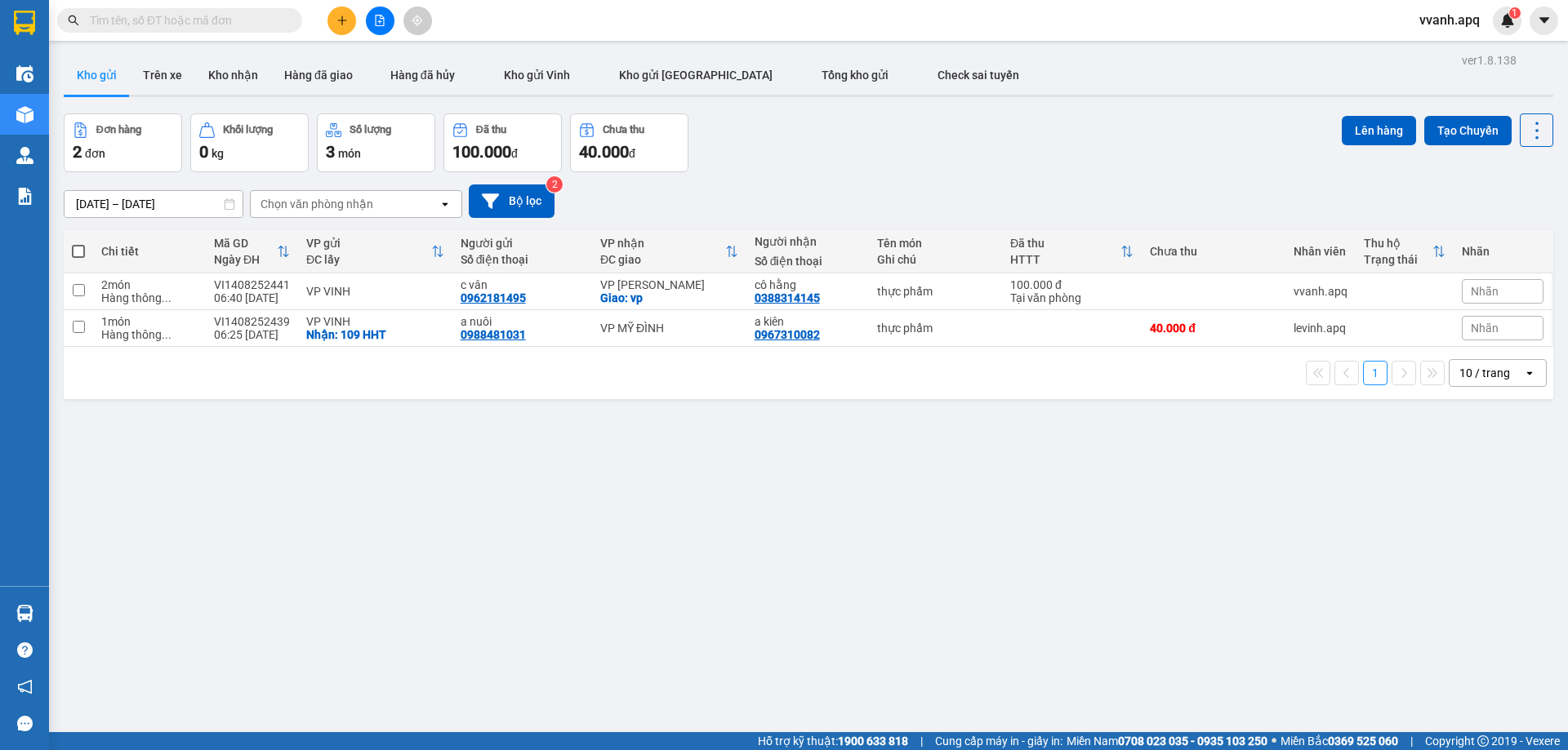
drag, startPoint x: 921, startPoint y: 168, endPoint x: 1066, endPoint y: 398, distance: 271.9
click at [1066, 398] on div "ver 1.8.138 Kho gửi Trên xe Kho nhận Hàng đã giao Hàng đã hủy Kho gửi [PERSON_N…" at bounding box center [809, 424] width 1503 height 750
click at [1066, 398] on div "1 10 / trang open" at bounding box center [809, 373] width 1490 height 52
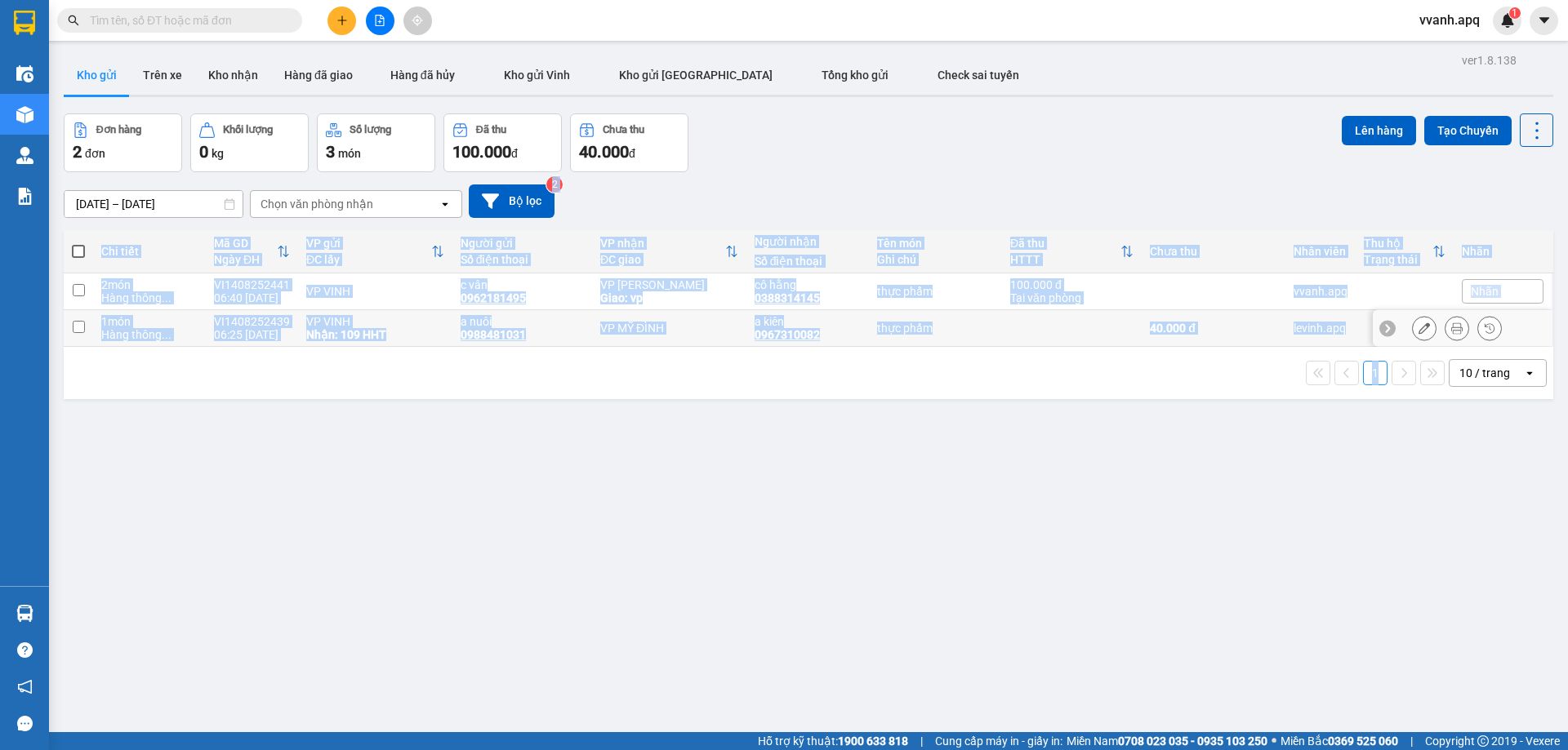
drag, startPoint x: 1066, startPoint y: 398, endPoint x: 990, endPoint y: 161, distance: 248.9
click at [996, 170] on div "ver 1.8.138 Kho gửi Trên xe Kho nhận Hàng đã giao Hàng đã hủy Kho gửi [PERSON_N…" at bounding box center [809, 424] width 1503 height 750
click at [989, 160] on div "Đơn hàng 2 đơn Khối lượng 0 kg Số lượng 3 món Đã thu 100.000 đ Chưa thu 40.000 …" at bounding box center [809, 143] width 1490 height 59
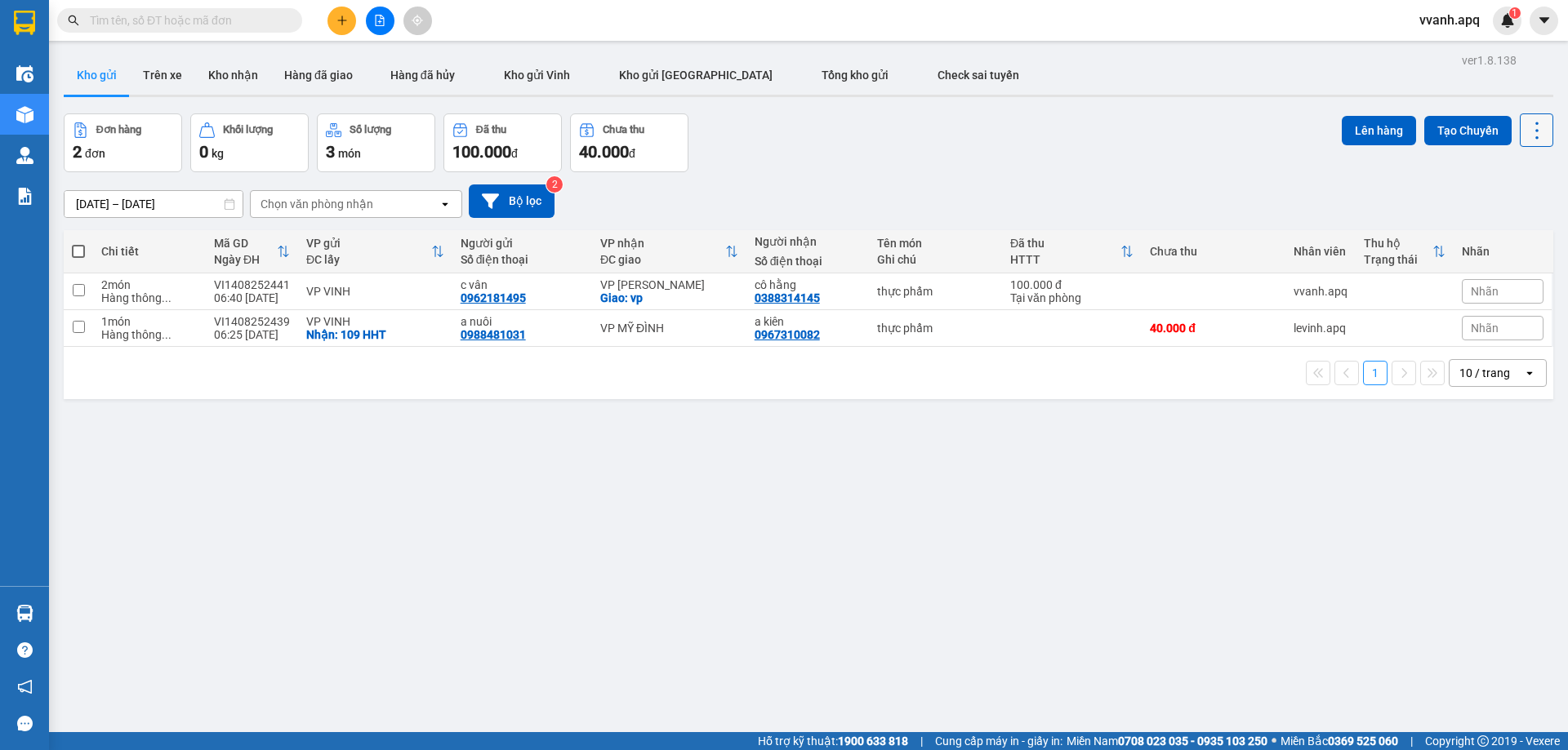
click at [1532, 117] on button at bounding box center [1537, 130] width 34 height 34
click at [1506, 227] on span "Làm mới" at bounding box center [1502, 234] width 45 height 16
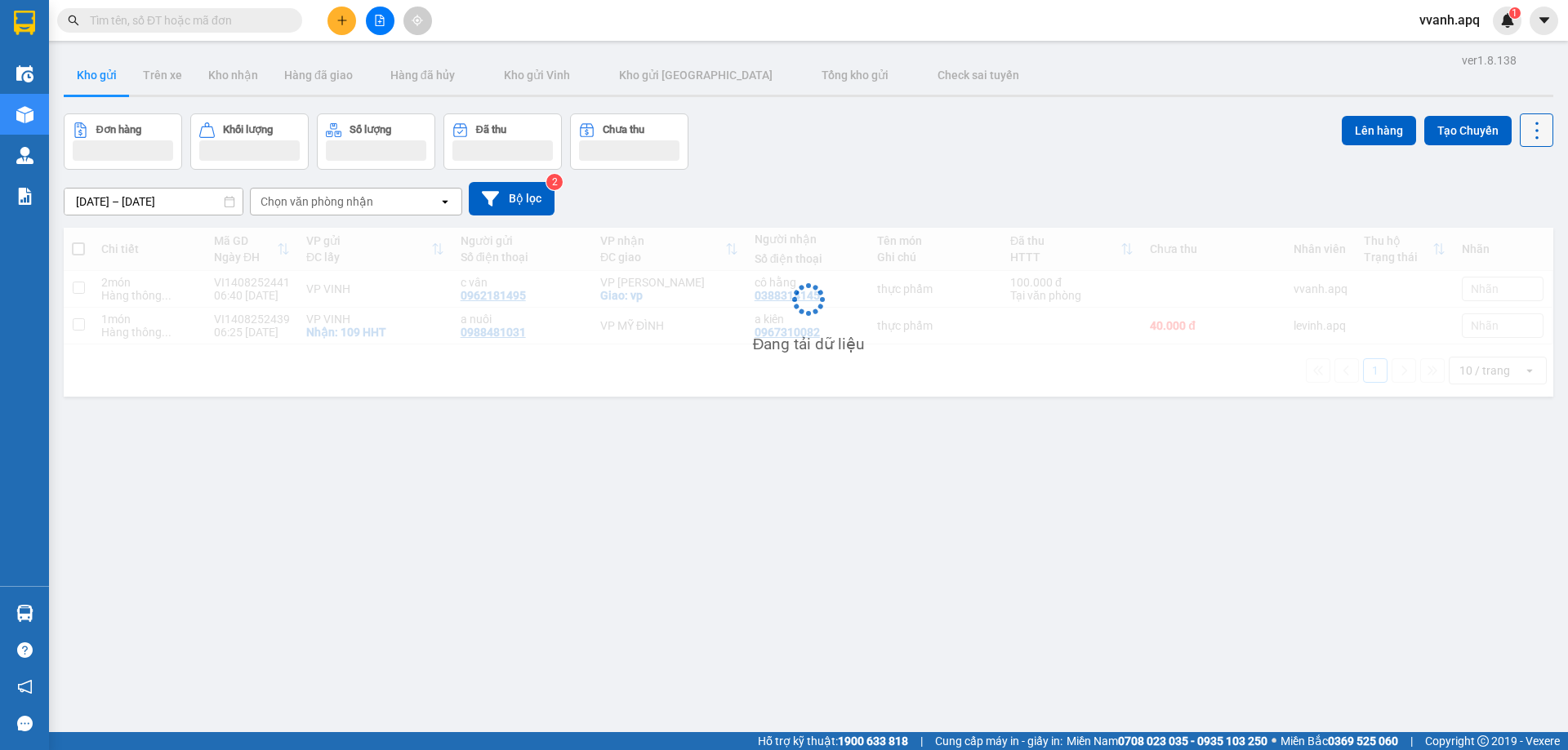
click at [1526, 138] on icon at bounding box center [1538, 130] width 23 height 23
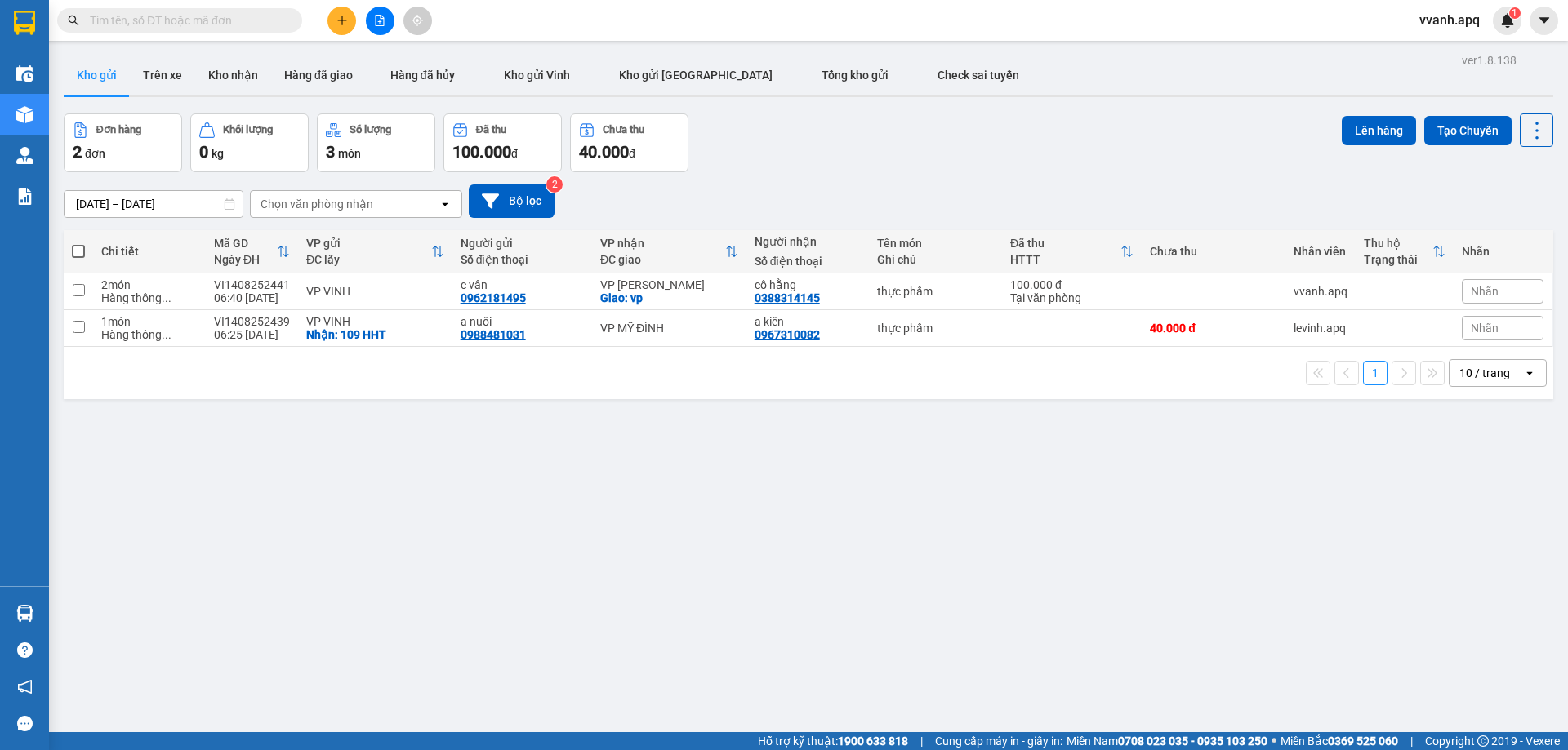
click at [1211, 179] on div "[DATE] – [DATE] Press the down arrow key to interact with the calendar and sele…" at bounding box center [809, 201] width 1490 height 58
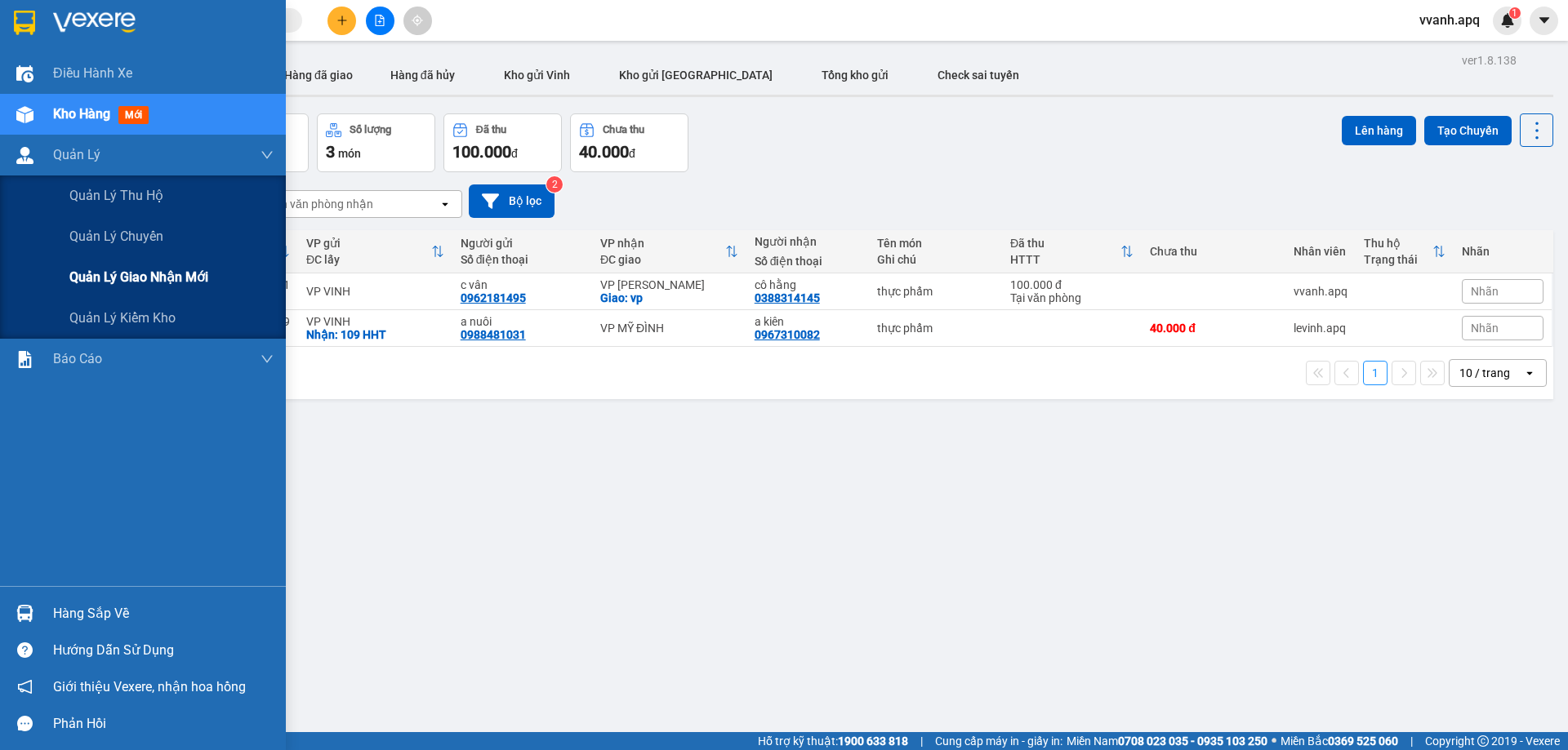
click at [169, 268] on span "Quản lý giao nhận mới" at bounding box center [139, 277] width 139 height 20
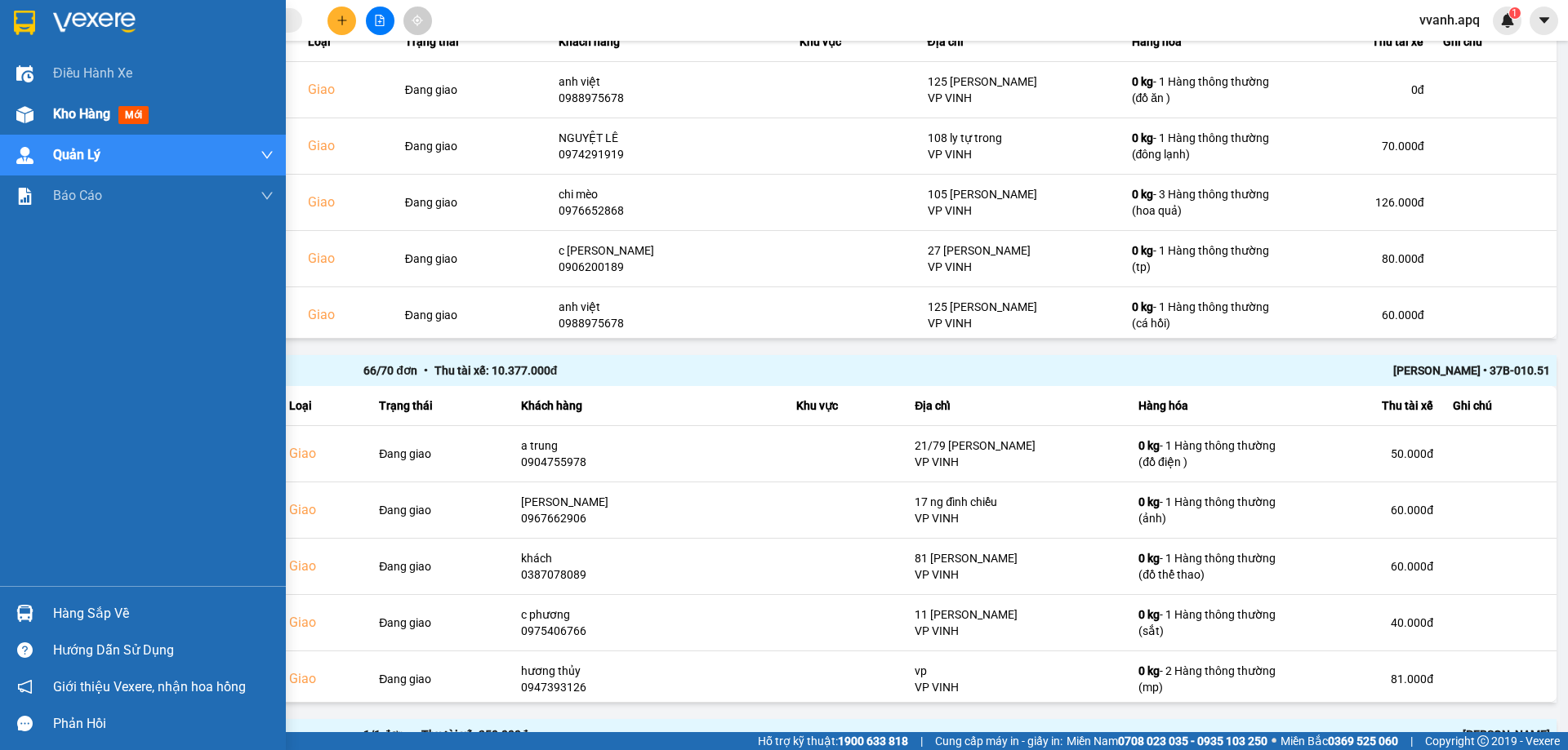
click at [30, 128] on div at bounding box center [25, 115] width 29 height 29
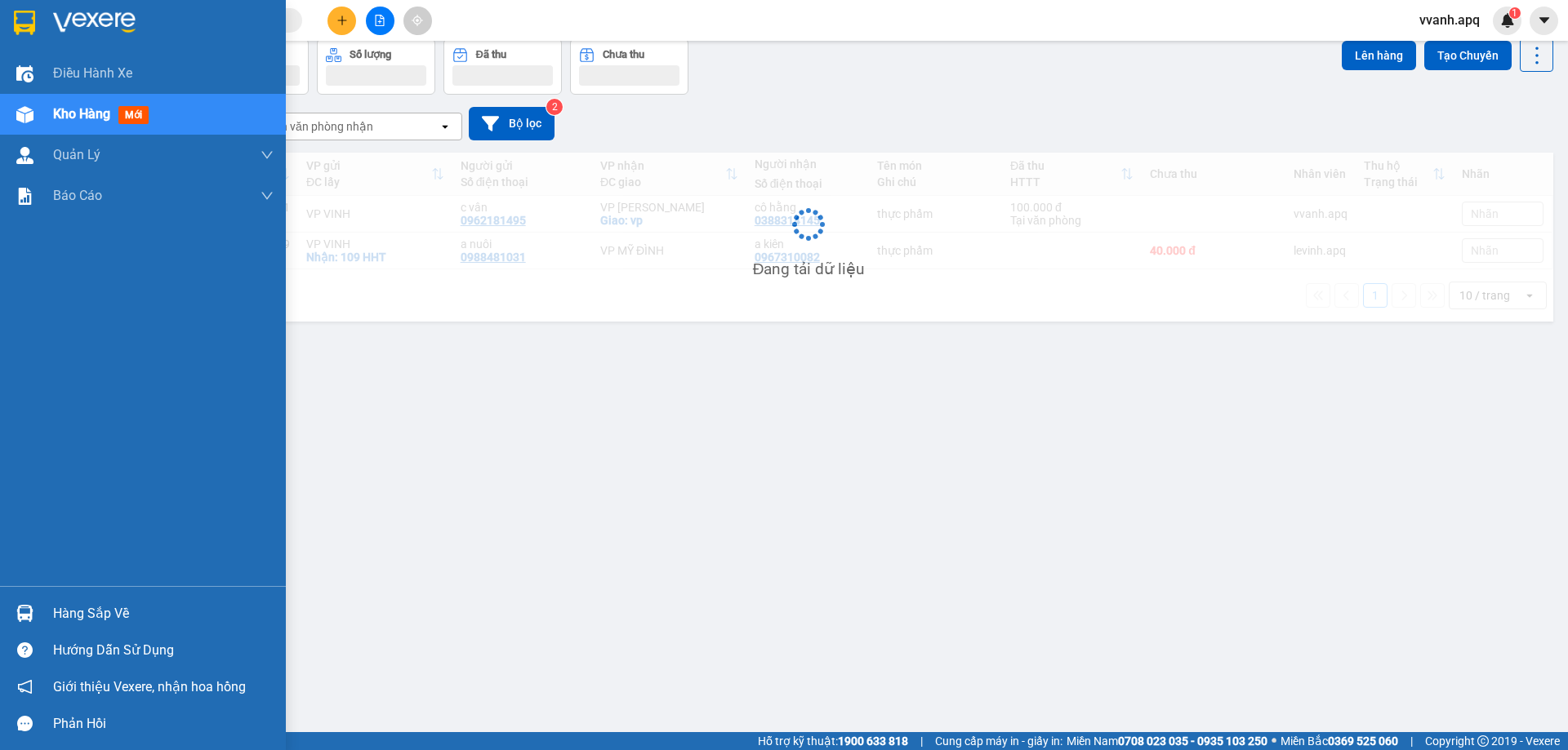
scroll to position [75, 0]
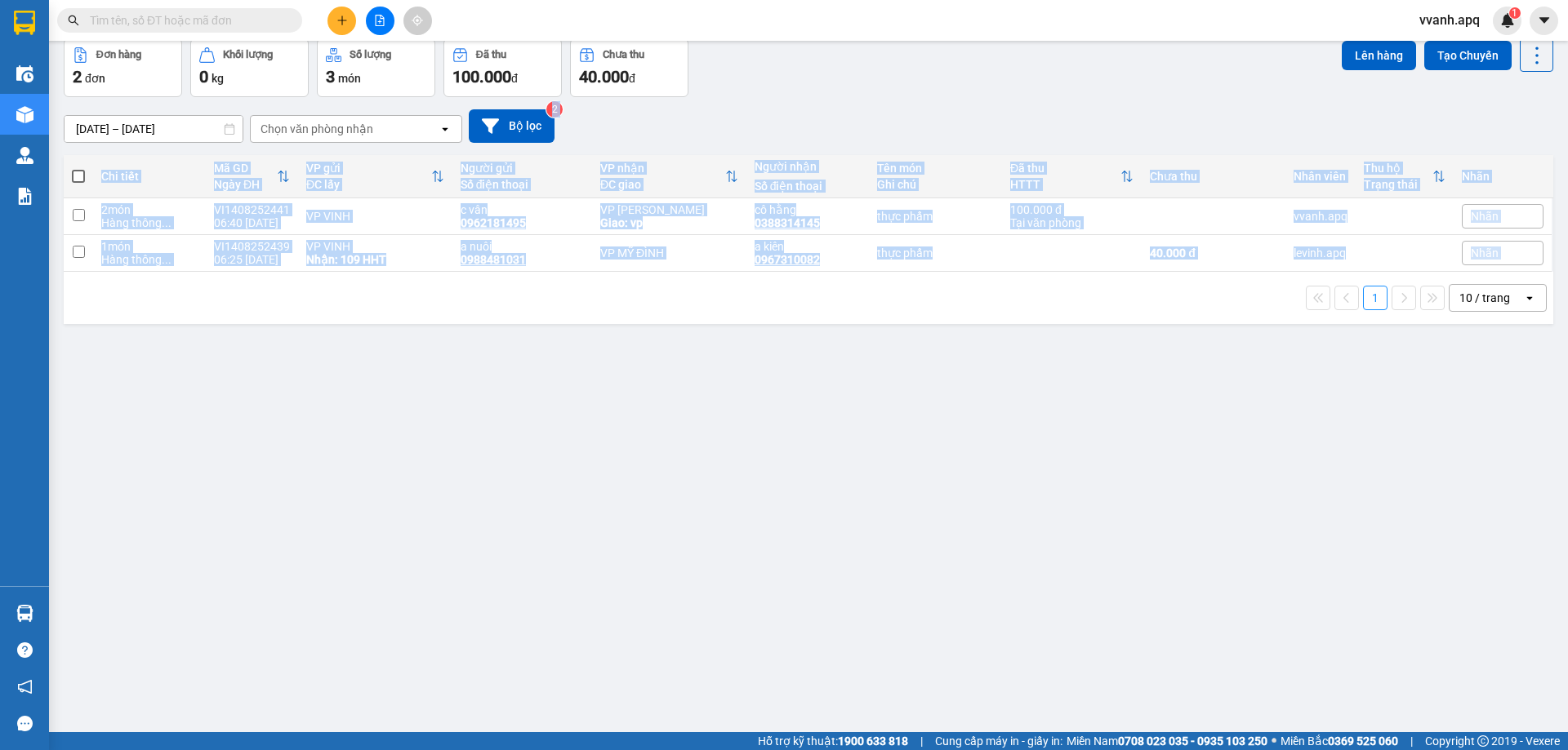
click at [918, 328] on div "ver 1.8.138 Kho gửi Trên xe Kho nhận Hàng đã giao Hàng đã hủy Kho gửi [PERSON_N…" at bounding box center [809, 348] width 1503 height 750
drag, startPoint x: 918, startPoint y: 328, endPoint x: 917, endPoint y: 103, distance: 225.0
click at [917, 103] on div "ver 1.8.138 Kho gửi Trên xe Kho nhận Hàng đã giao Hàng đã hủy Kho gửi [PERSON_N…" at bounding box center [809, 348] width 1503 height 750
click at [917, 103] on div "[DATE] – [DATE] Press the down arrow key to interact with the calendar and sele…" at bounding box center [809, 126] width 1490 height 58
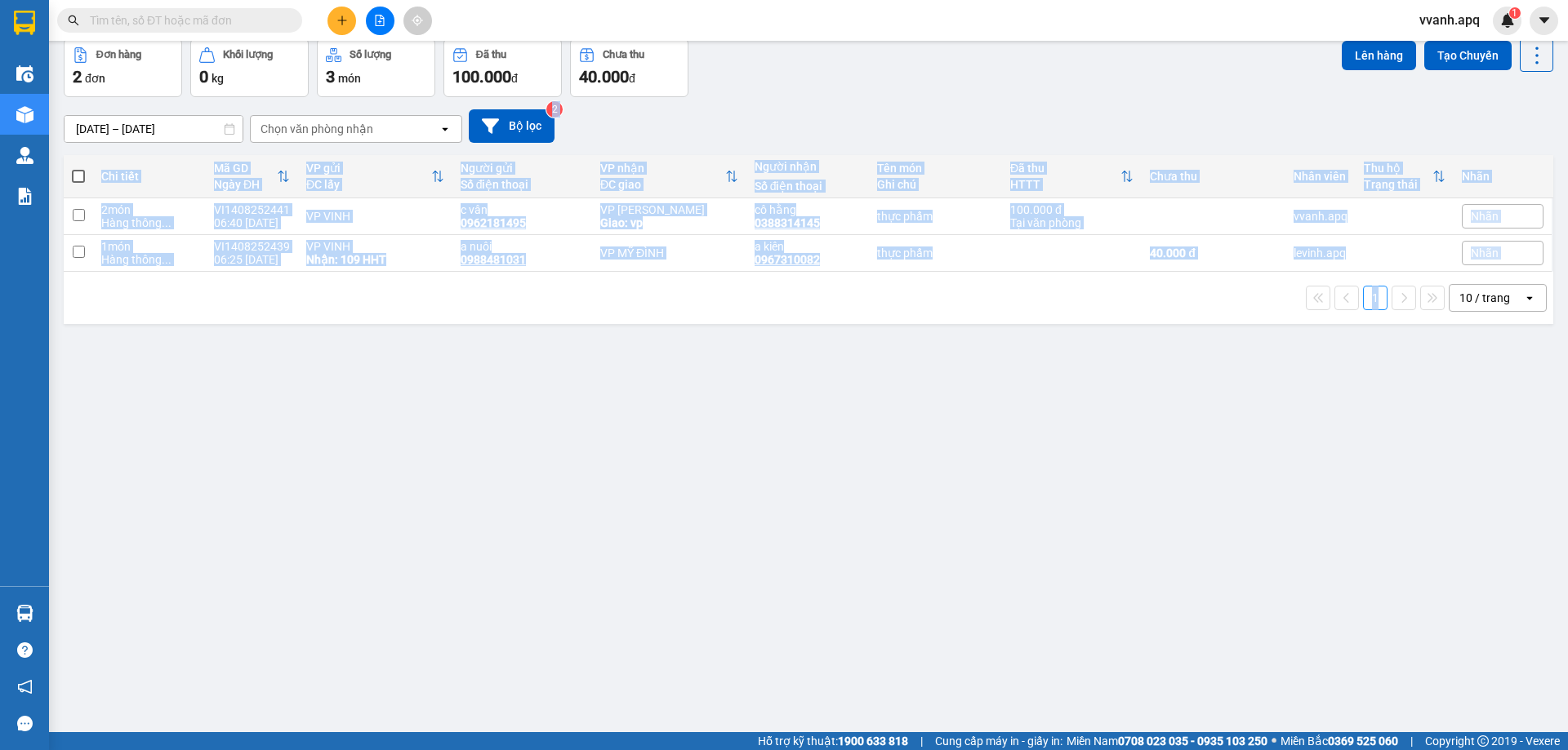
drag, startPoint x: 917, startPoint y: 103, endPoint x: 1036, endPoint y: 286, distance: 218.3
click at [1036, 286] on div "ver 1.8.138 Kho gửi Trên xe Kho nhận Hàng đã giao Hàng đã hủy Kho gửi [PERSON_N…" at bounding box center [809, 348] width 1503 height 750
click at [1036, 286] on div "1 10 / trang open" at bounding box center [809, 298] width 1477 height 28
drag, startPoint x: 1036, startPoint y: 286, endPoint x: 1010, endPoint y: 93, distance: 194.7
click at [1010, 93] on div "ver 1.8.138 Kho gửi Trên xe Kho nhận Hàng đã giao Hàng đã hủy Kho gửi [PERSON_N…" at bounding box center [809, 348] width 1503 height 750
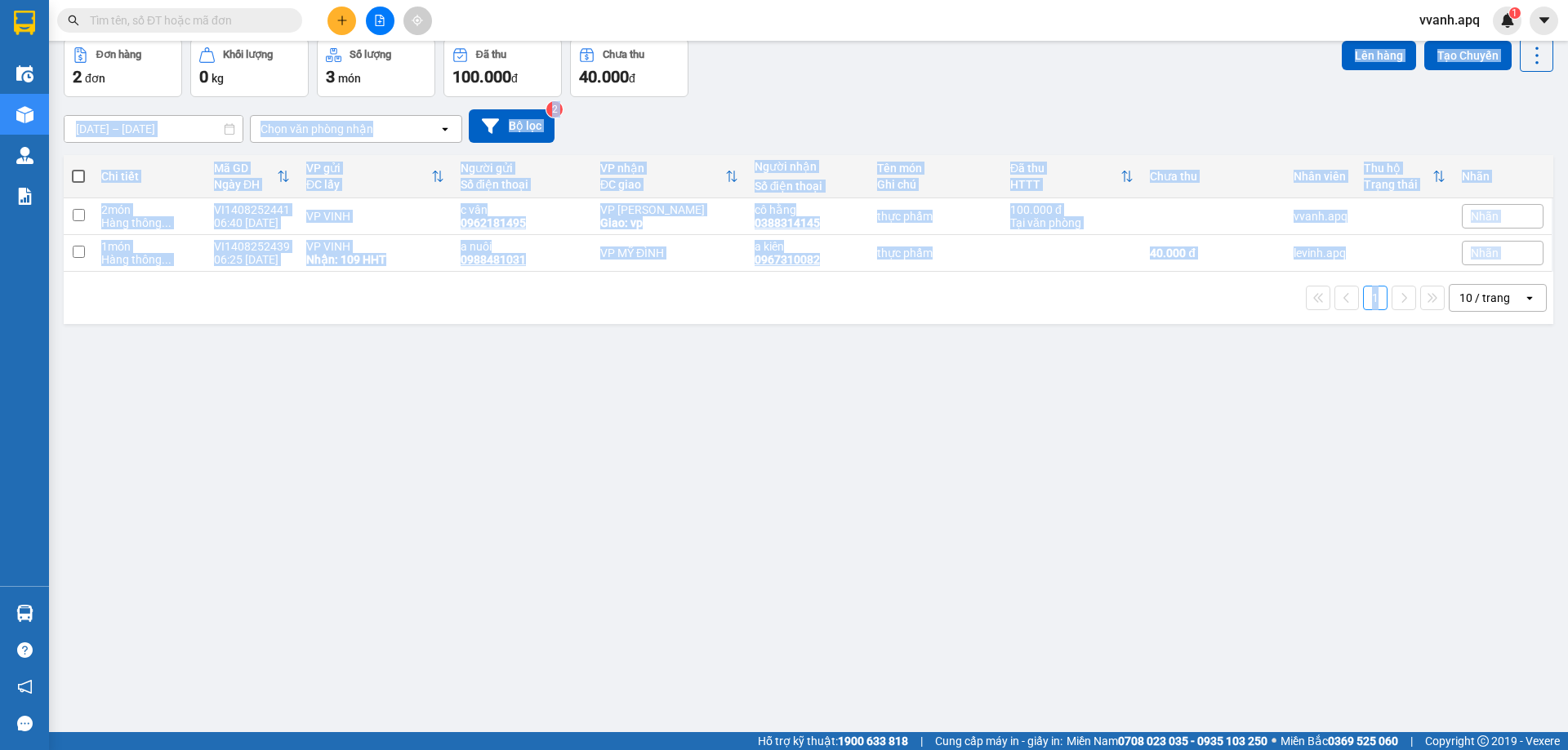
click at [1010, 93] on div "Đơn hàng 2 đơn Khối lượng 0 kg Số lượng 3 món Đã thu 100.000 đ Chưa thu 40.000 …" at bounding box center [809, 68] width 1490 height 59
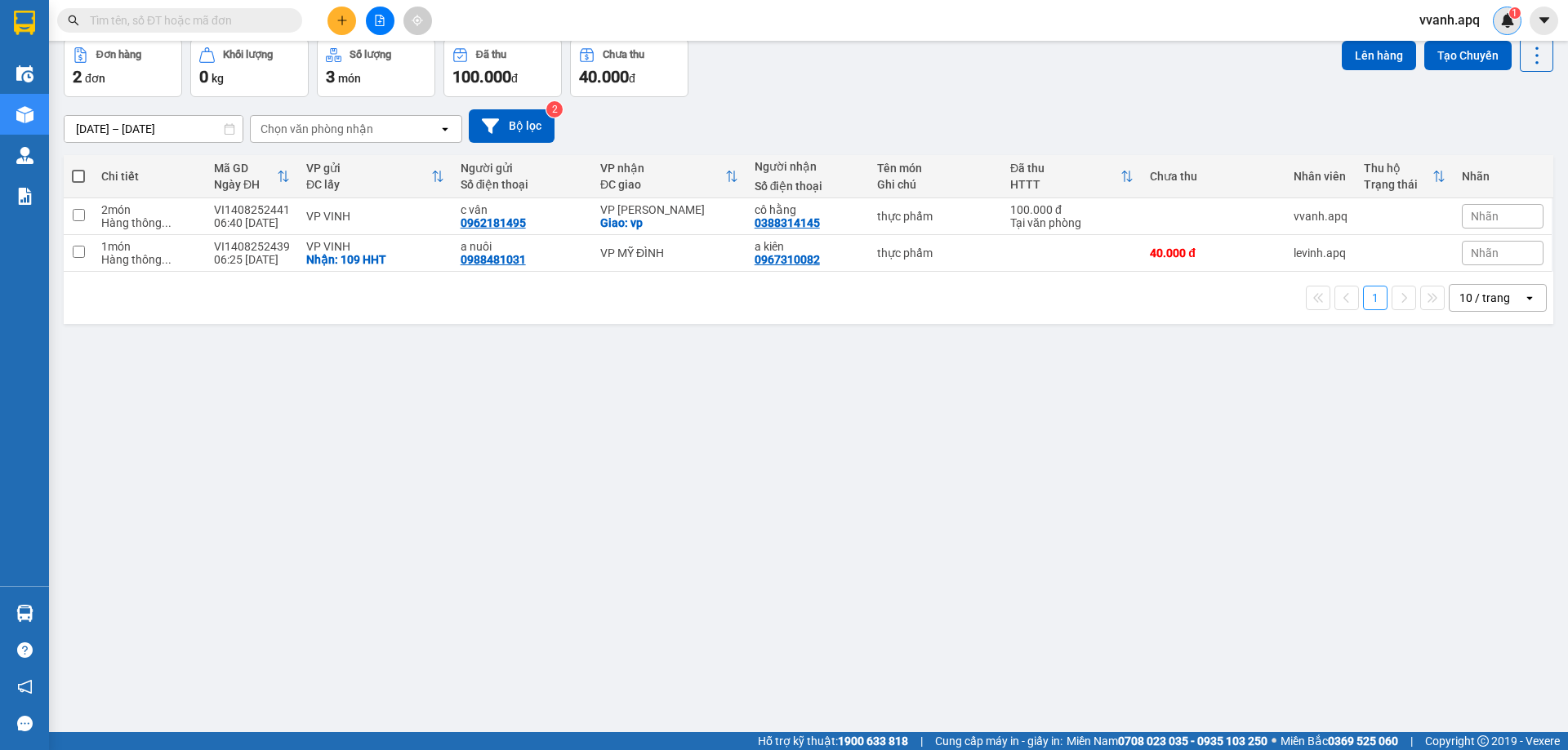
click at [1503, 16] on img at bounding box center [1508, 20] width 15 height 15
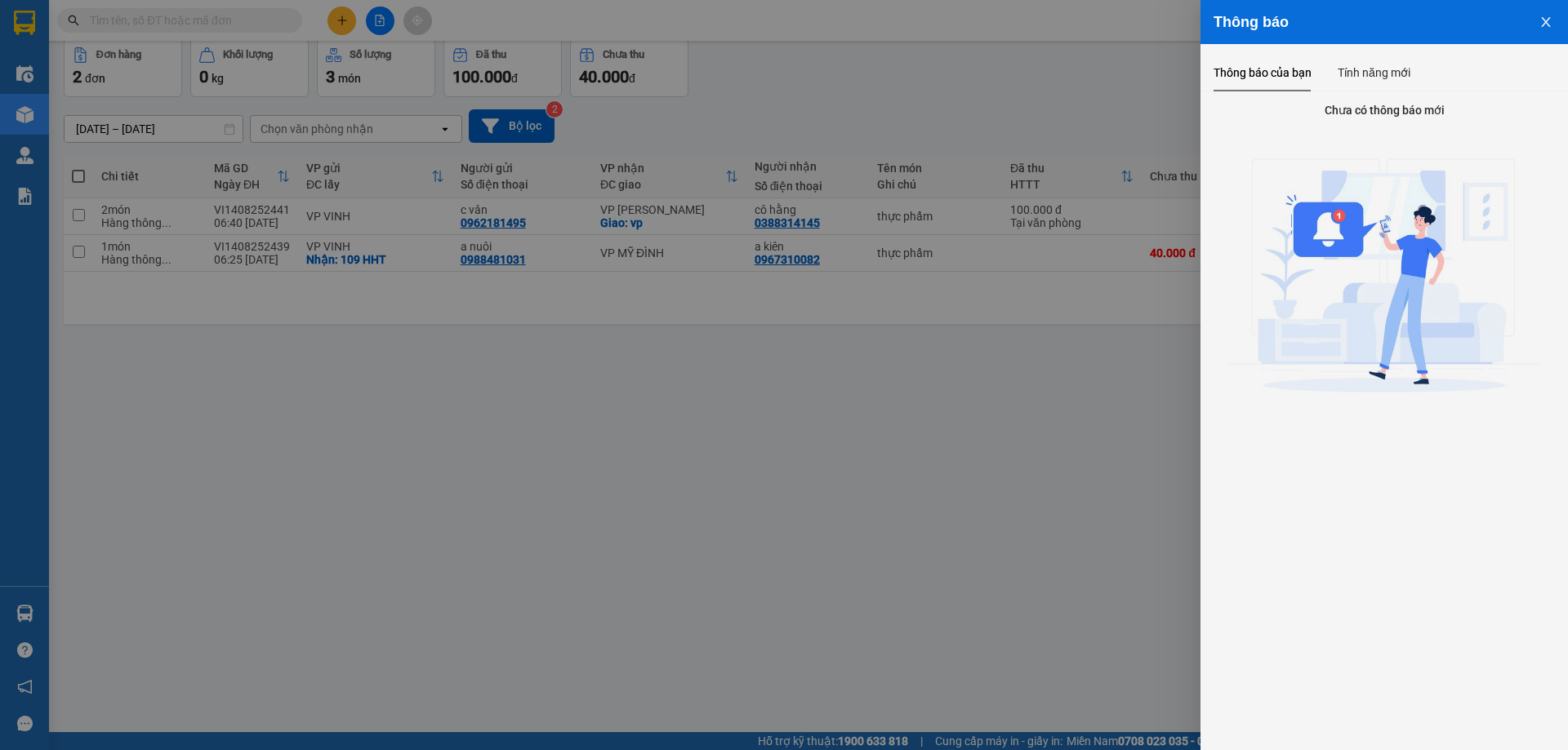
click at [1042, 87] on div at bounding box center [784, 375] width 1568 height 750
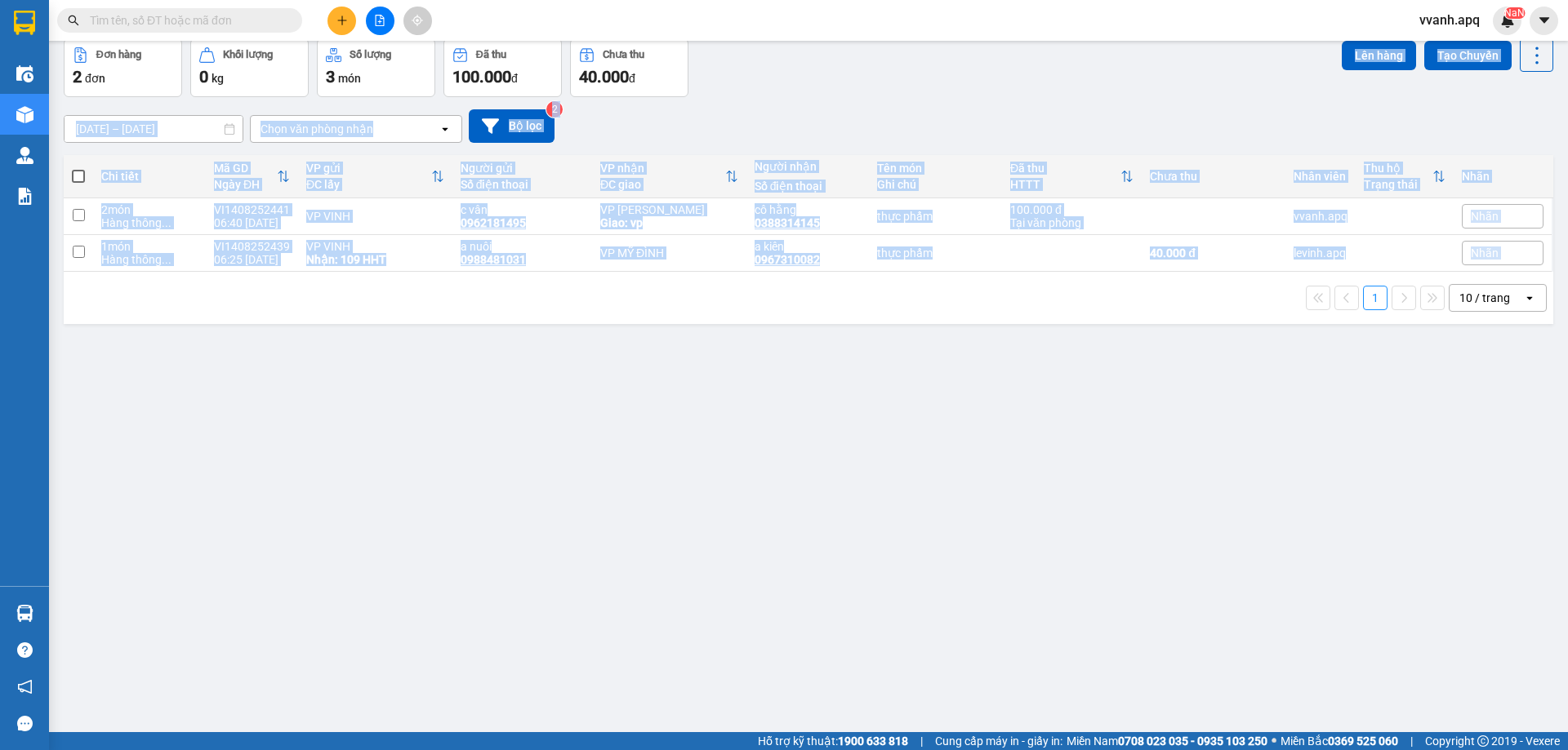
drag, startPoint x: 1025, startPoint y: 79, endPoint x: 1092, endPoint y: 294, distance: 225.2
click at [1092, 293] on div "ver 1.8.138 Kho gửi Trên xe Kho nhận Hàng đã giao Hàng đã hủy Kho gửi [PERSON_N…" at bounding box center [809, 348] width 1503 height 750
click at [1092, 294] on div "1 10 / trang open" at bounding box center [809, 298] width 1477 height 28
drag, startPoint x: 1092, startPoint y: 294, endPoint x: 1071, endPoint y: 121, distance: 174.3
click at [1071, 121] on div "ver 1.8.138 Kho gửi Trên xe Kho nhận Hàng đã giao Hàng đã hủy Kho gửi [PERSON_N…" at bounding box center [809, 348] width 1503 height 750
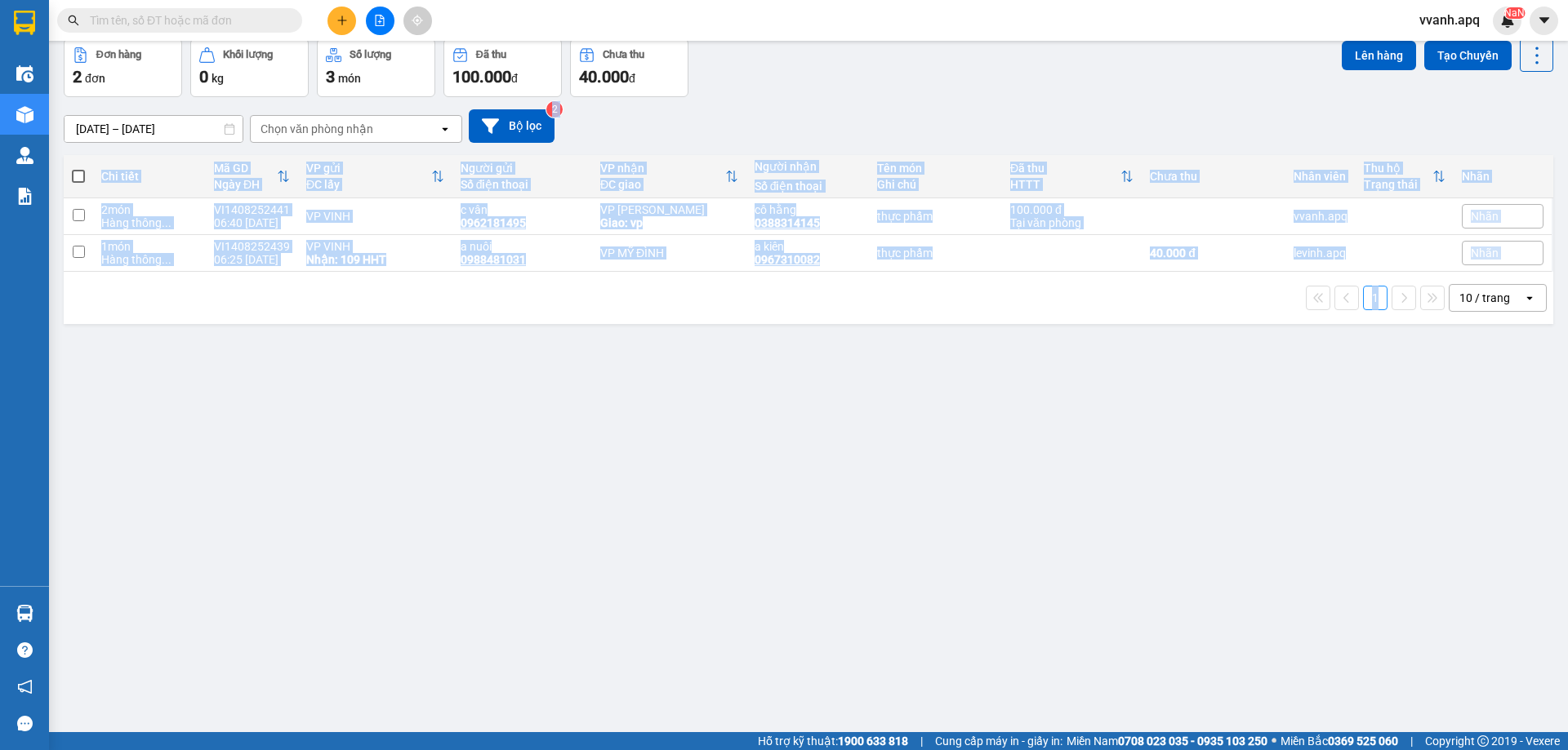
click at [1070, 120] on div "[DATE] – [DATE] Press the down arrow key to interact with the calendar and sele…" at bounding box center [809, 125] width 1490 height 34
drag, startPoint x: 1070, startPoint y: 120, endPoint x: 1124, endPoint y: 266, distance: 155.7
click at [1124, 266] on div "ver 1.8.138 Kho gửi Trên xe Kho nhận Hàng đã giao Hàng đã hủy Kho gửi [PERSON_N…" at bounding box center [809, 348] width 1503 height 750
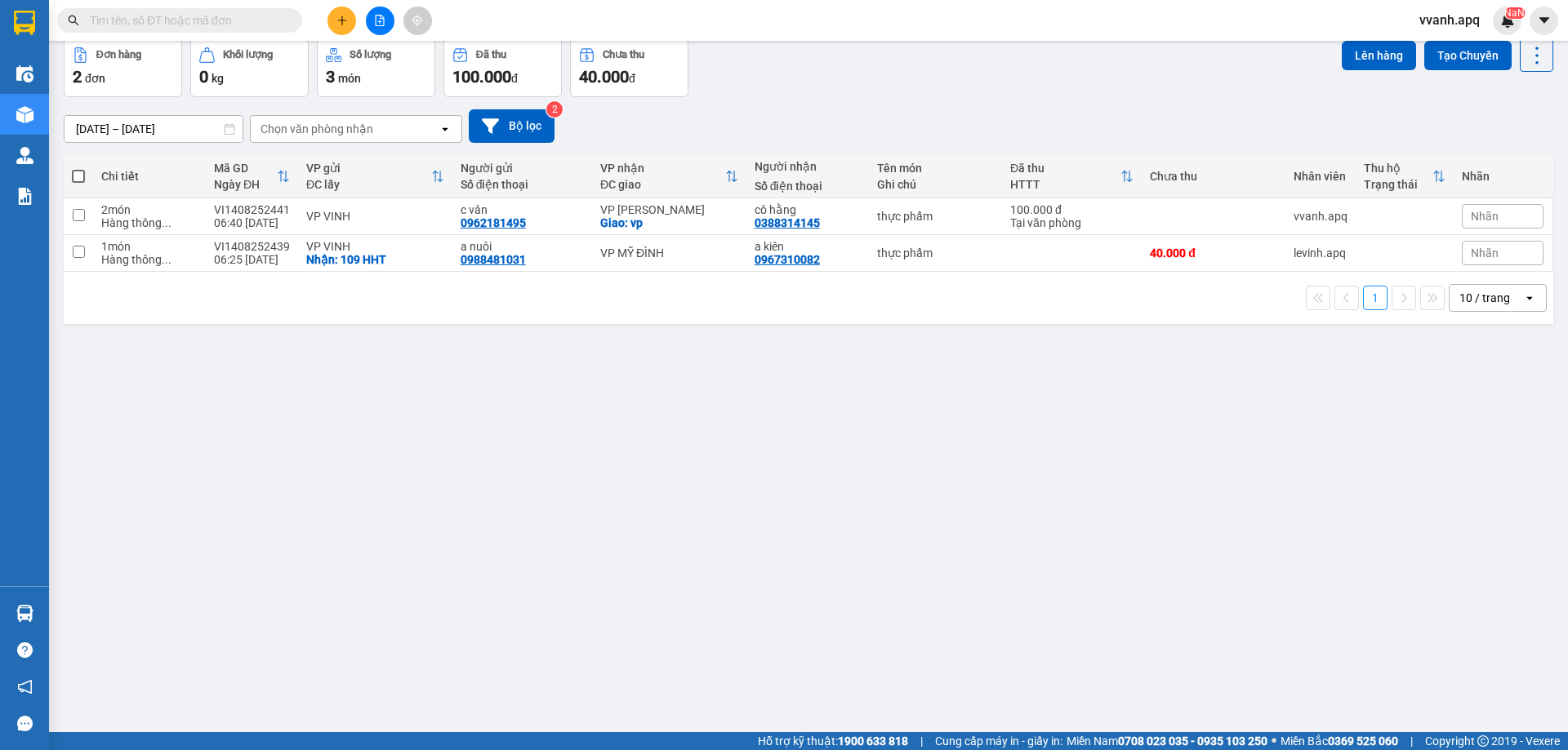
click at [1157, 315] on div "1 10 / trang open" at bounding box center [809, 298] width 1490 height 52
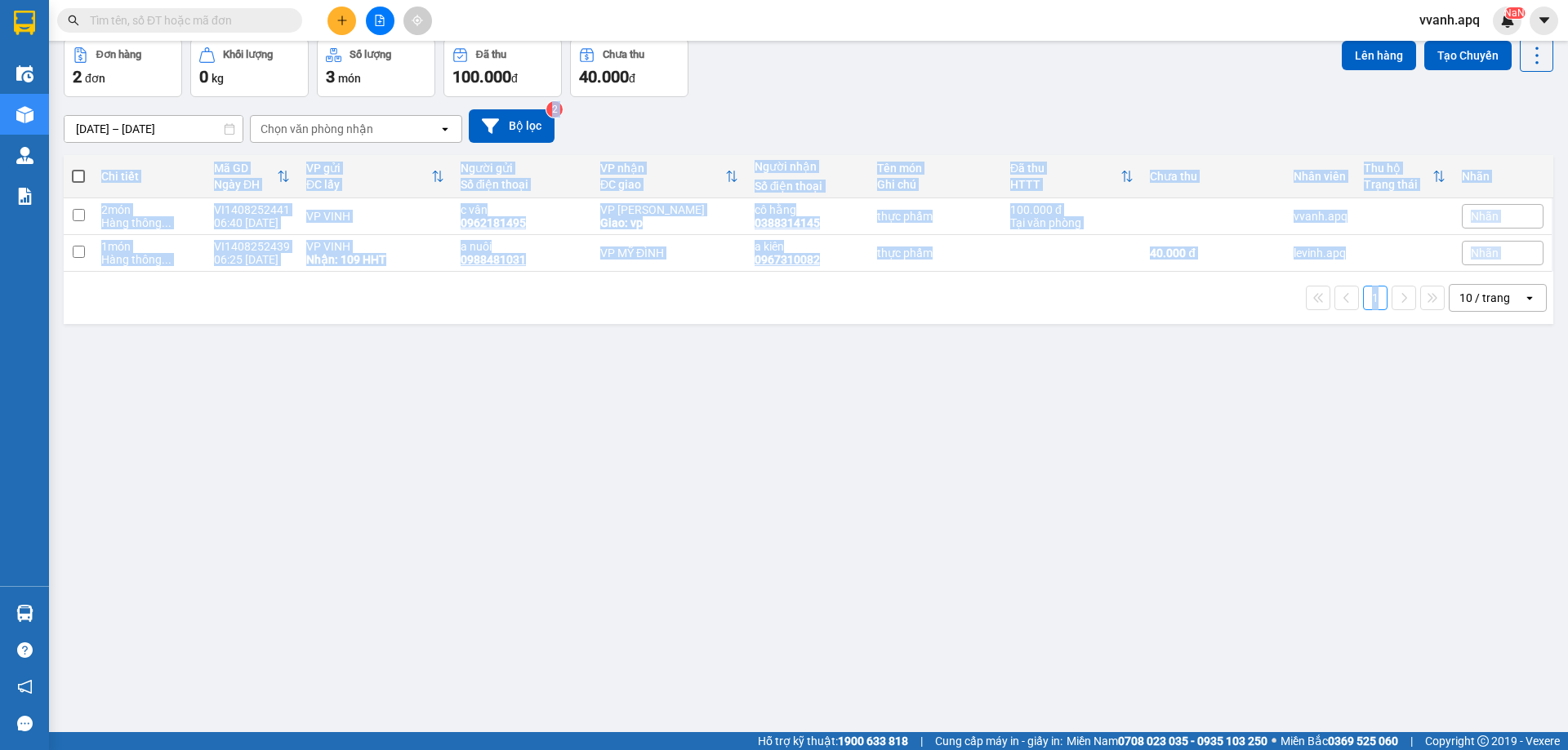
drag, startPoint x: 1157, startPoint y: 315, endPoint x: 1099, endPoint y: 108, distance: 215.0
click at [1099, 108] on div "ver 1.8.138 Kho gửi Trên xe Kho nhận Hàng đã giao Hàng đã hủy Kho gửi [PERSON_N…" at bounding box center [809, 348] width 1503 height 750
click at [1099, 109] on div "[DATE] – [DATE] Press the down arrow key to interact with the calendar and sele…" at bounding box center [809, 125] width 1490 height 34
drag, startPoint x: 1188, startPoint y: 256, endPoint x: 1456, endPoint y: 395, distance: 301.9
click at [1456, 395] on div "ver 1.8.138 Kho gửi Trên xe Kho nhận Hàng đã giao Hàng đã hủy Kho gửi [PERSON_N…" at bounding box center [809, 348] width 1503 height 750
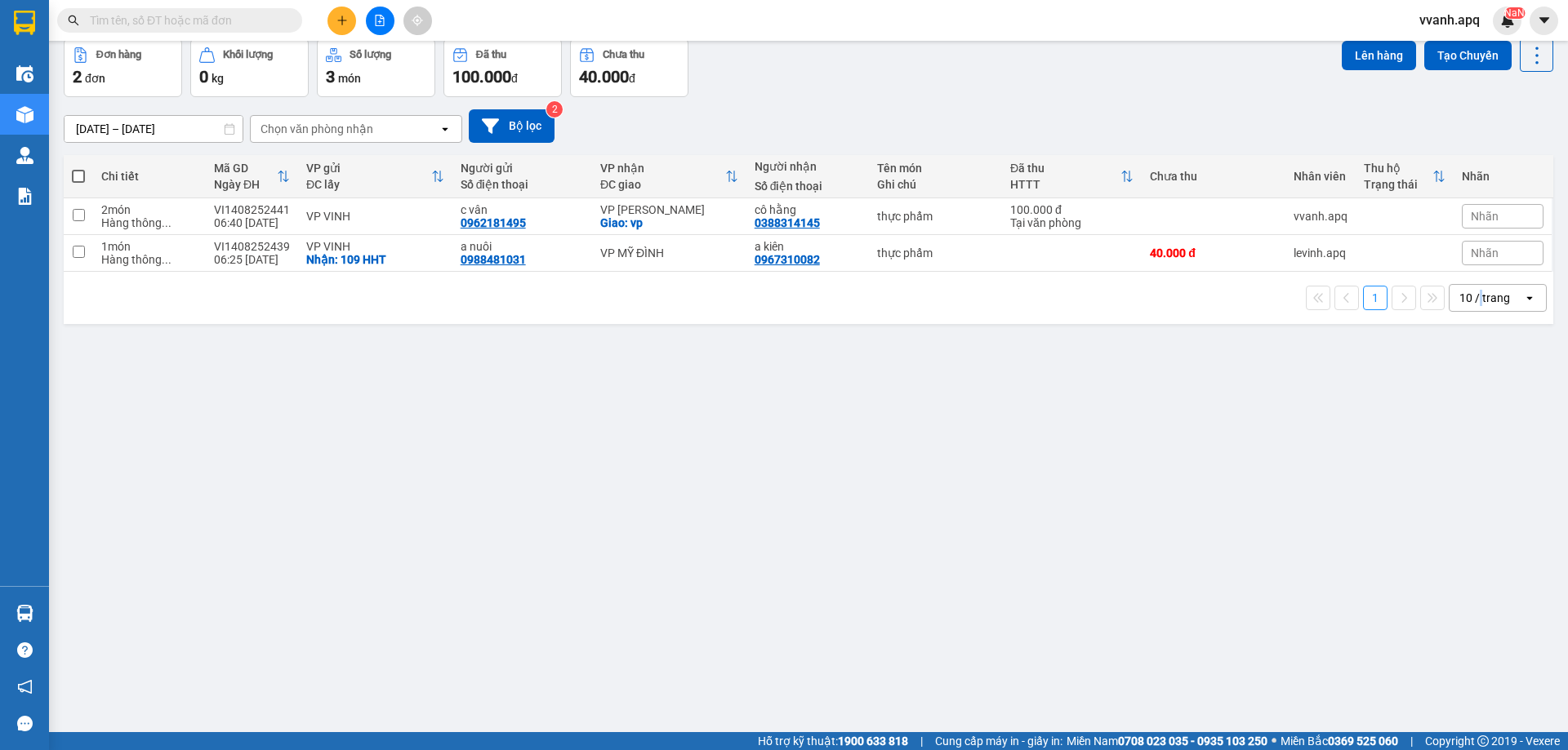
drag, startPoint x: 1469, startPoint y: 389, endPoint x: 1485, endPoint y: 385, distance: 16.5
click at [1470, 389] on div "ver 1.8.138 Kho gửi Trên xe Kho nhận Hàng đã giao Hàng đã hủy Kho gửi [PERSON_N…" at bounding box center [809, 348] width 1503 height 750
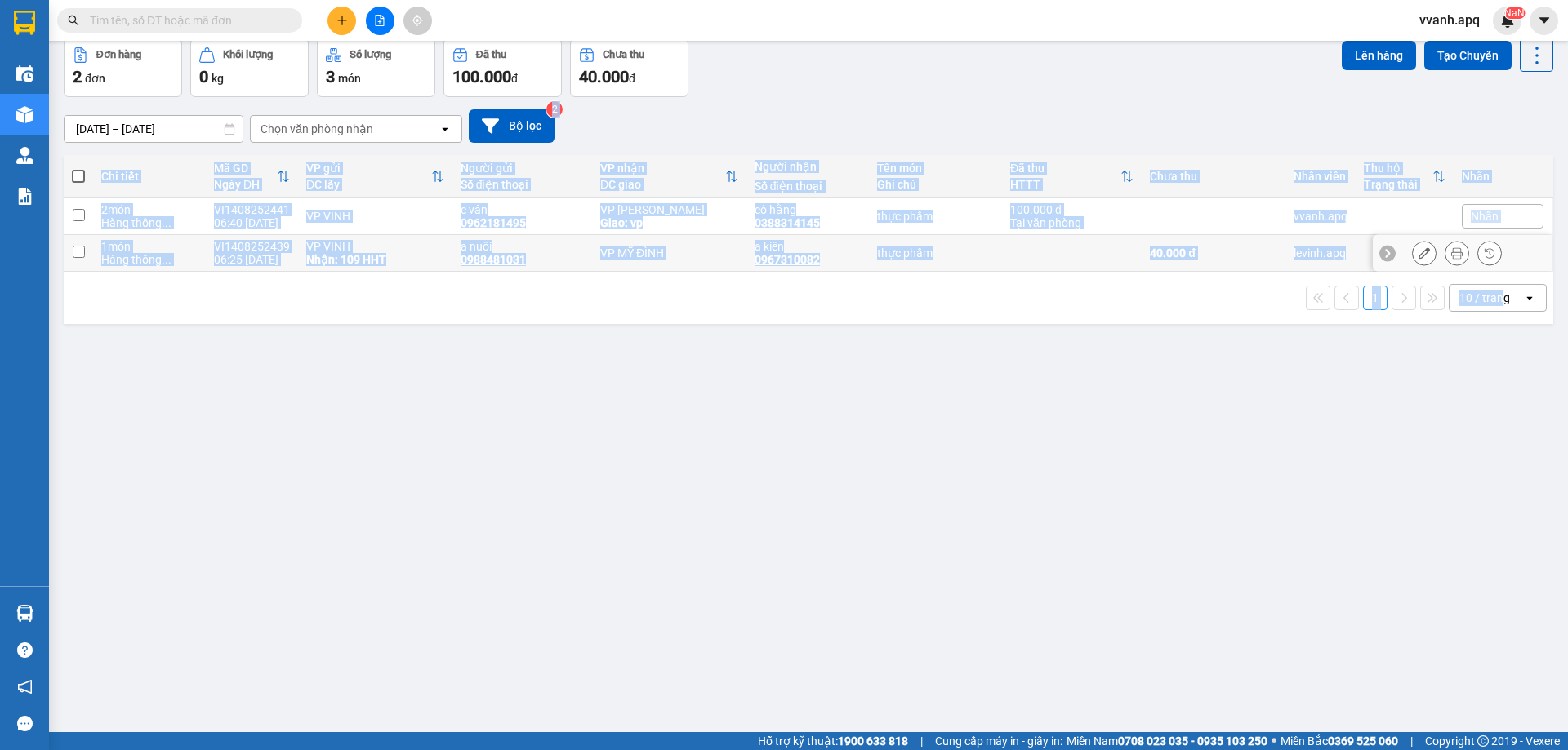
drag, startPoint x: 1488, startPoint y: 384, endPoint x: 1226, endPoint y: 132, distance: 363.5
click at [1226, 132] on div "ver 1.8.138 Kho gửi Trên xe Kho nhận Hàng đã giao Hàng đã hủy Kho gửi [PERSON_N…" at bounding box center [809, 348] width 1503 height 750
click at [1226, 132] on div "[DATE] – [DATE] Press the down arrow key to interact with the calendar and sele…" at bounding box center [809, 125] width 1490 height 34
drag, startPoint x: 1226, startPoint y: 132, endPoint x: 1520, endPoint y: 405, distance: 401.2
click at [1520, 405] on div "ver 1.8.138 Kho gửi Trên xe Kho nhận Hàng đã giao Hàng đã hủy Kho gửi [PERSON_N…" at bounding box center [809, 348] width 1503 height 750
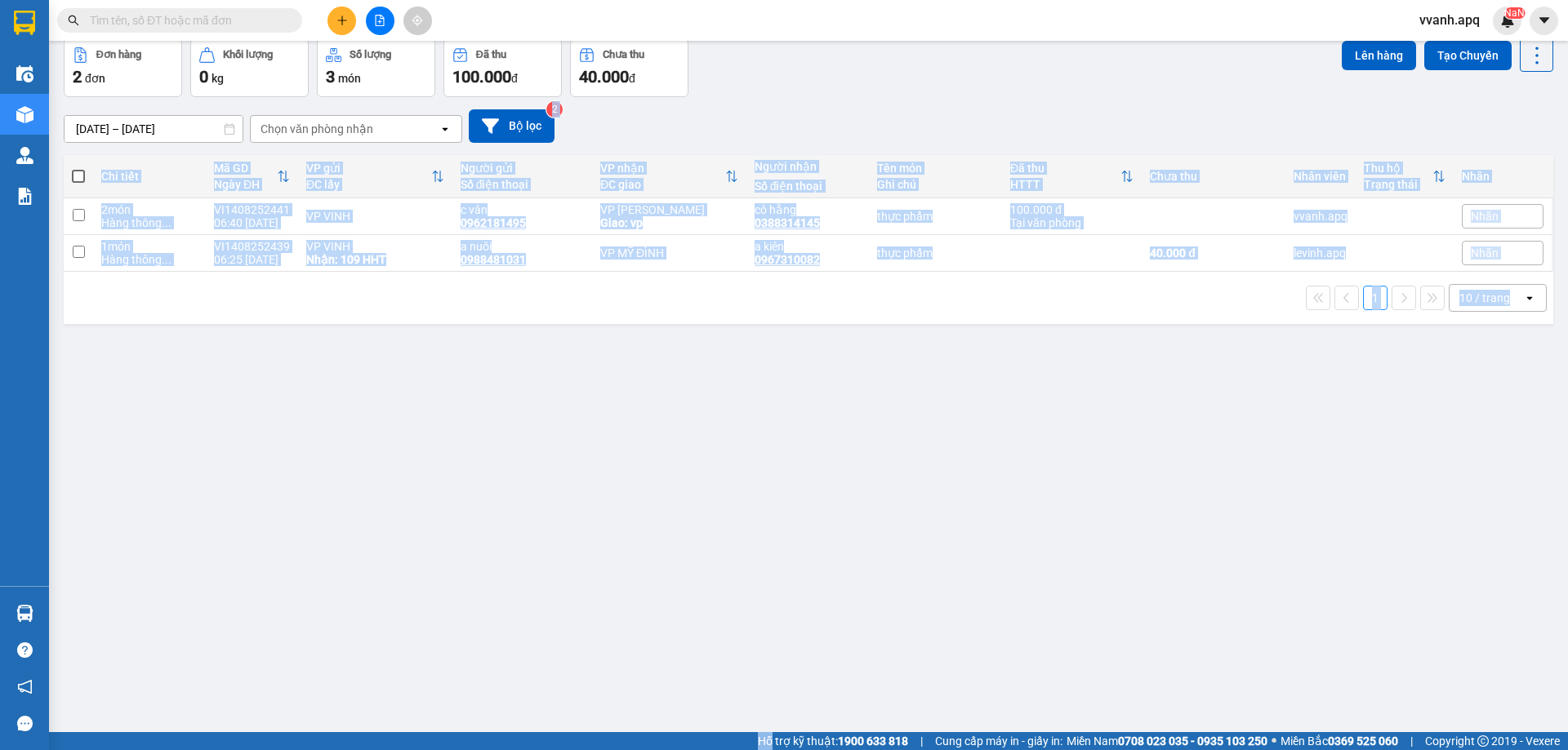
click at [1520, 405] on div "ver 1.8.138 Kho gửi Trên xe Kho nhận Hàng đã giao Hàng đã hủy Kho gửi [PERSON_N…" at bounding box center [809, 348] width 1503 height 750
drag, startPoint x: 1520, startPoint y: 405, endPoint x: 1015, endPoint y: 111, distance: 584.3
click at [1015, 111] on div "ver 1.8.138 Kho gửi Trên xe Kho nhận Hàng đã giao Hàng đã hủy Kho gửi [PERSON_N…" at bounding box center [809, 348] width 1503 height 750
click at [1015, 111] on div "[DATE] – [DATE] Press the down arrow key to interact with the calendar and sele…" at bounding box center [809, 125] width 1490 height 34
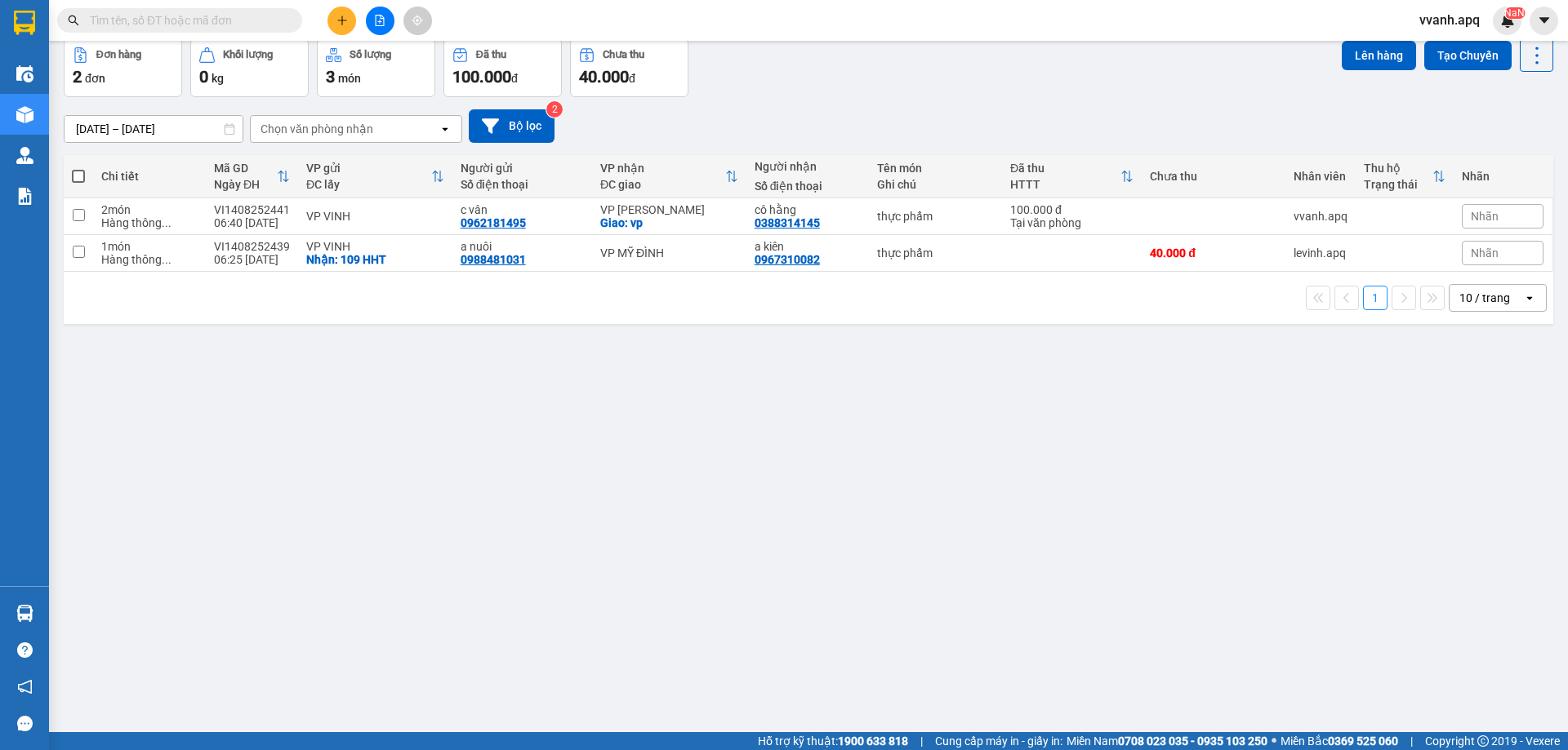
scroll to position [0, 0]
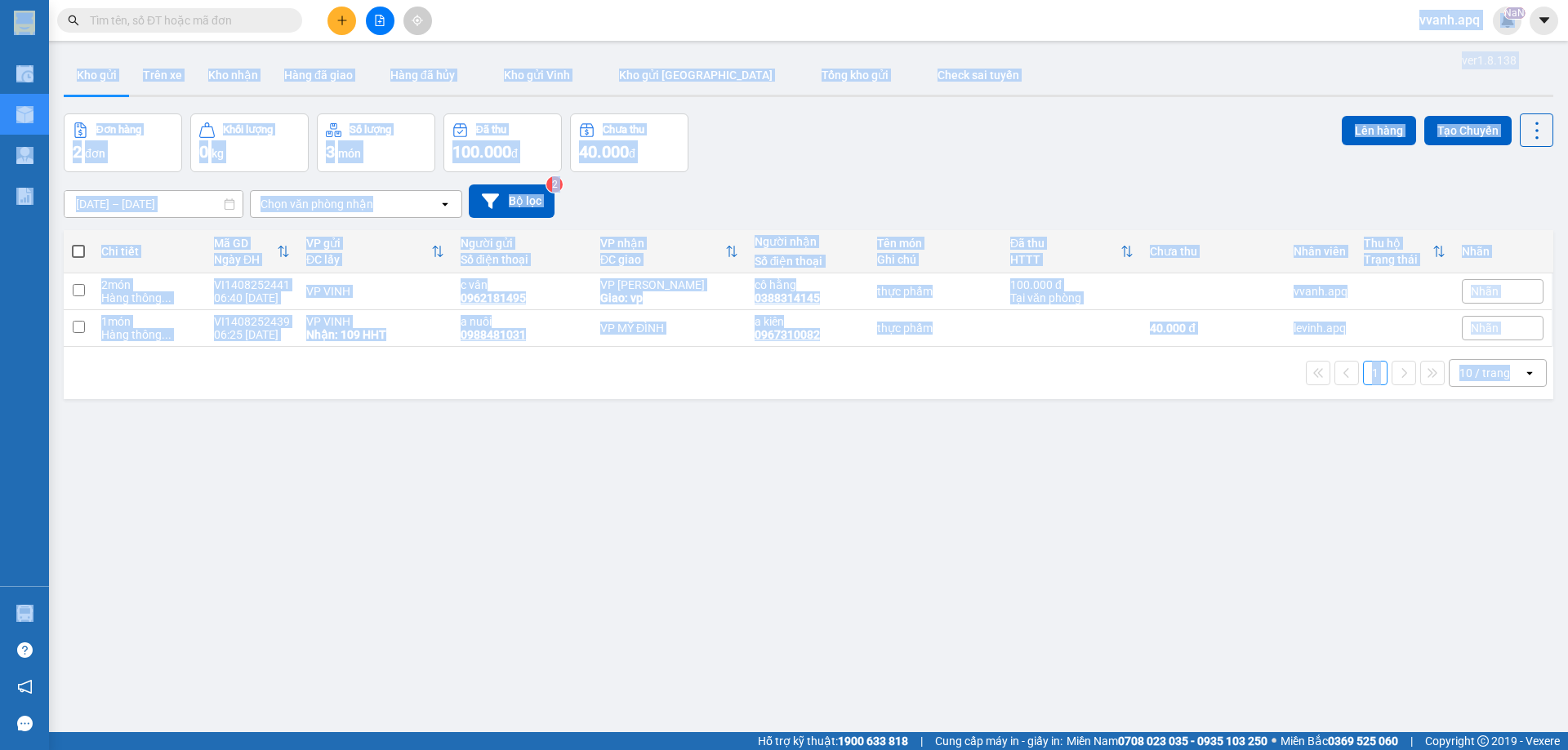
drag, startPoint x: 857, startPoint y: 39, endPoint x: 1539, endPoint y: 428, distance: 785.1
click at [1539, 428] on section "Kết quả tìm kiếm ( 324 ) Bộ lọc Mã ĐH Trạng thái Món hàng Thu hộ Tổng cước Chưa…" at bounding box center [784, 375] width 1568 height 750
click at [1539, 428] on div "ver 1.8.138 Kho gửi Trên xe Kho nhận Hàng đã giao Hàng đã hủy Kho gửi [PERSON_N…" at bounding box center [809, 424] width 1503 height 750
drag, startPoint x: 1539, startPoint y: 428, endPoint x: 779, endPoint y: 30, distance: 857.9
click at [780, 30] on section "Kết quả tìm kiếm ( 324 ) Bộ lọc Mã ĐH Trạng thái Món hàng Thu hộ Tổng cước Chưa…" at bounding box center [784, 375] width 1568 height 750
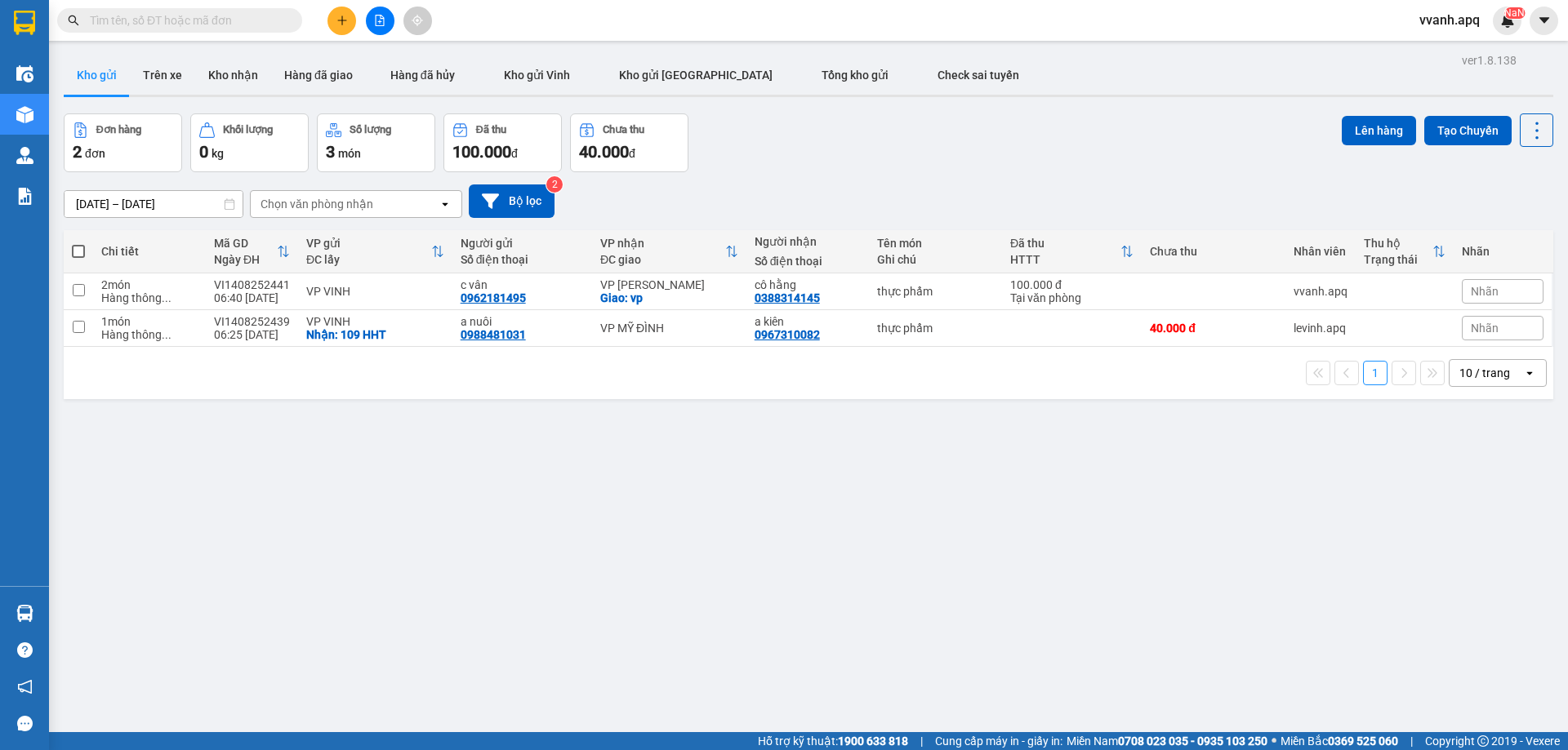
click at [779, 30] on div "Kết quả tìm kiếm ( 324 ) Bộ lọc Mã ĐH Trạng thái Món hàng Thu hộ Tổng cước Chưa…" at bounding box center [784, 20] width 1568 height 41
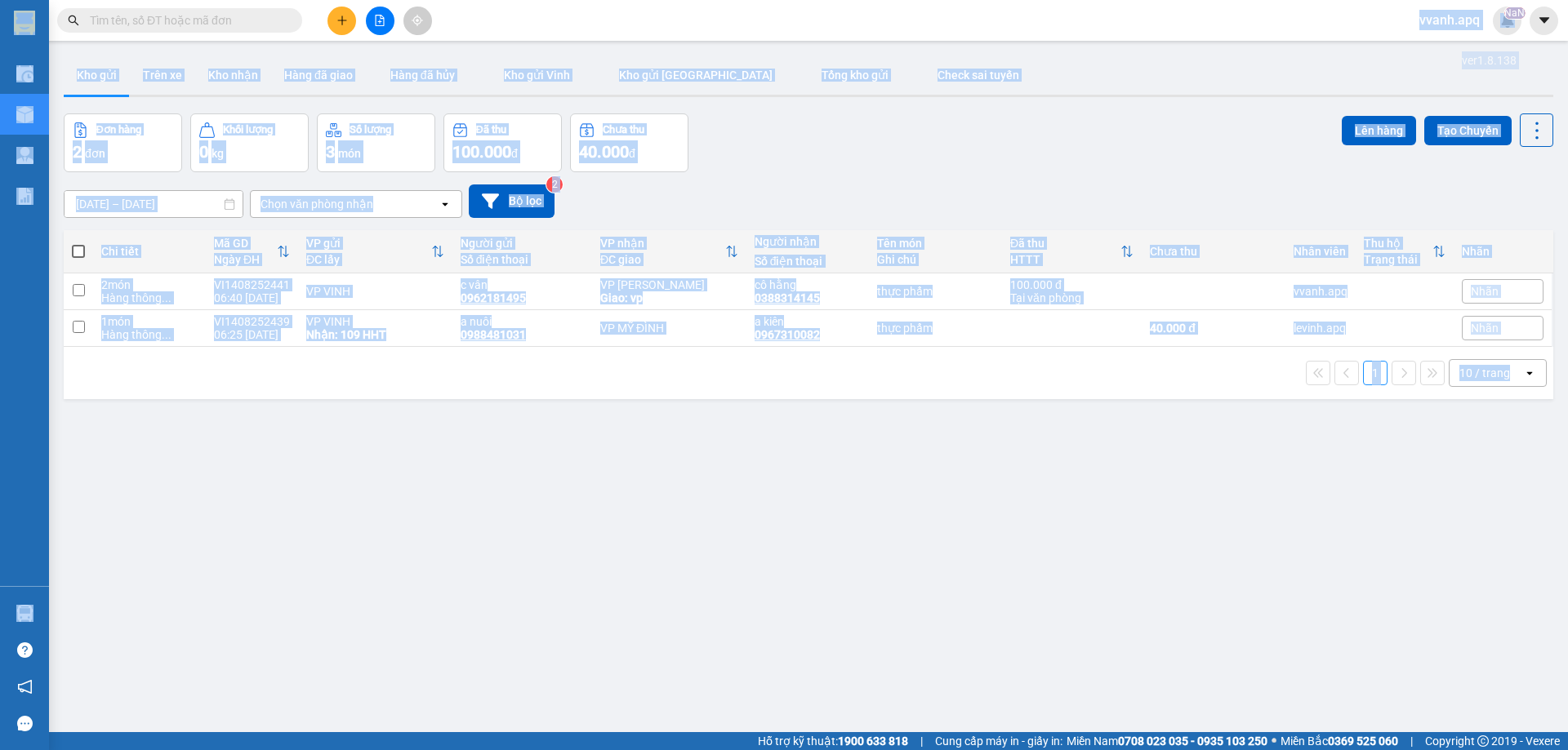
drag, startPoint x: 779, startPoint y: 30, endPoint x: 1502, endPoint y: 473, distance: 847.9
click at [1502, 473] on section "Kết quả tìm kiếm ( 324 ) Bộ lọc Mã ĐH Trạng thái Món hàng Thu hộ Tổng cước Chưa…" at bounding box center [784, 375] width 1568 height 750
click at [1502, 473] on div "ver 1.8.138 Kho gửi Trên xe Kho nhận Hàng đã giao Hàng đã hủy Kho gửi [PERSON_N…" at bounding box center [809, 424] width 1503 height 750
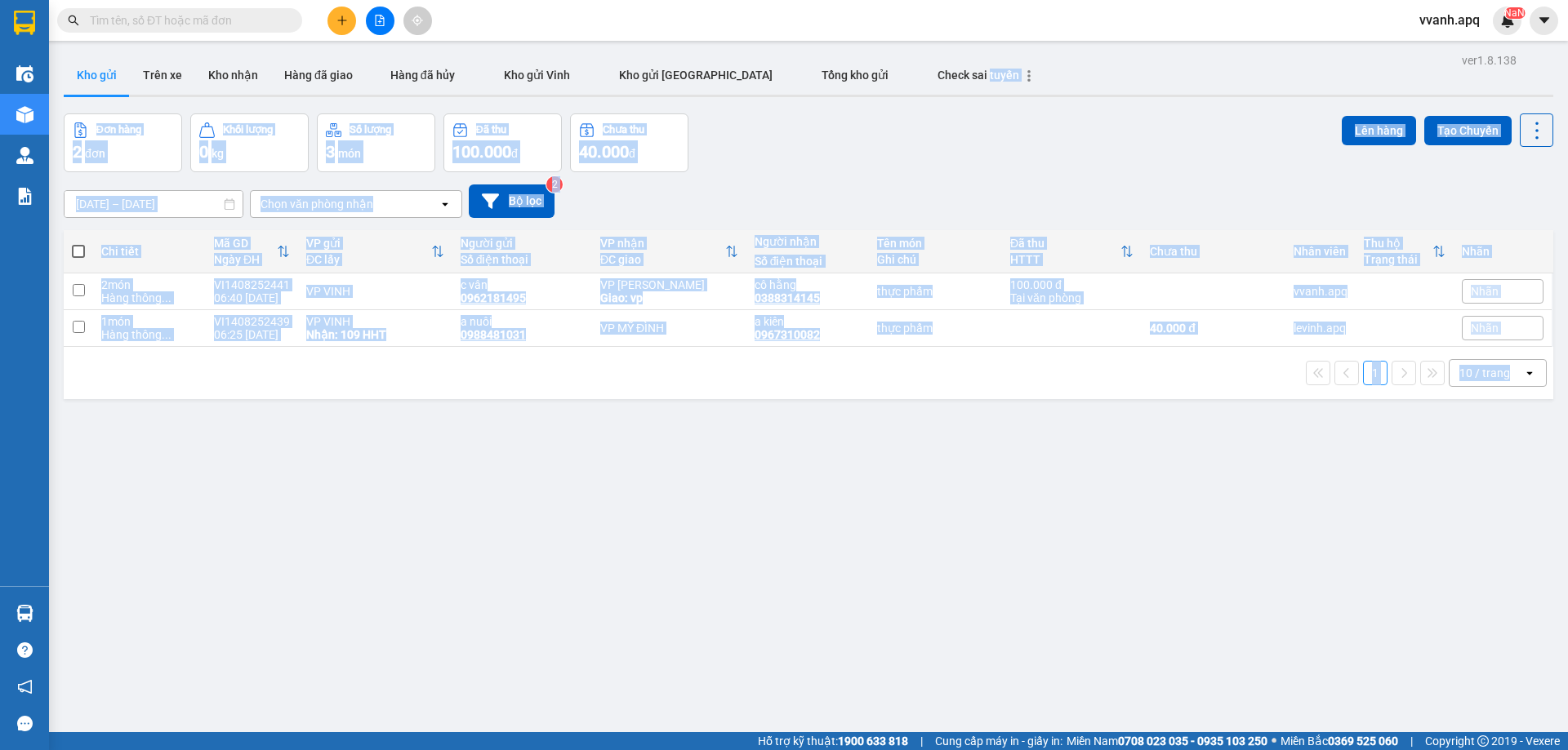
drag, startPoint x: 1502, startPoint y: 473, endPoint x: 914, endPoint y: 53, distance: 722.6
click at [914, 53] on div "ver 1.8.138 Kho gửi Trên xe Kho nhận Hàng đã giao Hàng đã hủy Kho gửi [PERSON_N…" at bounding box center [809, 424] width 1503 height 750
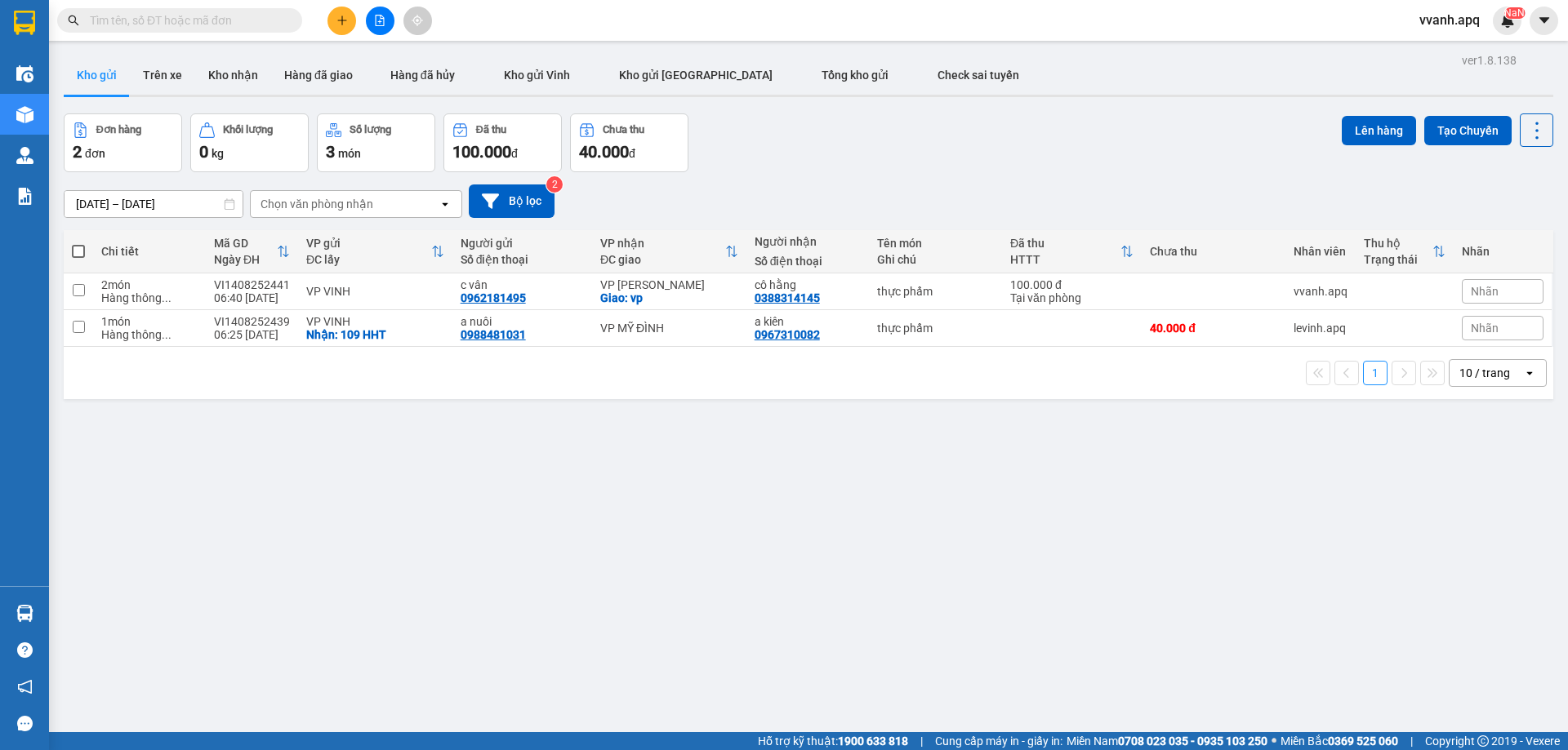
click at [886, 32] on div "Kết quả tìm kiếm ( 324 ) Bộ lọc Mã ĐH Trạng thái Món hàng Thu hộ Tổng cước Chưa…" at bounding box center [784, 20] width 1568 height 41
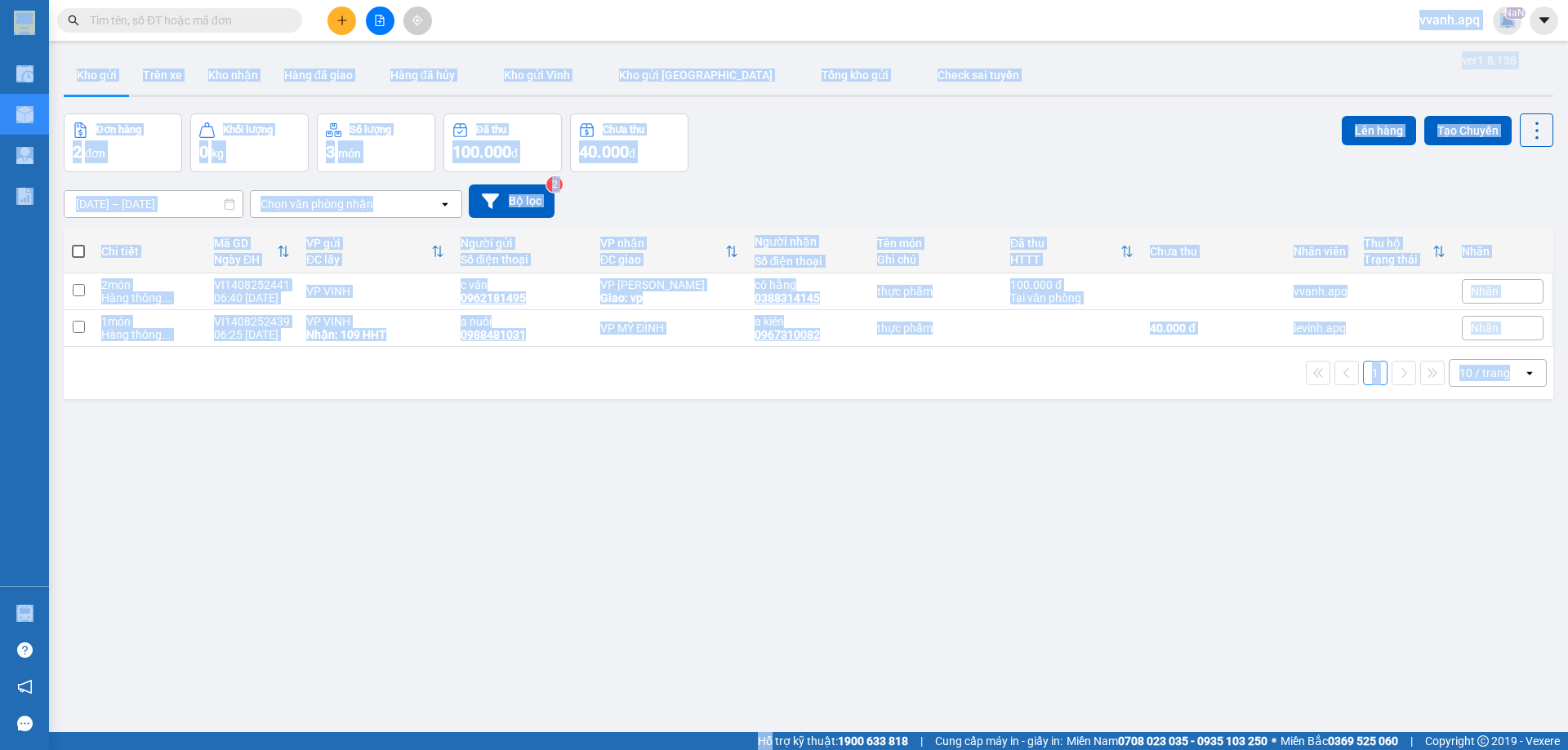
drag, startPoint x: 886, startPoint y: 32, endPoint x: 1543, endPoint y: 421, distance: 763.5
click at [1543, 421] on section "Kết quả tìm kiếm ( 324 ) Bộ lọc Mã ĐH Trạng thái Món hàng Thu hộ Tổng cước Chưa…" at bounding box center [784, 375] width 1568 height 750
click at [1543, 421] on div "ver 1.8.138 Kho gửi Trên xe Kho nhận Hàng đã giao Hàng đã hủy Kho gửi [PERSON_N…" at bounding box center [809, 424] width 1503 height 750
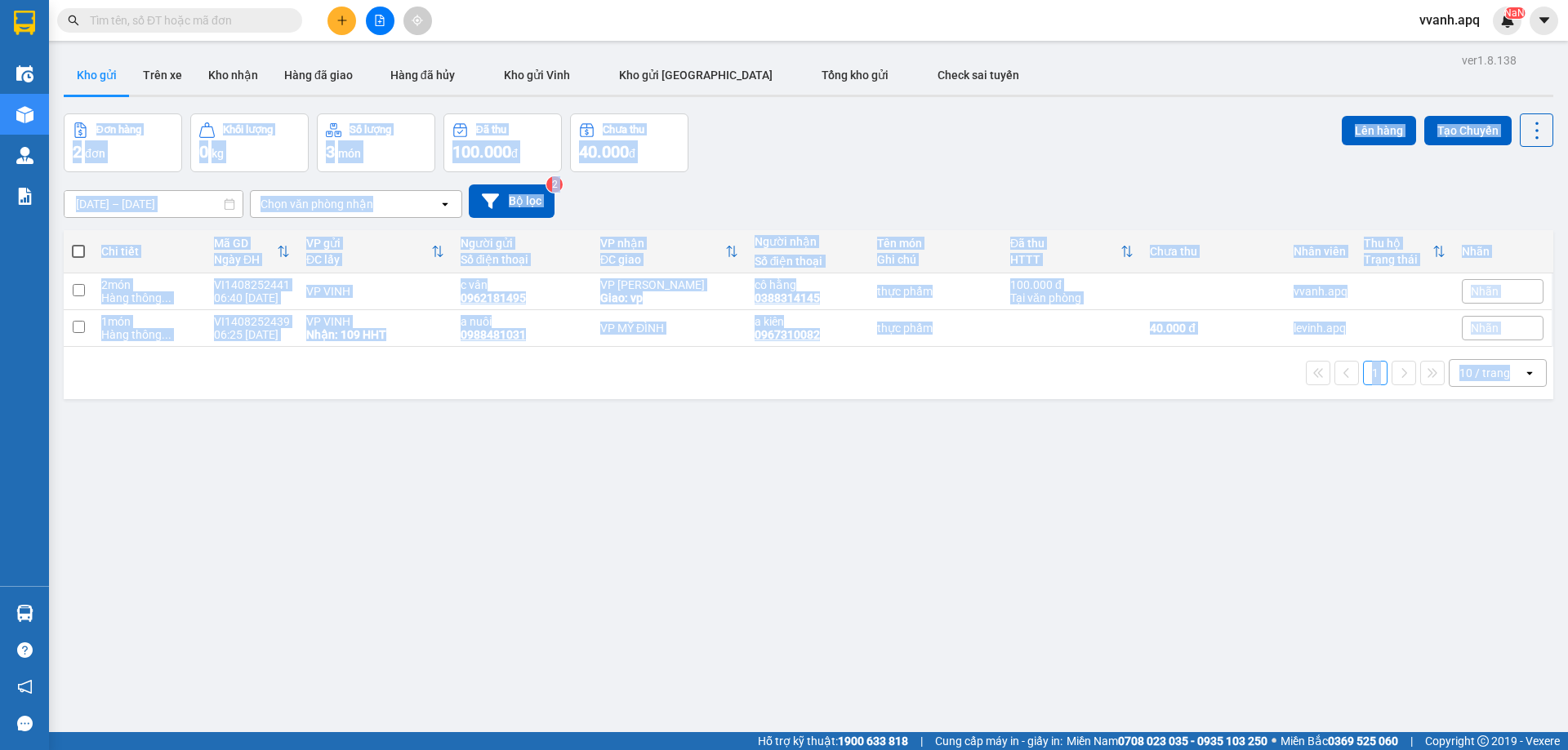
drag, startPoint x: 1528, startPoint y: 428, endPoint x: 1002, endPoint y: 61, distance: 641.4
click at [1002, 61] on div "ver 1.8.138 Kho gửi Trên xe Kho nhận Hàng đã giao Hàng đã hủy Kho gửi [PERSON_N…" at bounding box center [809, 424] width 1503 height 750
click at [1506, 19] on img at bounding box center [1508, 20] width 15 height 15
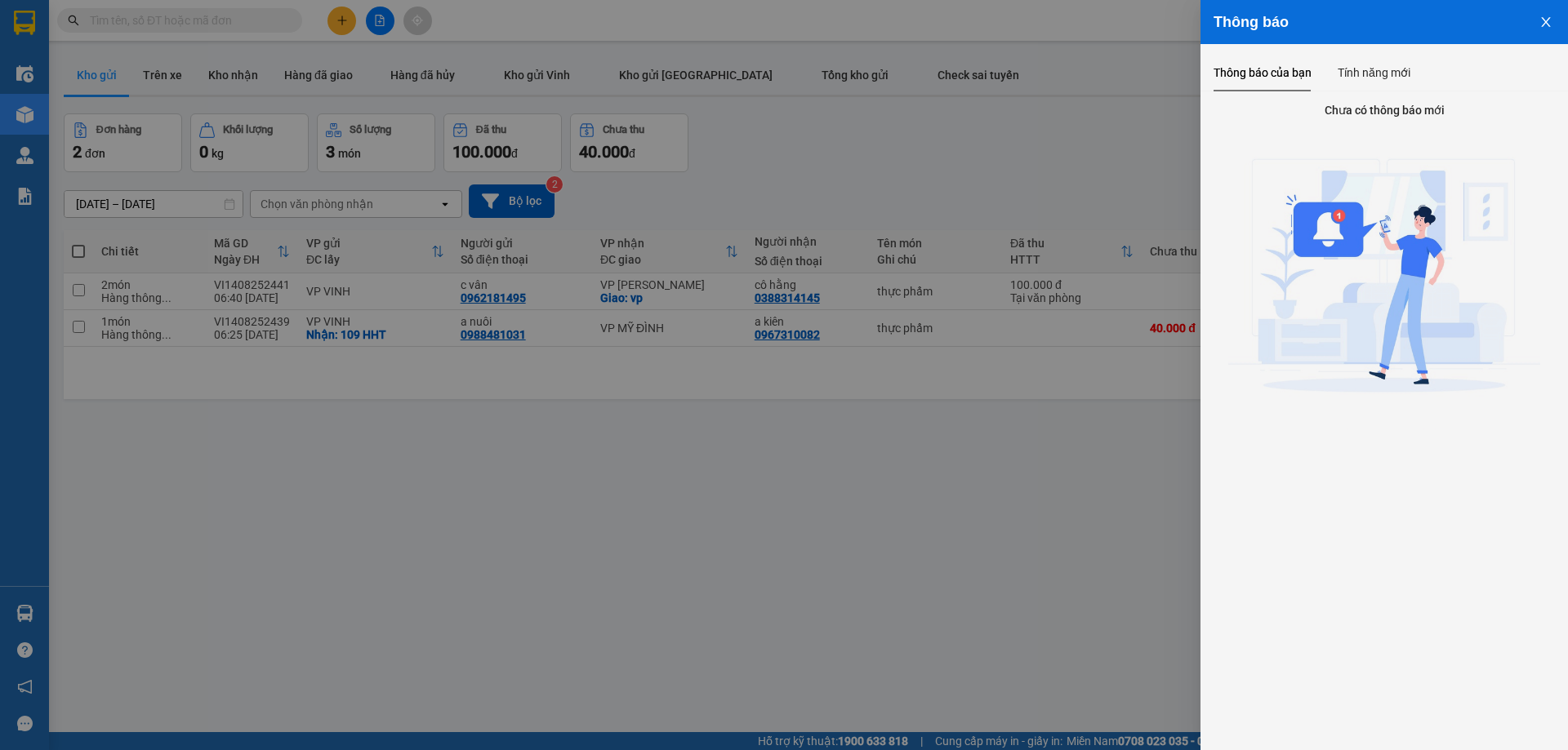
click at [999, 157] on div at bounding box center [784, 375] width 1568 height 750
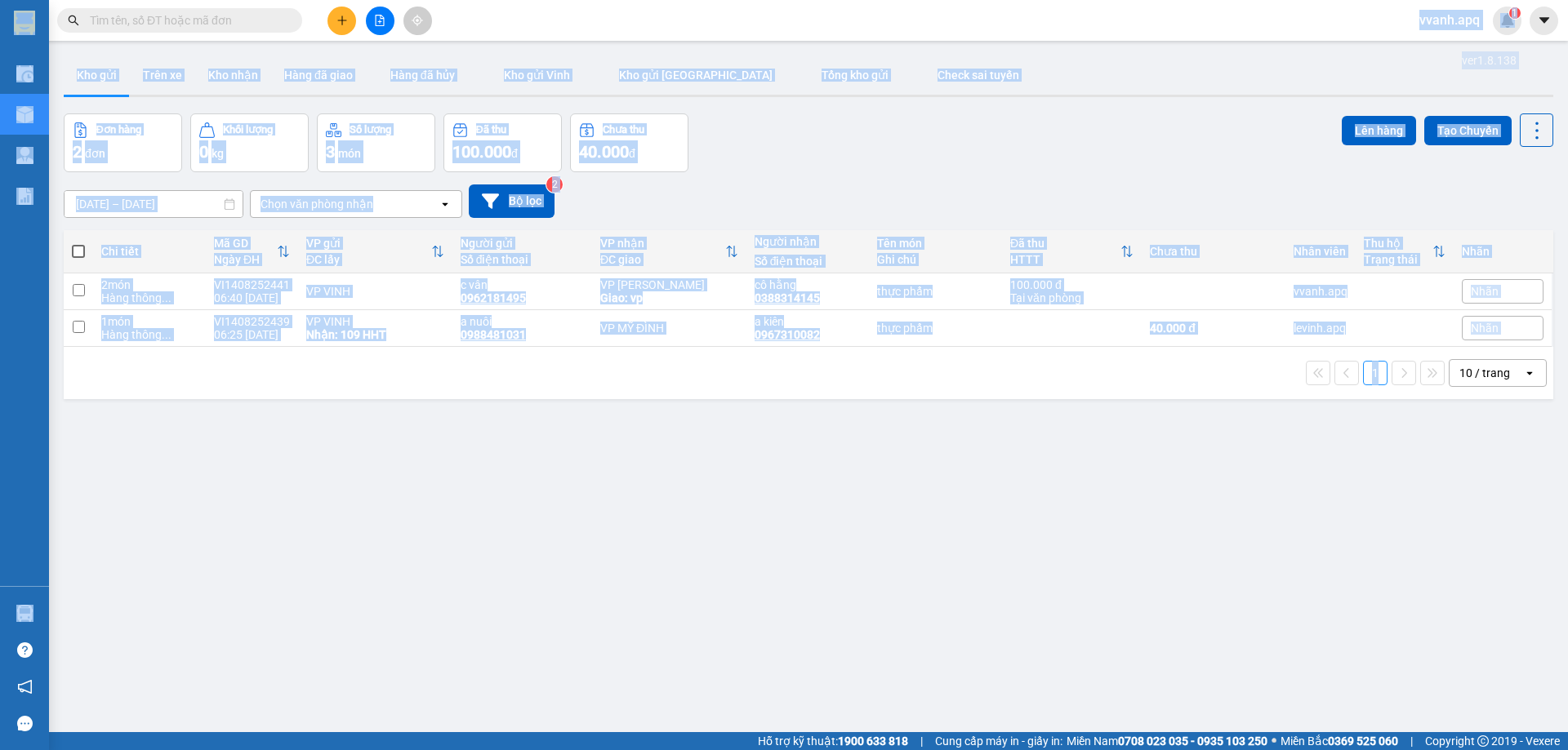
drag, startPoint x: 673, startPoint y: 35, endPoint x: 1379, endPoint y: 417, distance: 802.7
click at [1379, 417] on section "Kết quả tìm kiếm ( 324 ) Bộ lọc Mã ĐH Trạng thái Món hàng Thu hộ Tổng cước Chưa…" at bounding box center [784, 375] width 1568 height 750
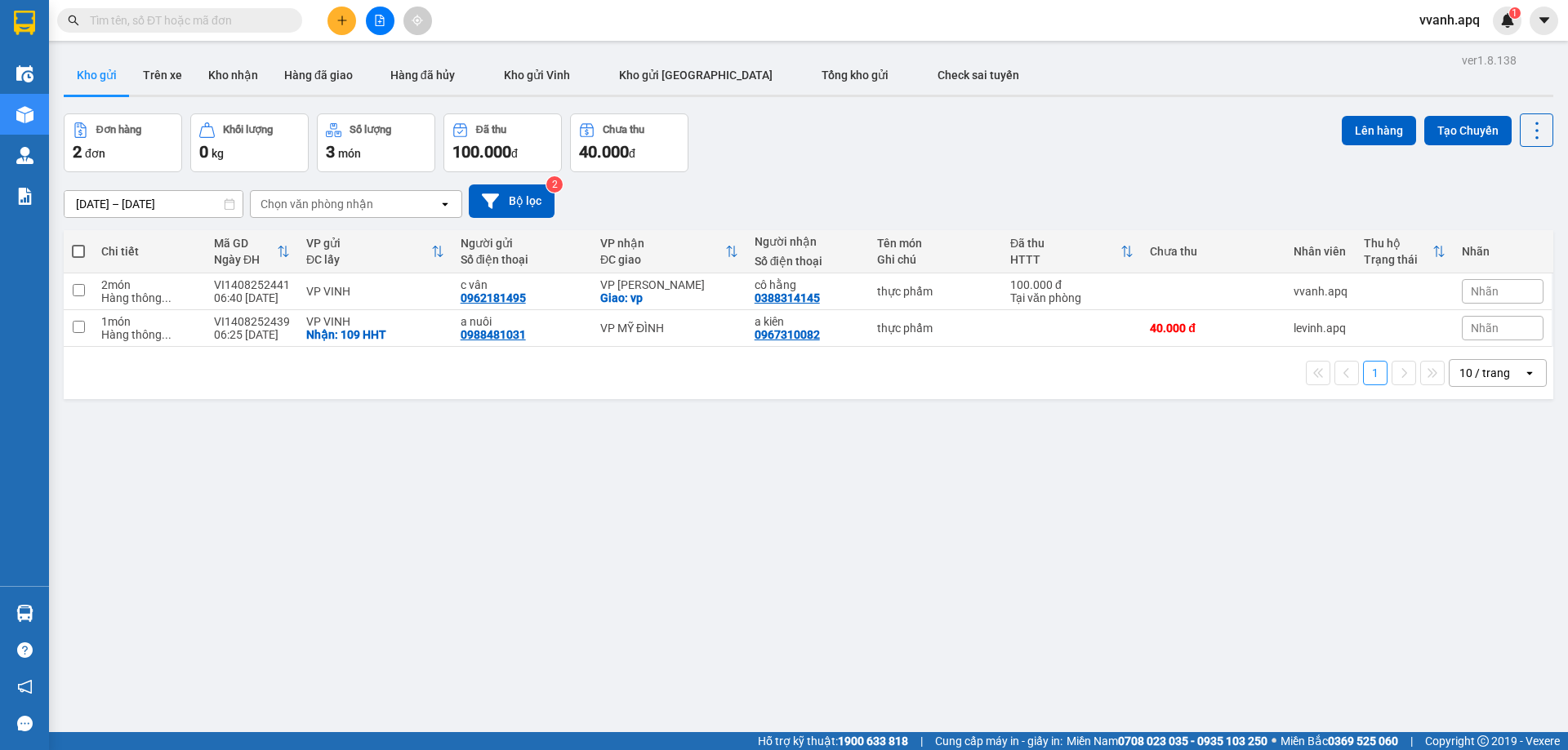
click at [1379, 417] on div "ver 1.8.138 Kho gửi Trên xe Kho nhận Hàng đã giao Hàng đã hủy Kho gửi [PERSON_N…" at bounding box center [809, 424] width 1503 height 750
drag, startPoint x: 1475, startPoint y: 351, endPoint x: 1494, endPoint y: 404, distance: 56.3
click at [1471, 351] on div "1 10 / trang open" at bounding box center [809, 373] width 1490 height 52
click at [1504, 420] on div "ver 1.8.138 Kho gửi Trên xe Kho nhận Hàng đã giao Hàng đã hủy Kho gửi [PERSON_N…" at bounding box center [809, 424] width 1503 height 750
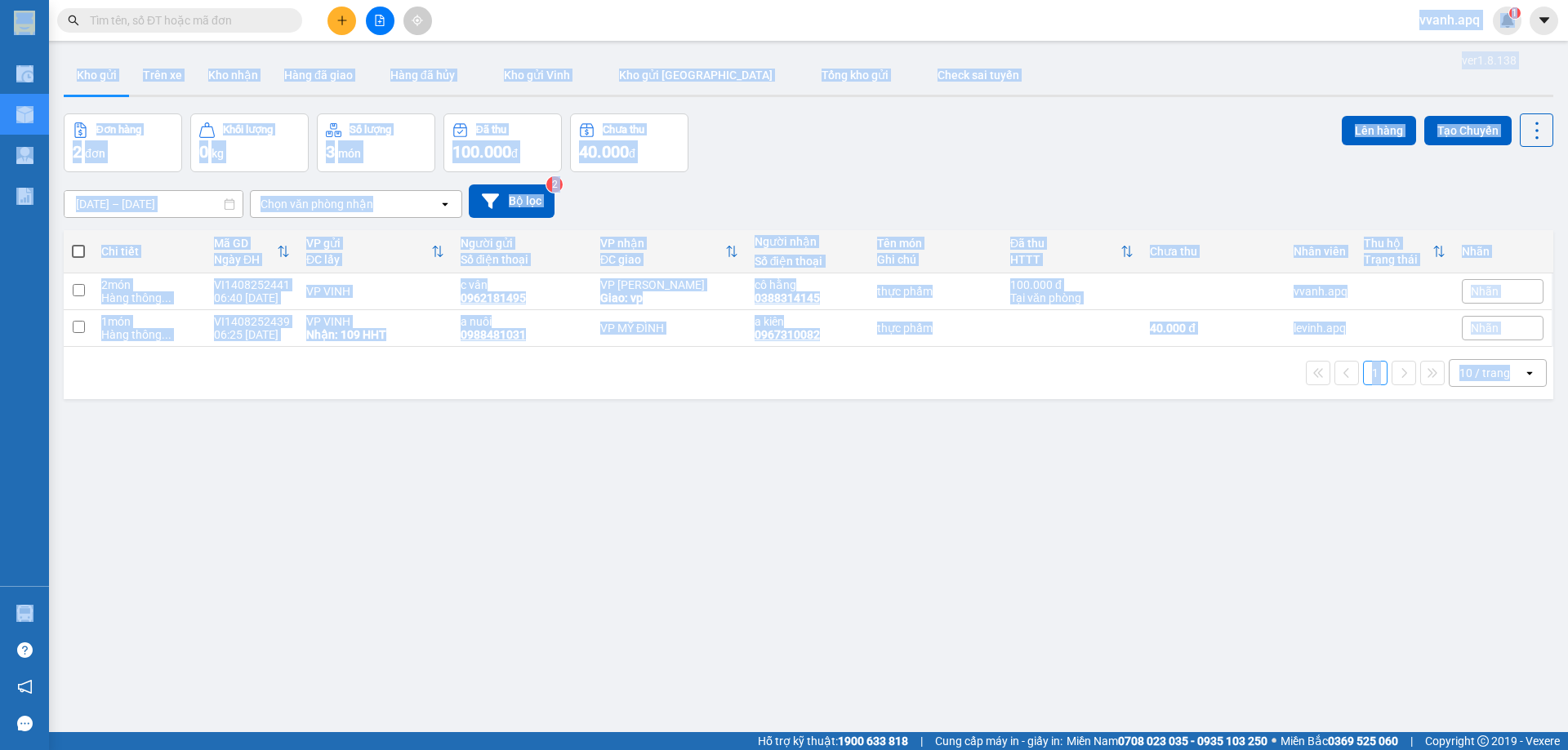
drag, startPoint x: 1504, startPoint y: 420, endPoint x: 1064, endPoint y: 33, distance: 586.0
click at [1064, 33] on section "Kết quả tìm kiếm ( 324 ) Bộ lọc Mã ĐH Trạng thái Món hàng Thu hộ Tổng cước Chưa…" at bounding box center [784, 375] width 1568 height 750
click at [930, 197] on div "[DATE] – [DATE] Press the down arrow key to interact with the calendar and sele…" at bounding box center [809, 201] width 1490 height 34
drag, startPoint x: 868, startPoint y: 32, endPoint x: 1488, endPoint y: 457, distance: 751.7
click at [1487, 458] on section "Kết quả tìm kiếm ( 324 ) Bộ lọc Mã ĐH Trạng thái Món hàng Thu hộ Tổng cước Chưa…" at bounding box center [784, 375] width 1568 height 750
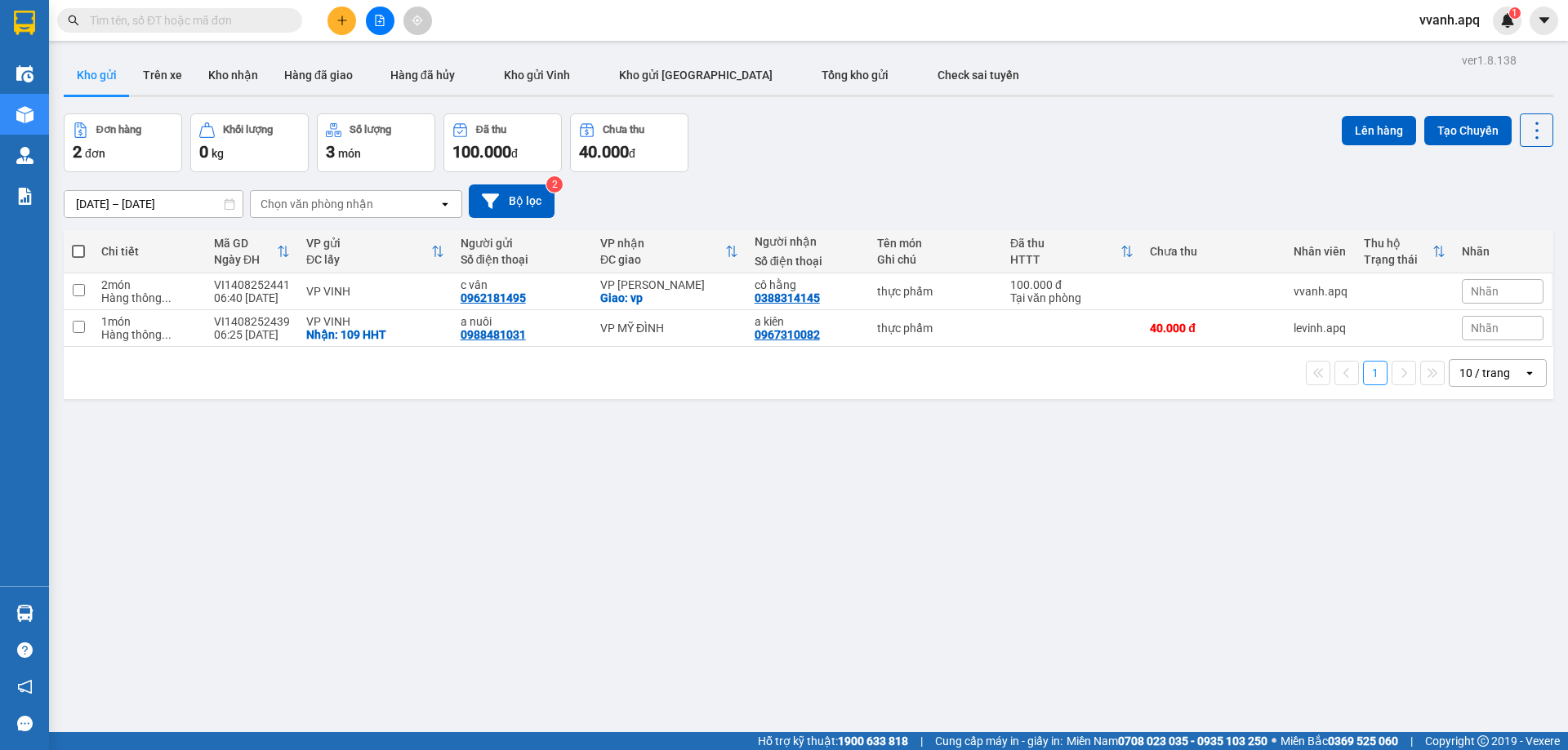
click at [1492, 457] on div "ver 1.8.138 Kho gửi Trên xe Kho nhận Hàng đã giao Hàng đã hủy Kho gửi [PERSON_N…" at bounding box center [809, 424] width 1503 height 750
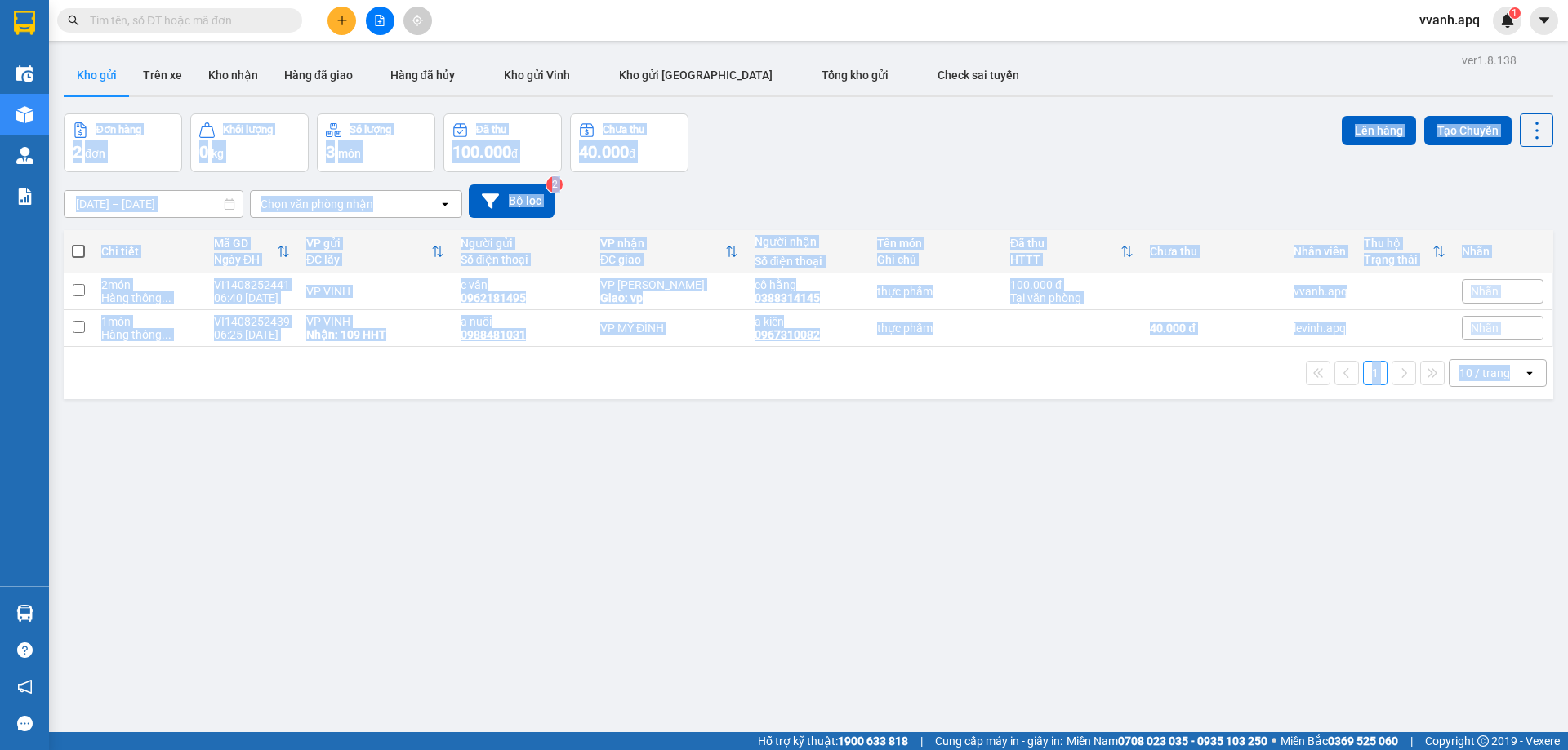
drag, startPoint x: 1492, startPoint y: 457, endPoint x: 1002, endPoint y: 51, distance: 636.3
click at [1002, 51] on div "ver 1.8.138 Kho gửi Trên xe Kho nhận Hàng đã giao Hàng đã hủy Kho gửi [PERSON_N…" at bounding box center [809, 424] width 1503 height 750
drag, startPoint x: 1002, startPoint y: 51, endPoint x: 1504, endPoint y: 526, distance: 691.1
click at [1504, 526] on div "ver 1.8.138 Kho gửi Trên xe Kho nhận Hàng đã giao Hàng đã hủy Kho gửi [PERSON_N…" at bounding box center [809, 424] width 1503 height 750
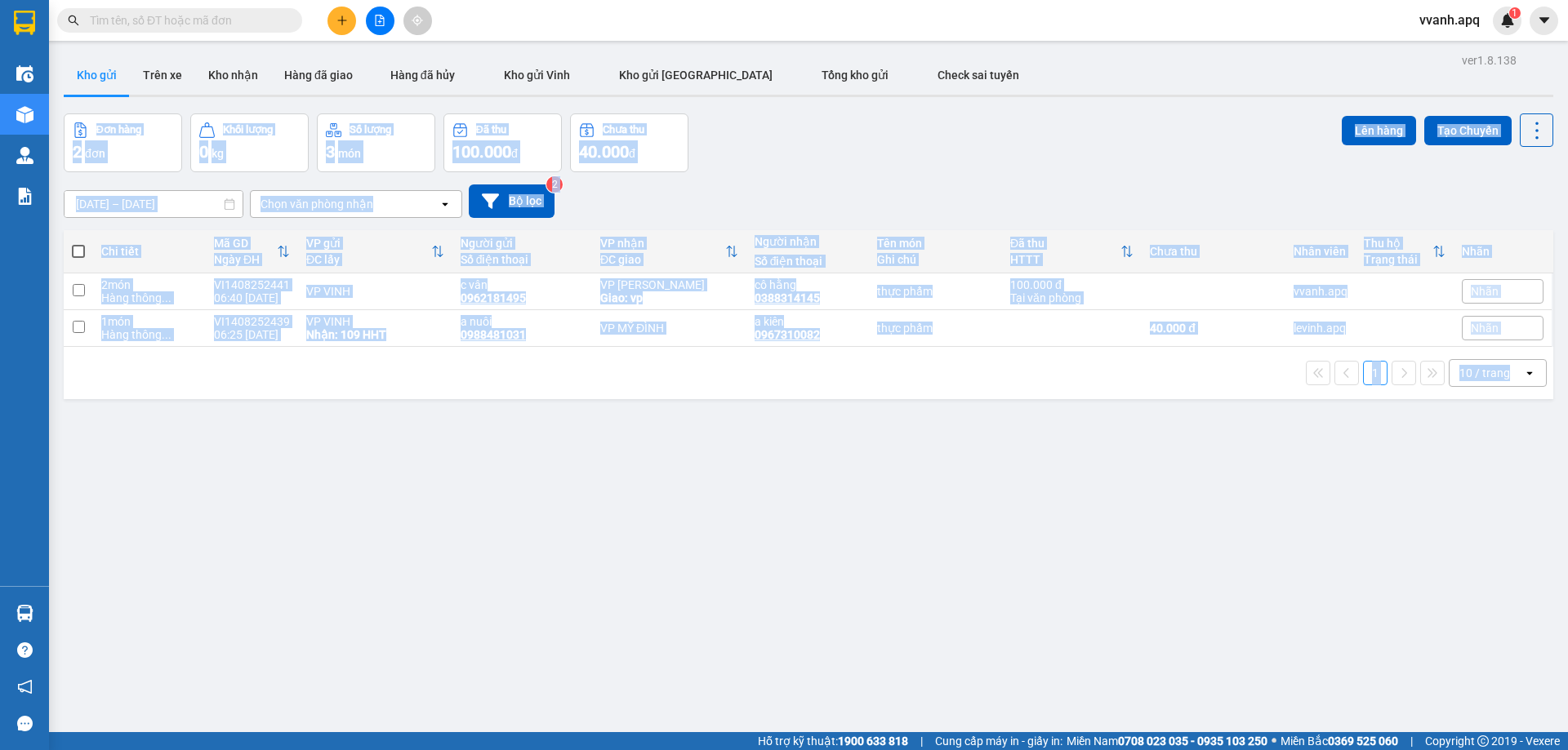
click at [1504, 526] on div "ver 1.8.138 Kho gửi Trên xe Kho nhận Hàng đã giao Hàng đã hủy Kho gửi [PERSON_N…" at bounding box center [809, 424] width 1503 height 750
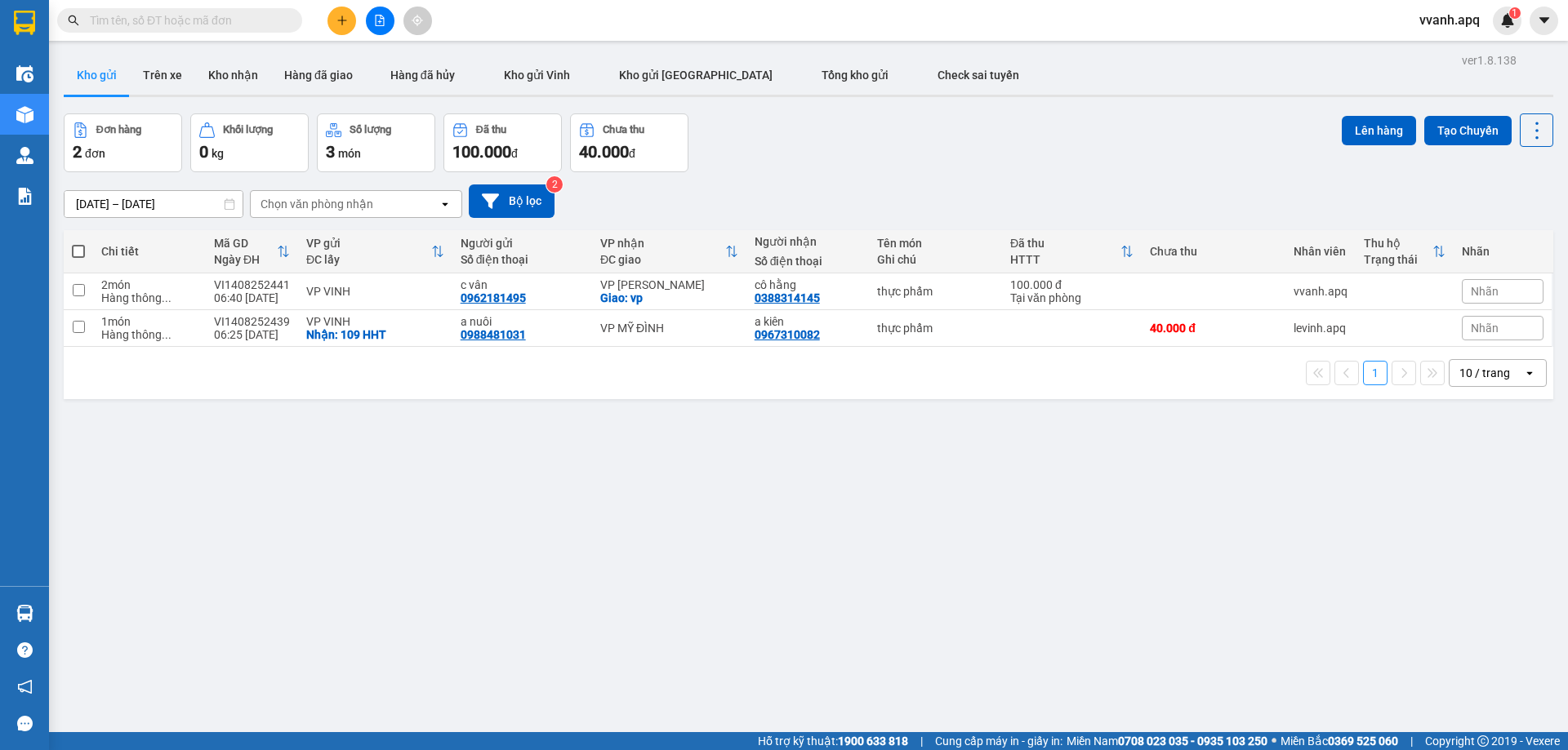
click at [167, 21] on input "text" at bounding box center [186, 20] width 193 height 18
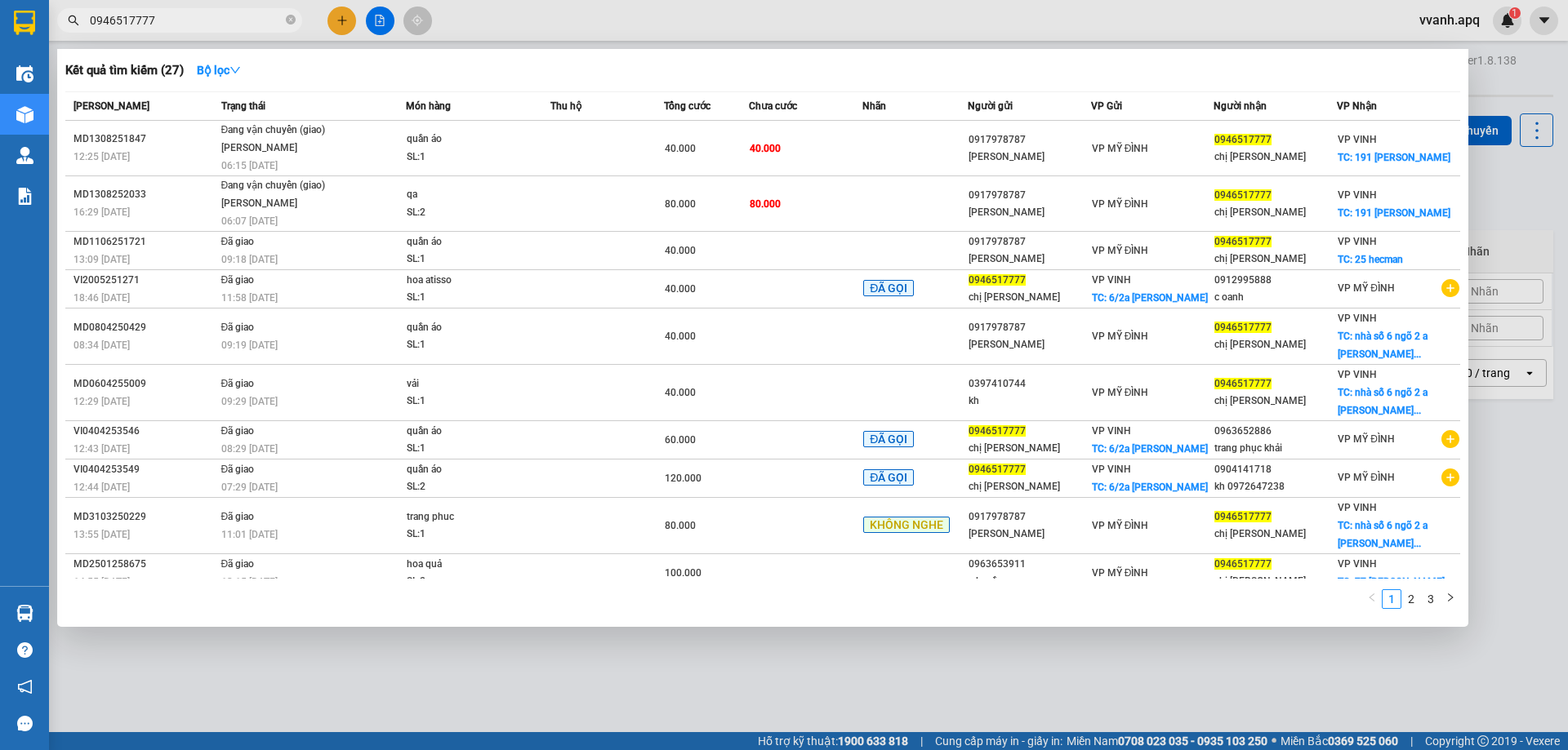
click at [189, 15] on input "0946517777" at bounding box center [186, 20] width 193 height 18
click at [189, 16] on input "0946517777" at bounding box center [186, 20] width 193 height 18
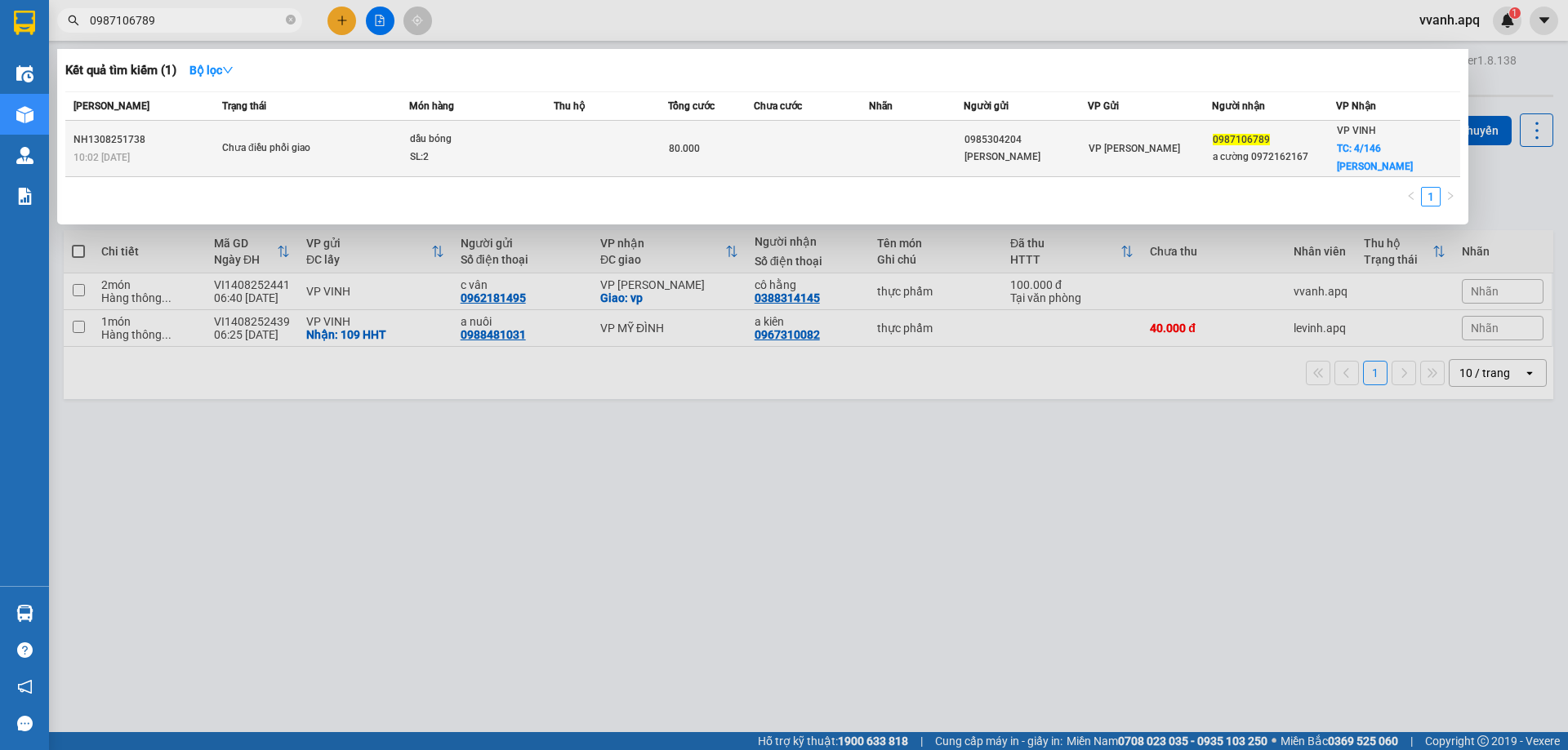
type input "0987106789"
click at [825, 145] on td at bounding box center [810, 148] width 114 height 57
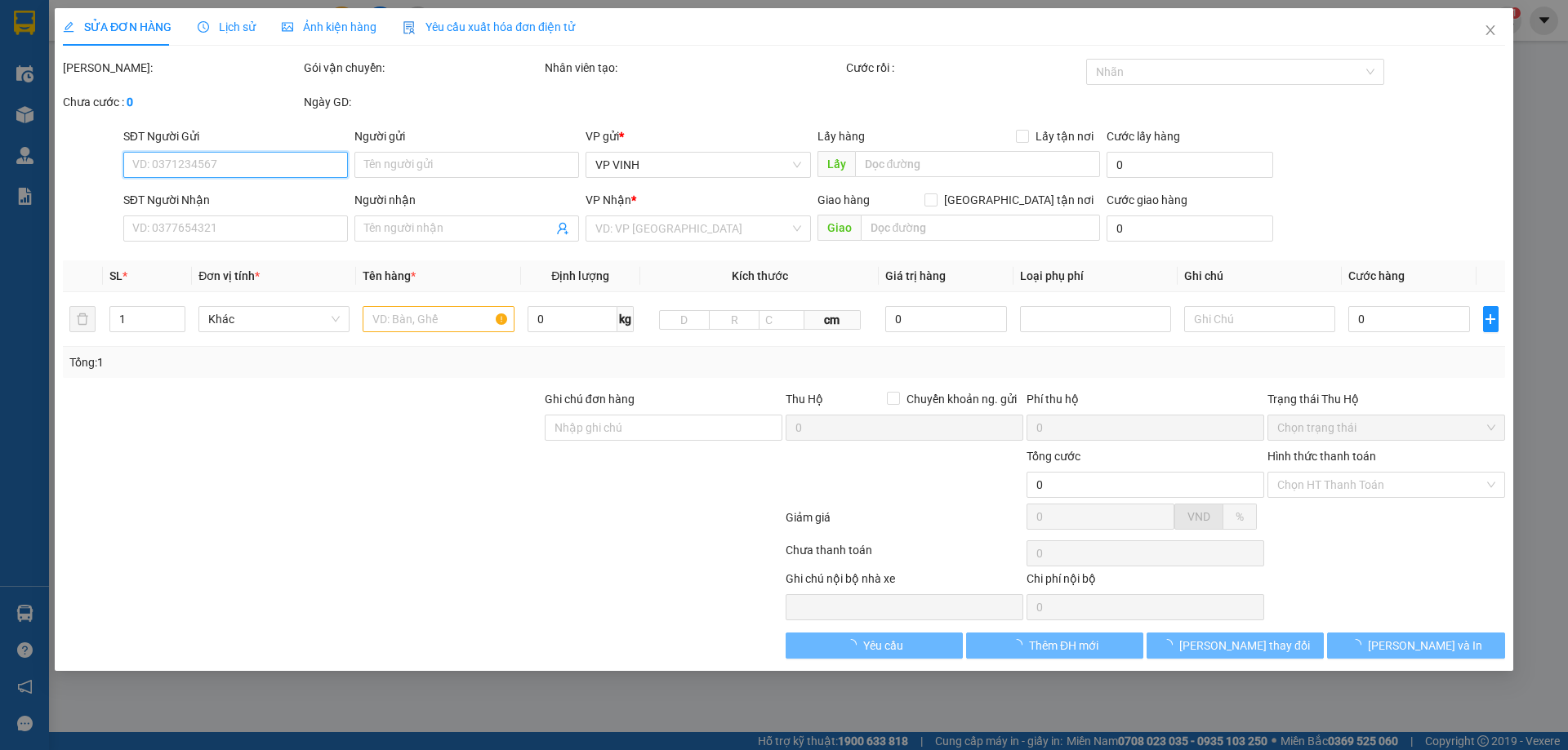
type input "0985304204"
type input "[PERSON_NAME]"
type input "0987106789"
type input "a cường 0972162167"
checkbox input "true"
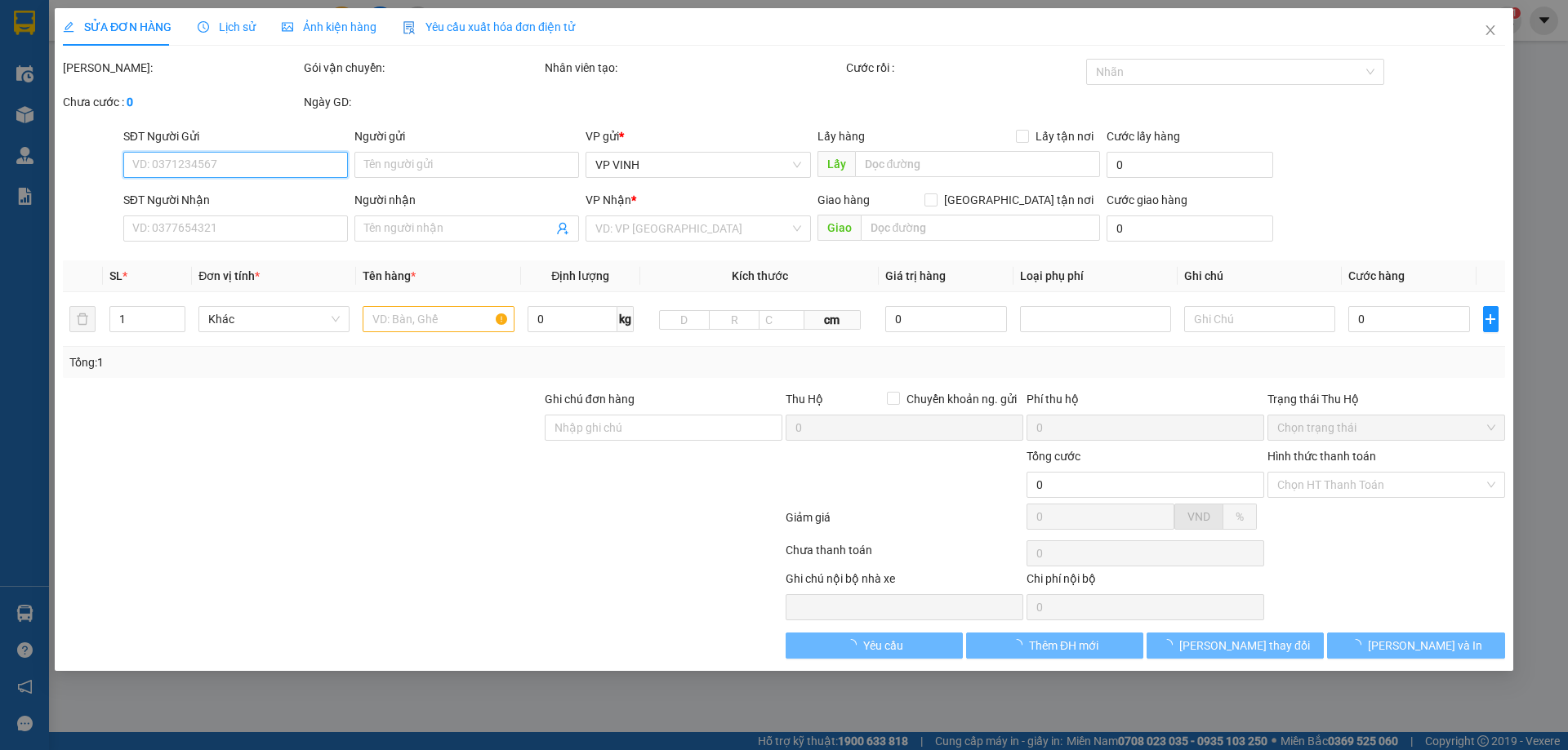
type input "4/146 cao xuân huy"
type input "80.000"
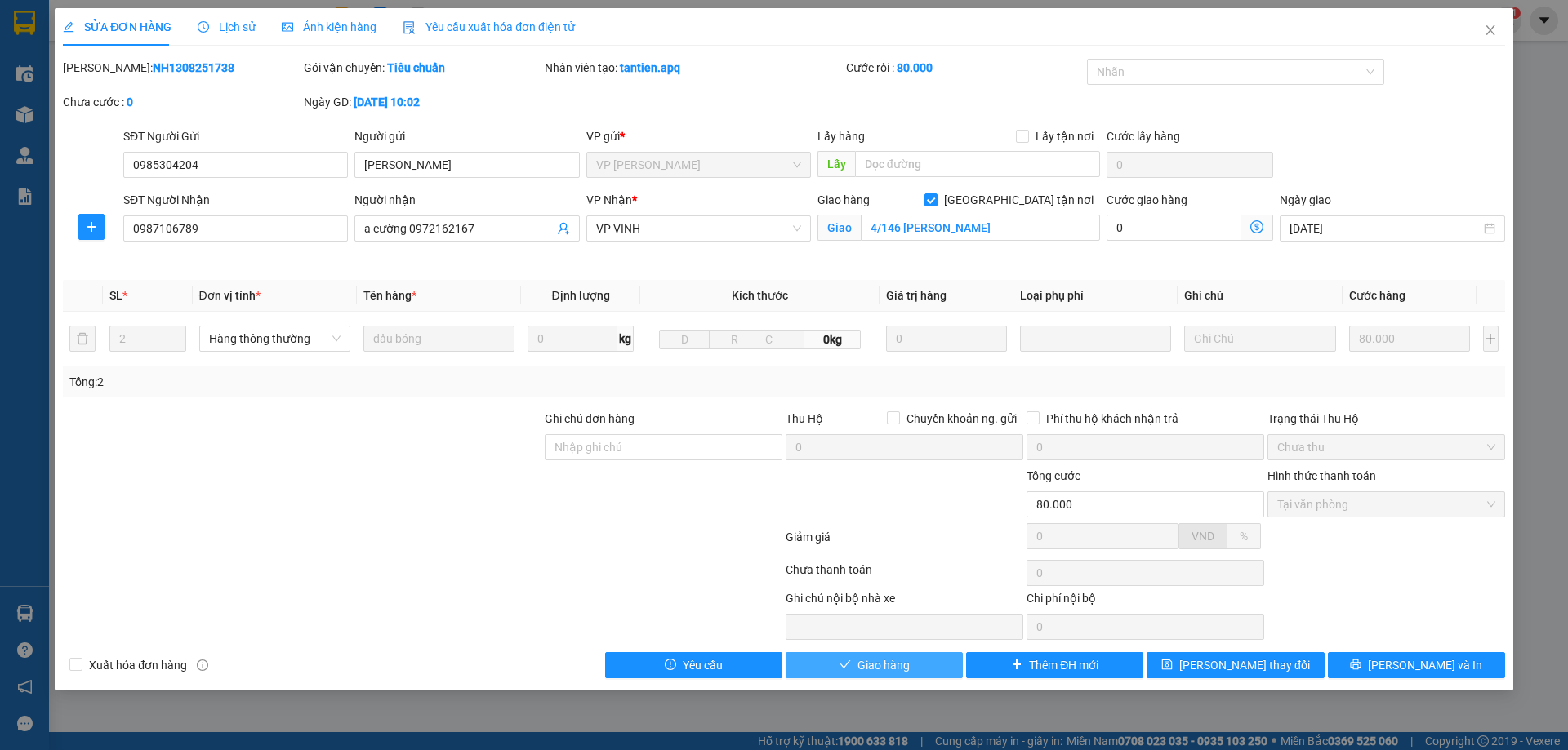
click at [896, 662] on span "Giao hàng" at bounding box center [884, 666] width 52 height 18
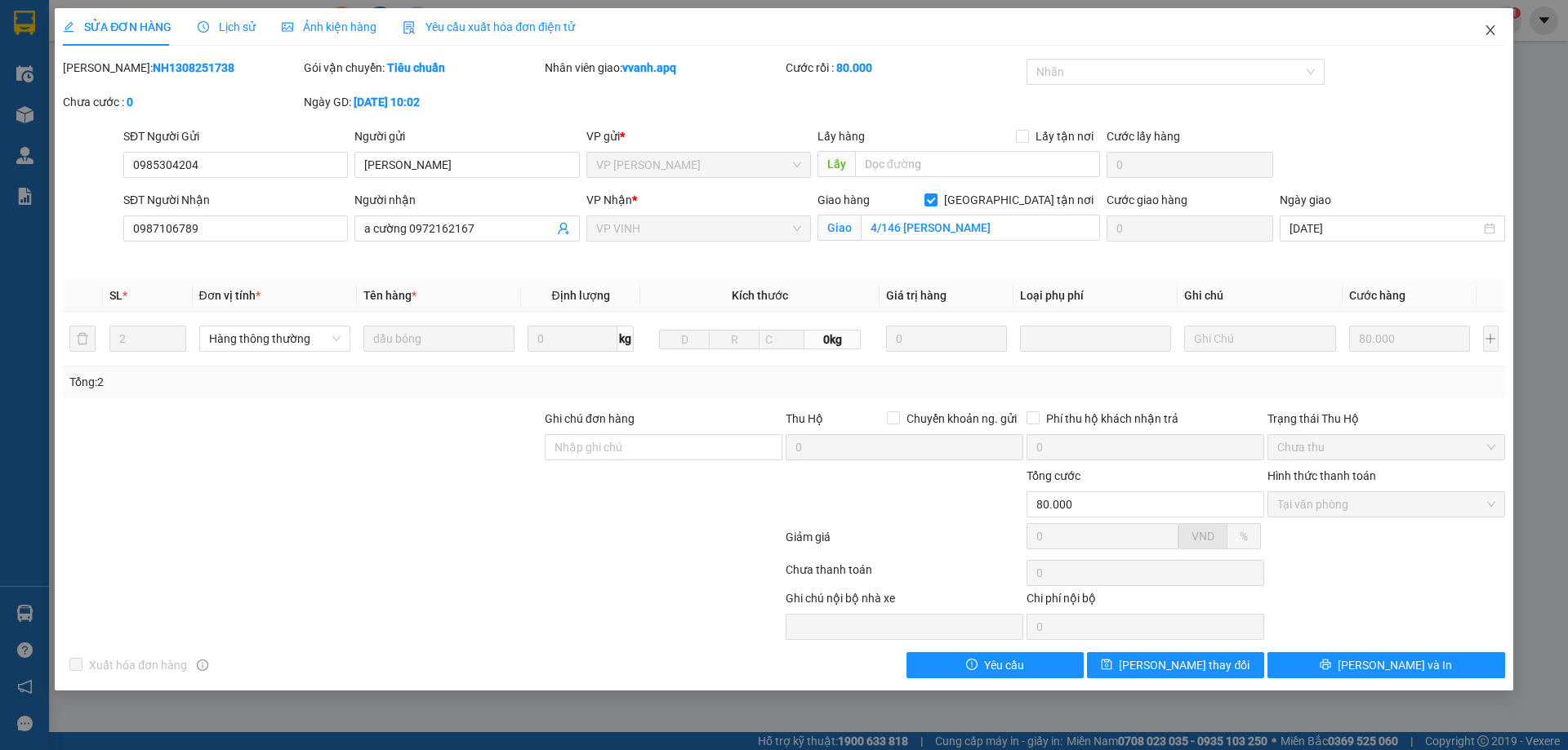
drag, startPoint x: 1474, startPoint y: 34, endPoint x: 1435, endPoint y: 7, distance: 47.4
click at [1475, 32] on span "Close" at bounding box center [1491, 31] width 46 height 46
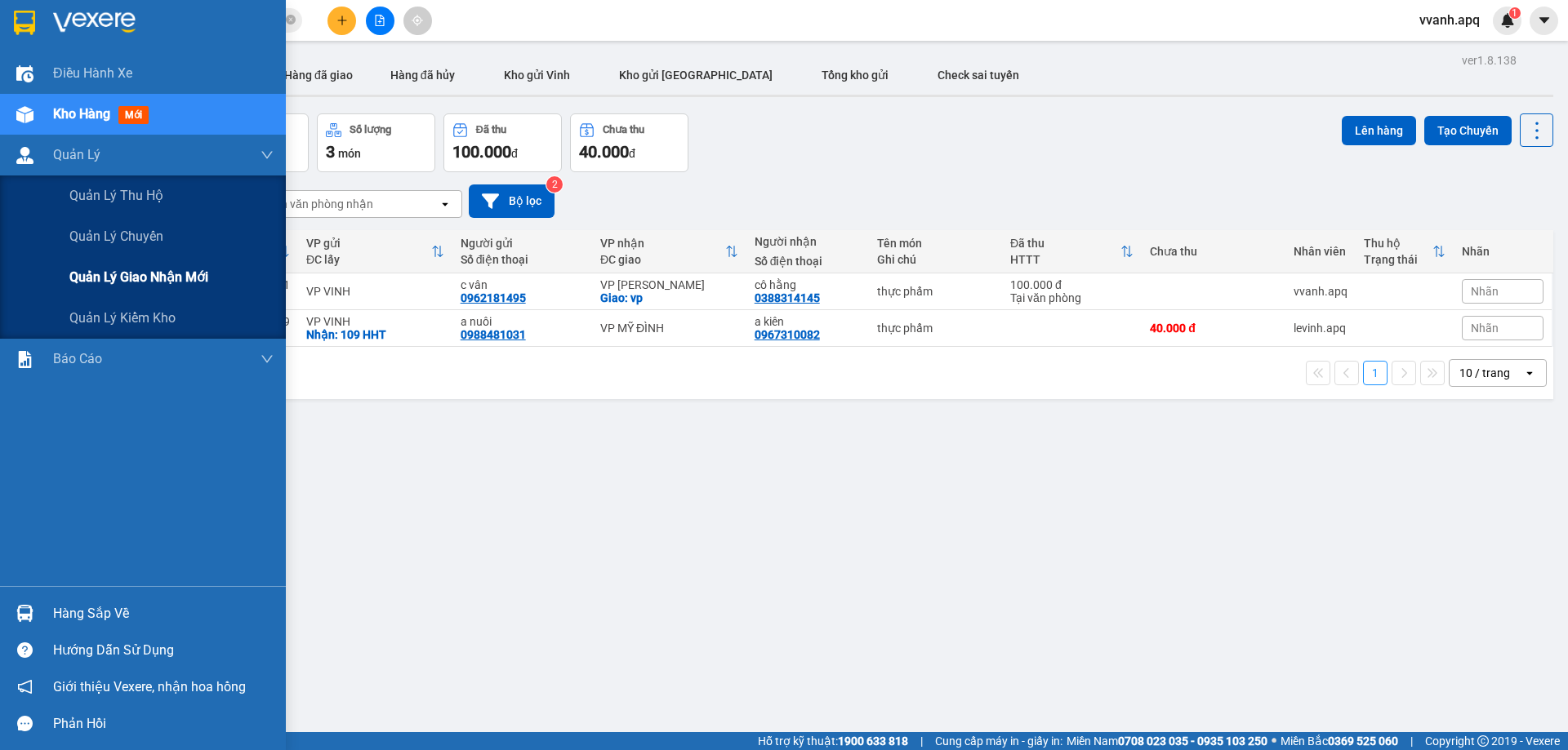
click at [107, 276] on span "Quản lý giao nhận mới" at bounding box center [139, 277] width 139 height 20
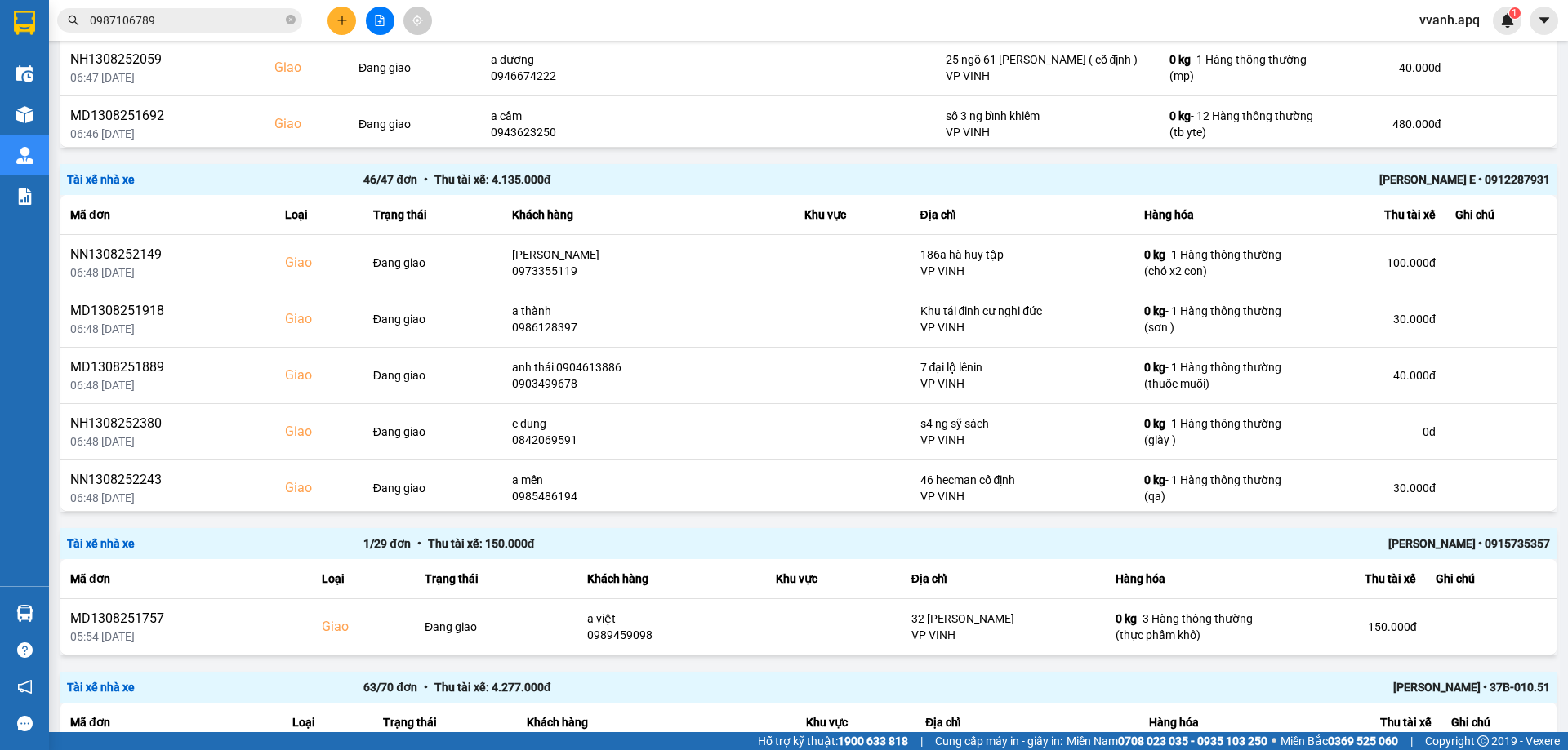
scroll to position [1552, 0]
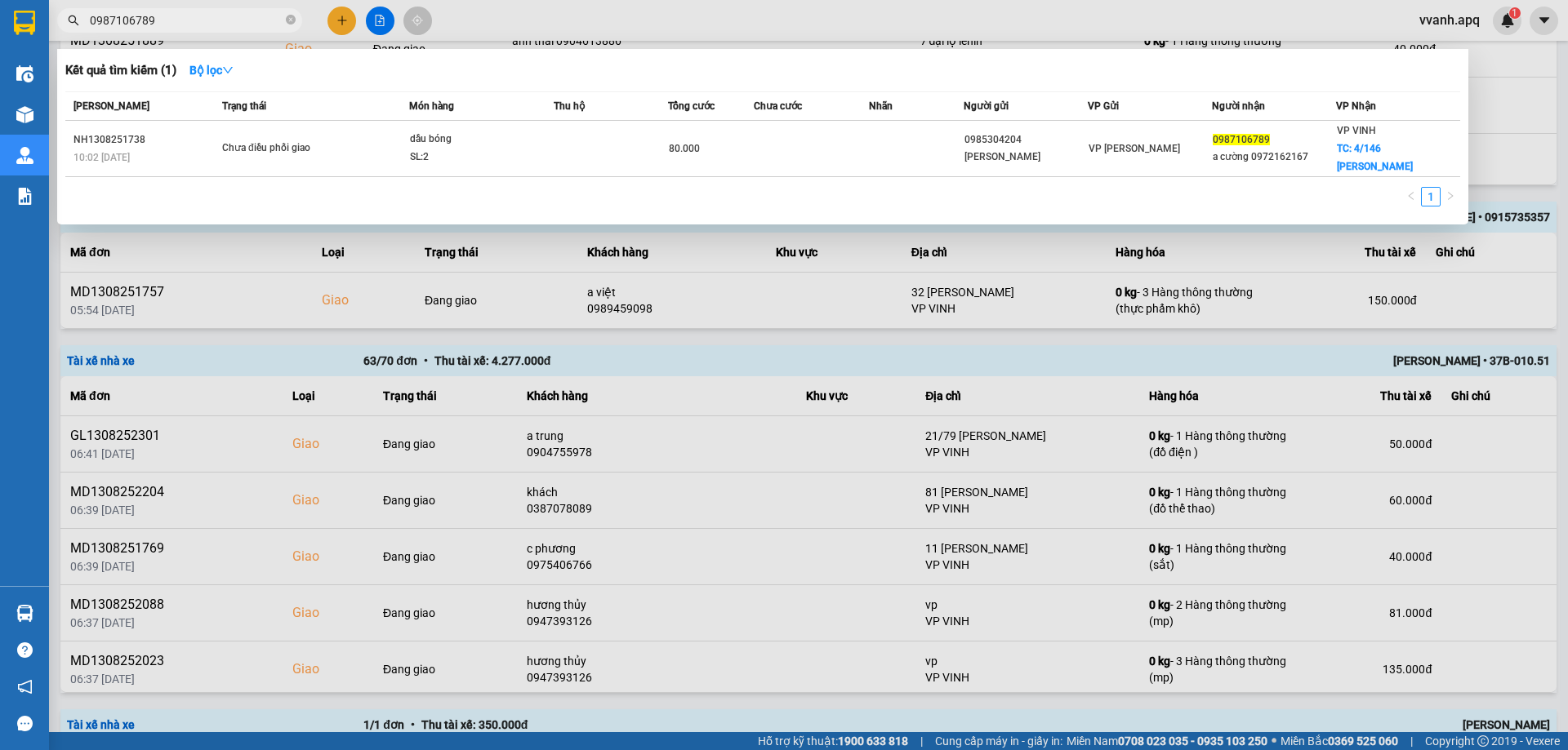
click at [274, 20] on input "0987106789" at bounding box center [186, 20] width 193 height 18
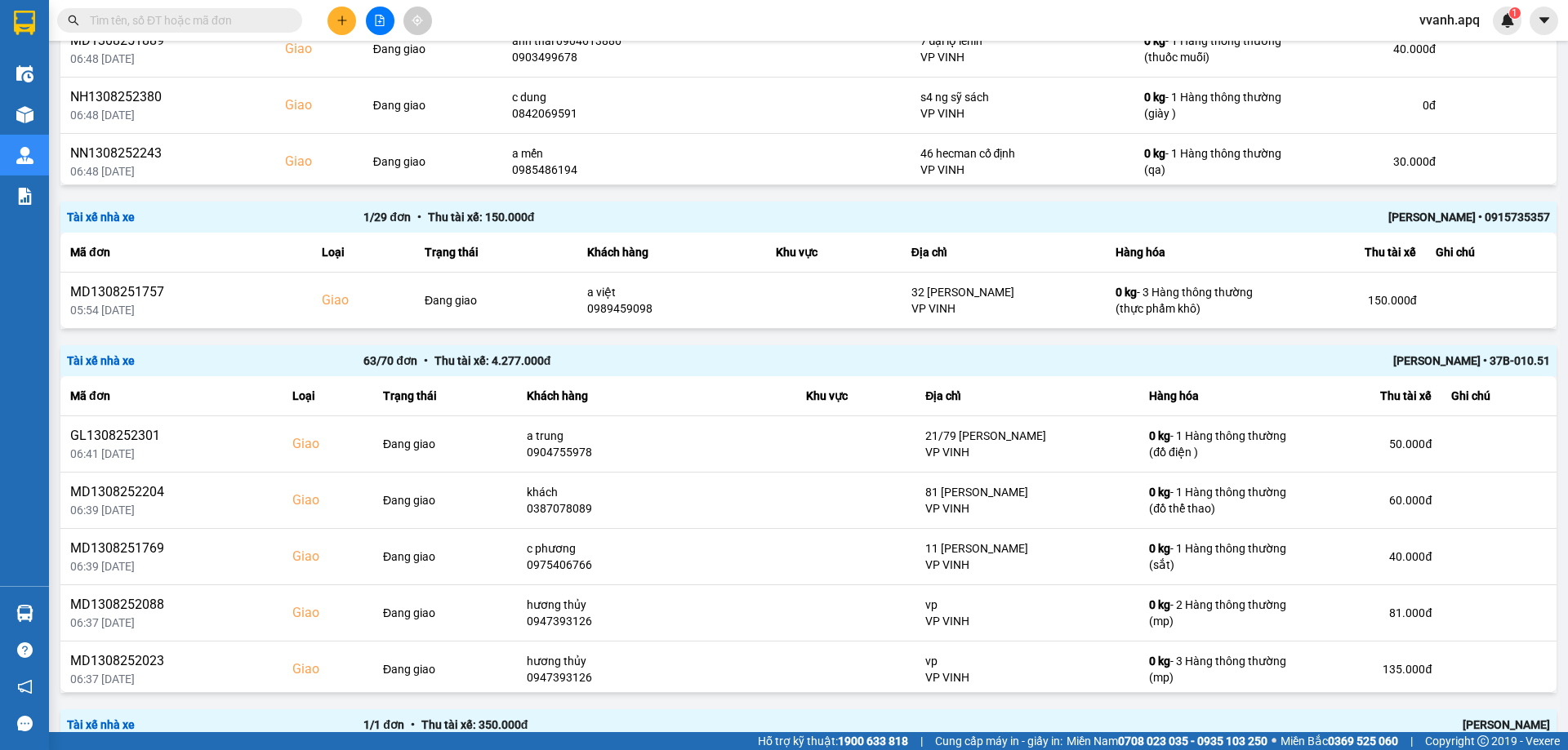
paste input "0987106789"
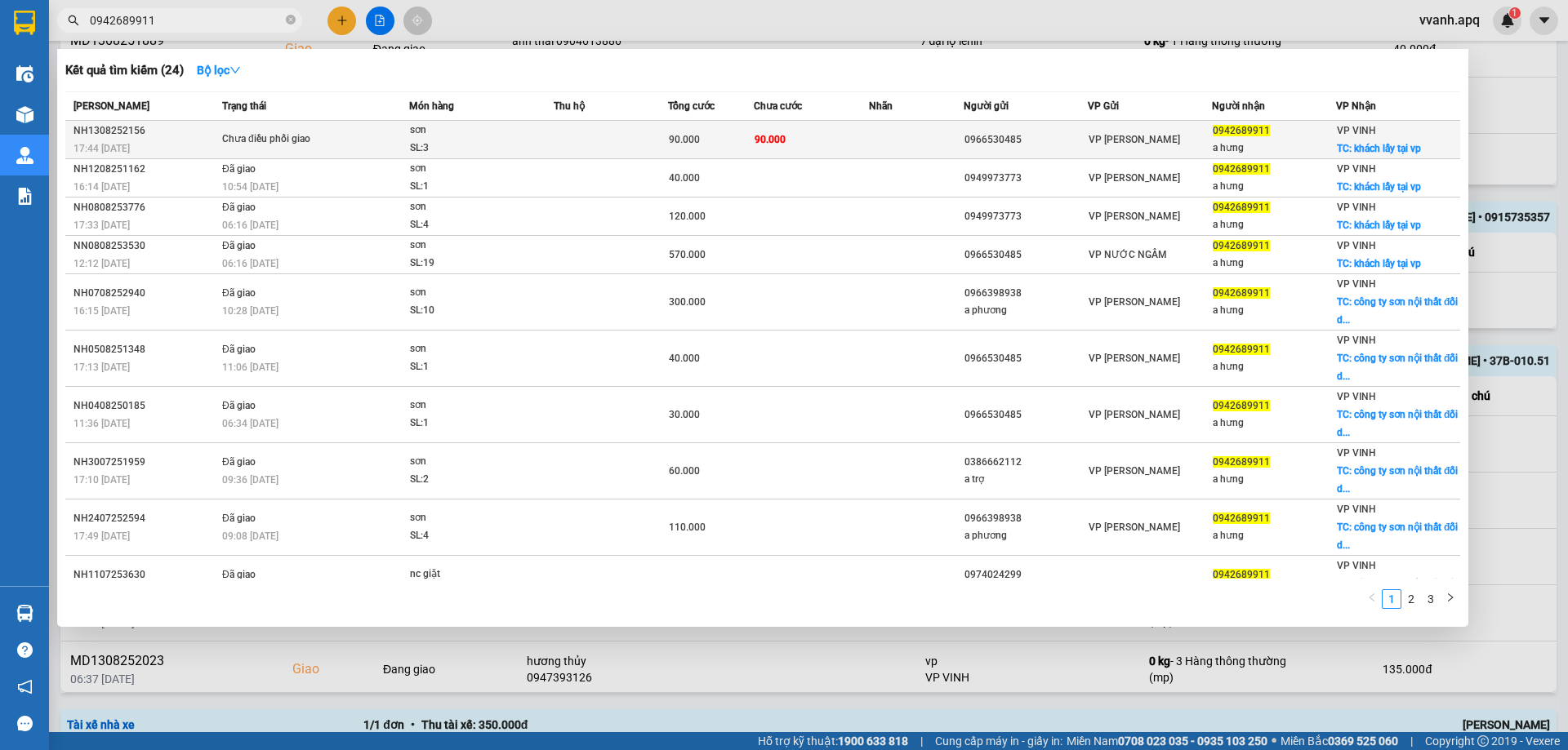
type input "0942689911"
click at [1055, 157] on td "0966530485" at bounding box center [1025, 139] width 124 height 39
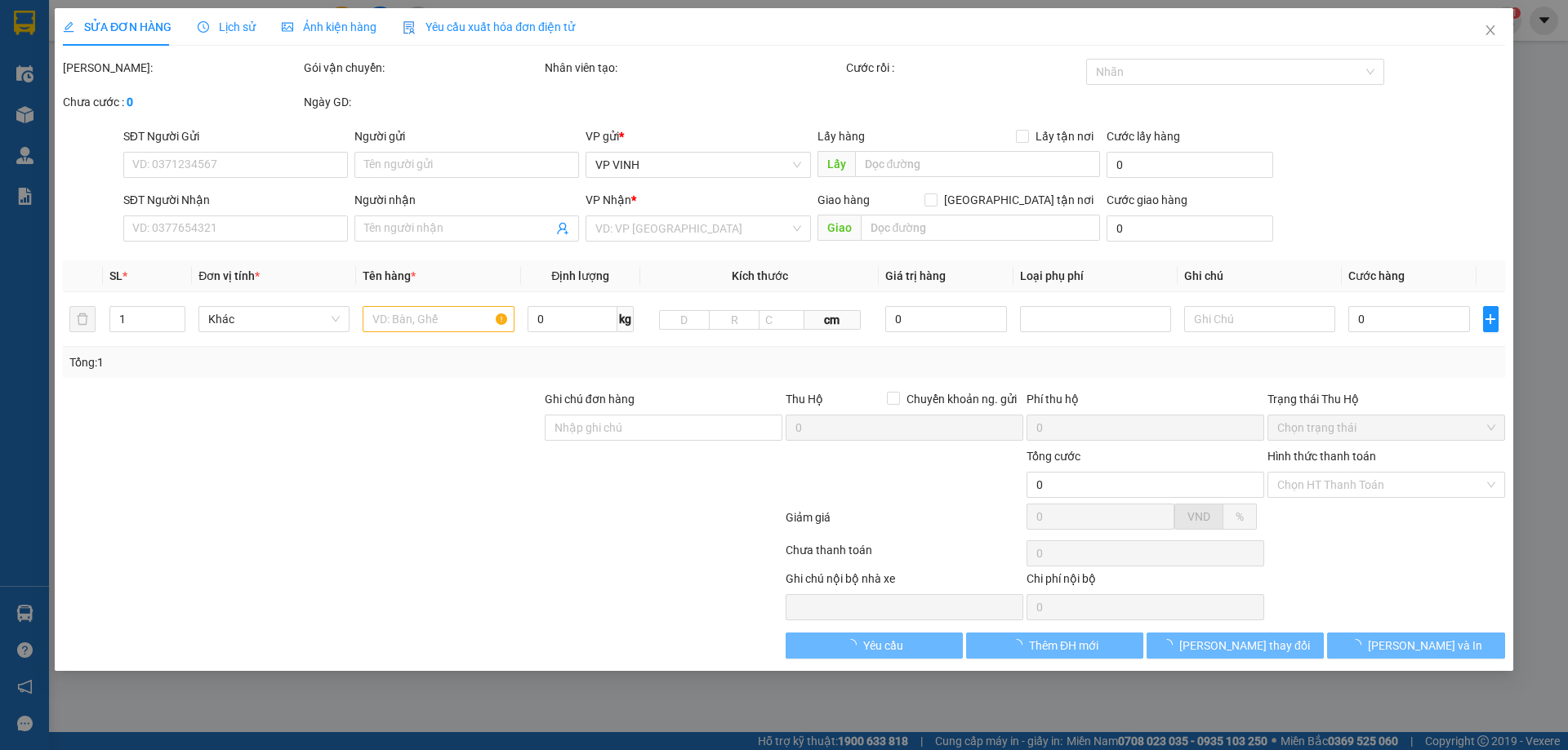
type input "0966530485"
type input "0942689911"
type input "a hưng"
checkbox input "true"
type input "khách lấy tại vp"
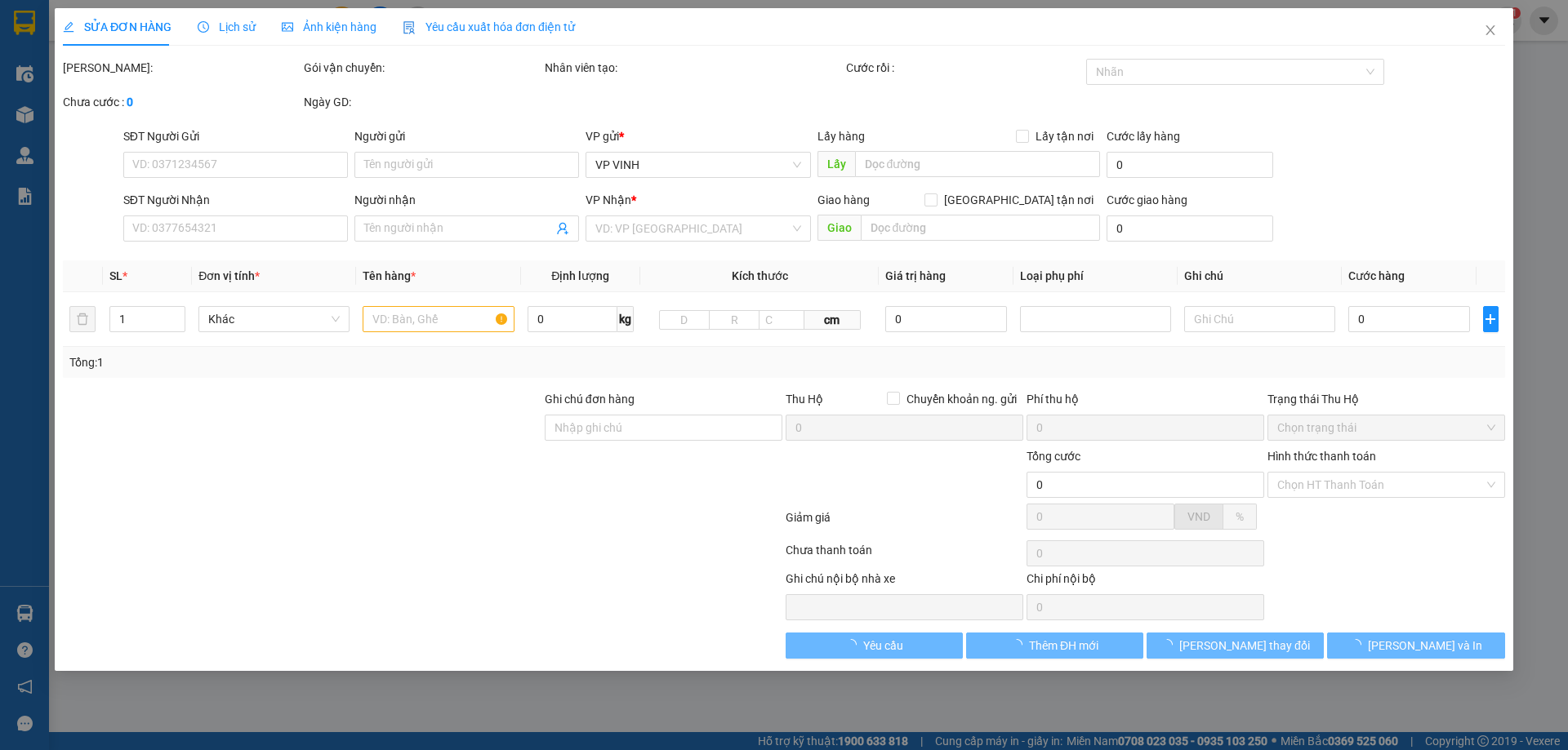
type input "90.000"
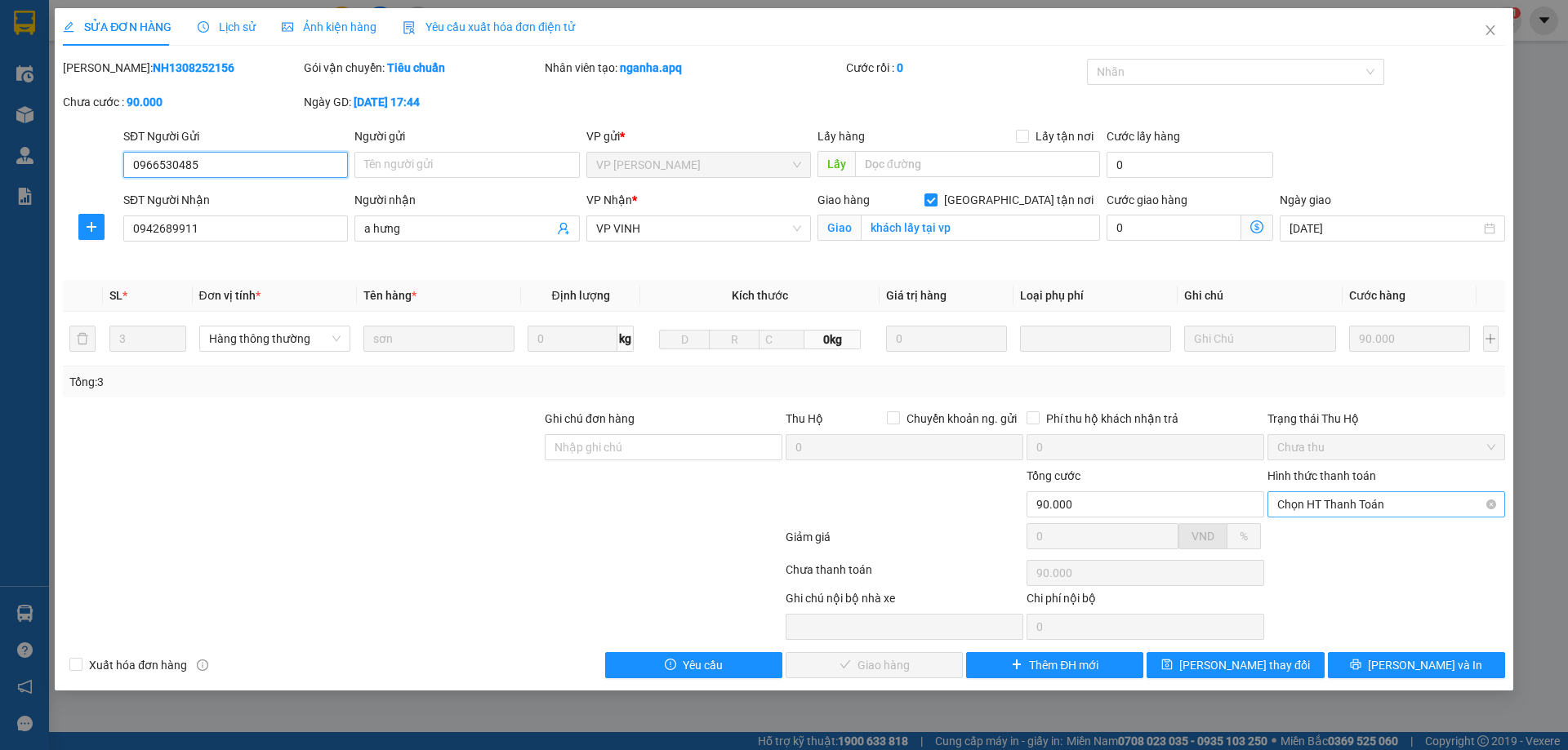
click at [1293, 511] on span "Chọn HT Thanh Toán" at bounding box center [1387, 505] width 218 height 25
click at [1325, 543] on div "Tại văn phòng" at bounding box center [1387, 537] width 218 height 18
type input "0"
click at [918, 665] on span "[PERSON_NAME] và Giao hàng" at bounding box center [895, 666] width 157 height 18
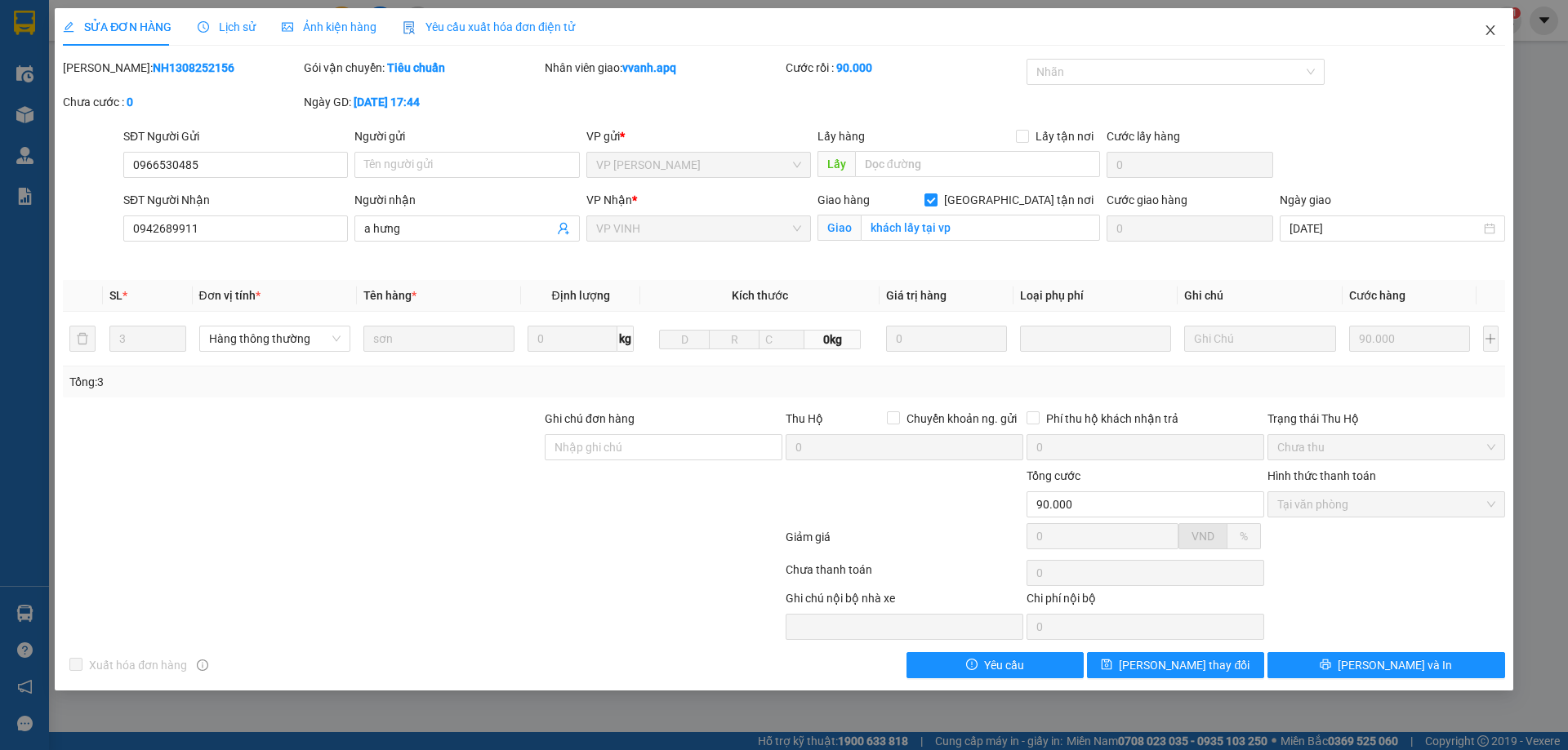
click at [1495, 39] on span "Close" at bounding box center [1491, 31] width 46 height 46
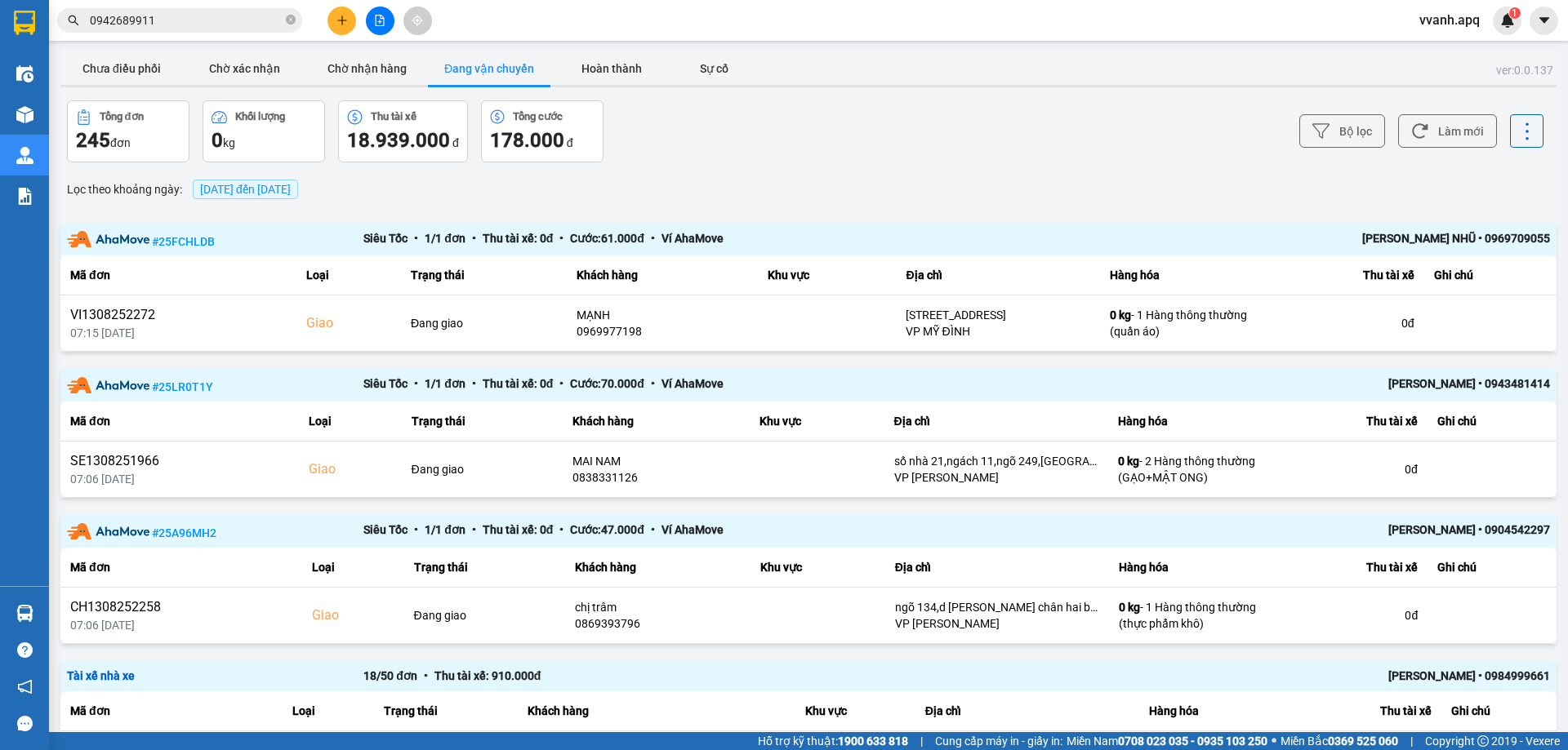
click at [196, 26] on input "0942689911" at bounding box center [186, 20] width 193 height 18
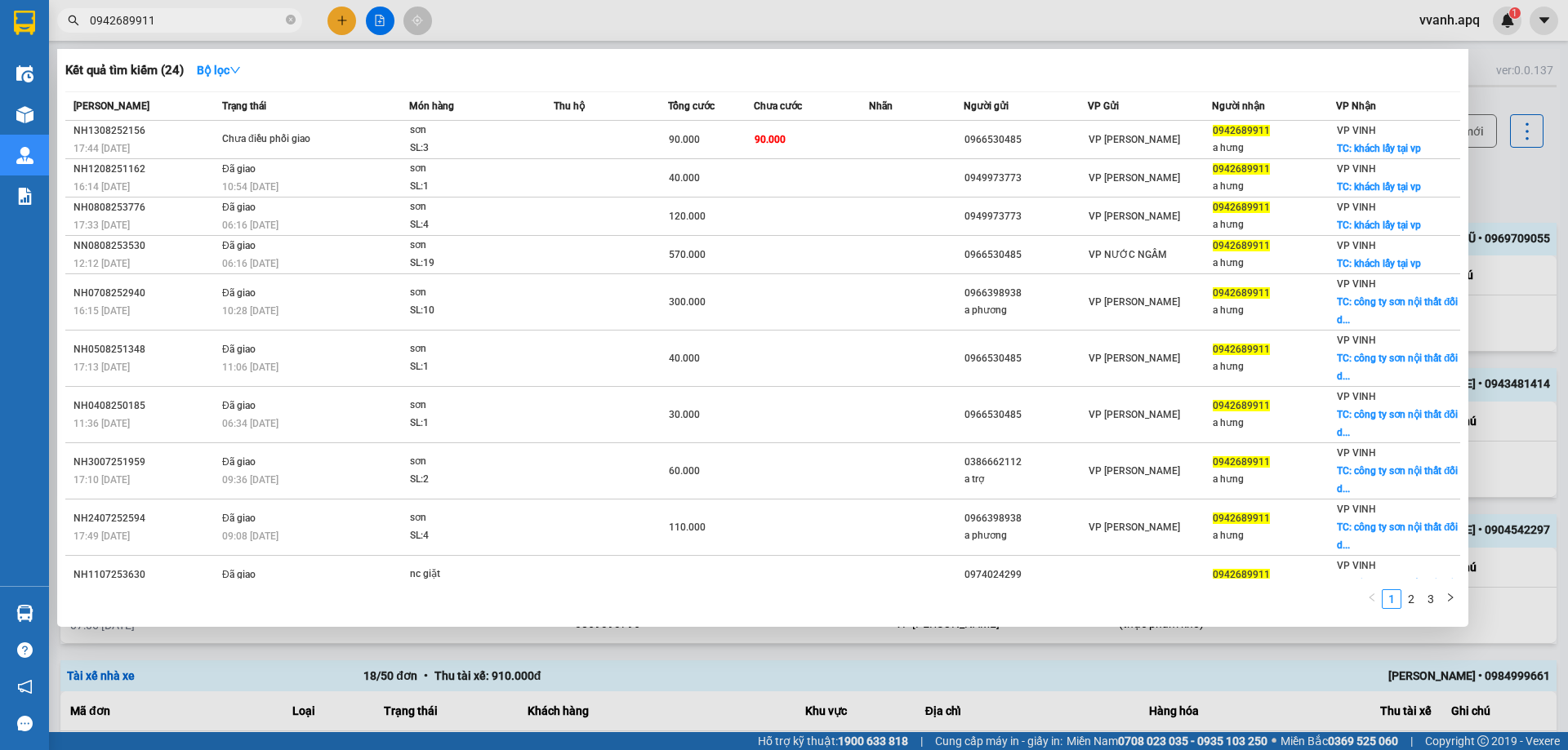
click at [196, 26] on input "0942689911" at bounding box center [186, 20] width 193 height 18
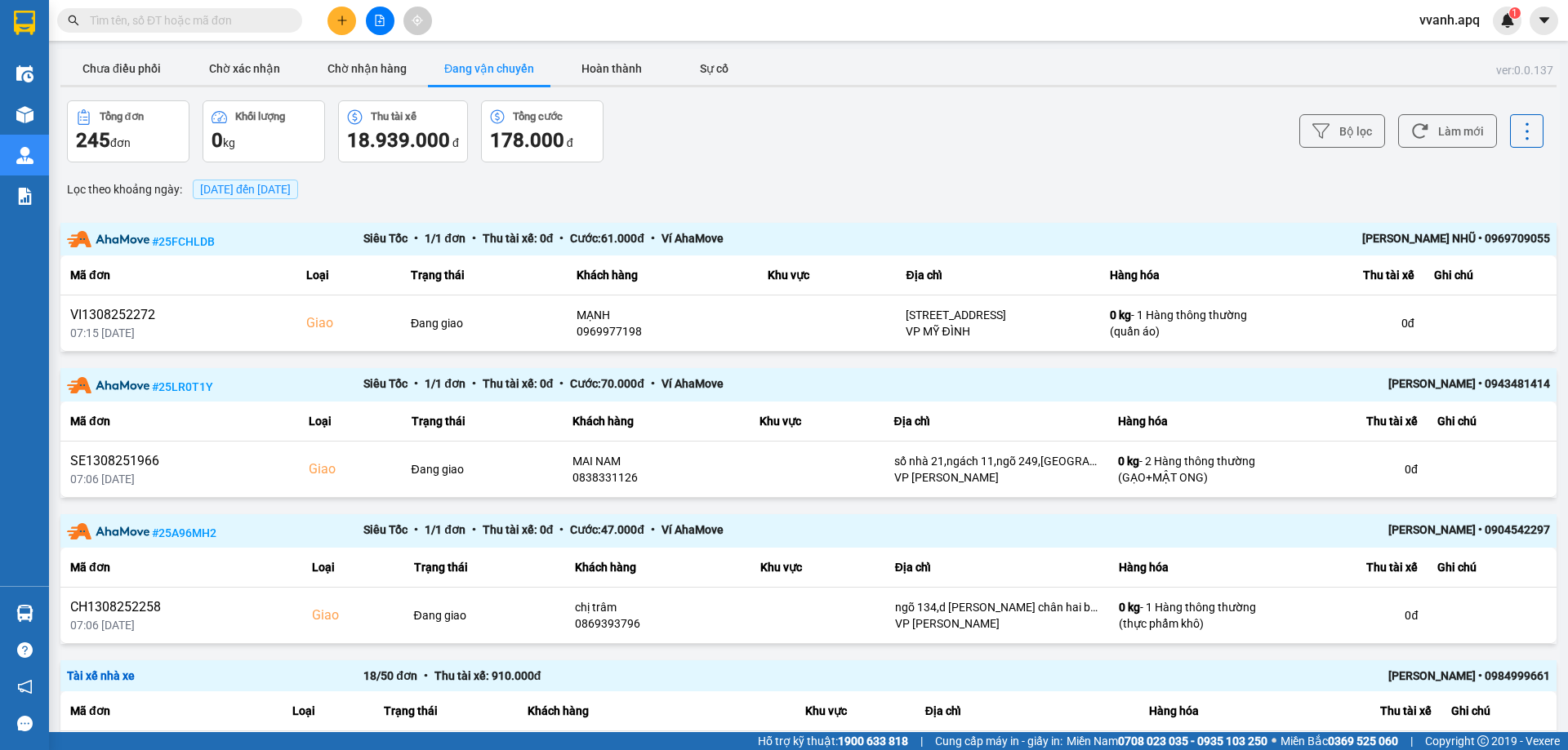
paste input "0942689911"
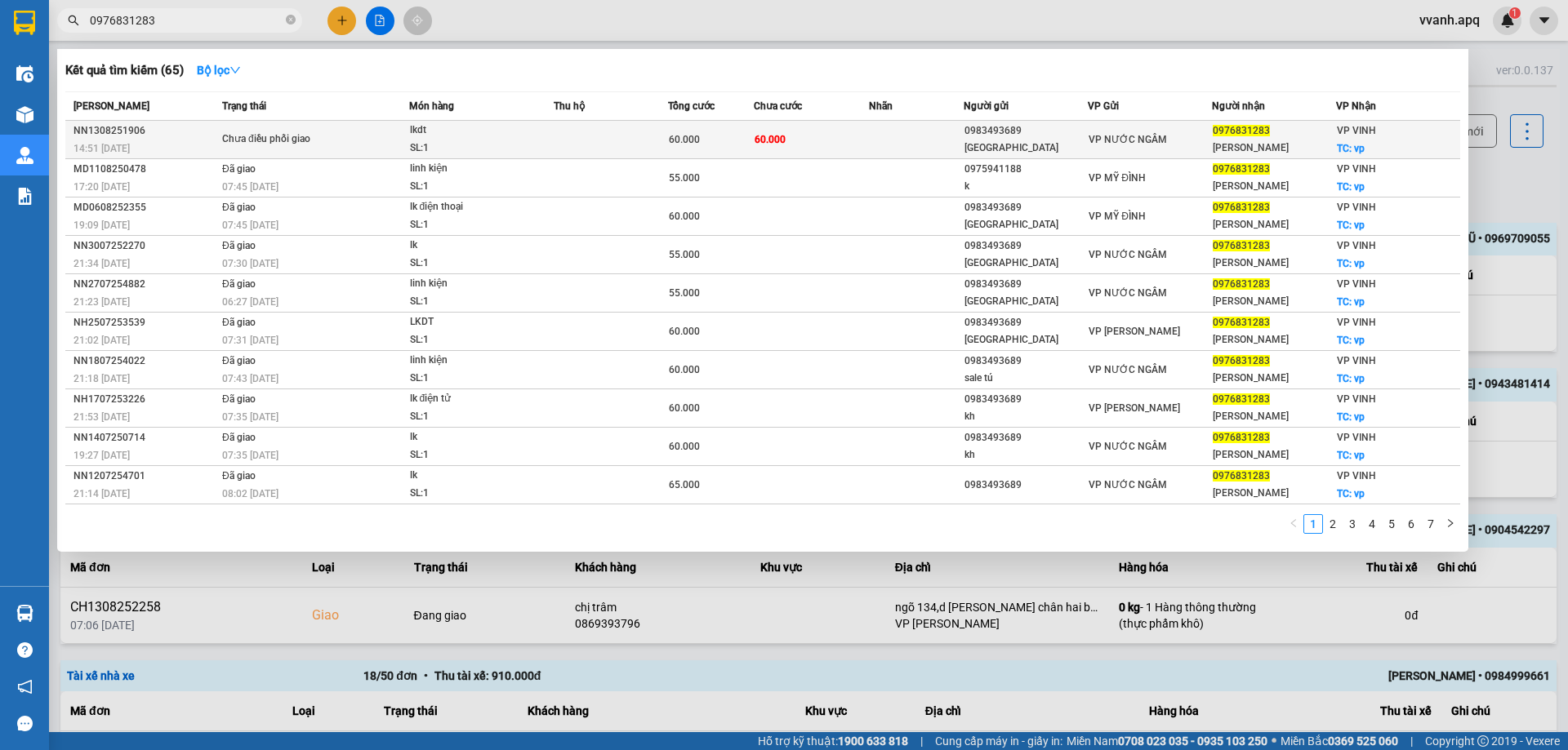
type input "0976831283"
click at [562, 135] on td at bounding box center [610, 139] width 114 height 39
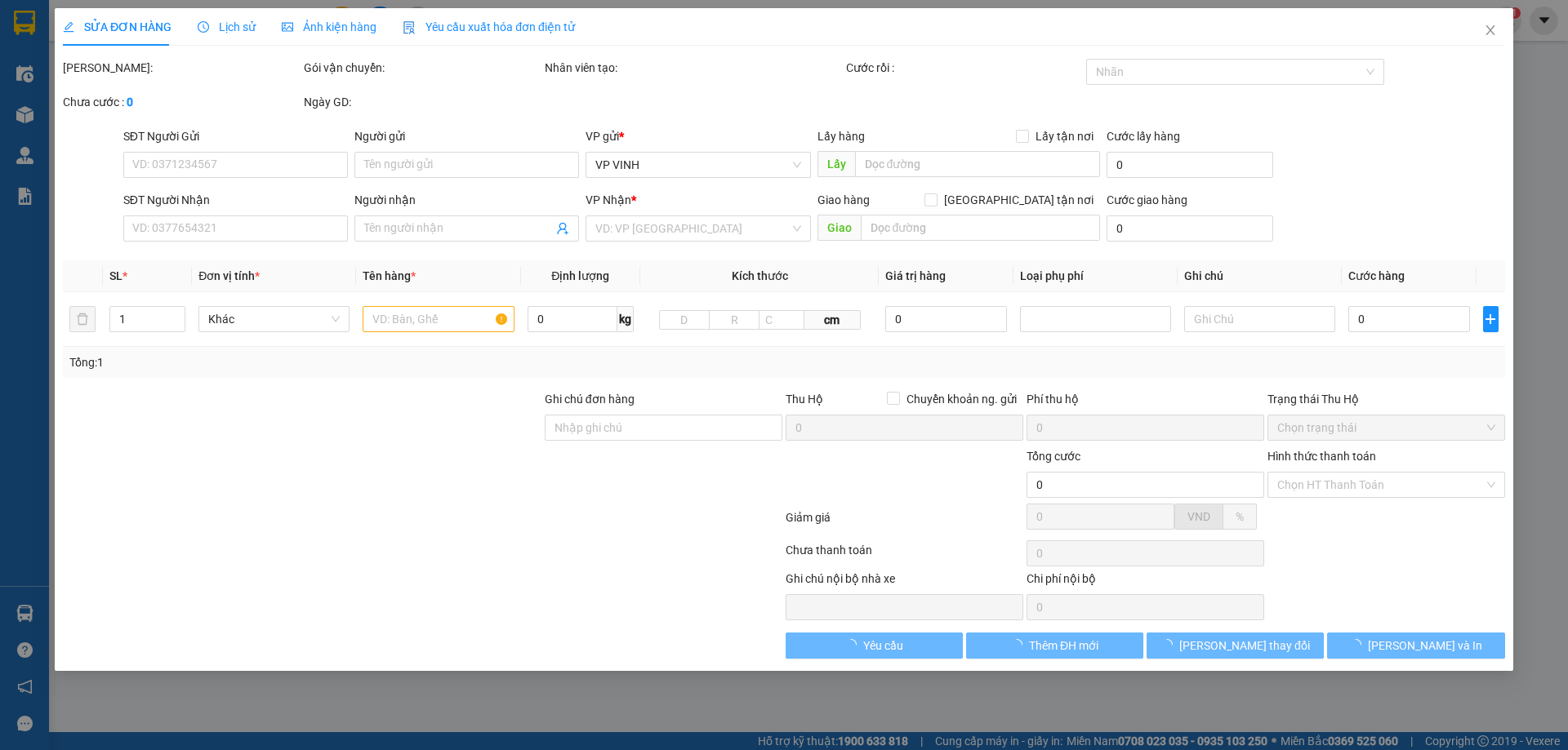
type input "0983493689"
type input "[GEOGRAPHIC_DATA]"
type input "0976831283"
type input "hoàng linh"
checkbox input "true"
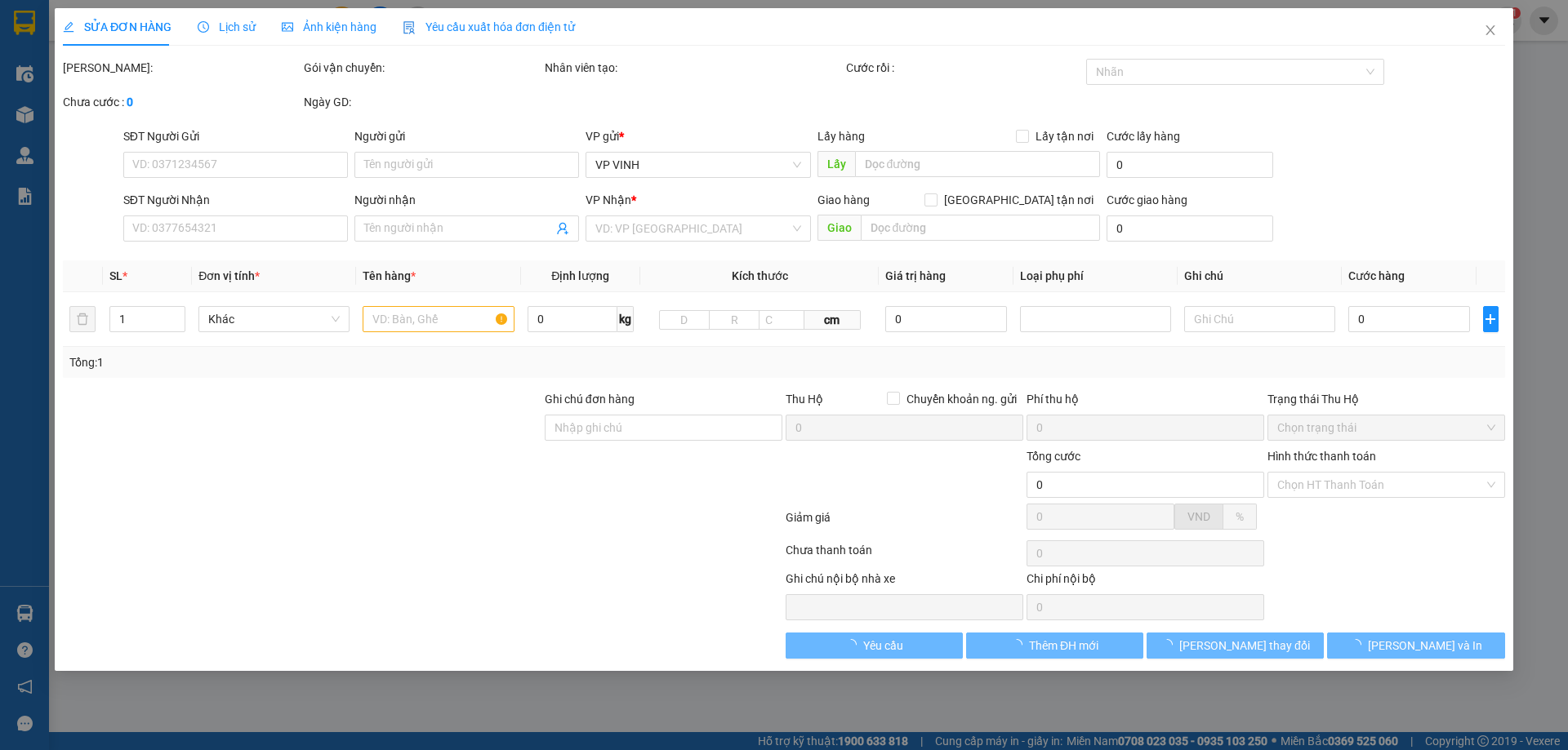
type input "vp"
type input "60.000"
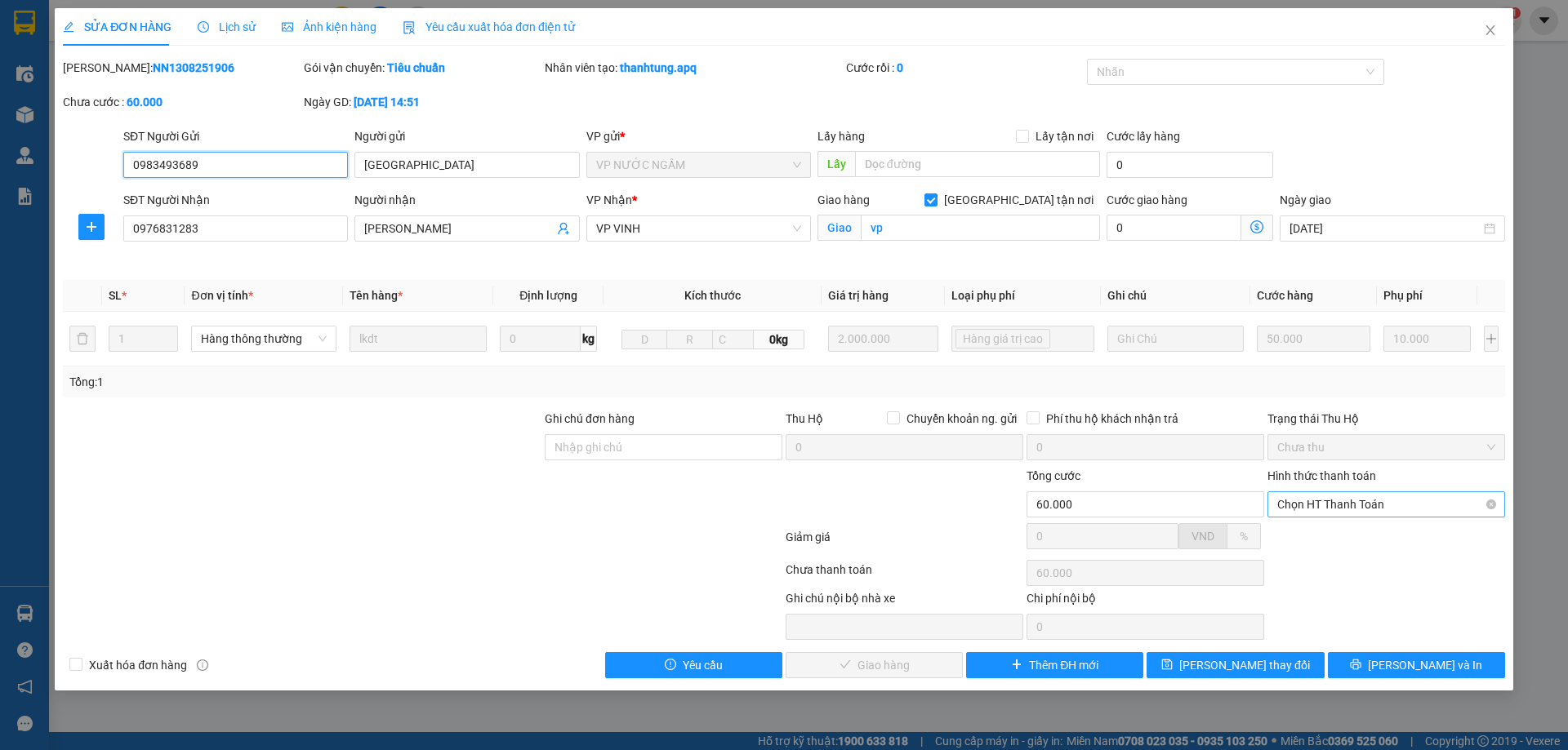
click at [1292, 515] on span "Chọn HT Thanh Toán" at bounding box center [1387, 505] width 218 height 25
drag, startPoint x: 1306, startPoint y: 534, endPoint x: 943, endPoint y: 645, distance: 379.6
click at [1306, 536] on div "Tại văn phòng" at bounding box center [1387, 537] width 218 height 18
type input "0"
click at [919, 656] on button "[PERSON_NAME] và Giao hàng" at bounding box center [874, 666] width 177 height 26
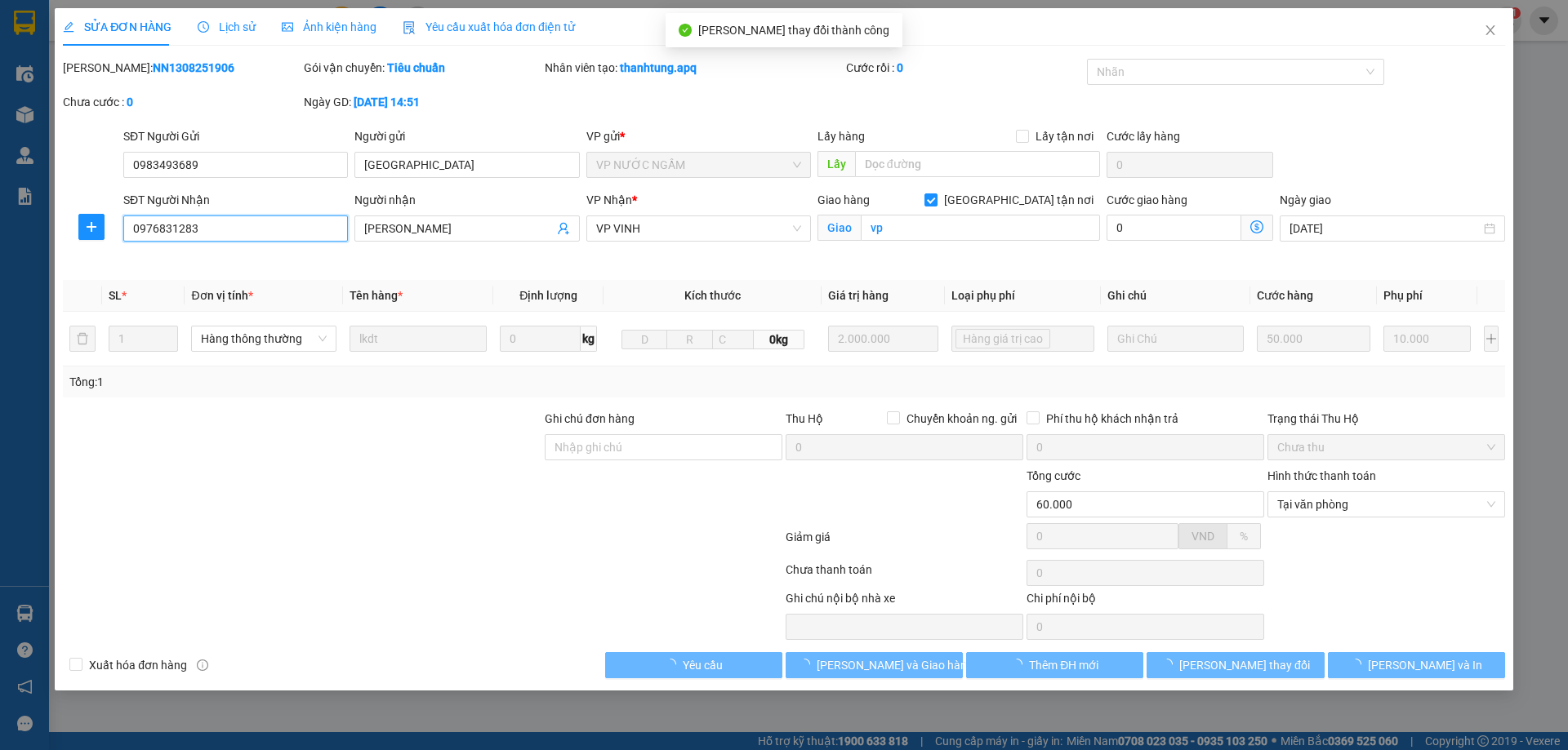
click at [299, 238] on input "0976831283" at bounding box center [235, 229] width 225 height 26
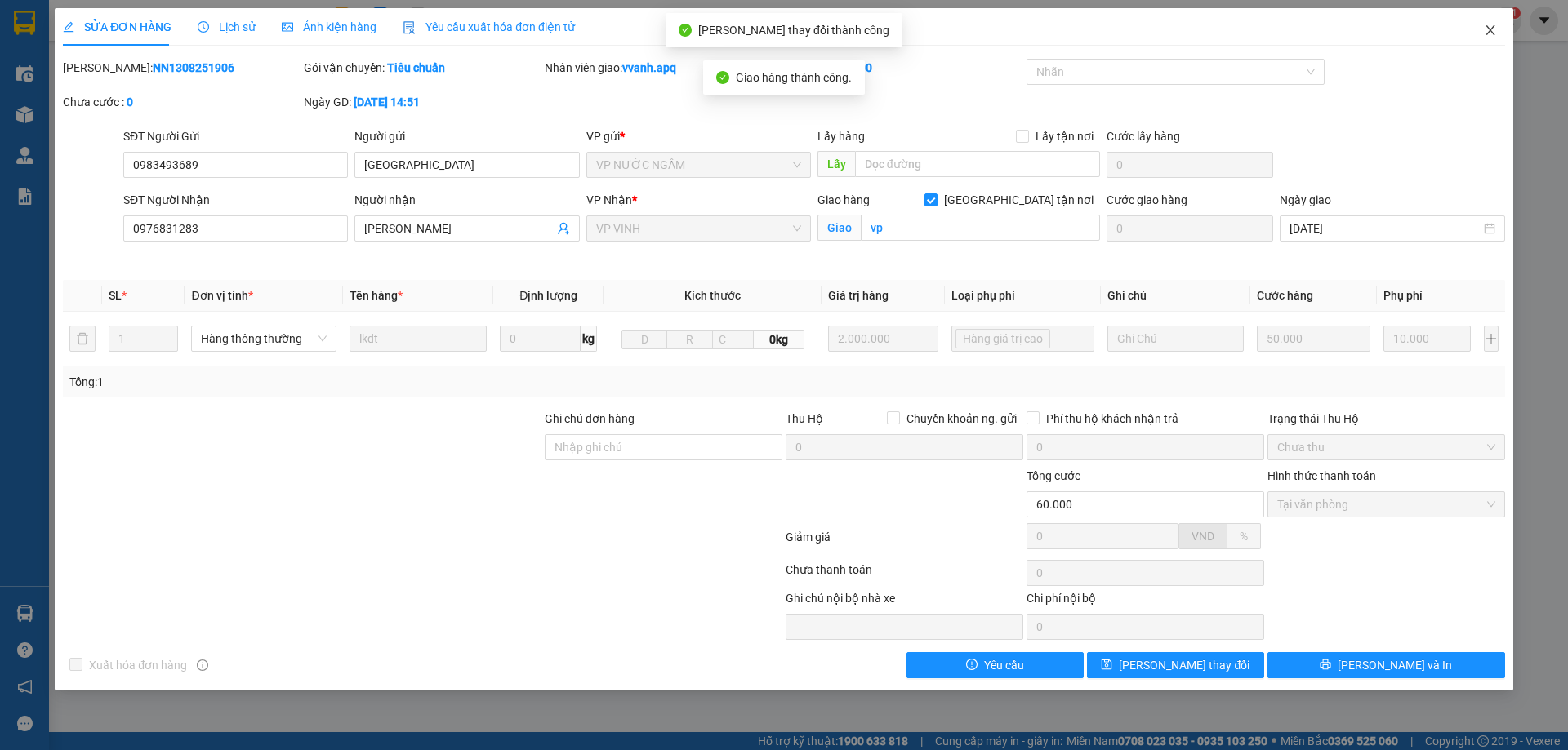
click at [1489, 34] on icon "close" at bounding box center [1491, 30] width 13 height 13
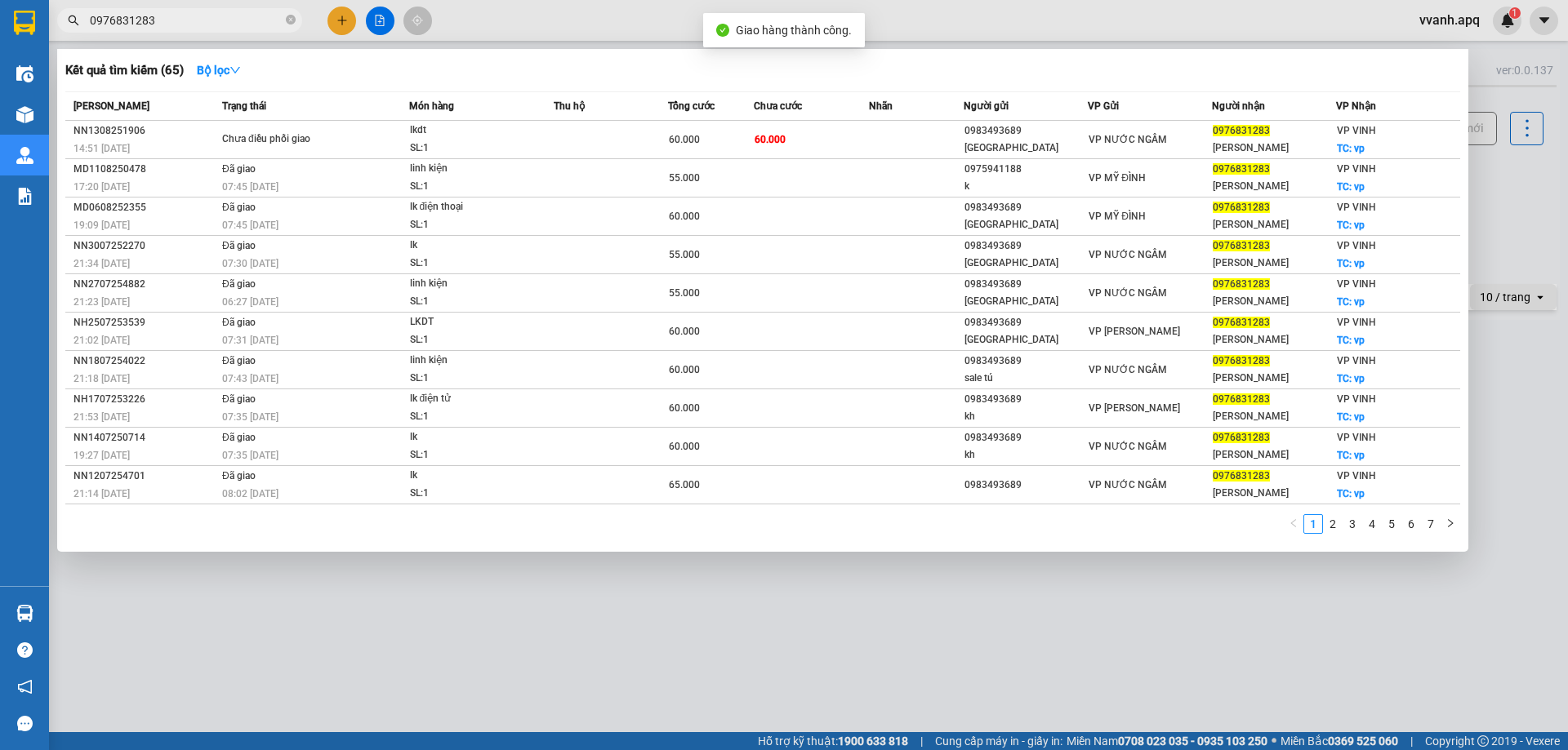
click at [244, 30] on span "0976831283" at bounding box center [180, 20] width 245 height 25
click at [244, 23] on input "0976831283" at bounding box center [186, 20] width 193 height 18
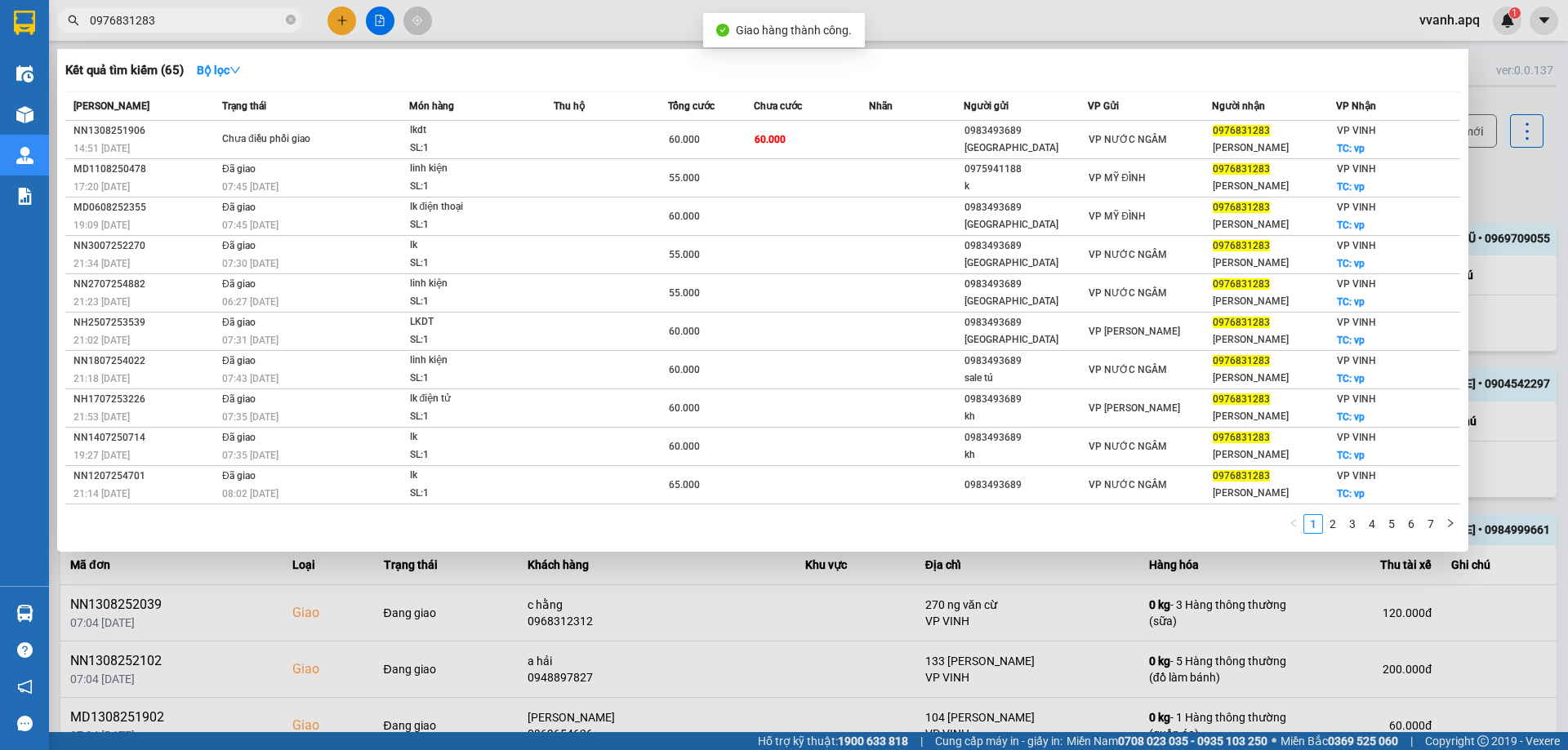
click at [244, 23] on input "0976831283" at bounding box center [186, 20] width 193 height 18
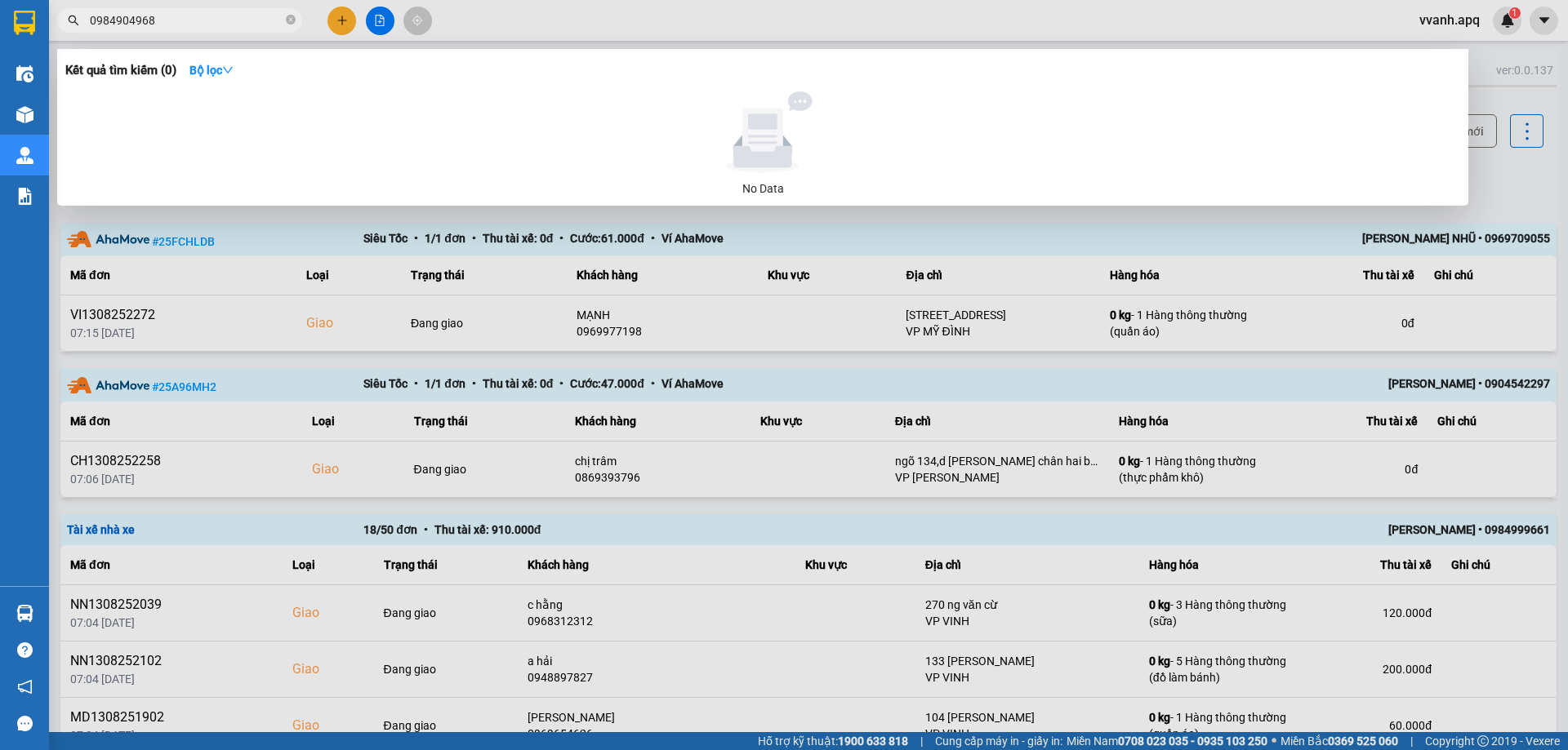
paste input "76831283"
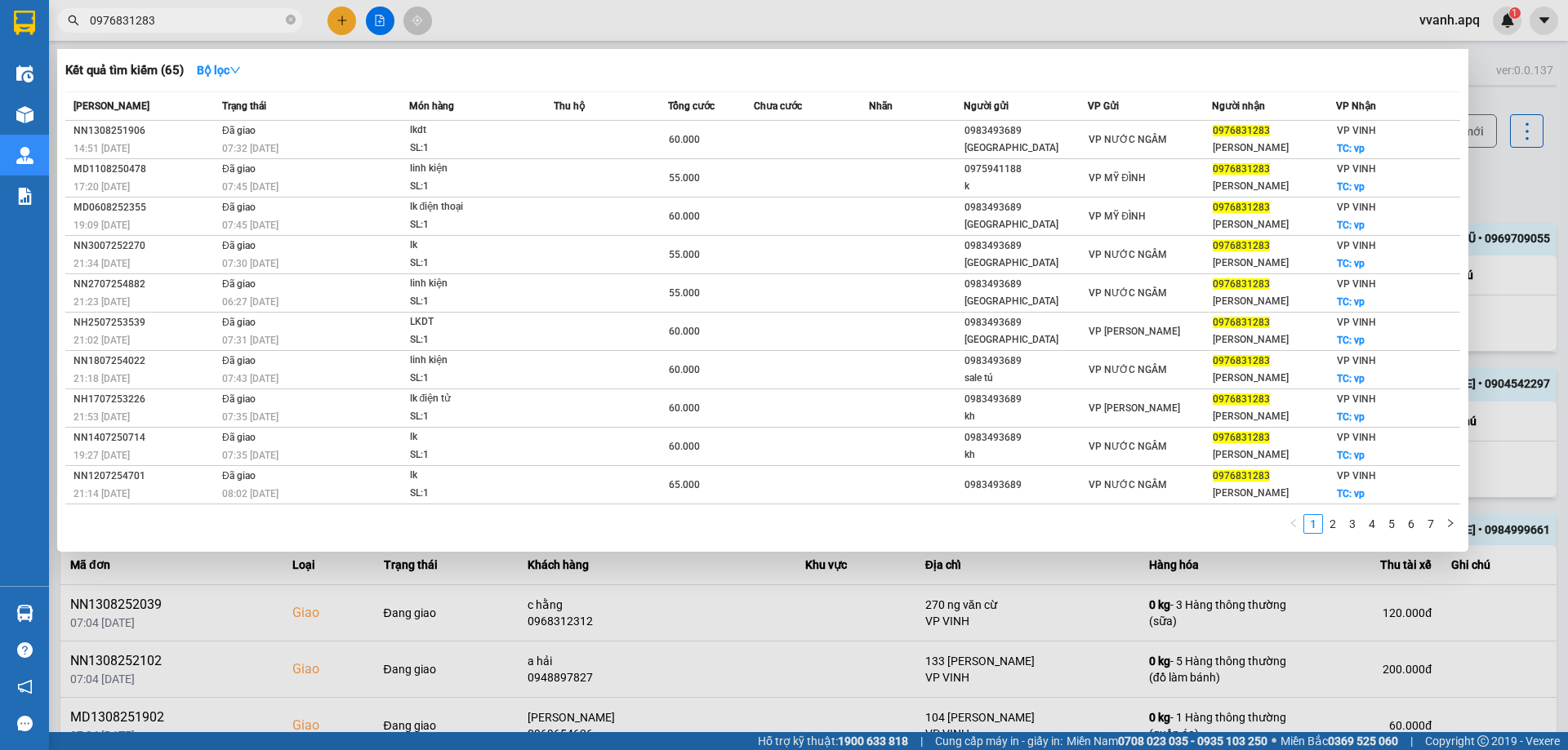
click at [226, 16] on input "0976831283" at bounding box center [186, 20] width 193 height 18
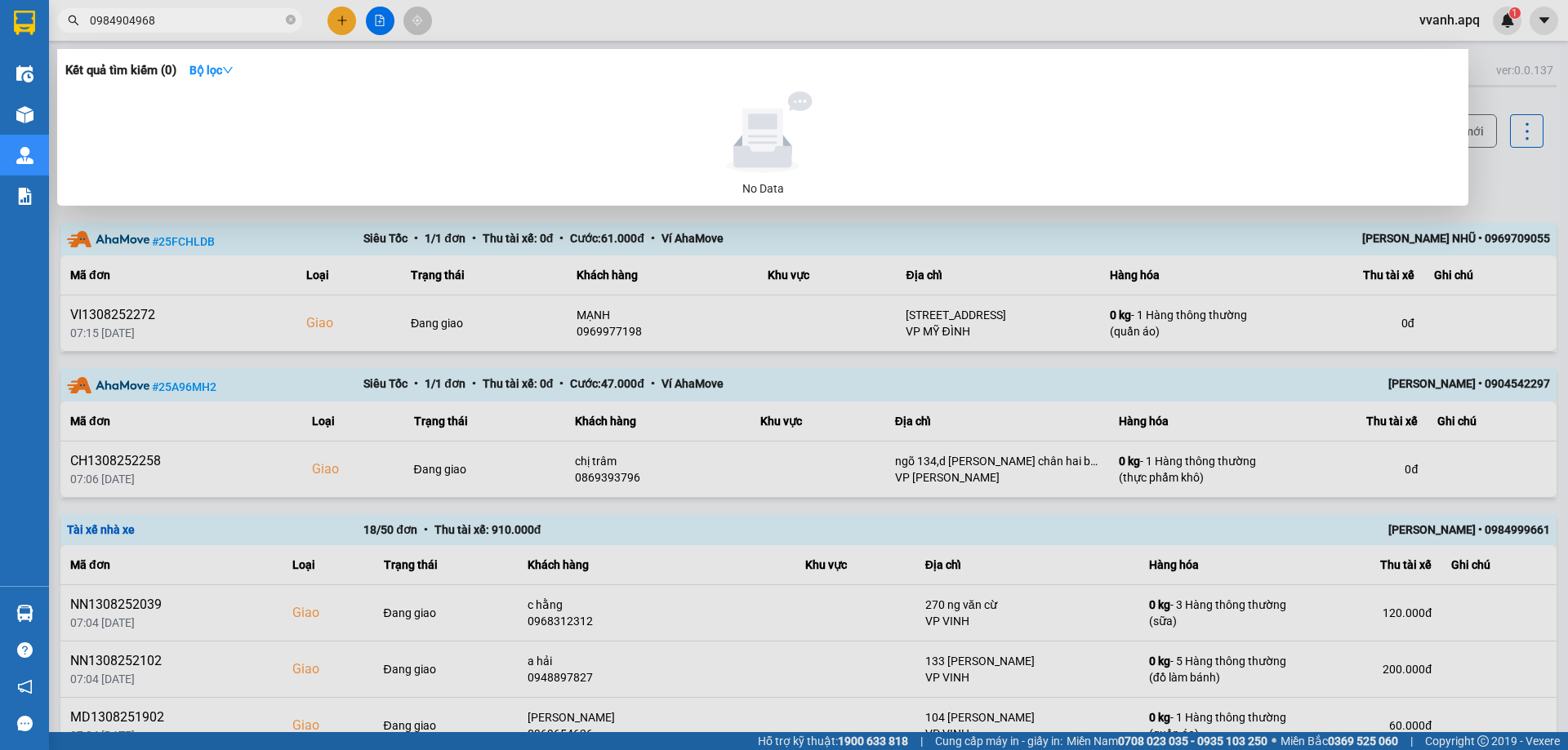
click at [214, 25] on input "0984904968" at bounding box center [186, 20] width 193 height 18
click at [232, 23] on input "0984904968" at bounding box center [186, 20] width 193 height 18
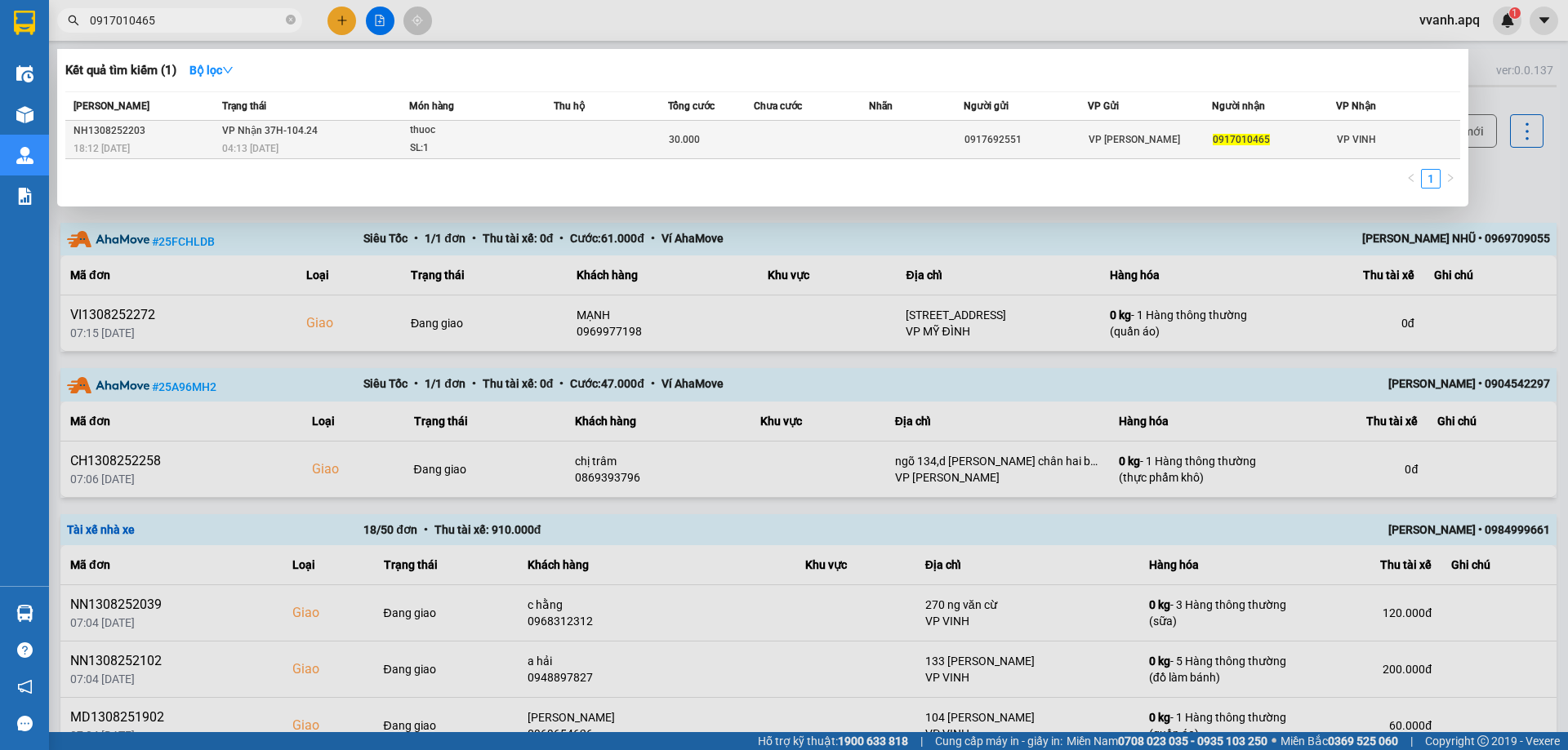
type input "0917010465"
click at [561, 135] on td at bounding box center [610, 139] width 114 height 39
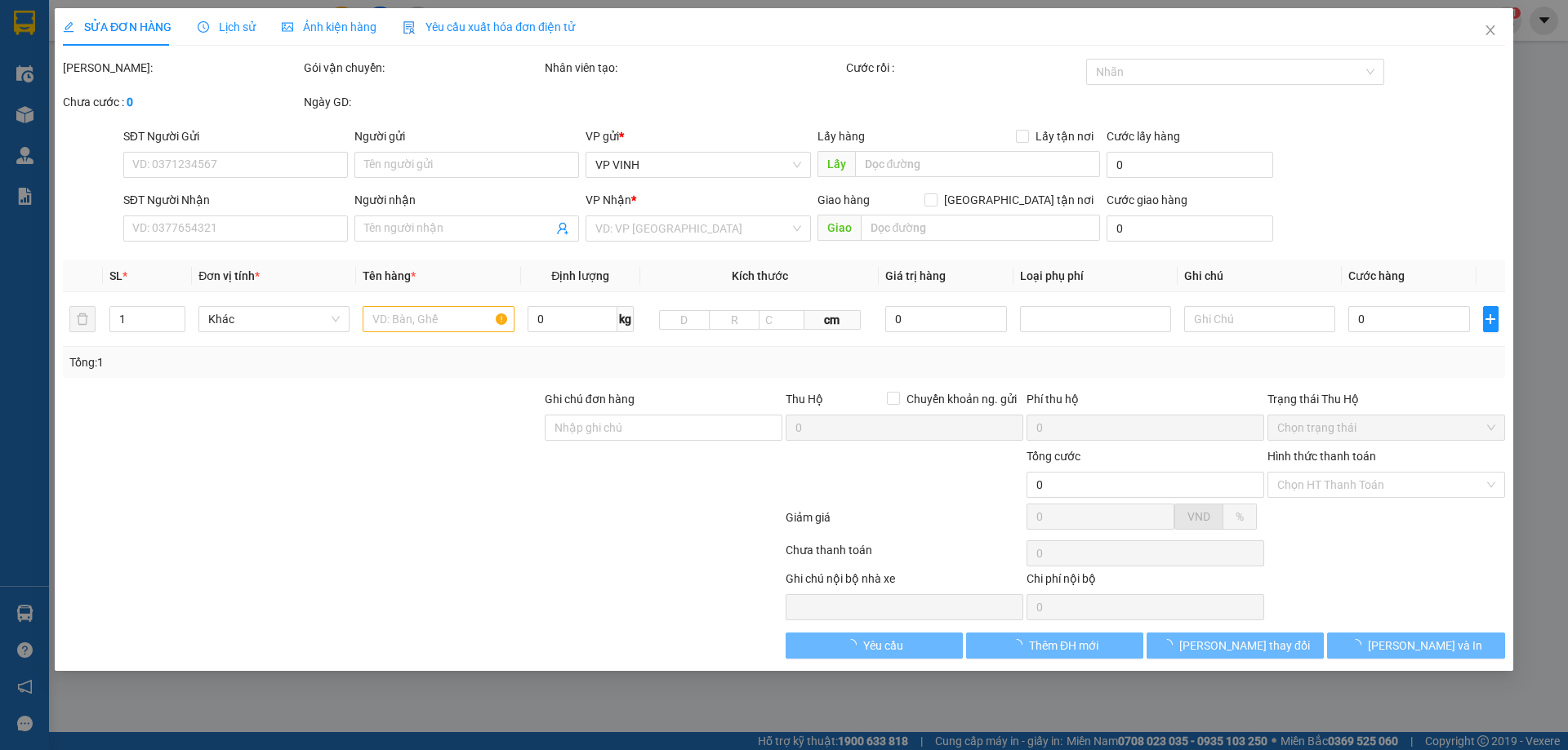
type input "0917692551"
type input "0917010465"
type input "30.000"
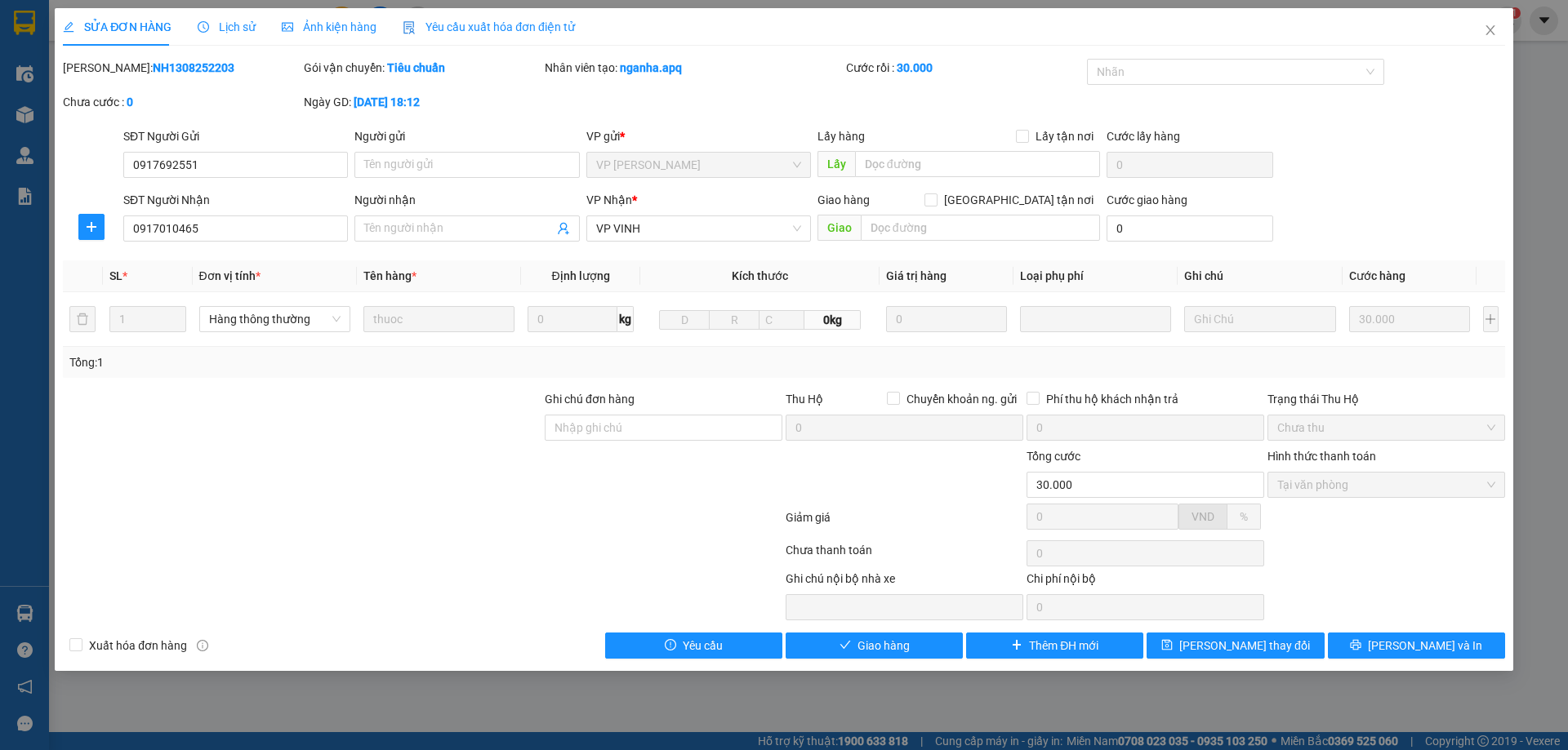
click at [235, 34] on span "Lịch sử" at bounding box center [226, 27] width 58 height 13
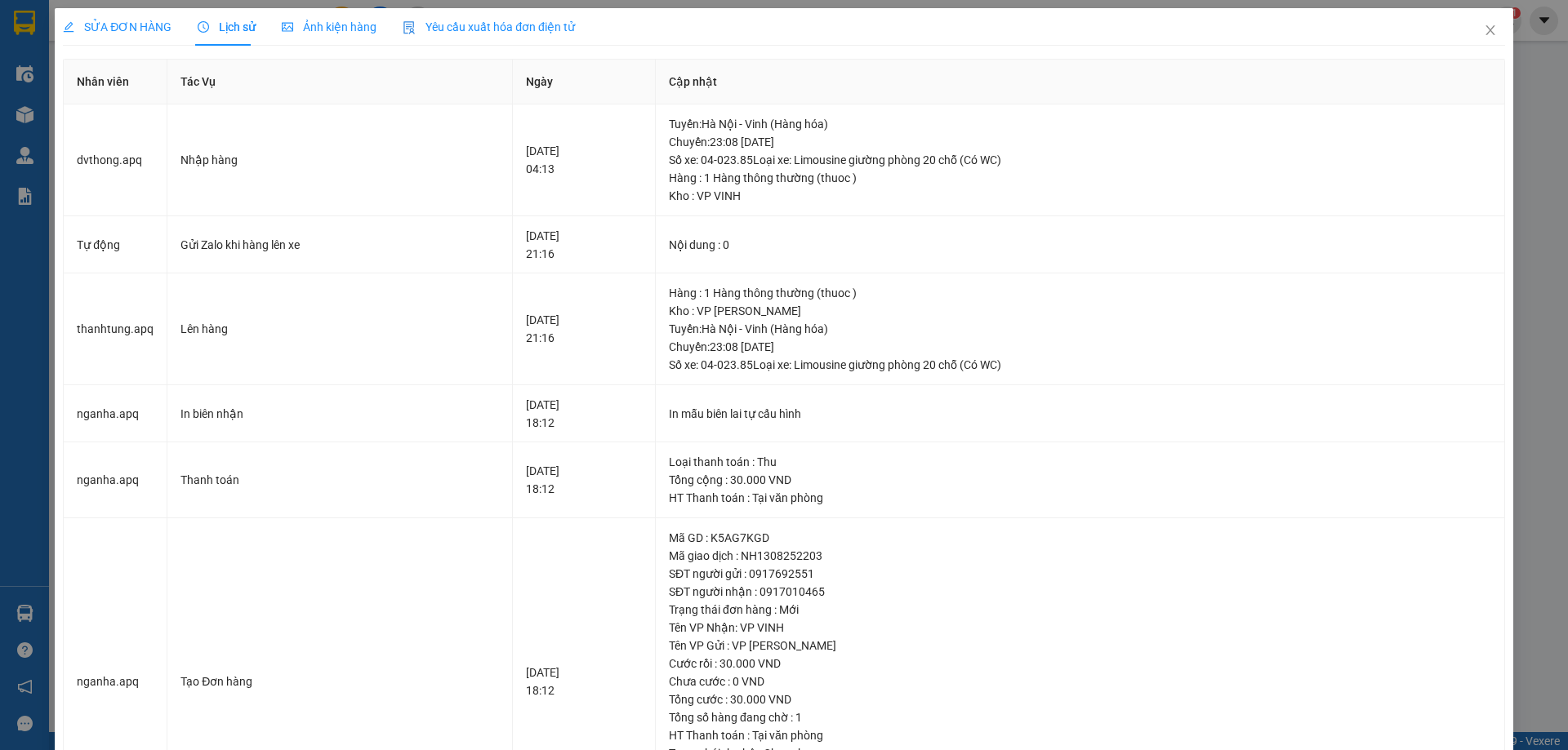
click at [143, 24] on span "SỬA ĐƠN HÀNG" at bounding box center [117, 27] width 108 height 13
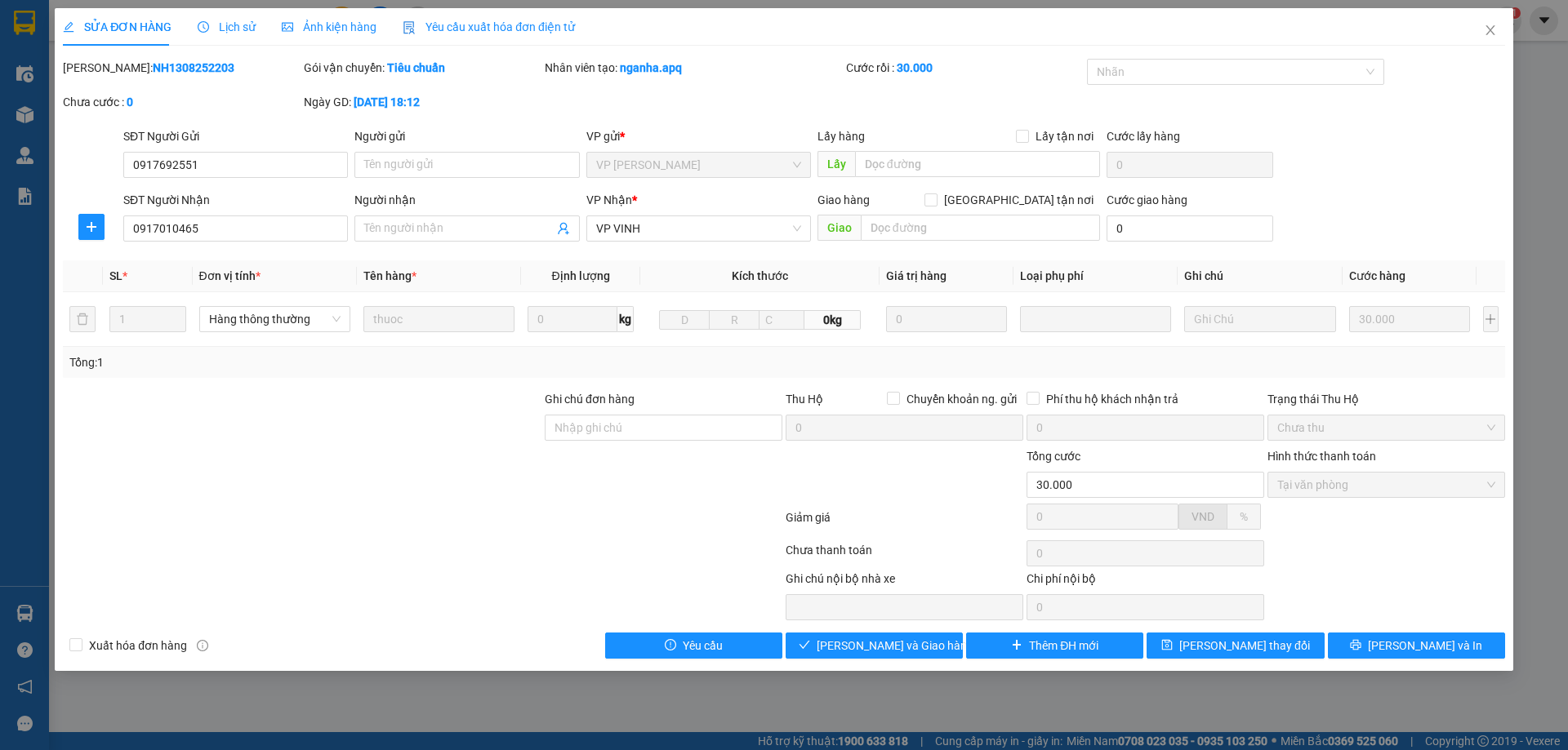
click at [407, 103] on b "13-08-2025 lúc 18:12" at bounding box center [386, 102] width 66 height 13
click at [420, 103] on b "13-08-2025 lúc 18:12" at bounding box center [386, 102] width 66 height 13
click at [426, 129] on div "Người gửi" at bounding box center [467, 136] width 225 height 18
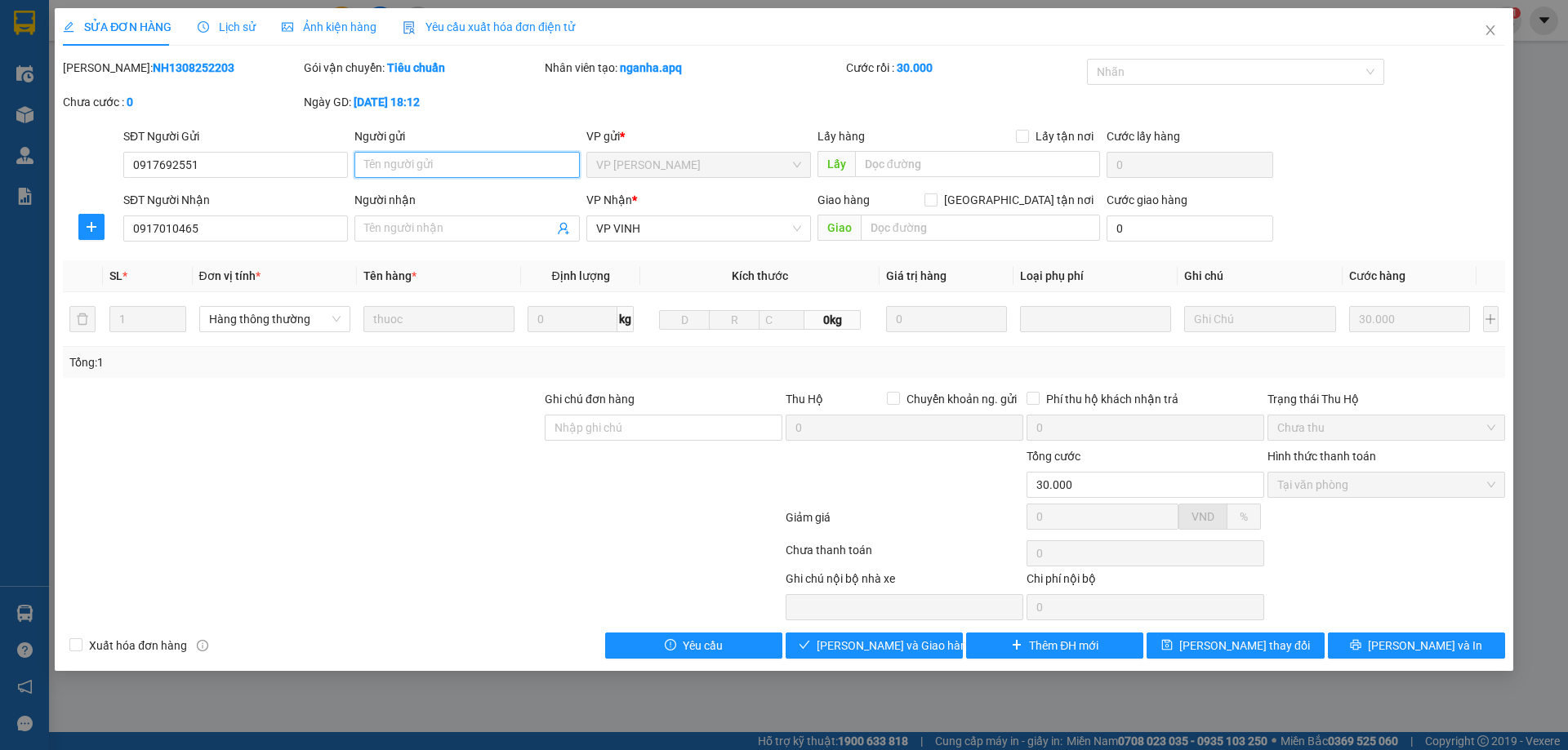
click at [426, 152] on input "Người gửi" at bounding box center [467, 165] width 225 height 26
click at [1484, 24] on span "Close" at bounding box center [1491, 31] width 46 height 46
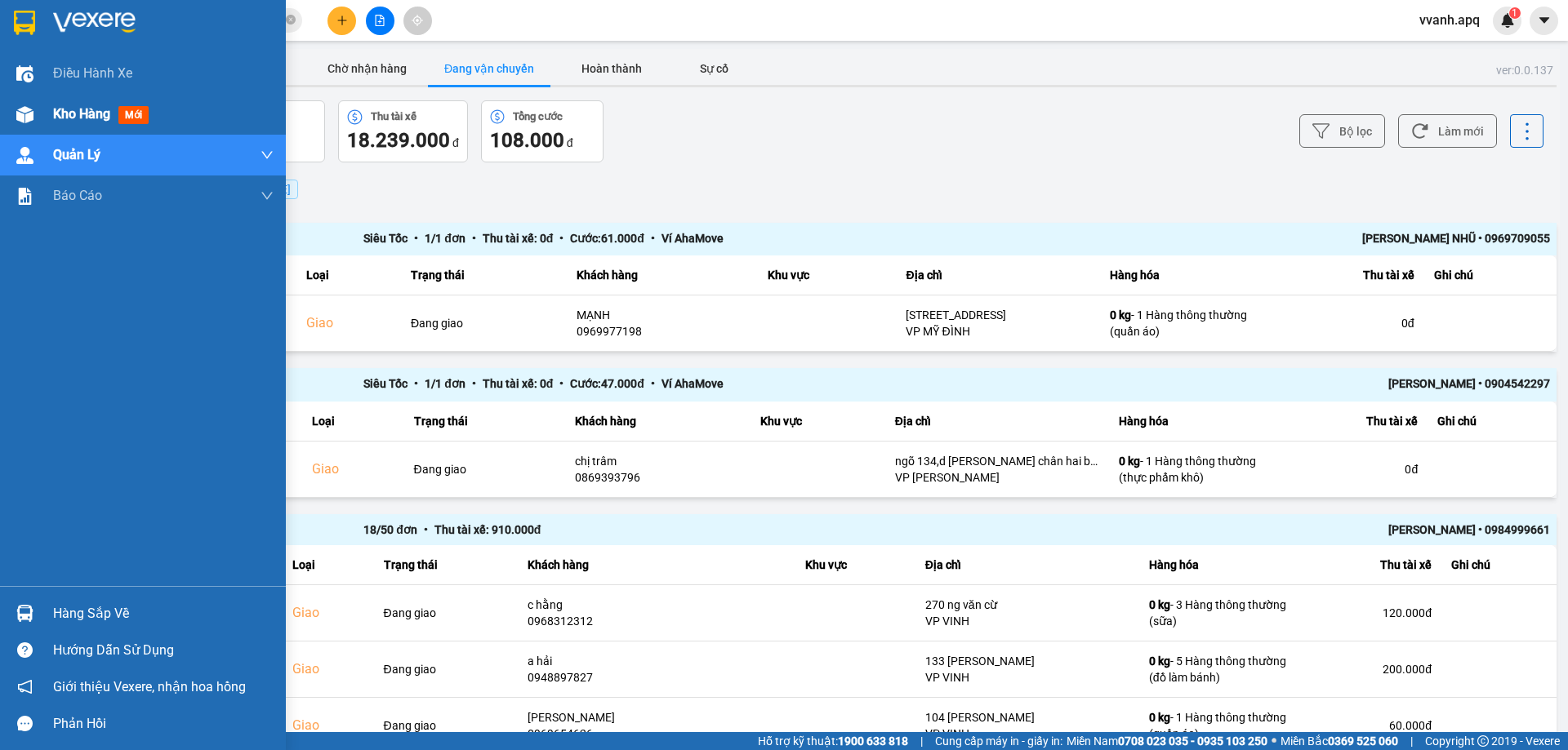
click at [16, 118] on img at bounding box center [25, 114] width 17 height 17
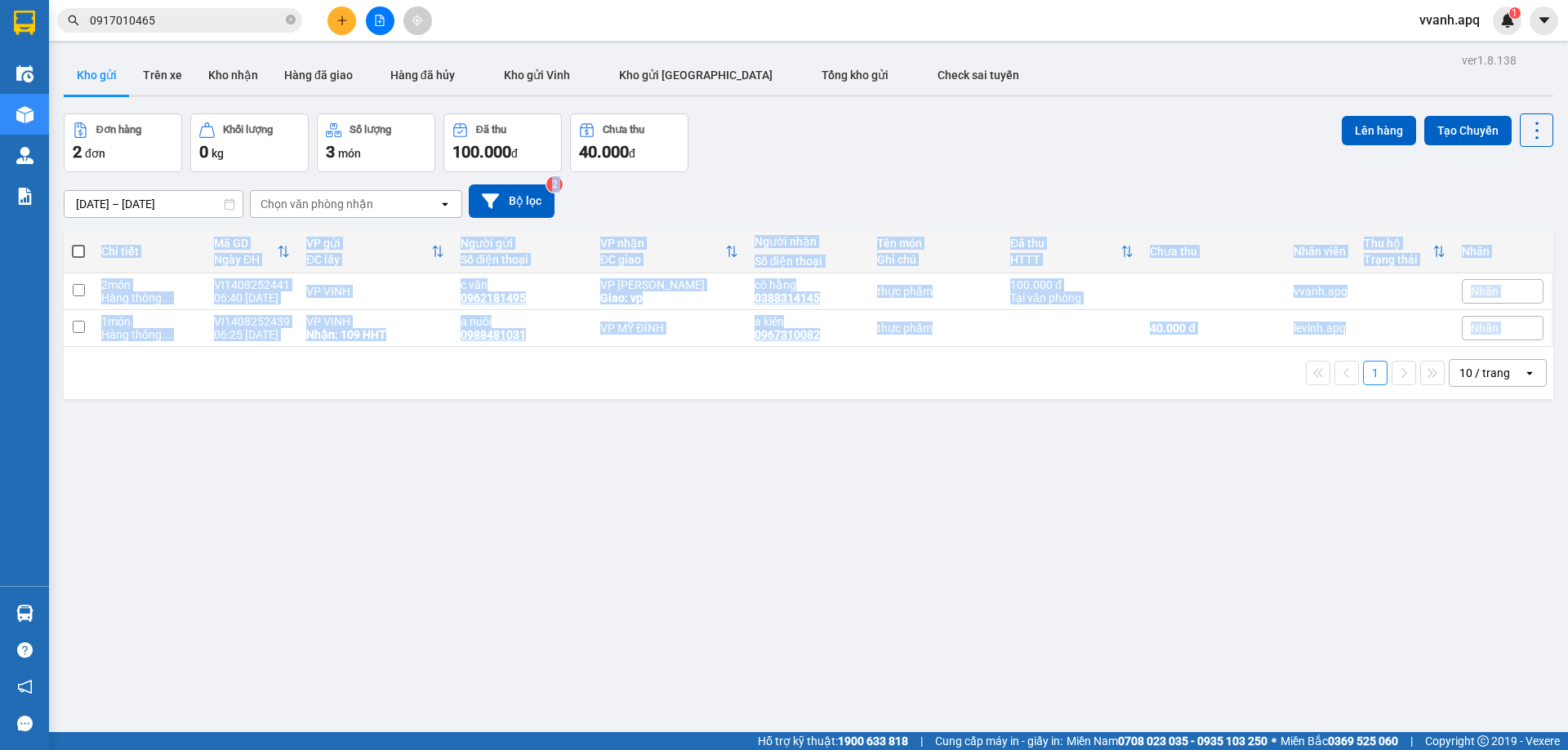
drag, startPoint x: 814, startPoint y: 187, endPoint x: 884, endPoint y: 384, distance: 209.1
click at [884, 384] on div "ver 1.8.138 Kho gửi Trên xe Kho nhận Hàng đã giao Hàng đã hủy Kho gửi [PERSON_N…" at bounding box center [809, 424] width 1503 height 750
click at [884, 384] on div "1 10 / trang open" at bounding box center [809, 373] width 1477 height 28
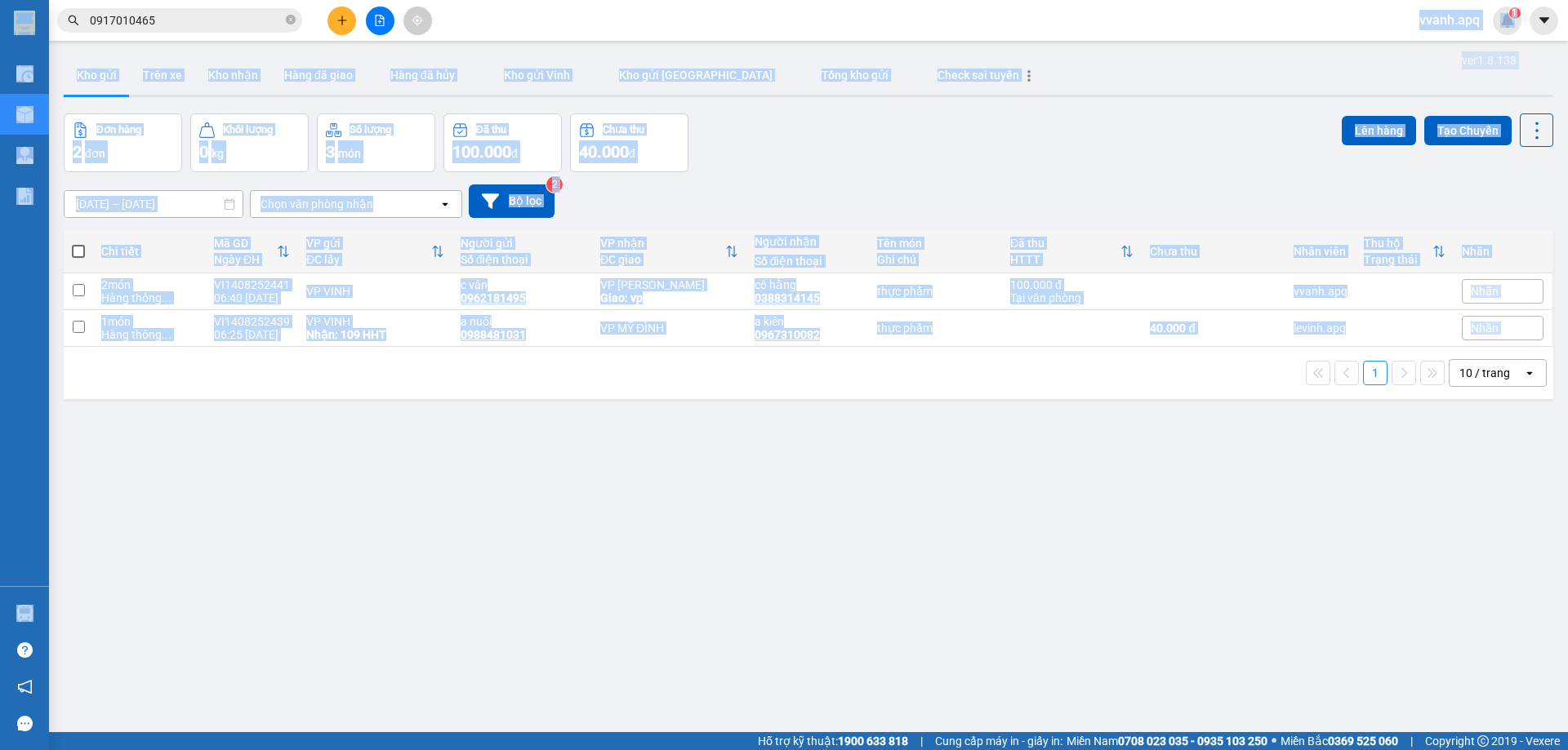
drag, startPoint x: 905, startPoint y: 366, endPoint x: 850, endPoint y: 31, distance: 339.5
click at [850, 31] on section "Kết quả tìm kiếm ( 1 ) Bộ lọc Mã ĐH Trạng thái Món hàng Thu hộ Tổng cước Chưa c…" at bounding box center [784, 375] width 1568 height 750
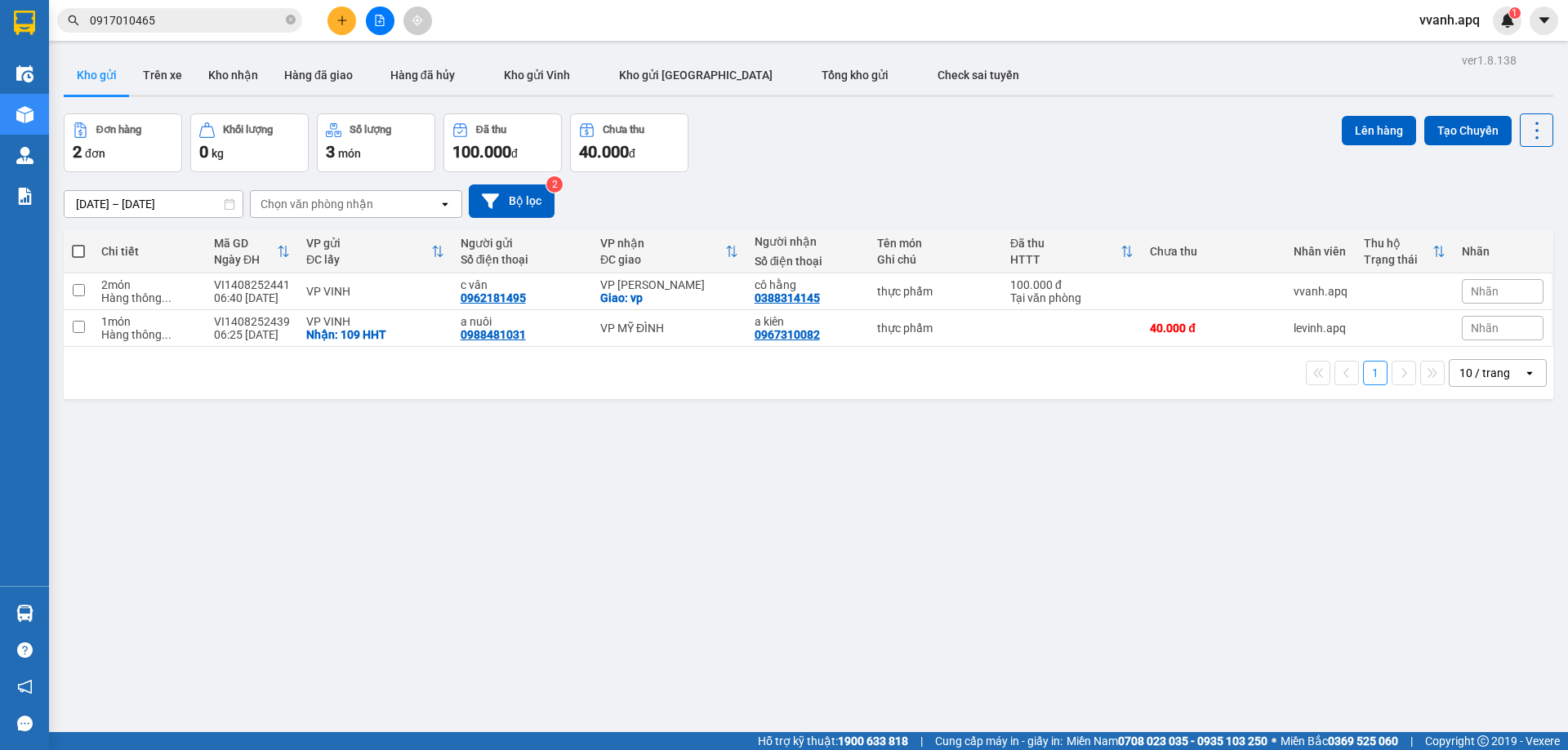
click at [850, 31] on div "Kết quả tìm kiếm ( 1 ) Bộ lọc Mã ĐH Trạng thái Món hàng Thu hộ Tổng cước Chưa c…" at bounding box center [784, 20] width 1568 height 41
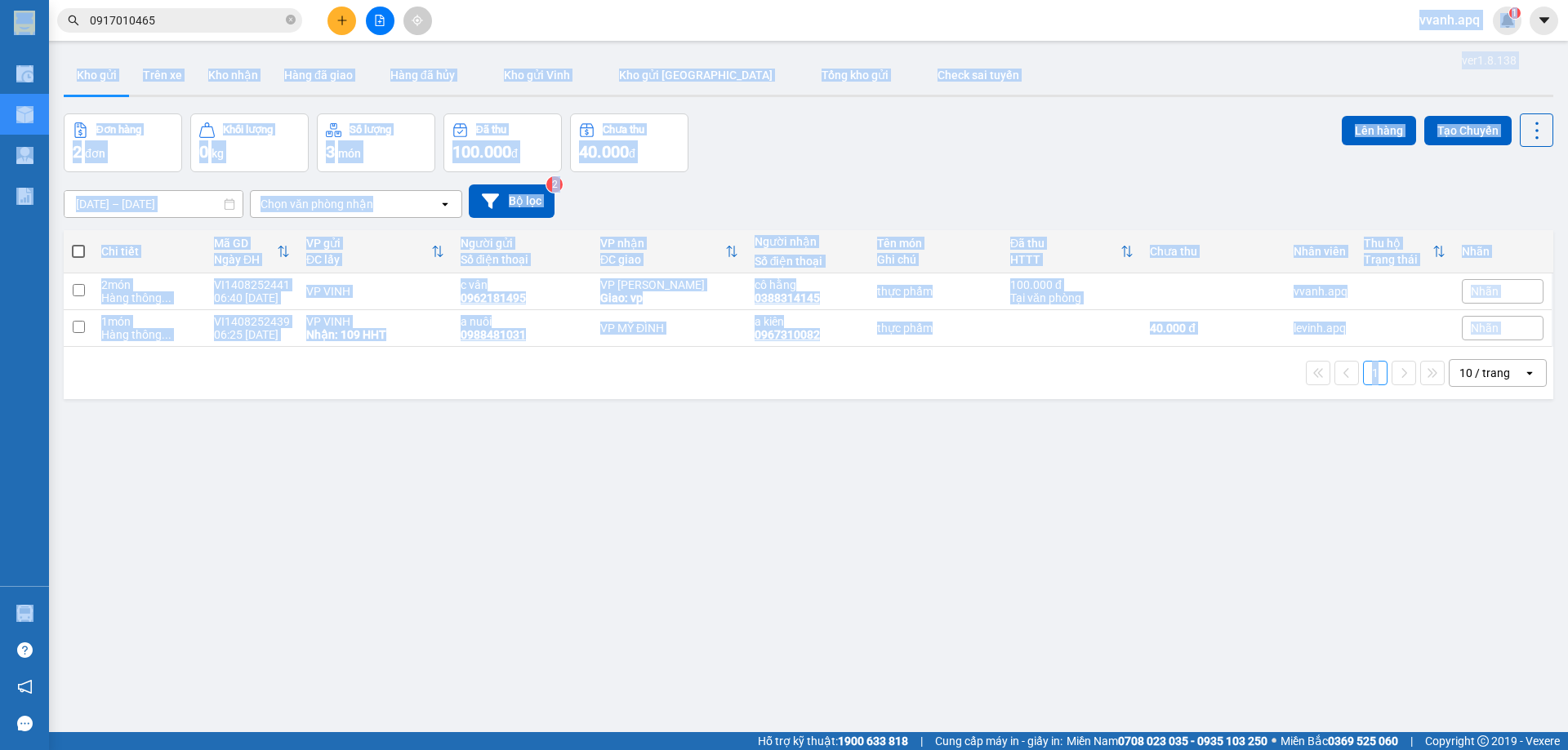
drag, startPoint x: 850, startPoint y: 31, endPoint x: 1172, endPoint y: 459, distance: 535.6
click at [1172, 459] on section "Kết quả tìm kiếm ( 1 ) Bộ lọc Mã ĐH Trạng thái Món hàng Thu hộ Tổng cước Chưa c…" at bounding box center [784, 375] width 1568 height 750
click at [1172, 459] on div "ver 1.8.138 Kho gửi Trên xe Kho nhận Hàng đã giao Hàng đã hủy Kho gửi [PERSON_N…" at bounding box center [809, 424] width 1503 height 750
drag, startPoint x: 1263, startPoint y: 393, endPoint x: 839, endPoint y: 40, distance: 551.7
click at [839, 40] on section "Kết quả tìm kiếm ( 1 ) Bộ lọc Mã ĐH Trạng thái Món hàng Thu hộ Tổng cước Chưa c…" at bounding box center [784, 375] width 1568 height 750
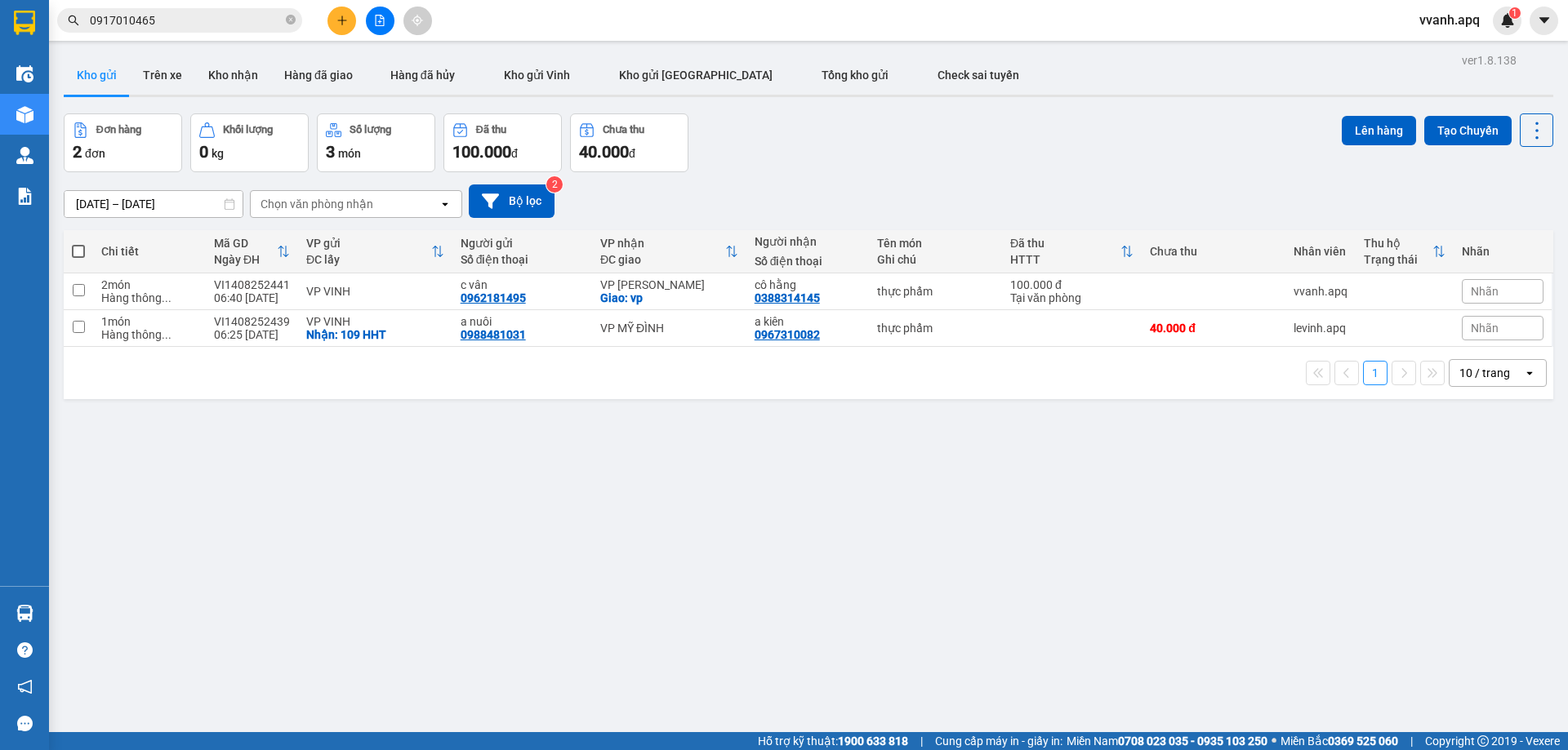
click at [839, 40] on div "Kết quả tìm kiếm ( 1 ) Bộ lọc Mã ĐH Trạng thái Món hàng Thu hộ Tổng cước Chưa c…" at bounding box center [784, 20] width 1568 height 41
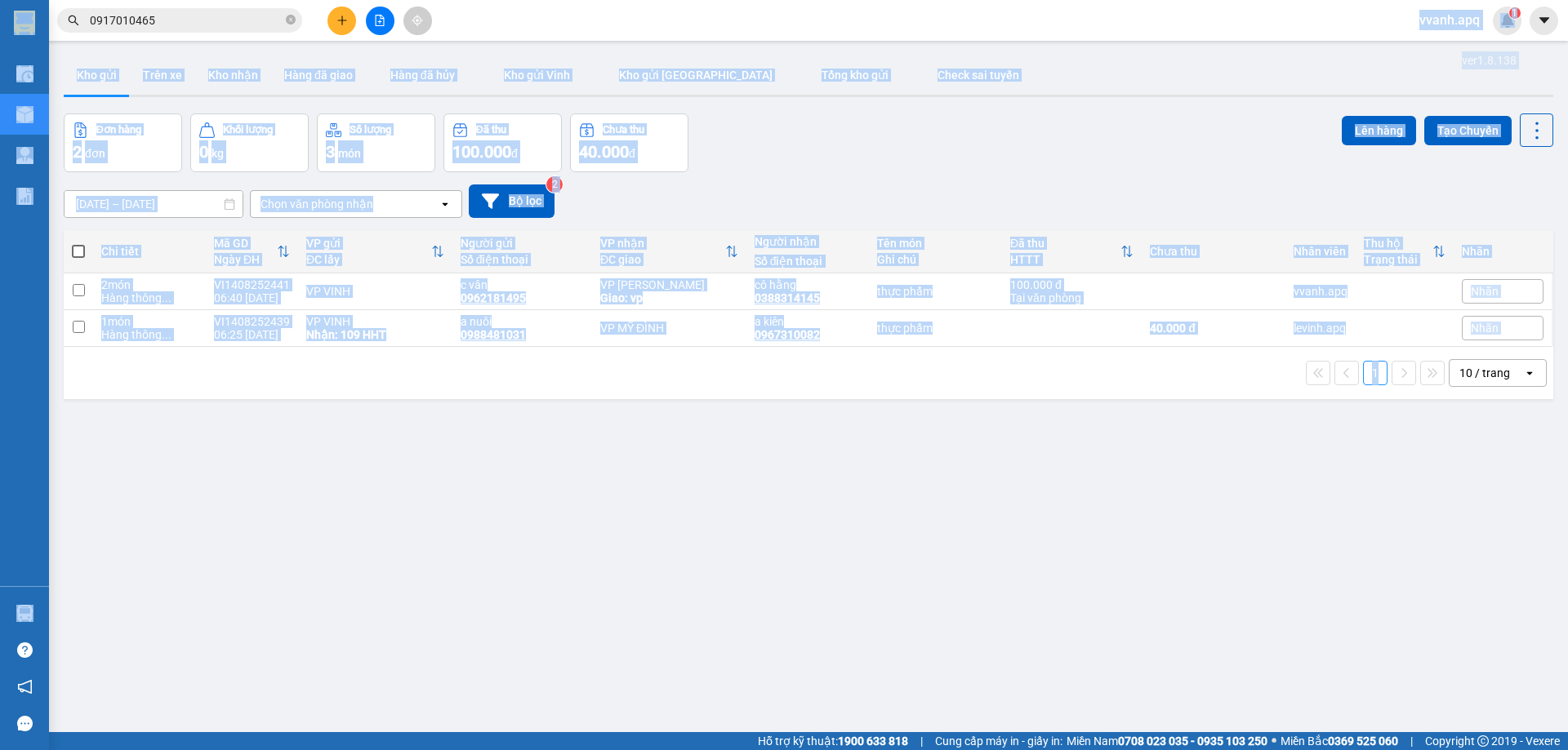
drag, startPoint x: 839, startPoint y: 40, endPoint x: 1297, endPoint y: 500, distance: 649.1
click at [1297, 500] on section "Kết quả tìm kiếm ( 1 ) Bộ lọc Mã ĐH Trạng thái Món hàng Thu hộ Tổng cước Chưa c…" at bounding box center [784, 375] width 1568 height 750
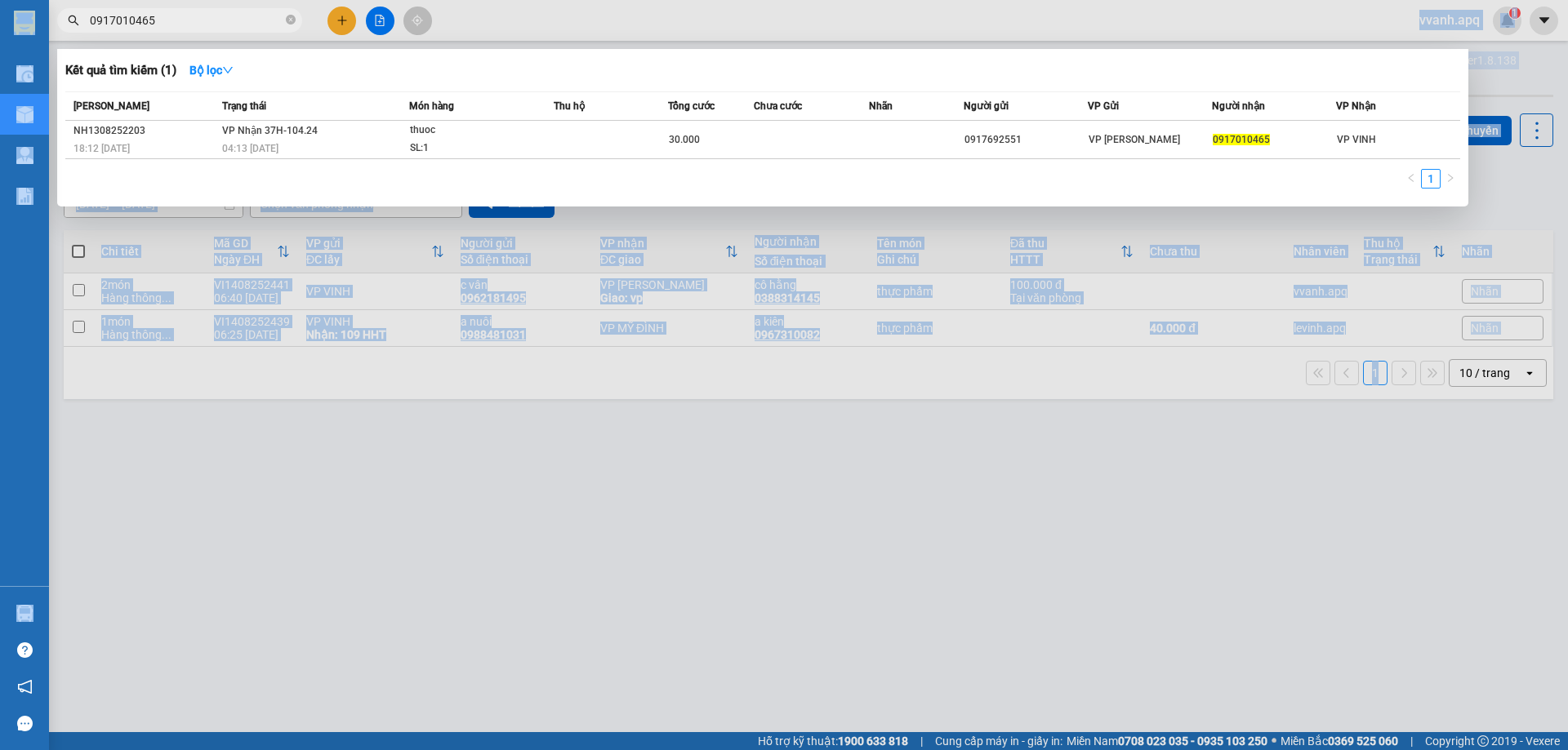
click at [200, 11] on input "0917010465" at bounding box center [186, 20] width 193 height 18
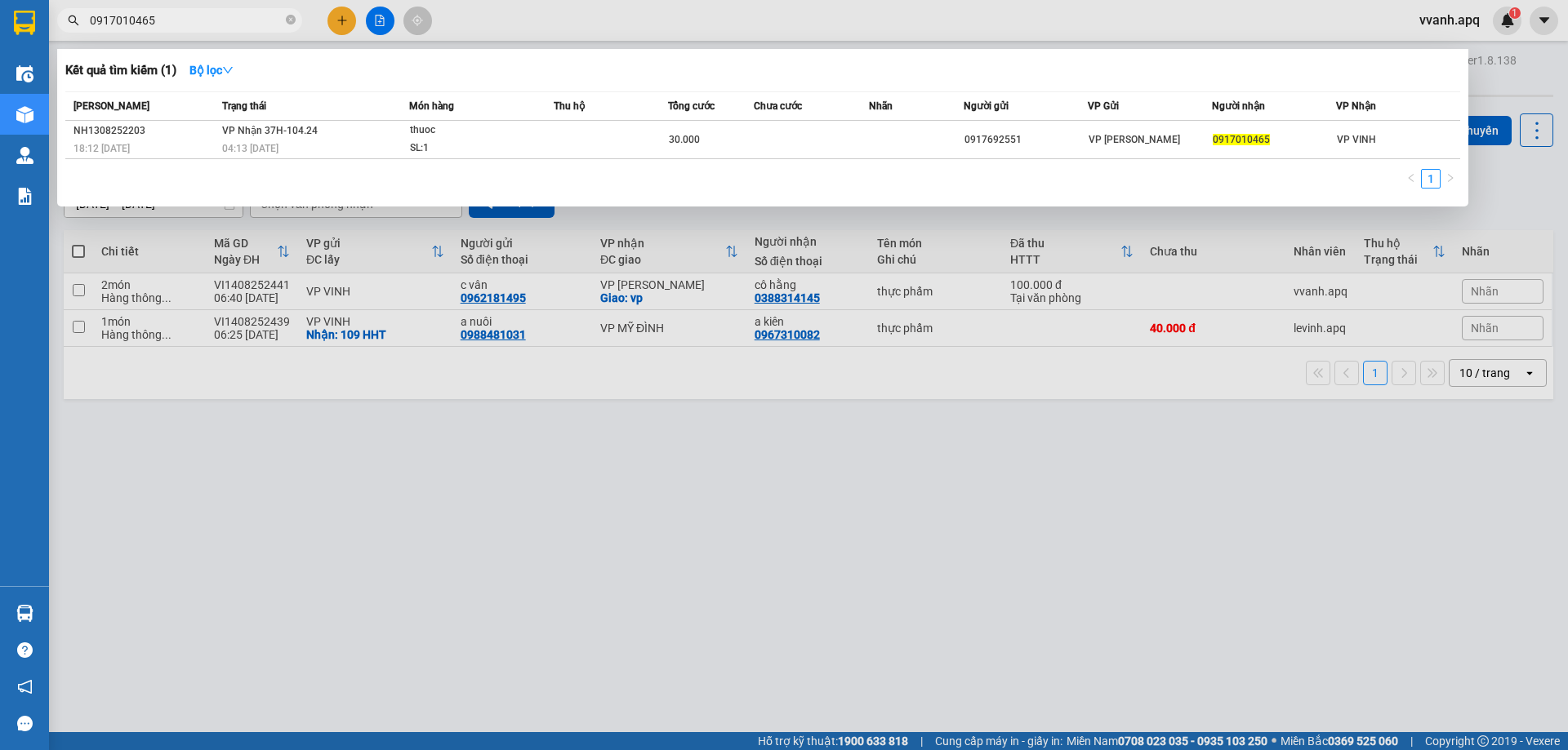
click at [718, 32] on div at bounding box center [784, 375] width 1568 height 750
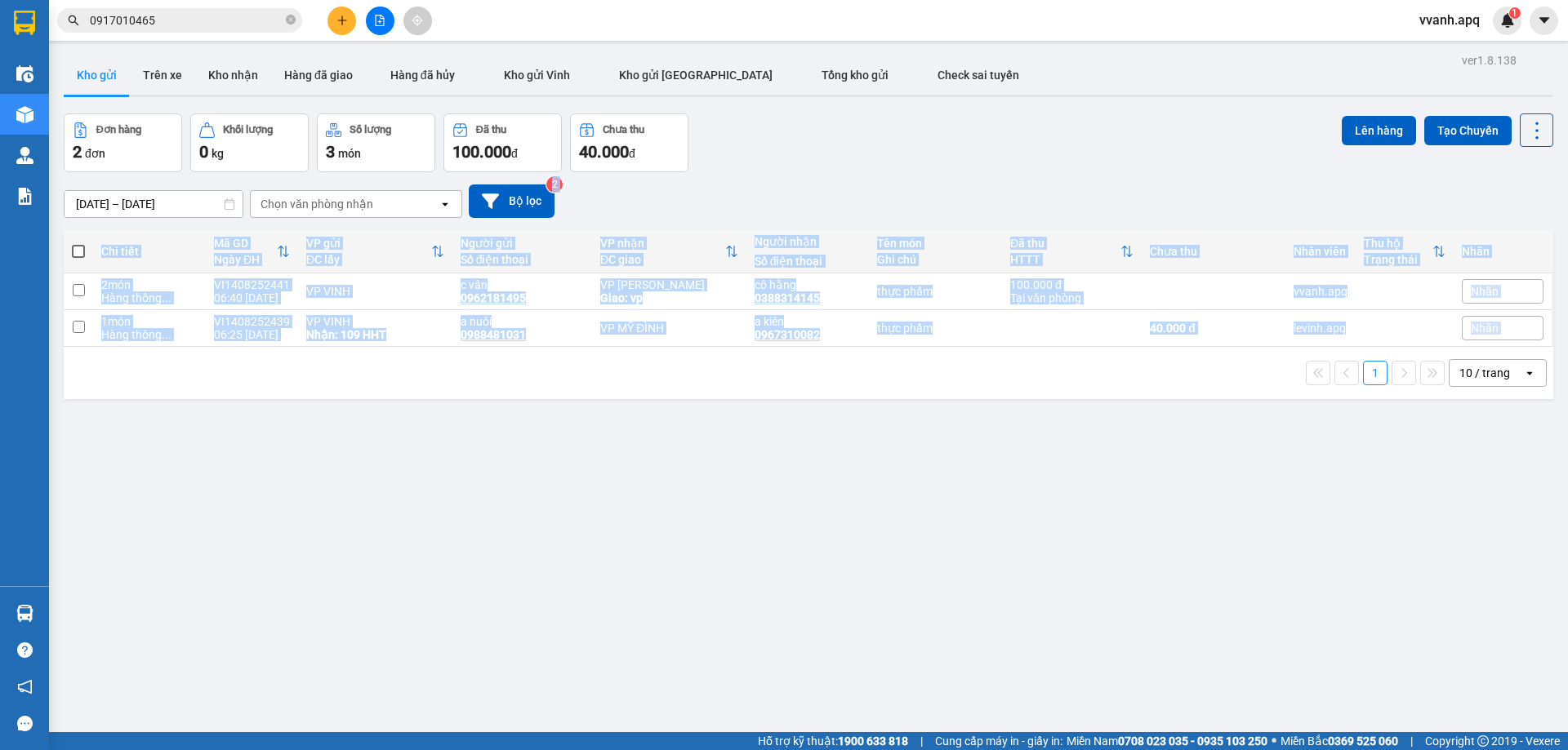
drag, startPoint x: 751, startPoint y: 175, endPoint x: 953, endPoint y: 386, distance: 292.1
click at [953, 386] on div "ver 1.8.138 Kho gửi Trên xe Kho nhận Hàng đã giao Hàng đã hủy Kho gửi [PERSON_N…" at bounding box center [809, 424] width 1503 height 750
click at [953, 386] on div "1 10 / trang open" at bounding box center [809, 373] width 1477 height 28
drag, startPoint x: 953, startPoint y: 386, endPoint x: 893, endPoint y: 187, distance: 207.8
click at [893, 187] on div "ver 1.8.138 Kho gửi Trên xe Kho nhận Hàng đã giao Hàng đã hủy Kho gửi [PERSON_N…" at bounding box center [809, 424] width 1503 height 750
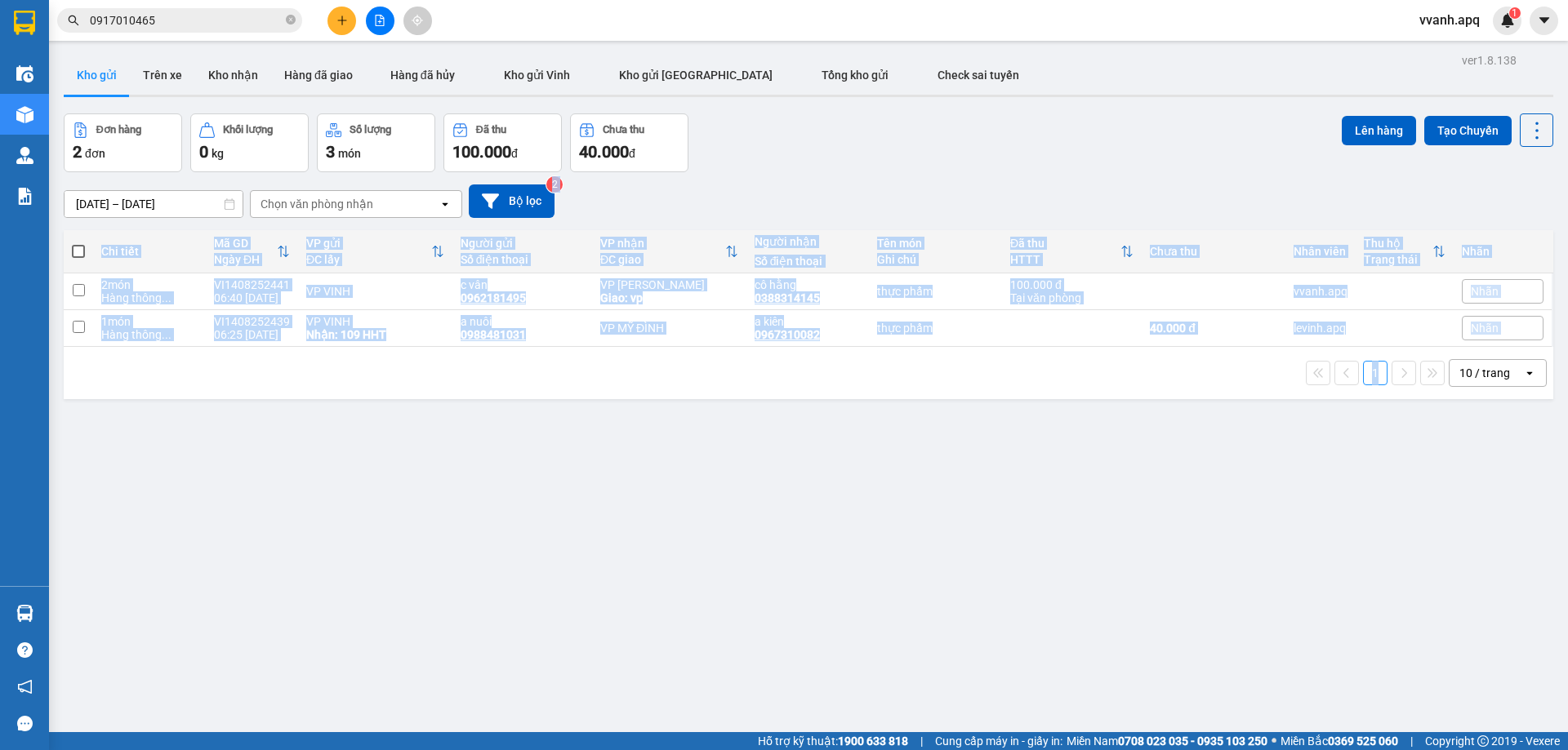
click at [893, 187] on div "[DATE] – [DATE] Press the down arrow key to interact with the calendar and sele…" at bounding box center [809, 201] width 1490 height 34
drag, startPoint x: 893, startPoint y: 187, endPoint x: 982, endPoint y: 367, distance: 200.8
click at [982, 367] on div "ver 1.8.138 Kho gửi Trên xe Kho nhận Hàng đã giao Hàng đã hủy Kho gửi [PERSON_N…" at bounding box center [809, 424] width 1503 height 750
click at [982, 367] on div "1 10 / trang open" at bounding box center [809, 373] width 1477 height 28
drag, startPoint x: 982, startPoint y: 367, endPoint x: 957, endPoint y: 184, distance: 184.7
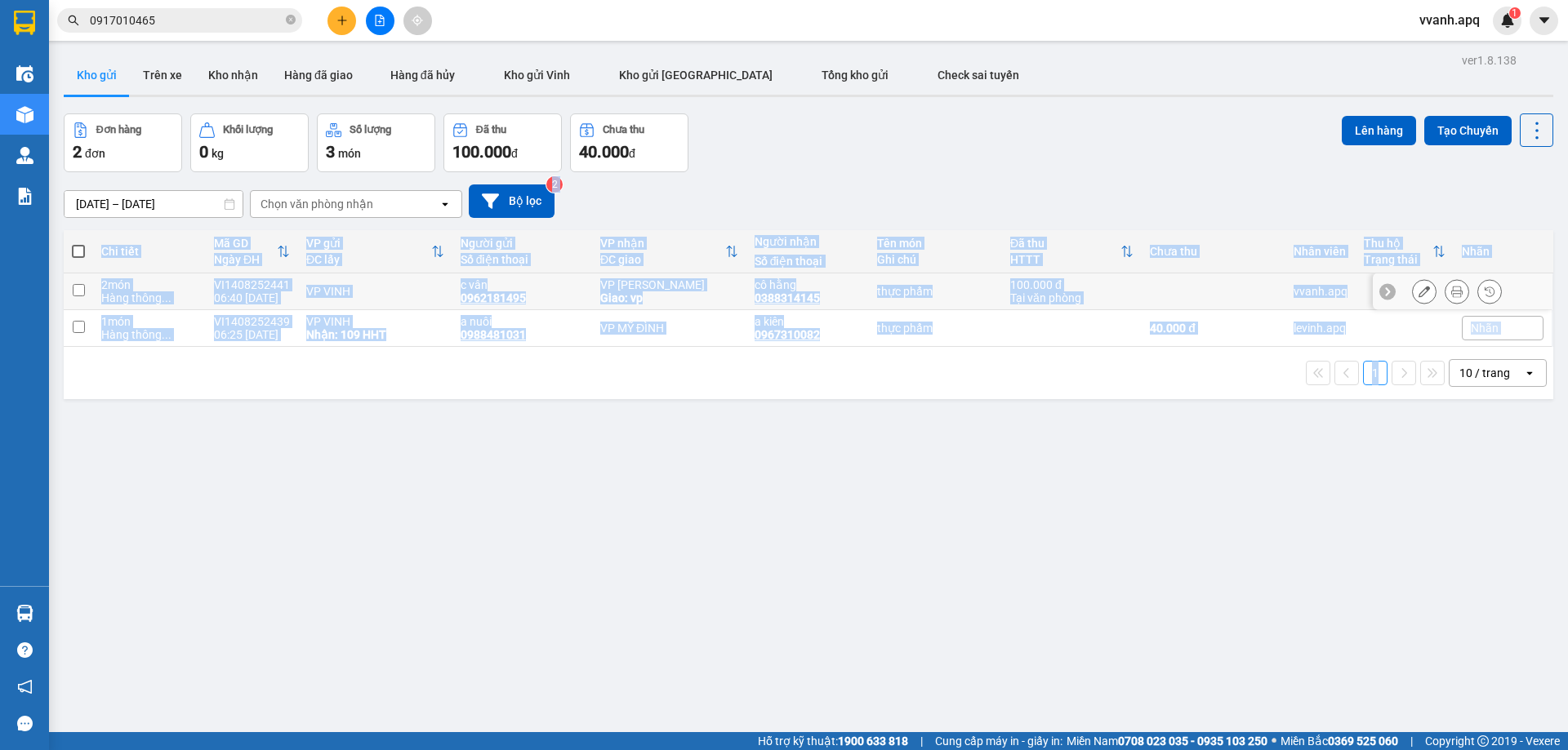
click at [957, 184] on div "ver 1.8.138 Kho gửi Trên xe Kho nhận Hàng đã giao Hàng đã hủy Kho gửi [PERSON_N…" at bounding box center [809, 424] width 1503 height 750
click at [957, 184] on div "[DATE] – [DATE] Press the down arrow key to interact with the calendar and sele…" at bounding box center [809, 201] width 1490 height 34
drag, startPoint x: 1023, startPoint y: 339, endPoint x: 1078, endPoint y: 424, distance: 101.2
click at [1078, 424] on div "ver 1.8.138 Kho gửi Trên xe Kho nhận Hàng đã giao Hàng đã hủy Kho gửi [PERSON_N…" at bounding box center [809, 424] width 1503 height 750
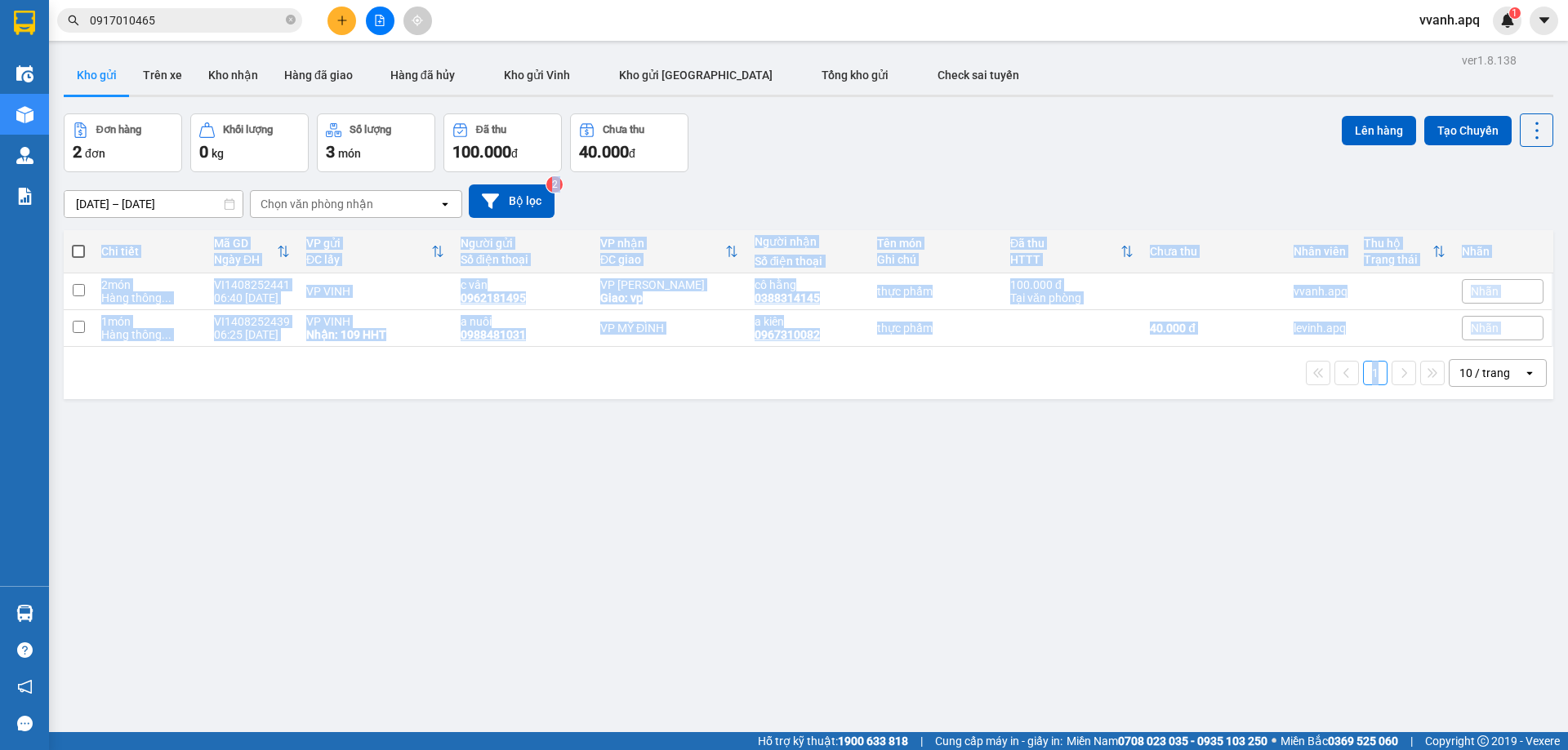
drag, startPoint x: 1083, startPoint y: 421, endPoint x: 1021, endPoint y: 148, distance: 280.0
click at [1028, 161] on div "ver 1.8.138 Kho gửi Trên xe Kho nhận Hàng đã giao Hàng đã hủy Kho gửi [PERSON_N…" at bounding box center [809, 424] width 1503 height 750
drag, startPoint x: 1021, startPoint y: 148, endPoint x: 749, endPoint y: 122, distance: 273.2
click at [1020, 147] on div "Đơn hàng 2 đơn Khối lượng 0 kg Số lượng 3 món Đã thu 100.000 đ Chưa thu 40.000 …" at bounding box center [809, 143] width 1490 height 59
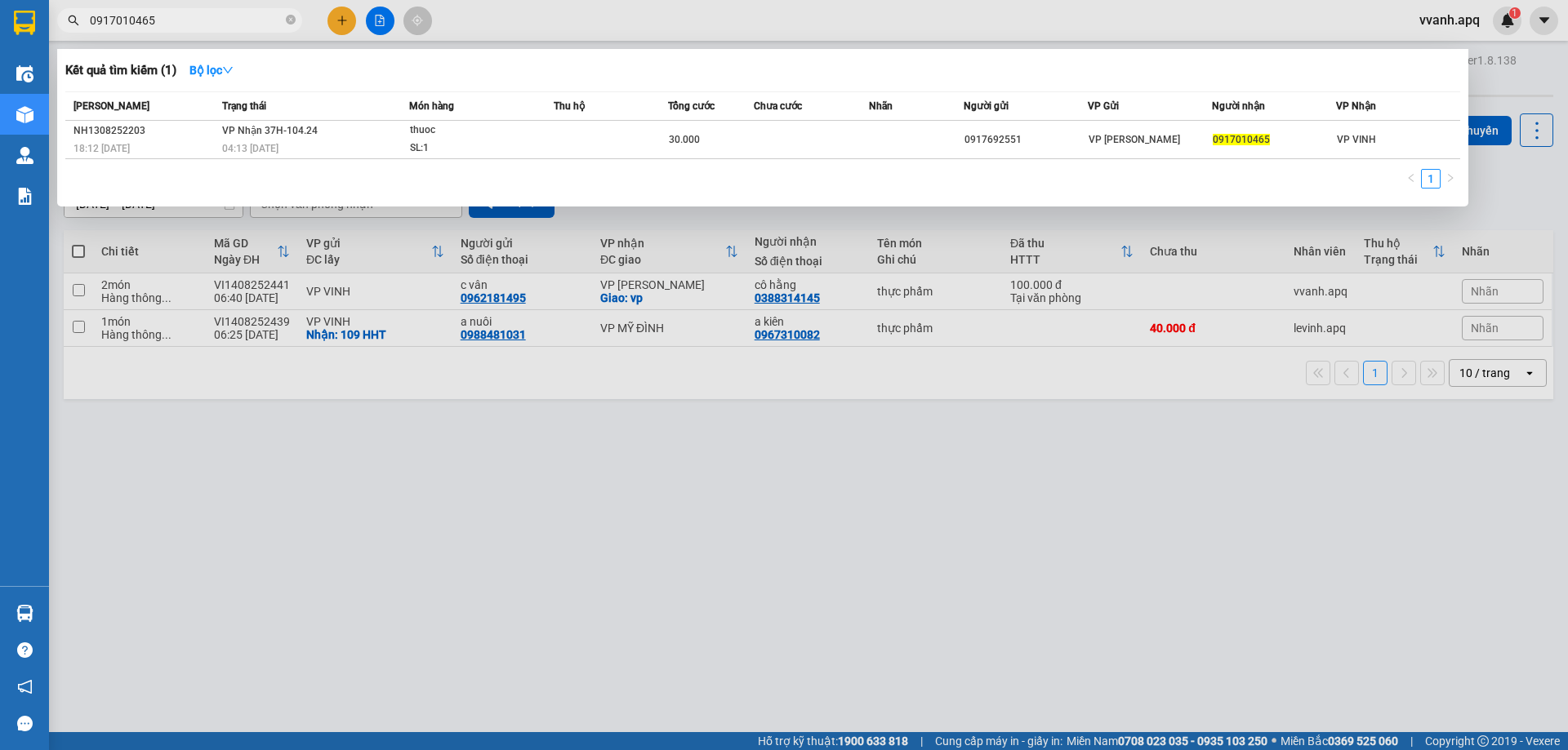
click at [248, 30] on span "0917010465" at bounding box center [180, 20] width 245 height 25
click at [248, 25] on input "0917010465" at bounding box center [186, 20] width 193 height 18
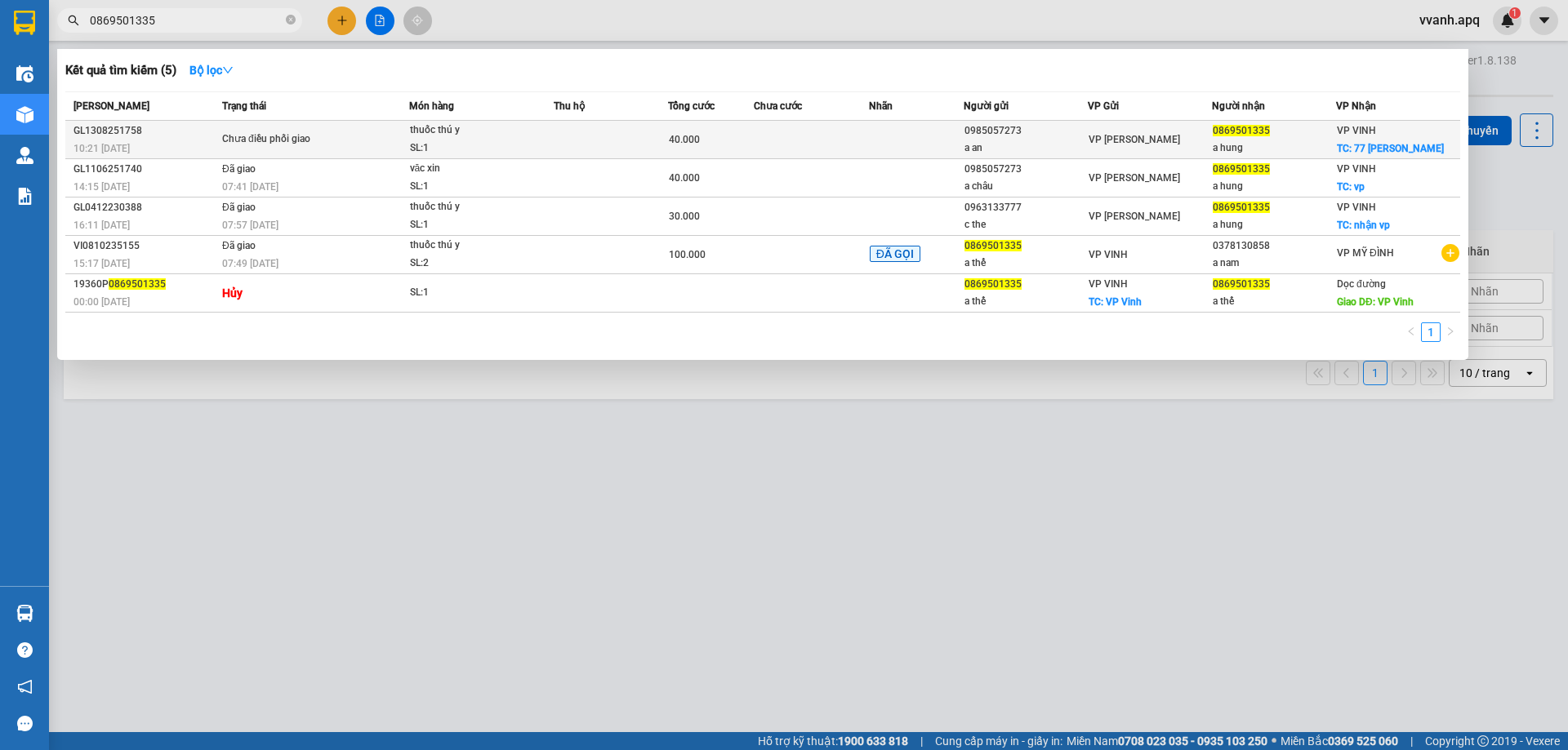
type input "0869501335"
click at [732, 141] on div "40.000" at bounding box center [711, 139] width 84 height 18
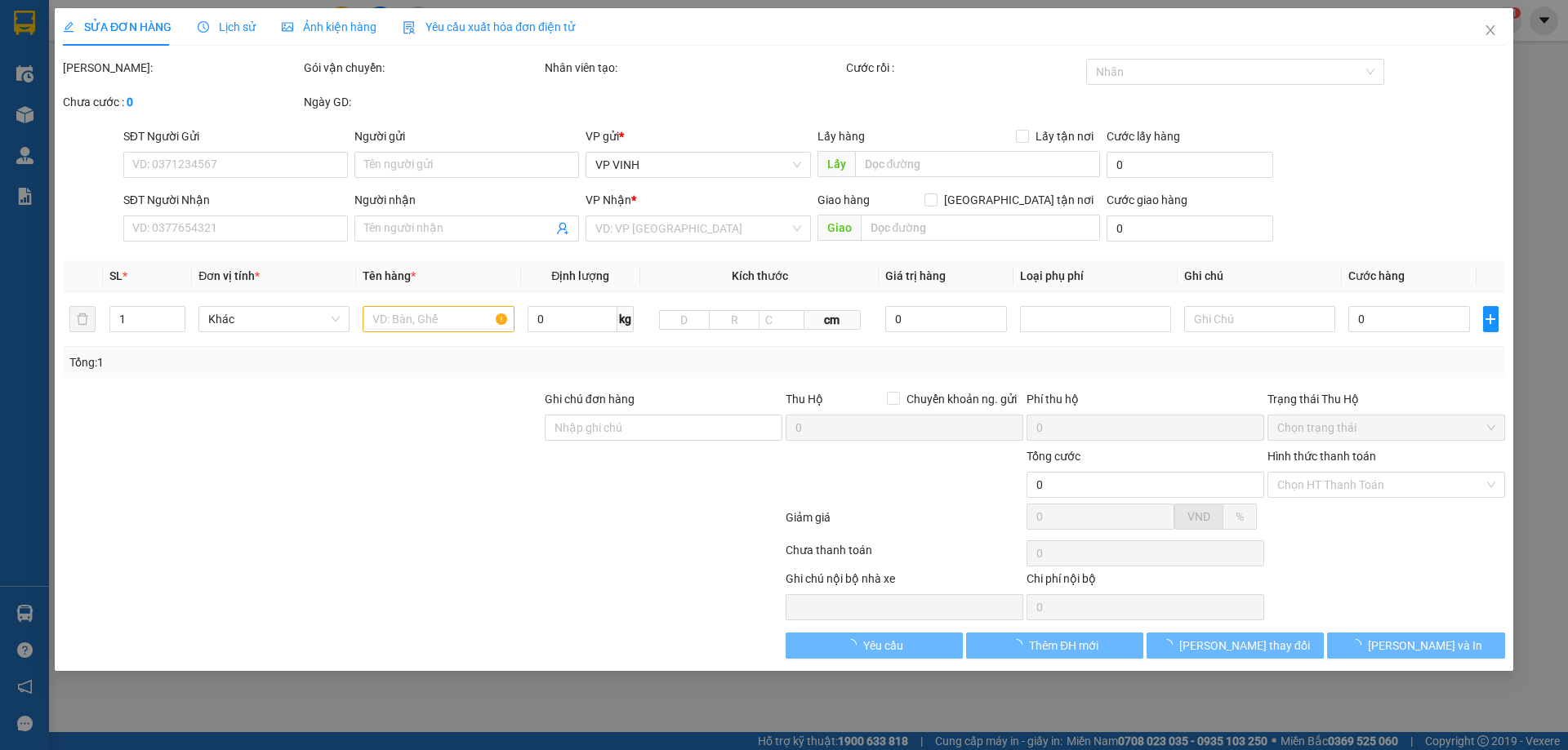
type input "0985057273"
type input "a an"
type input "0869501335"
type input "a hung"
checkbox input "true"
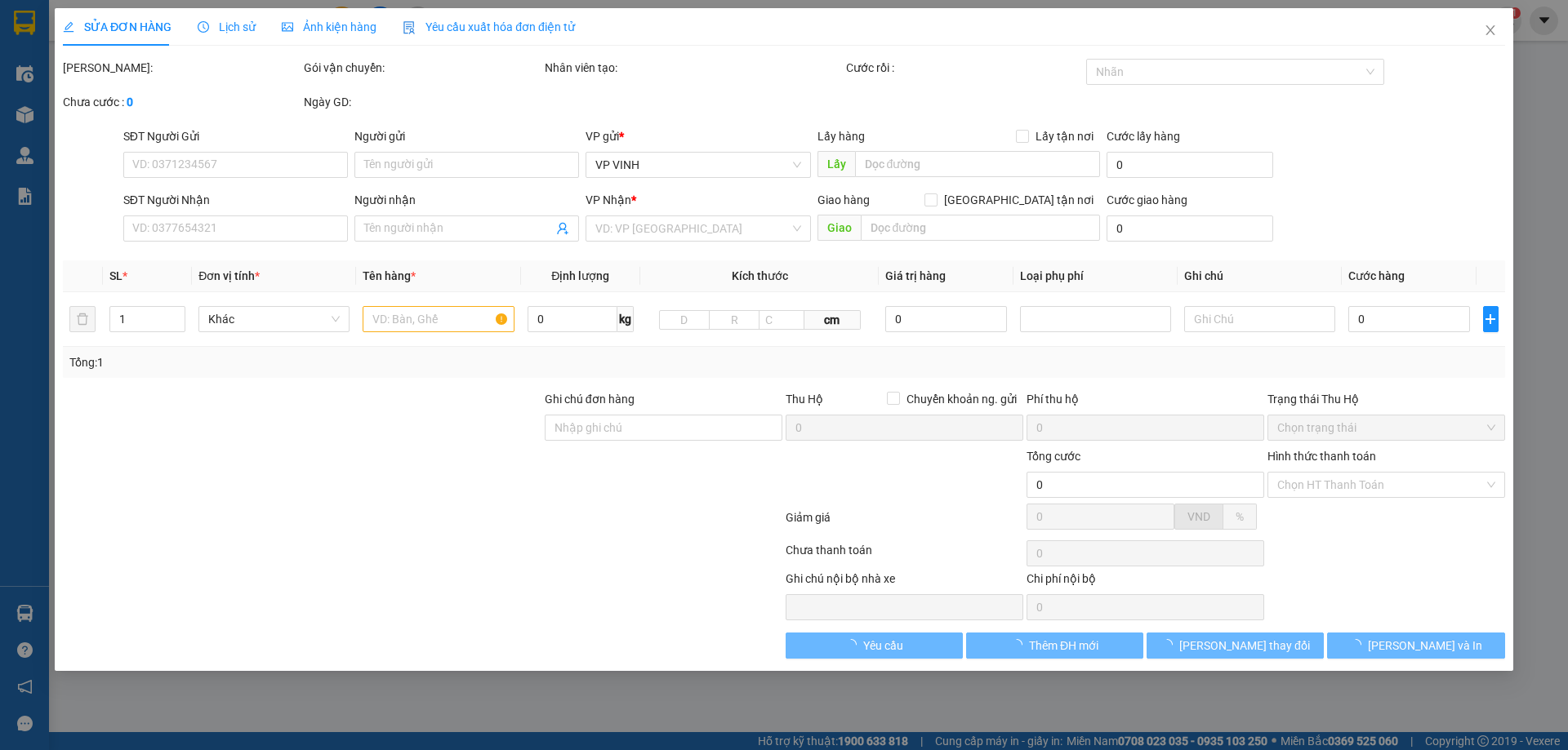
type input "77 [PERSON_NAME]"
type input "40.000"
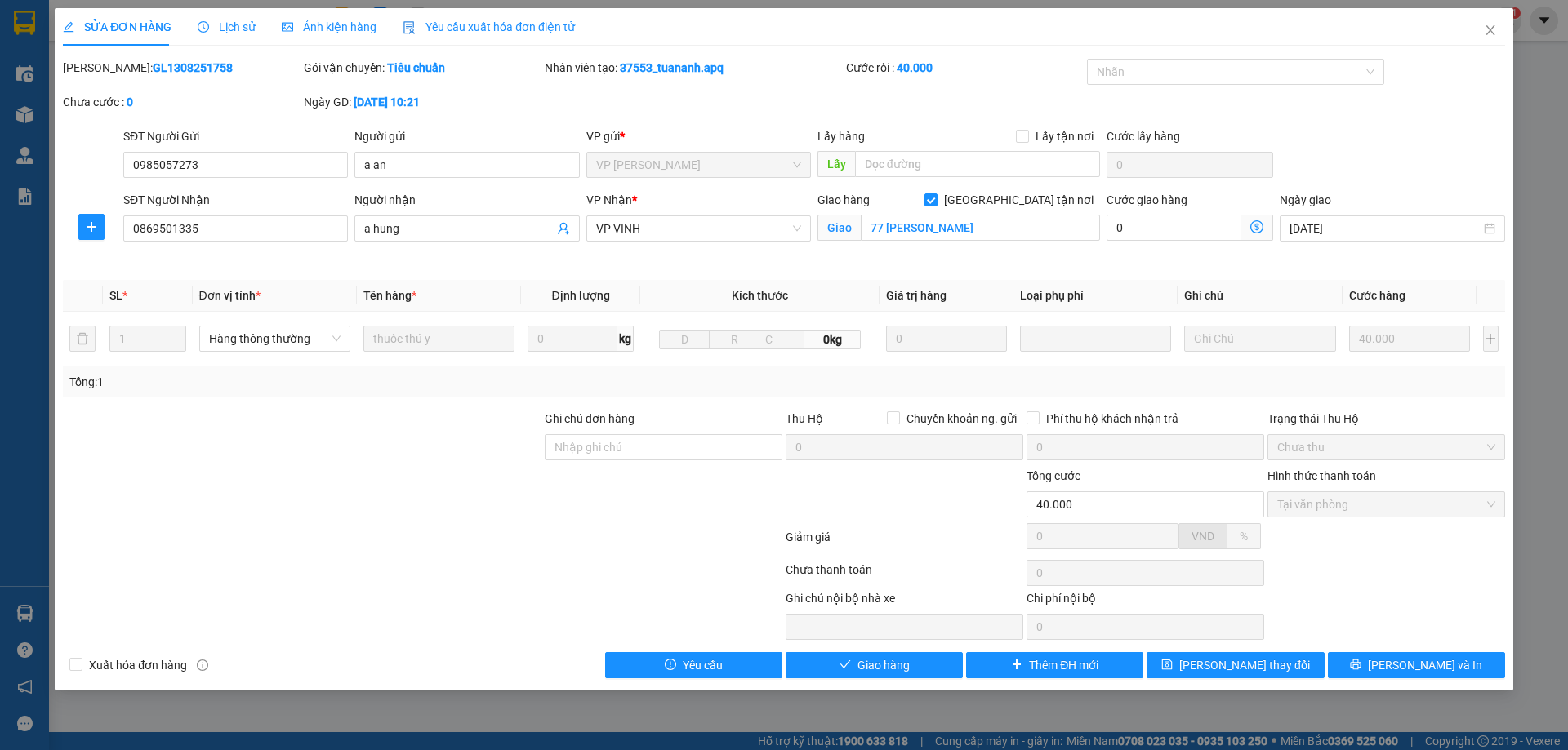
click at [255, 29] on div "SỬA ĐƠN HÀNG Lịch sử Ảnh kiện hàng Yêu cầu xuất hóa đơn điện tử" at bounding box center [319, 27] width 513 height 38
click at [237, 27] on span "Lịch sử" at bounding box center [226, 27] width 58 height 13
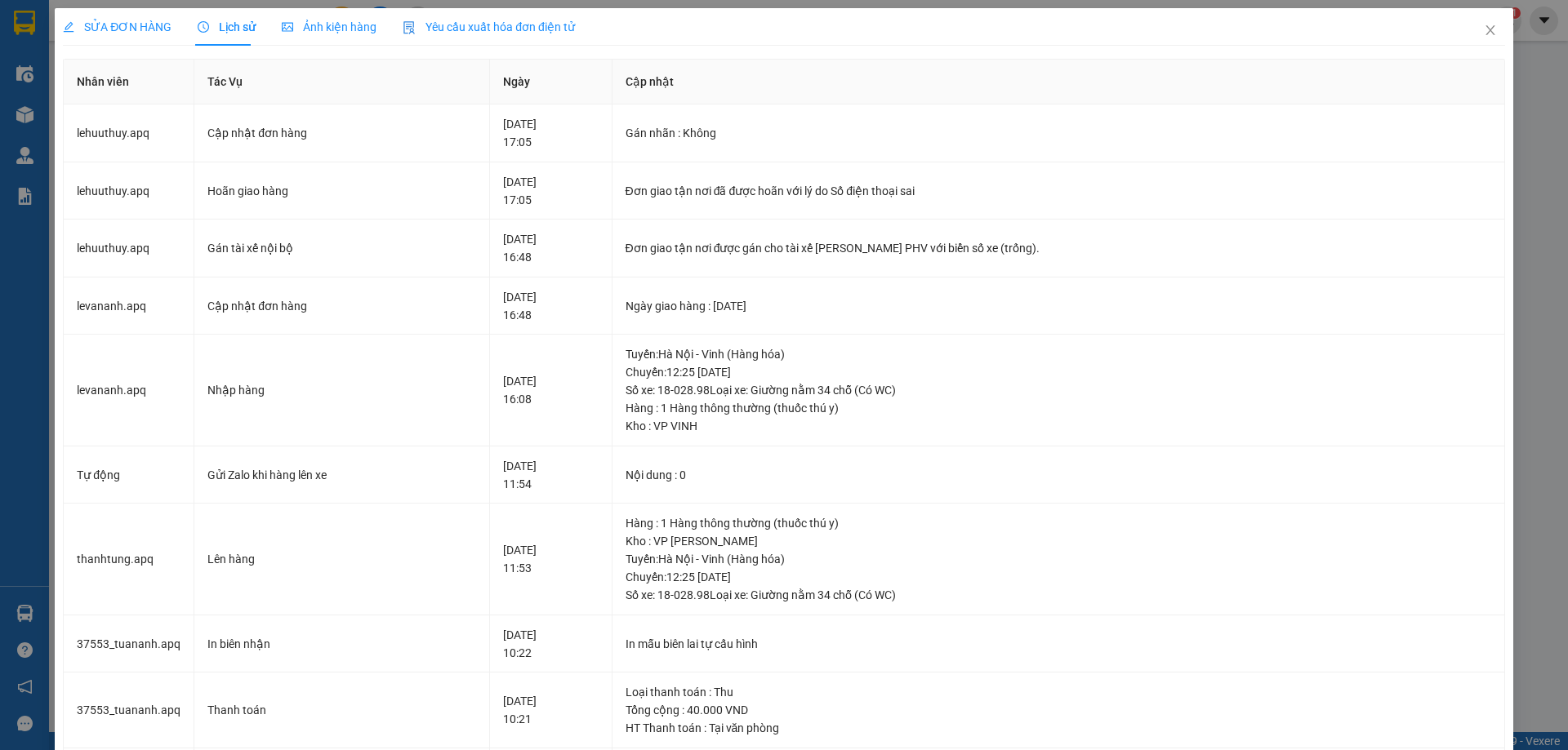
click at [149, 27] on span "SỬA ĐƠN HÀNG" at bounding box center [117, 27] width 108 height 13
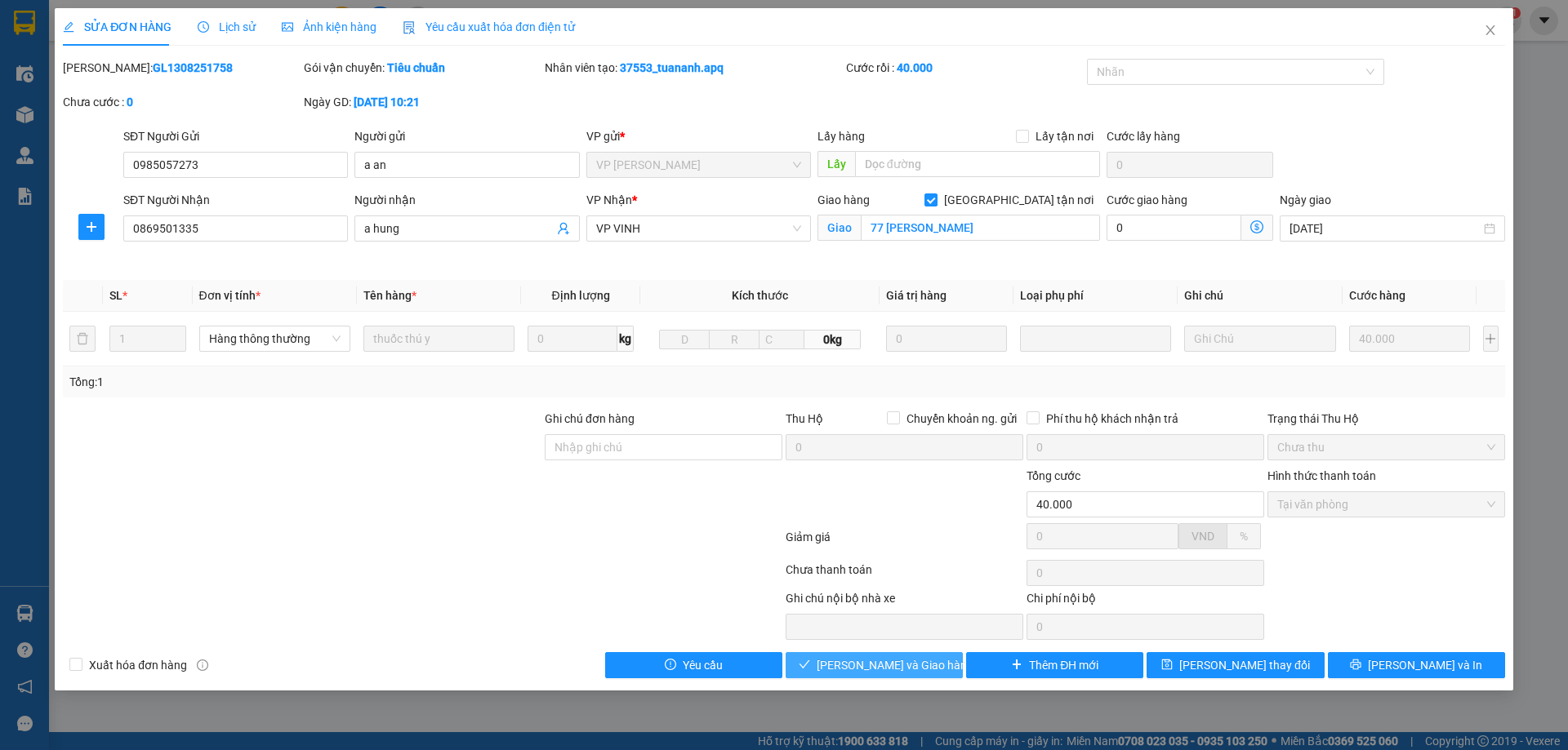
click at [908, 659] on span "[PERSON_NAME] và Giao hàng" at bounding box center [895, 666] width 157 height 18
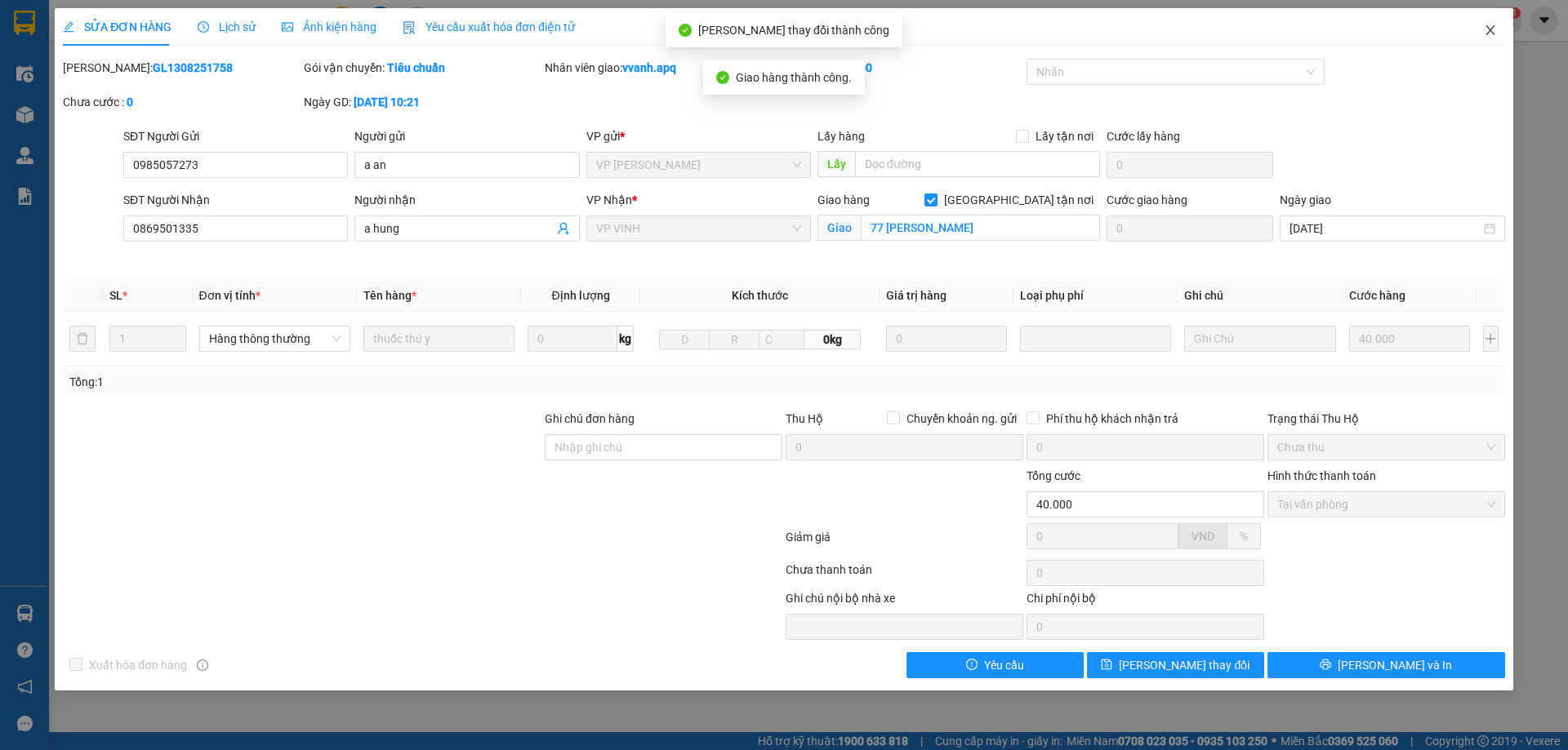
click at [1478, 34] on span "Close" at bounding box center [1491, 31] width 46 height 46
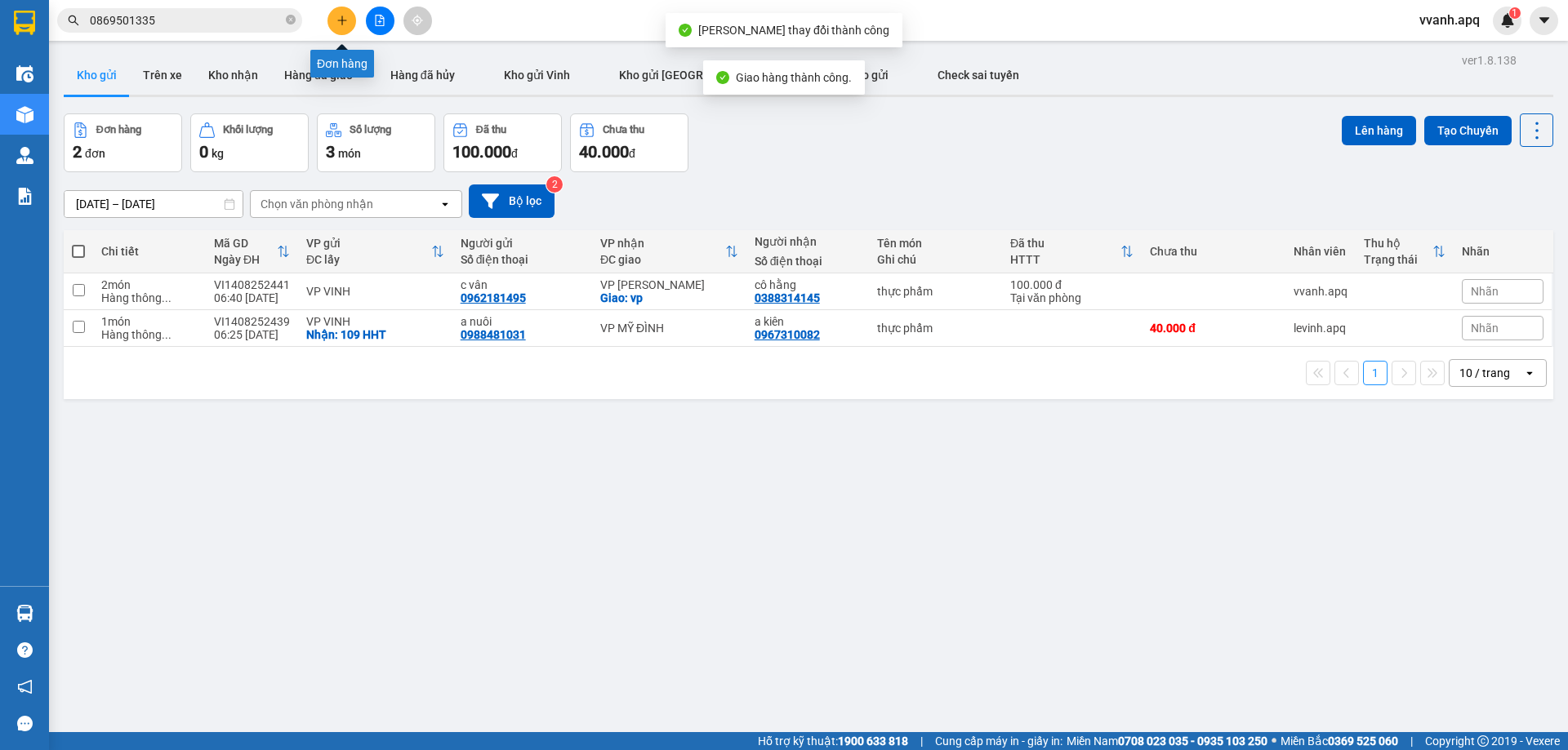
click at [345, 24] on icon "plus" at bounding box center [342, 20] width 11 height 11
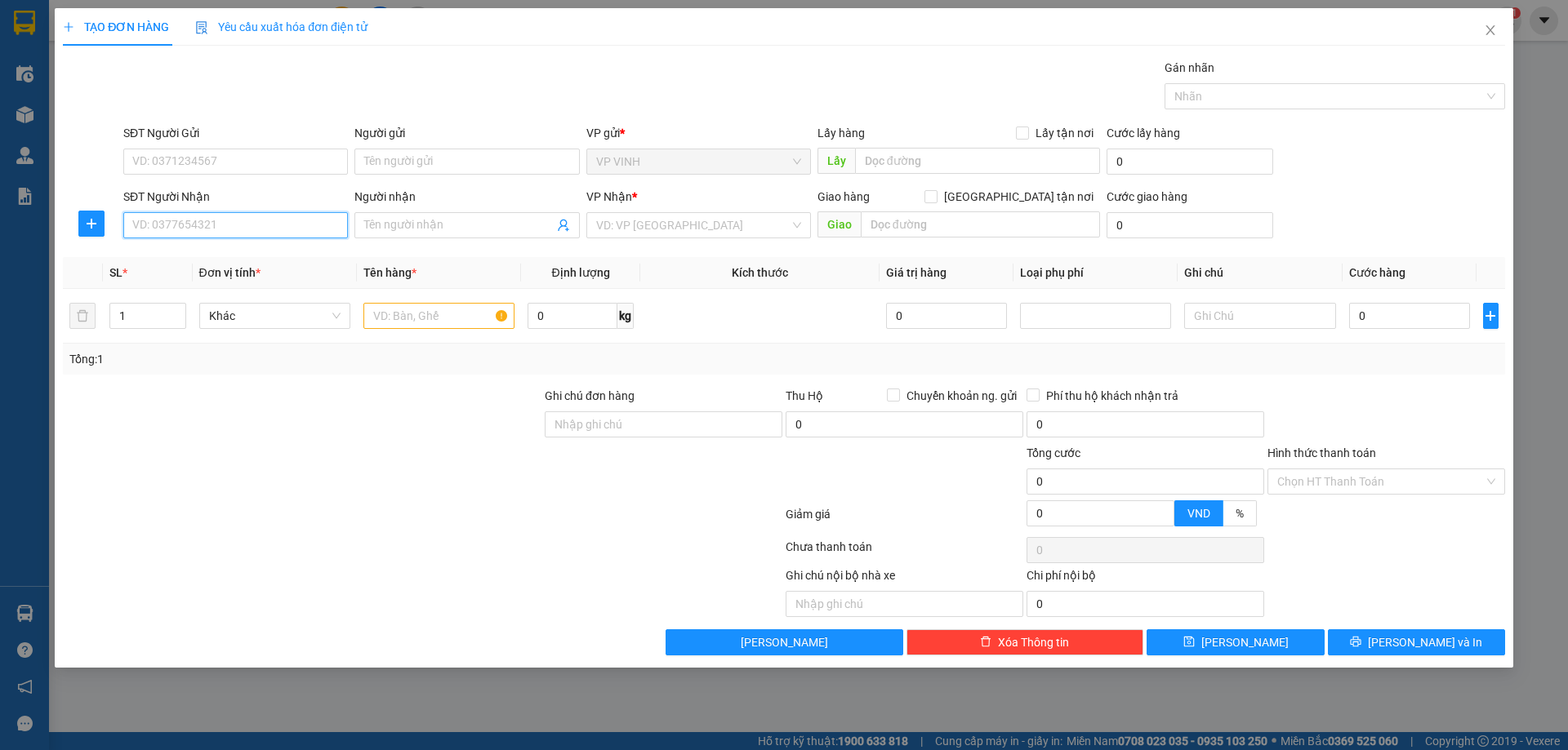
click at [278, 223] on input "SĐT Người Nhận" at bounding box center [235, 225] width 225 height 26
click at [253, 253] on div "0327520364 - thùy linh gọi lại" at bounding box center [235, 258] width 205 height 18
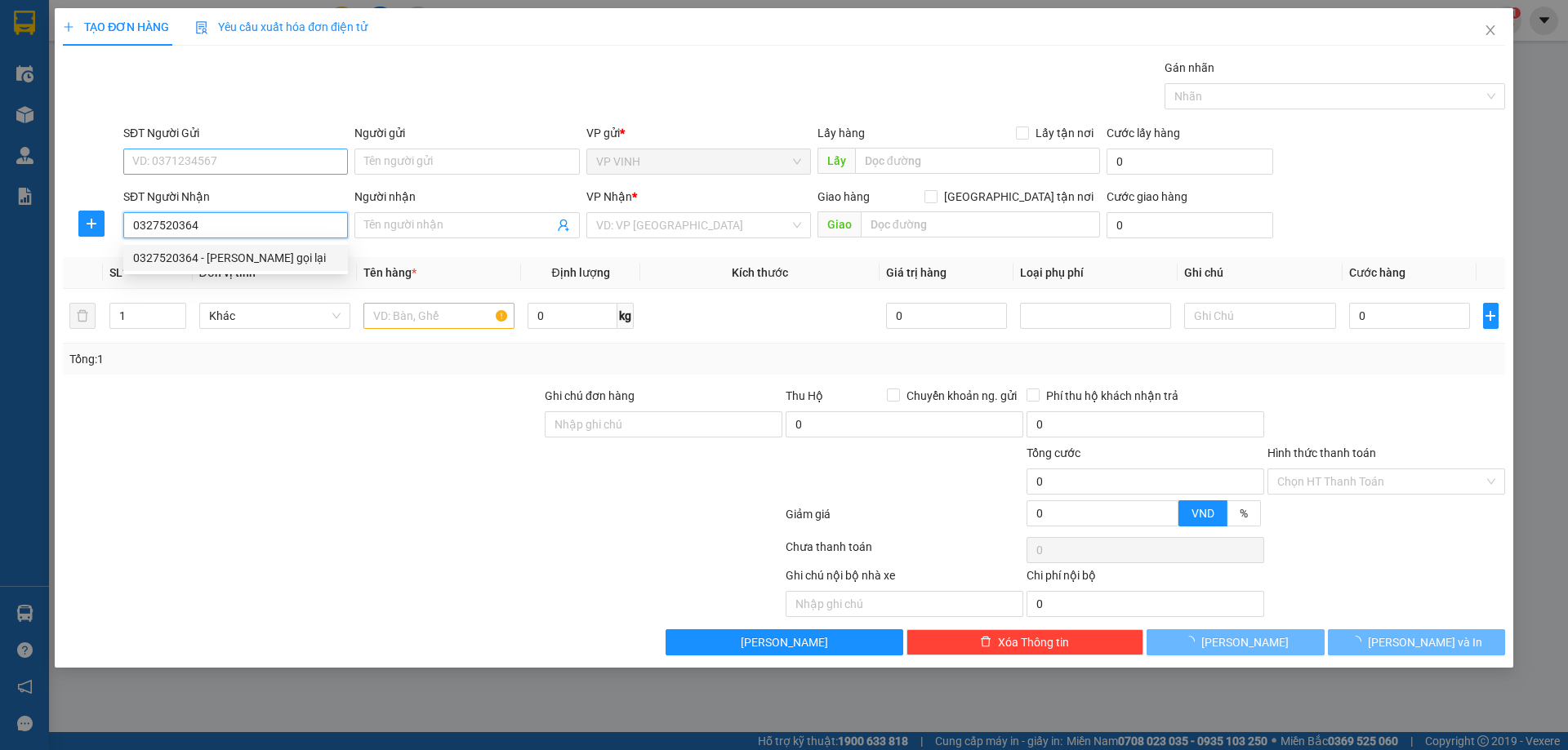
type input "0327520364"
click at [234, 163] on input "SĐT Người Gửi" at bounding box center [235, 161] width 225 height 26
type input "thùy linh gọi lại"
checkbox input "true"
type input "7 ngách 101/2/32 đỗ đức dục, mễ trì, quận nam từ liêm, hà nội"
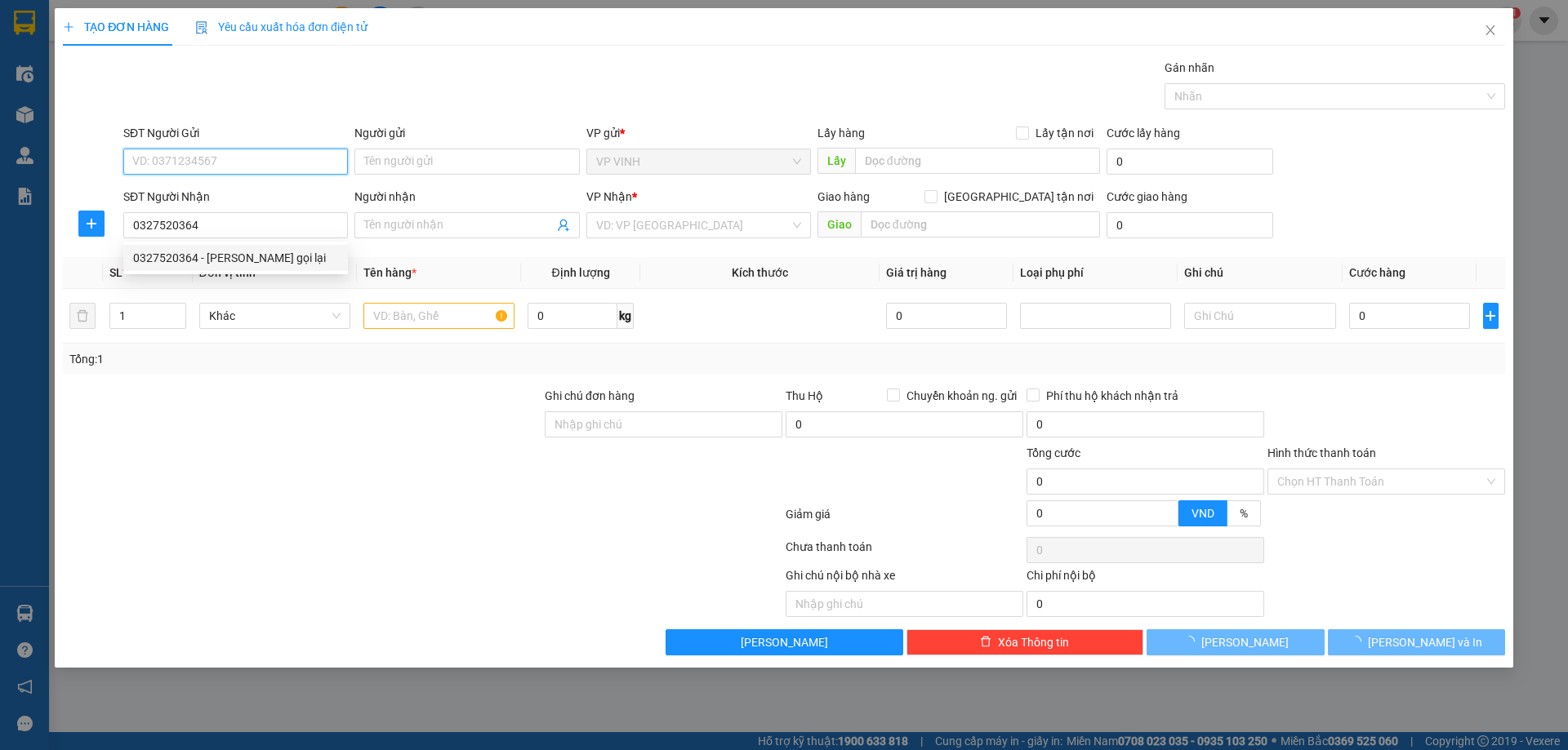
type input "40.000"
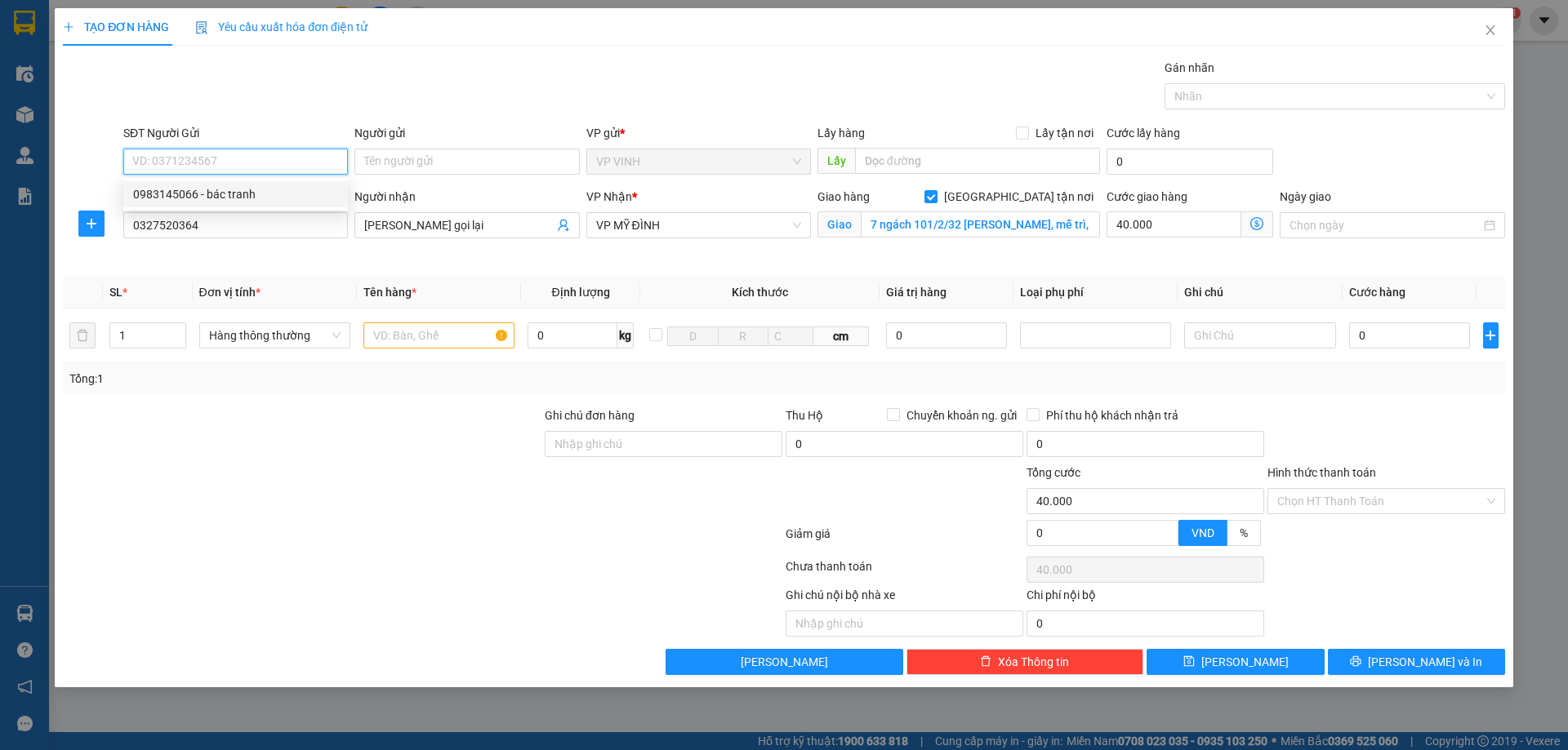
click at [241, 188] on div "0983145066 - bác tranh" at bounding box center [235, 194] width 205 height 18
type input "0983145066"
type input "bác tranh"
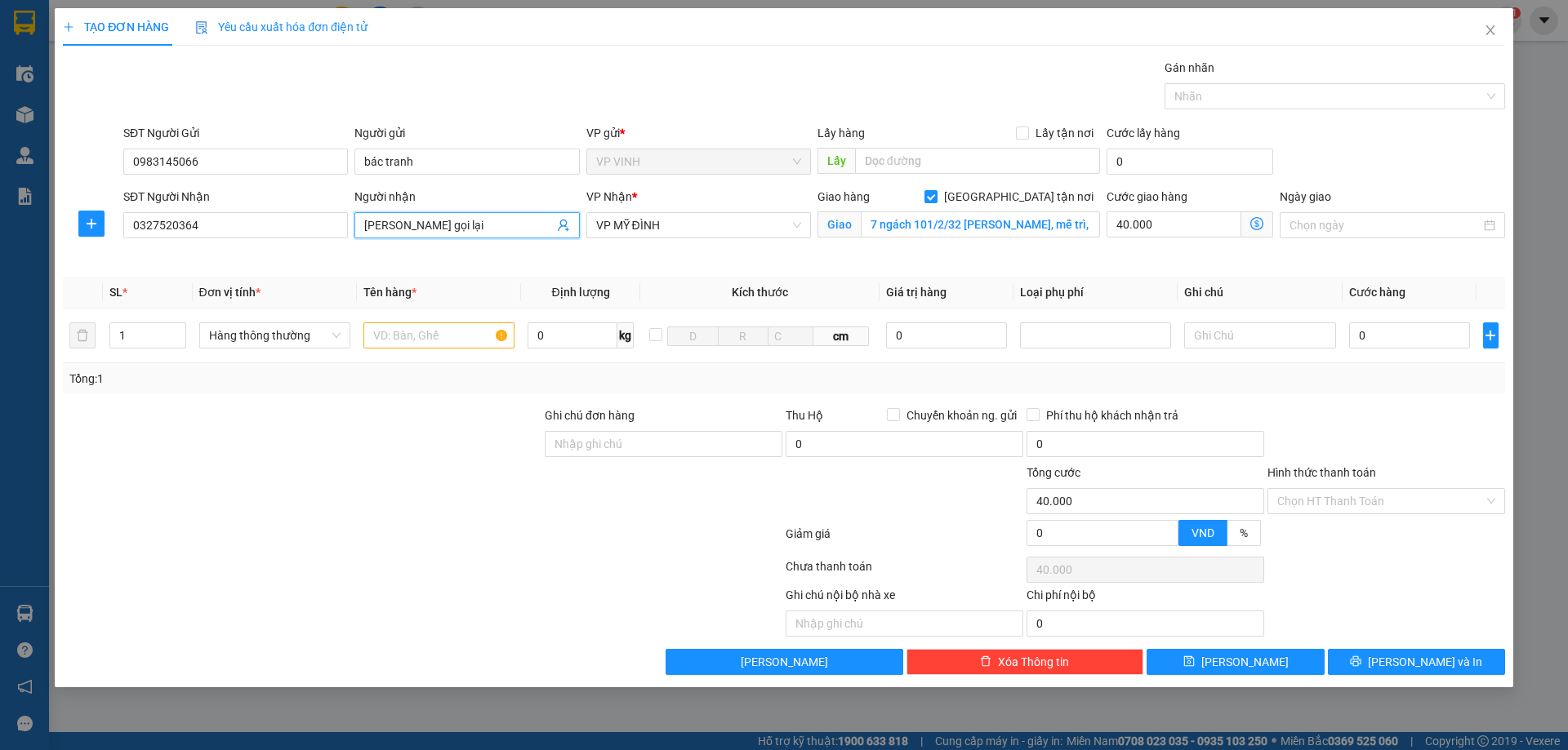
drag, startPoint x: 463, startPoint y: 231, endPoint x: 413, endPoint y: 227, distance: 50.2
click at [413, 227] on input "thùy linh gọi lại" at bounding box center [458, 225] width 189 height 18
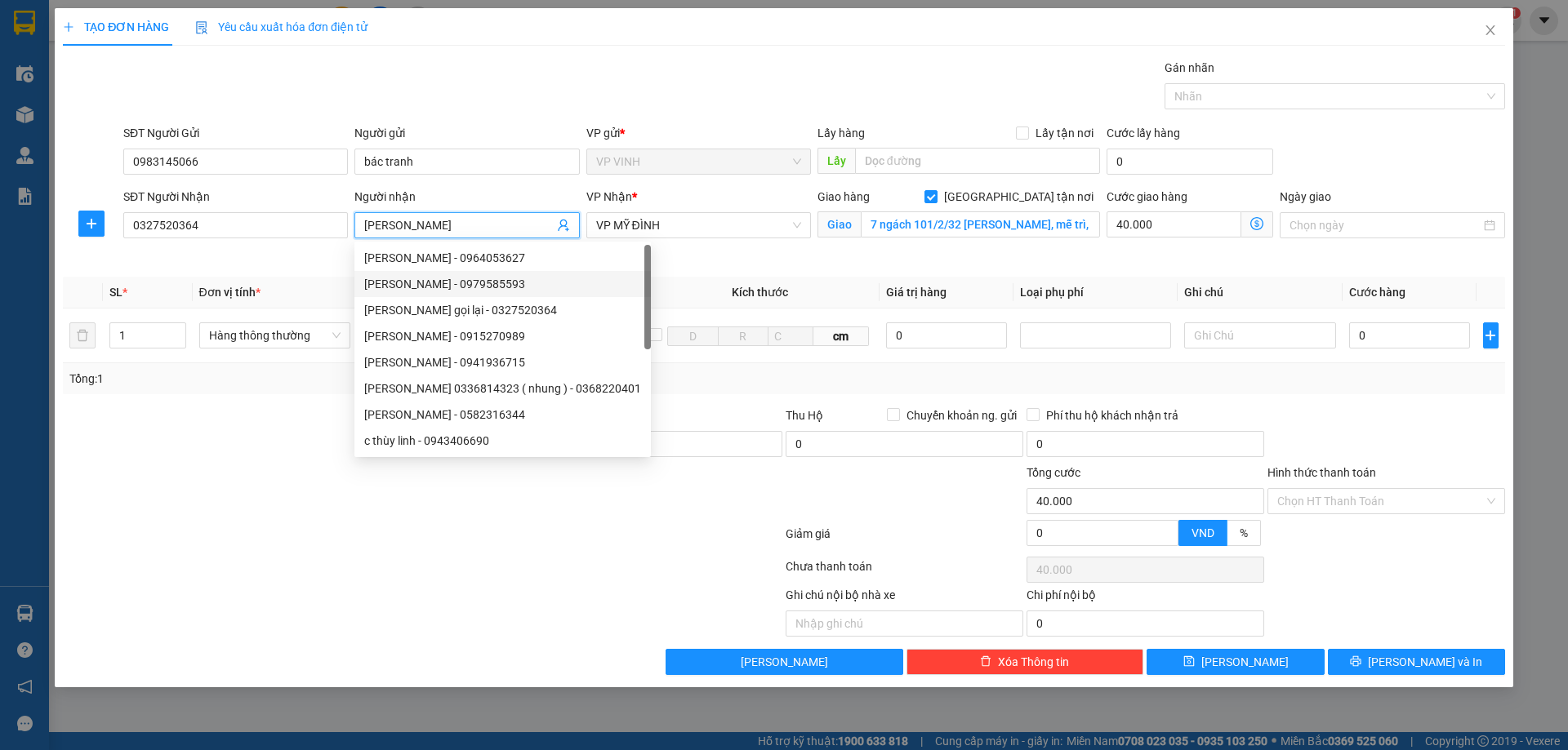
type input "[PERSON_NAME]"
click at [299, 280] on th "Đơn vị tính *" at bounding box center [275, 293] width 164 height 32
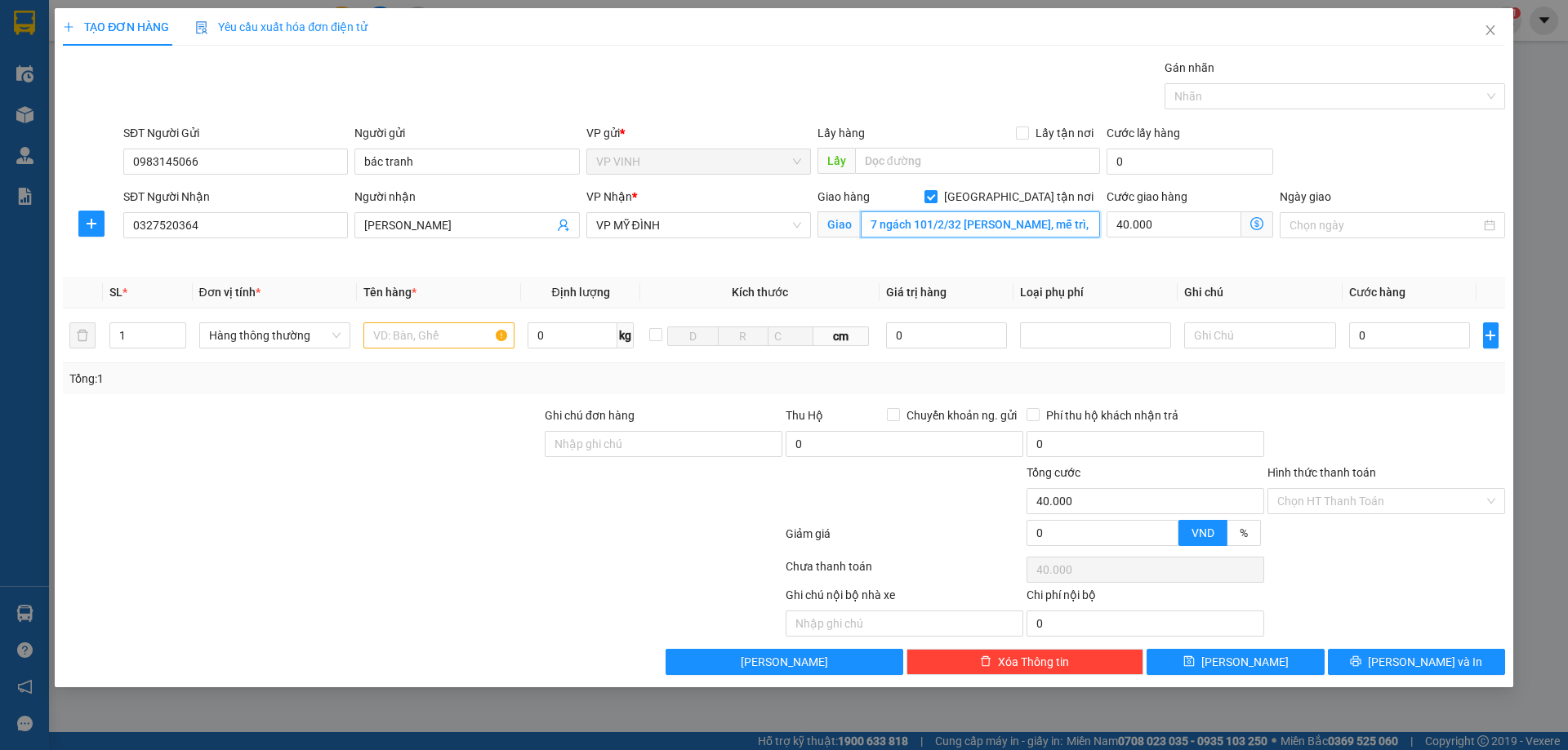
click at [907, 224] on input "7 ngách 101/2/32 đỗ đức dục, mễ trì, quận nam từ liêm, hà nội" at bounding box center [981, 225] width 239 height 26
type input "5 ngách 2/101/32 đỗ đức dục, hà nội"
click at [1261, 221] on icon "dollar-circle" at bounding box center [1257, 224] width 13 height 13
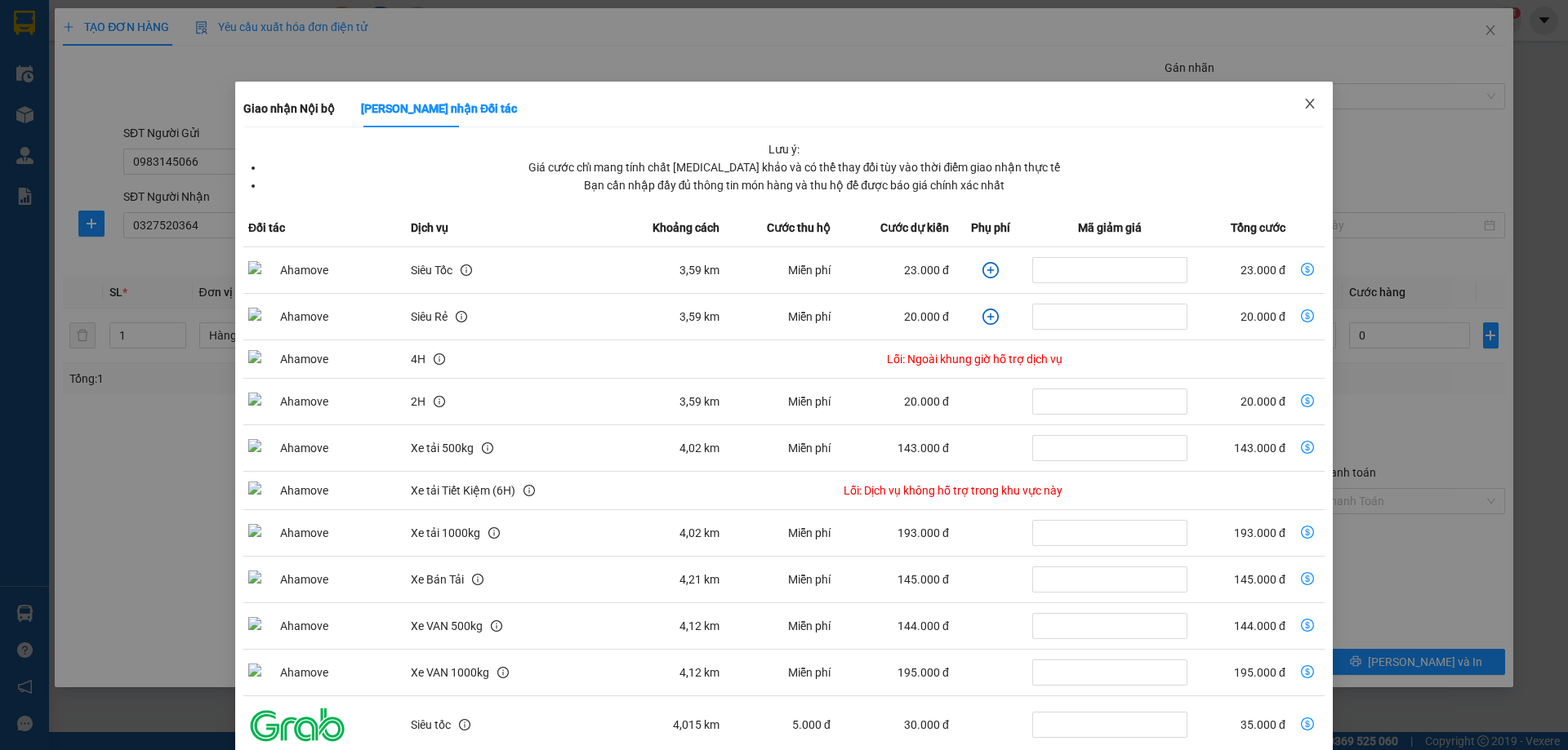
click at [1304, 102] on icon "close" at bounding box center [1310, 104] width 13 height 13
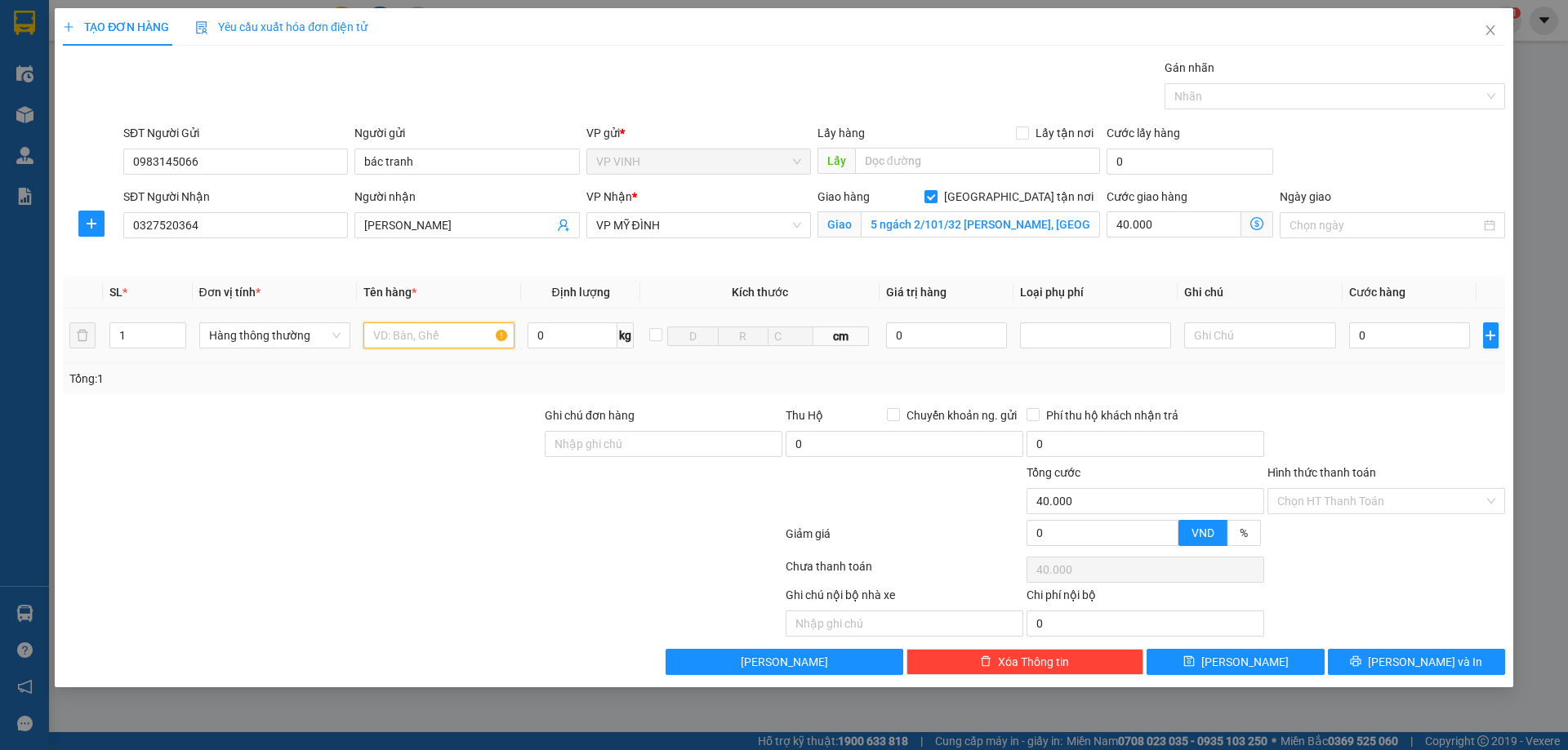
click at [440, 345] on input "text" at bounding box center [439, 335] width 151 height 26
type input "thực phẩm"
click at [1229, 339] on input "text" at bounding box center [1260, 335] width 151 height 26
type input "d"
type input "đã tt ship"
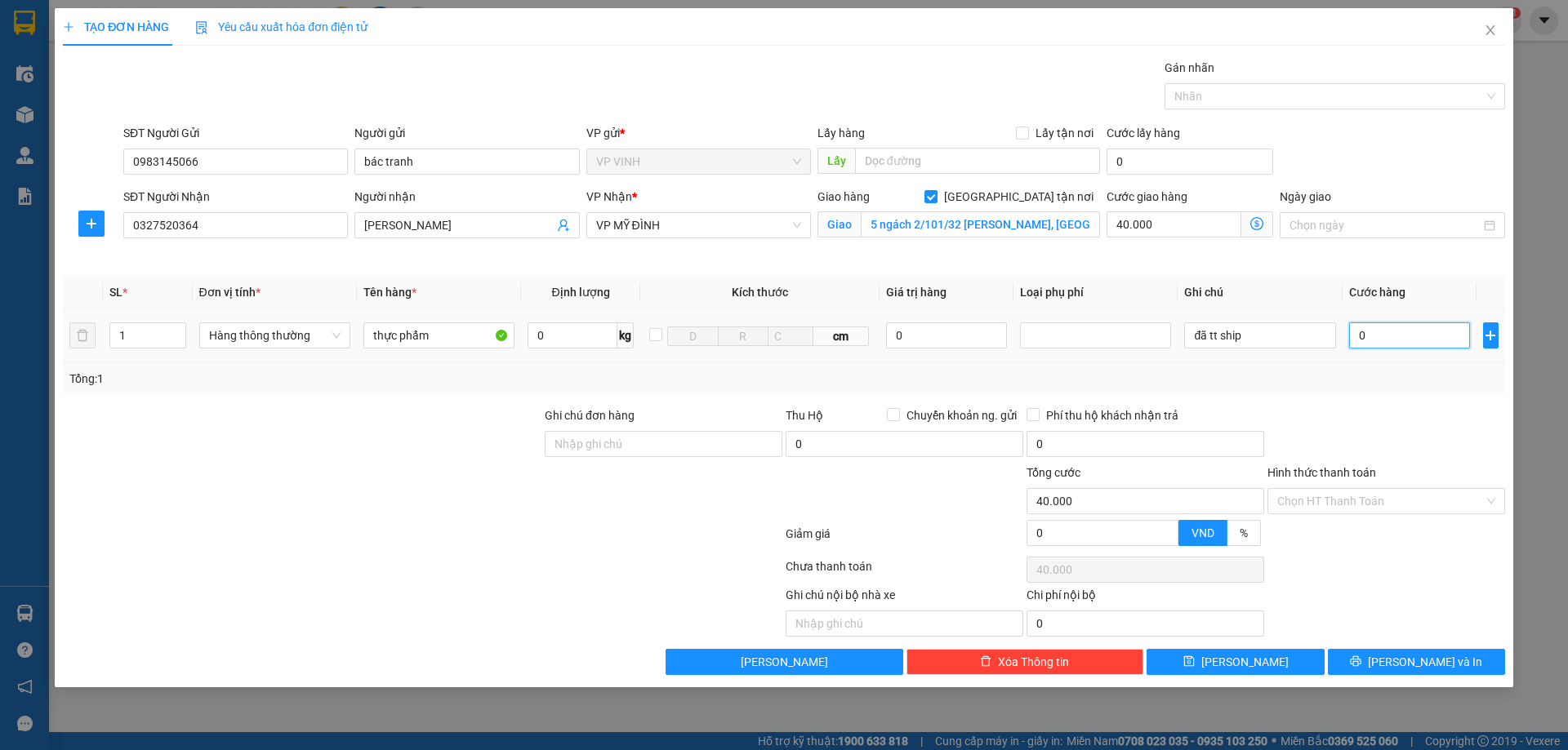
click at [1388, 337] on input "0" at bounding box center [1410, 335] width 121 height 26
type input "4"
type input "40.004"
type input "40"
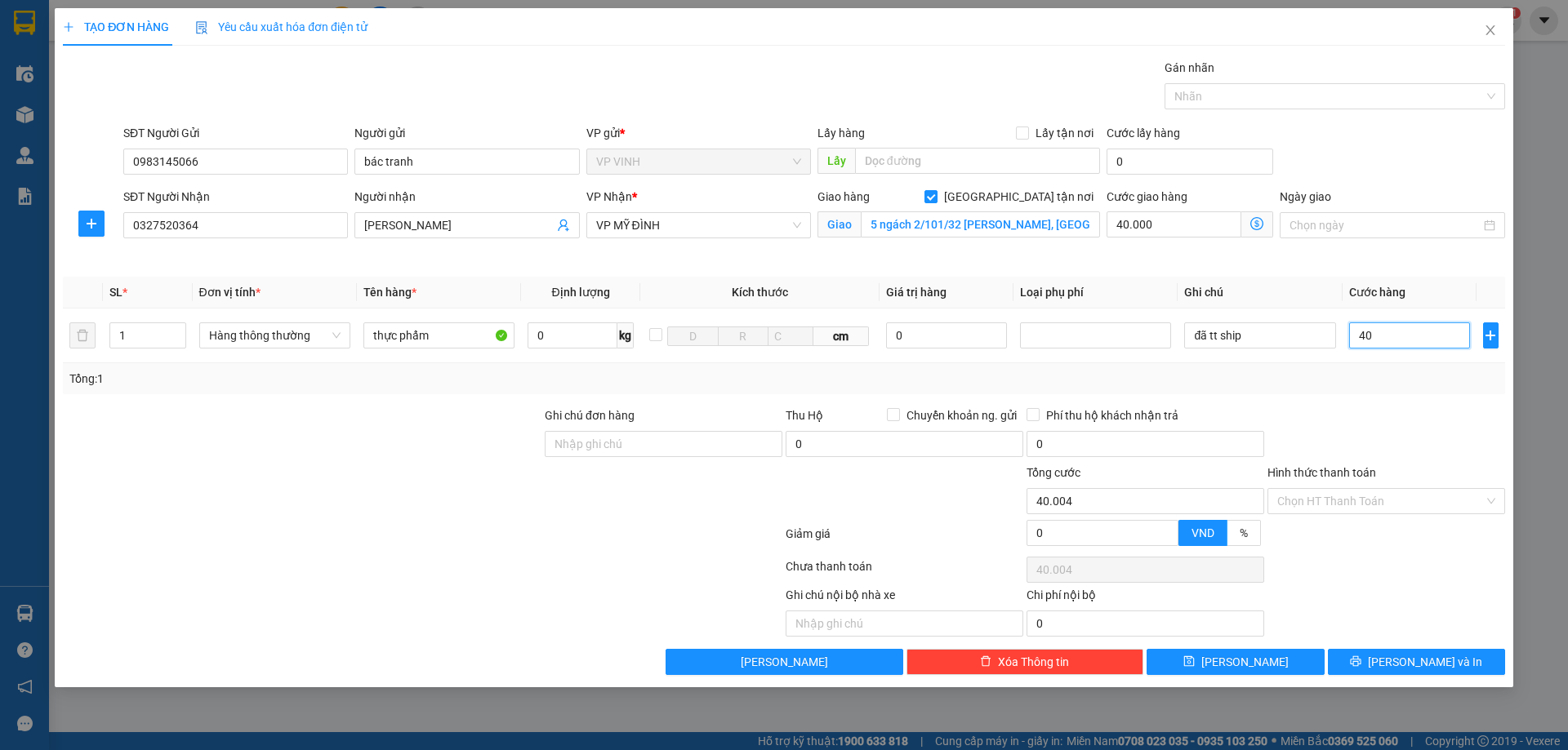
type input "40.040"
type input "40.000"
type input "80.000"
click at [1383, 420] on div at bounding box center [1387, 435] width 241 height 57
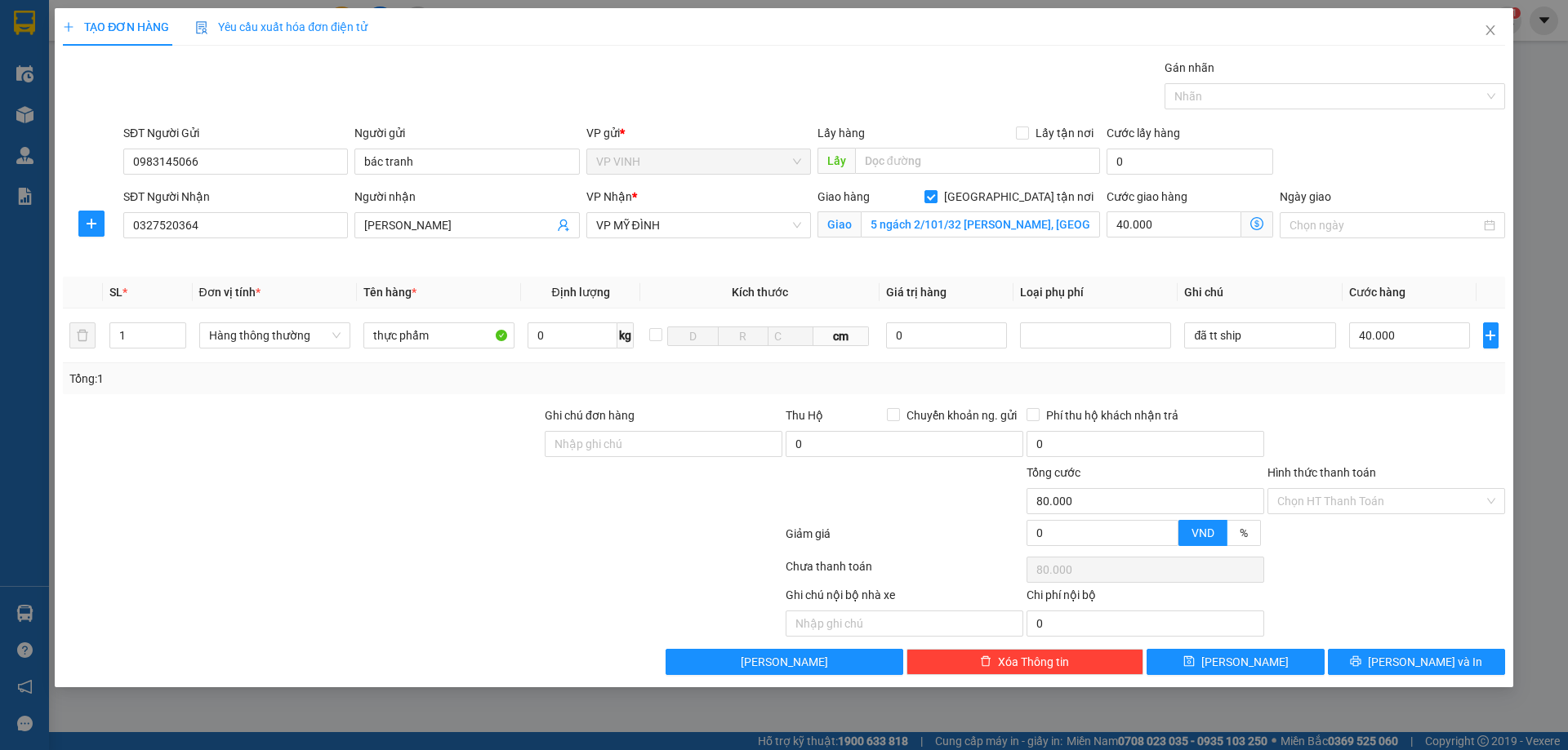
click at [1296, 396] on div "Transit Pickup Surcharge Ids Transit Deliver Surcharge Ids Transit Deliver Surc…" at bounding box center [784, 367] width 1443 height 616
click at [1342, 490] on input "Hình thức thanh toán" at bounding box center [1381, 502] width 207 height 25
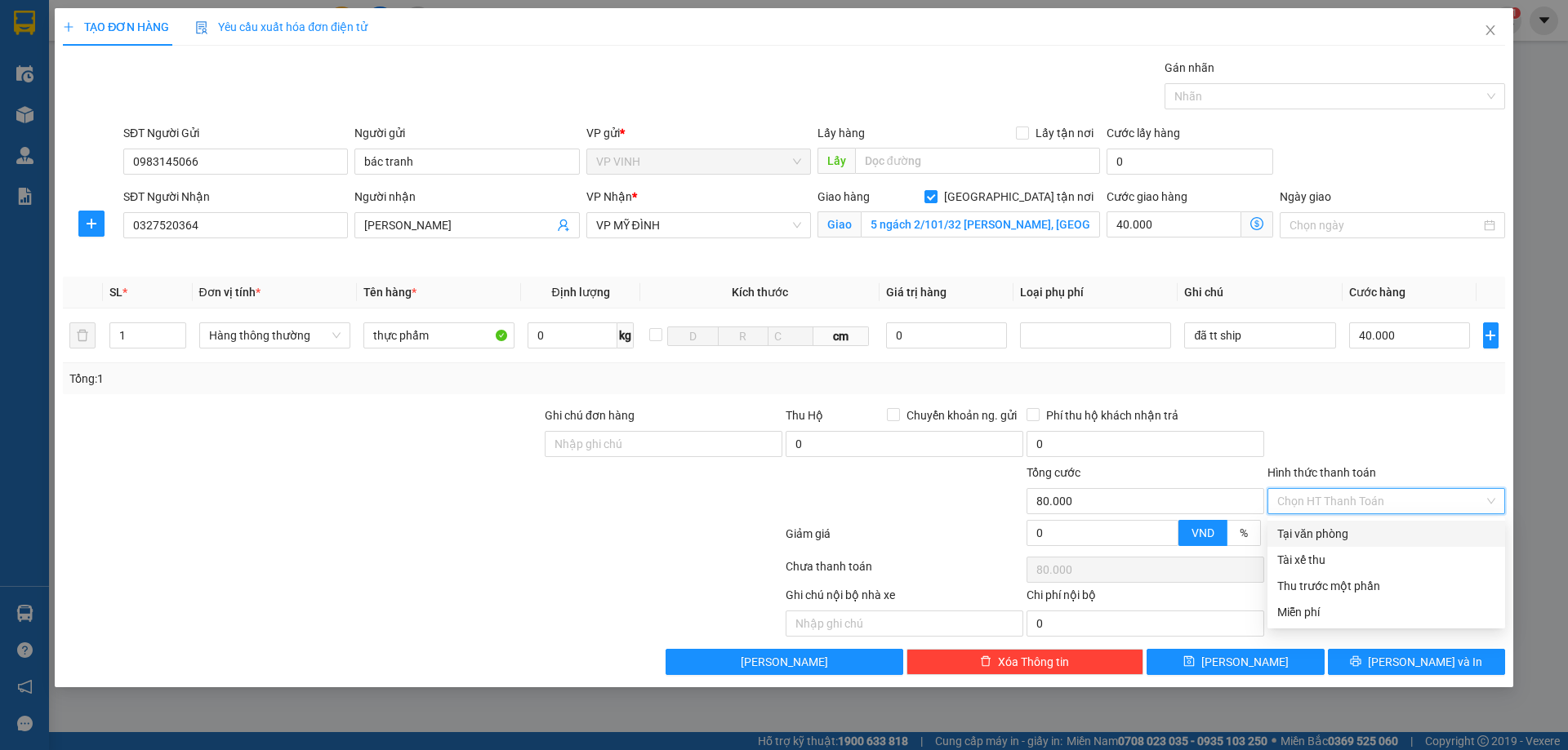
click at [1342, 531] on div "Tại văn phòng" at bounding box center [1387, 534] width 218 height 18
type input "0"
click at [1342, 425] on div at bounding box center [1387, 435] width 241 height 57
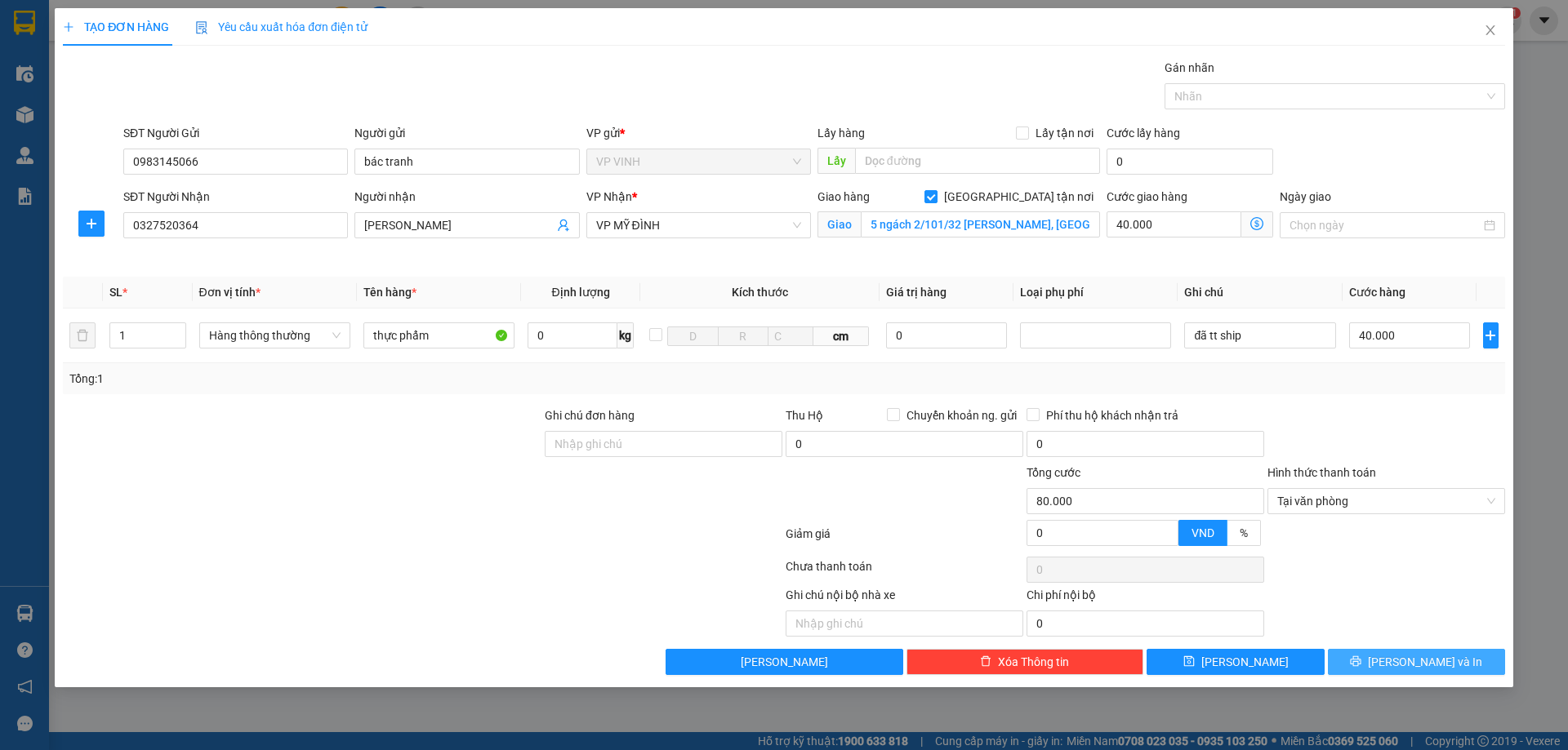
click at [1424, 650] on button "[PERSON_NAME] và In" at bounding box center [1417, 662] width 177 height 26
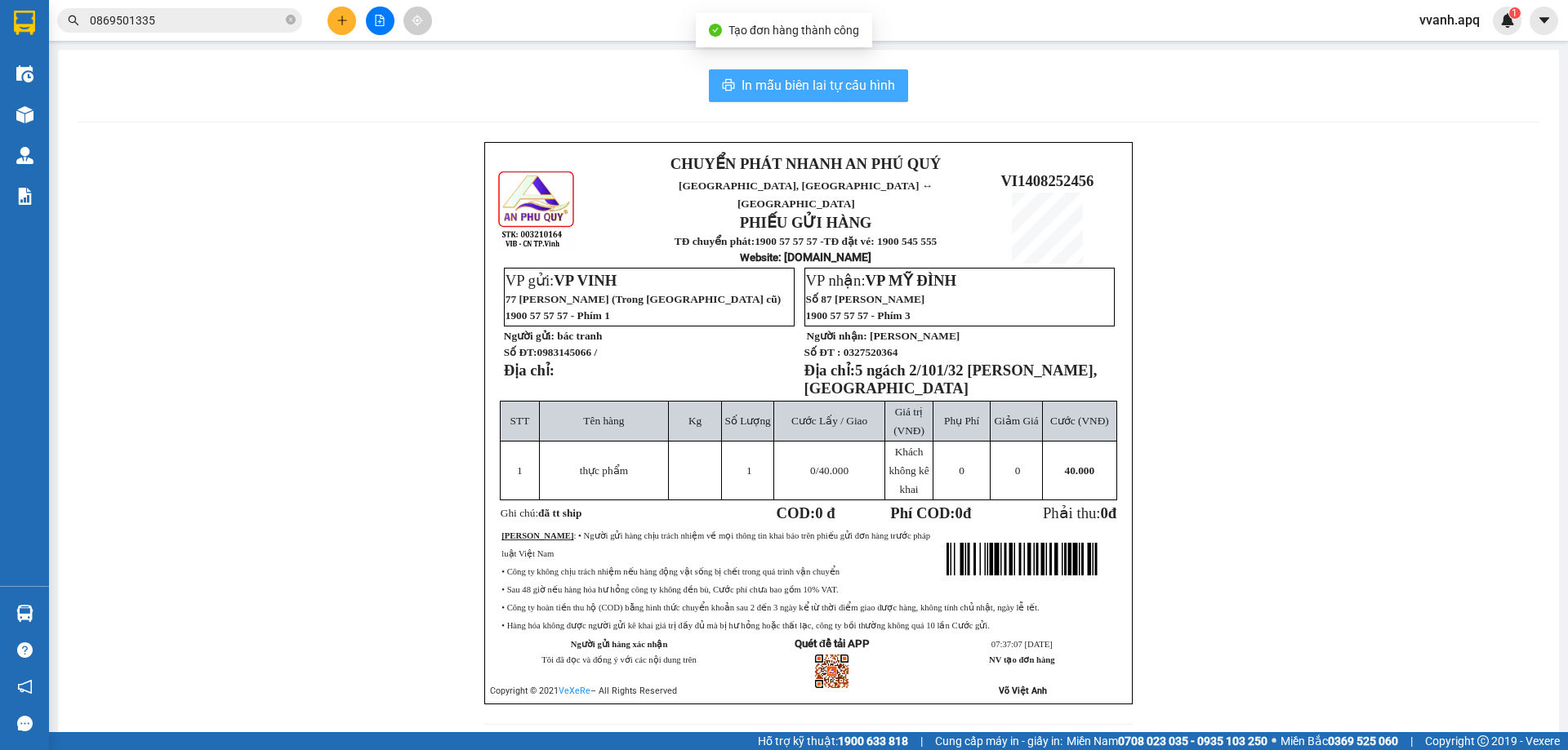
click at [828, 94] on span "In mẫu biên lai tự cấu hình" at bounding box center [818, 85] width 153 height 20
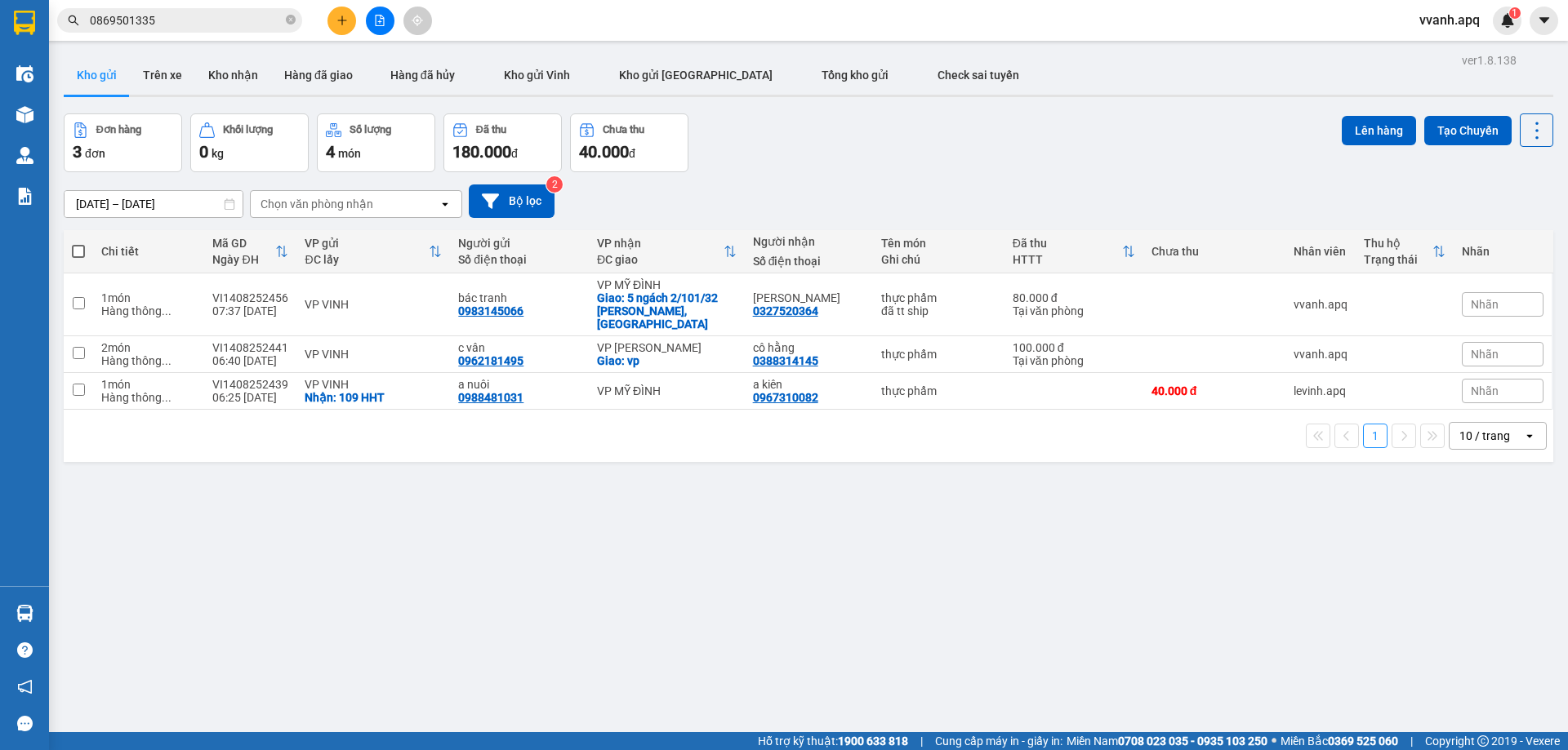
click at [601, 505] on div "ver 1.8.138 Kho gửi Trên xe Kho nhận Hàng đã giao Hàng đã hủy Kho gửi Vinh Kho …" at bounding box center [809, 424] width 1503 height 750
drag, startPoint x: 868, startPoint y: 145, endPoint x: 963, endPoint y: 497, distance: 364.6
click at [963, 497] on div "ver 1.8.138 Kho gửi Trên xe Kho nhận Hàng đã giao Hàng đã hủy Kho gửi Vinh Kho …" at bounding box center [809, 424] width 1503 height 750
click at [973, 168] on div "Đơn hàng 3 đơn Khối lượng 0 kg Số lượng 4 món Đã thu 180.000 đ Chưa thu 40.000 …" at bounding box center [809, 143] width 1490 height 59
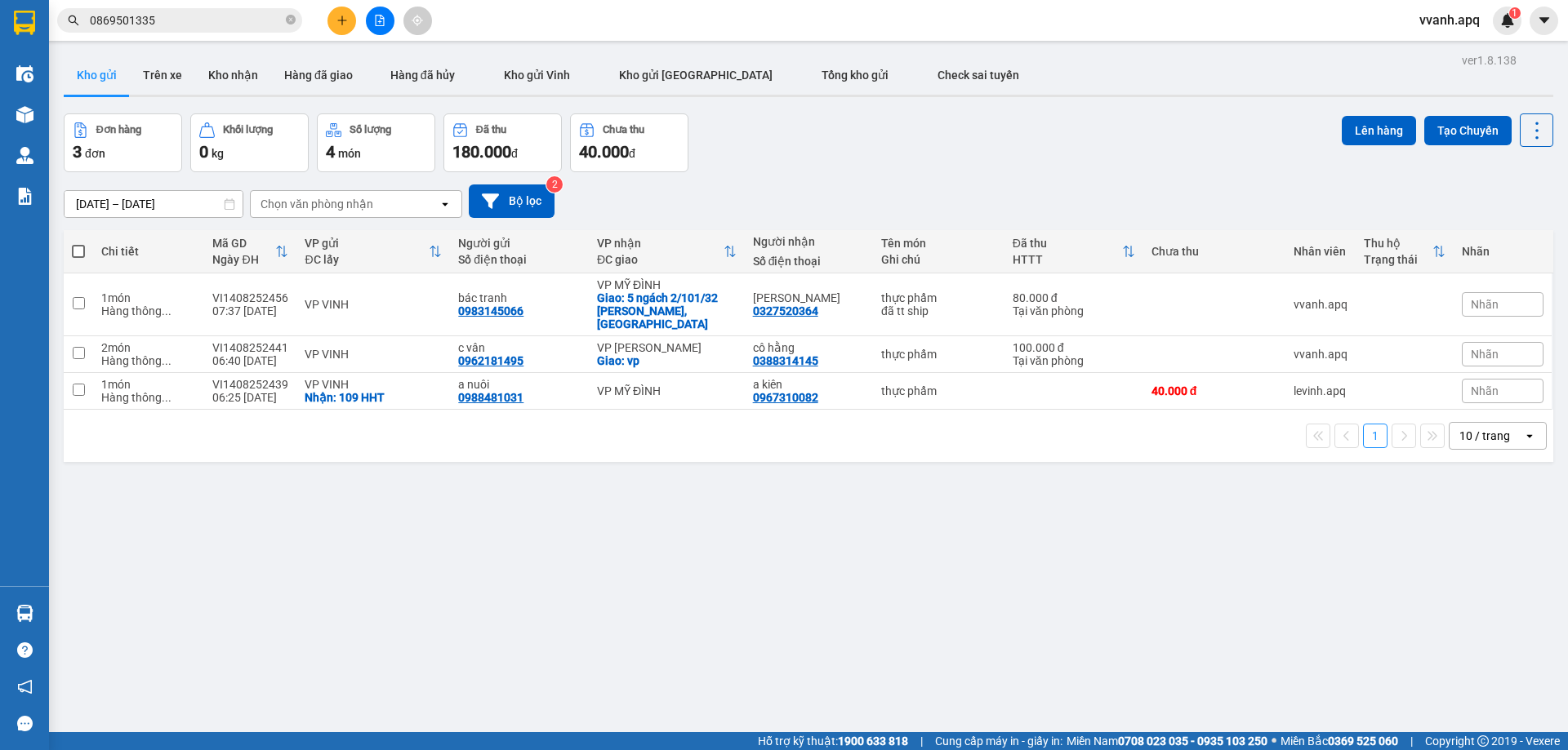
drag, startPoint x: 973, startPoint y: 168, endPoint x: 1069, endPoint y: 438, distance: 286.6
click at [1069, 438] on div "ver 1.8.138 Kho gửi Trên xe Kho nhận Hàng đã giao Hàng đã hủy Kho gửi Vinh Kho …" at bounding box center [809, 424] width 1503 height 750
click at [1069, 438] on div "1 10 / trang open" at bounding box center [809, 436] width 1490 height 52
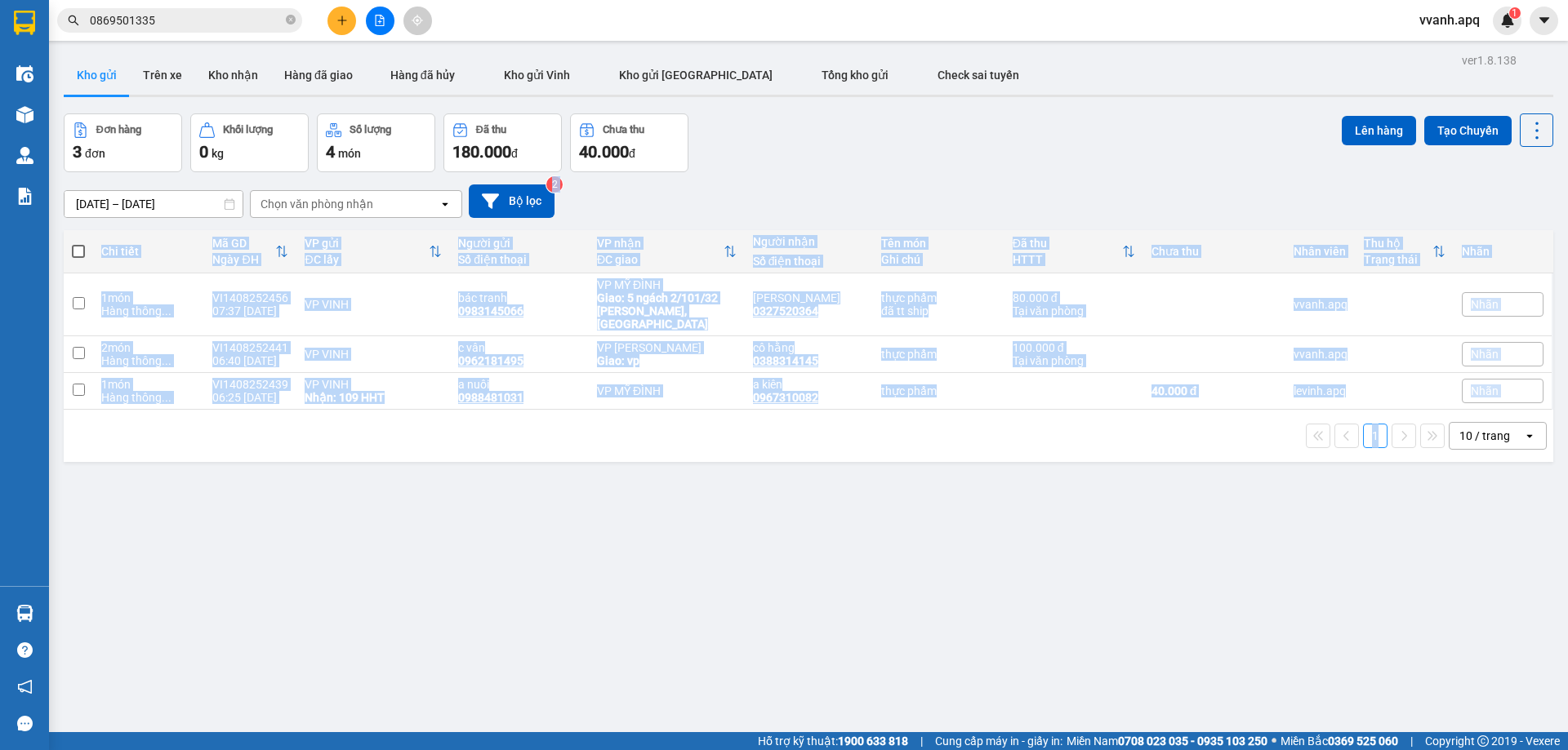
drag, startPoint x: 1069, startPoint y: 438, endPoint x: 1023, endPoint y: 175, distance: 267.0
click at [1023, 177] on div "ver 1.8.138 Kho gửi Trên xe Kho nhận Hàng đã giao Hàng đã hủy Kho gửi Vinh Kho …" at bounding box center [809, 424] width 1503 height 750
click at [1023, 175] on div "[DATE] – [DATE] Press the down arrow key to interact with the calendar and sele…" at bounding box center [809, 201] width 1490 height 58
drag, startPoint x: 1023, startPoint y: 175, endPoint x: 1077, endPoint y: 431, distance: 261.6
click at [1077, 431] on div "ver 1.8.138 Kho gửi Trên xe Kho nhận Hàng đã giao Hàng đã hủy Kho gửi Vinh Kho …" at bounding box center [809, 424] width 1503 height 750
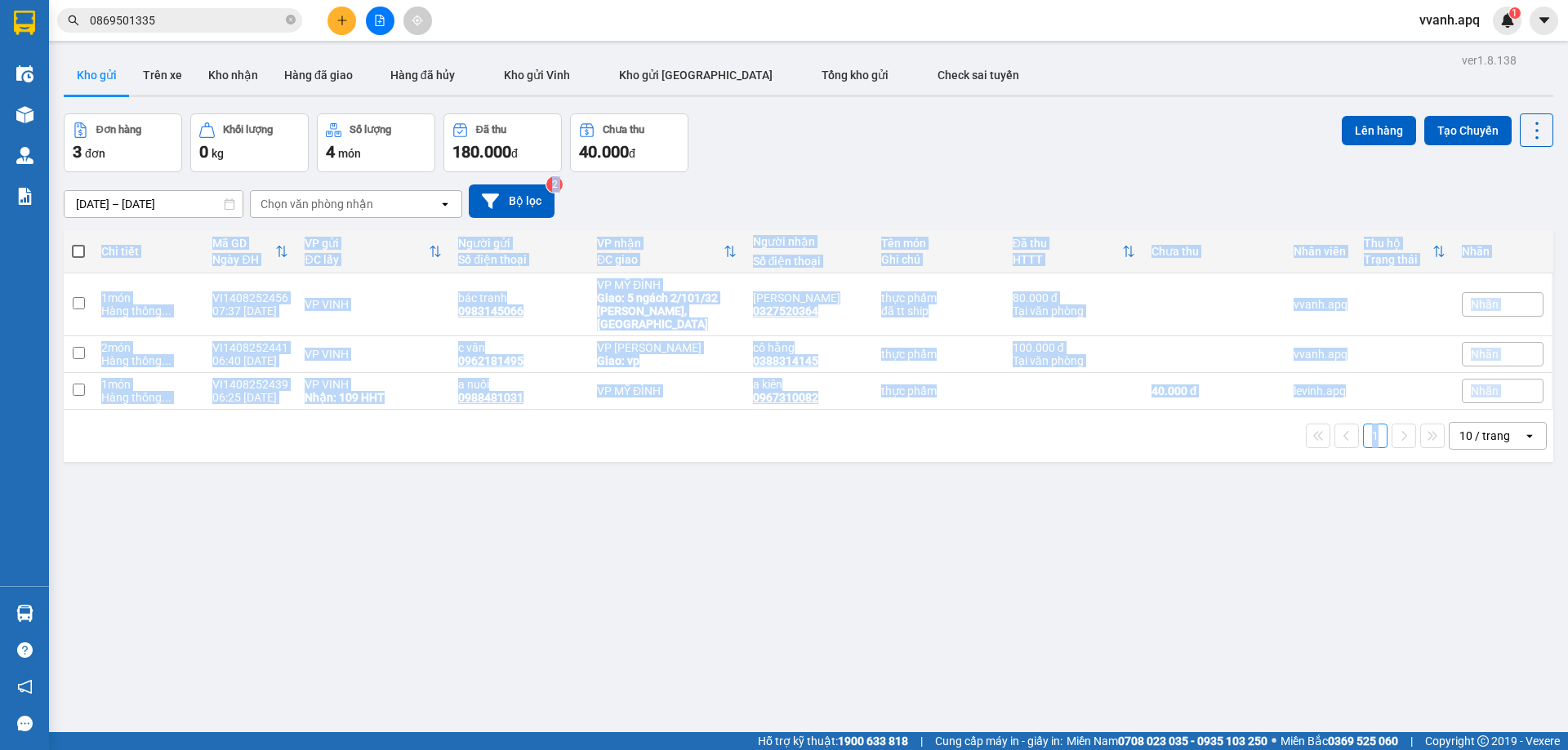
click at [1087, 442] on div "1 10 / trang open" at bounding box center [809, 436] width 1490 height 52
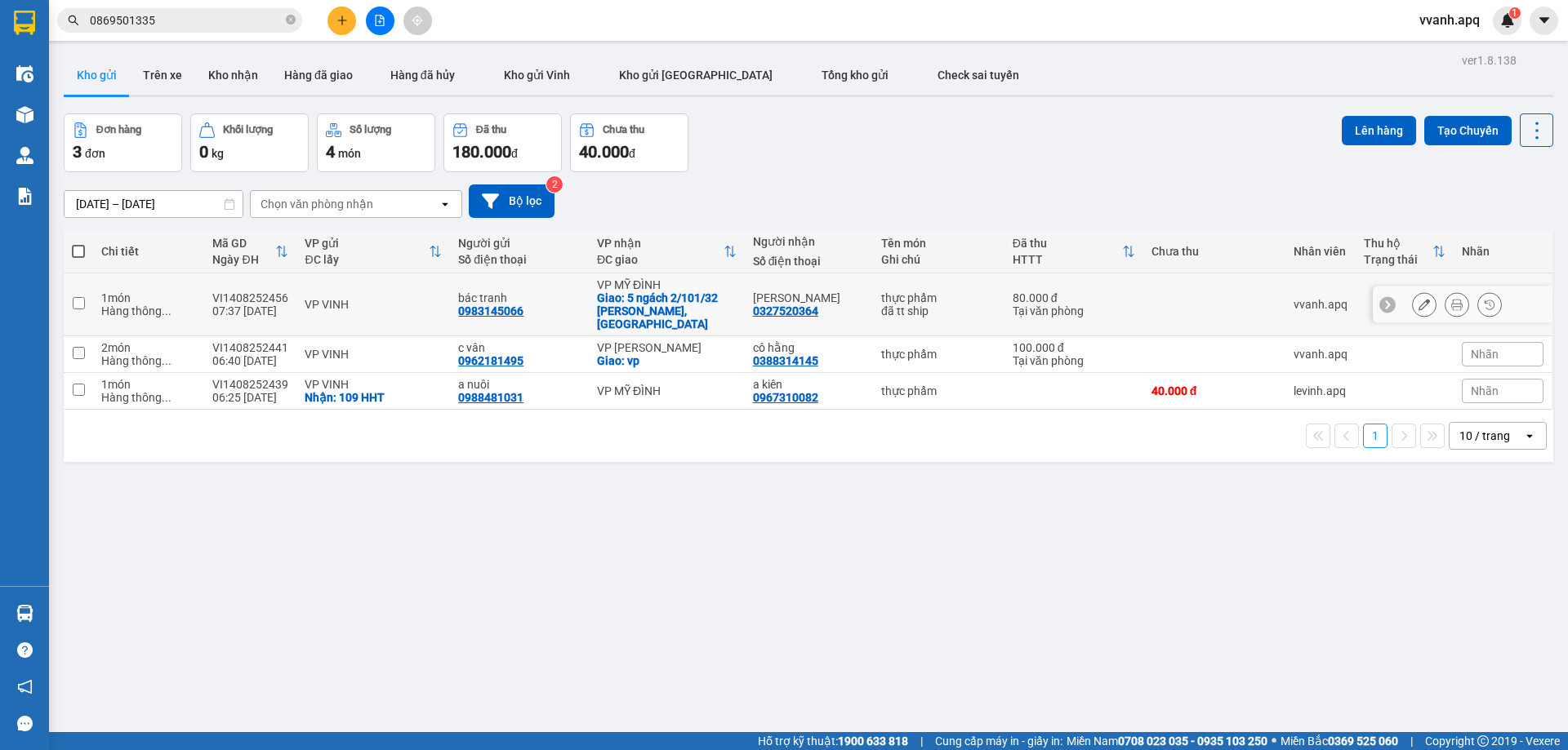
click at [799, 306] on div "0327520364" at bounding box center [786, 311] width 66 height 13
copy div "0327520364"
drag, startPoint x: 962, startPoint y: 416, endPoint x: 972, endPoint y: 447, distance: 32.6
click at [972, 447] on div "ver 1.8.138 Kho gửi Trên xe Kho nhận Hàng đã giao Hàng đã hủy Kho gửi Vinh Kho …" at bounding box center [809, 424] width 1503 height 750
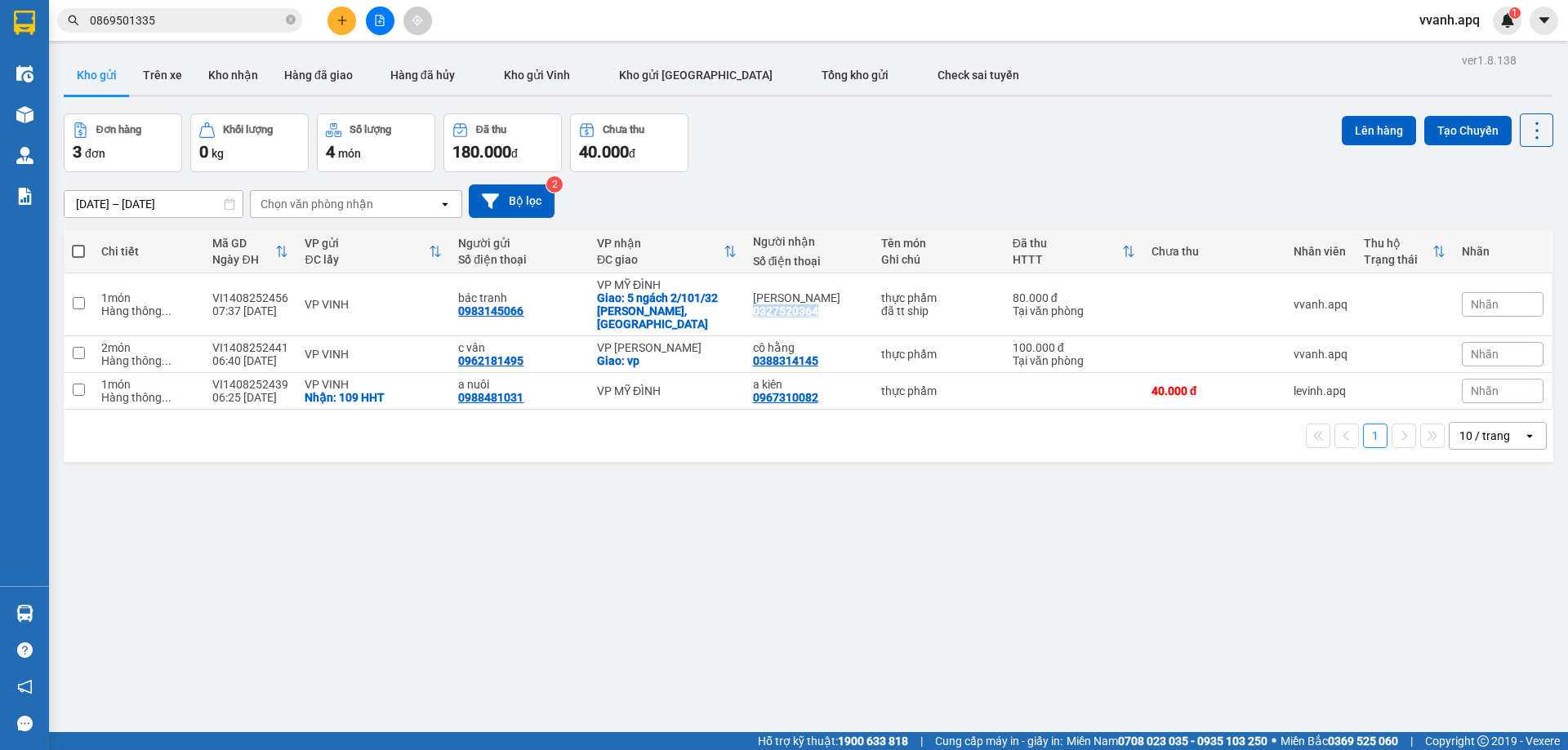
click at [972, 447] on div "1 10 / trang open" at bounding box center [809, 436] width 1490 height 52
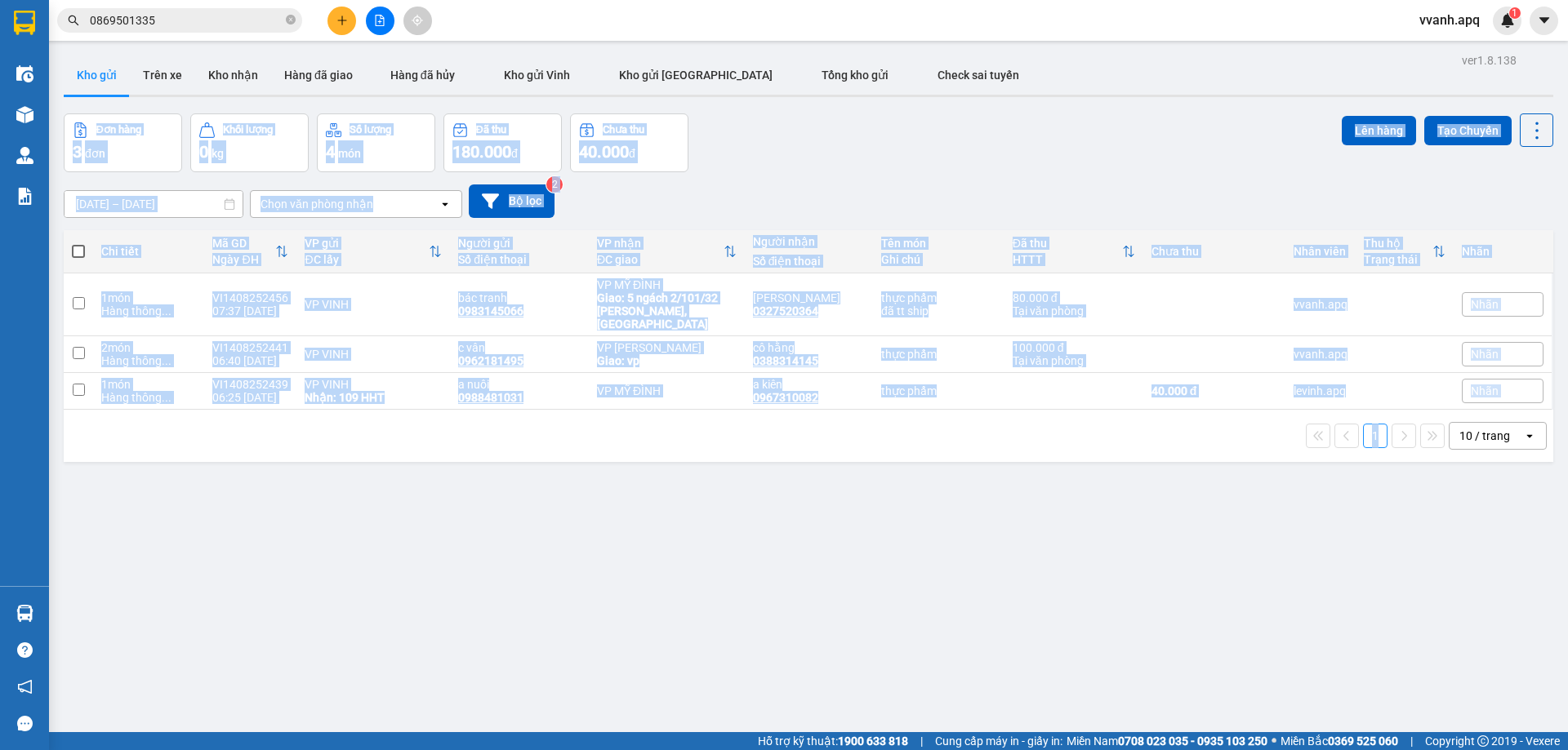
drag, startPoint x: 972, startPoint y: 447, endPoint x: 978, endPoint y: 60, distance: 387.0
click at [978, 62] on div "ver 1.8.138 Kho gửi Trên xe Kho nhận Hàng đã giao Hàng đã hủy Kho gửi Vinh Kho …" at bounding box center [809, 424] width 1503 height 750
click at [569, 657] on div "ver 1.8.138 Kho gửi Trên xe Kho nhận Hàng đã giao Hàng đã hủy Kho gửi Vinh Kho …" at bounding box center [809, 424] width 1503 height 750
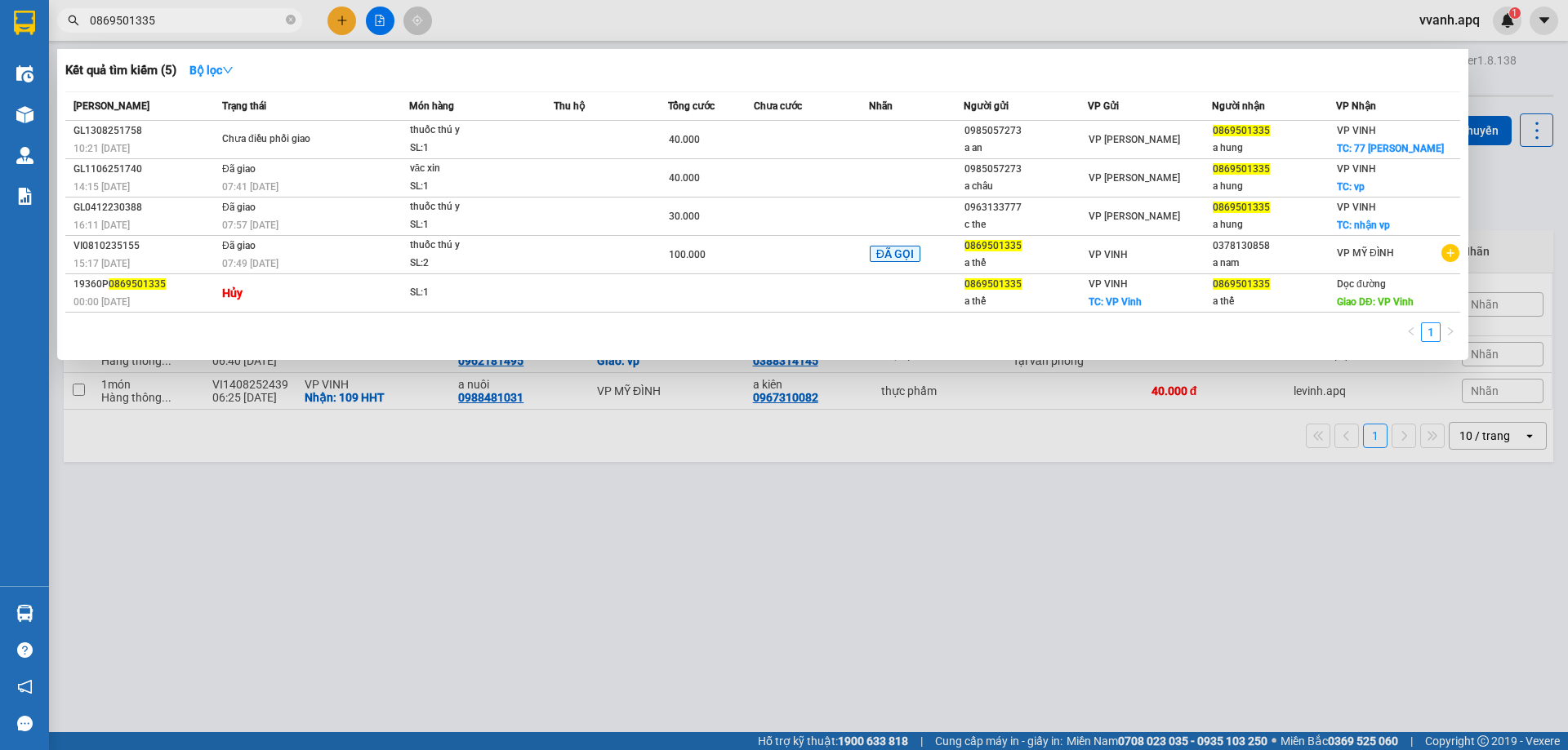
click at [248, 12] on input "0869501335" at bounding box center [186, 20] width 193 height 18
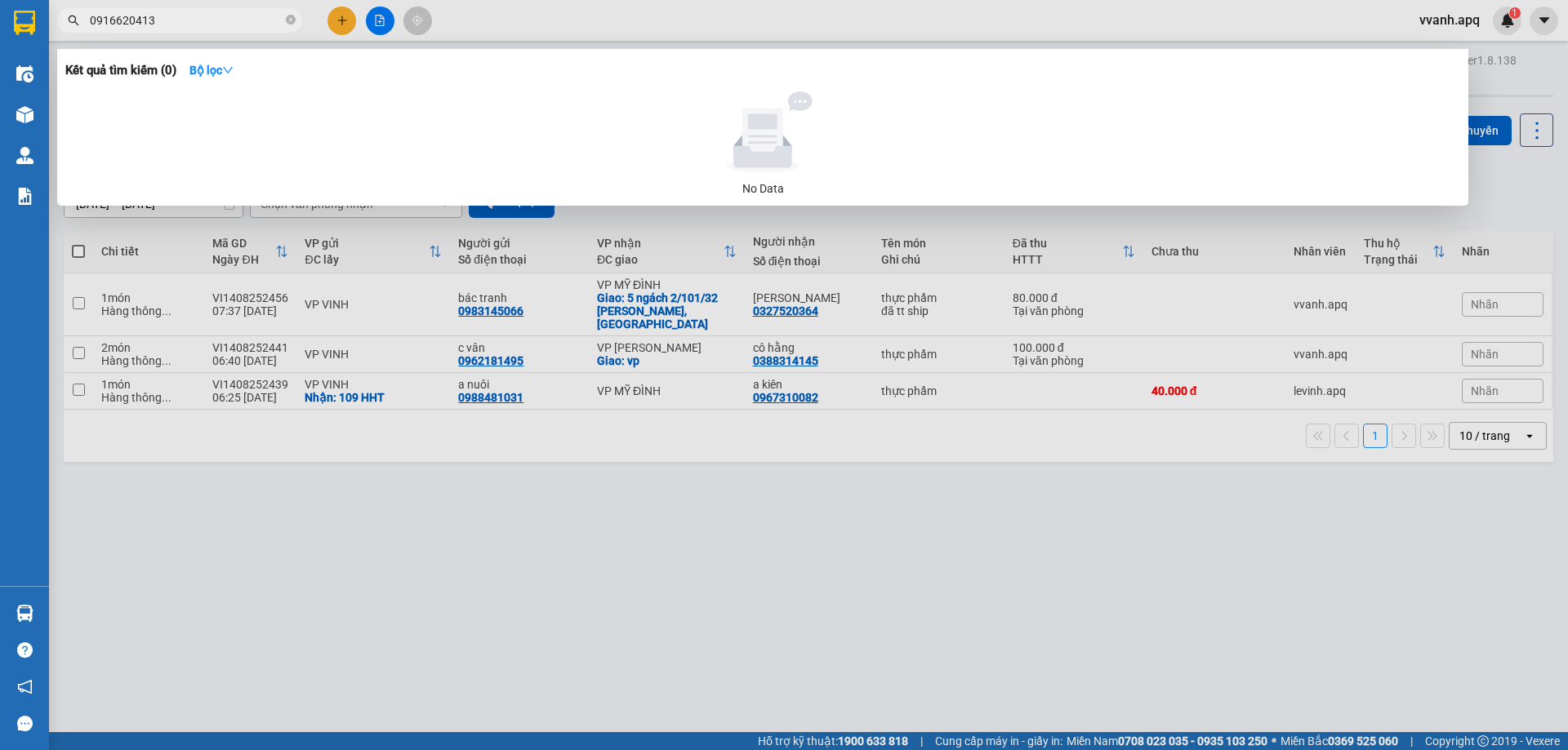
click at [221, 7] on div at bounding box center [784, 375] width 1568 height 750
click at [220, 16] on input "0916620413" at bounding box center [186, 20] width 193 height 18
click at [258, 11] on span "0916620413" at bounding box center [180, 20] width 245 height 25
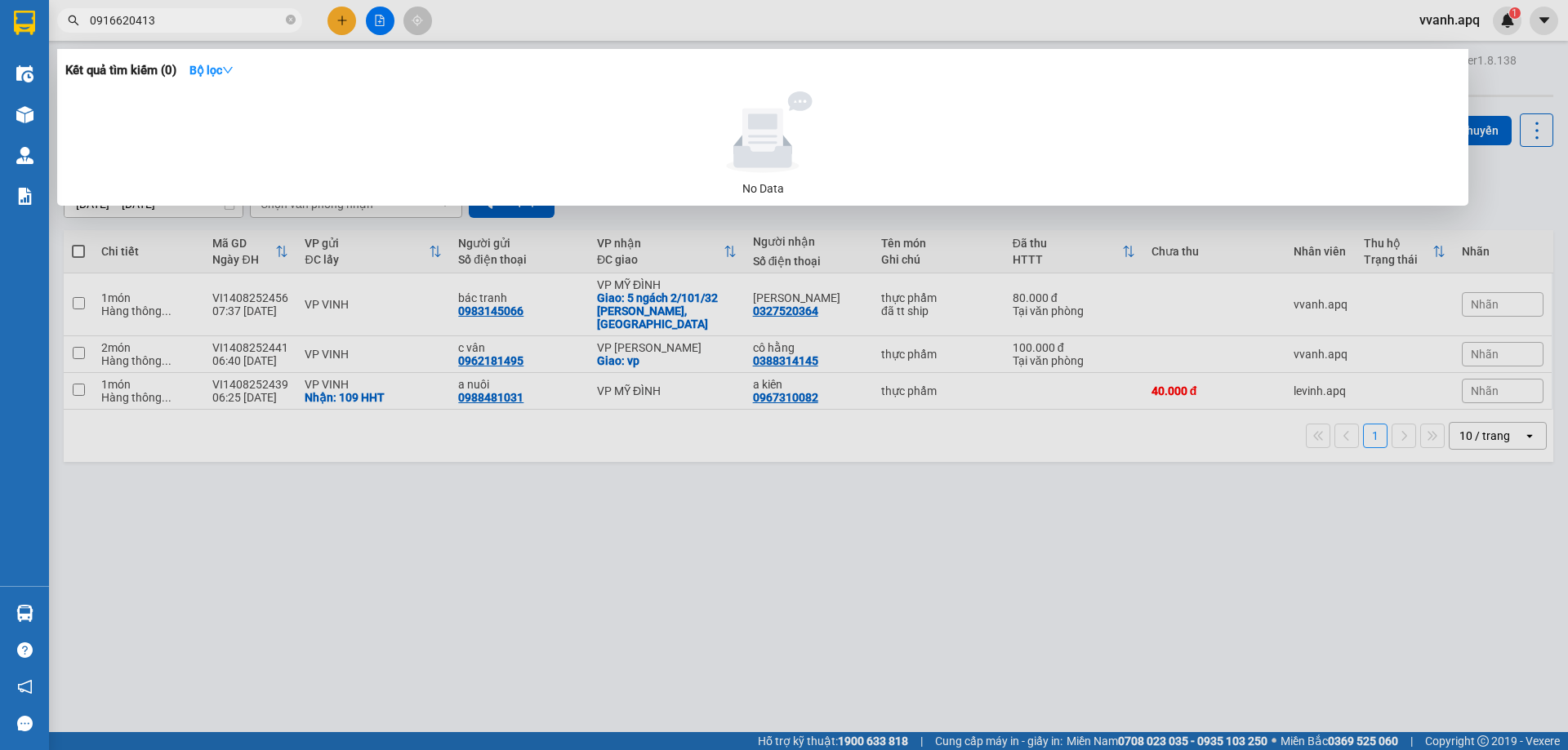
click at [258, 20] on input "0916620413" at bounding box center [186, 20] width 193 height 18
click at [918, 21] on div at bounding box center [784, 375] width 1568 height 750
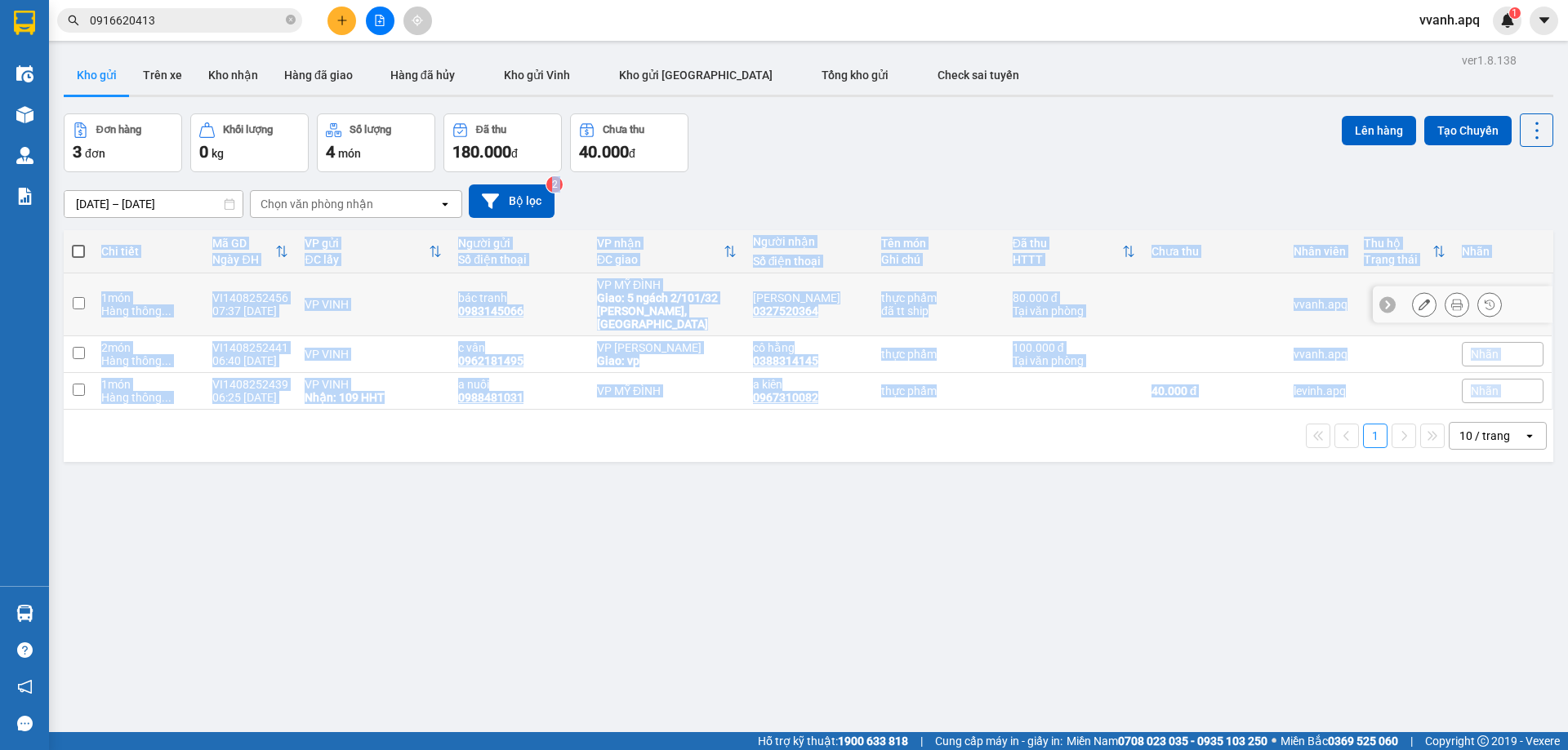
drag, startPoint x: 975, startPoint y: 191, endPoint x: 1069, endPoint y: 420, distance: 247.5
click at [1069, 420] on div "ver 1.8.138 Kho gửi Trên xe Kho nhận Hàng đã giao Hàng đã hủy Kho gửi Vinh Kho …" at bounding box center [809, 424] width 1503 height 750
click at [1069, 422] on div "1 10 / trang open" at bounding box center [809, 436] width 1477 height 28
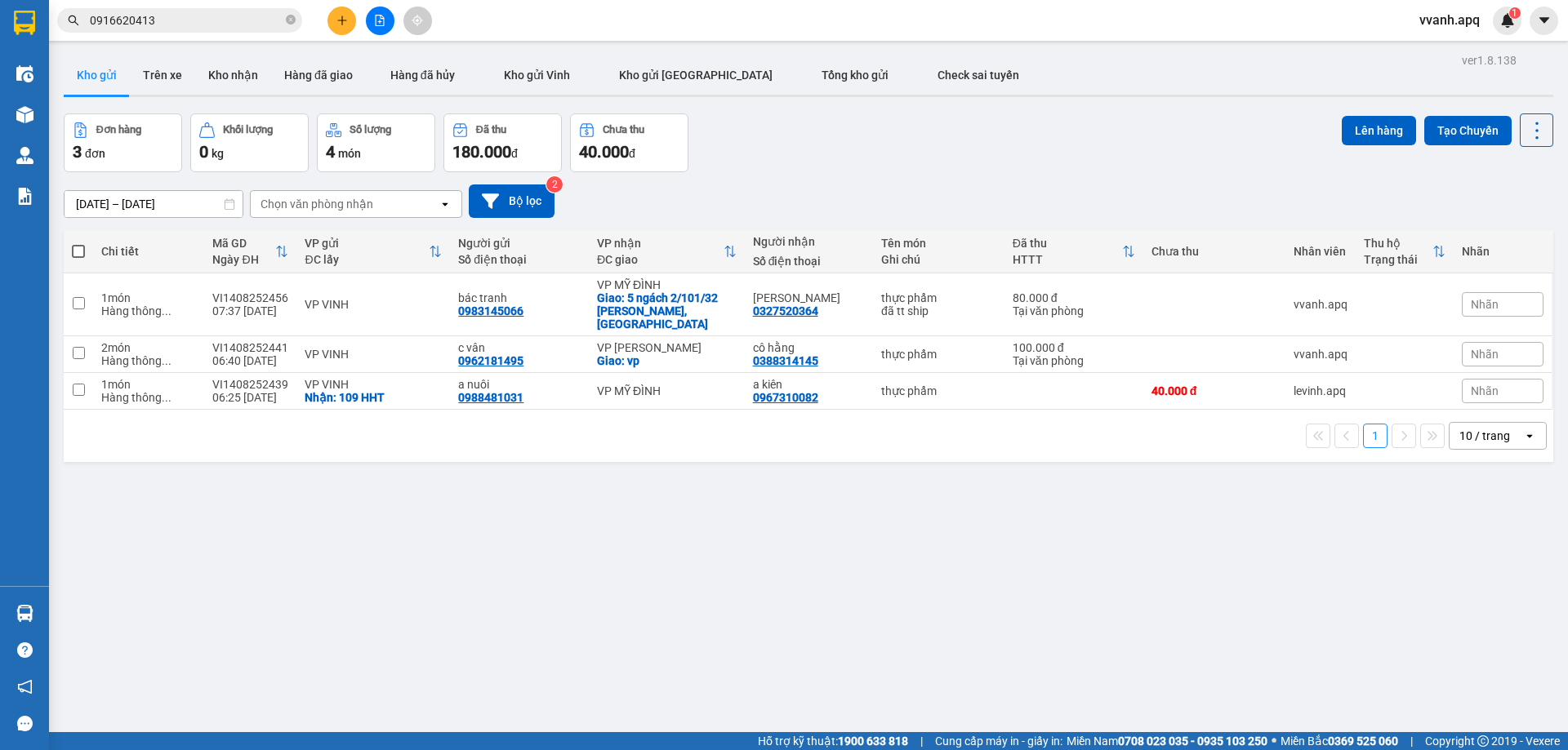
drag, startPoint x: 1069, startPoint y: 420, endPoint x: 998, endPoint y: 133, distance: 295.7
click at [999, 133] on div "ver 1.8.138 Kho gửi Trên xe Kho nhận Hàng đã giao Hàng đã hủy Kho gửi Vinh Kho …" at bounding box center [809, 424] width 1503 height 750
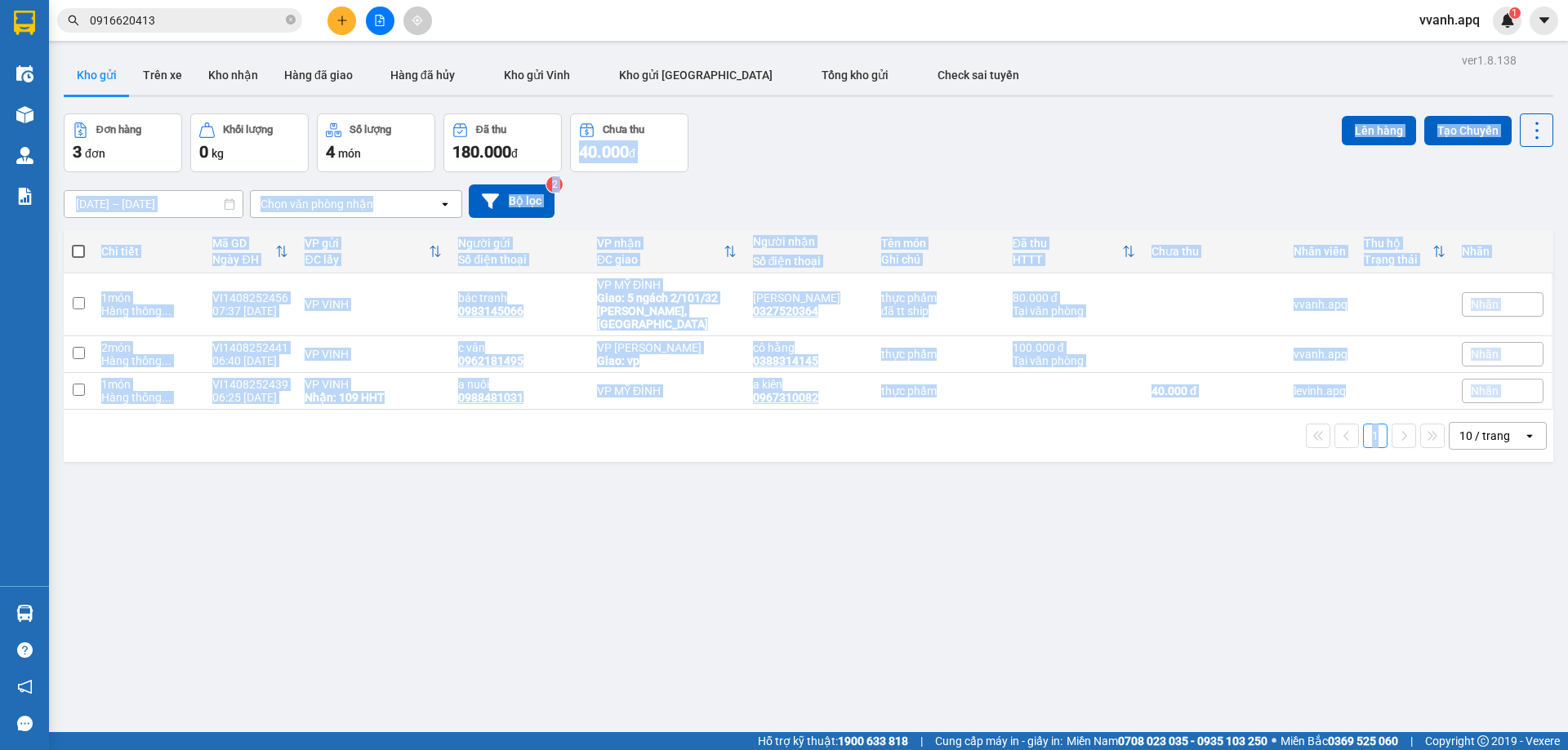
click at [998, 133] on div "Đơn hàng 3 đơn Khối lượng 0 kg Số lượng 4 món Đã thu 180.000 đ Chưa thu 40.000 …" at bounding box center [809, 143] width 1490 height 59
drag, startPoint x: 843, startPoint y: 398, endPoint x: 861, endPoint y: 430, distance: 36.7
click at [855, 423] on div "ver 1.8.138 Kho gửi Trên xe Kho nhận Hàng đã giao Hàng đã hủy Kho gửi Vinh Kho …" at bounding box center [809, 424] width 1503 height 750
click at [863, 432] on div "1 10 / trang open" at bounding box center [809, 436] width 1477 height 28
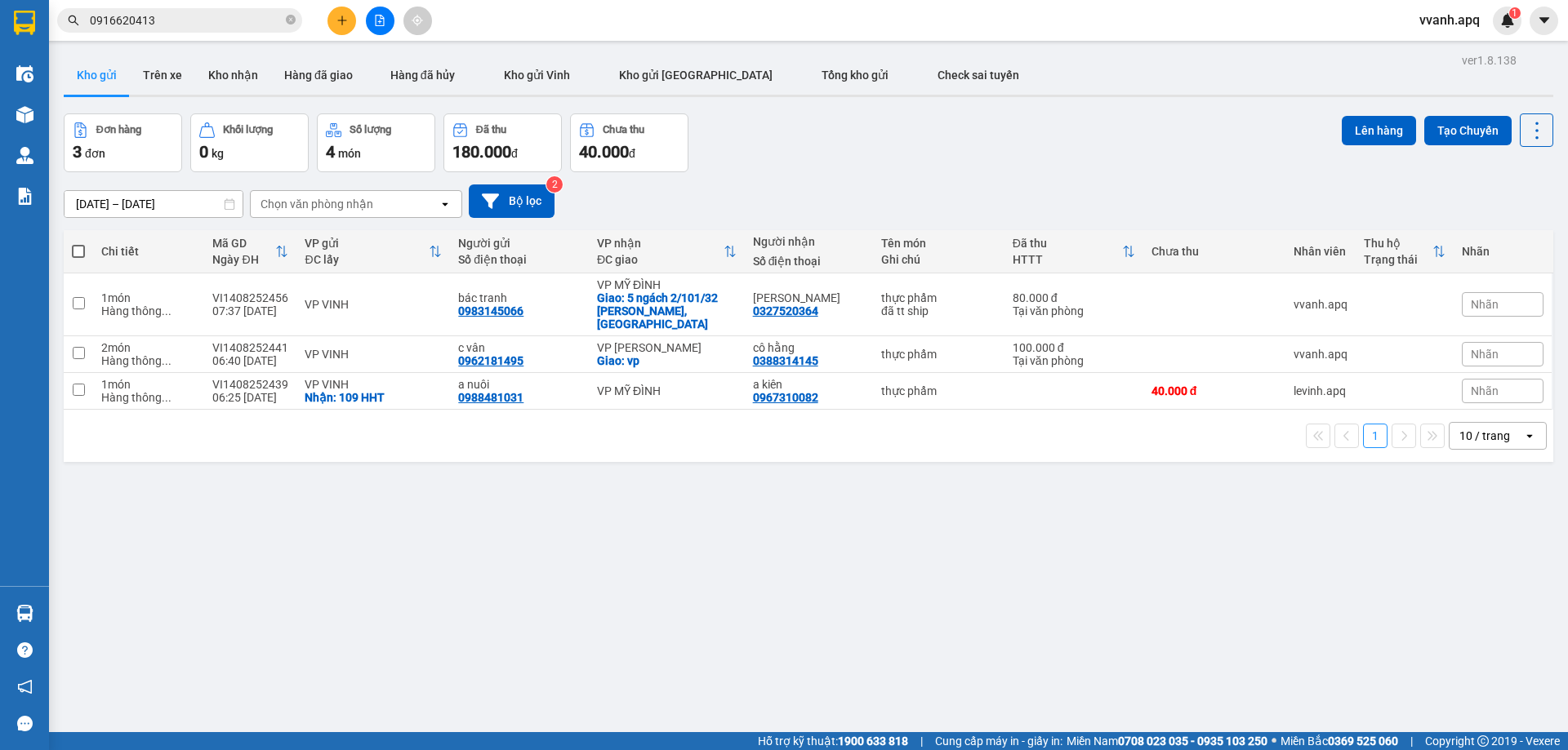
click at [195, 13] on input "0916620413" at bounding box center [186, 20] width 193 height 18
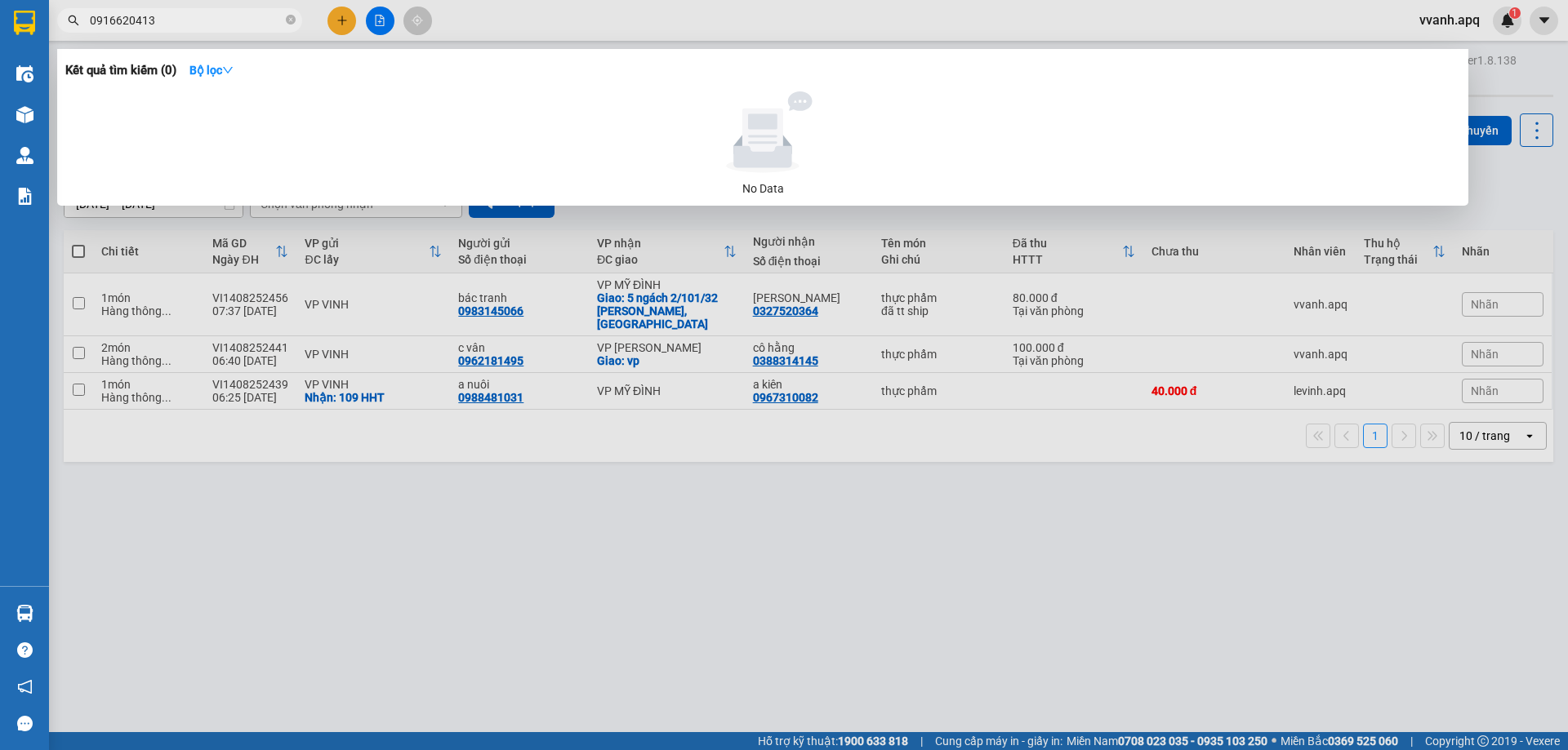
click at [195, 13] on input "0916620413" at bounding box center [186, 20] width 193 height 18
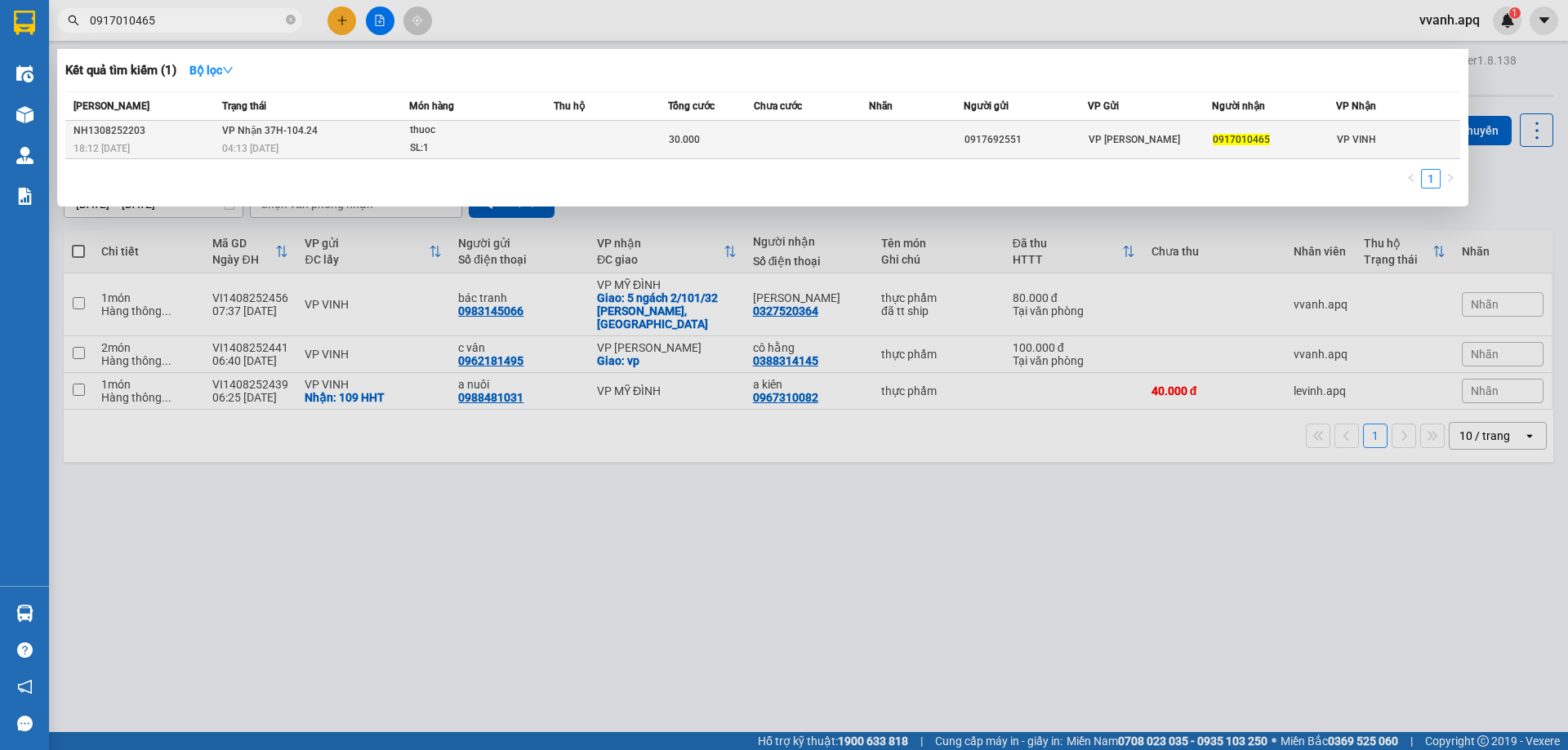
type input "0917010465"
click at [1055, 149] on td "0917692551" at bounding box center [1025, 139] width 124 height 39
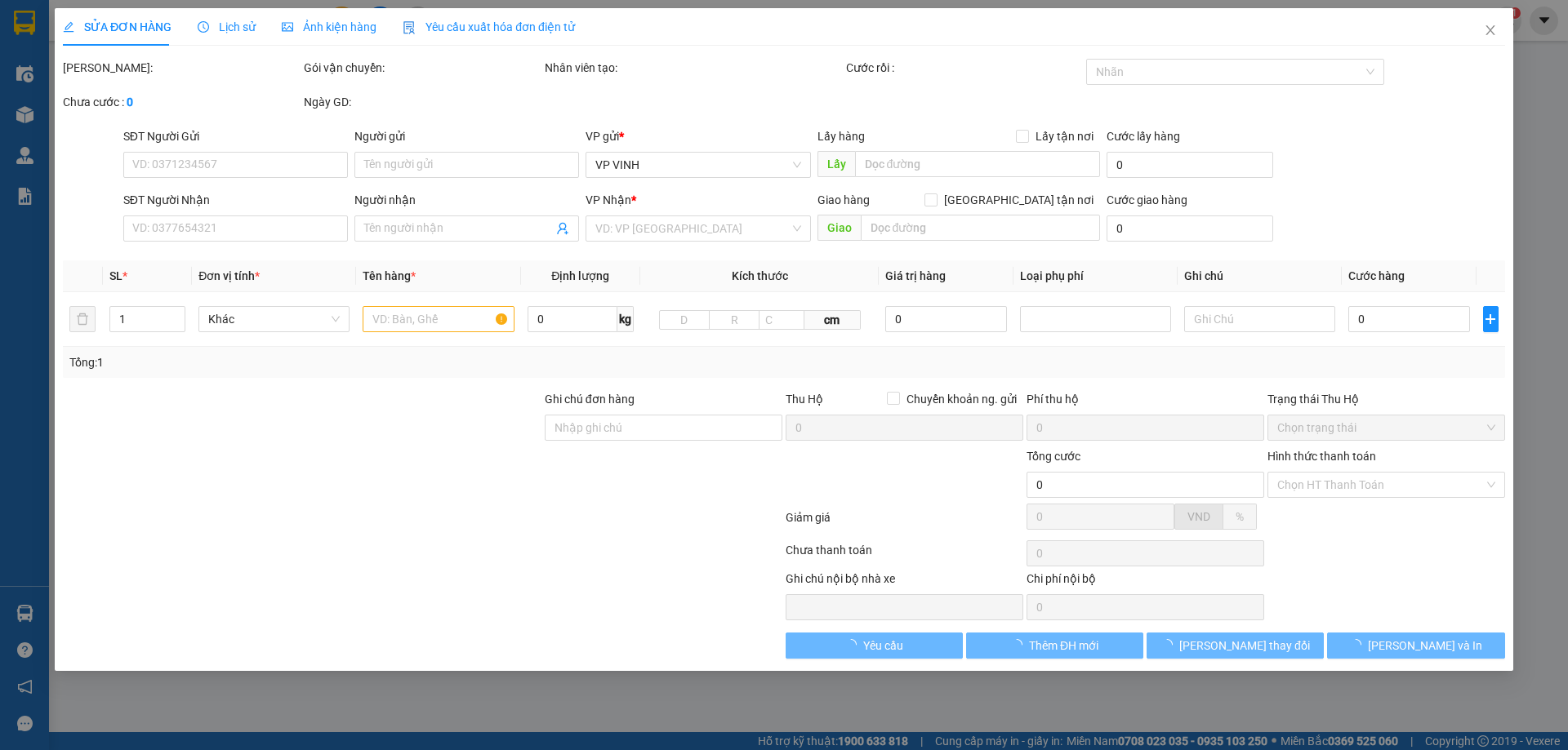
type input "0917692551"
type input "0917010465"
type input "30.000"
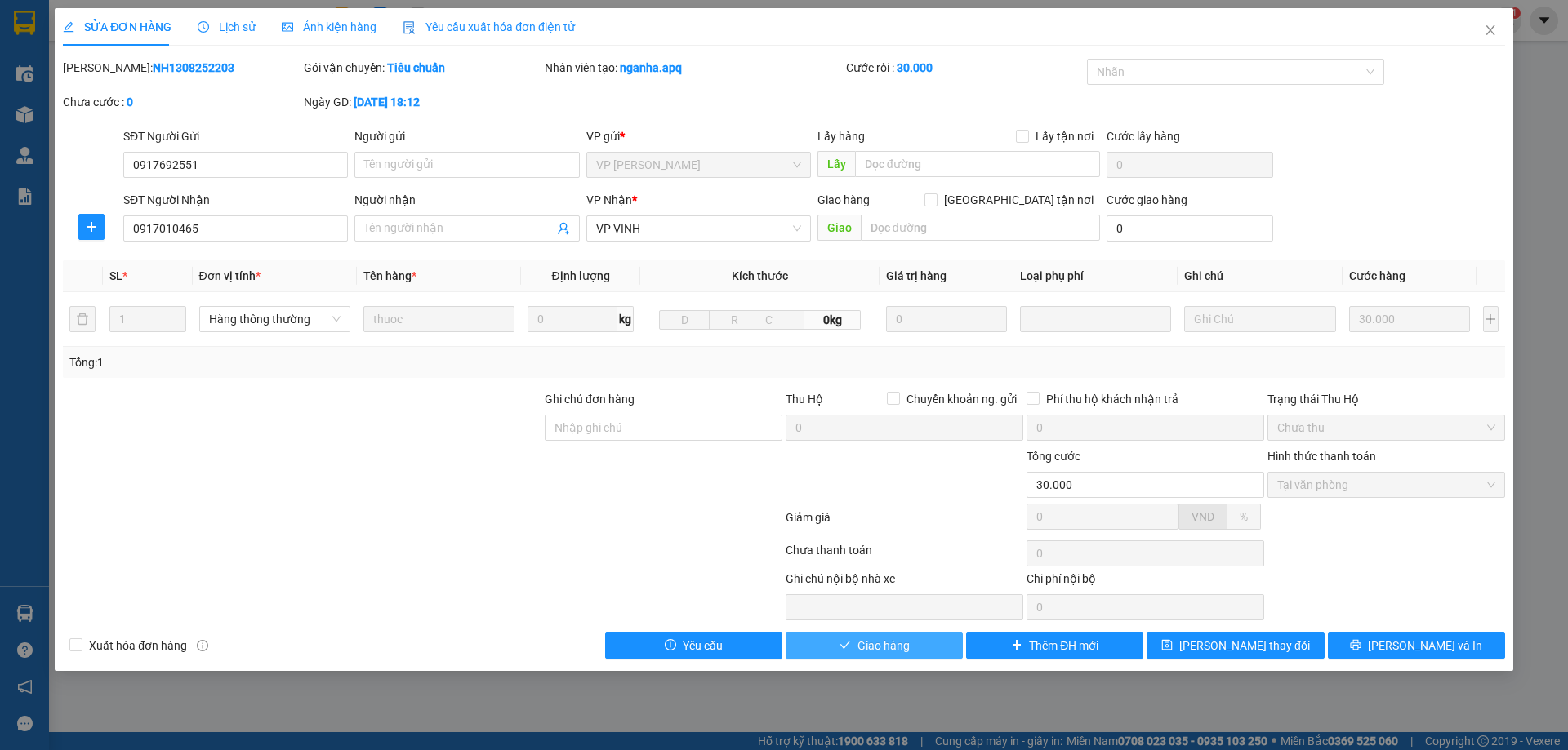
click at [896, 641] on span "Giao hàng" at bounding box center [884, 646] width 52 height 18
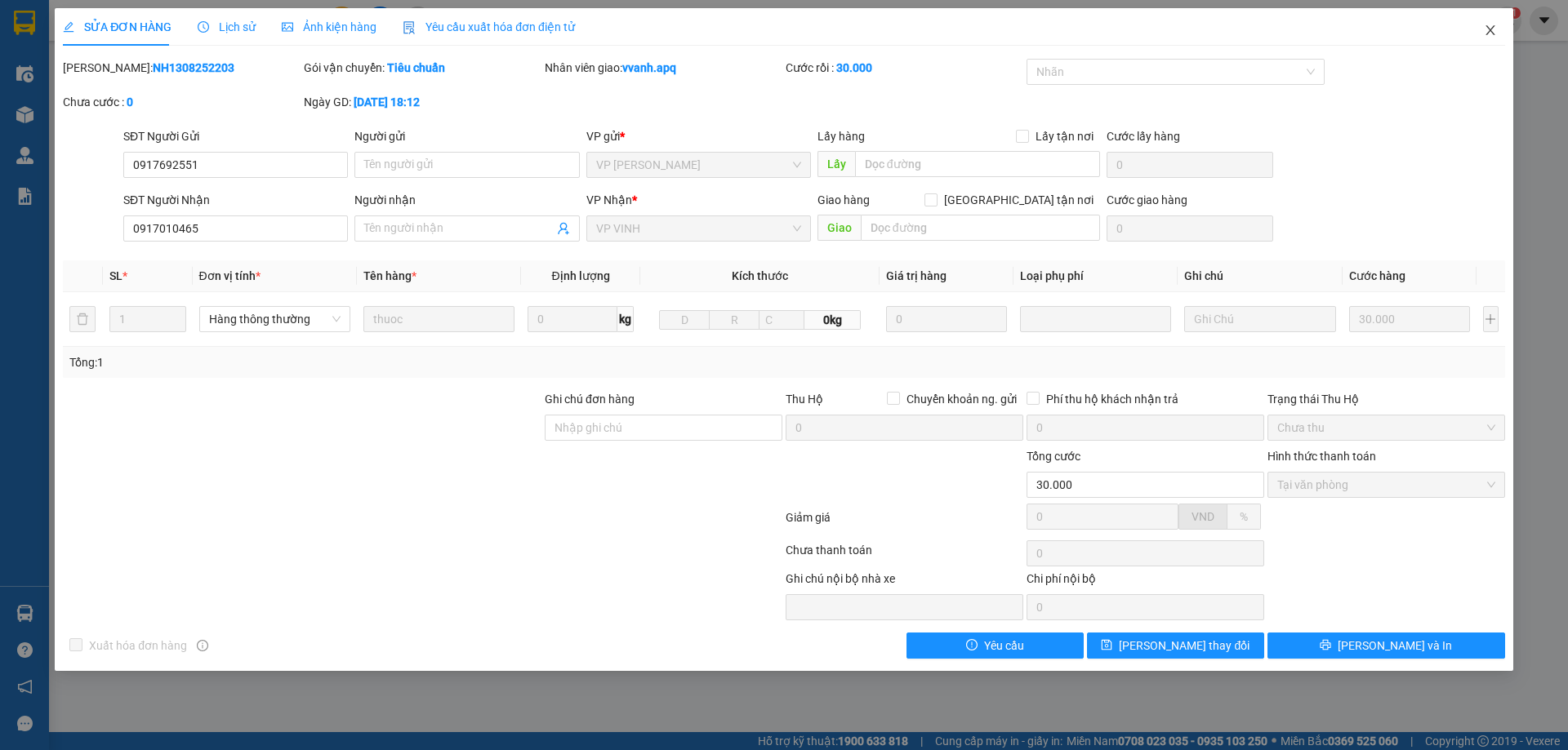
click at [1482, 43] on span "Close" at bounding box center [1491, 31] width 46 height 46
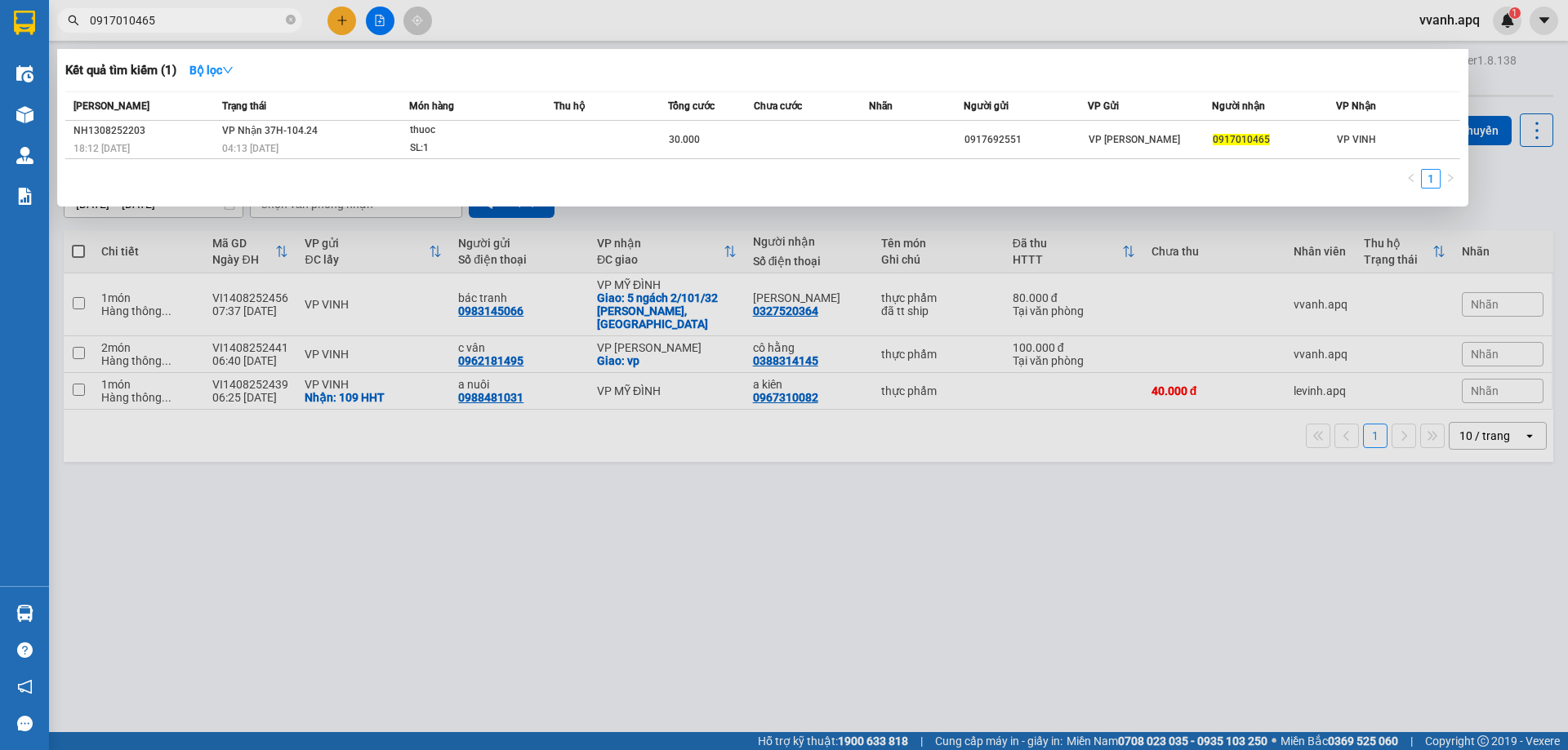
click at [249, 15] on input "0917010465" at bounding box center [186, 20] width 193 height 18
click at [249, 16] on input "0917010465" at bounding box center [186, 20] width 193 height 18
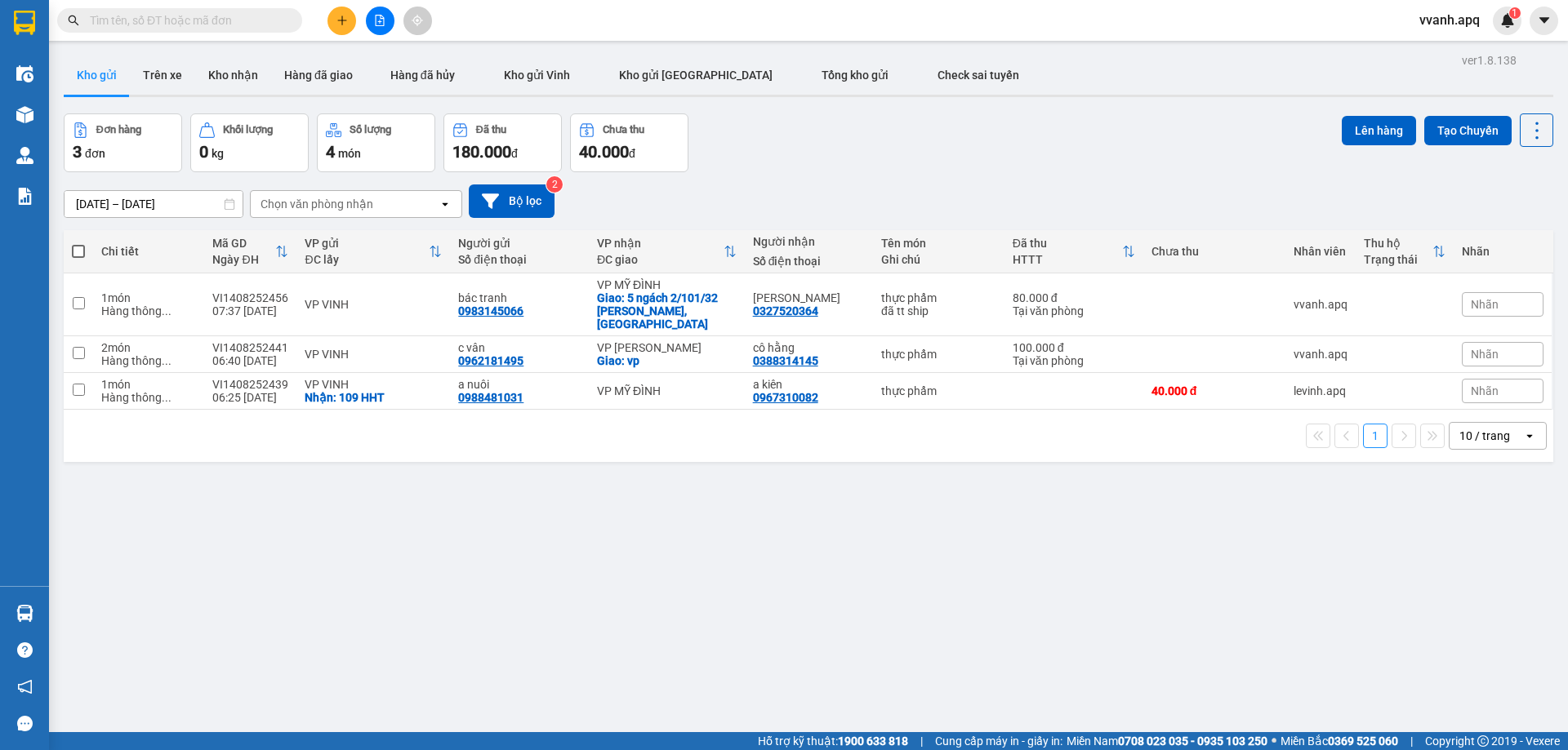
paste input "0917010465"
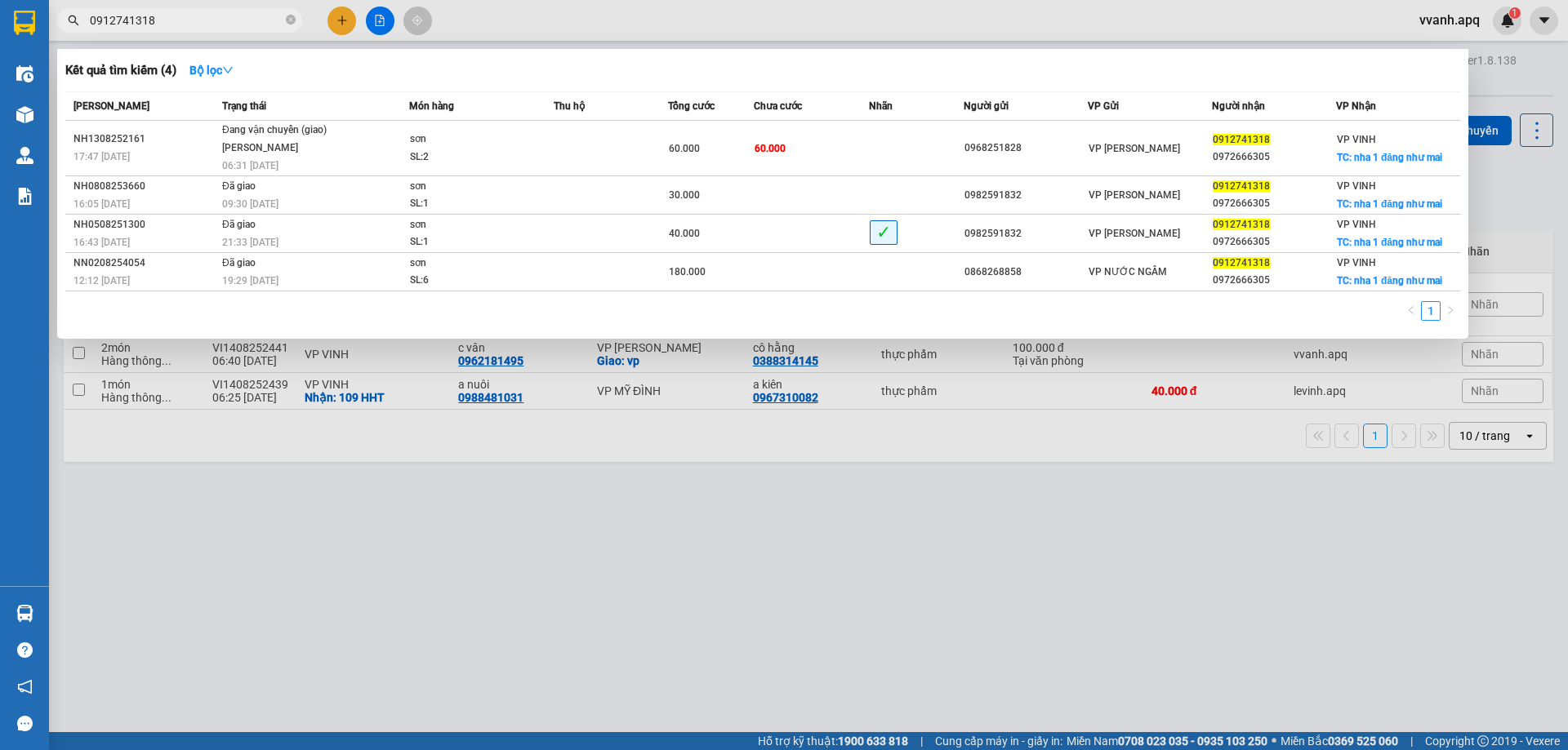
type input "0912741318"
click at [832, 464] on div at bounding box center [784, 375] width 1568 height 750
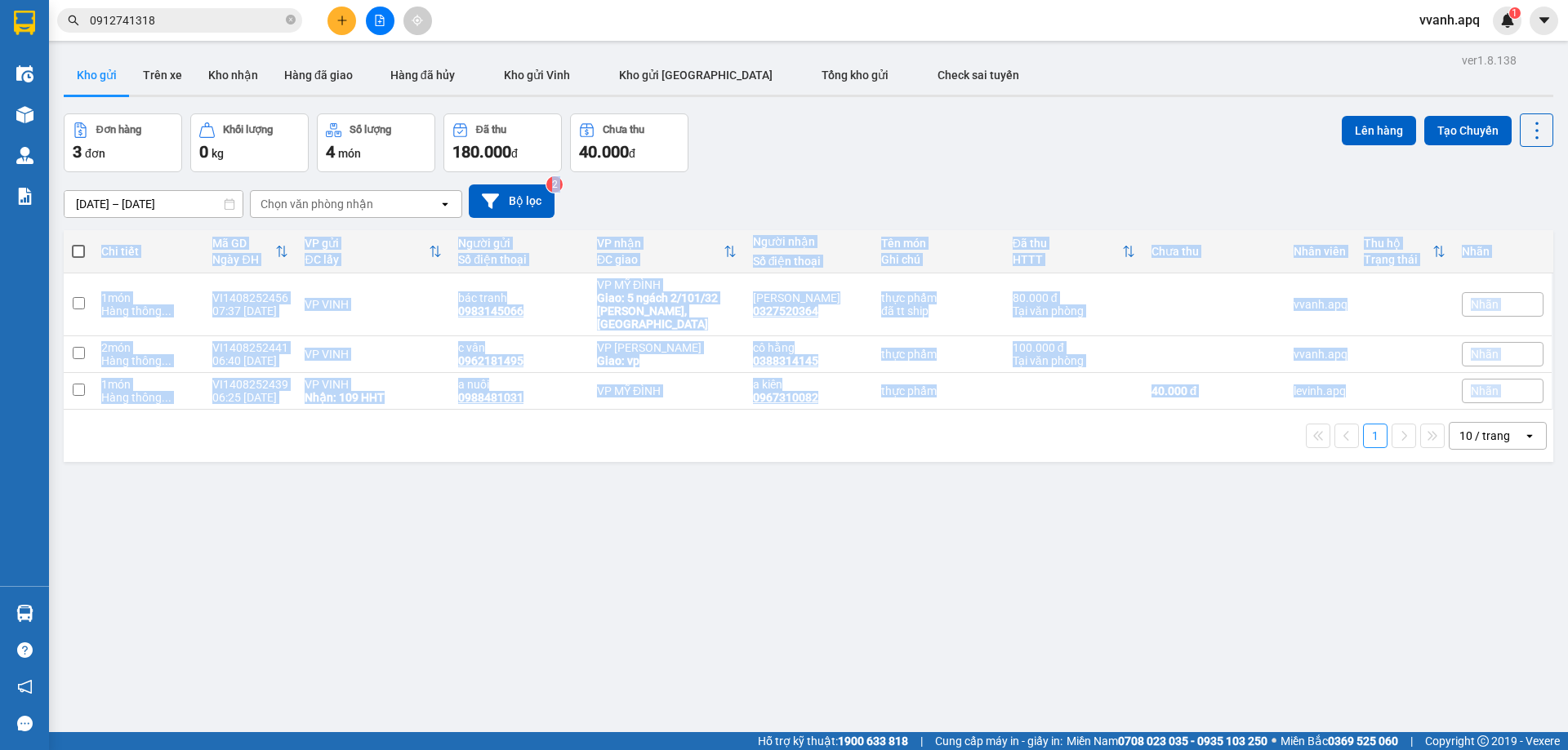
drag, startPoint x: 899, startPoint y: 191, endPoint x: 999, endPoint y: 429, distance: 258.2
click at [999, 429] on div "ver 1.8.138 Kho gửi Trên xe Kho nhận Hàng đã giao Hàng đã hủy Kho gửi Vinh Kho …" at bounding box center [809, 424] width 1503 height 750
click at [999, 429] on div "1 10 / trang open" at bounding box center [809, 436] width 1477 height 28
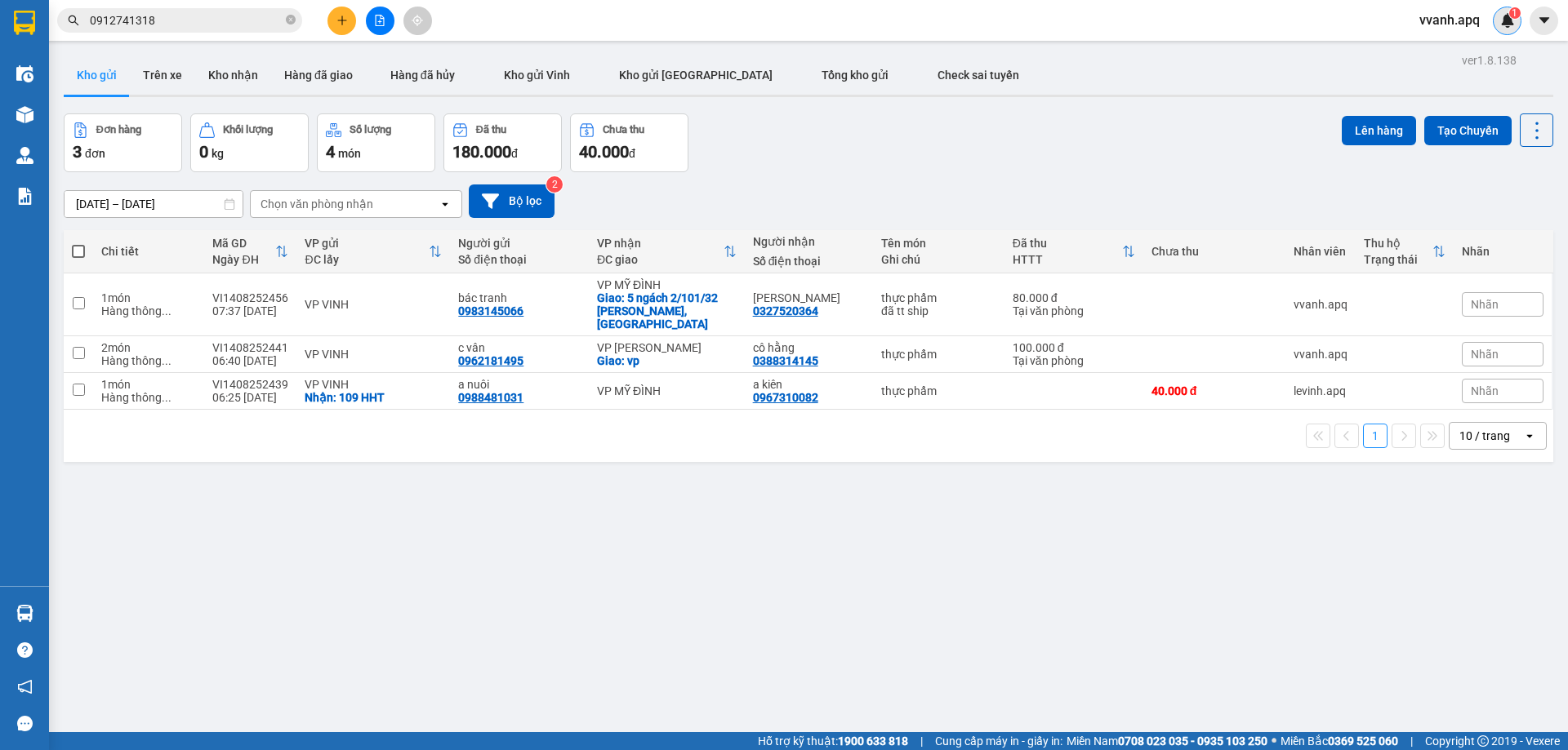
click at [1506, 21] on img at bounding box center [1508, 20] width 15 height 15
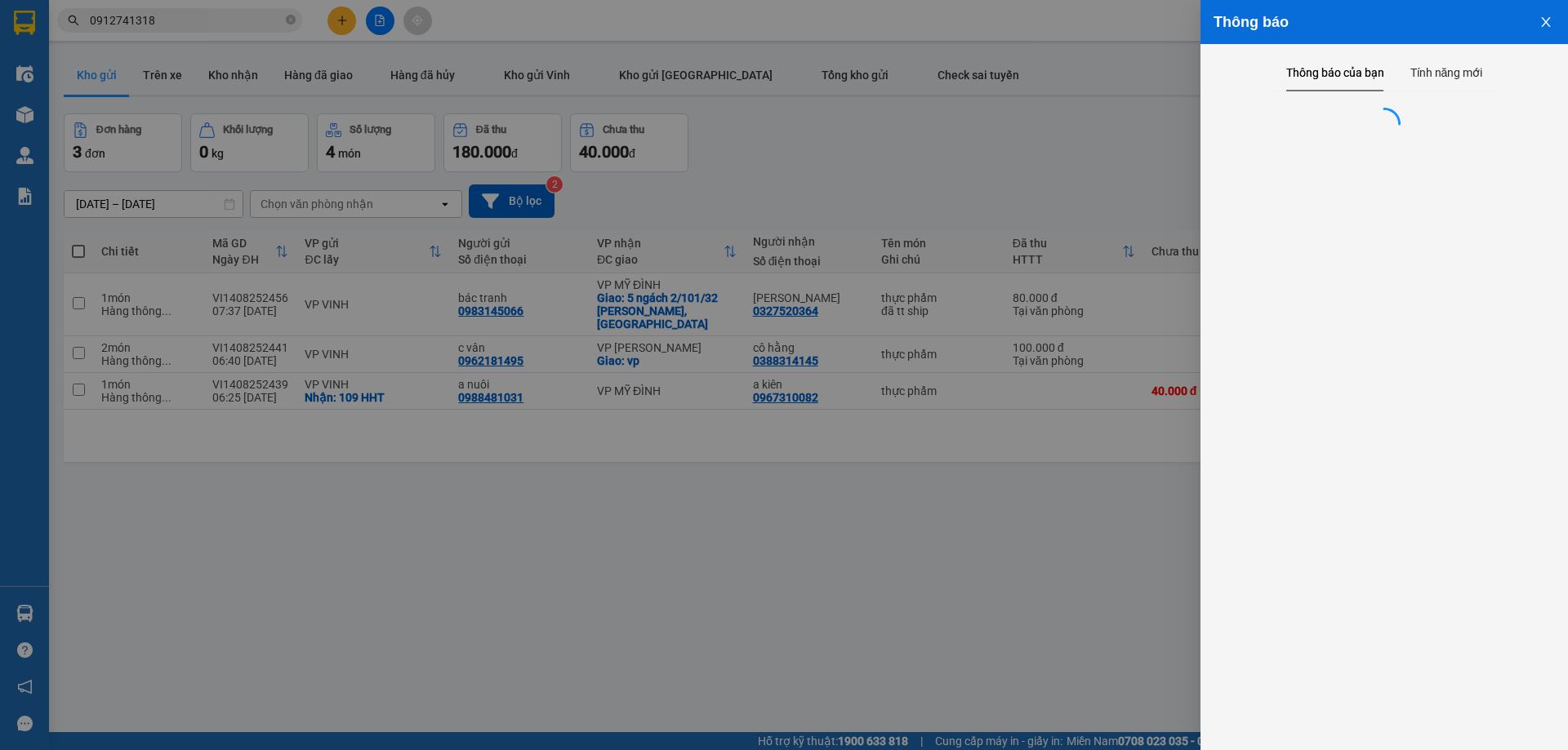
click at [859, 193] on div at bounding box center [784, 375] width 1568 height 750
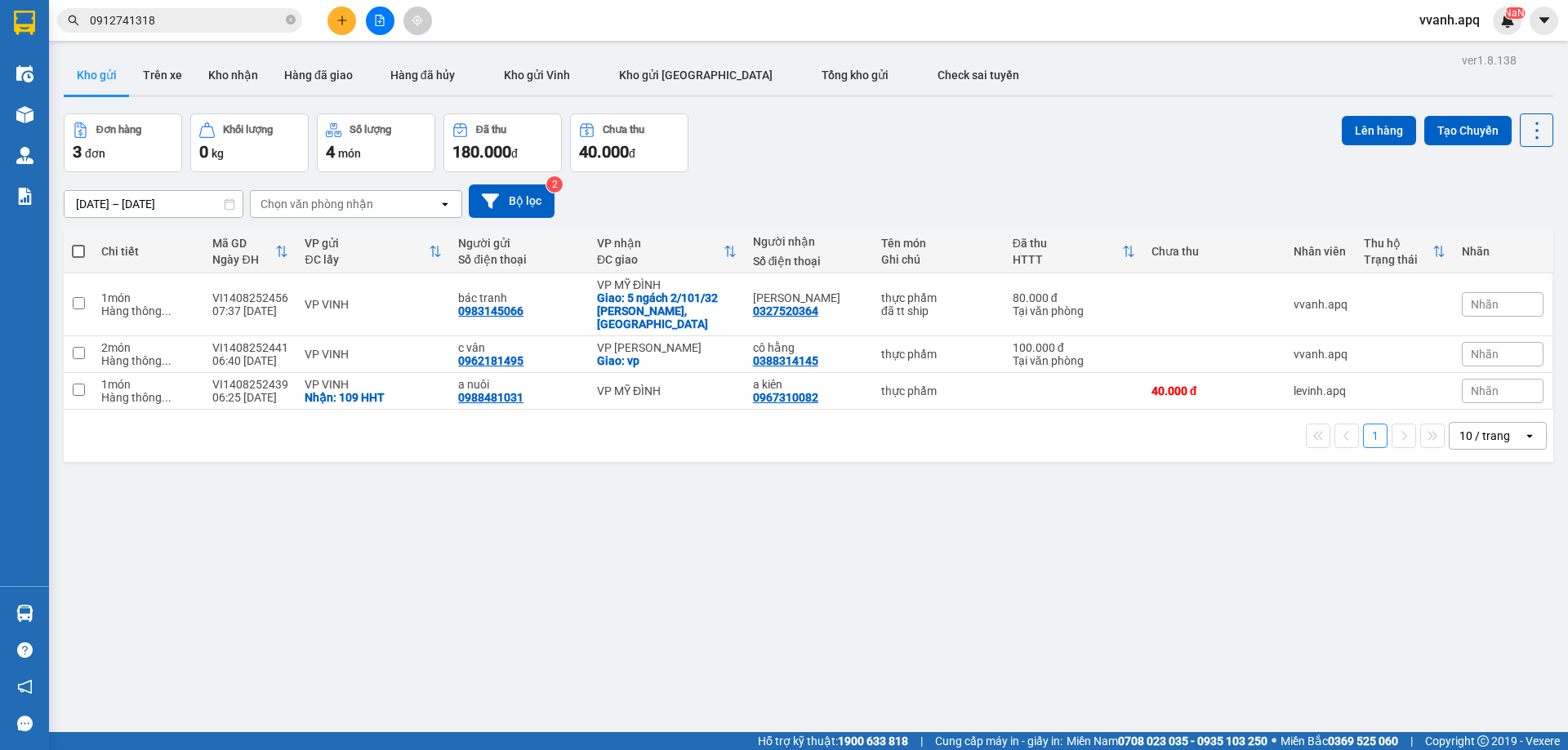
click at [205, 21] on input "0912741318" at bounding box center [186, 20] width 193 height 18
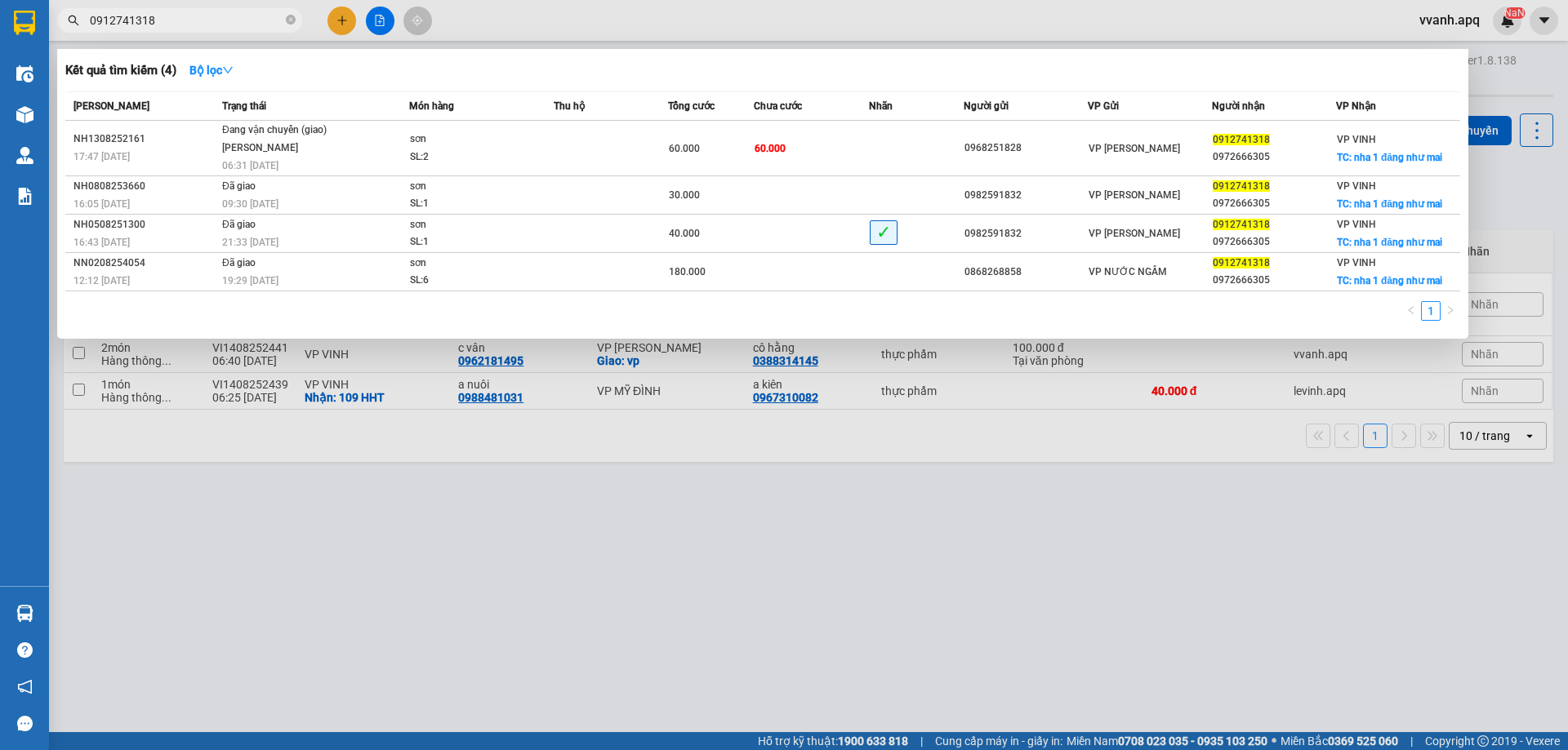
click at [205, 21] on input "0912741318" at bounding box center [186, 20] width 193 height 18
drag, startPoint x: 205, startPoint y: 21, endPoint x: 570, endPoint y: 22, distance: 365.0
click at [570, 22] on div at bounding box center [784, 375] width 1568 height 750
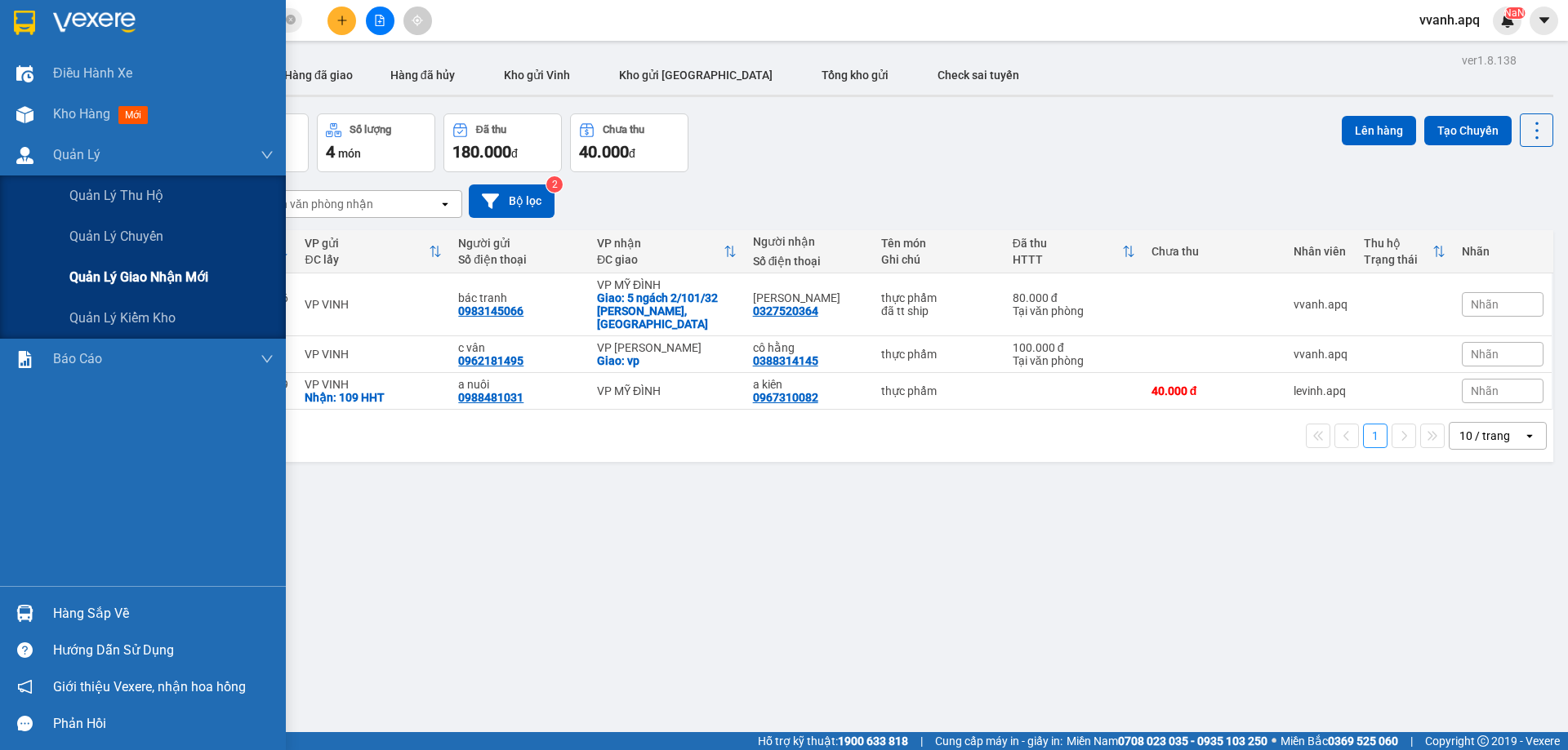
click at [121, 276] on span "Quản lý giao nhận mới" at bounding box center [139, 277] width 139 height 20
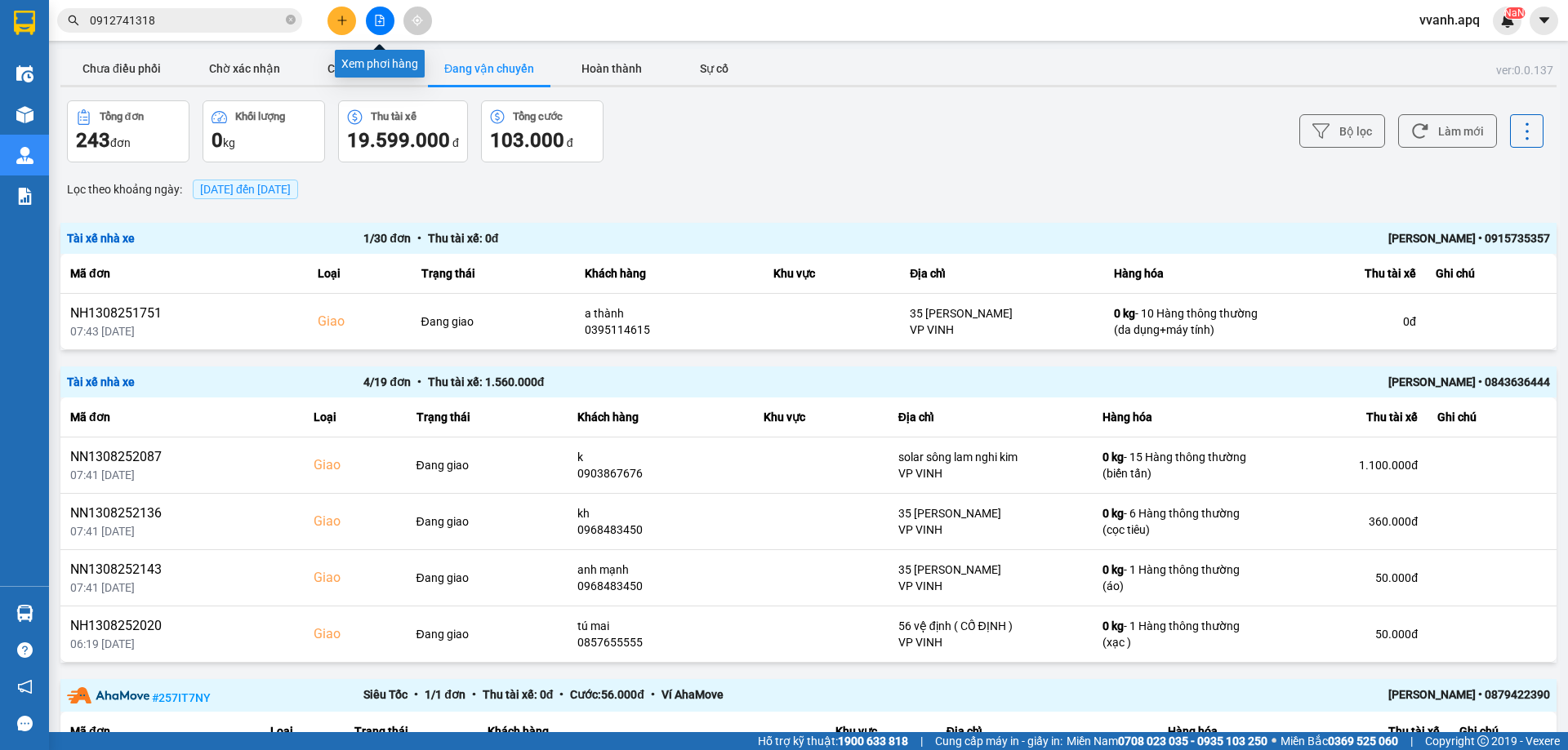
click at [330, 16] on button at bounding box center [341, 20] width 29 height 29
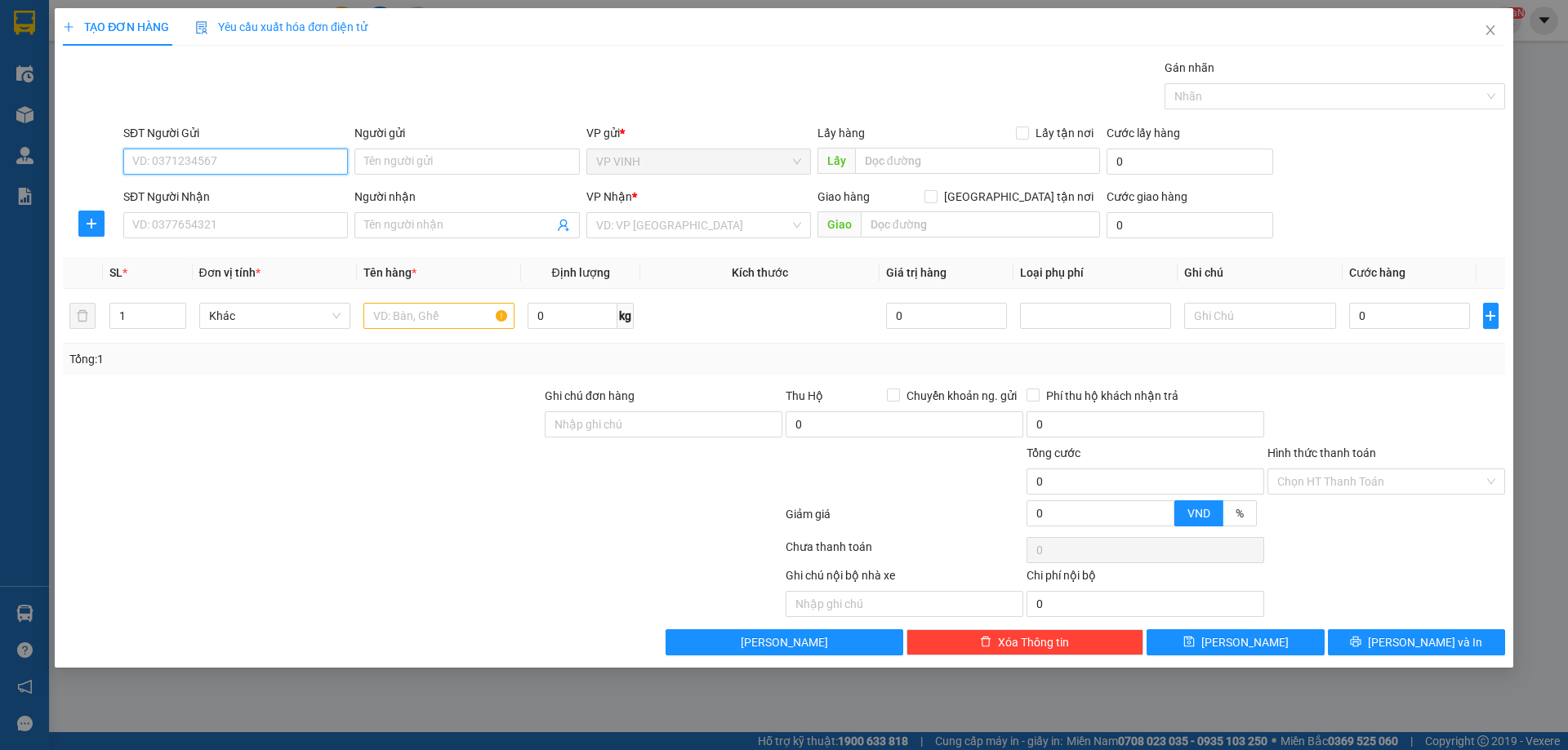
click at [230, 151] on input "SĐT Người Gửi" at bounding box center [235, 161] width 225 height 26
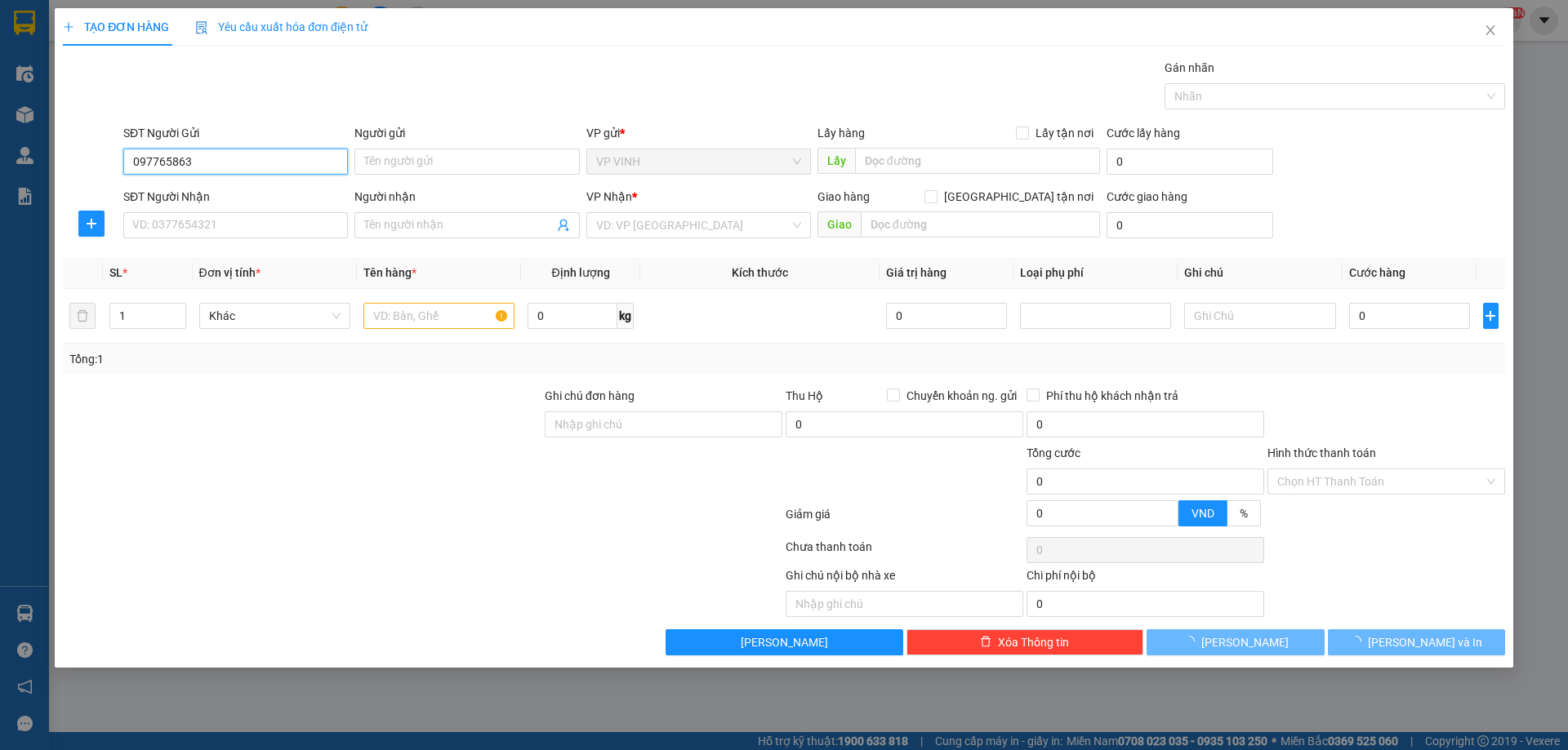
type input "0977658630"
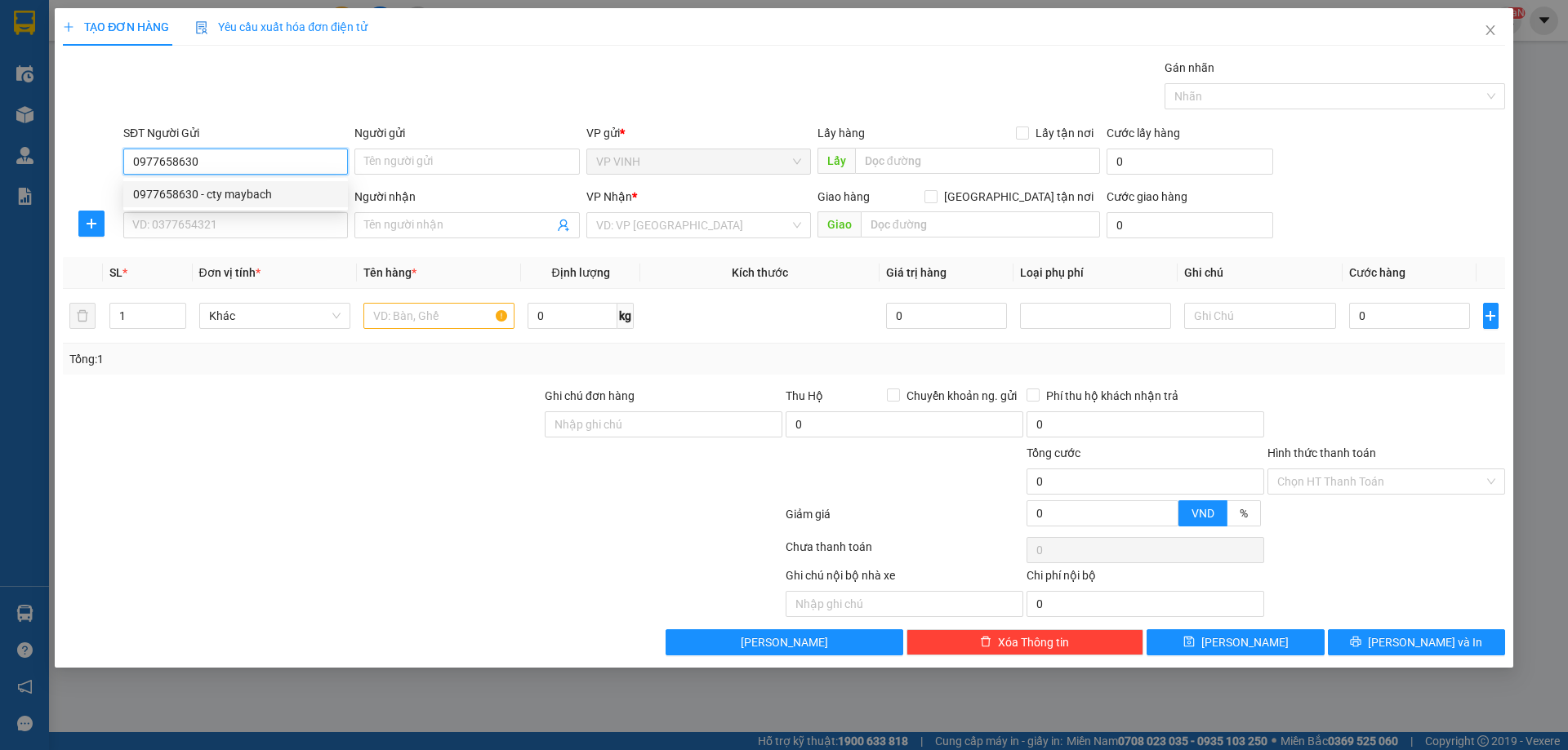
click at [311, 192] on div "0977658630 - cty maybach" at bounding box center [235, 194] width 205 height 18
type input "cty maybach"
checkbox input "true"
type input "tân phú 6"
type input "0977658630"
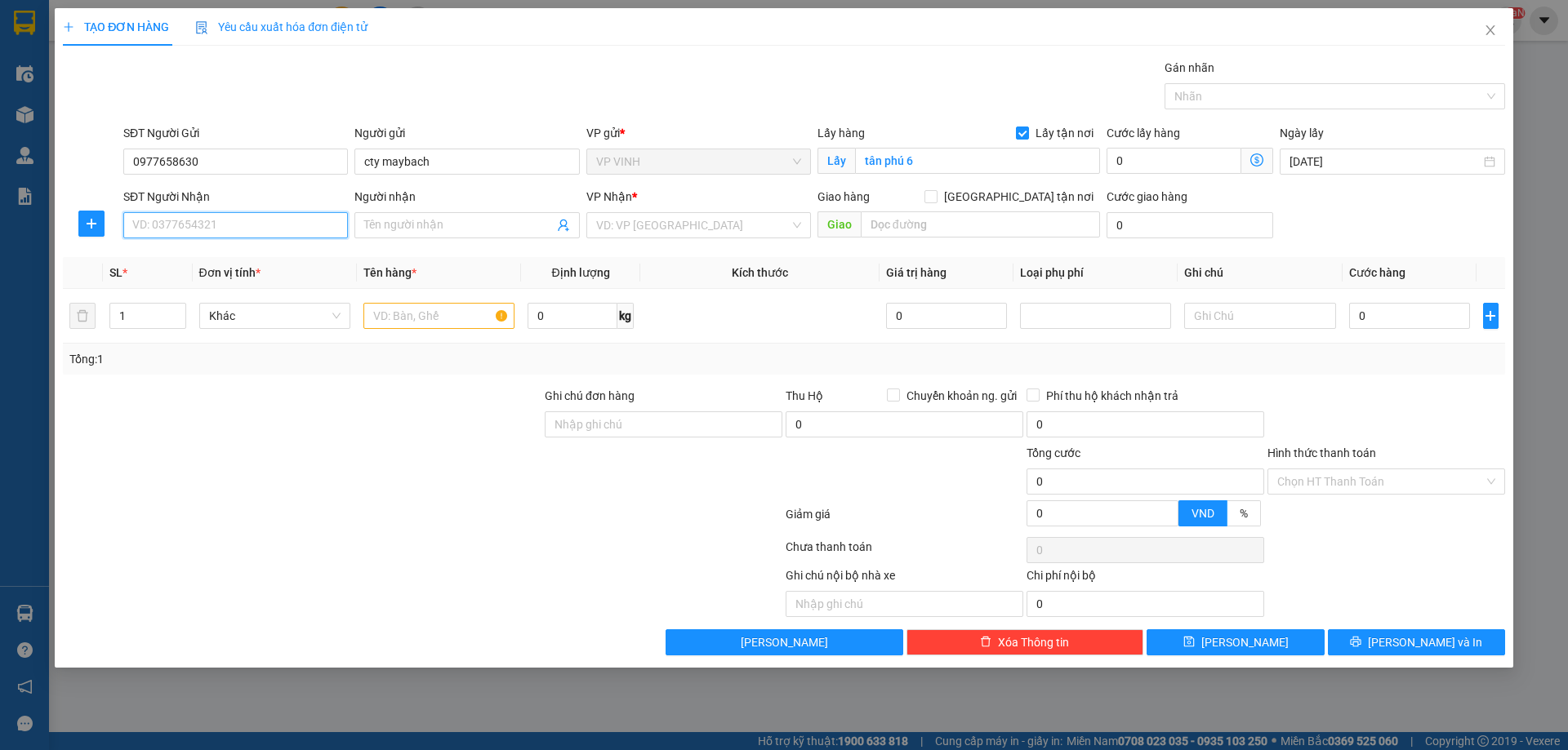
click at [276, 223] on input "SĐT Người Nhận" at bounding box center [235, 225] width 225 height 26
click at [251, 284] on div "0987307969 - a sơn" at bounding box center [235, 284] width 205 height 18
type input "0987307969"
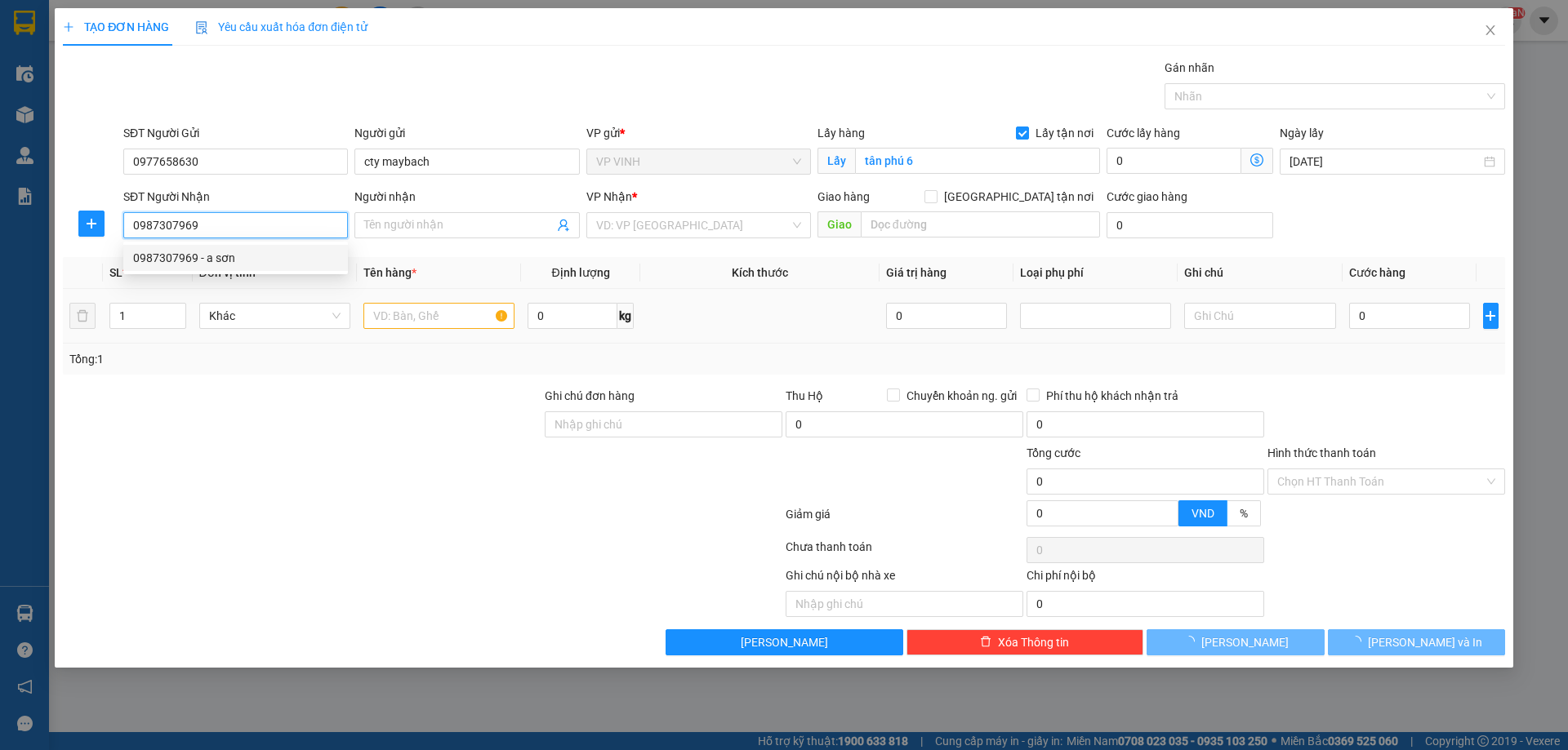
type input "a sơn"
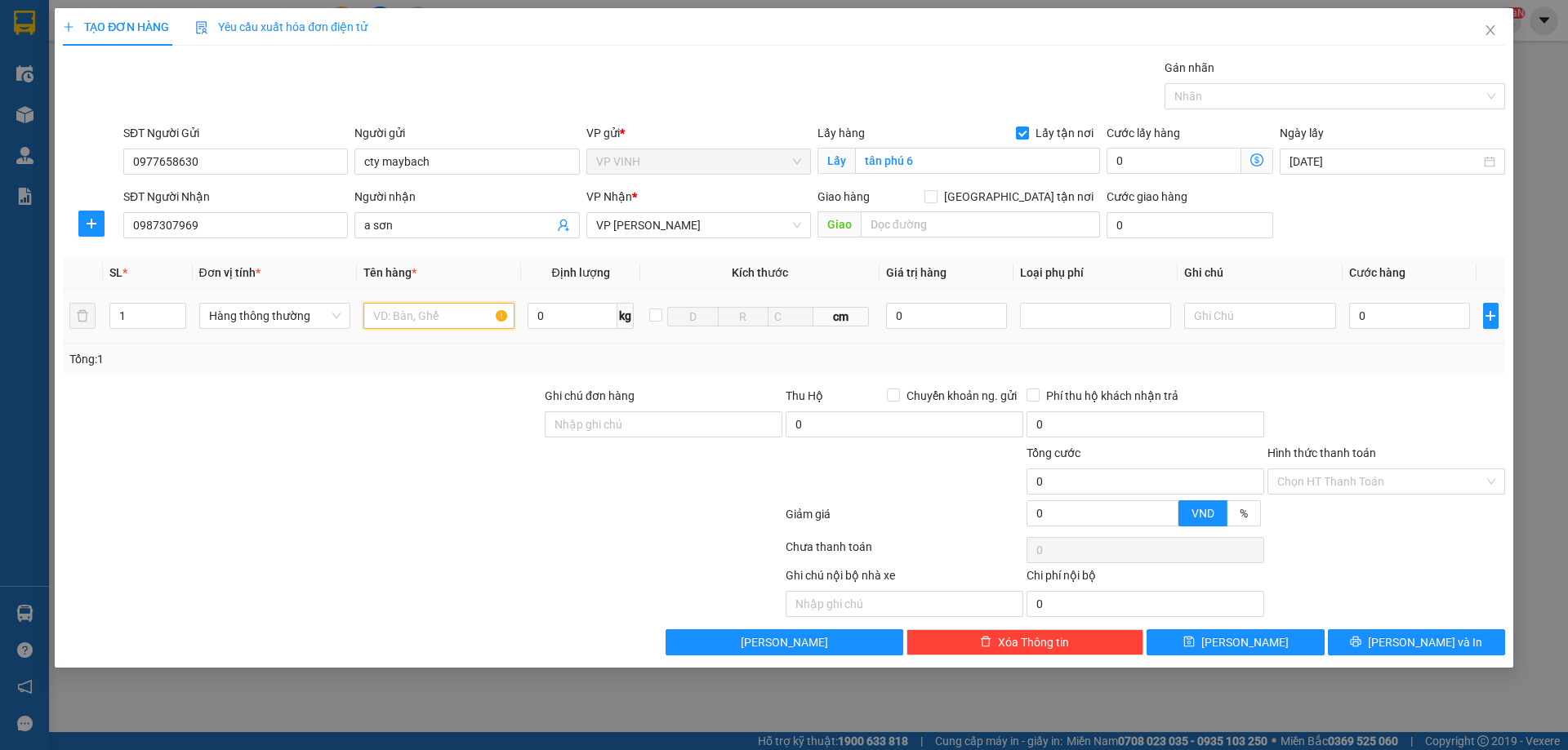
click at [415, 325] on input "text" at bounding box center [439, 316] width 151 height 26
type input "sắt"
click at [1394, 316] on input "0" at bounding box center [1410, 316] width 121 height 26
type input "6"
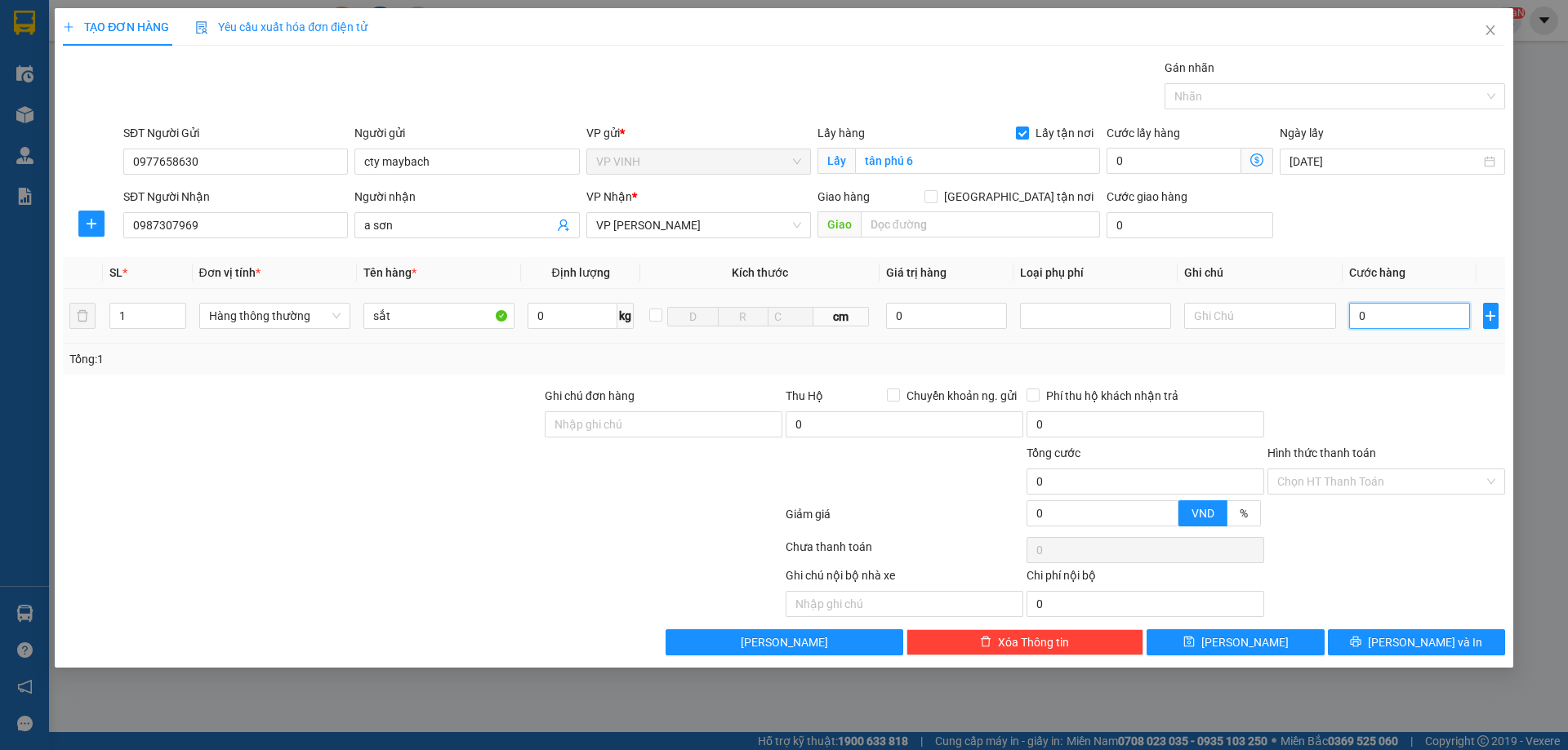
type input "6"
type input "60"
click at [1404, 375] on div "Transit Pickup Surcharge Ids Transit Deliver Surcharge Ids Transit Deliver Surc…" at bounding box center [784, 357] width 1443 height 597
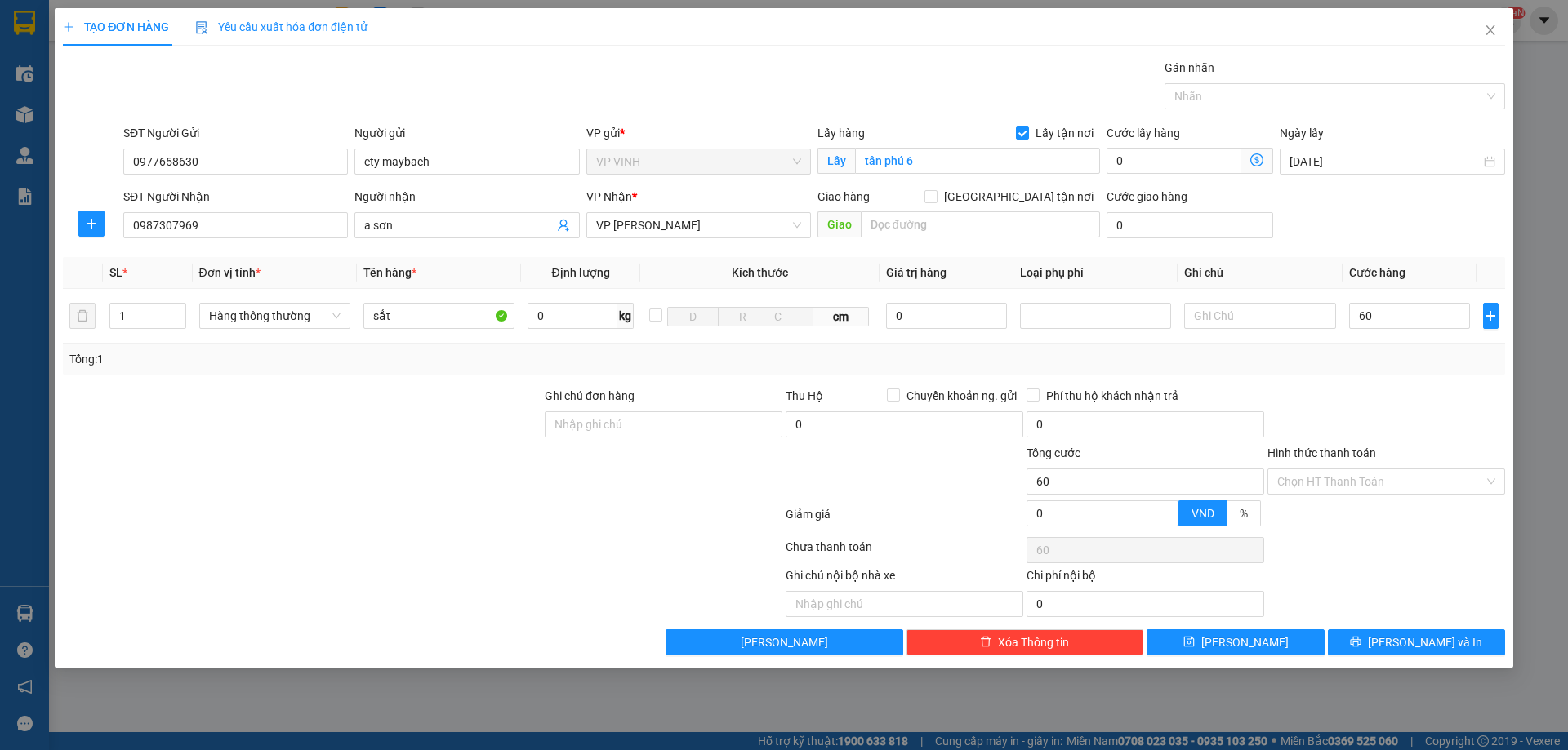
type input "60.000"
click at [1402, 639] on button "[PERSON_NAME] và In" at bounding box center [1417, 643] width 177 height 26
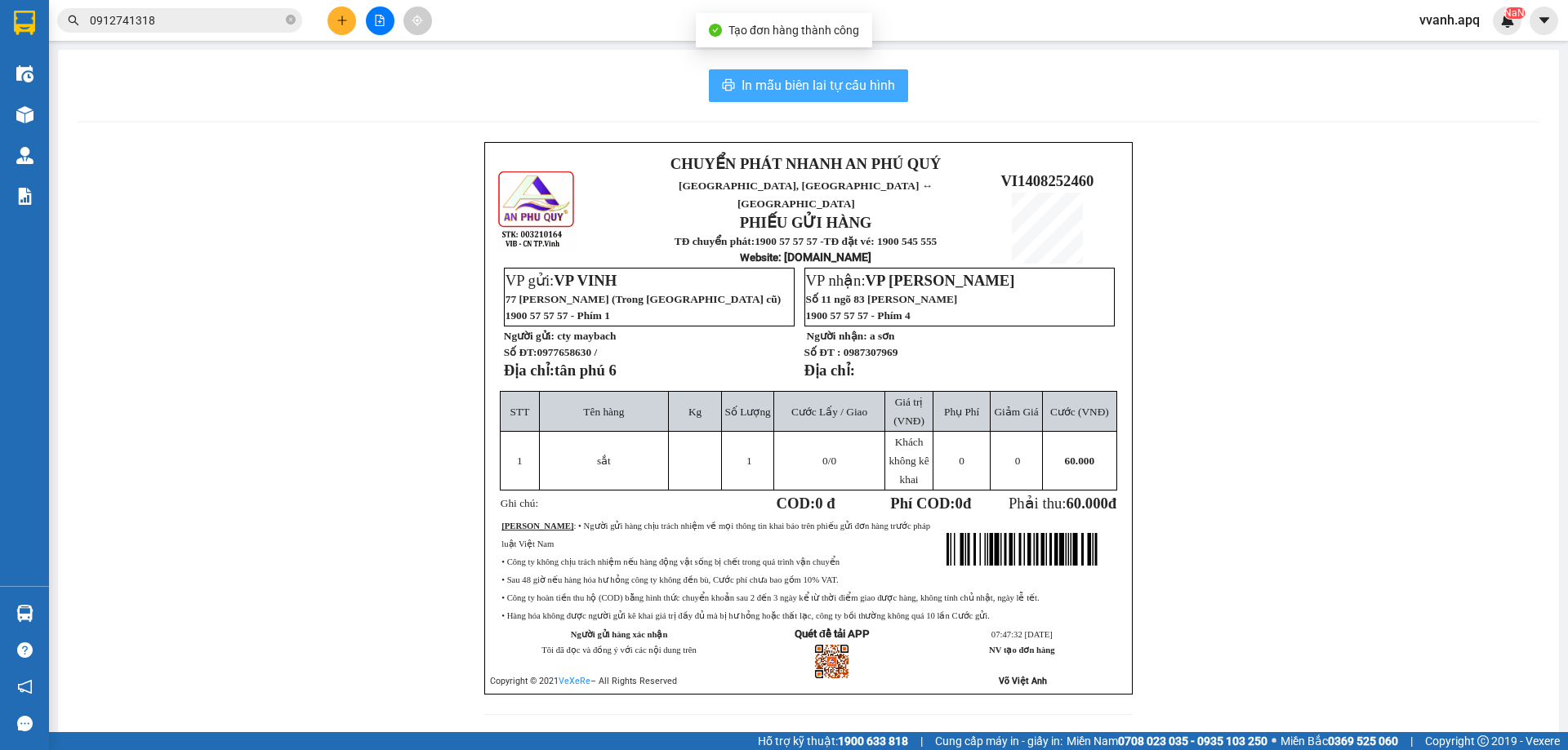
click at [753, 88] on span "In mẫu biên lai tự cấu hình" at bounding box center [818, 85] width 153 height 20
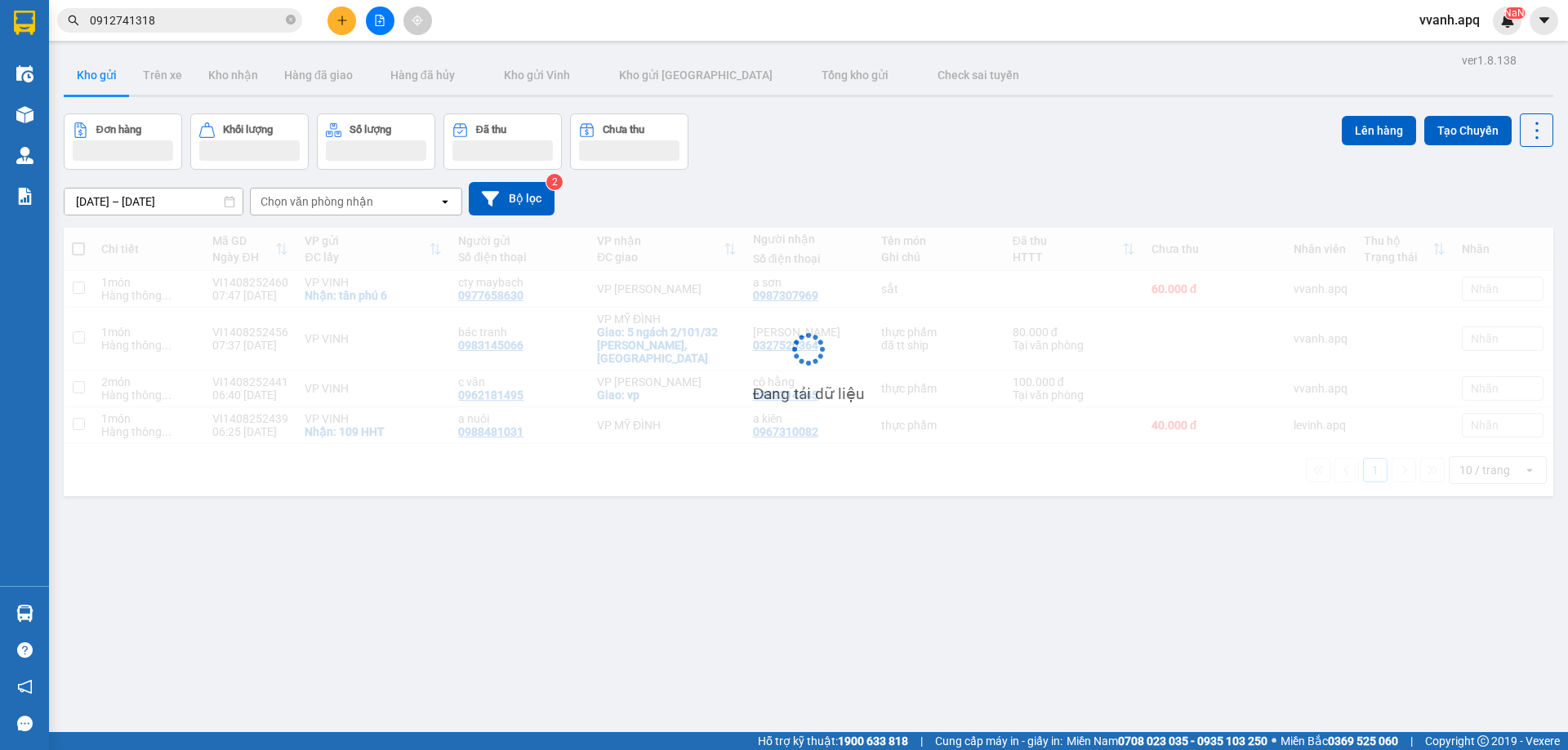
click at [1193, 159] on div "Đơn hàng Khối lượng Số lượng Đã thu Chưa thu Lên hàng Tạo Chuyến" at bounding box center [809, 141] width 1490 height 57
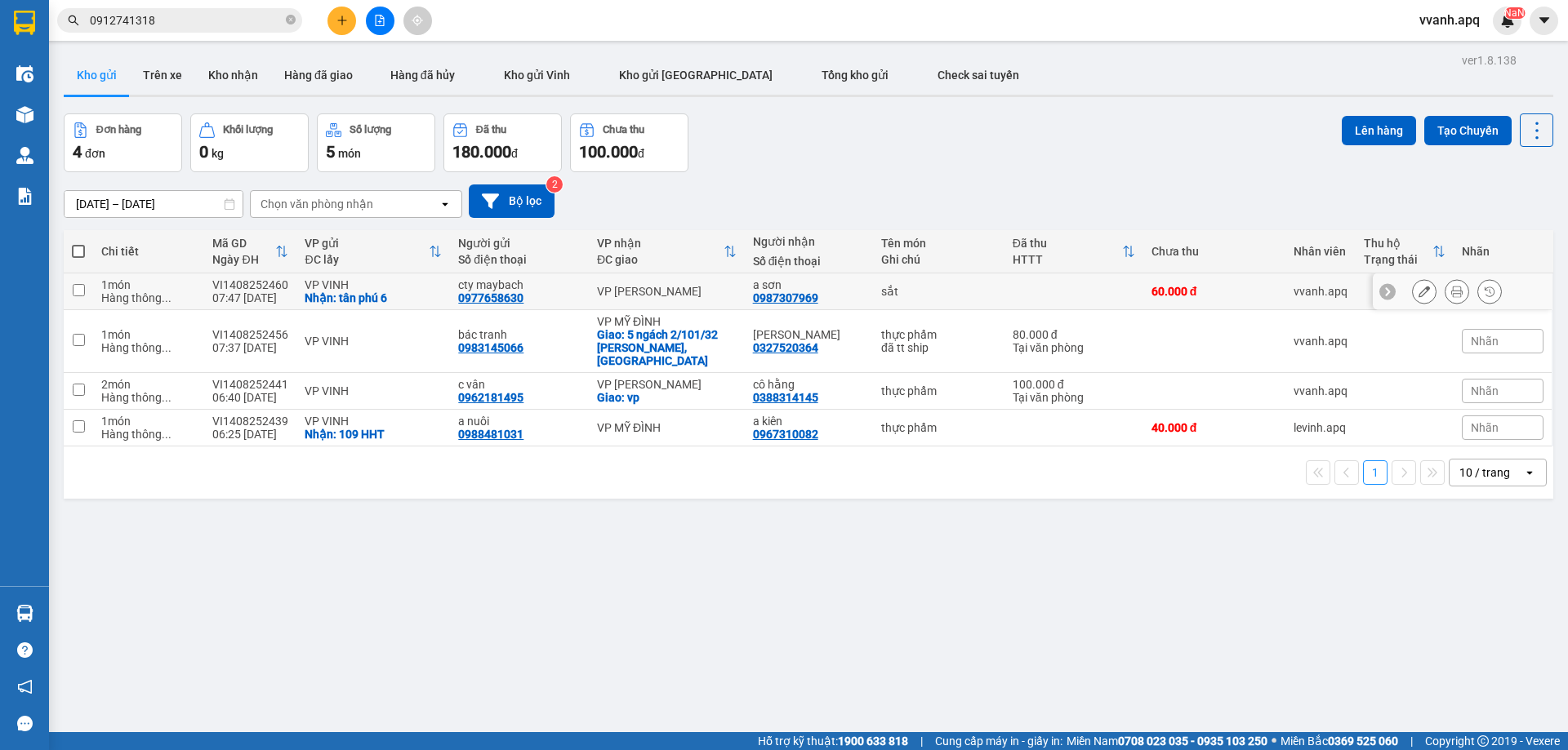
click at [491, 293] on div "0977658630" at bounding box center [491, 298] width 66 height 13
click at [495, 293] on div "0977658630" at bounding box center [491, 298] width 66 height 13
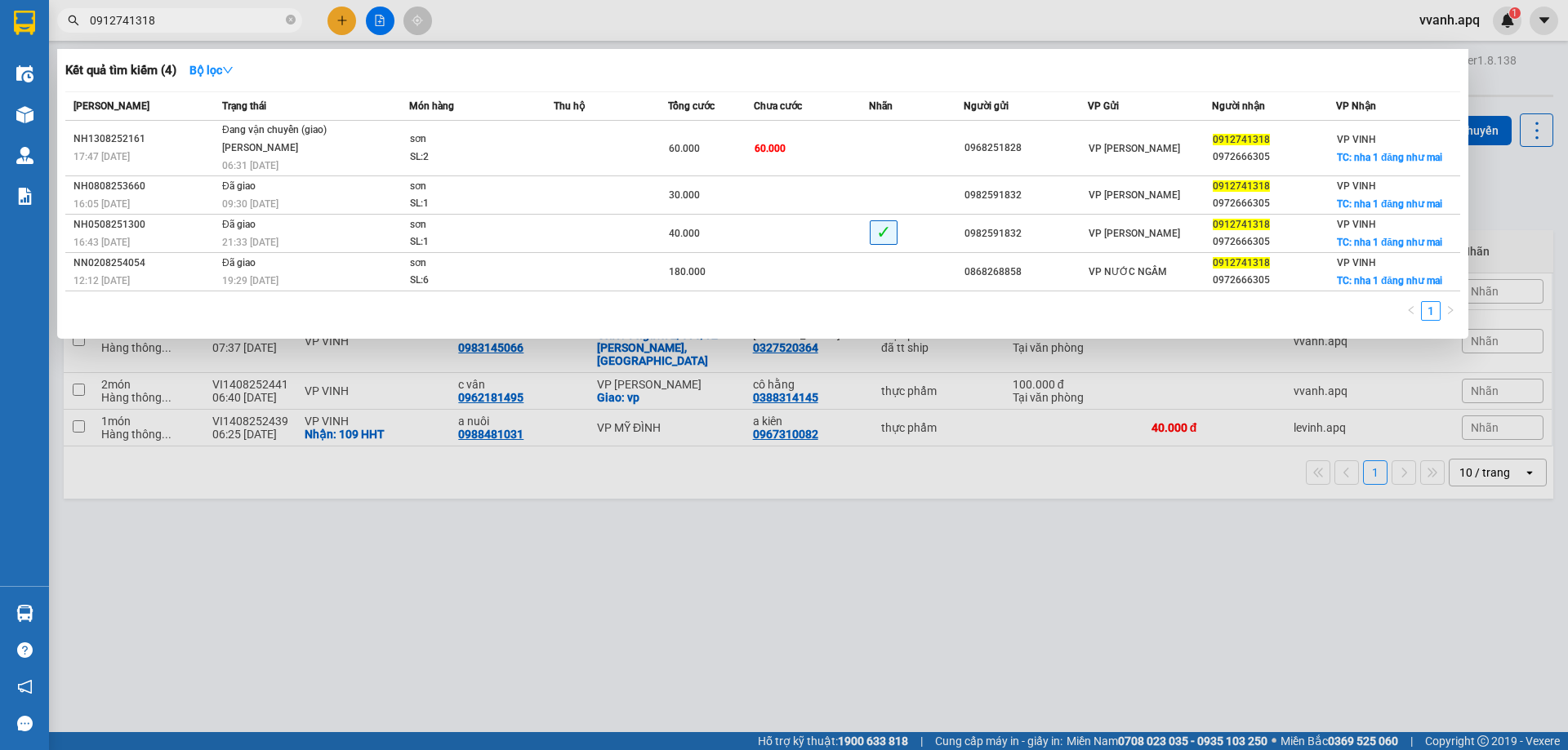
click at [216, 16] on input "0912741318" at bounding box center [186, 20] width 193 height 18
paste input "77658630"
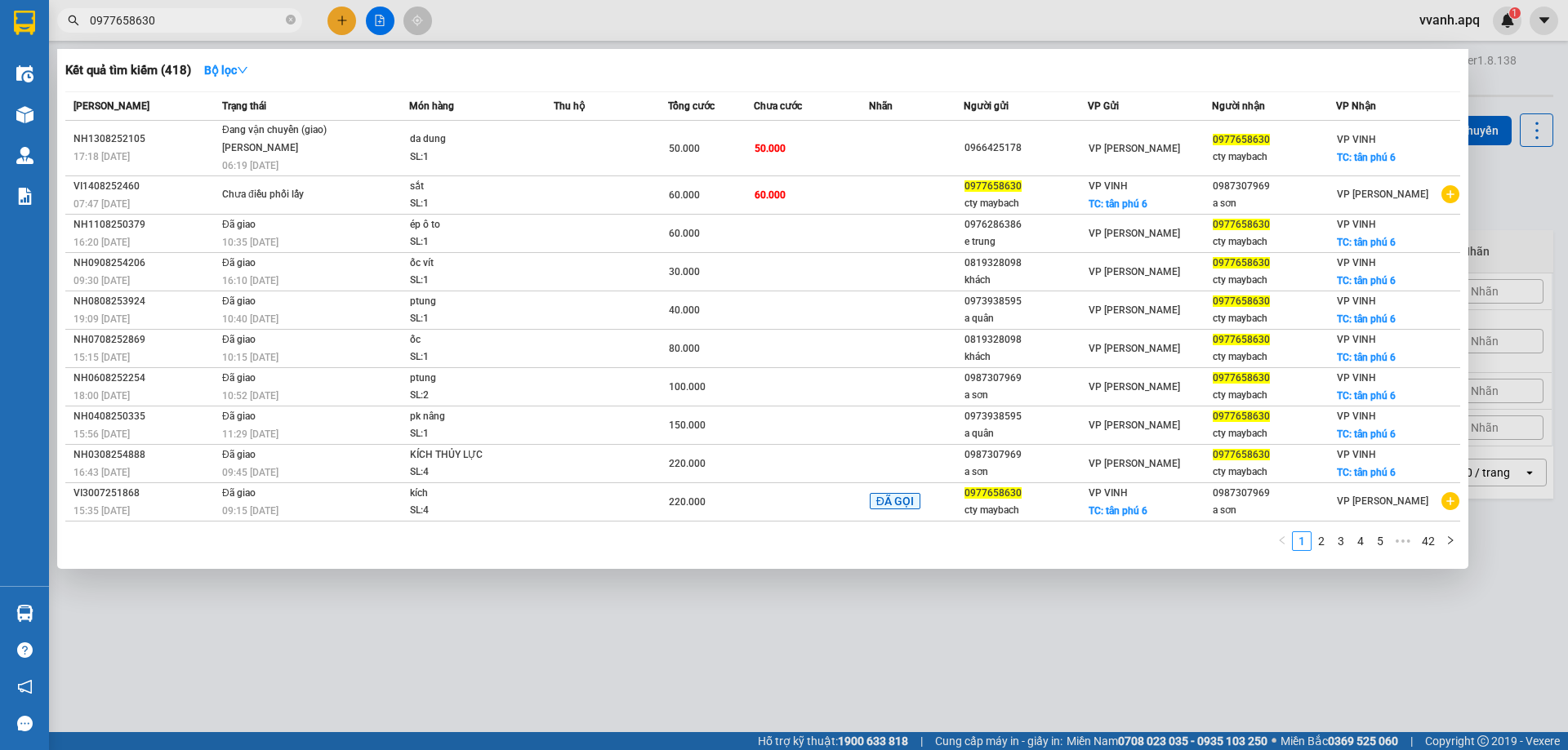
click at [219, 23] on input "0977658630" at bounding box center [186, 20] width 193 height 18
type input "0977658630"
click at [615, 16] on div at bounding box center [784, 375] width 1568 height 750
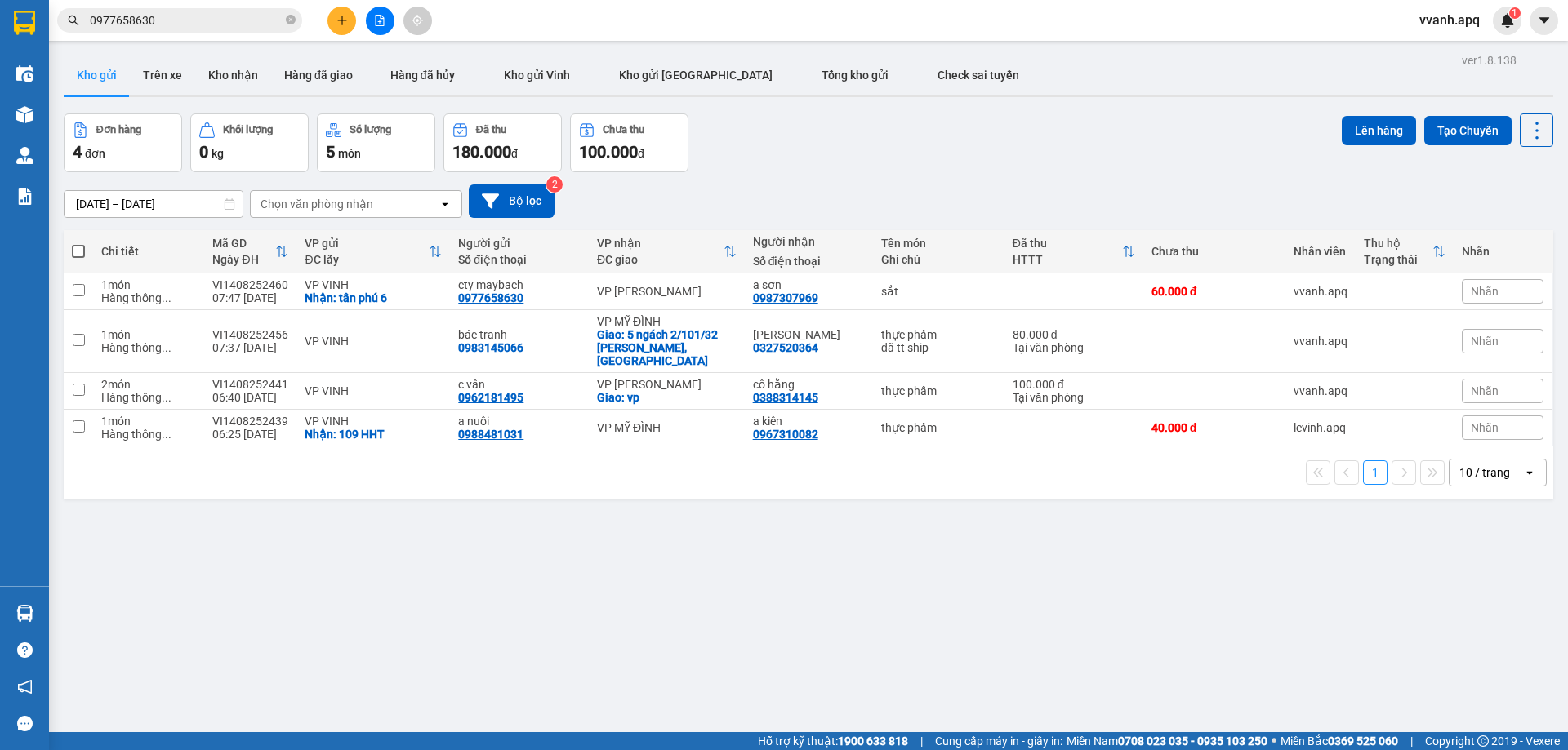
click at [175, 33] on div "Kết quả tìm kiếm ( 418 ) Bộ lọc Mã ĐH Trạng thái Món hàng Thu hộ Tổng cước Chưa…" at bounding box center [159, 20] width 318 height 29
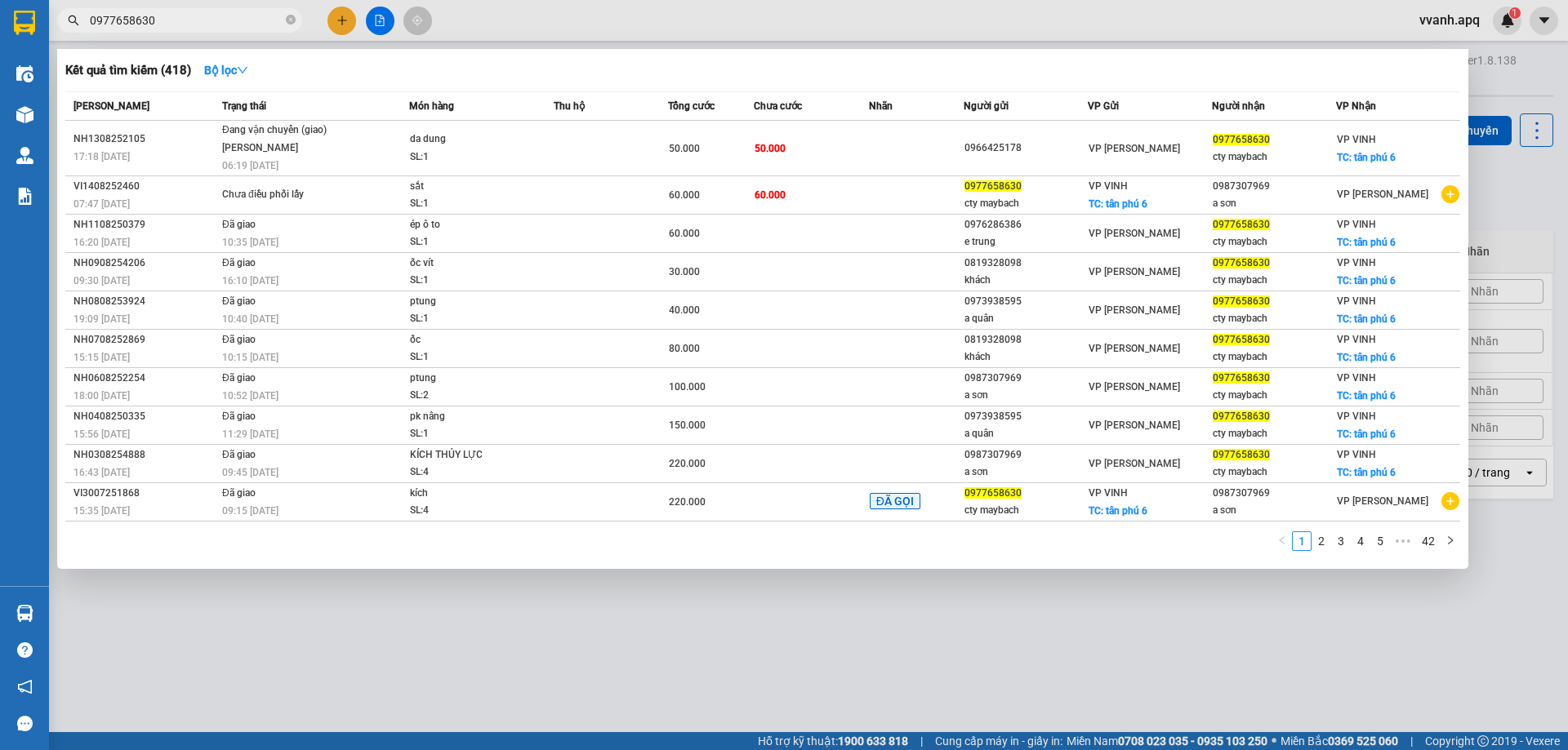
click at [184, 18] on input "0977658630" at bounding box center [186, 20] width 193 height 18
click at [203, 21] on input "0977658630" at bounding box center [186, 20] width 193 height 18
drag, startPoint x: 513, startPoint y: 59, endPoint x: 1151, endPoint y: 546, distance: 802.6
click at [1143, 563] on div "Kết quả tìm kiếm ( 418 ) Bộ lọc Mã ĐH Trạng thái Món hàng Thu hộ Tổng cước Chưa…" at bounding box center [763, 309] width 1411 height 520
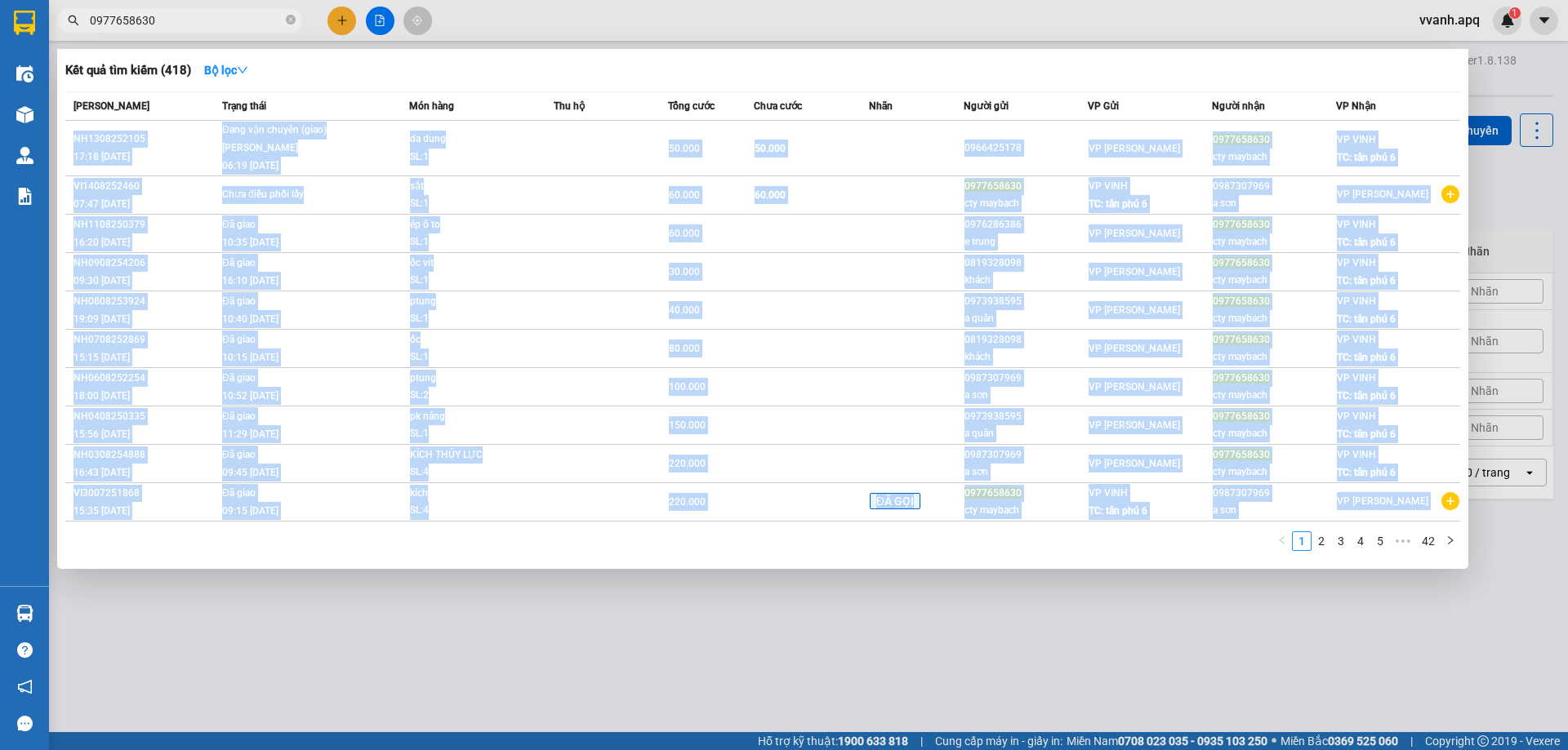
click at [849, 548] on div "1 2 3 4 5 ••• 42" at bounding box center [763, 546] width 1395 height 30
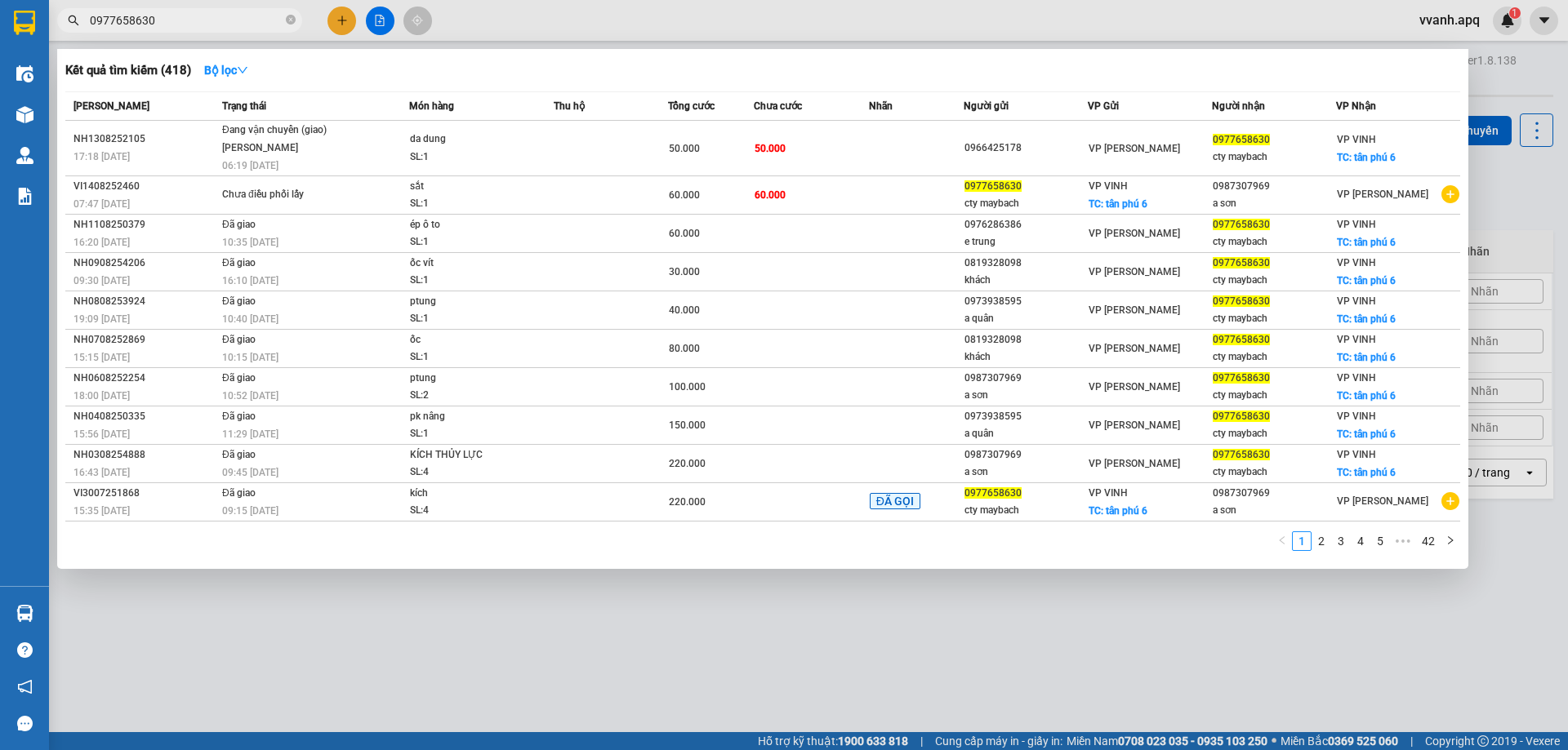
click at [809, 607] on div at bounding box center [784, 375] width 1568 height 750
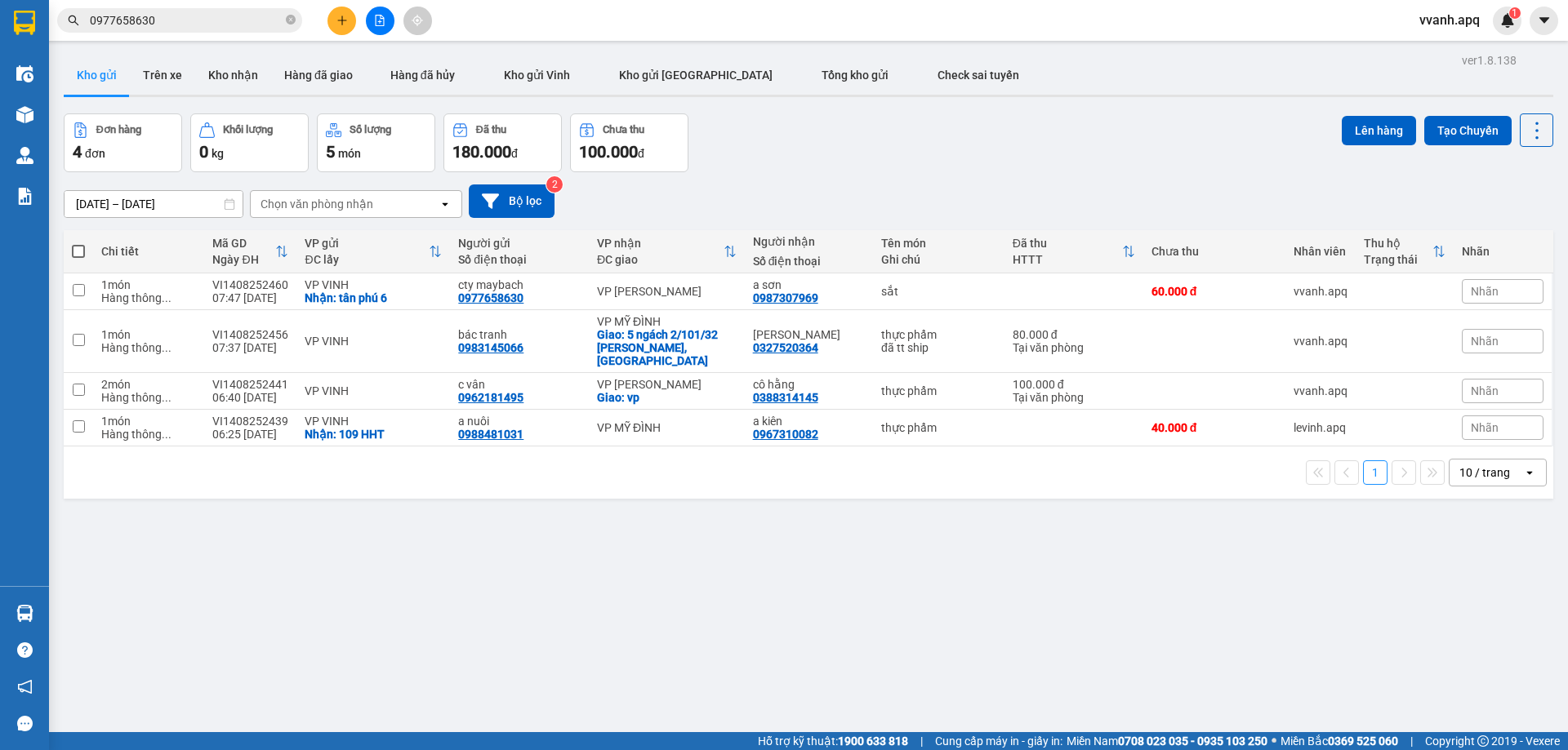
click at [210, 24] on input "0977658630" at bounding box center [186, 20] width 193 height 18
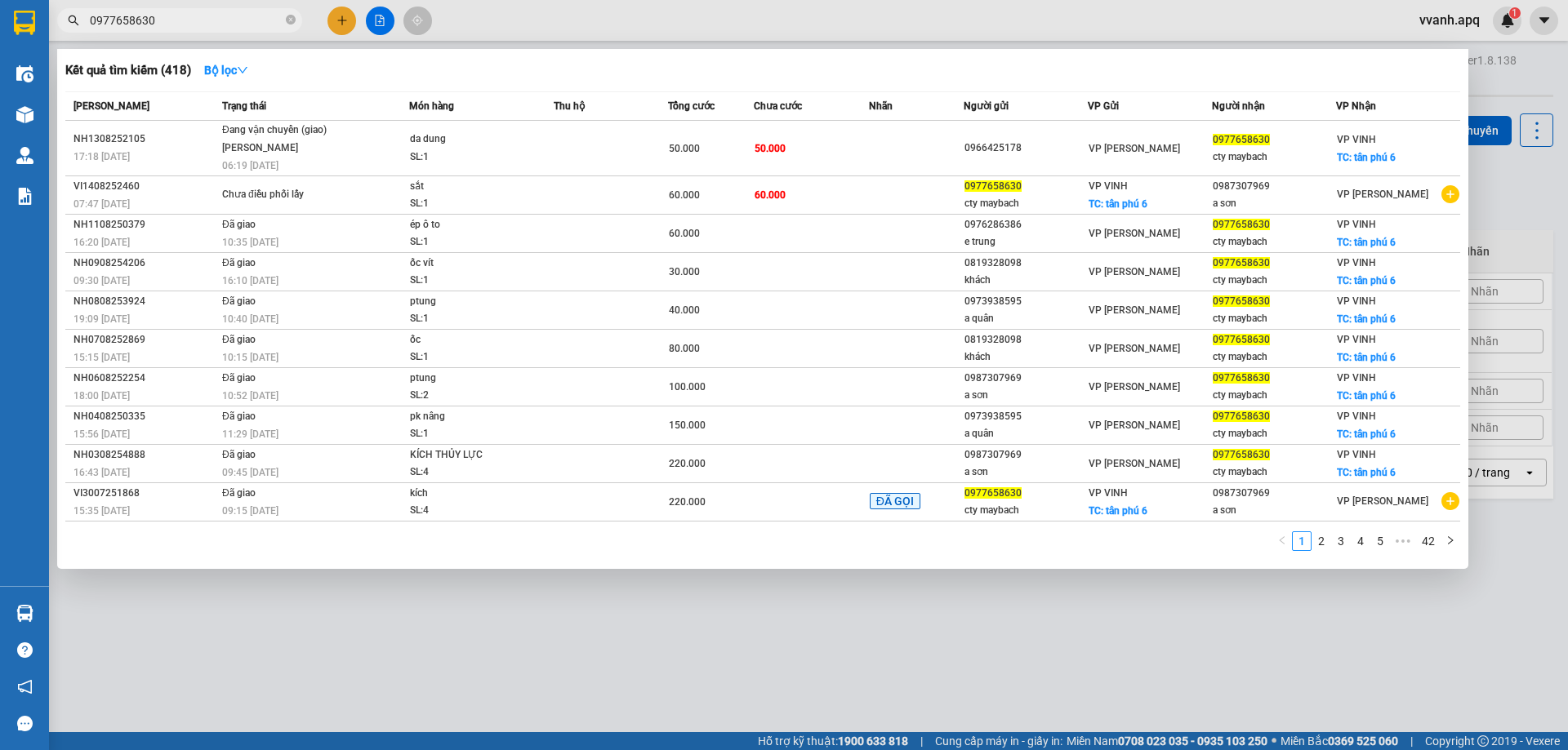
click at [557, 26] on div at bounding box center [784, 375] width 1568 height 750
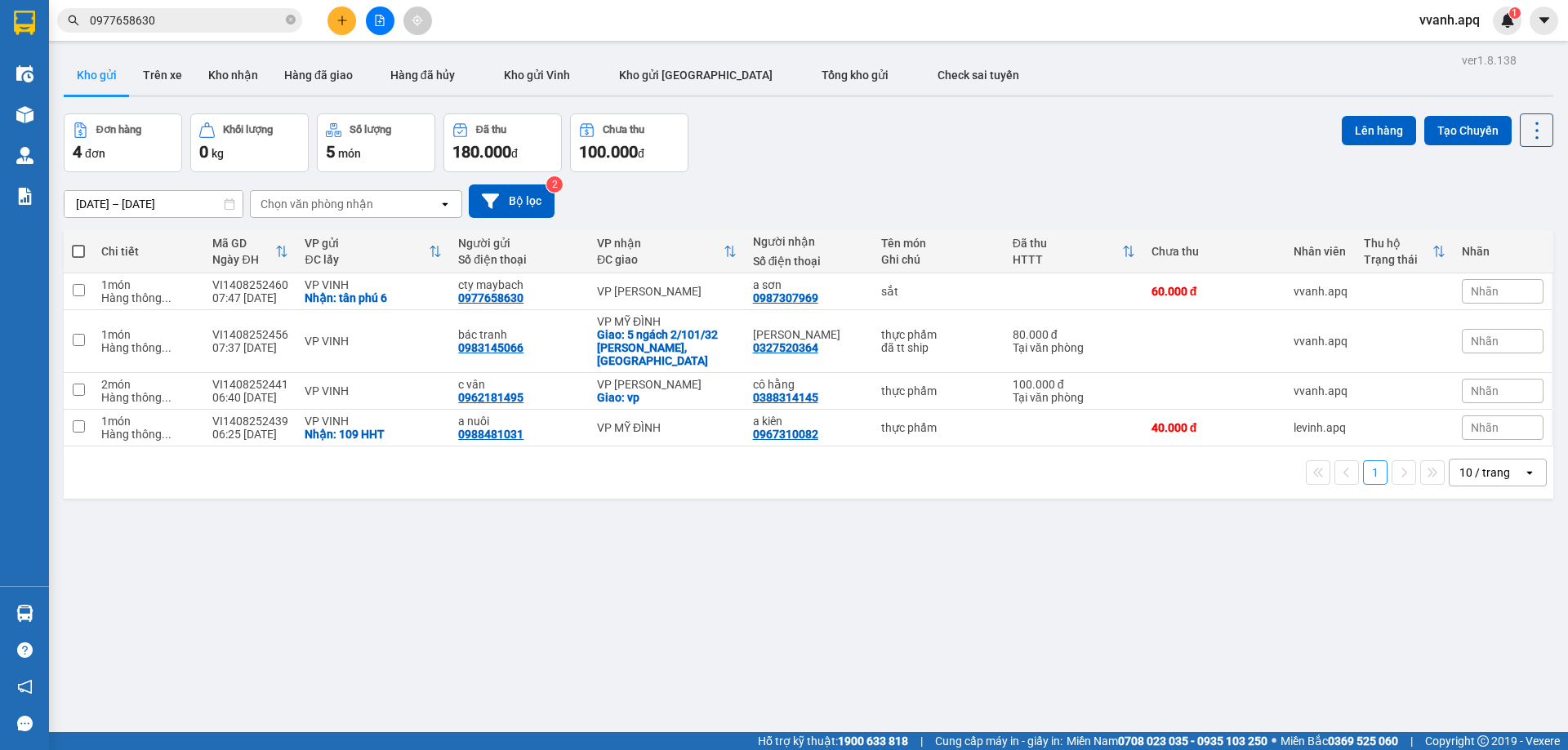
click at [1421, 24] on span "vvanh.apq" at bounding box center [1450, 20] width 87 height 20
click at [1279, 103] on div "ver 1.8.138 Kho gửi Trên xe Kho nhận Hàng đã giao Hàng đã hủy Kho gửi Vinh Kho …" at bounding box center [809, 424] width 1503 height 750
click at [1456, 15] on span "vvanh.apq" at bounding box center [1450, 20] width 87 height 20
click at [980, 177] on div "[DATE] – [DATE] Press the down arrow key to interact with the calendar and sele…" at bounding box center [809, 201] width 1490 height 58
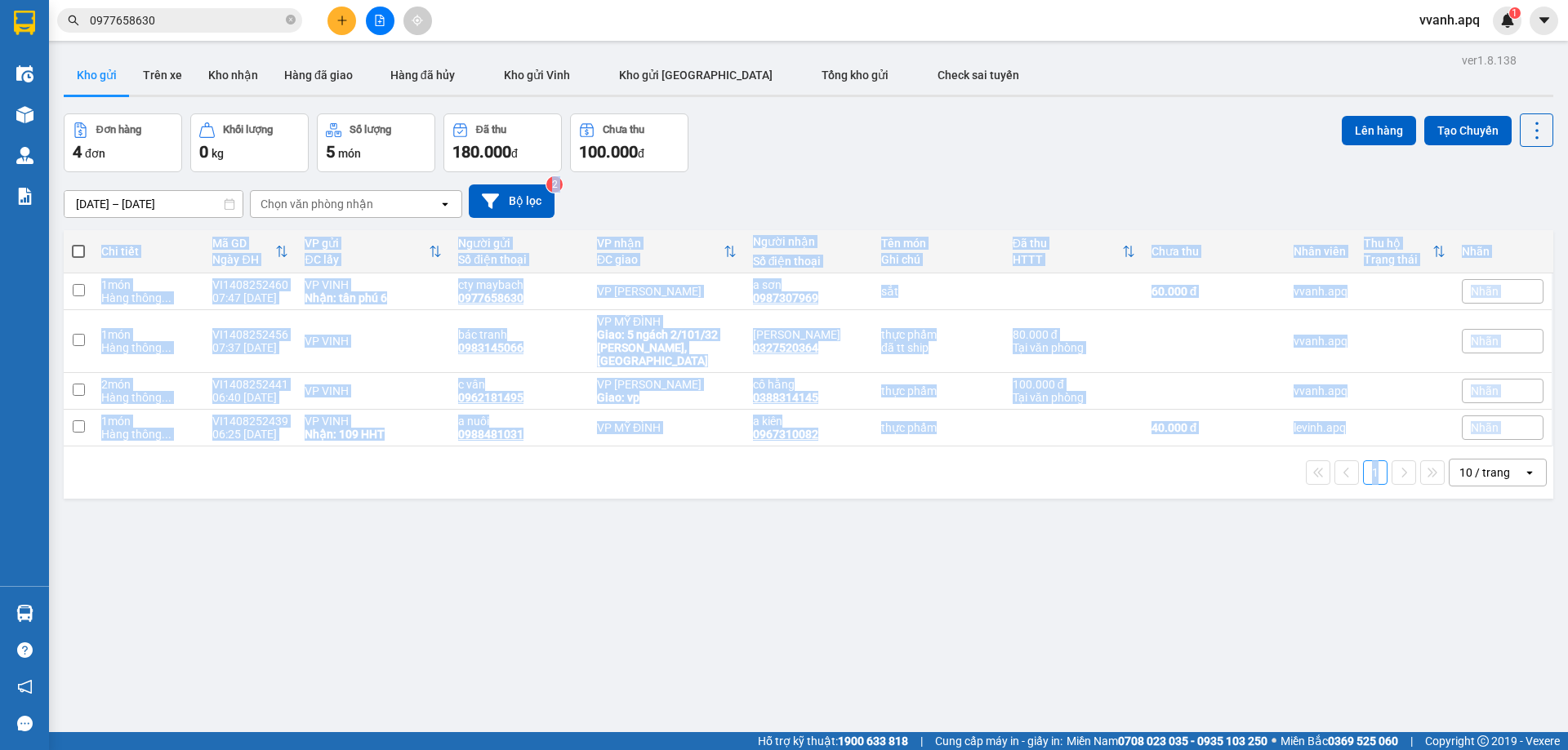
drag, startPoint x: 980, startPoint y: 177, endPoint x: 1088, endPoint y: 577, distance: 414.3
click at [1088, 577] on div "ver 1.8.138 Kho gửi Trên xe Kho nhận Hàng đã giao Hàng đã hủy Kho gửi Vinh Kho …" at bounding box center [809, 424] width 1503 height 750
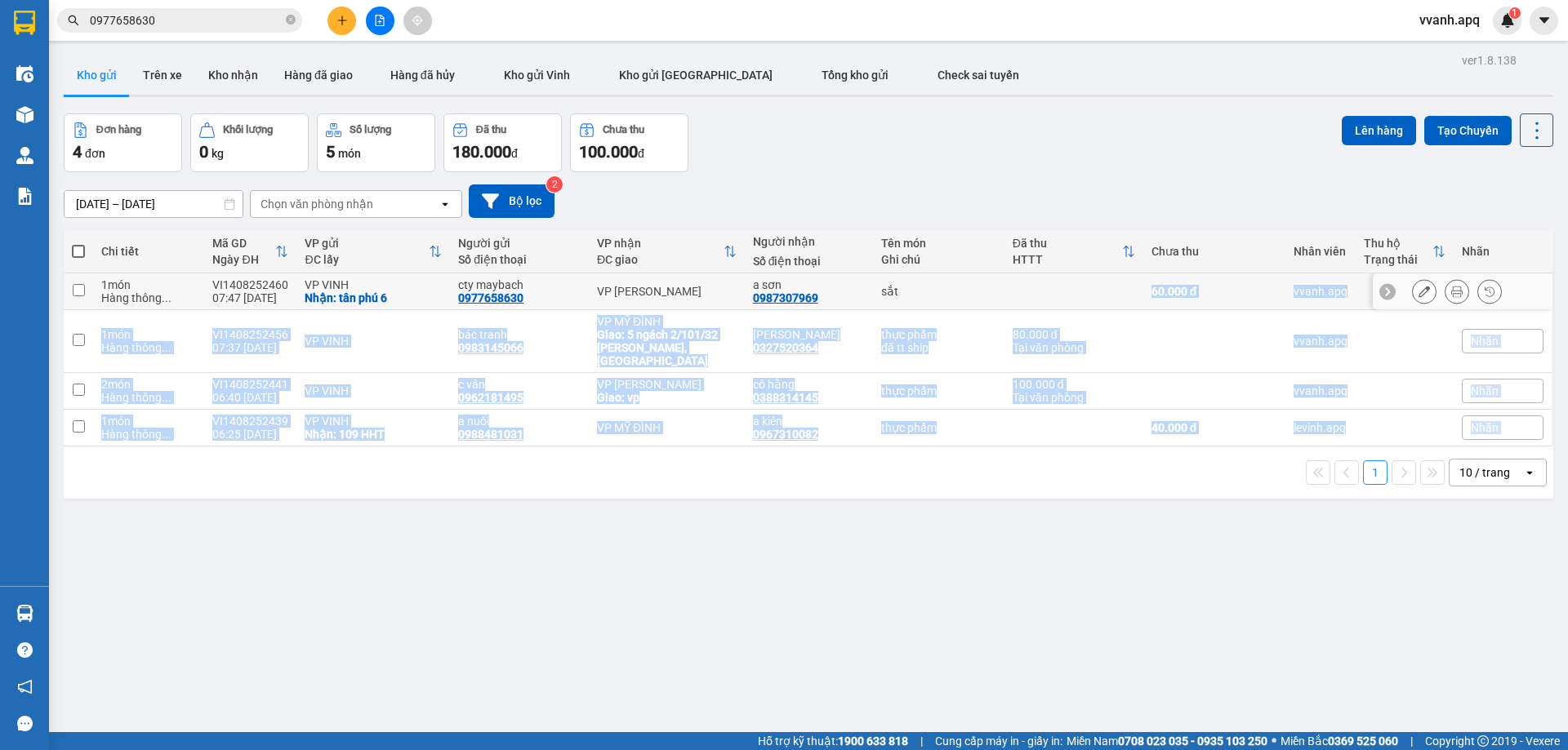
drag, startPoint x: 1091, startPoint y: 577, endPoint x: 941, endPoint y: 245, distance: 364.3
click at [971, 270] on div "ver 1.8.138 Kho gửi Trên xe Kho nhận Hàng đã giao Hàng đã hủy Kho gửi Vinh Kho …" at bounding box center [809, 424] width 1503 height 750
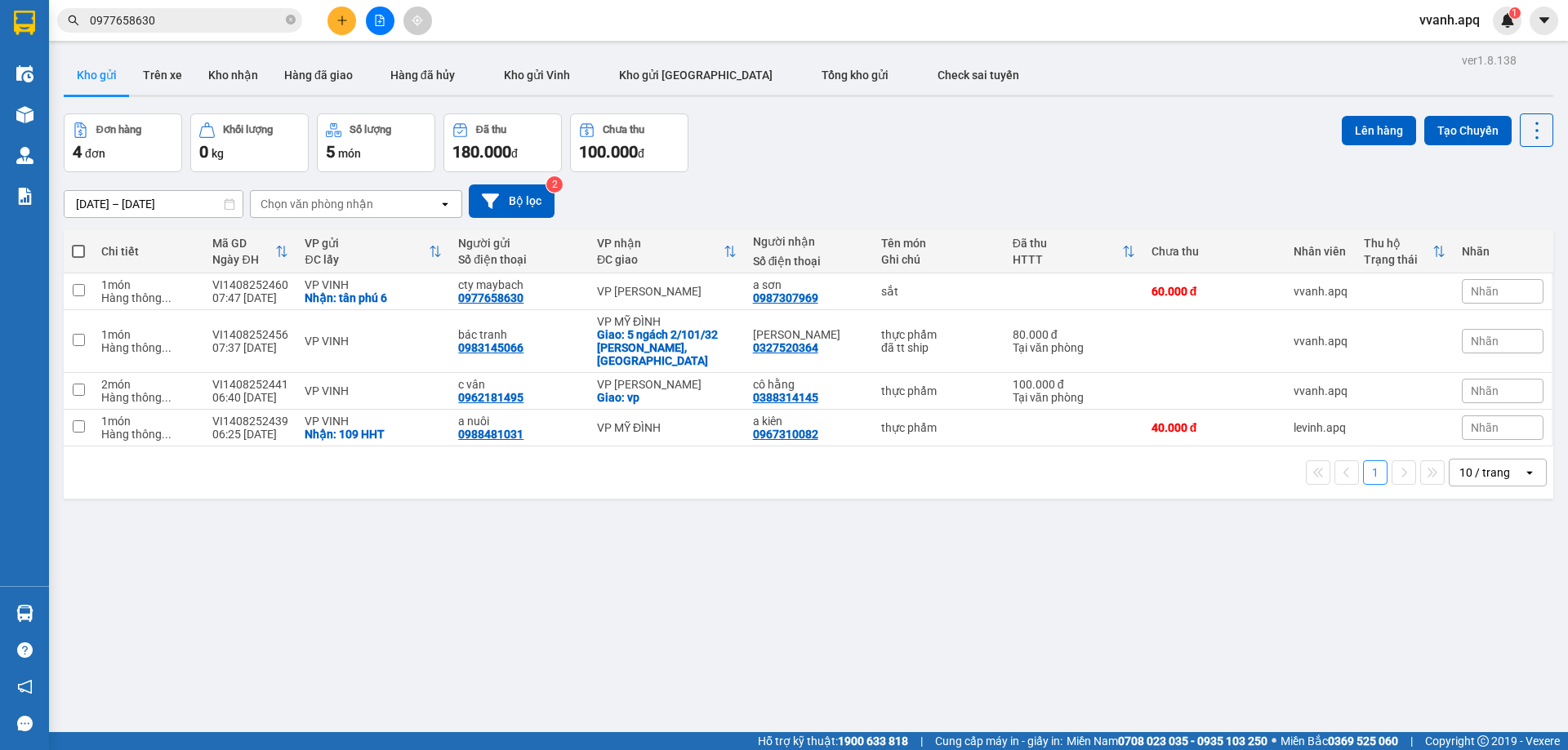
click at [896, 190] on div "[DATE] – [DATE] Press the down arrow key to interact with the calendar and sele…" at bounding box center [809, 201] width 1490 height 34
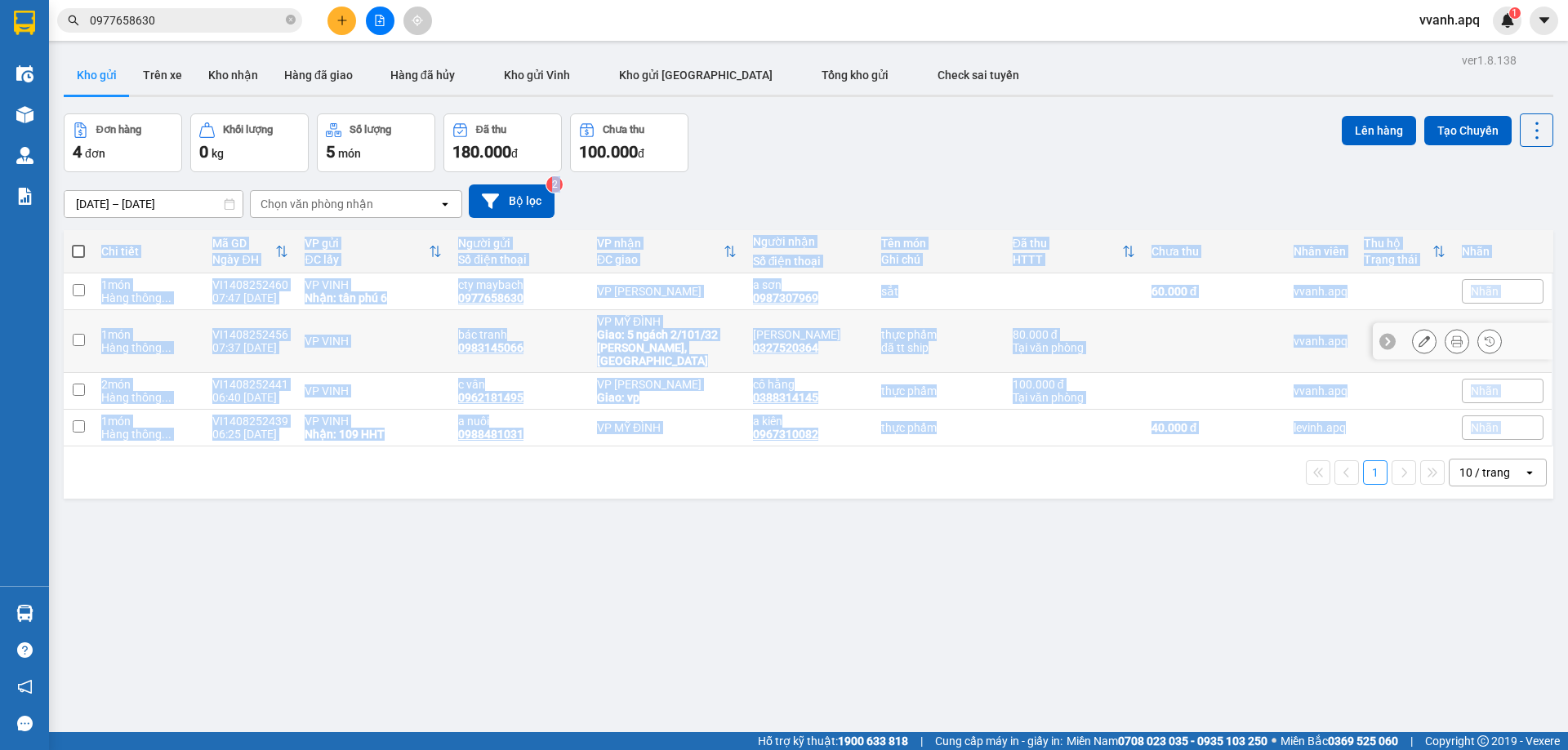
drag, startPoint x: 896, startPoint y: 190, endPoint x: 969, endPoint y: 511, distance: 329.2
click at [969, 511] on div "ver 1.8.138 Kho gửi Trên xe Kho nhận Hàng đã giao Hàng đã hủy Kho gửi Vinh Kho …" at bounding box center [809, 424] width 1503 height 750
click at [969, 512] on div "ver 1.8.138 Kho gửi Trên xe Kho nhận Hàng đã giao Hàng đã hủy Kho gửi Vinh Kho …" at bounding box center [809, 424] width 1503 height 750
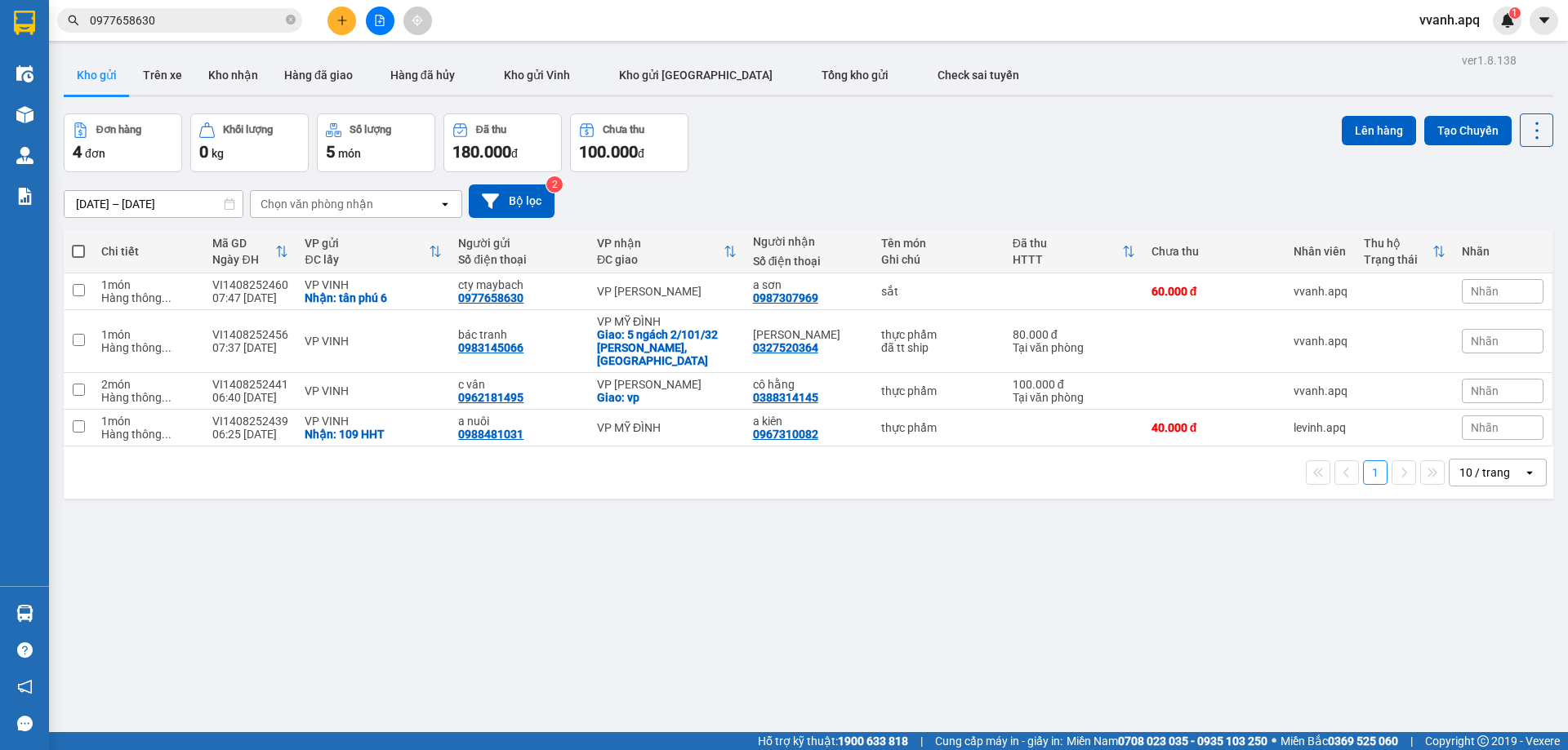
click at [970, 512] on div "ver 1.8.138 Kho gửi Trên xe Kho nhận Hàng đã giao Hàng đã hủy Kho gửi Vinh Kho …" at bounding box center [809, 424] width 1503 height 750
click at [1450, 22] on span "vvanh.apq" at bounding box center [1450, 20] width 87 height 20
click at [1443, 52] on span "Đăng xuất" at bounding box center [1467, 51] width 69 height 18
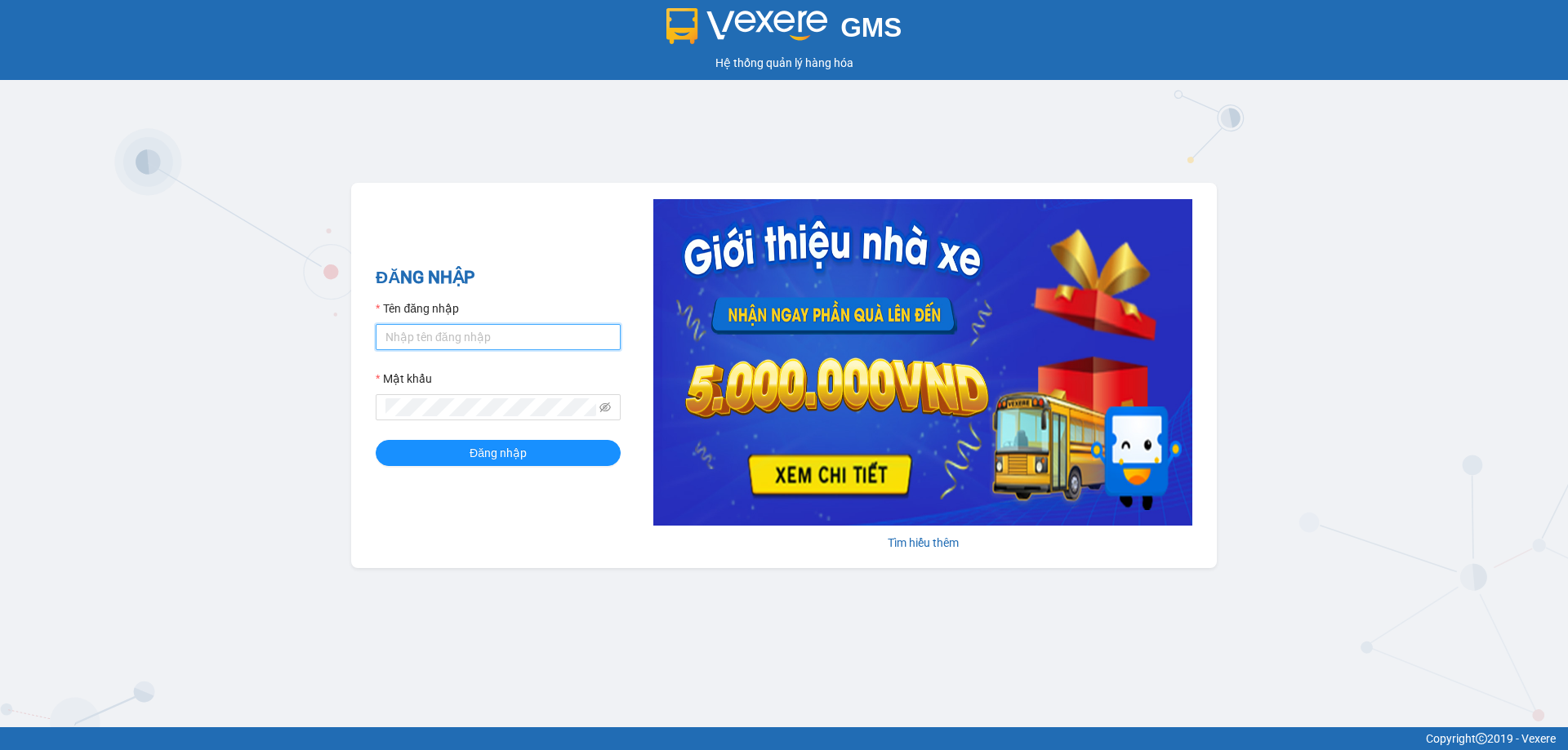
type input "tuananh.apq"
click at [927, 114] on div "GMS Hệ thống quản lý hàng hóa ĐĂNG NHẬP Tên đăng nhập tuananh.apq Mật khẩu Đăng…" at bounding box center [784, 363] width 1568 height 727
